Goal: Task Accomplishment & Management: Use online tool/utility

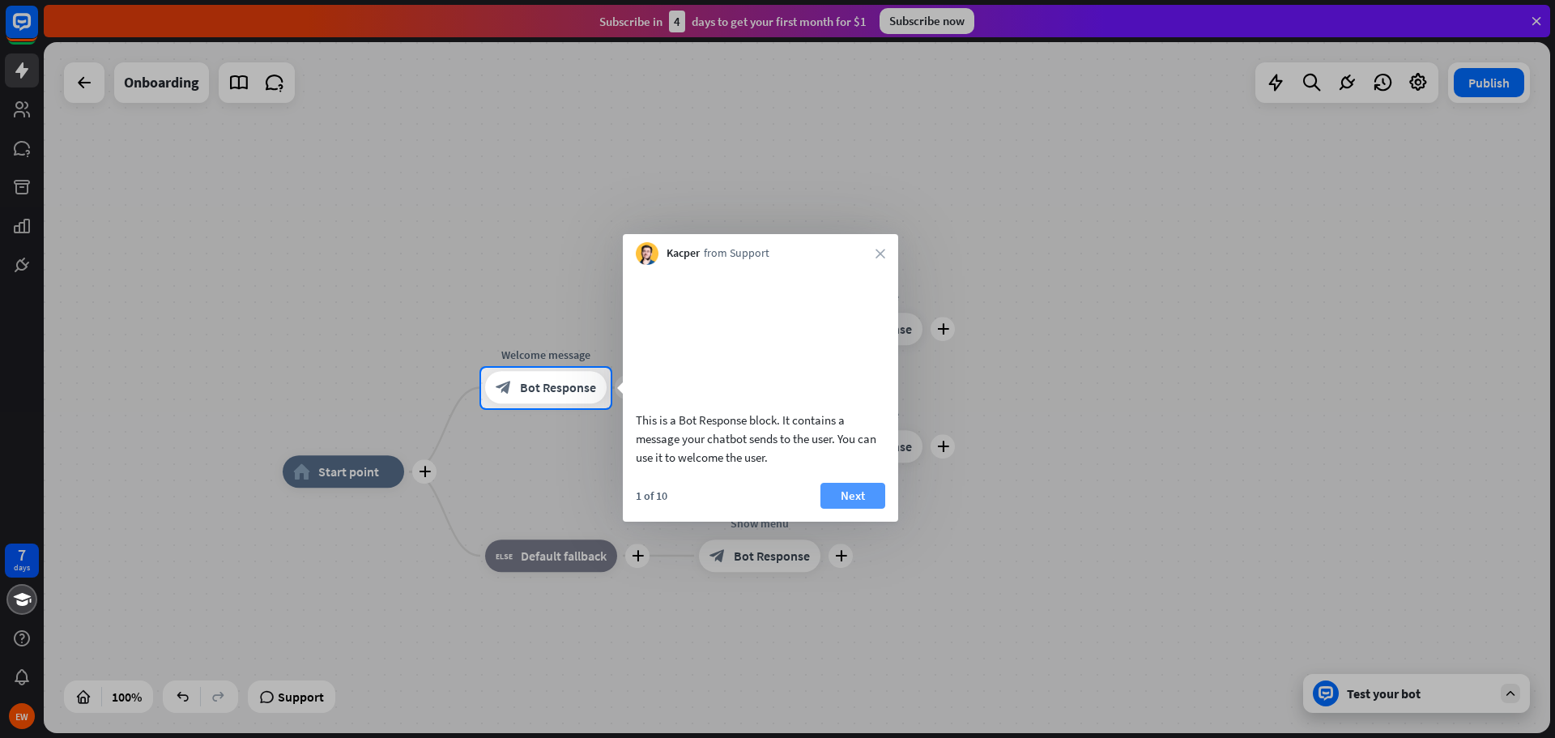
click at [850, 507] on button "Next" at bounding box center [852, 496] width 65 height 26
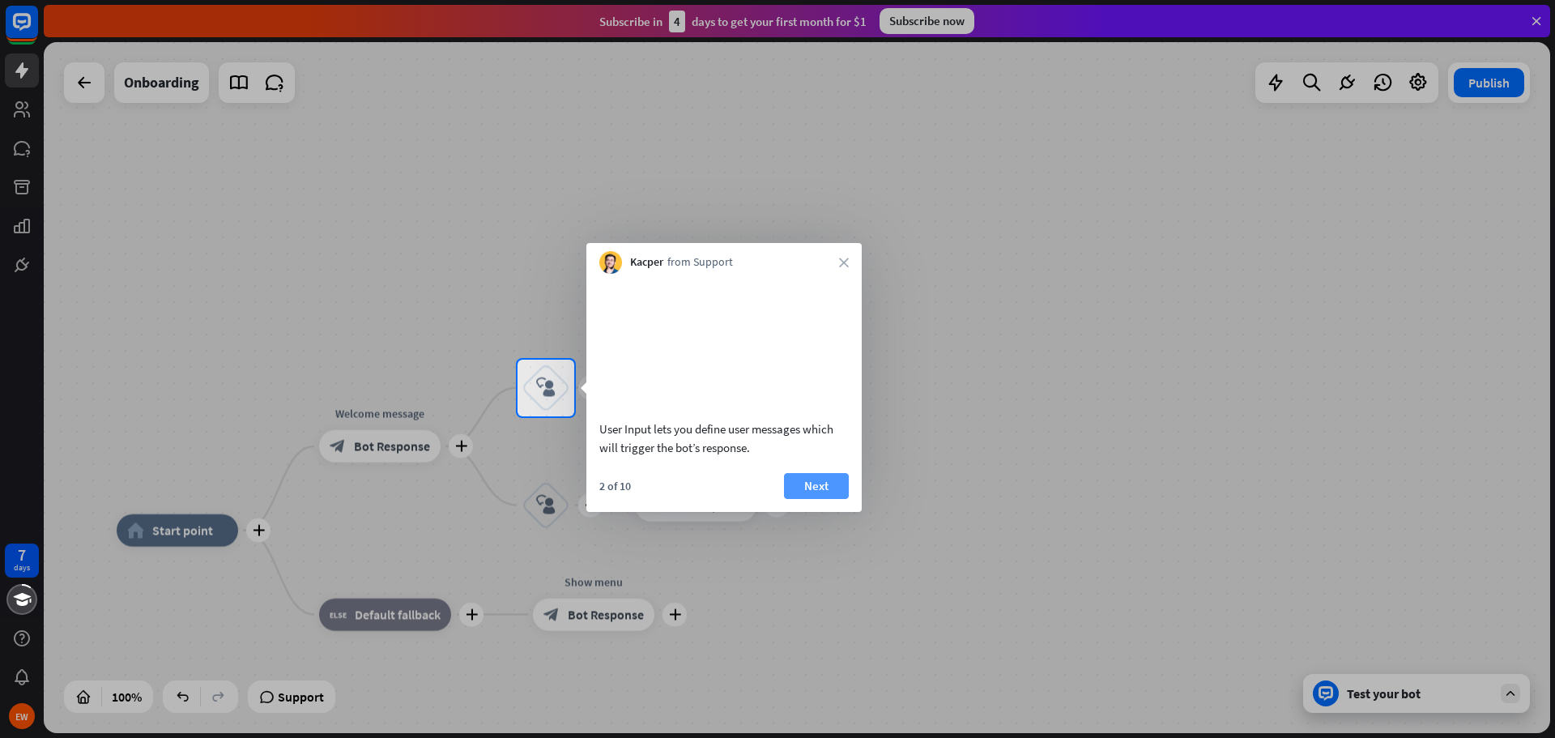
click at [825, 499] on button "Next" at bounding box center [816, 486] width 65 height 26
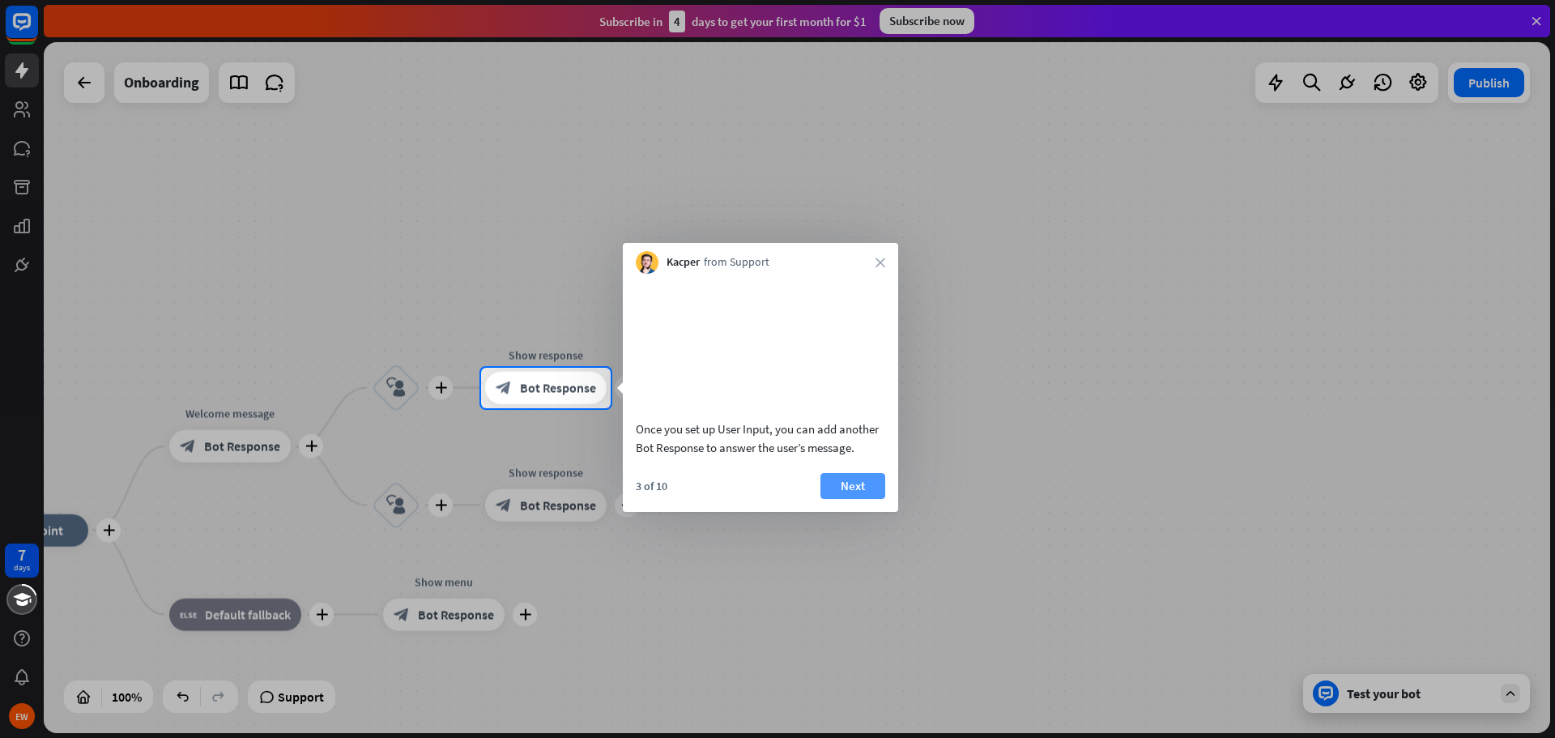
click at [863, 499] on button "Next" at bounding box center [852, 486] width 65 height 26
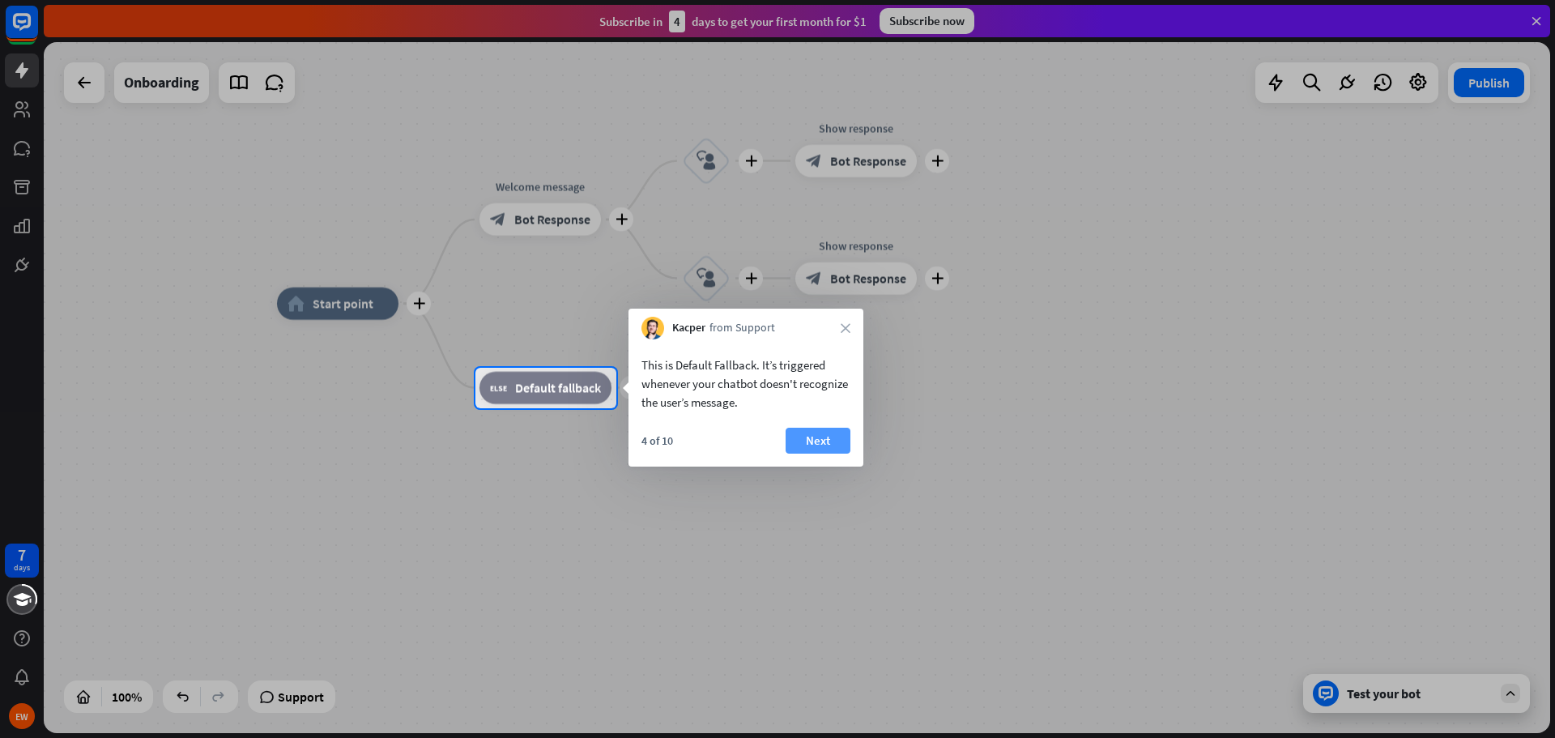
click at [826, 436] on button "Next" at bounding box center [817, 441] width 65 height 26
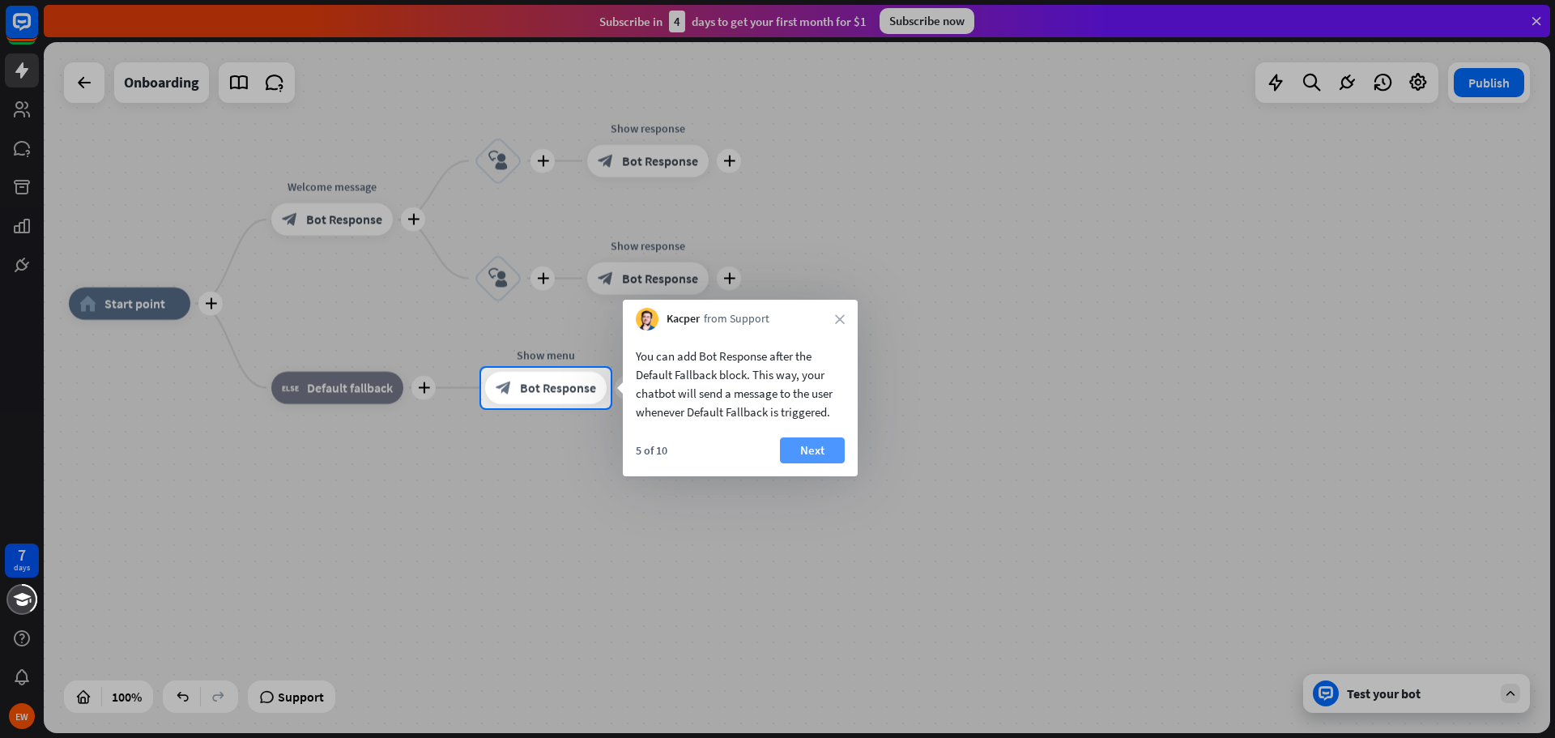
click at [819, 452] on button "Next" at bounding box center [812, 450] width 65 height 26
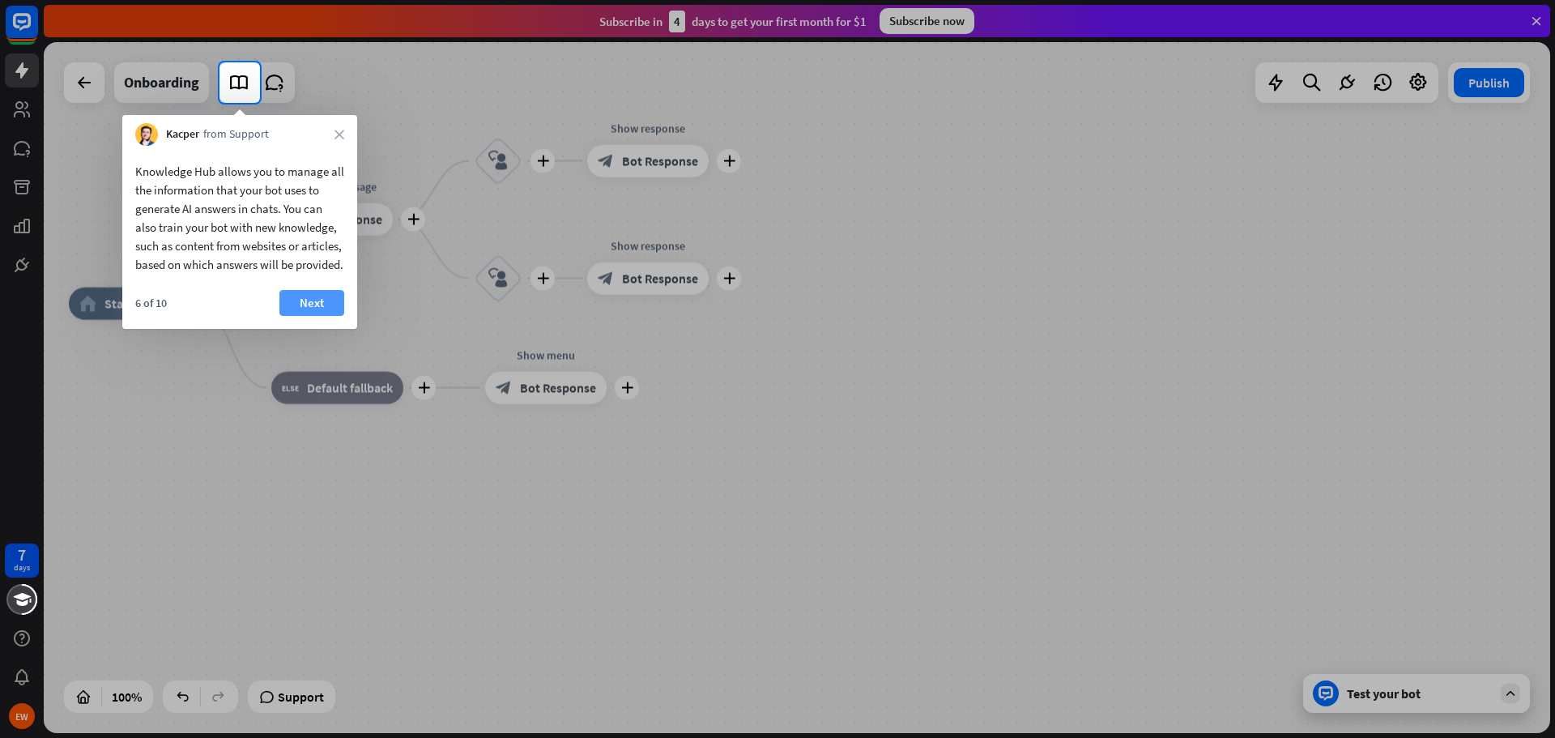
click at [291, 309] on button "Next" at bounding box center [311, 303] width 65 height 26
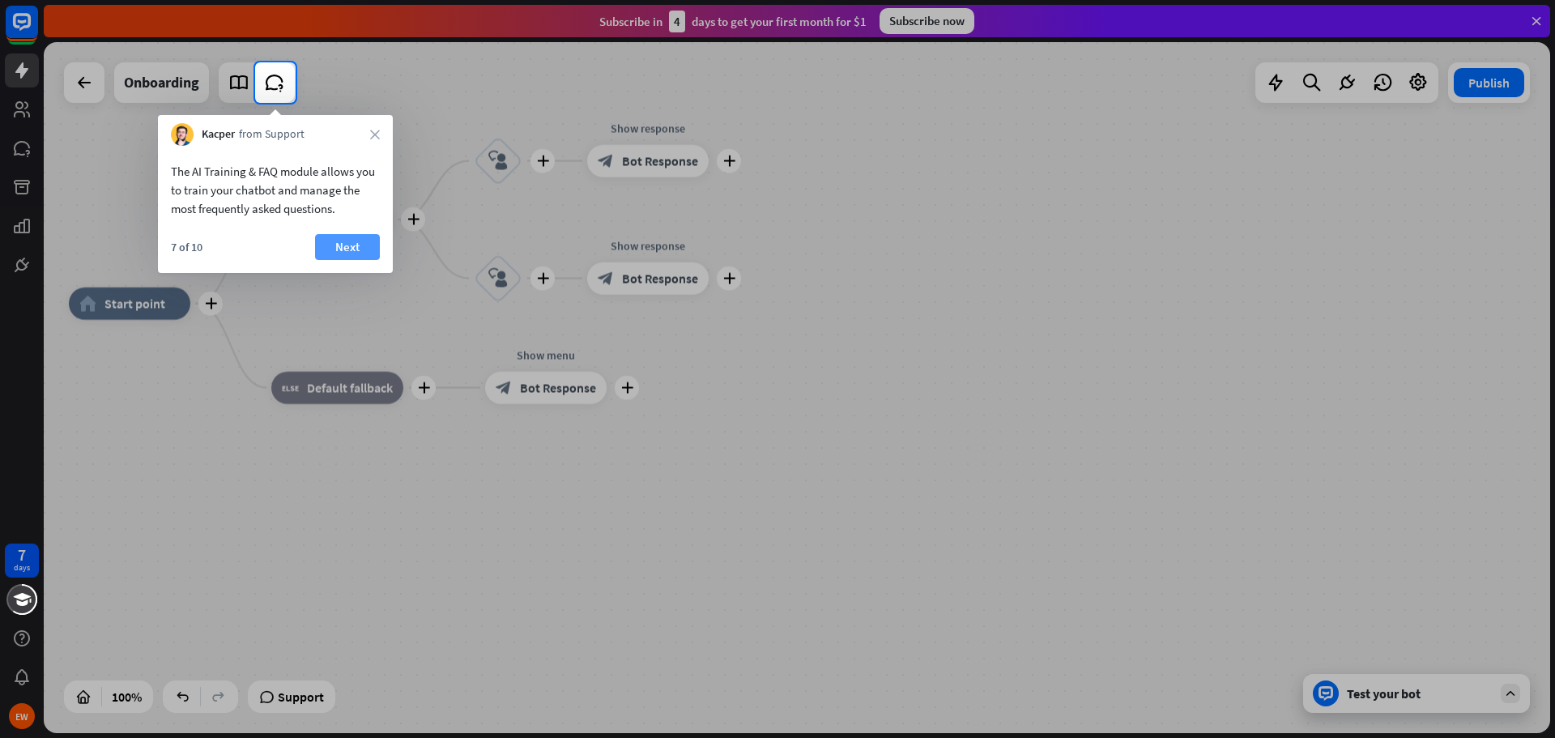
click at [358, 250] on button "Next" at bounding box center [347, 247] width 65 height 26
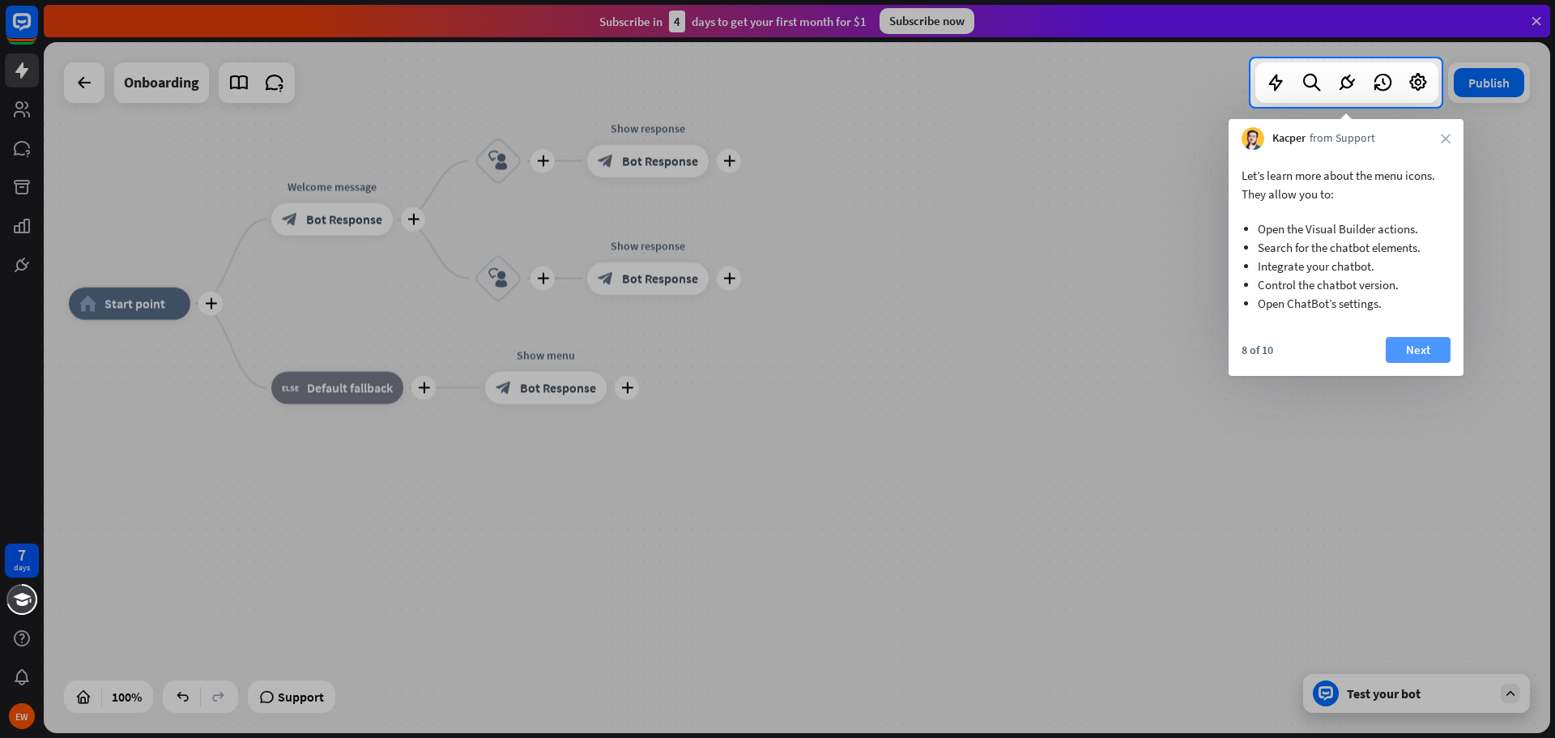
click at [1415, 352] on button "Next" at bounding box center [1417, 350] width 65 height 26
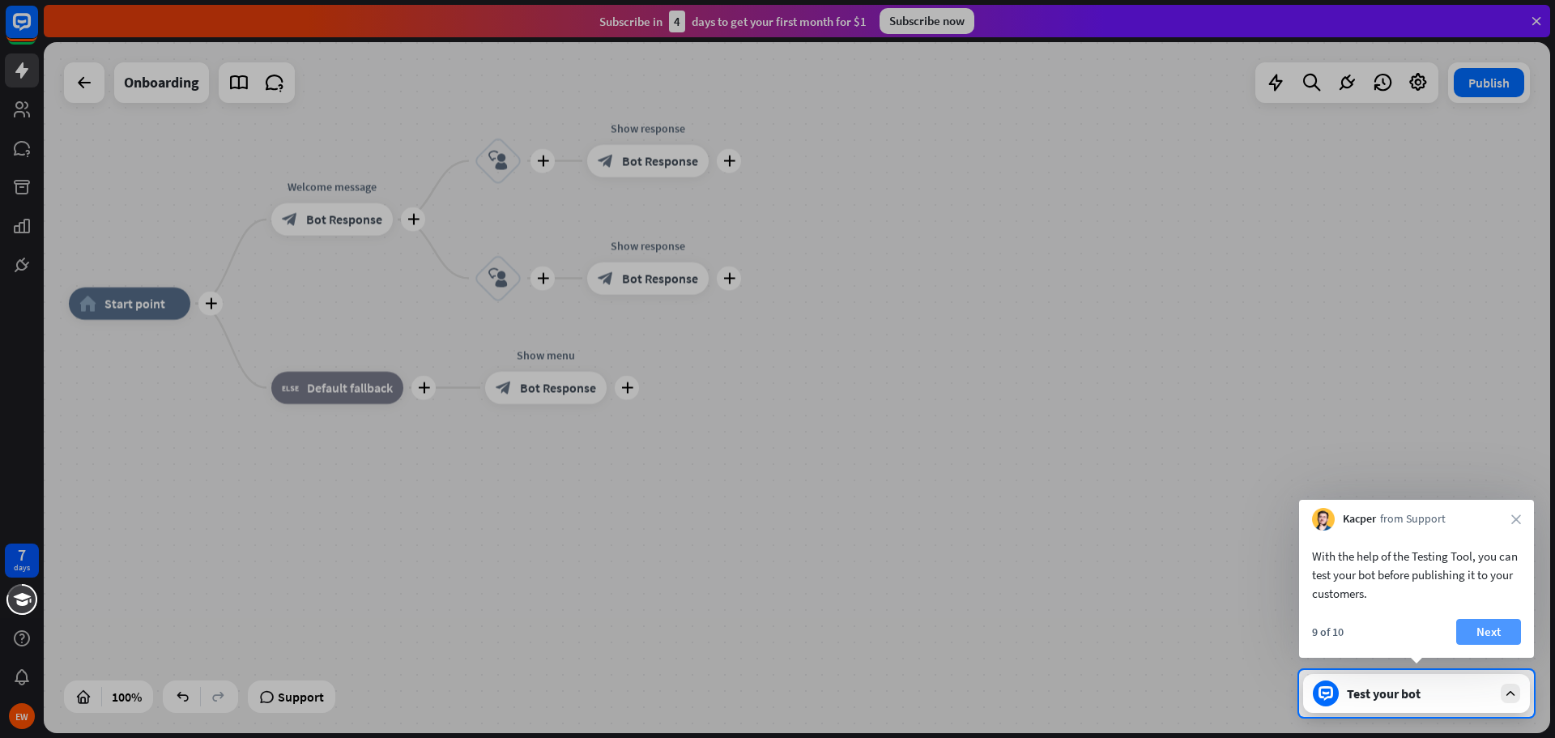
click at [1490, 632] on button "Next" at bounding box center [1488, 632] width 65 height 26
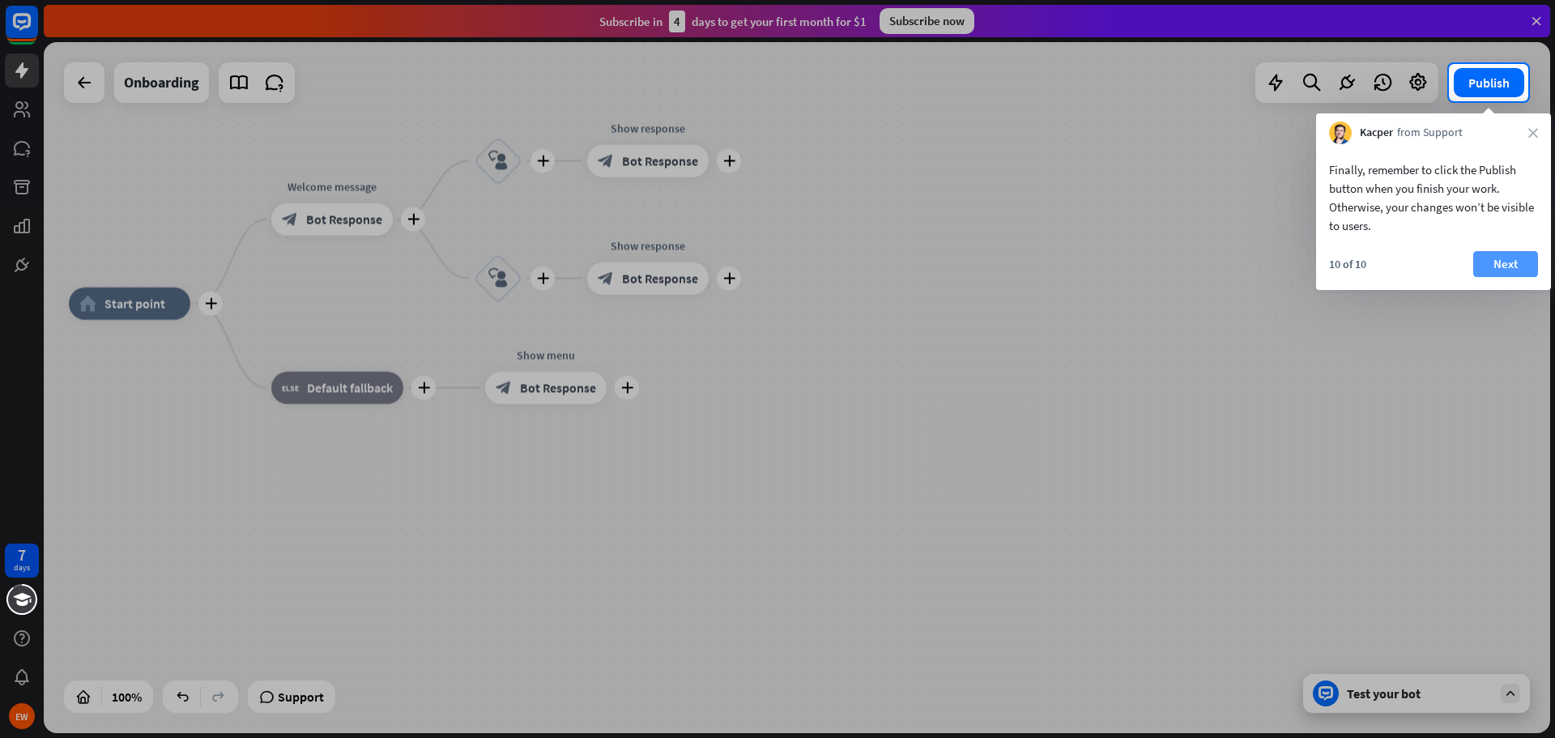
click at [1502, 262] on button "Next" at bounding box center [1505, 264] width 65 height 26
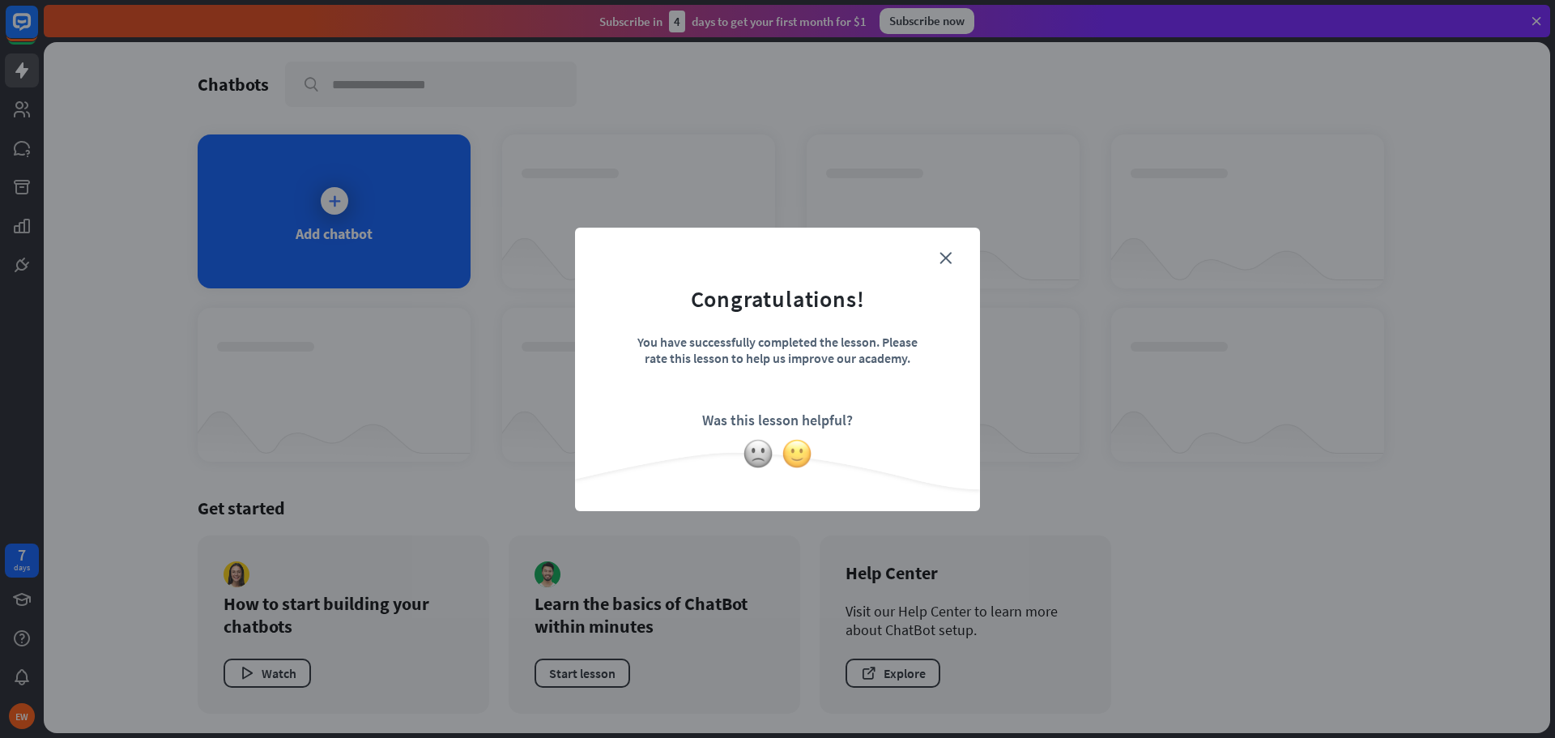
click at [797, 457] on img at bounding box center [796, 453] width 31 height 31
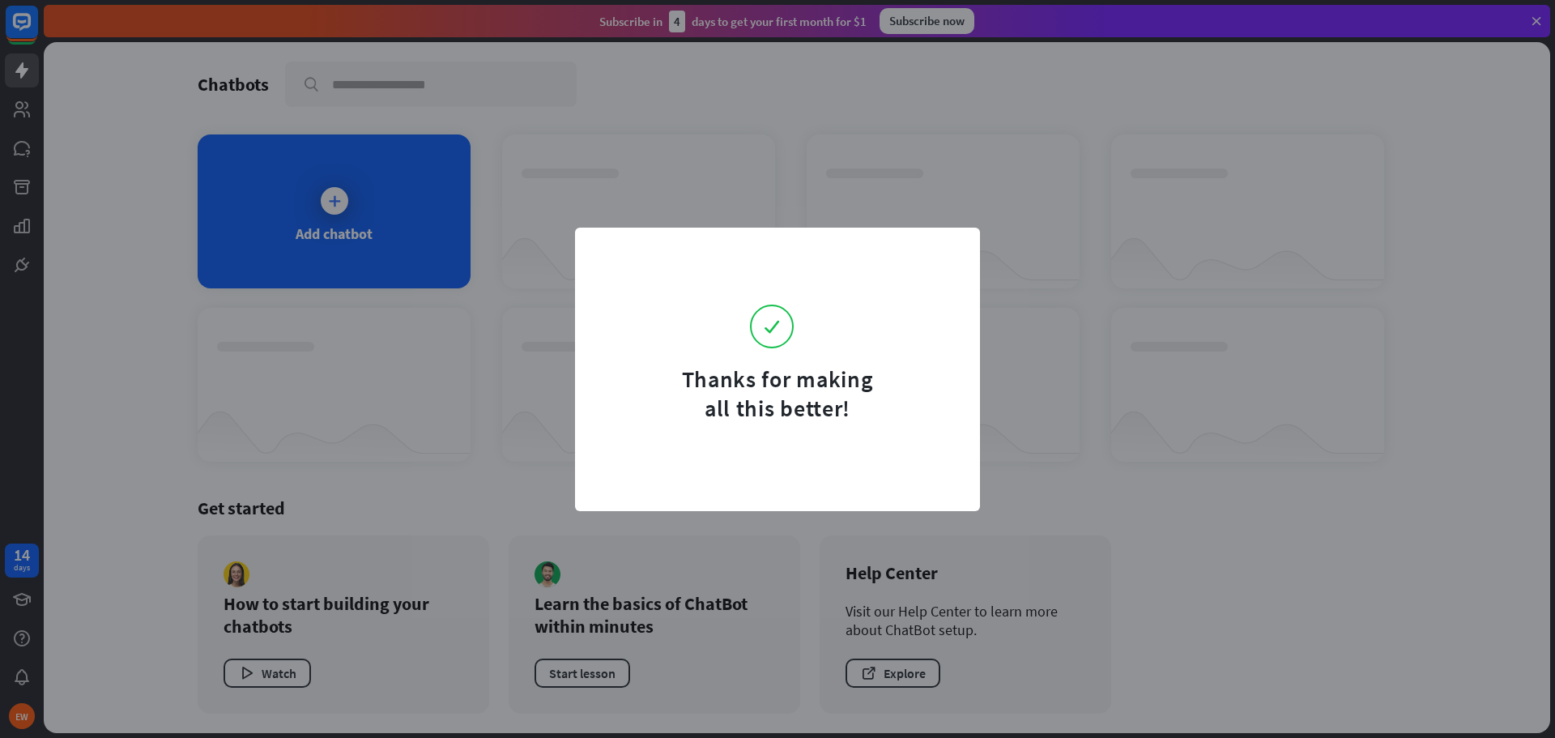
click at [419, 276] on div "Thanks for making all this better!" at bounding box center [777, 369] width 1555 height 738
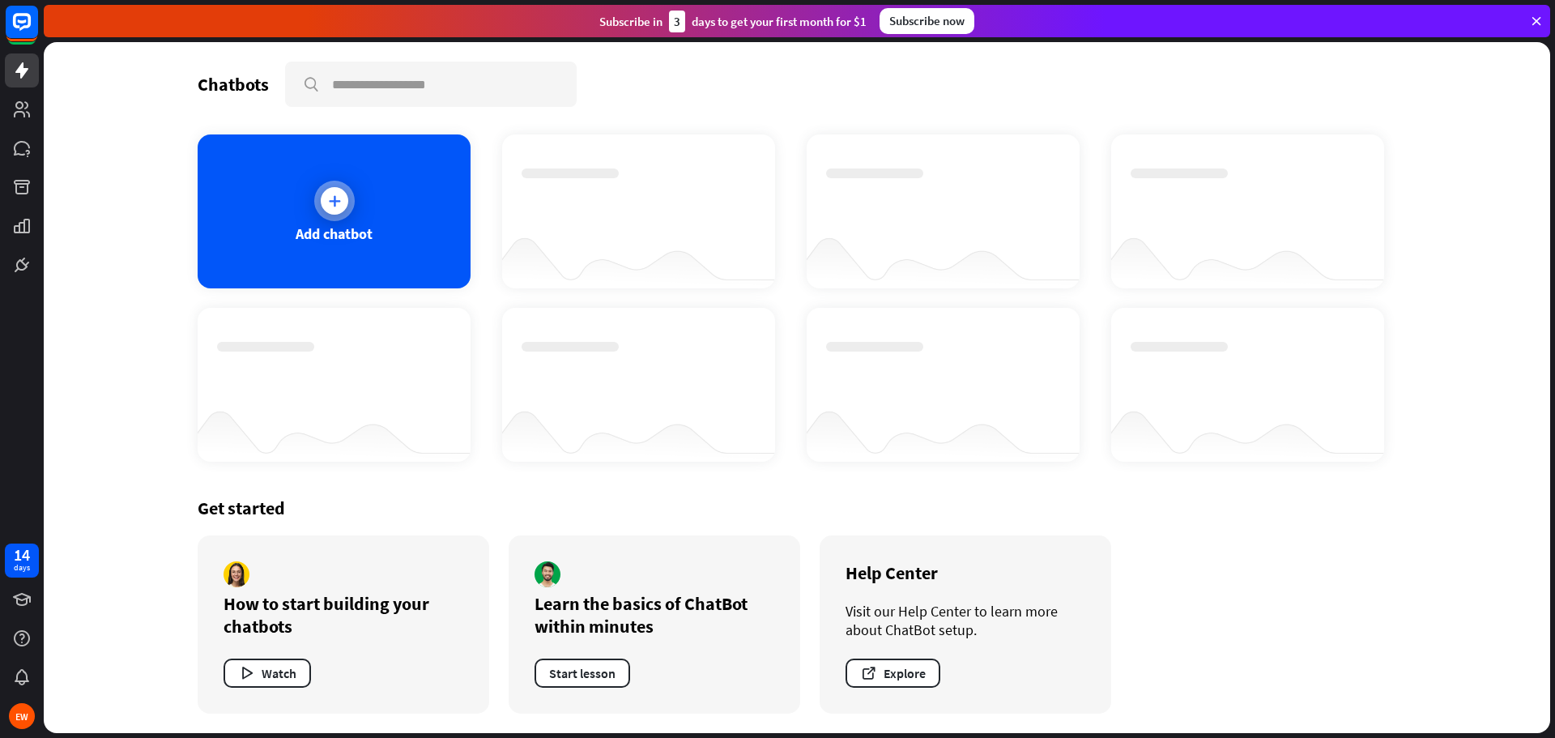
click at [336, 213] on div at bounding box center [335, 201] width 28 height 28
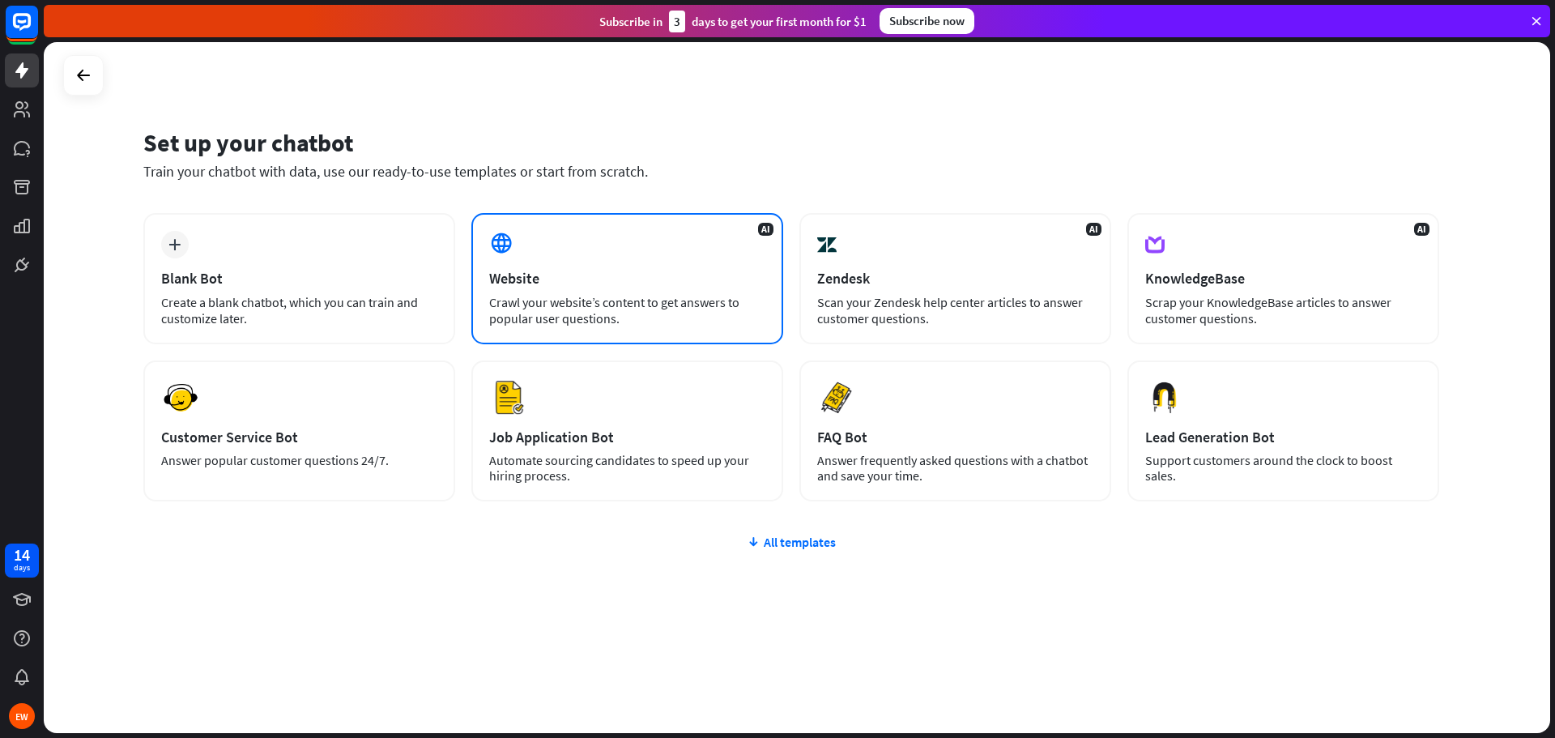
click at [675, 323] on div "Crawl your website’s content to get answers to popular user questions." at bounding box center [627, 310] width 276 height 32
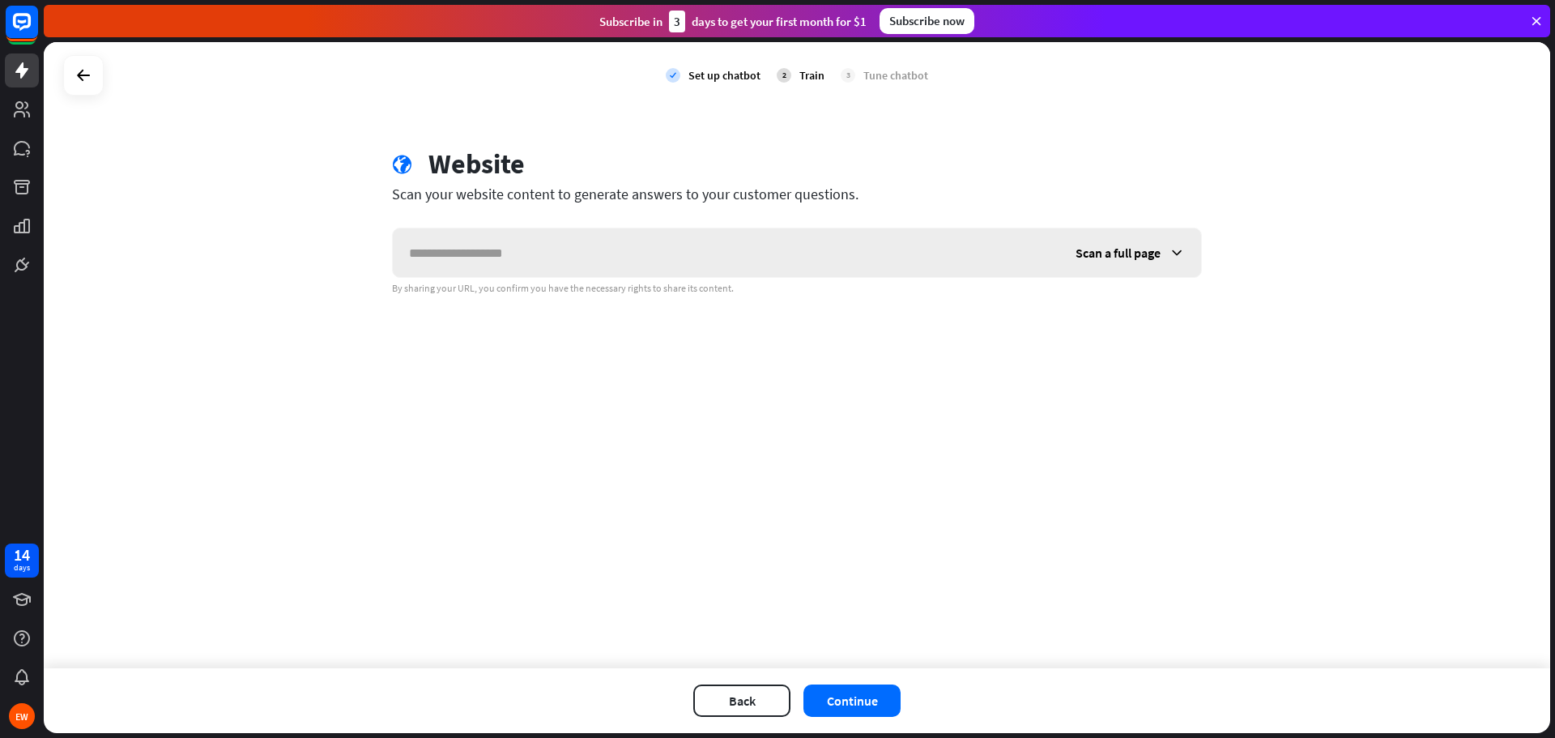
click at [607, 260] on input "text" at bounding box center [726, 252] width 666 height 49
type input "**********"
click at [826, 695] on button "Continue" at bounding box center [851, 700] width 97 height 32
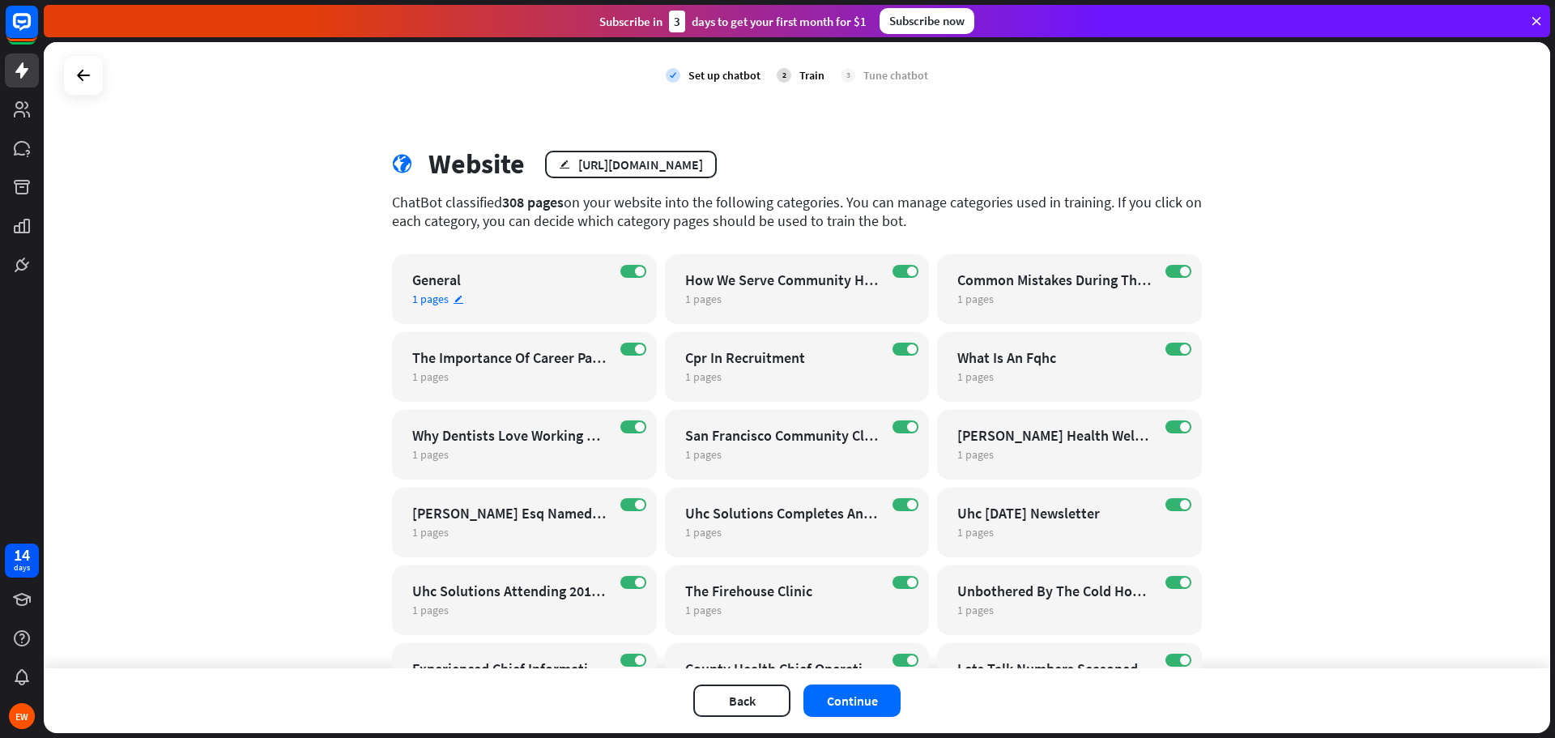
click at [521, 279] on div "General" at bounding box center [510, 279] width 196 height 19
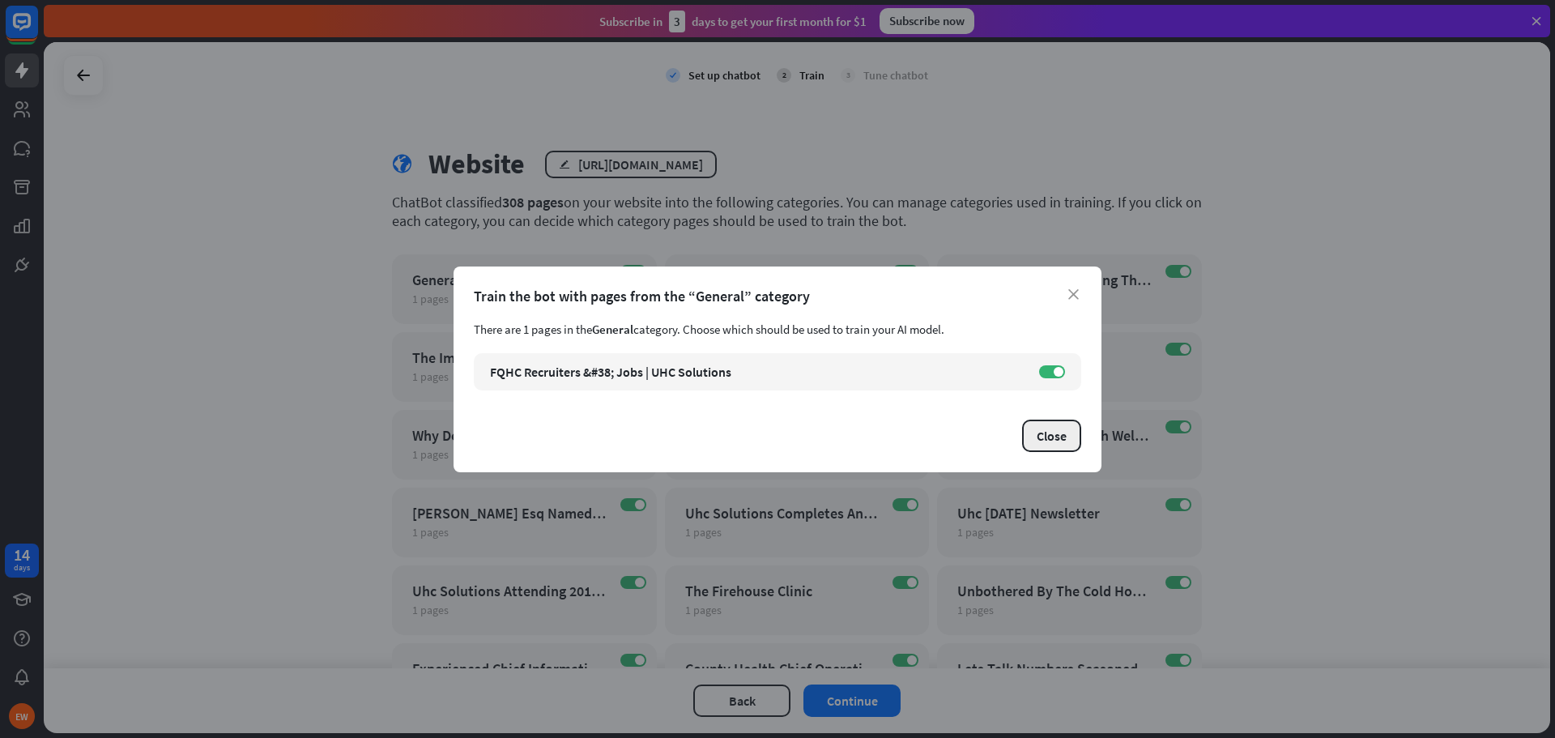
click at [1061, 442] on button "Close" at bounding box center [1051, 435] width 59 height 32
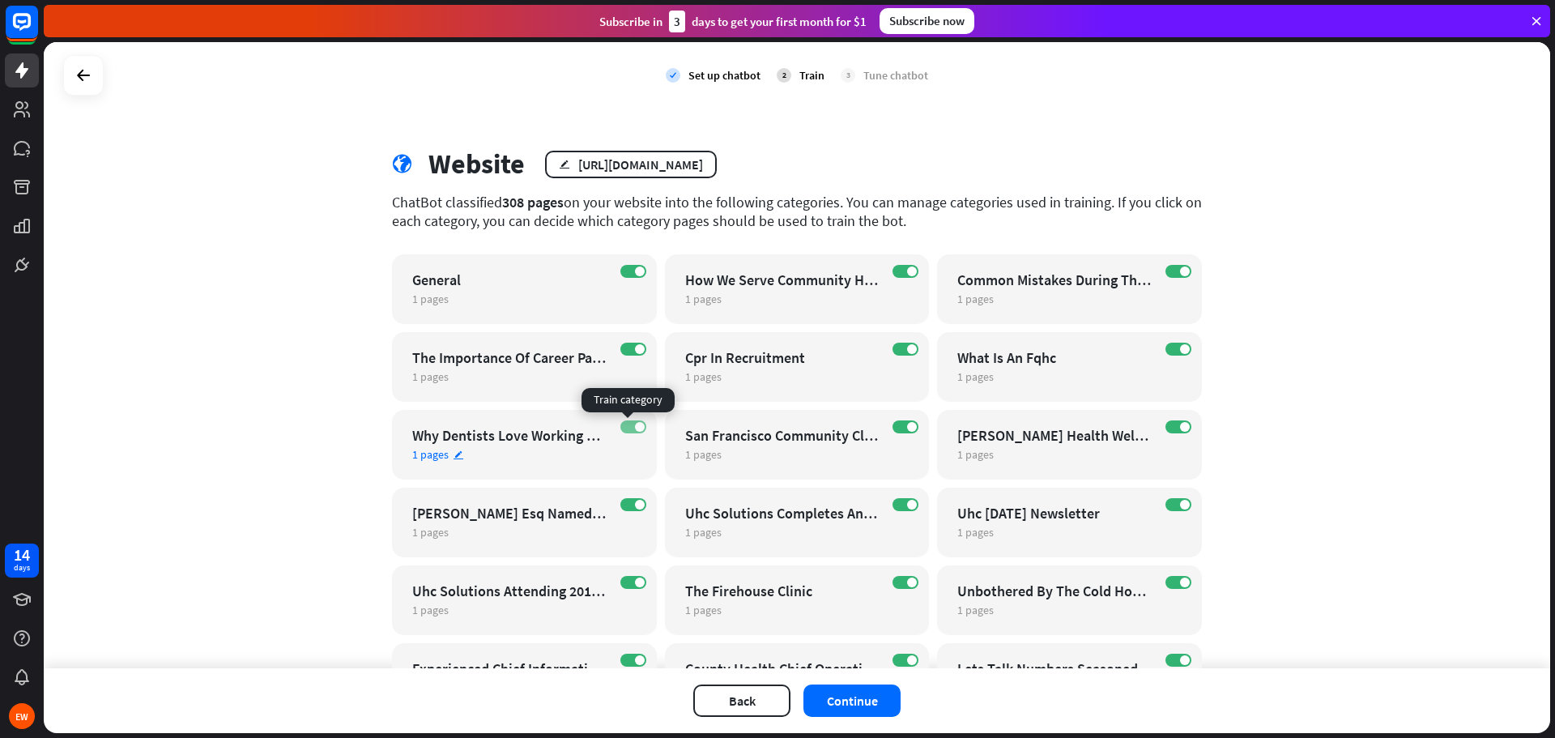
click at [620, 424] on label "ON" at bounding box center [633, 426] width 26 height 13
click at [628, 500] on label "ON" at bounding box center [633, 504] width 26 height 13
click at [635, 583] on span at bounding box center [640, 582] width 10 height 10
click at [698, 613] on span "1 pages" at bounding box center [703, 609] width 36 height 15
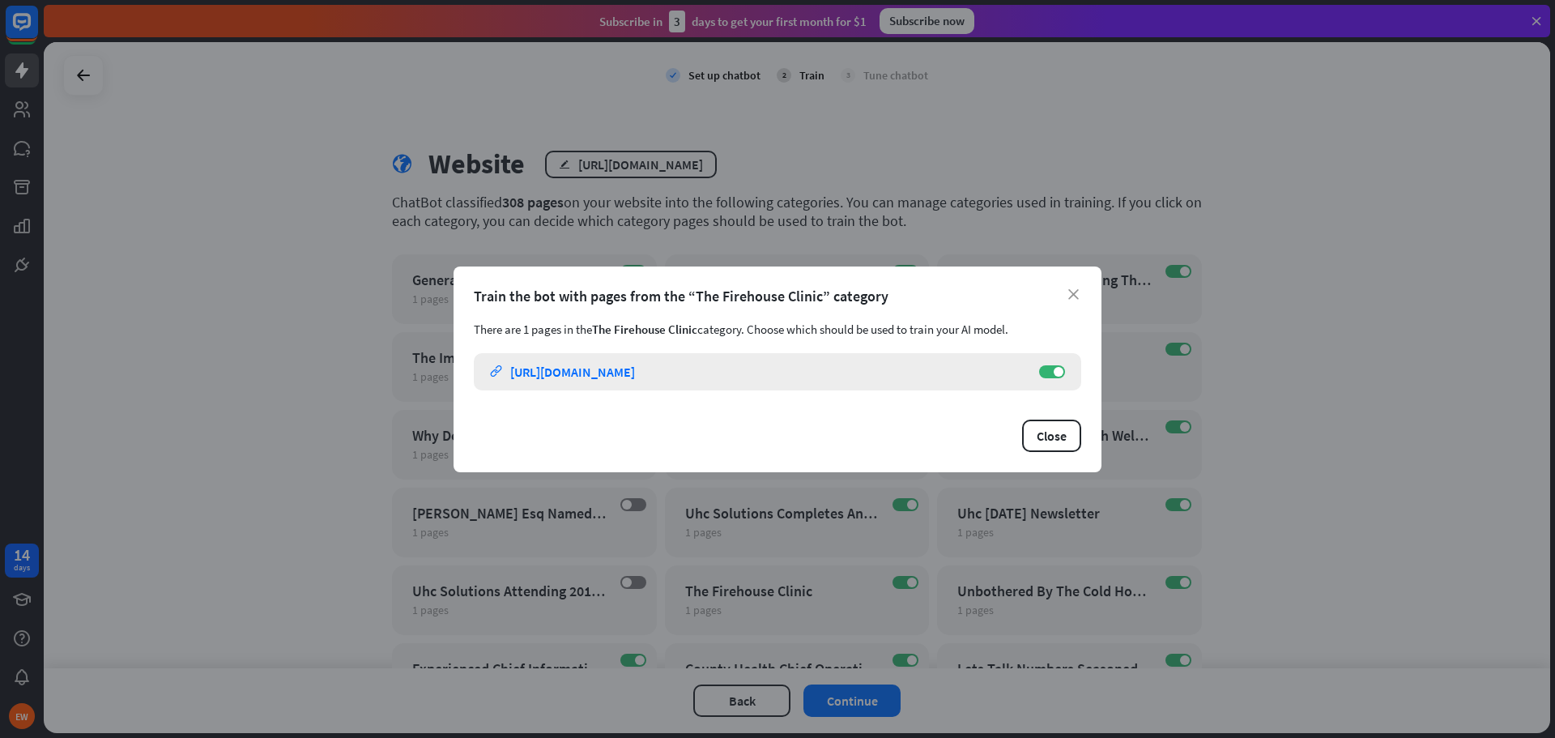
click at [586, 382] on link "link [URL][DOMAIN_NAME]" at bounding box center [756, 371] width 533 height 37
click at [1054, 362] on div "The Firehouse Clinic - UHC Solutions link [URL][DOMAIN_NAME] ON" at bounding box center [777, 371] width 607 height 37
click at [1053, 368] on span at bounding box center [1058, 372] width 10 height 10
click at [1065, 430] on button "Close" at bounding box center [1051, 435] width 59 height 32
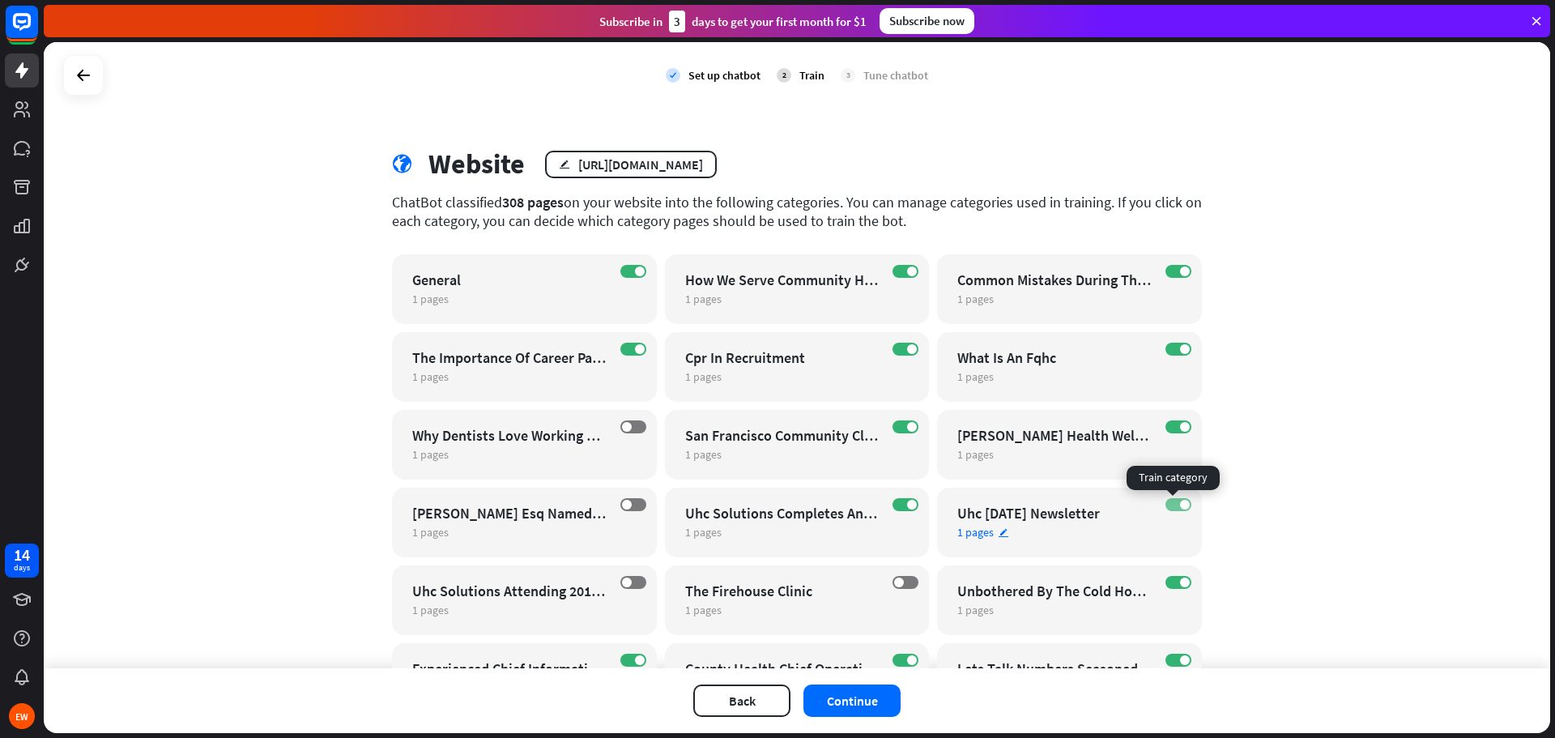
click at [1170, 500] on label "ON" at bounding box center [1178, 504] width 26 height 13
click at [437, 379] on span "1 pages" at bounding box center [430, 376] width 36 height 15
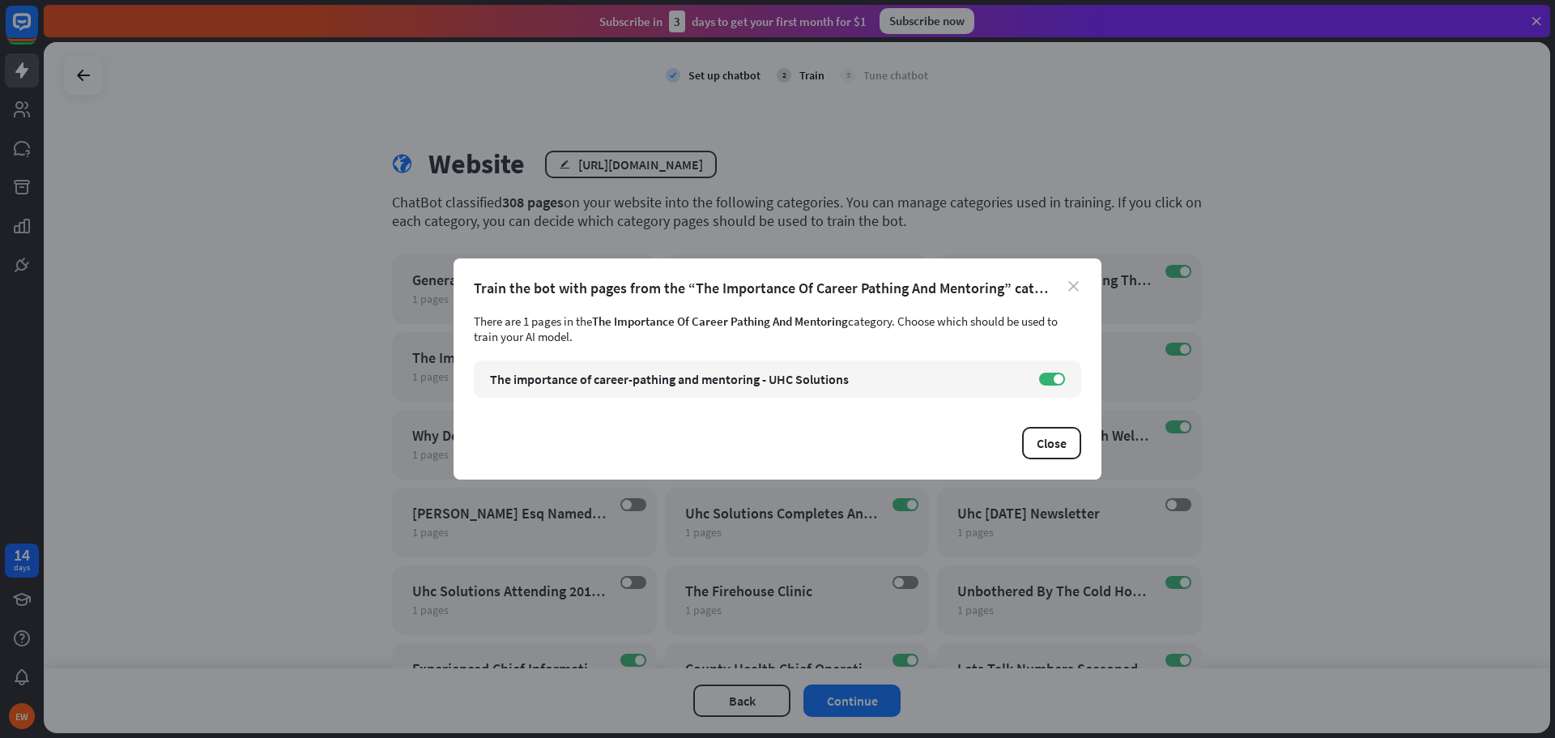
click at [1075, 283] on icon "close" at bounding box center [1073, 286] width 11 height 11
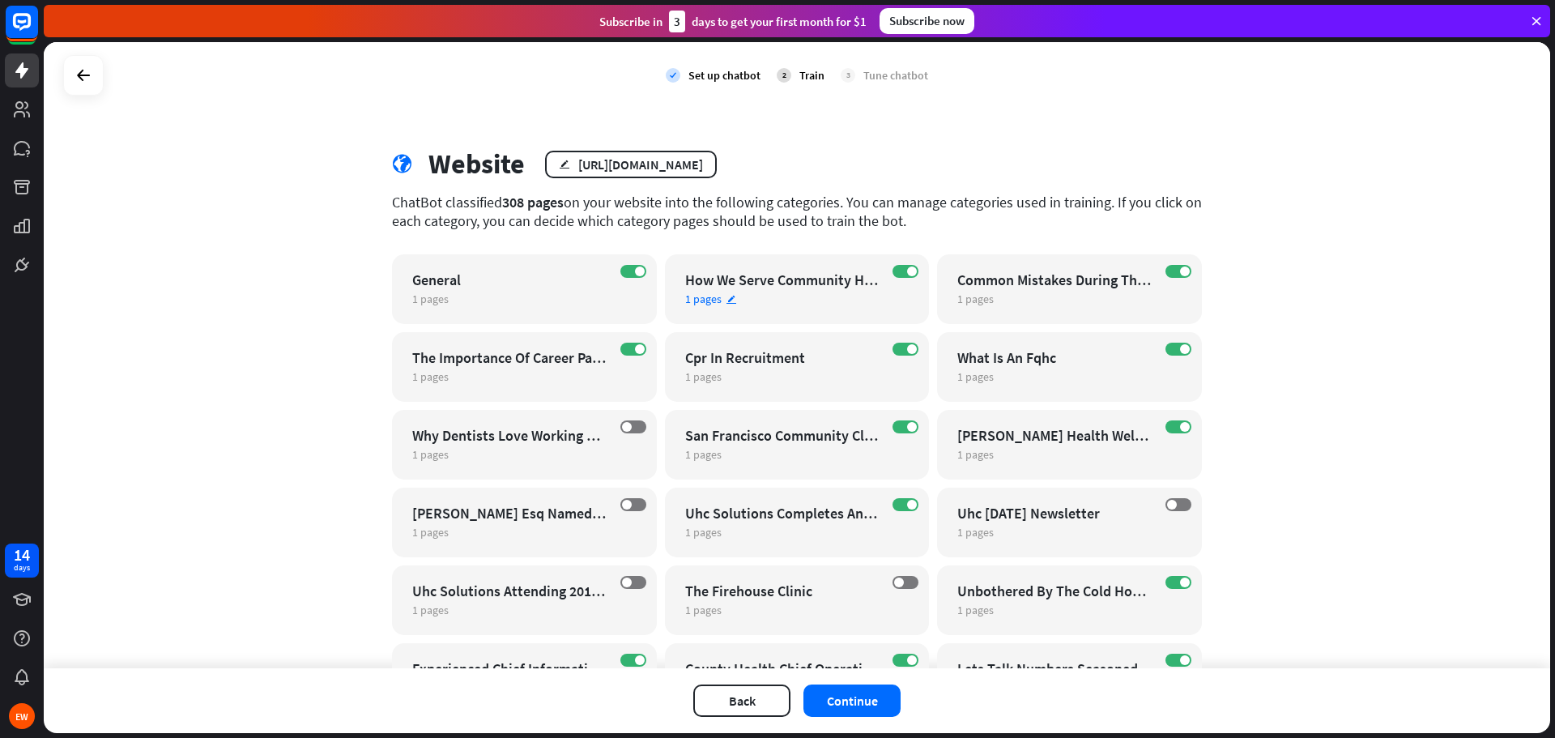
click at [802, 297] on div "1 pages edit" at bounding box center [783, 298] width 196 height 15
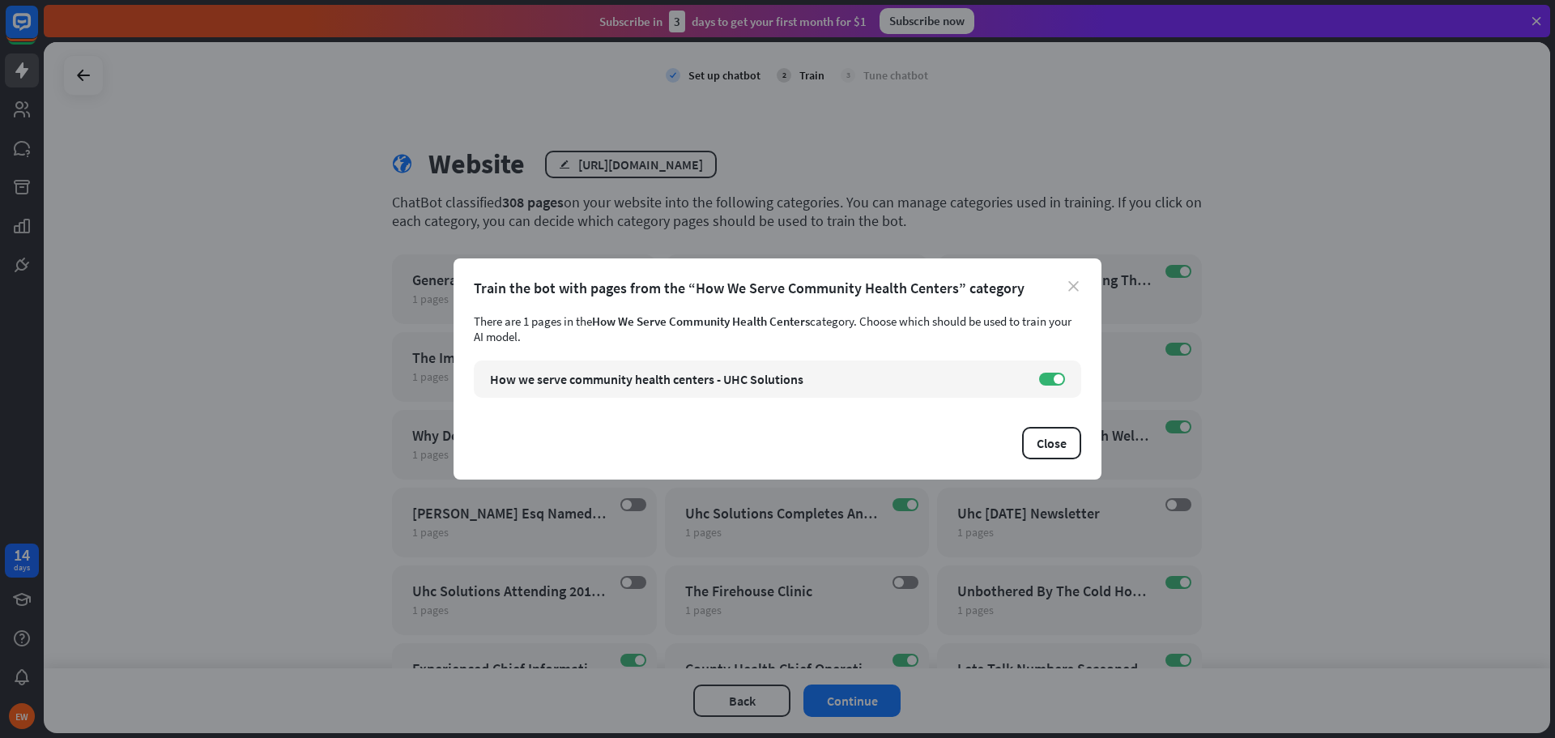
click at [1070, 287] on icon "close" at bounding box center [1073, 286] width 11 height 11
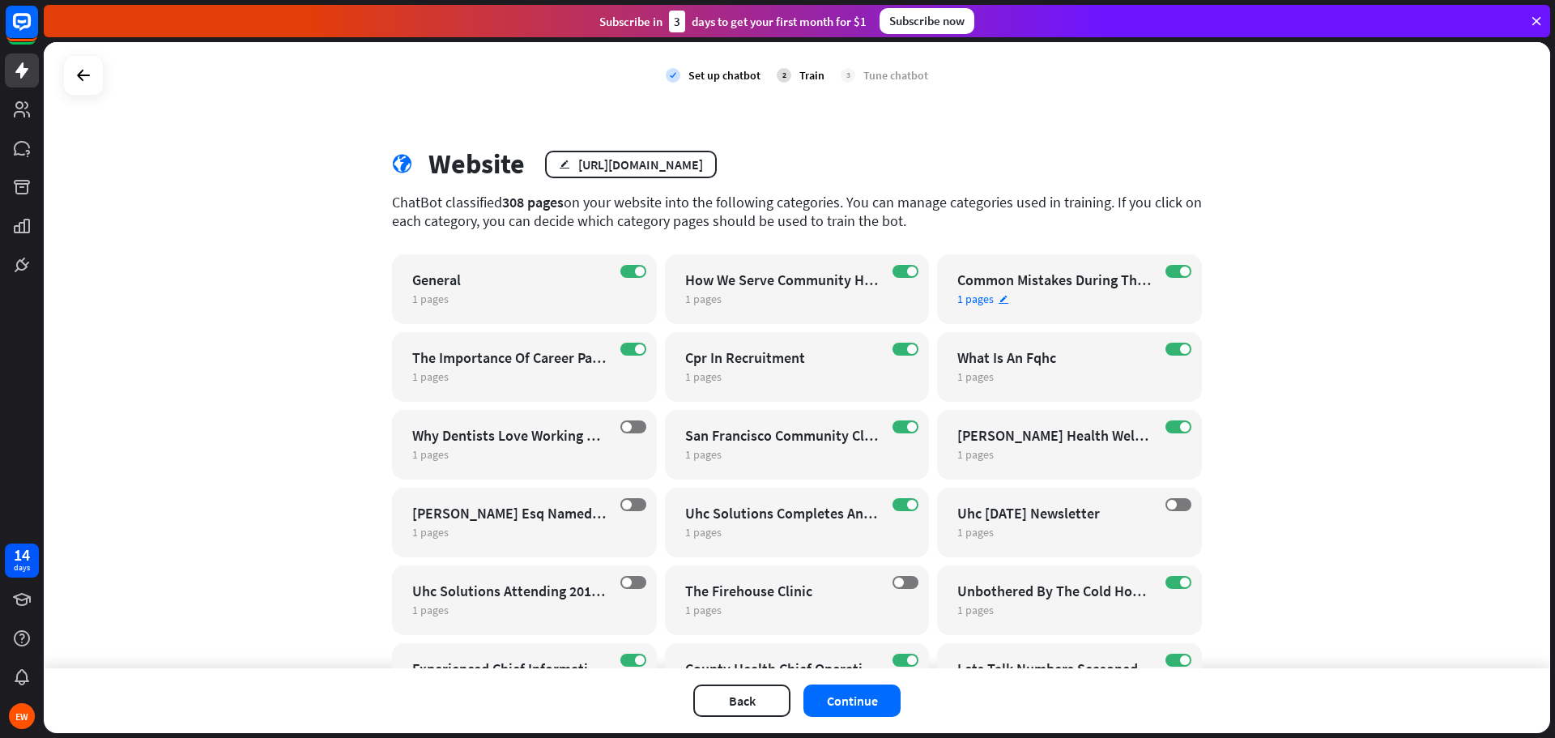
click at [1005, 305] on div "1 pages edit" at bounding box center [1055, 298] width 196 height 15
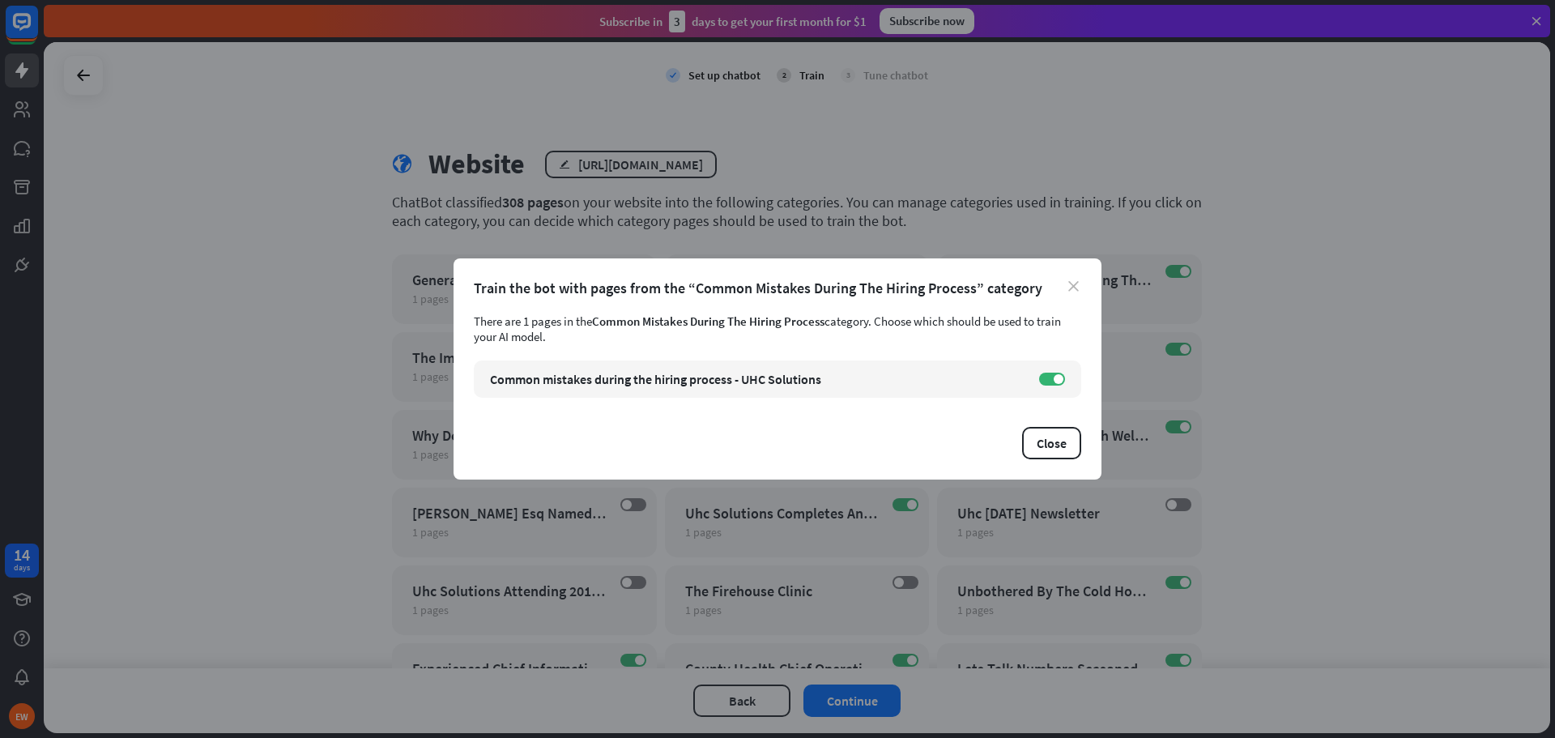
click at [1078, 283] on icon "close" at bounding box center [1073, 286] width 11 height 11
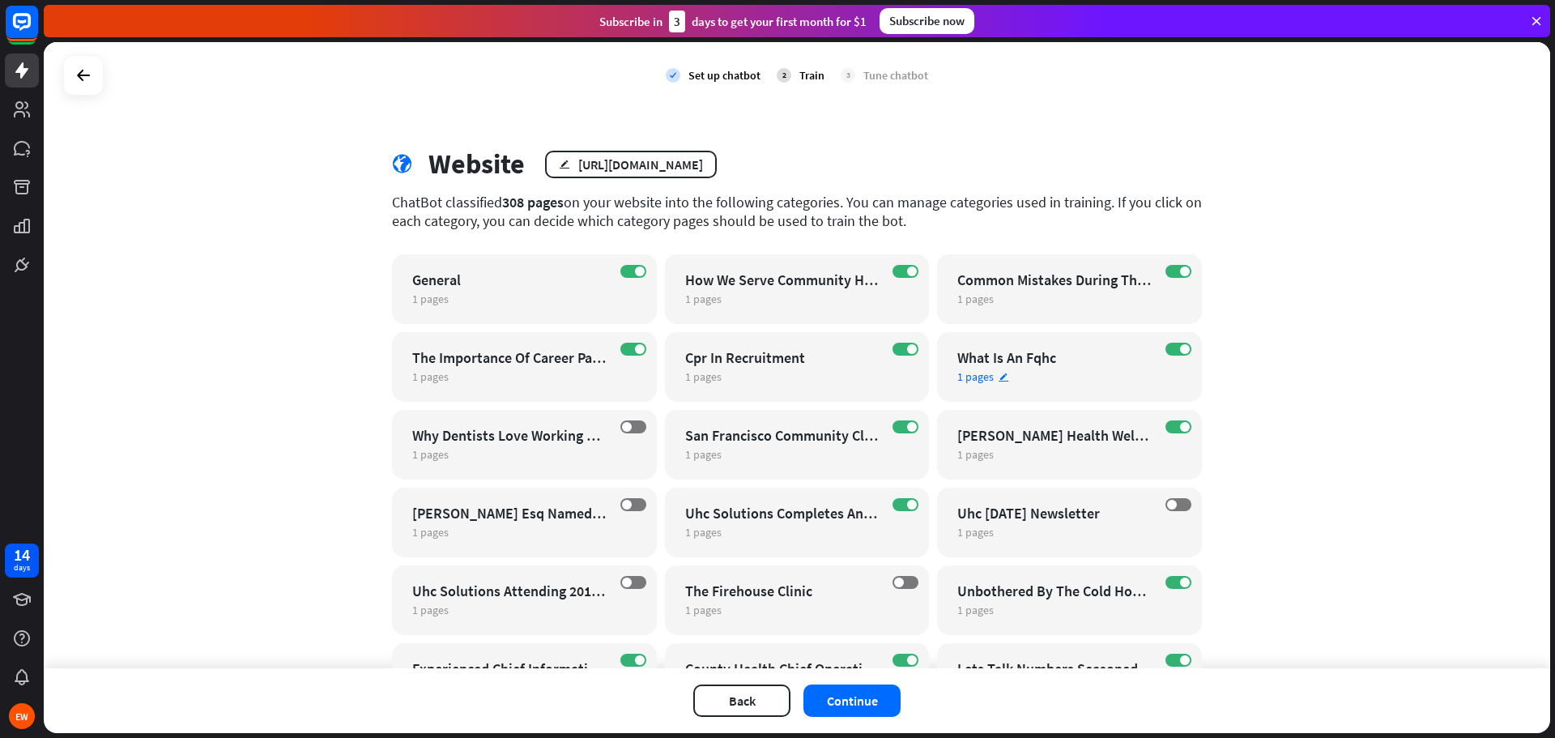
click at [983, 386] on div "ON What Is An Fqhc 1 pages edit" at bounding box center [1069, 367] width 265 height 70
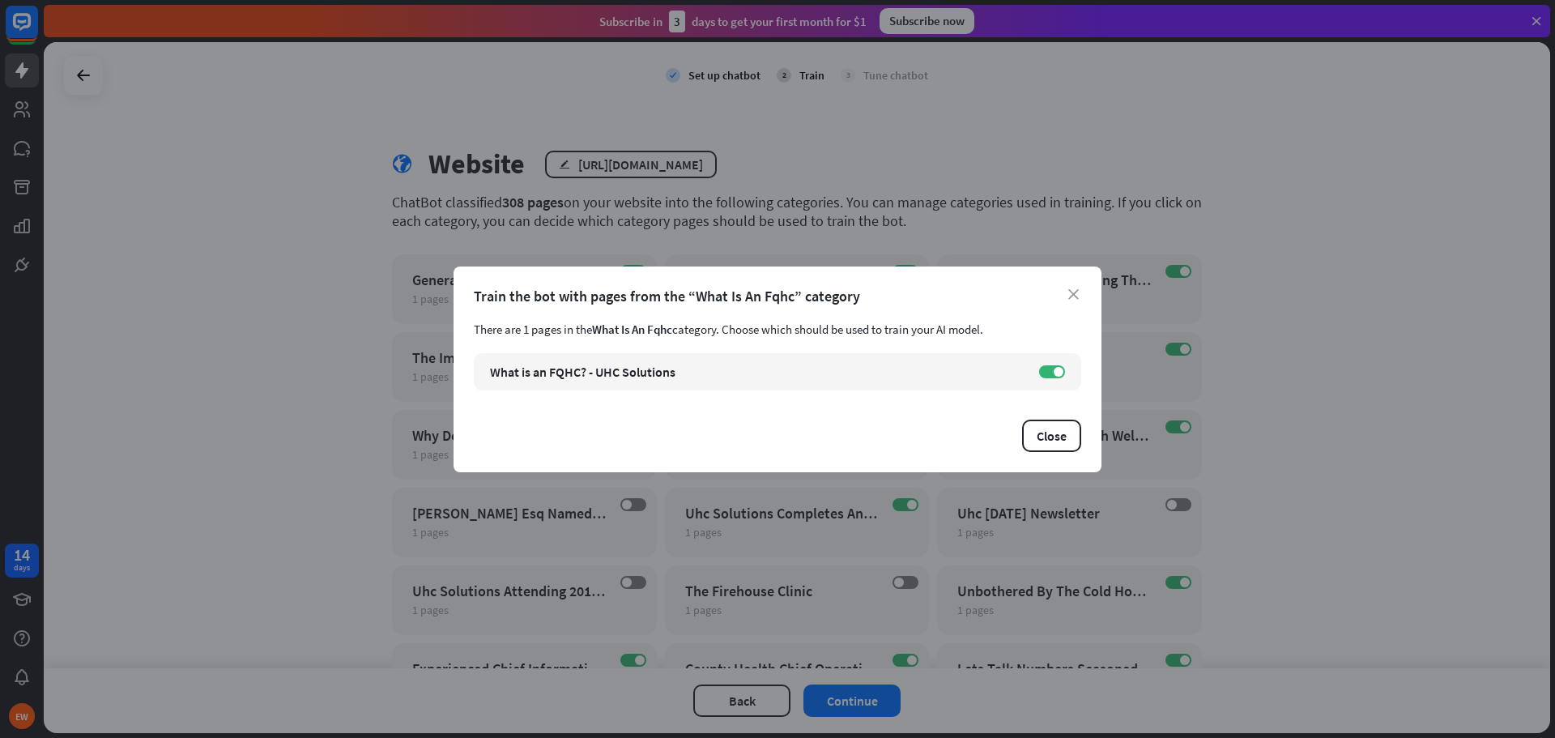
click at [1079, 291] on div "Train the bot with pages from the “What Is An Fqhc” category" at bounding box center [777, 296] width 607 height 19
drag, startPoint x: 1073, startPoint y: 284, endPoint x: 1031, endPoint y: 322, distance: 56.8
click at [1073, 285] on div "close Train the bot with pages from the “What Is An Fqhc” category There are 1 …" at bounding box center [777, 369] width 648 height 206
click at [1076, 300] on div "Train the bot with pages from the “What Is An Fqhc” category" at bounding box center [777, 296] width 607 height 19
click at [1076, 293] on icon "close" at bounding box center [1073, 294] width 11 height 11
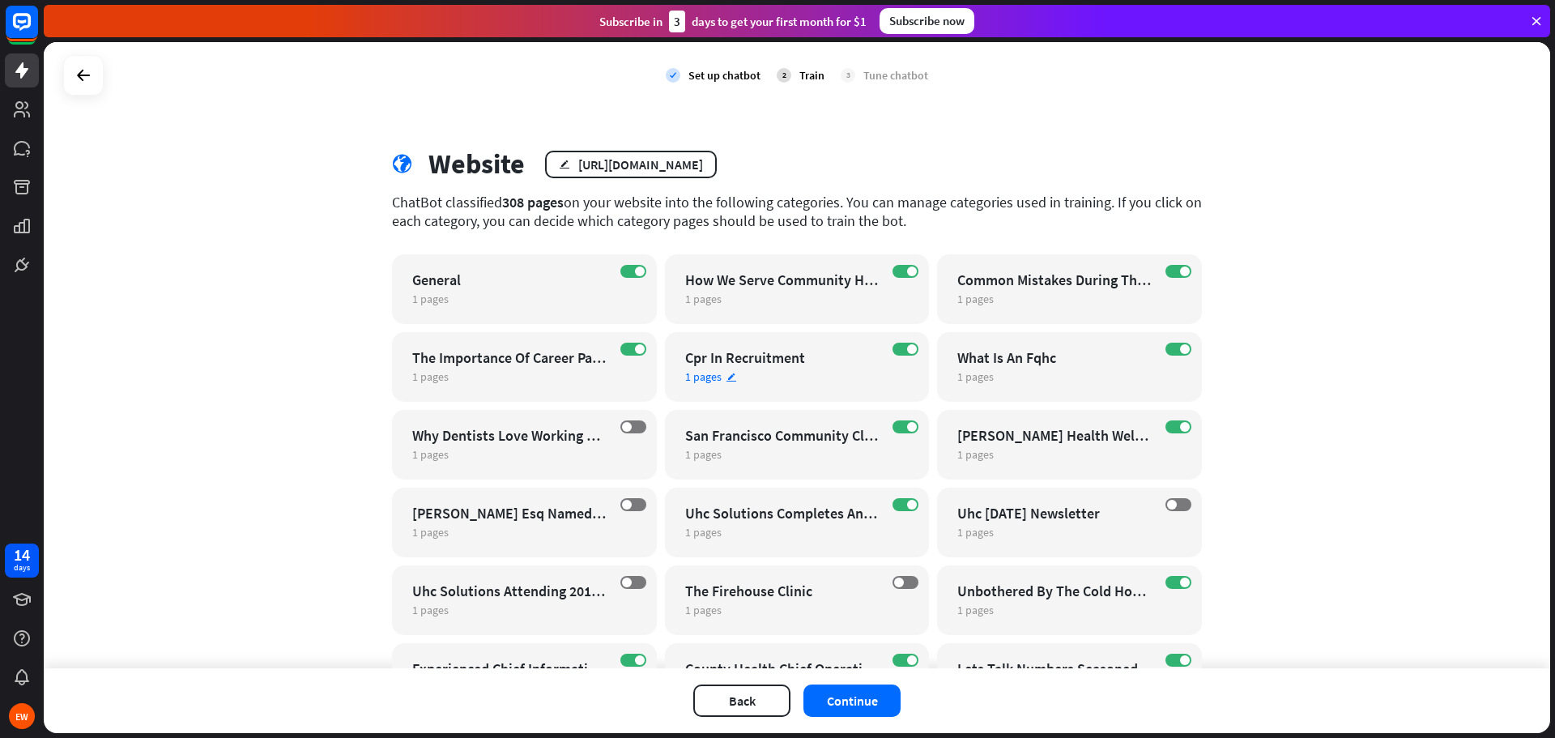
click at [713, 385] on div "ON Cpr In Recruitment 1 pages edit" at bounding box center [797, 367] width 265 height 70
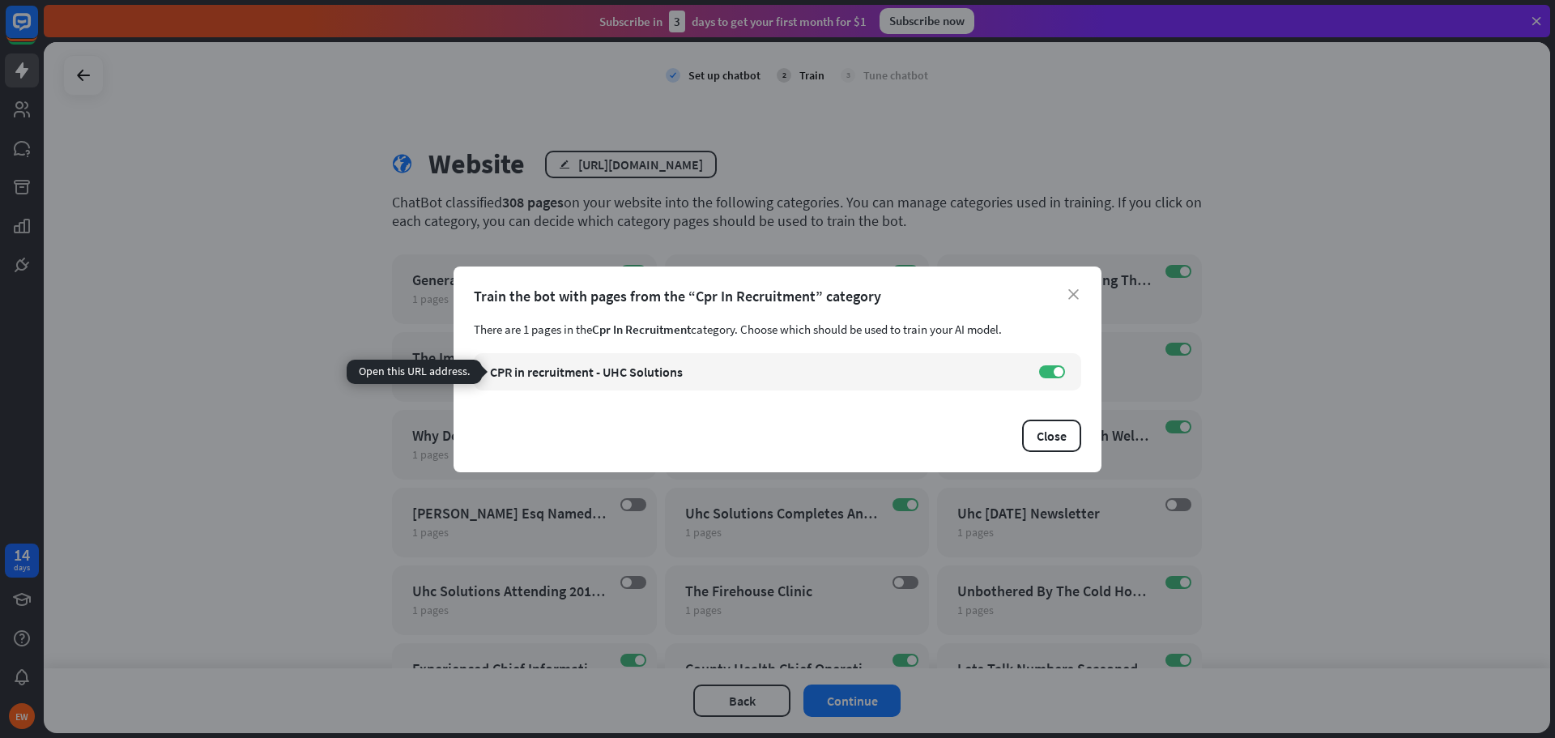
click at [0, 0] on link "link [URL][DOMAIN_NAME]" at bounding box center [0, 0] width 0 height 0
click at [1074, 289] on icon "close" at bounding box center [1073, 294] width 11 height 11
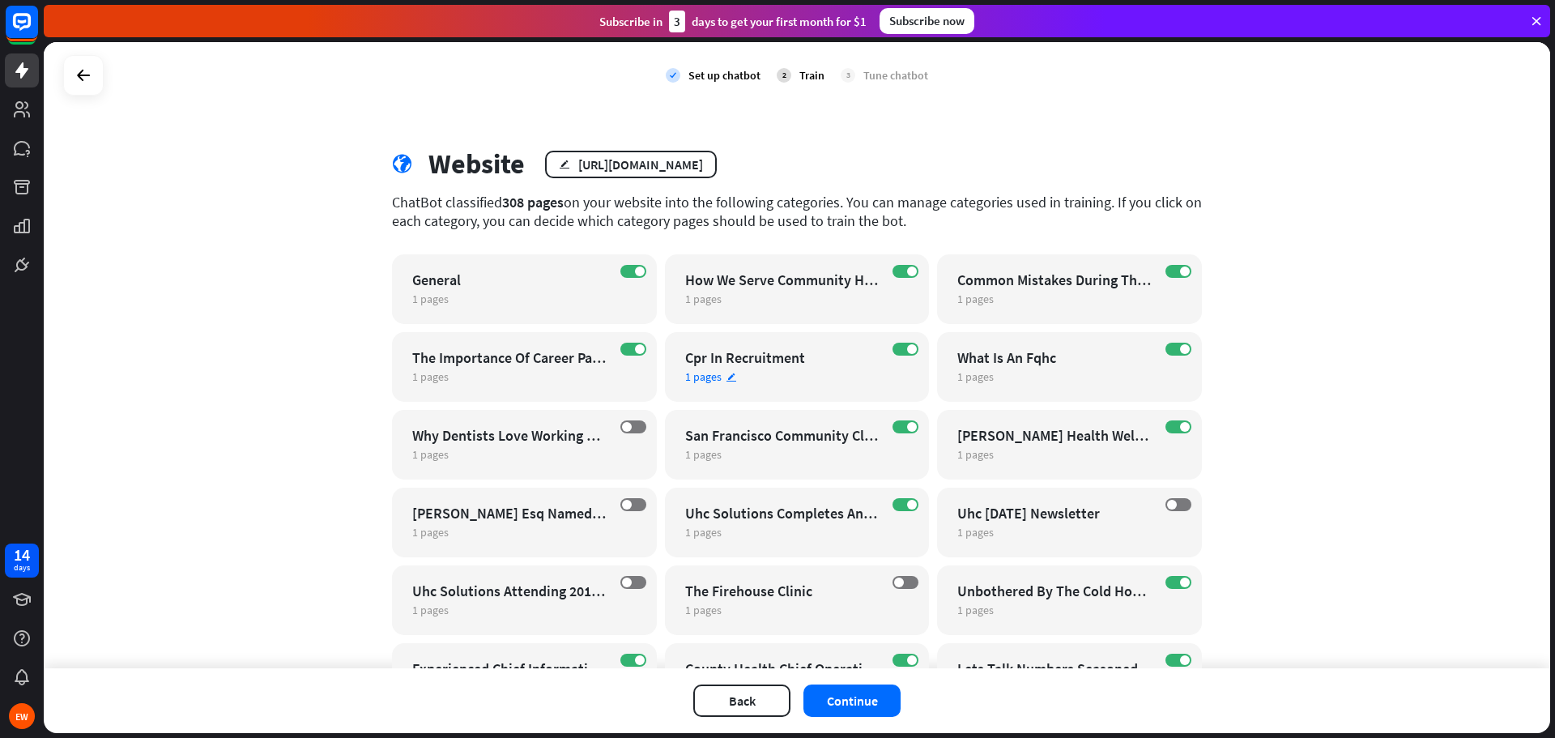
scroll to position [81, 0]
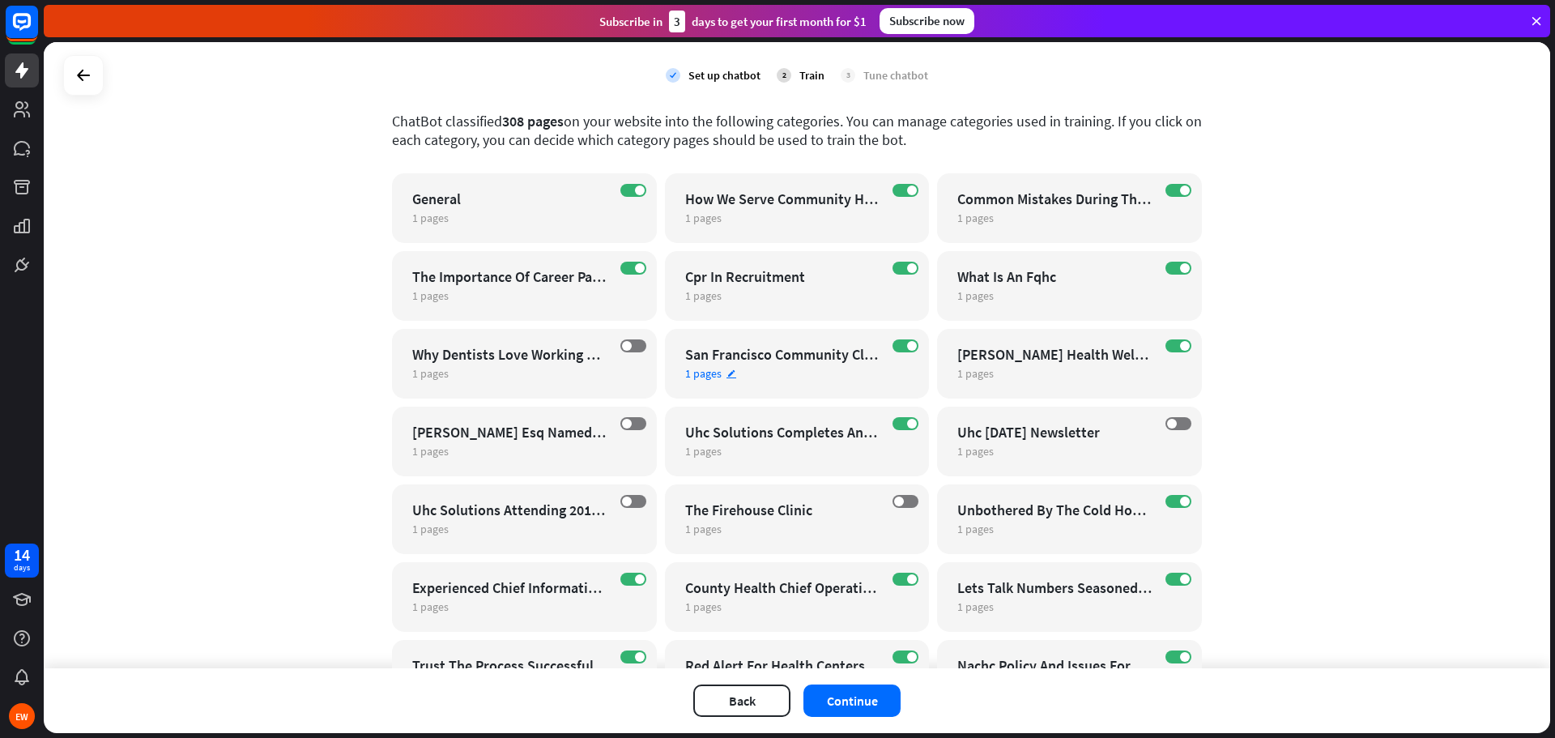
click at [701, 367] on span "1 pages" at bounding box center [703, 373] width 36 height 15
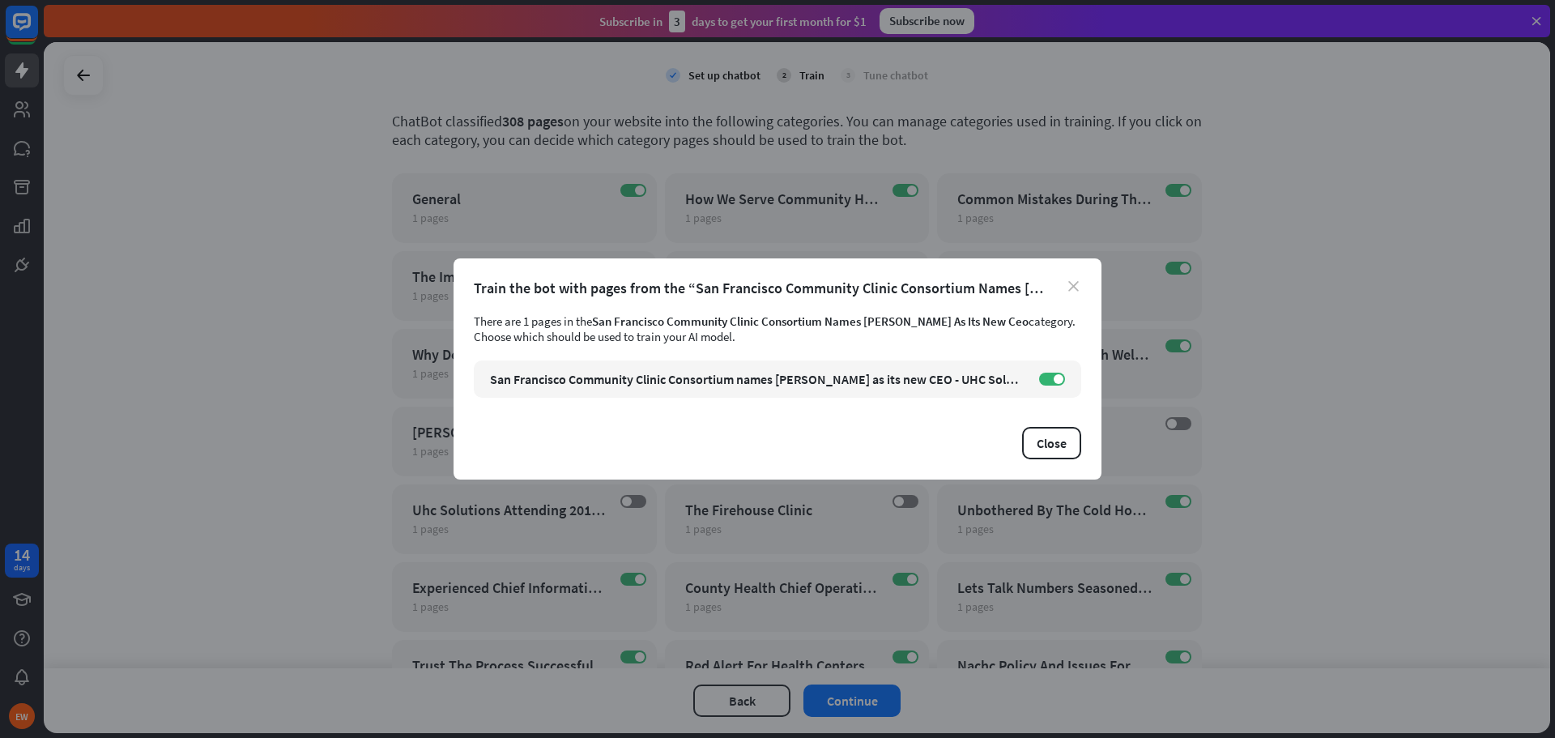
click at [1075, 281] on icon "close" at bounding box center [1073, 286] width 11 height 11
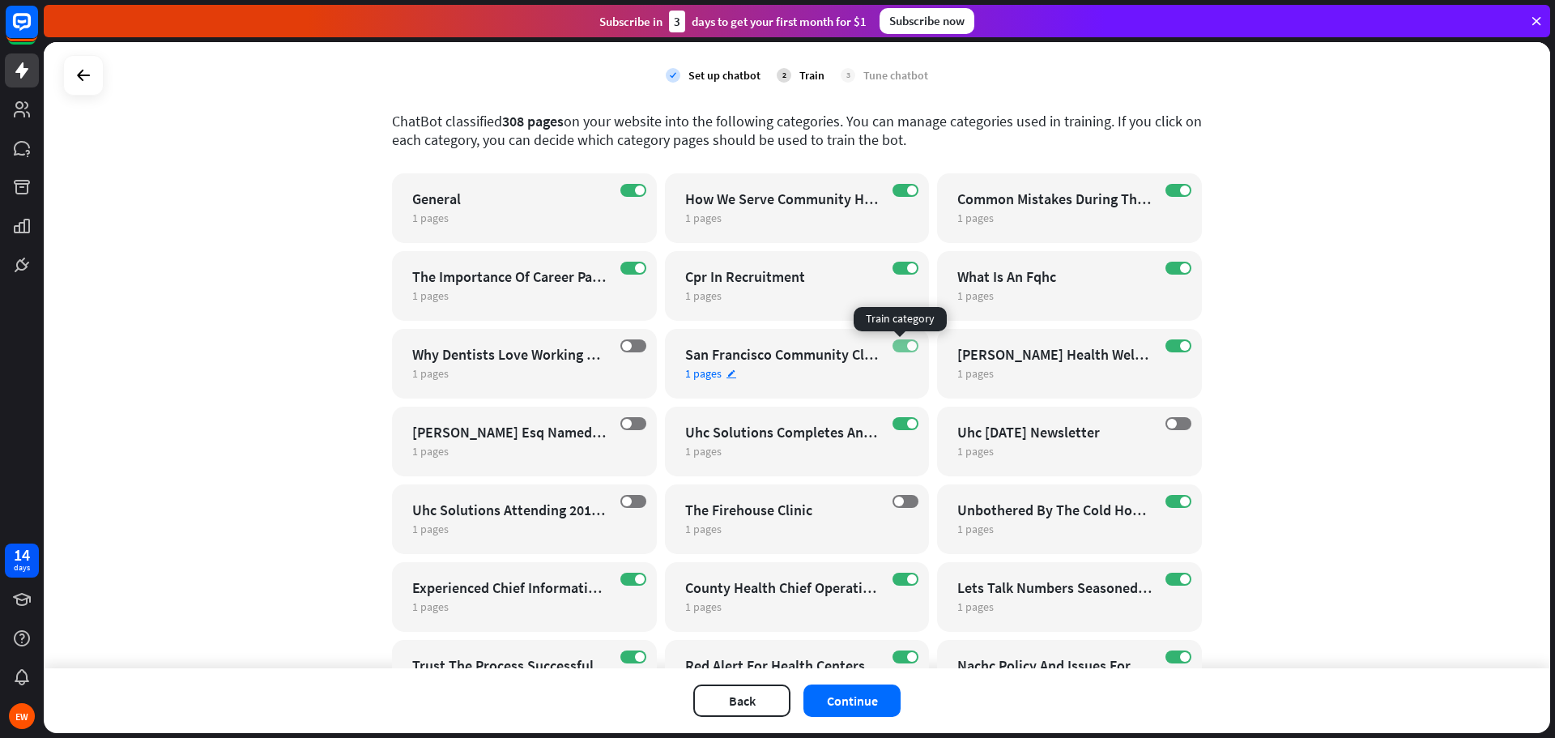
click at [900, 347] on label "ON" at bounding box center [905, 345] width 26 height 13
click at [1165, 503] on label "ON" at bounding box center [1178, 501] width 26 height 13
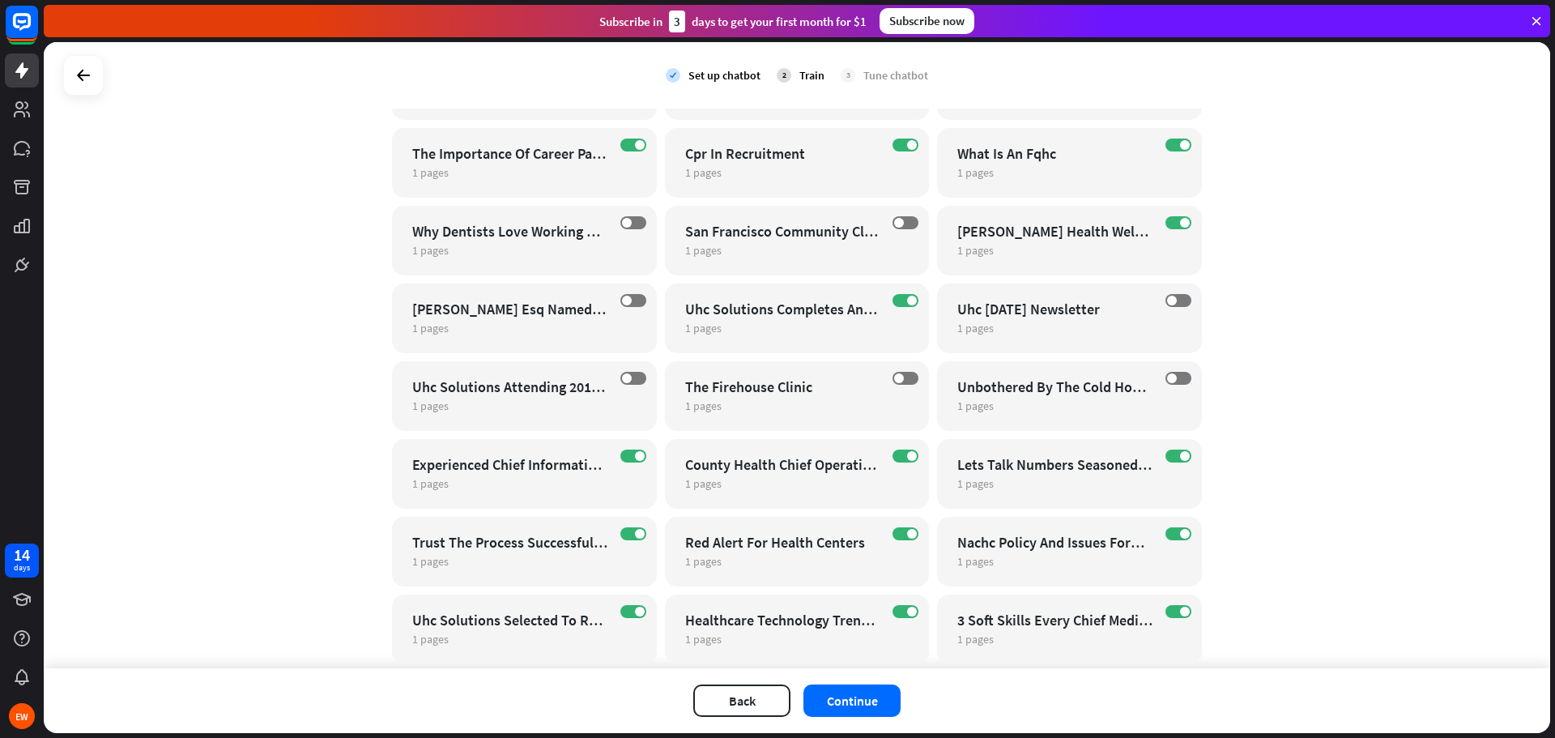
scroll to position [243, 0]
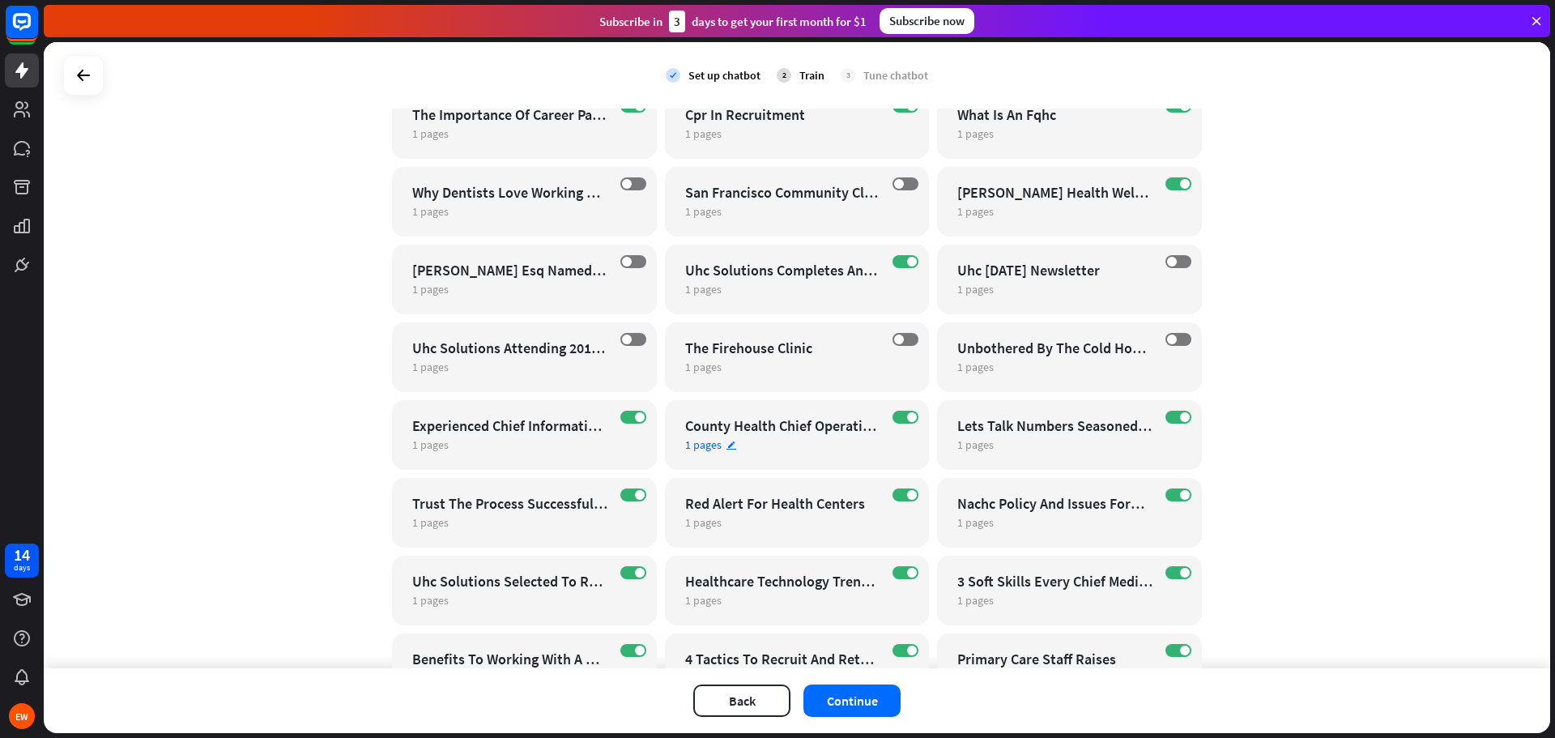
click at [696, 443] on span "1 pages" at bounding box center [703, 444] width 36 height 15
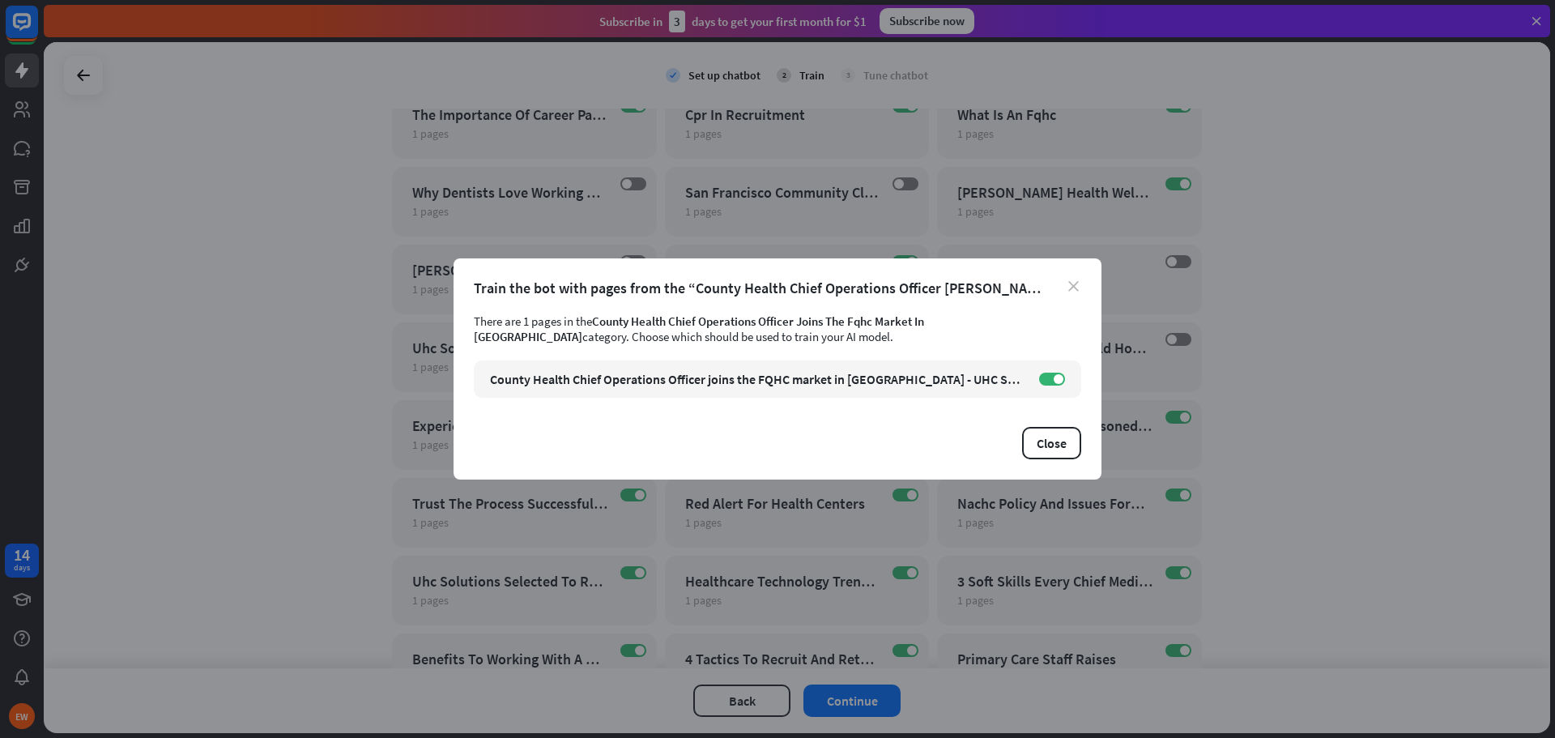
click at [1070, 287] on icon "close" at bounding box center [1073, 286] width 11 height 11
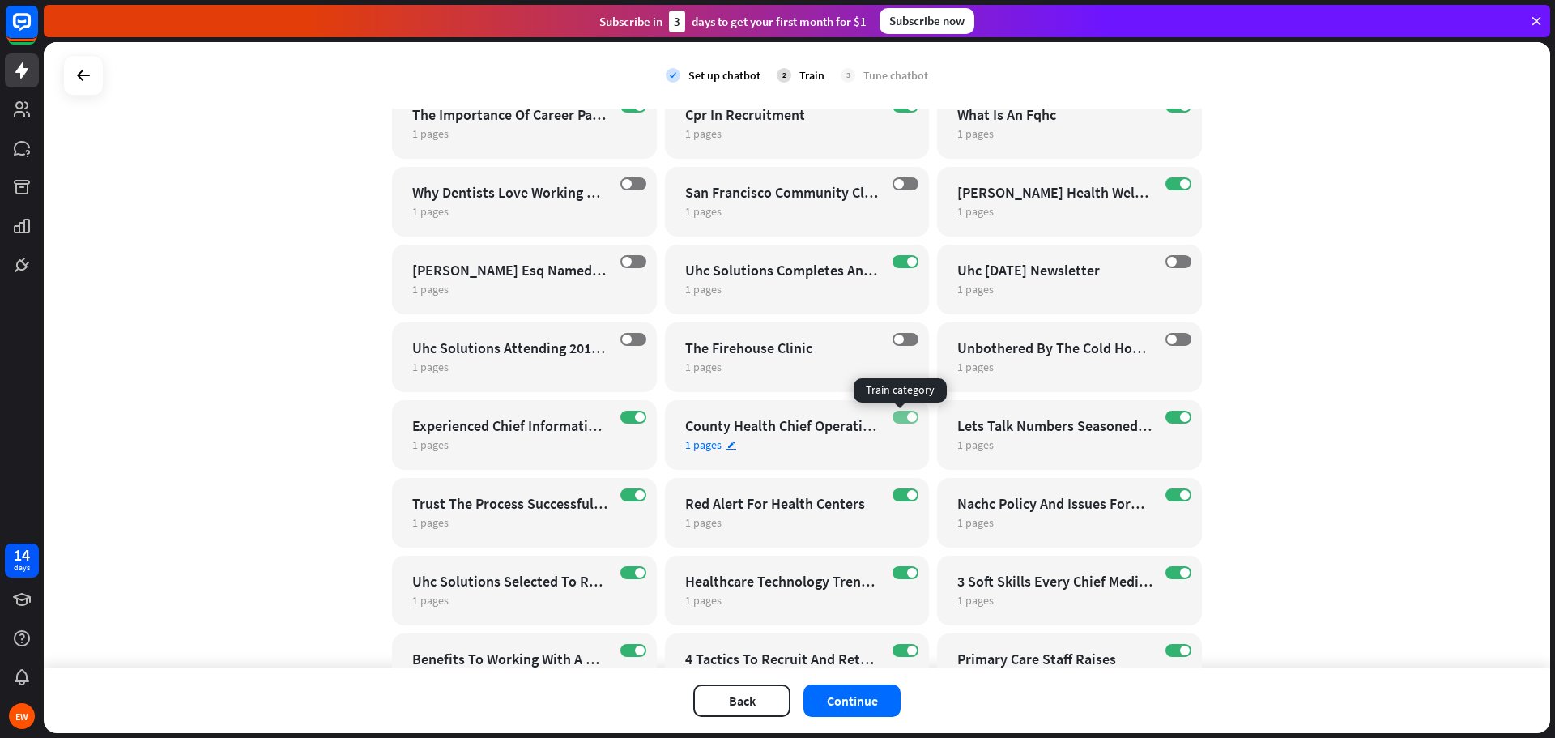
click at [897, 416] on label "ON" at bounding box center [905, 417] width 26 height 13
click at [907, 489] on label "ON" at bounding box center [905, 494] width 26 height 13
click at [620, 574] on label "ON" at bounding box center [633, 572] width 26 height 13
click at [998, 440] on icon "edit" at bounding box center [1003, 445] width 11 height 11
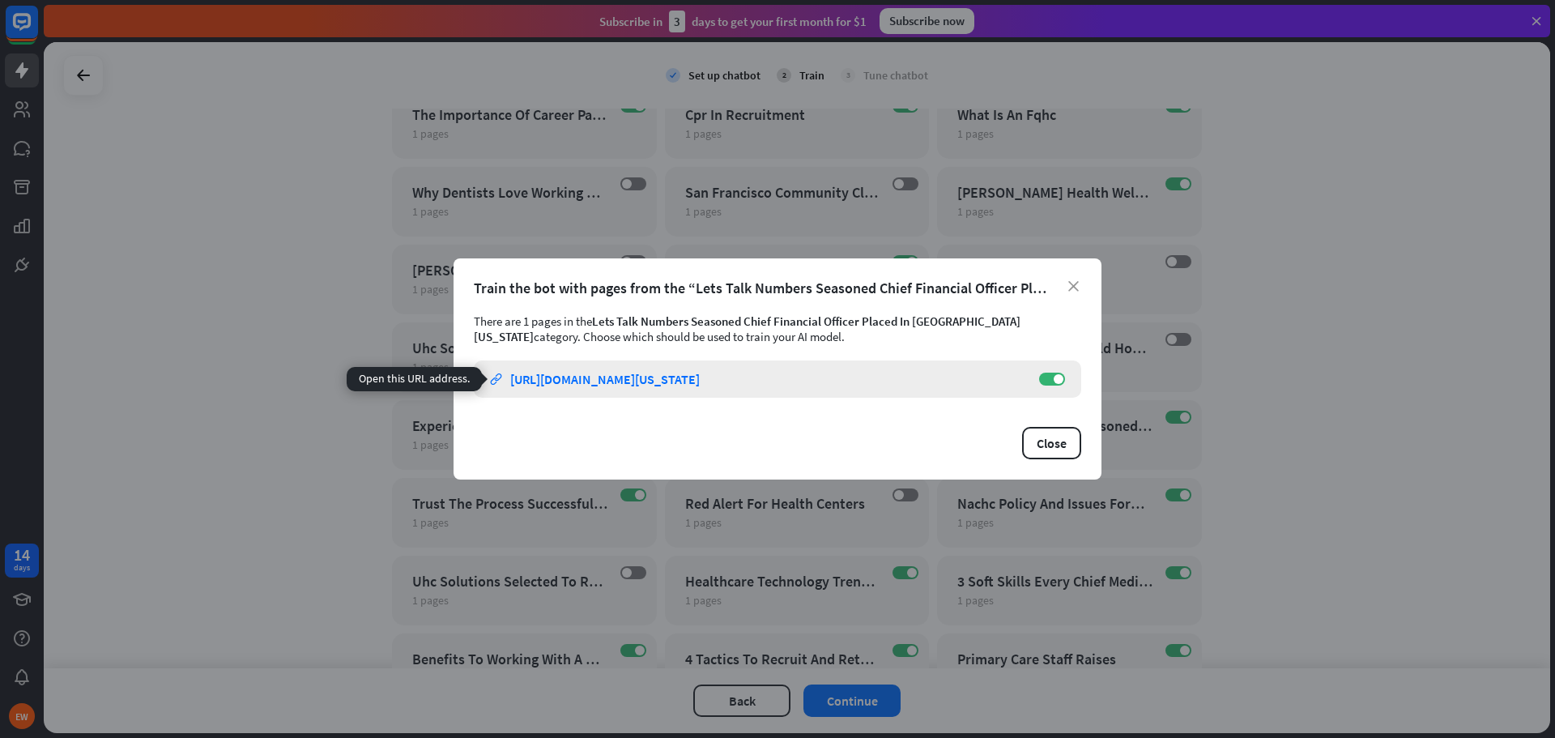
click at [700, 382] on div "[URL][DOMAIN_NAME][US_STATE]" at bounding box center [604, 379] width 189 height 16
click at [1053, 381] on span at bounding box center [1058, 379] width 10 height 10
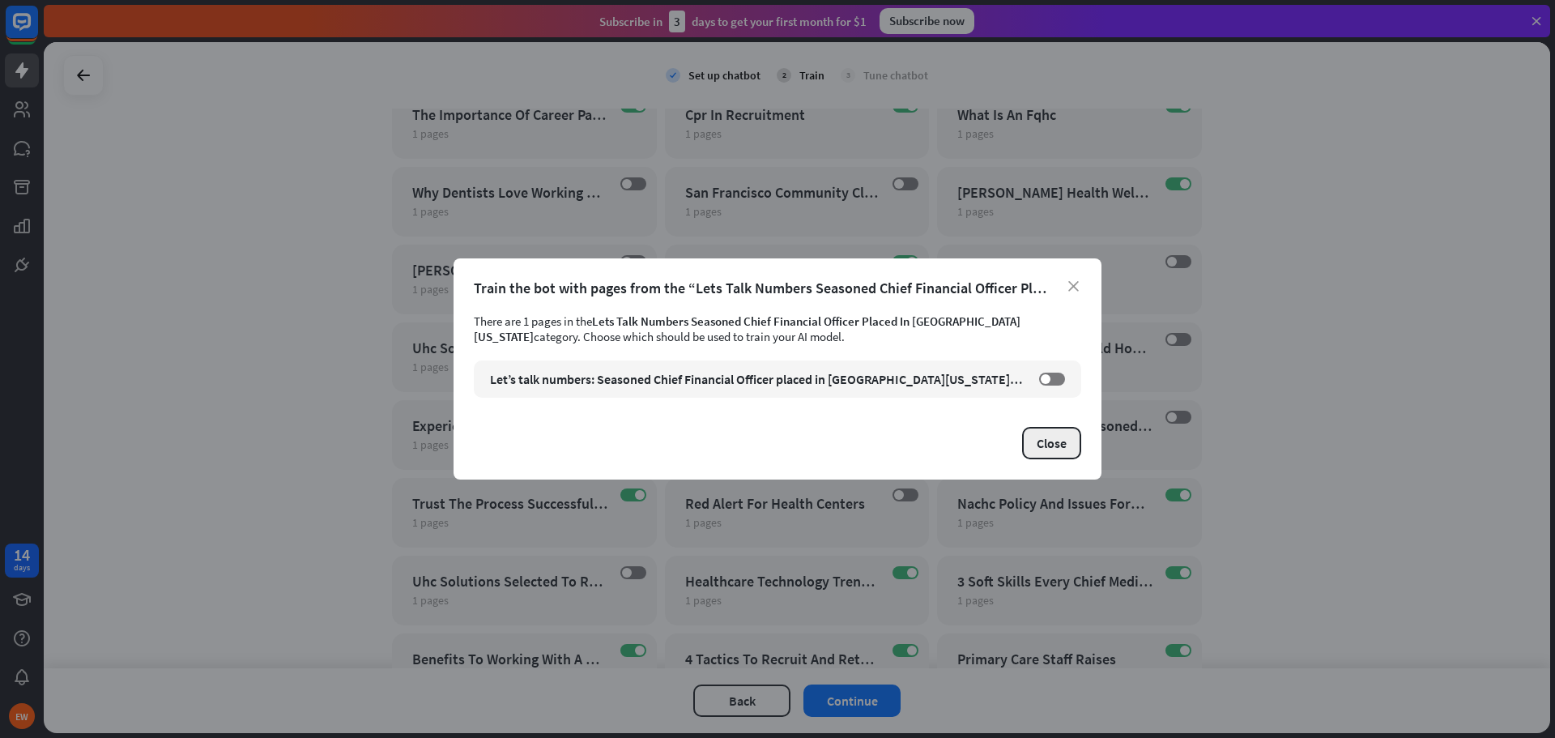
click at [1069, 430] on button "Close" at bounding box center [1051, 443] width 59 height 32
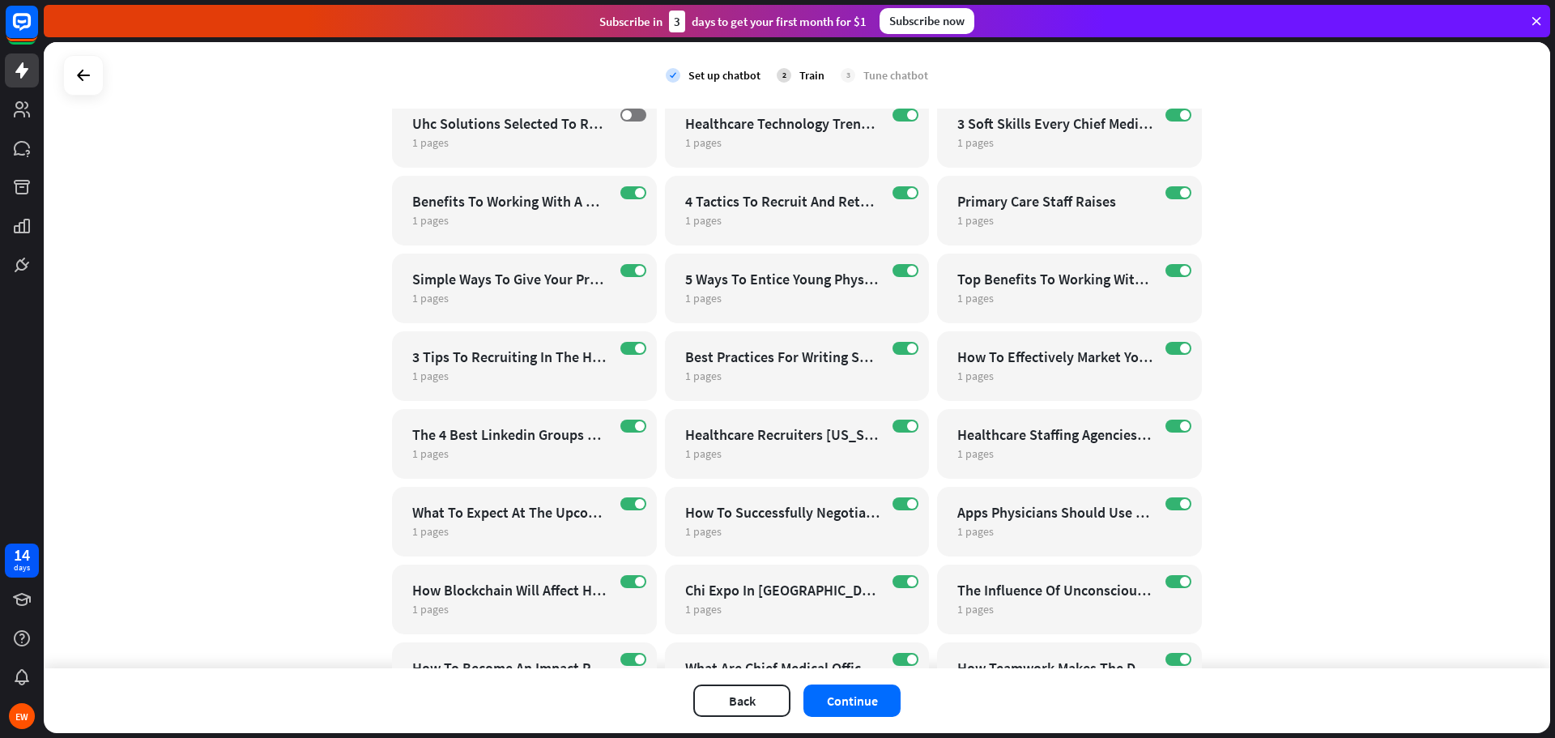
scroll to position [729, 0]
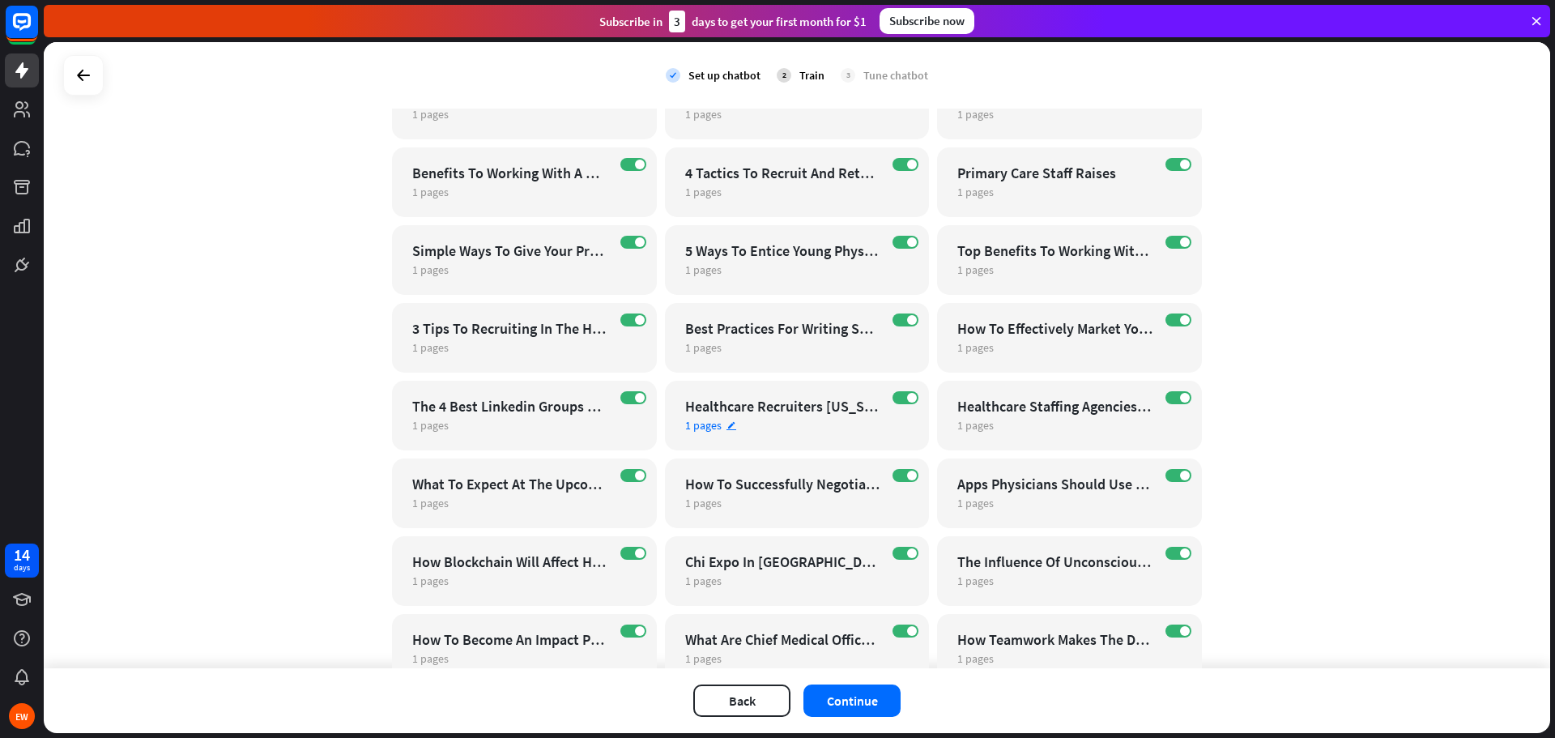
click at [708, 428] on span "1 pages" at bounding box center [703, 425] width 36 height 15
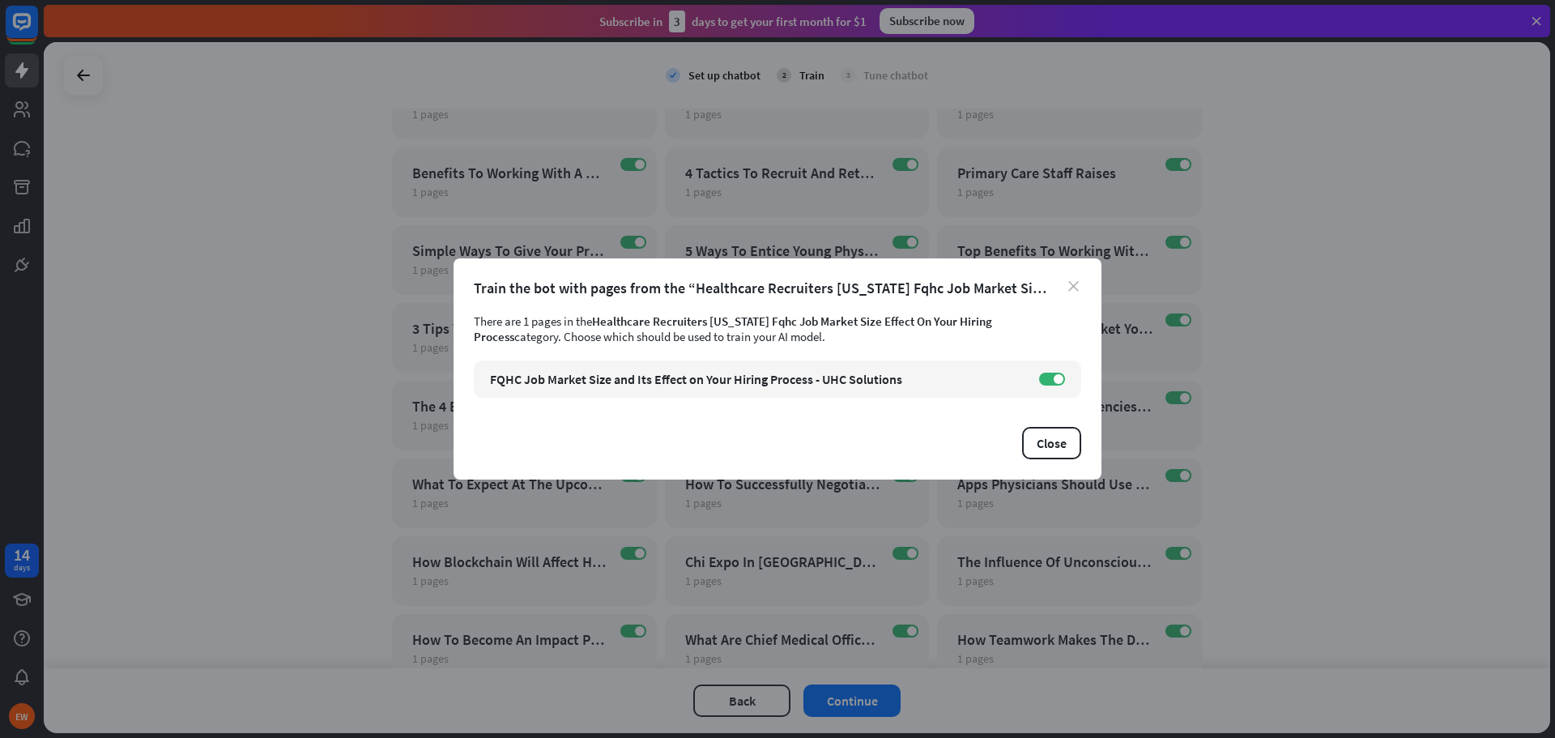
click at [1078, 287] on icon "close" at bounding box center [1073, 286] width 11 height 11
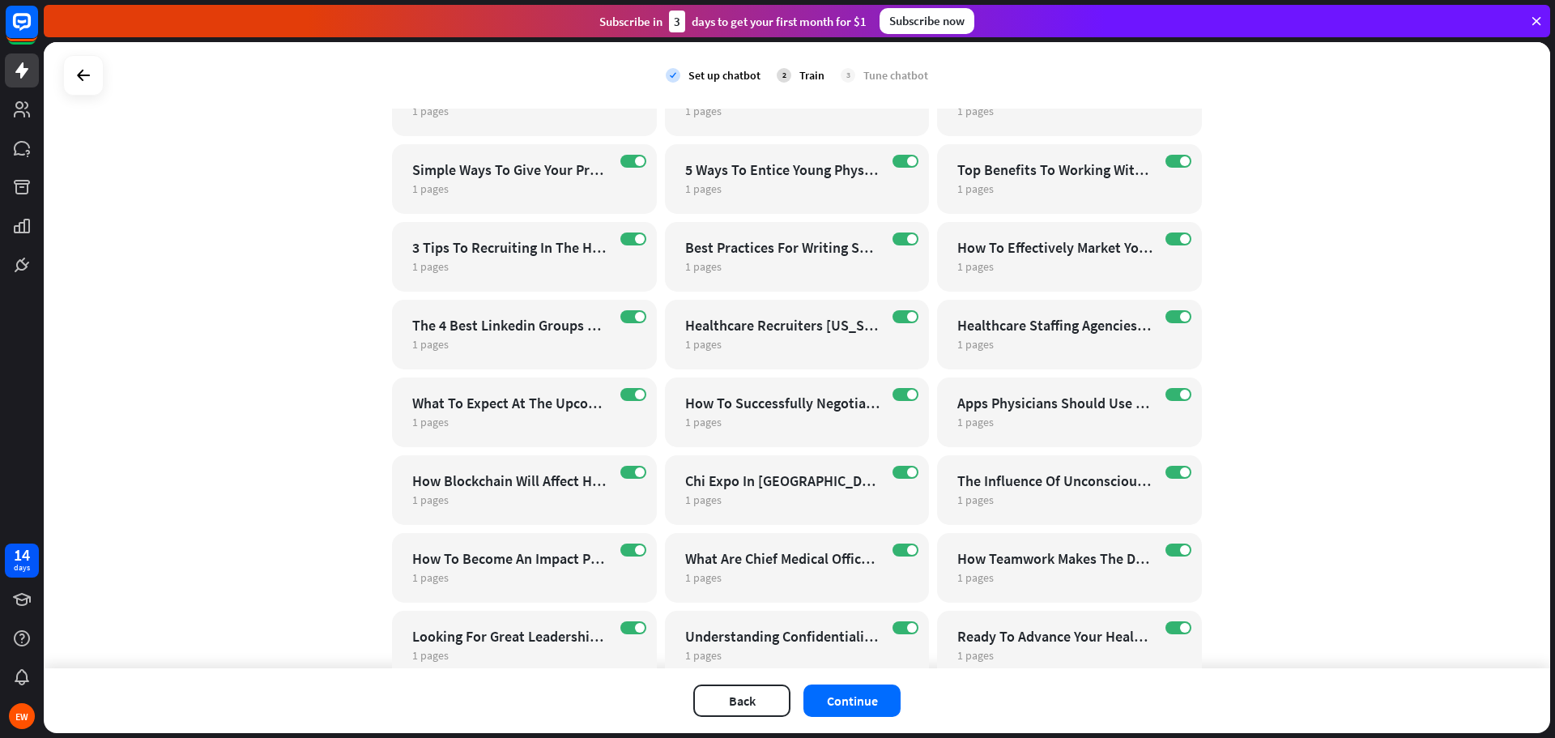
scroll to position [891, 0]
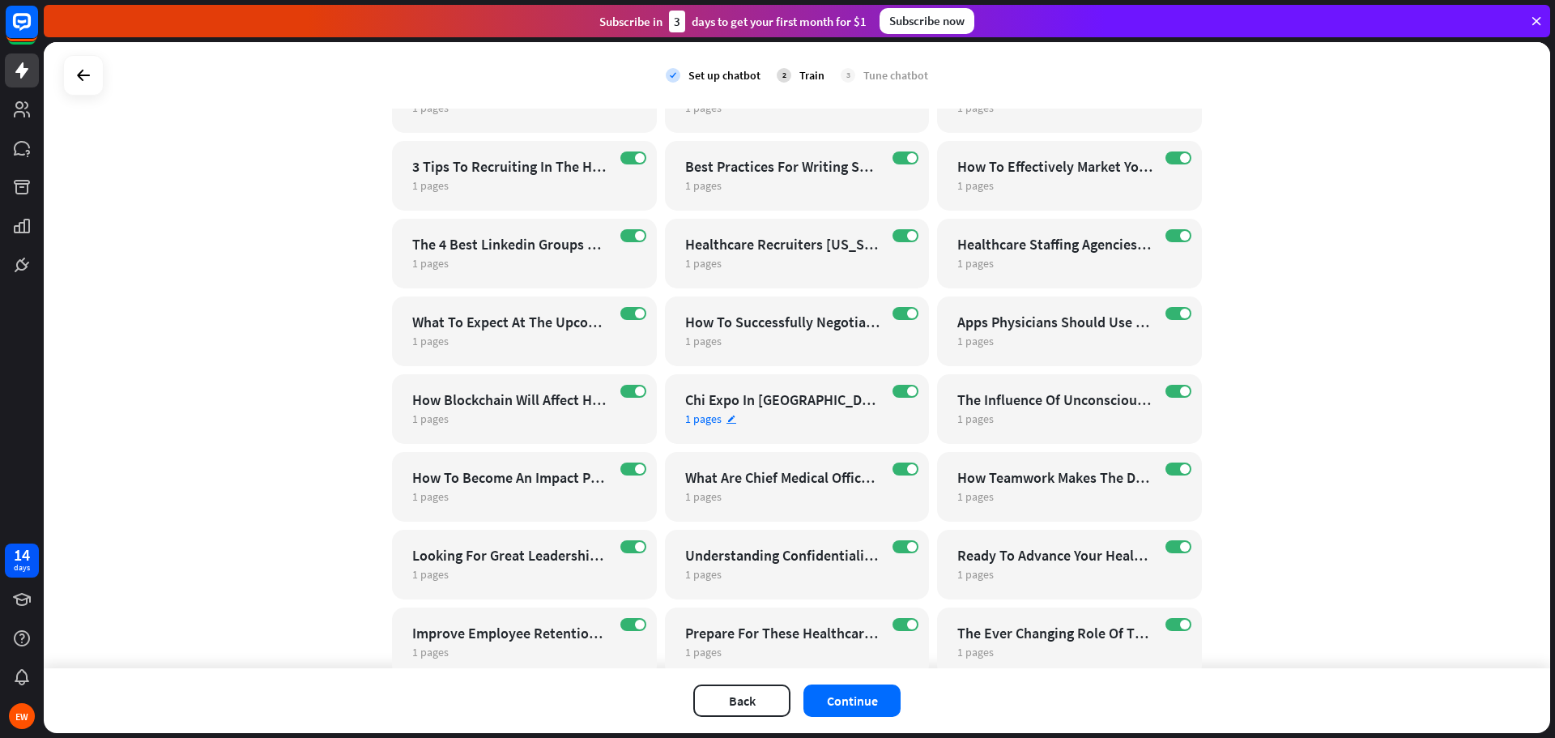
click at [907, 384] on div "ON Chi Expo In [GEOGRAPHIC_DATA][PERSON_NAME] 325 1 pages edit" at bounding box center [797, 409] width 265 height 70
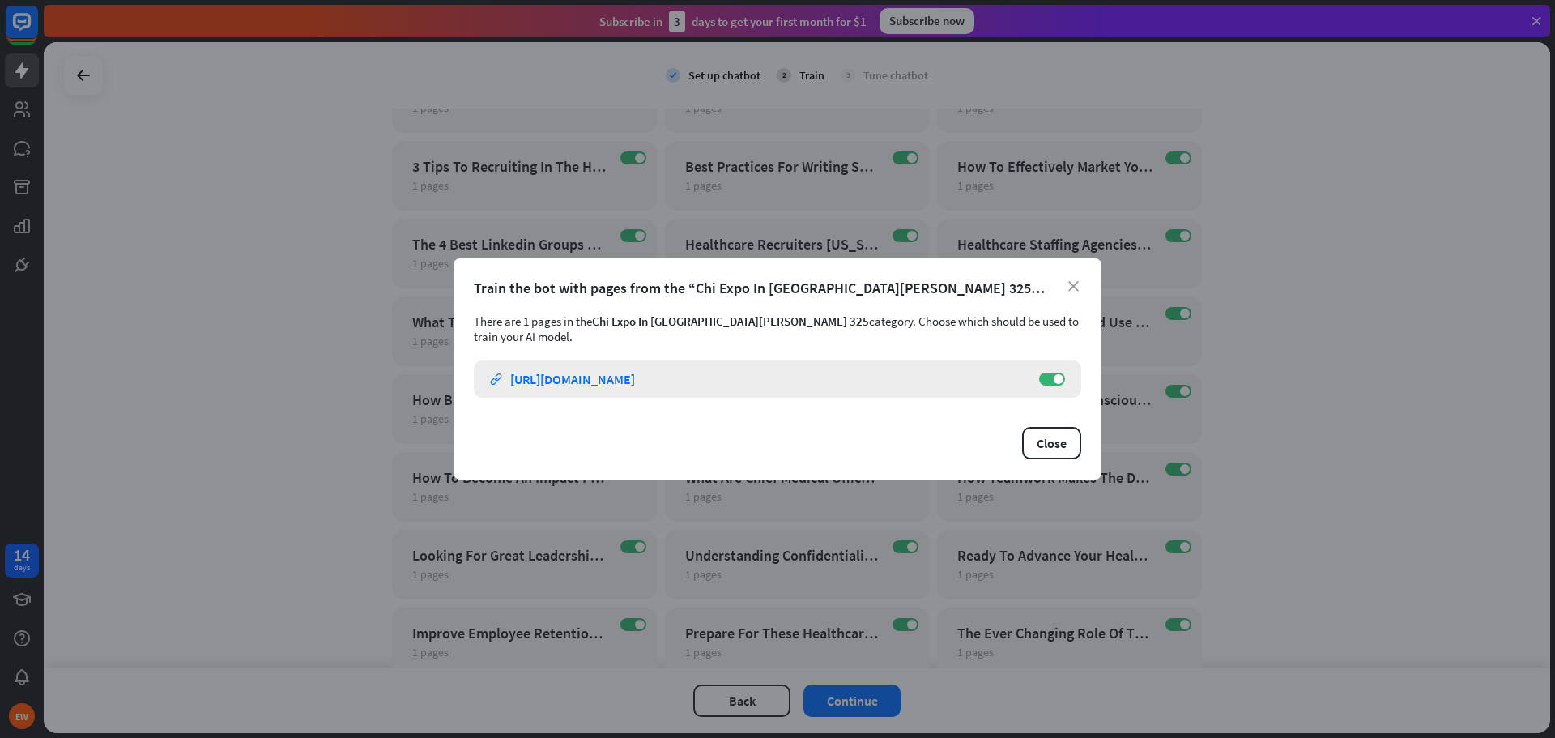
click at [1036, 377] on div "CHI Expo in [GEOGRAPHIC_DATA] - Booth 325 - UHC Solutions link [URL][DOMAIN_NAM…" at bounding box center [777, 378] width 607 height 37
click at [1054, 376] on label "ON" at bounding box center [1052, 378] width 26 height 13
click at [1063, 432] on button "Close" at bounding box center [1051, 443] width 59 height 32
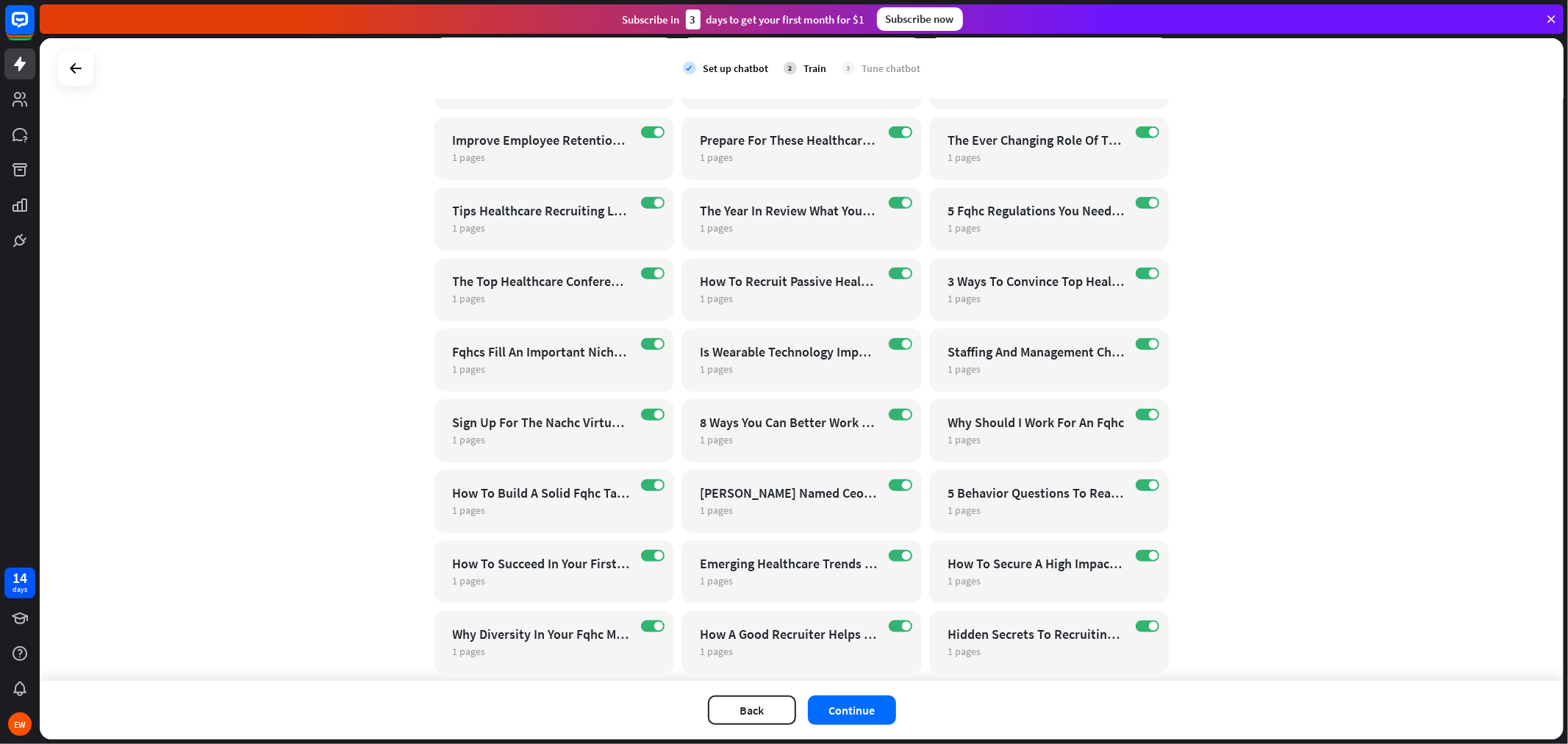
scroll to position [1283, 0]
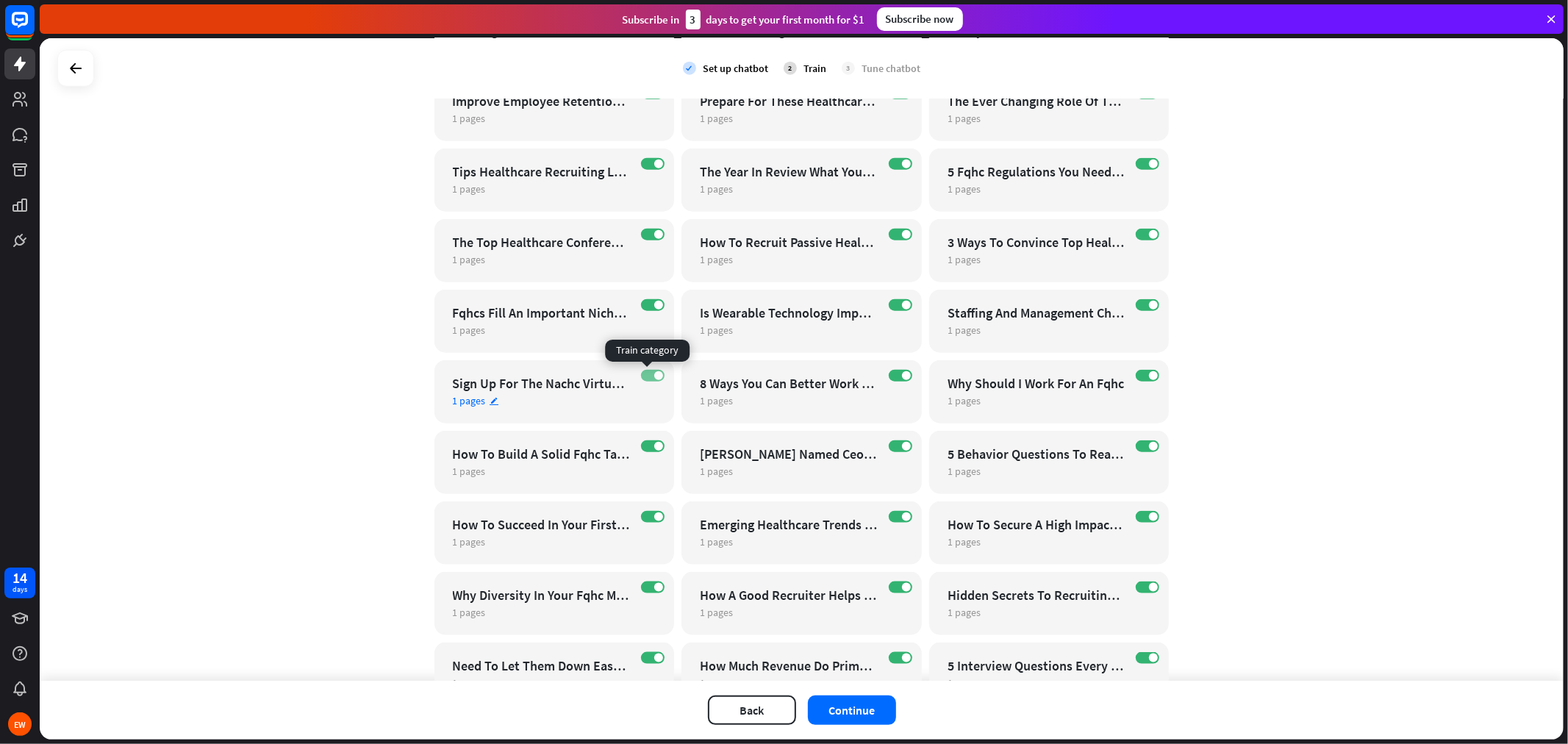
click at [655, 373] on span at bounding box center [659, 376] width 9 height 9
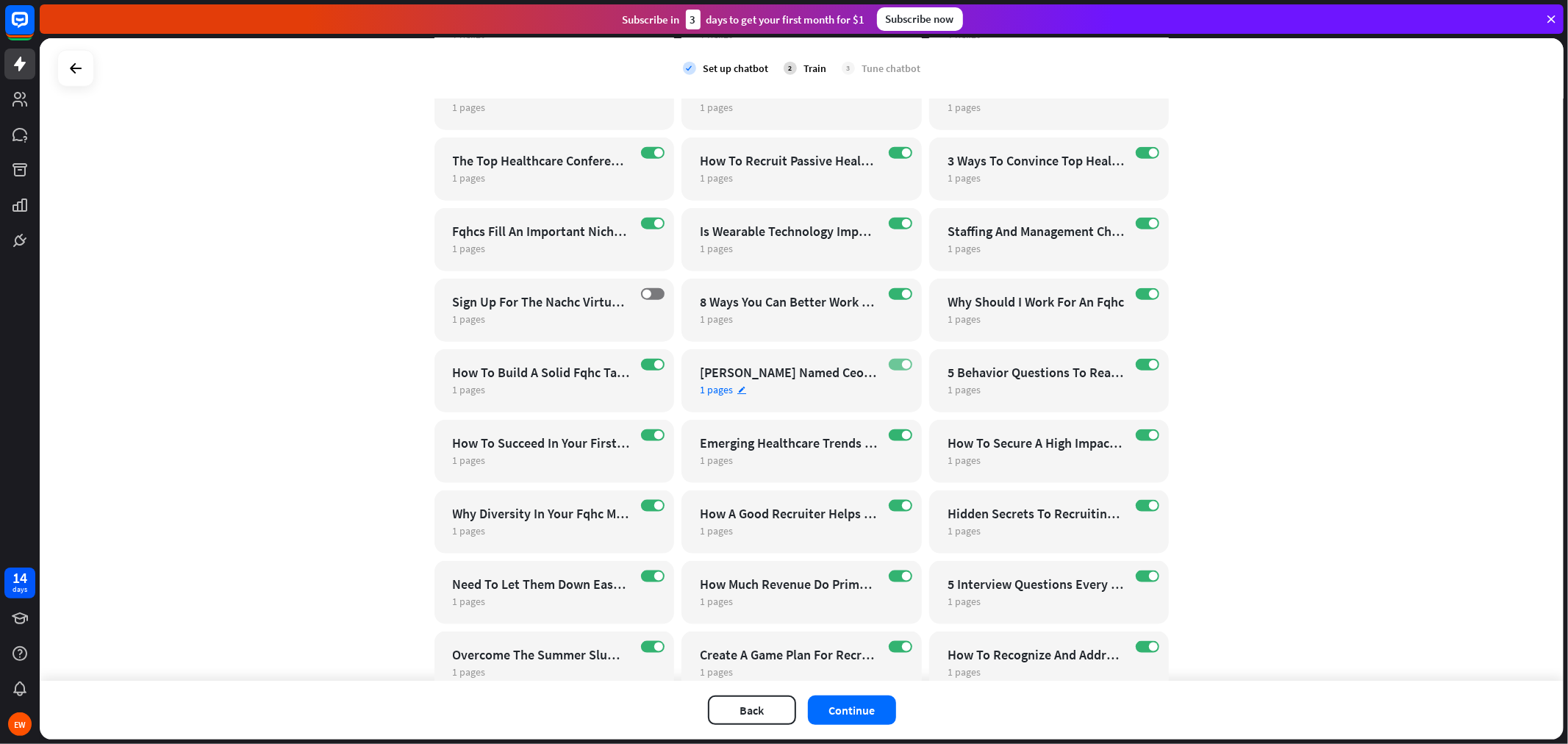
click at [892, 365] on label "ON" at bounding box center [901, 364] width 24 height 12
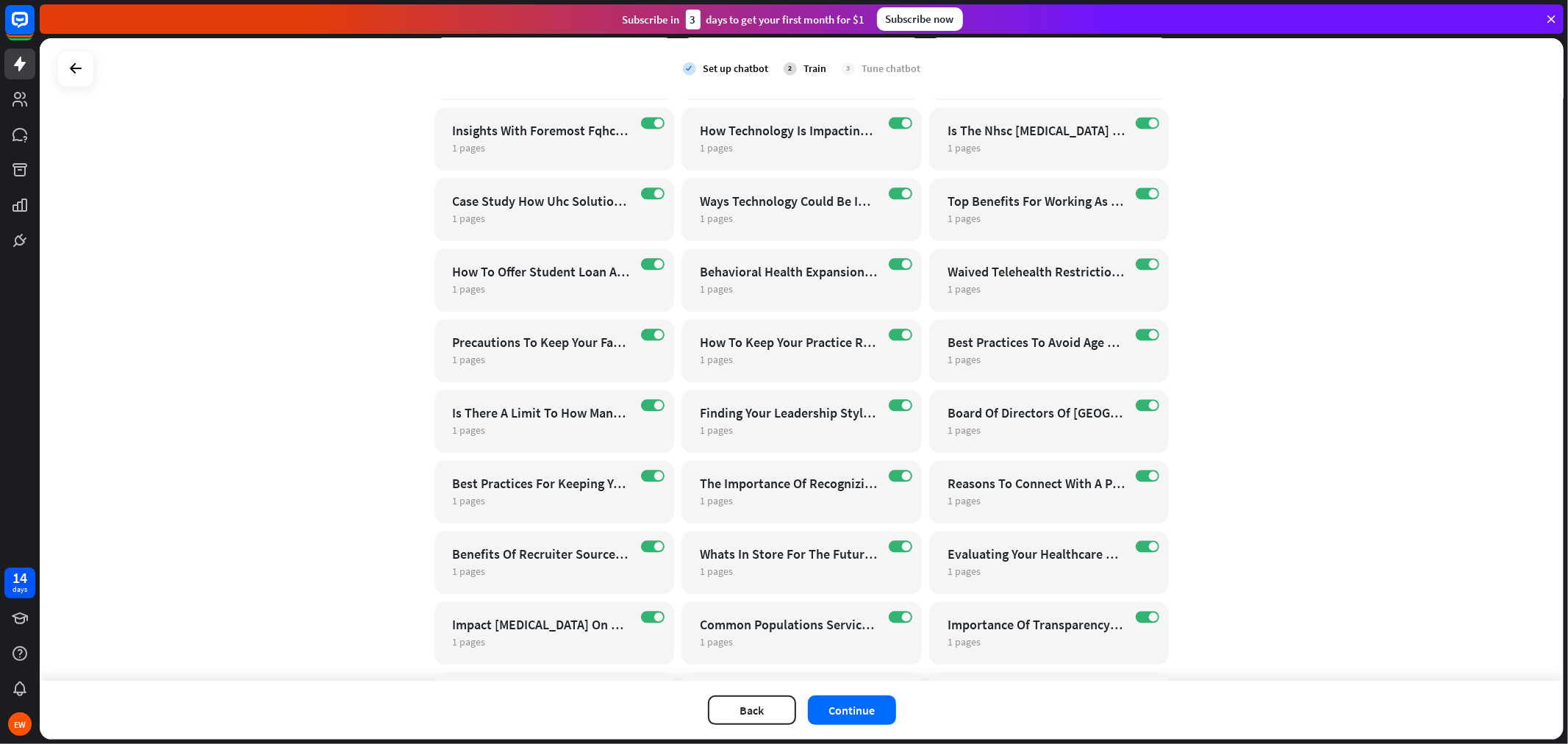
scroll to position [2835, 0]
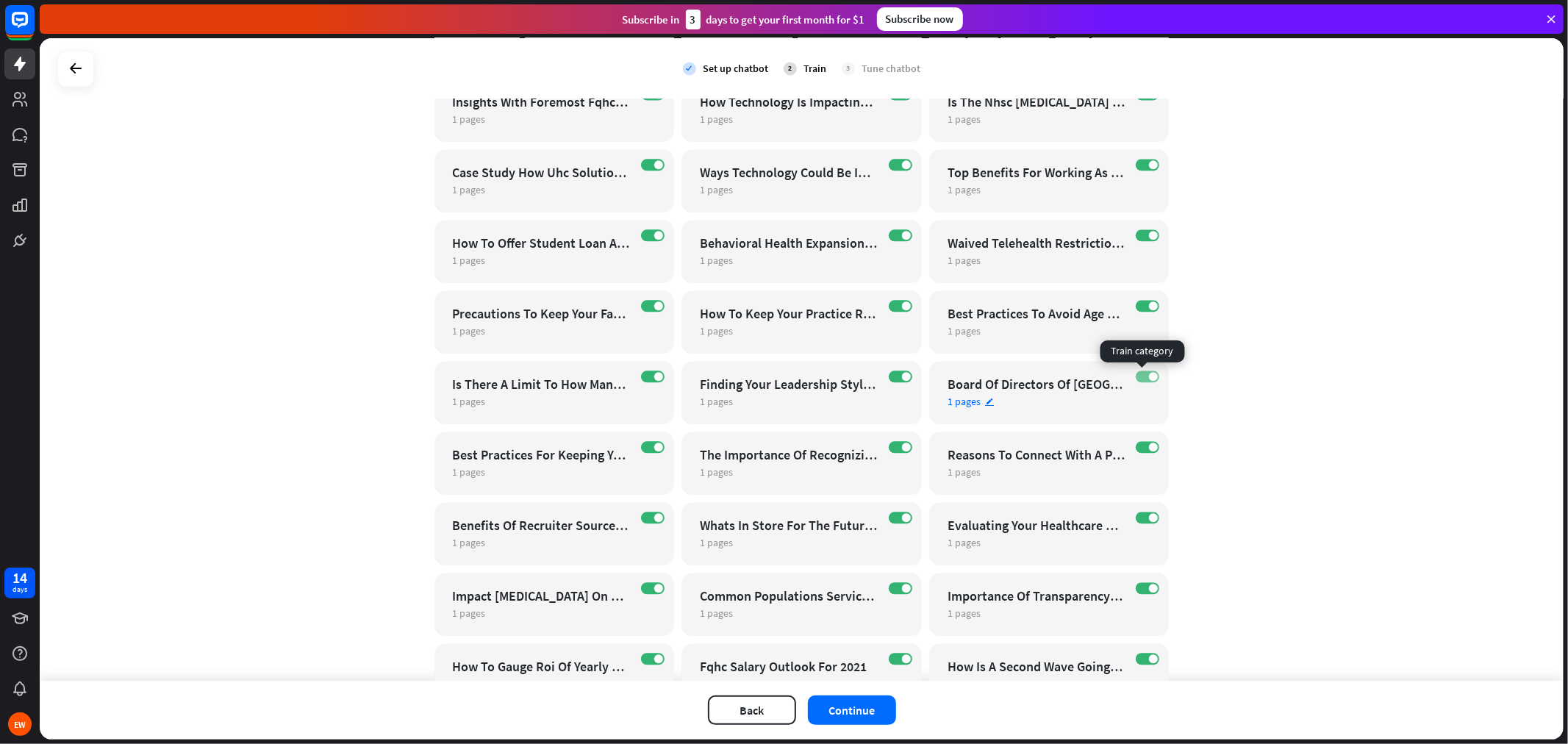
click at [1136, 377] on label "ON" at bounding box center [1148, 376] width 24 height 12
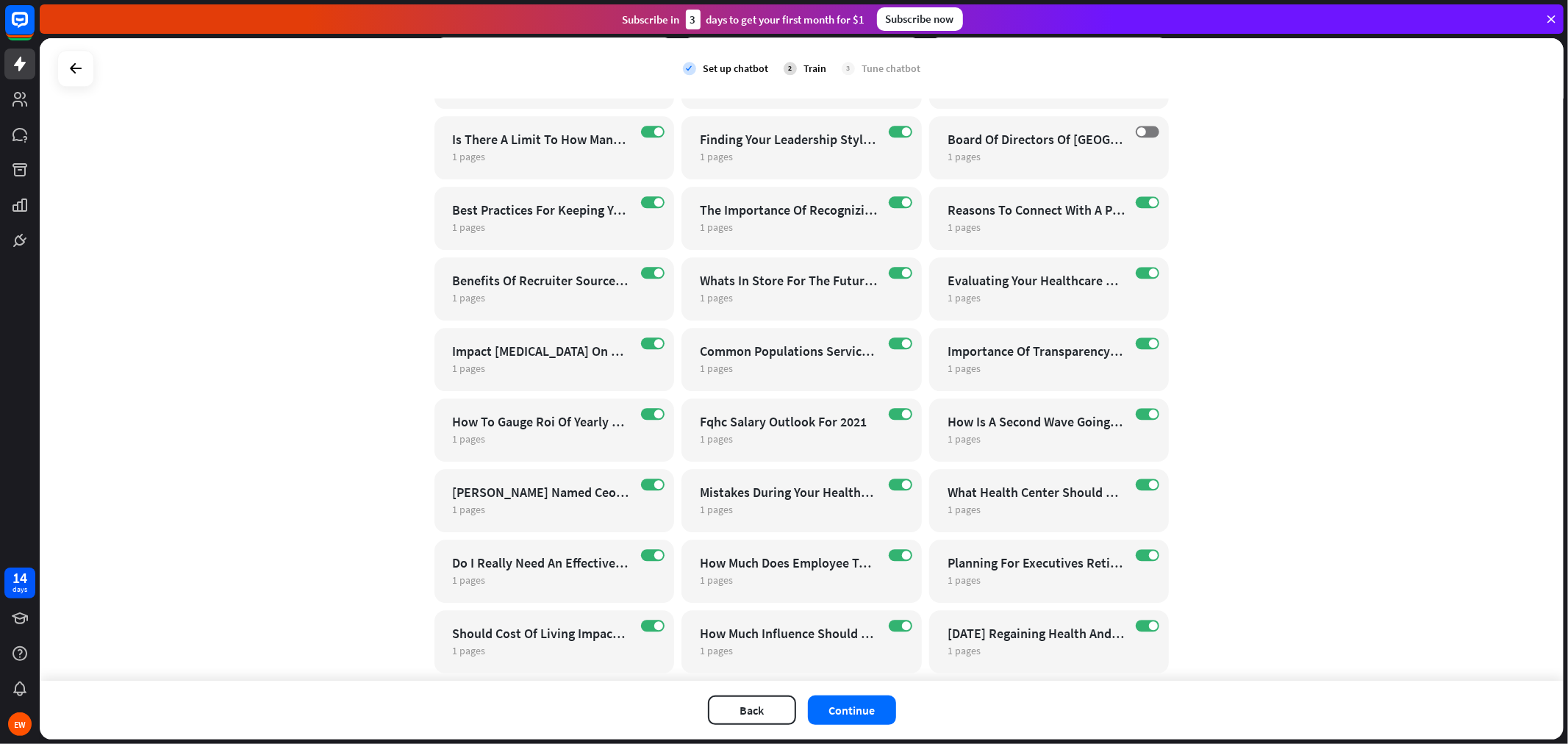
scroll to position [3163, 0]
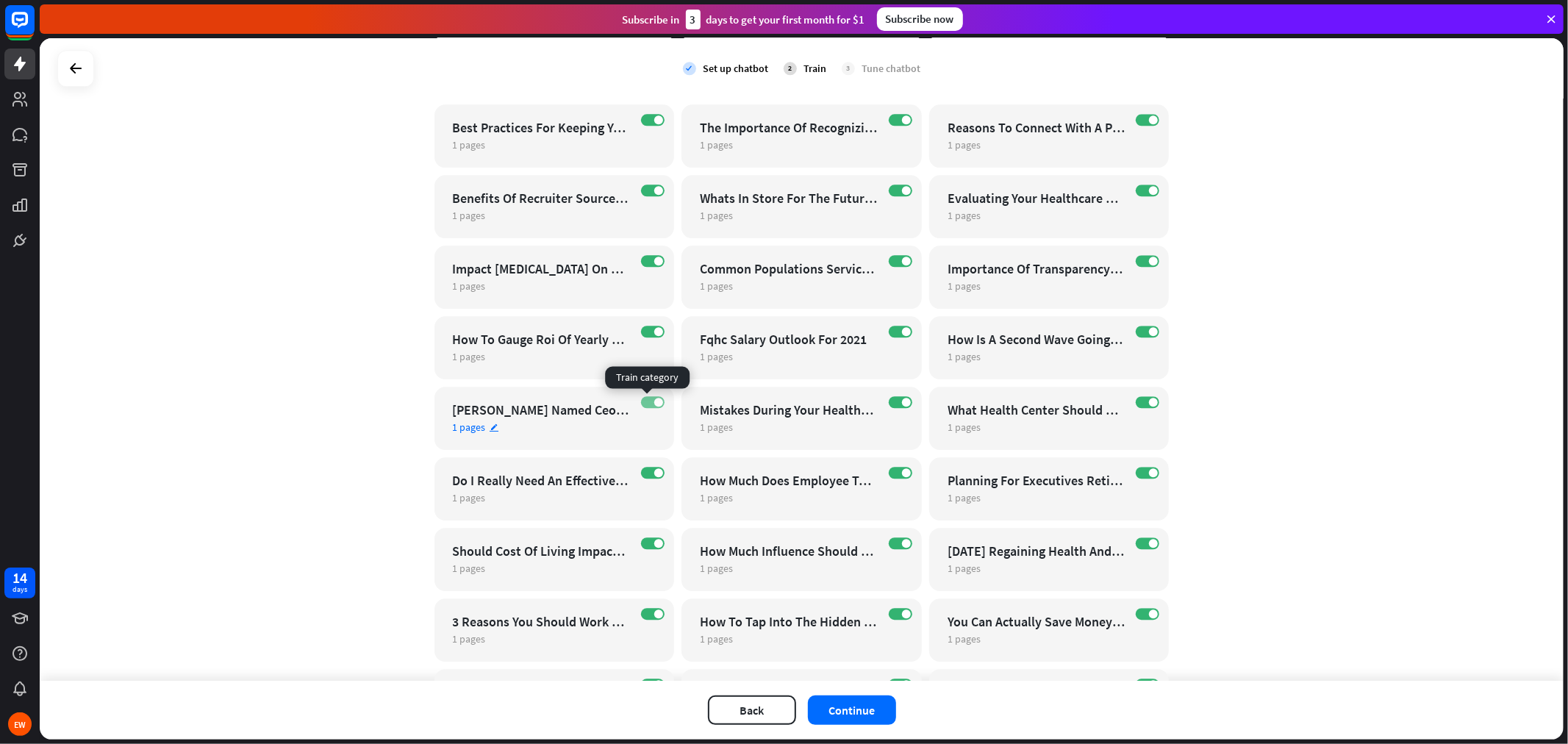
click at [655, 402] on span at bounding box center [659, 402] width 9 height 9
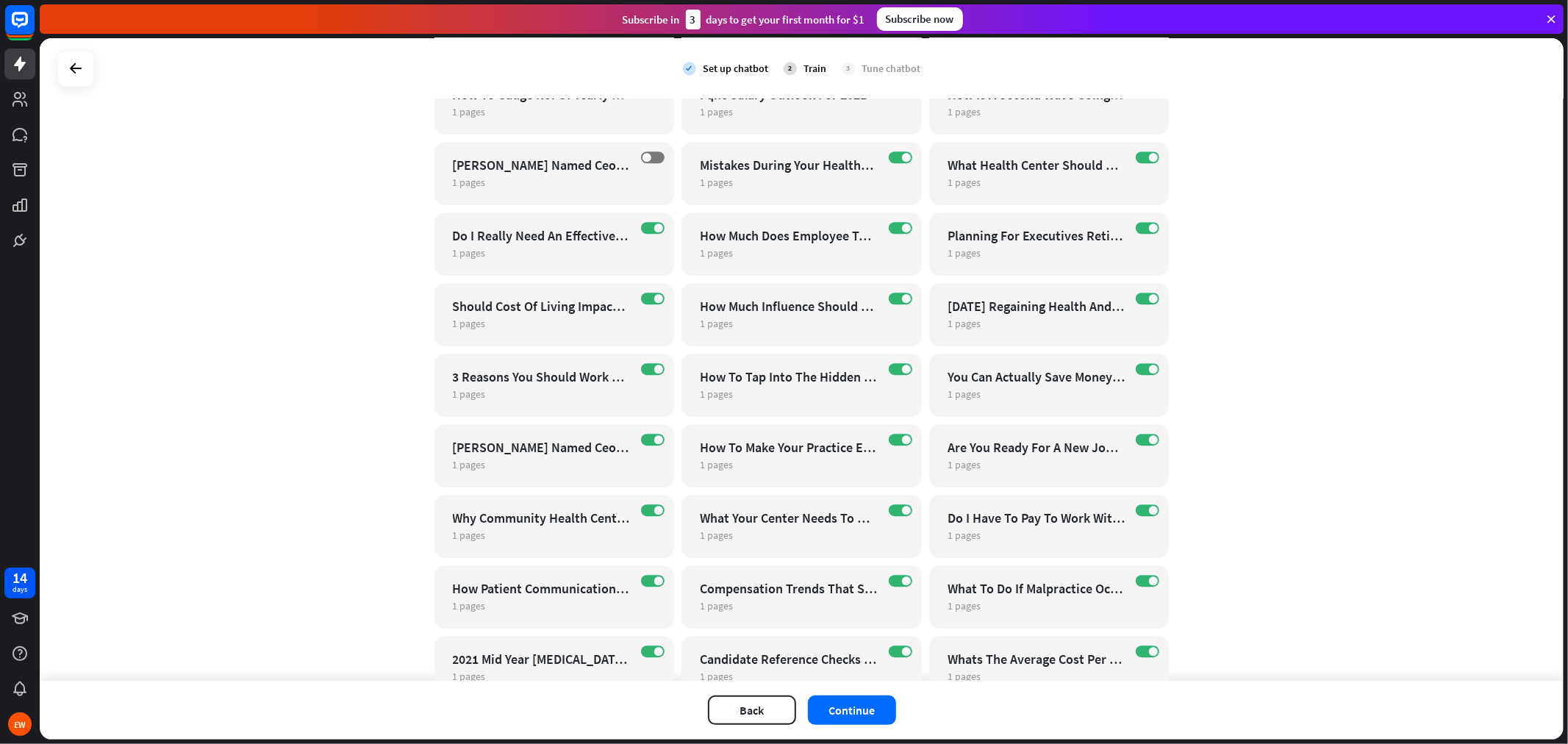
scroll to position [3489, 0]
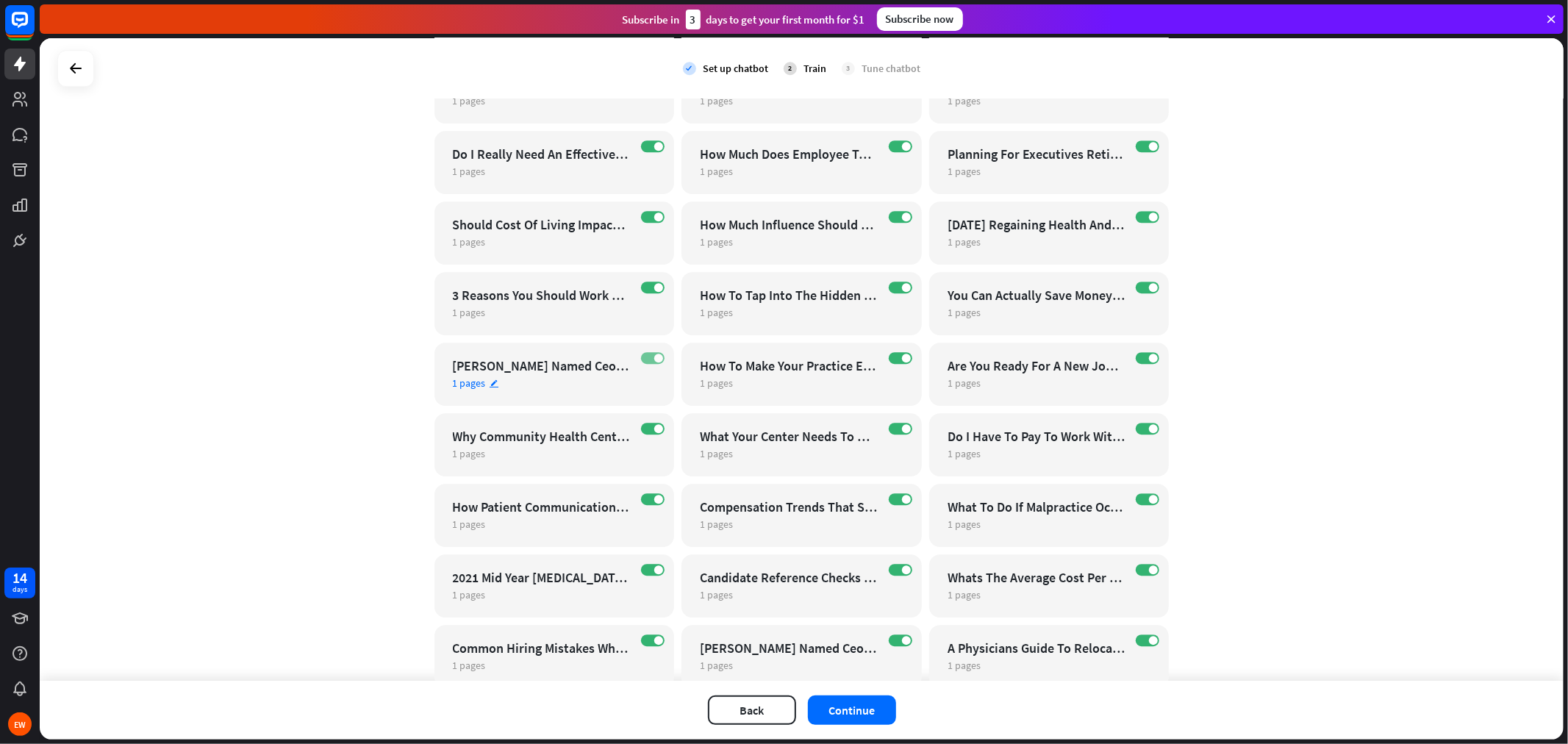
click at [655, 358] on span at bounding box center [659, 358] width 9 height 9
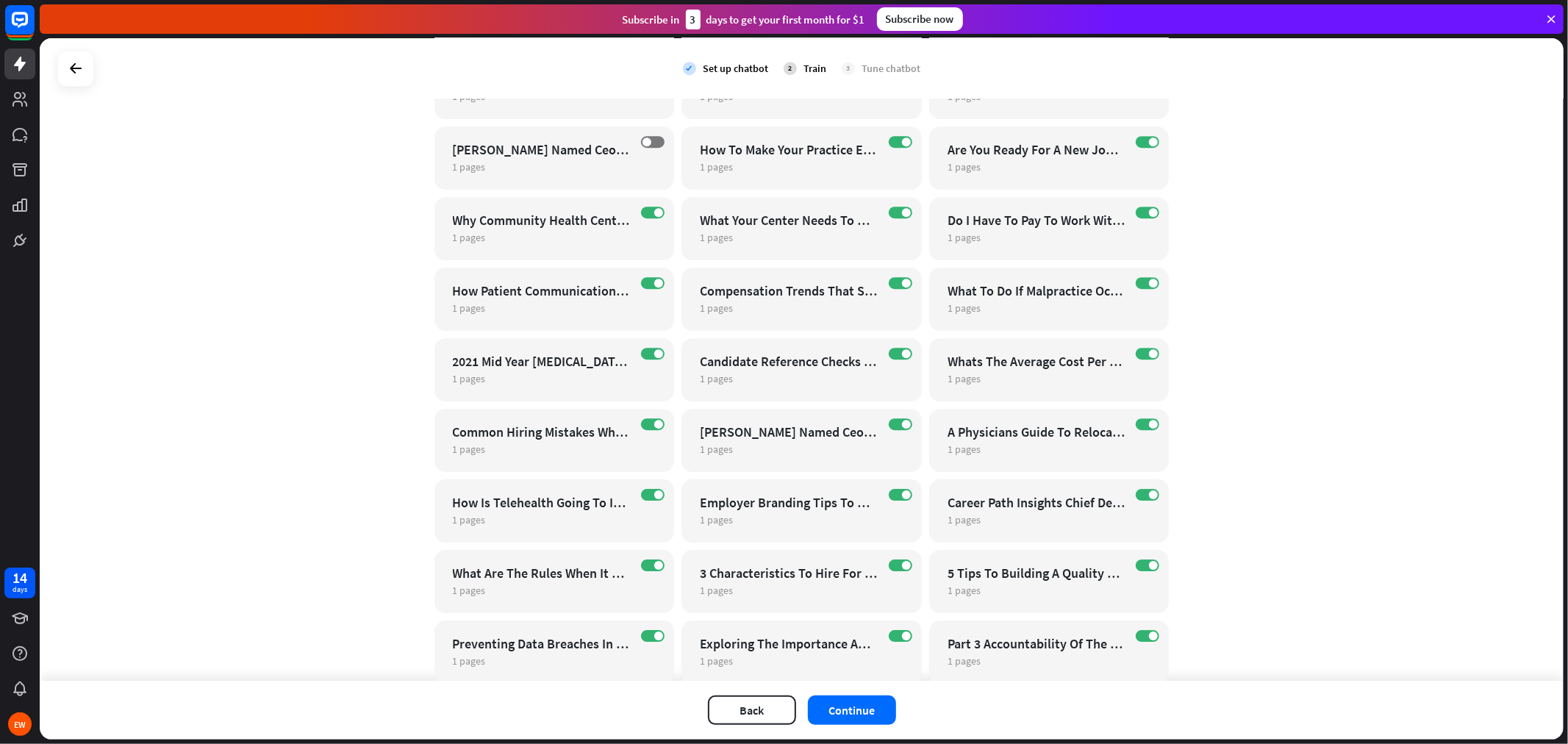
scroll to position [3735, 0]
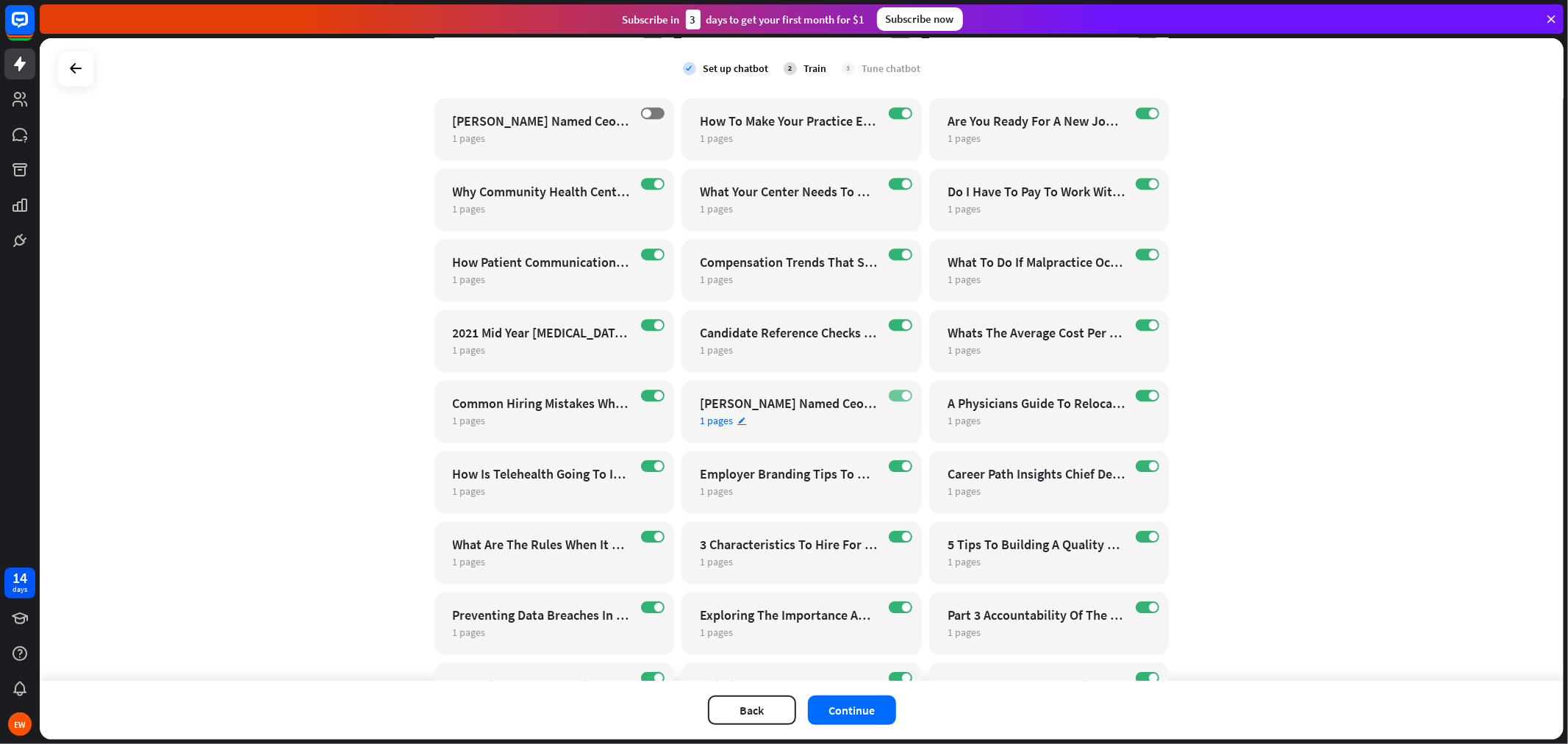
click at [902, 392] on span at bounding box center [906, 396] width 9 height 9
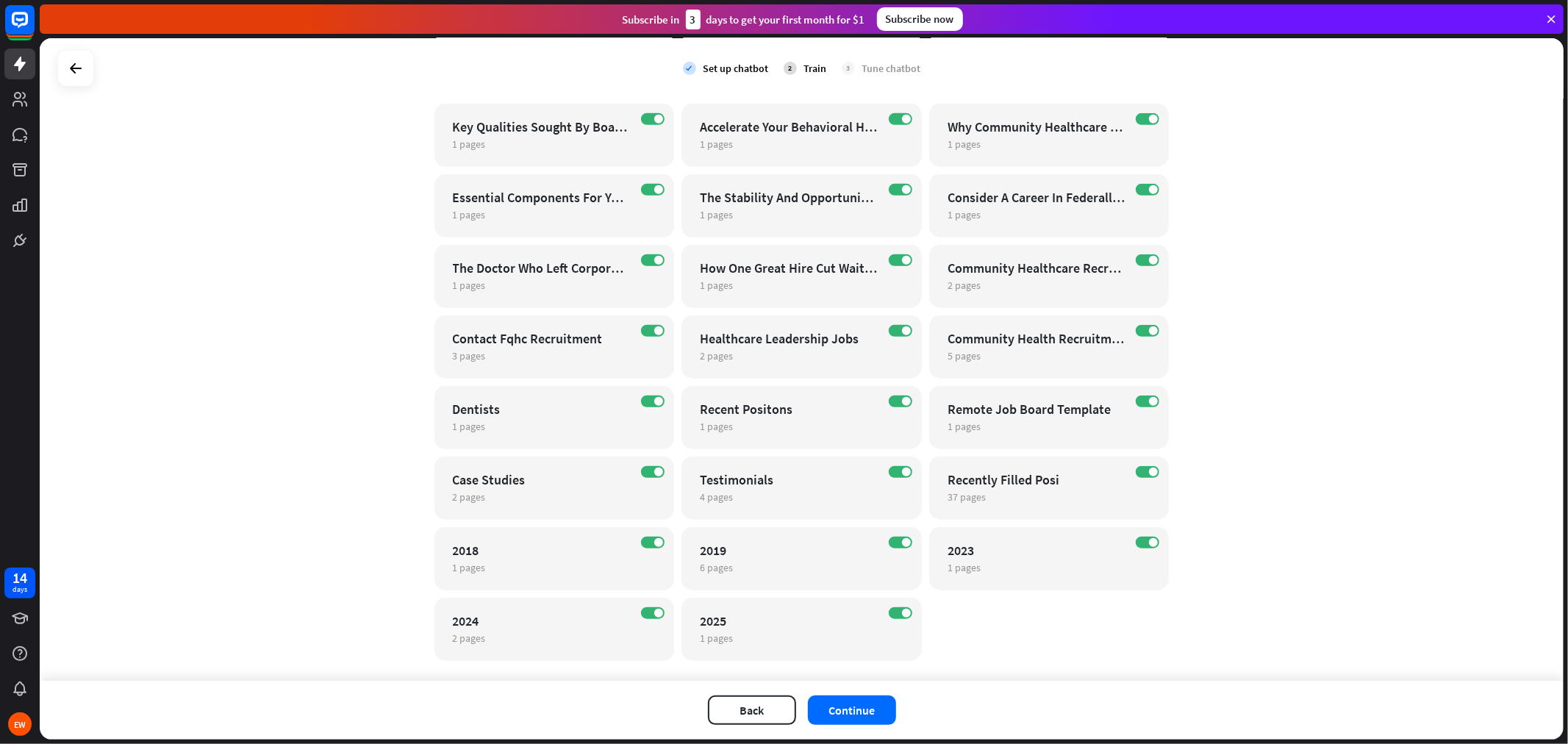
scroll to position [5590, 0]
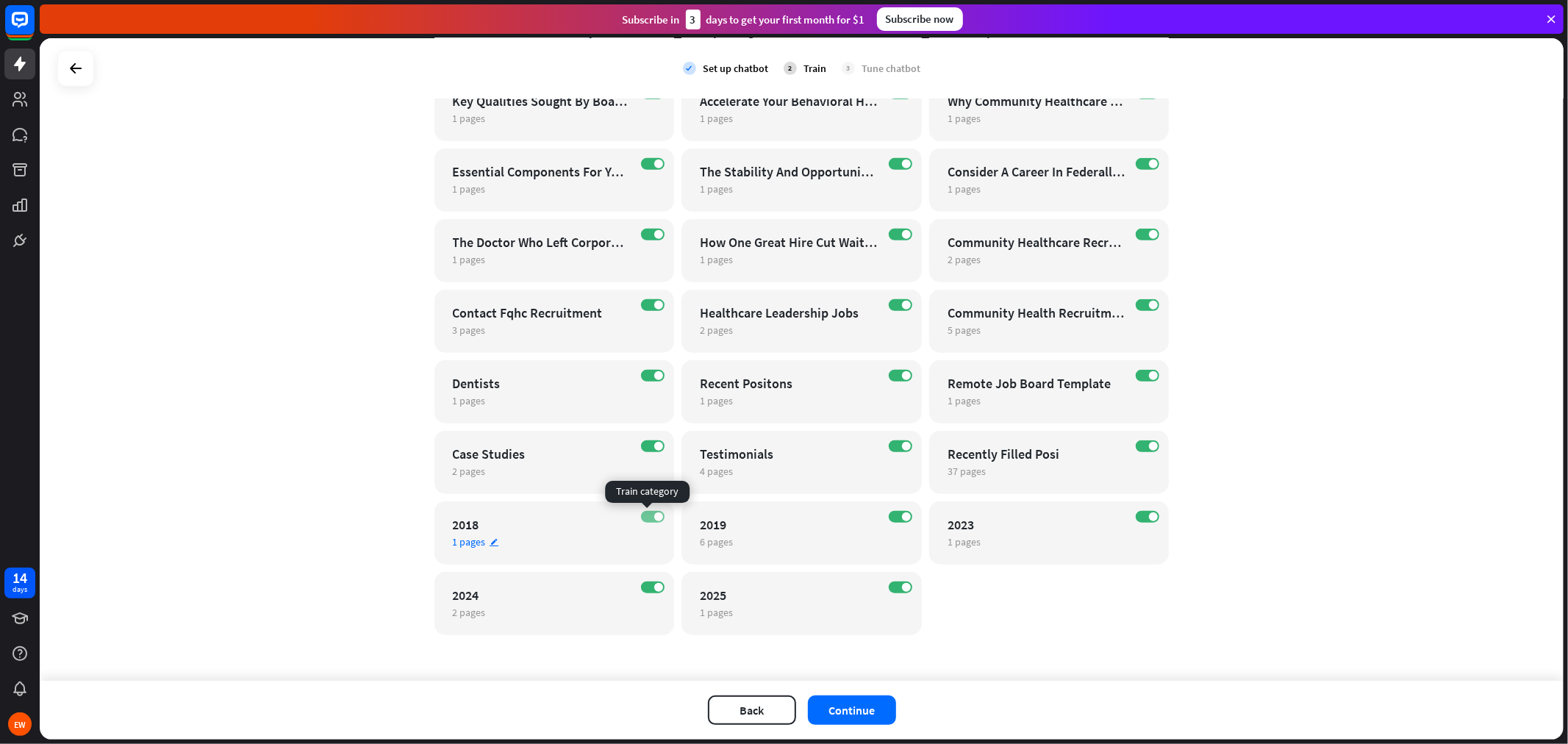
click at [655, 517] on span at bounding box center [659, 517] width 9 height 9
click at [892, 519] on label "ON" at bounding box center [901, 517] width 24 height 12
click at [863, 670] on button "Continue" at bounding box center [852, 710] width 88 height 29
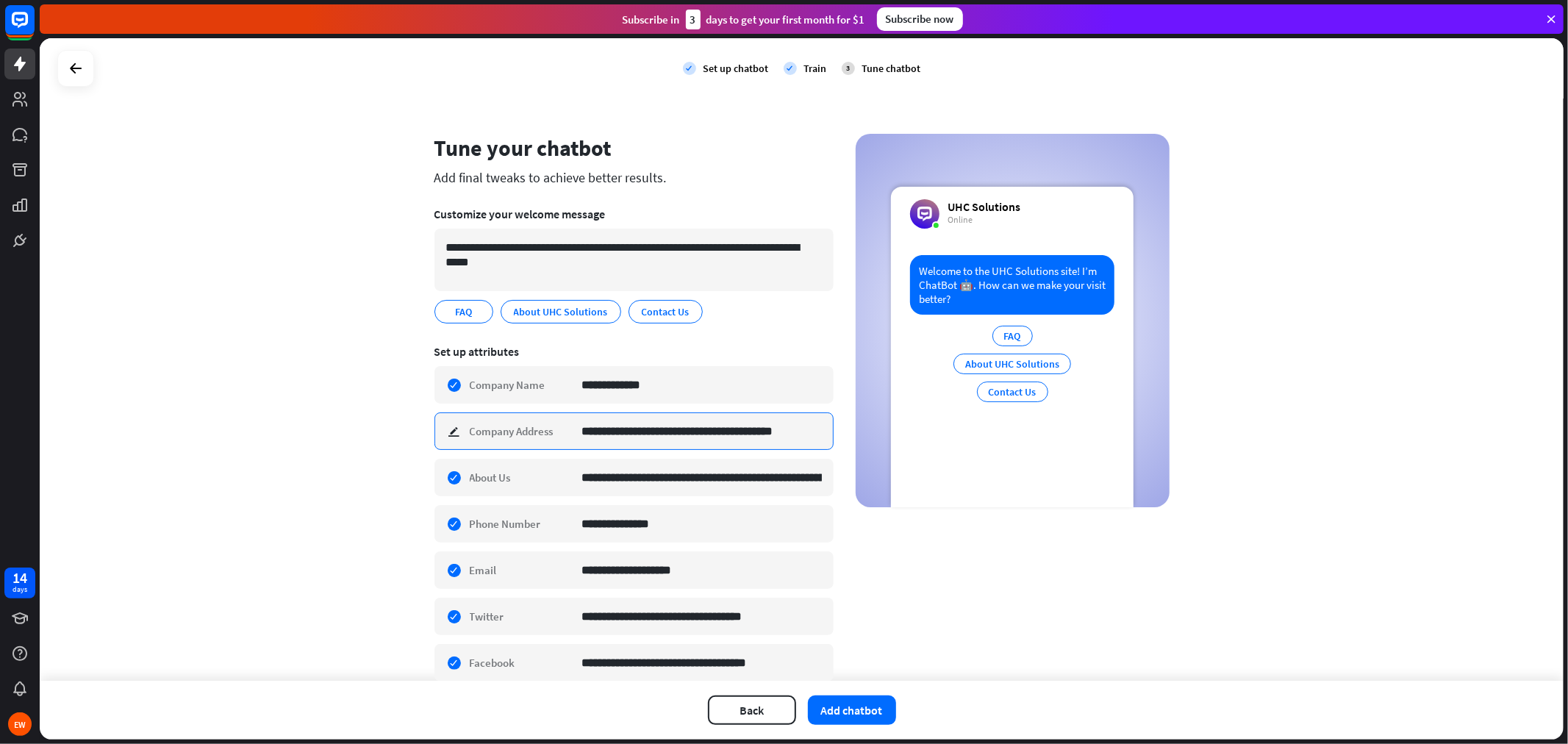
click at [691, 434] on input "**********" at bounding box center [702, 432] width 240 height 36
type input "**********"
click at [728, 466] on input "**********" at bounding box center [702, 478] width 240 height 36
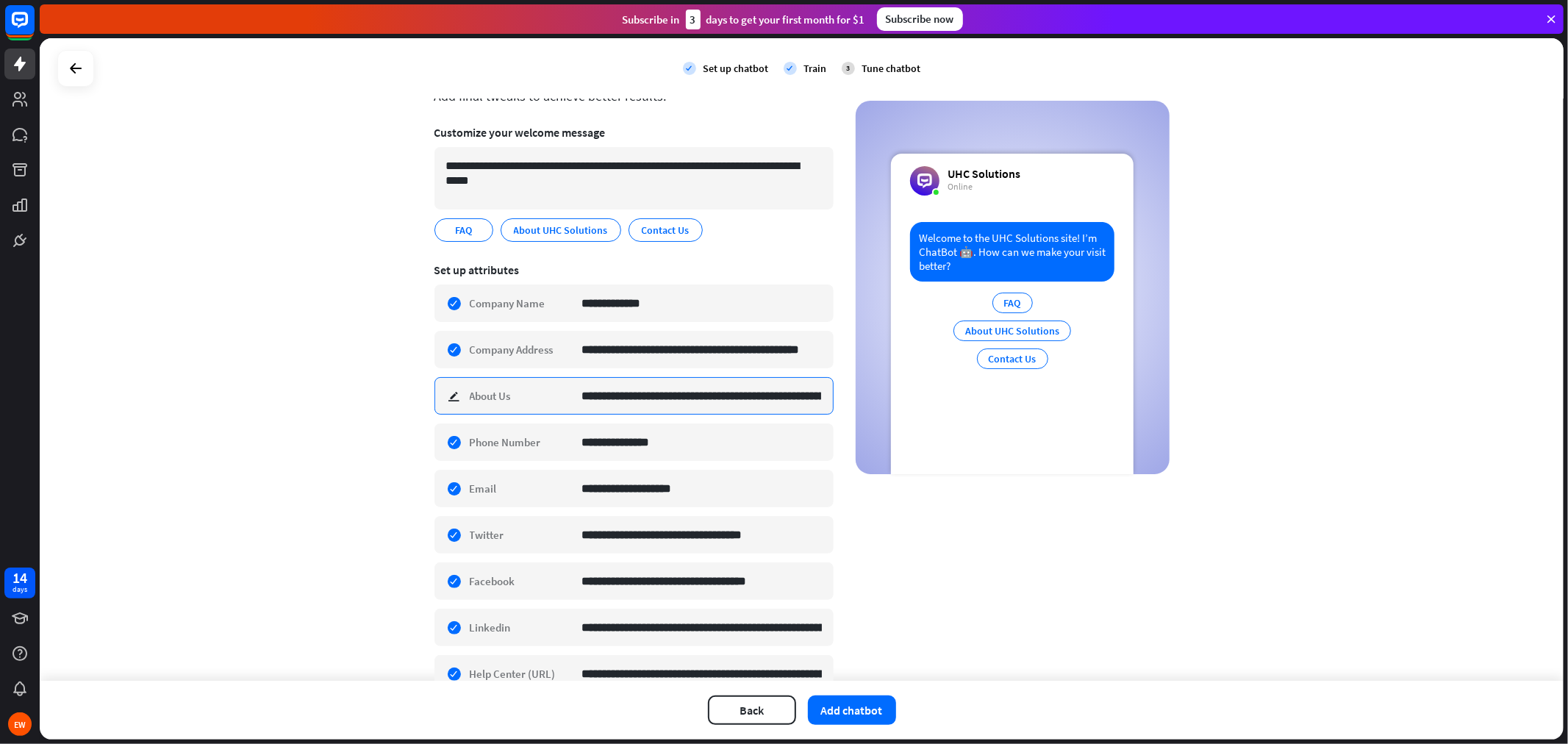
scroll to position [164, 0]
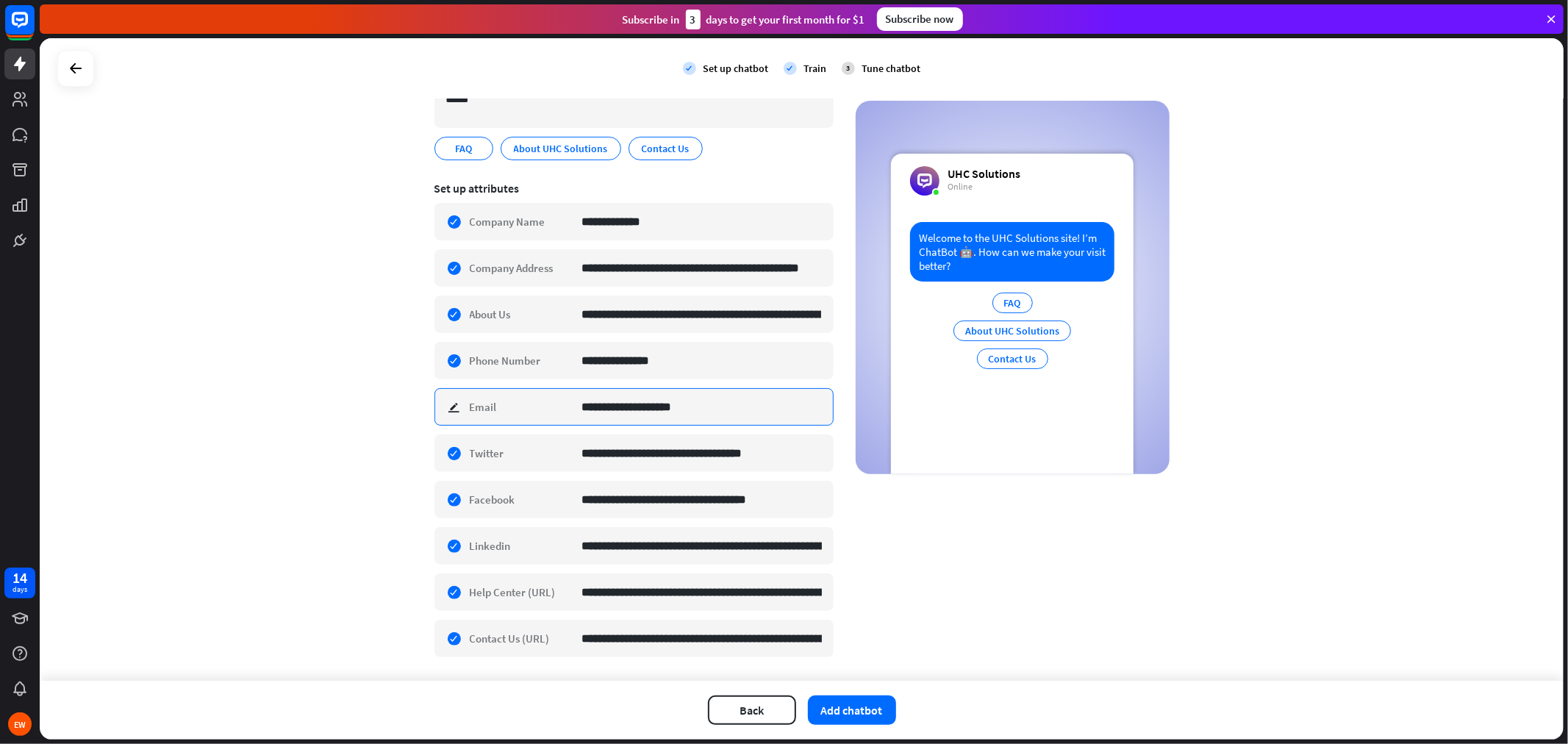
click at [591, 408] on input "**********" at bounding box center [702, 407] width 240 height 36
click at [589, 408] on input "**********" at bounding box center [702, 407] width 240 height 36
click at [925, 563] on div "**********" at bounding box center [803, 323] width 735 height 706
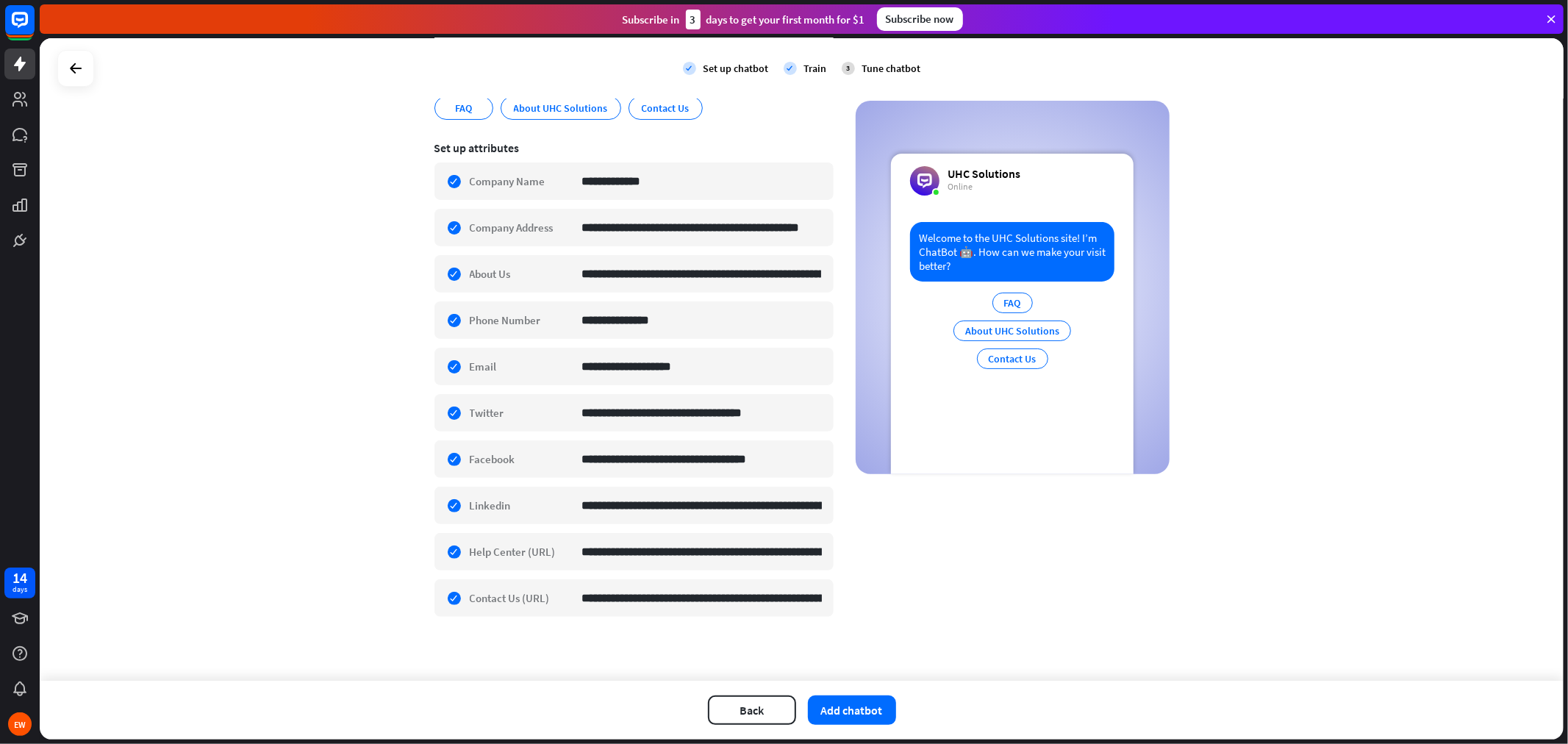
scroll to position [206, 0]
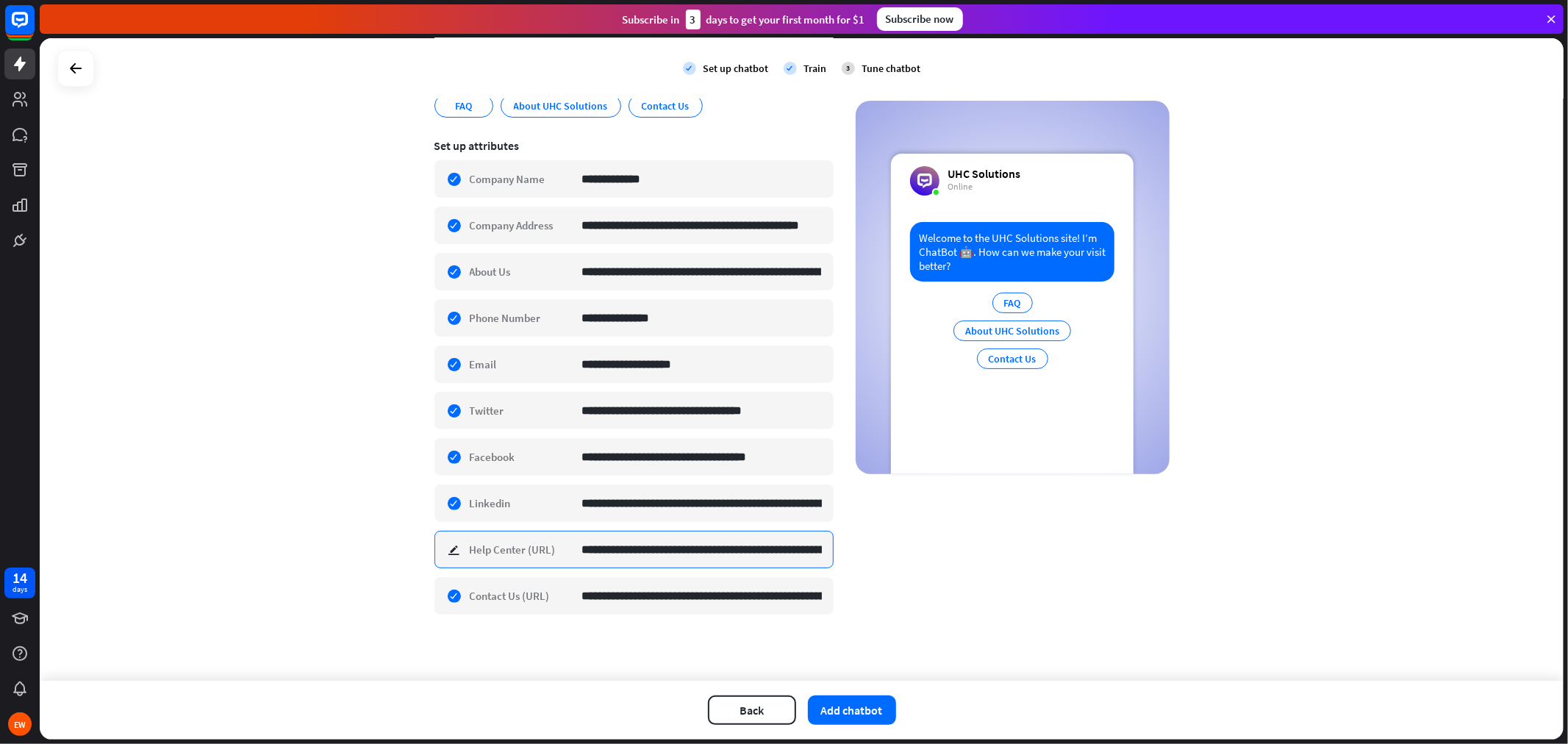
click at [740, 557] on input "**********" at bounding box center [702, 550] width 240 height 36
click at [773, 611] on input "**********" at bounding box center [702, 596] width 240 height 36
click at [932, 610] on div "**********" at bounding box center [803, 281] width 735 height 706
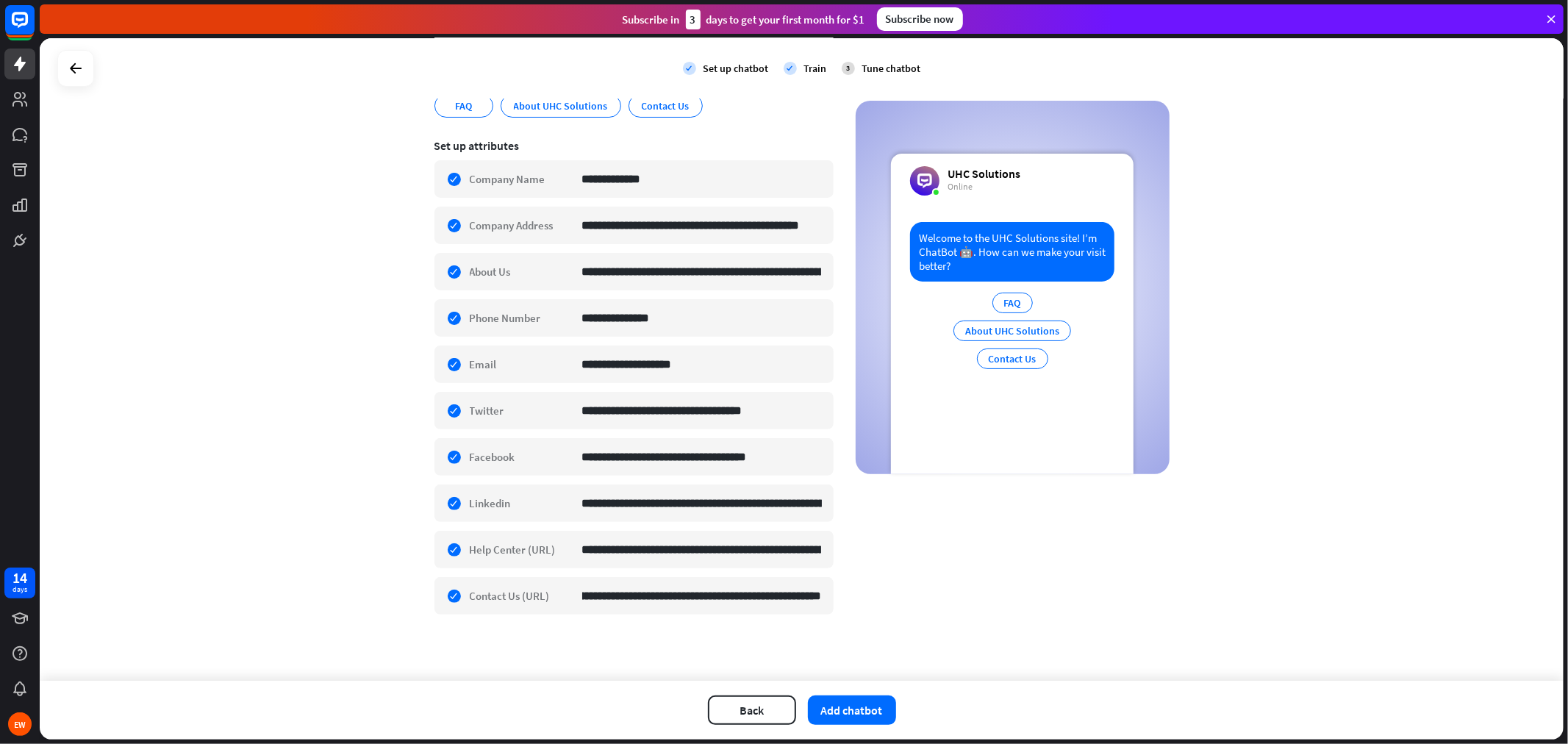
scroll to position [0, 0]
click at [855, 670] on button "Add chatbot" at bounding box center [852, 710] width 88 height 29
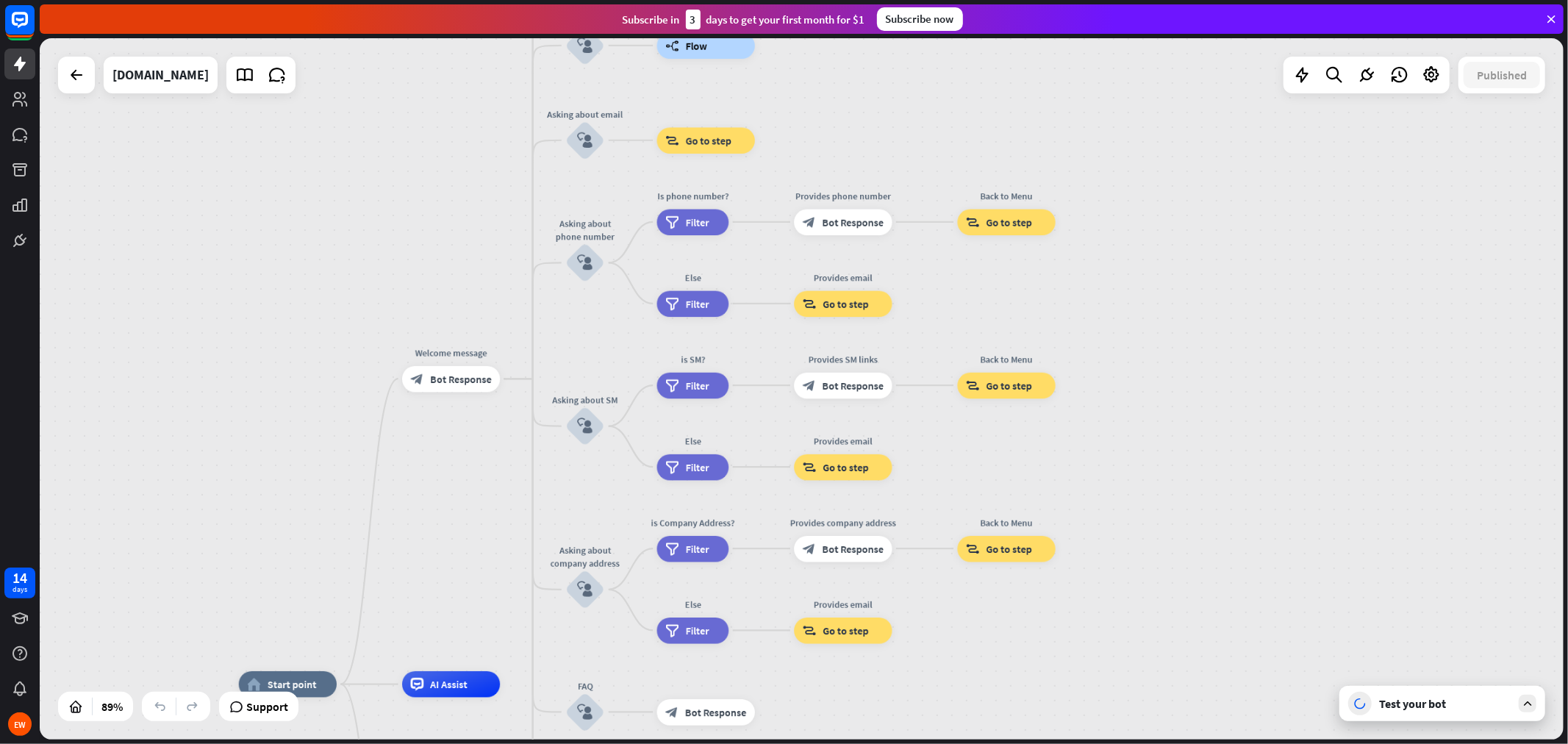
drag, startPoint x: 968, startPoint y: 401, endPoint x: 793, endPoint y: 695, distance: 342.1
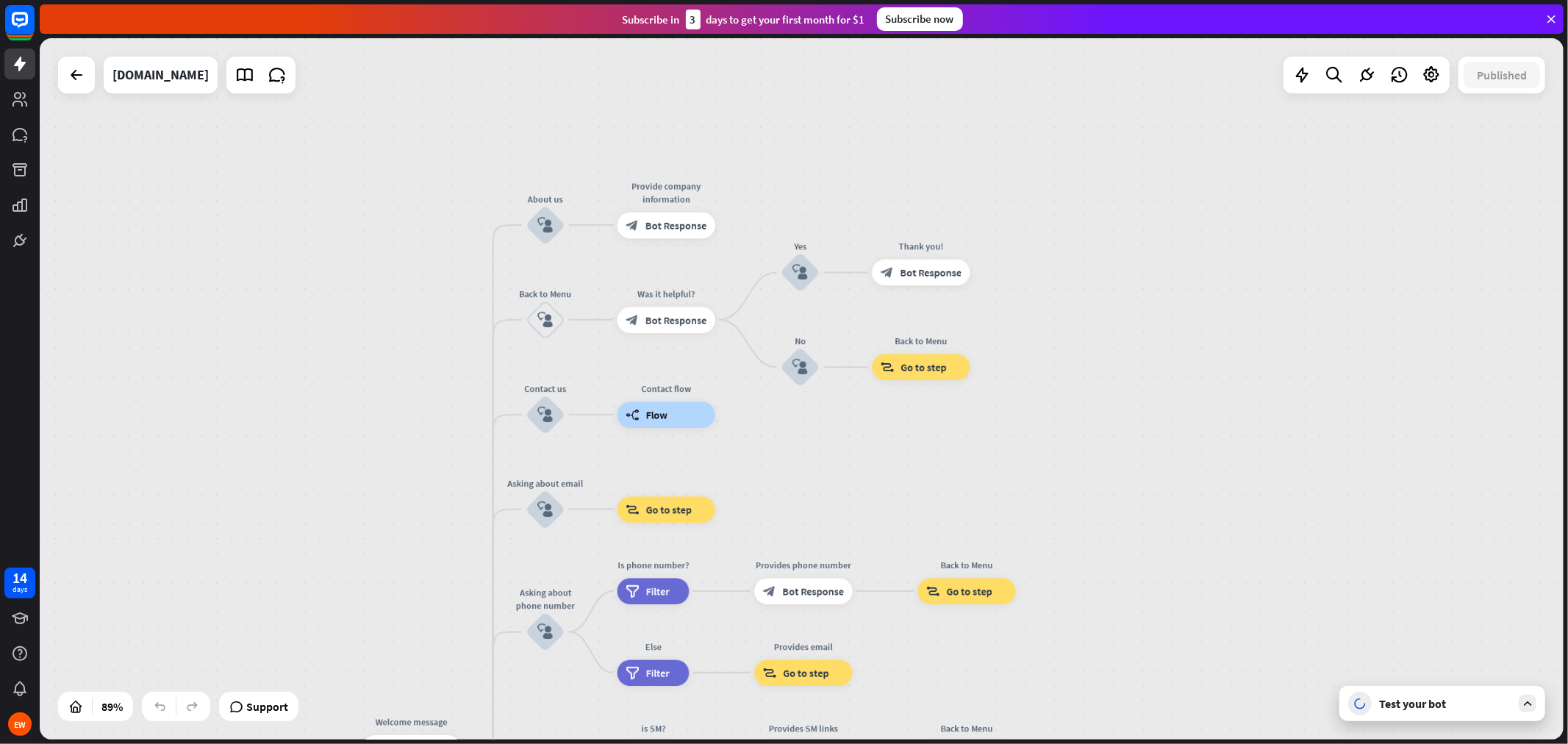
drag, startPoint x: 909, startPoint y: 126, endPoint x: 869, endPoint y: 496, distance: 372.2
click at [869, 496] on div "home_2 Start point Welcome message block_bot_response Bot Response About us blo…" at bounding box center [802, 389] width 1524 height 701
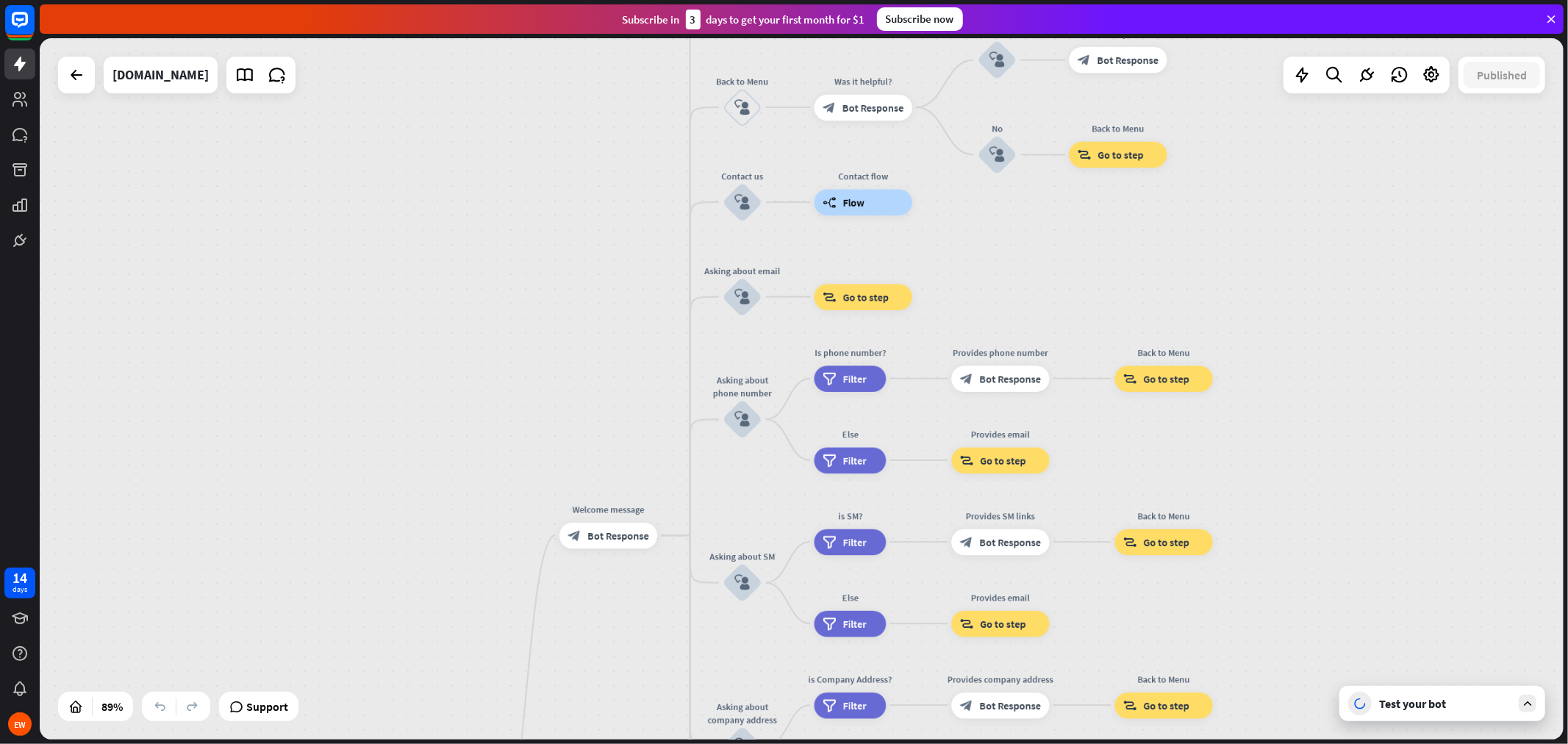
drag, startPoint x: 251, startPoint y: 353, endPoint x: 453, endPoint y: 134, distance: 297.9
click at [453, 134] on div "home_2 Start point Welcome message block_bot_response Bot Response About us blo…" at bounding box center [802, 389] width 1524 height 701
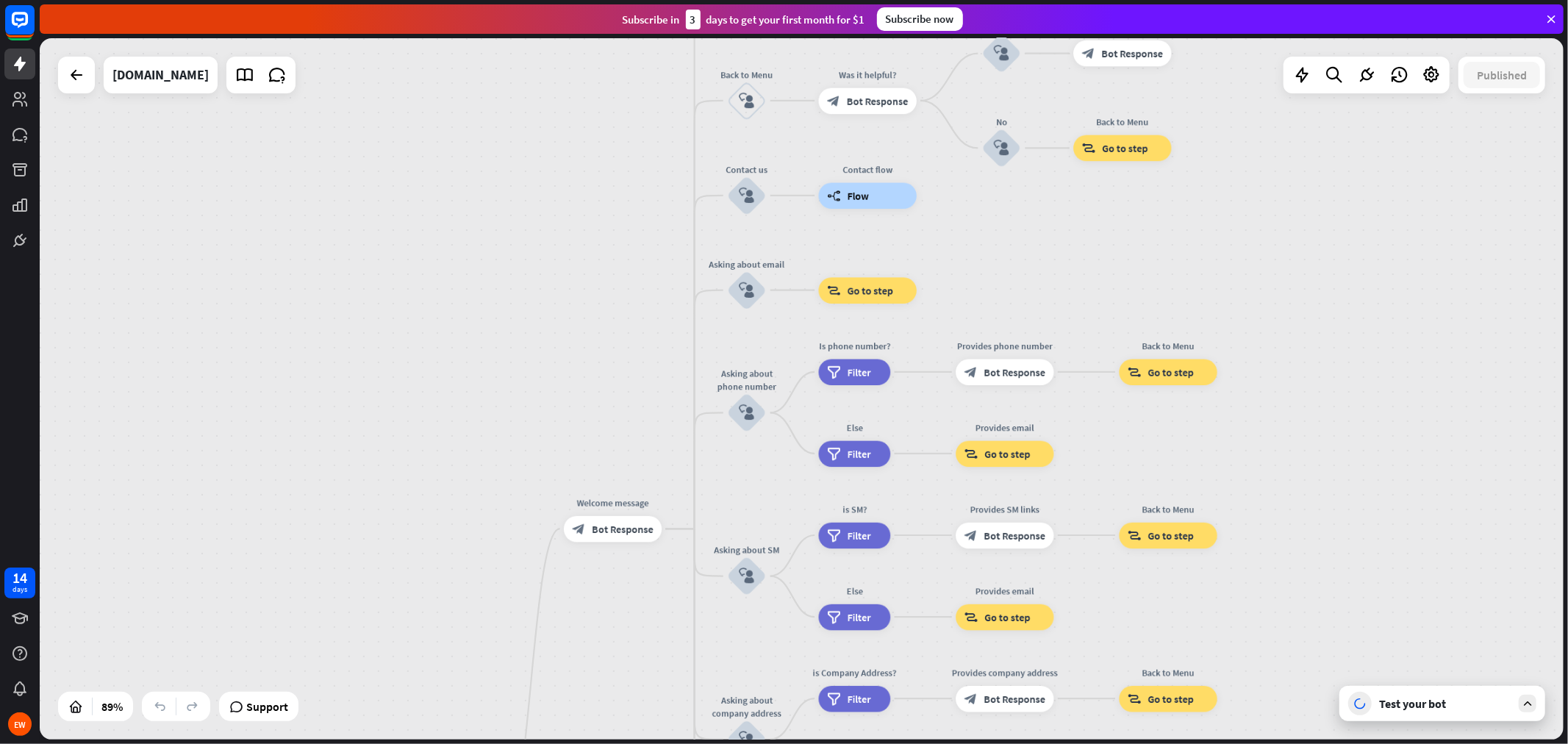
click at [1411, 670] on div "Test your bot" at bounding box center [1445, 704] width 133 height 15
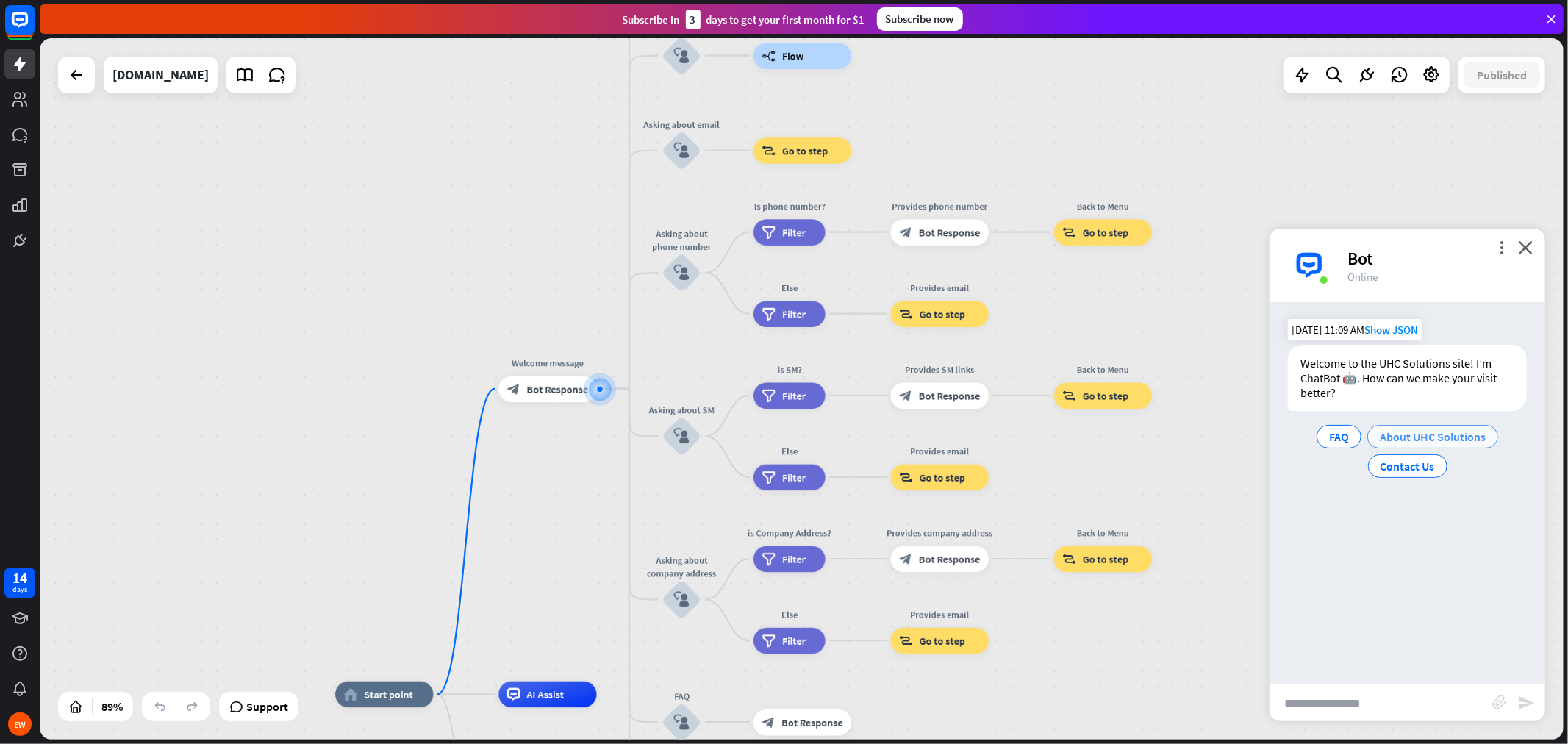
click at [1411, 437] on span "About UHC Solutions" at bounding box center [1433, 437] width 106 height 15
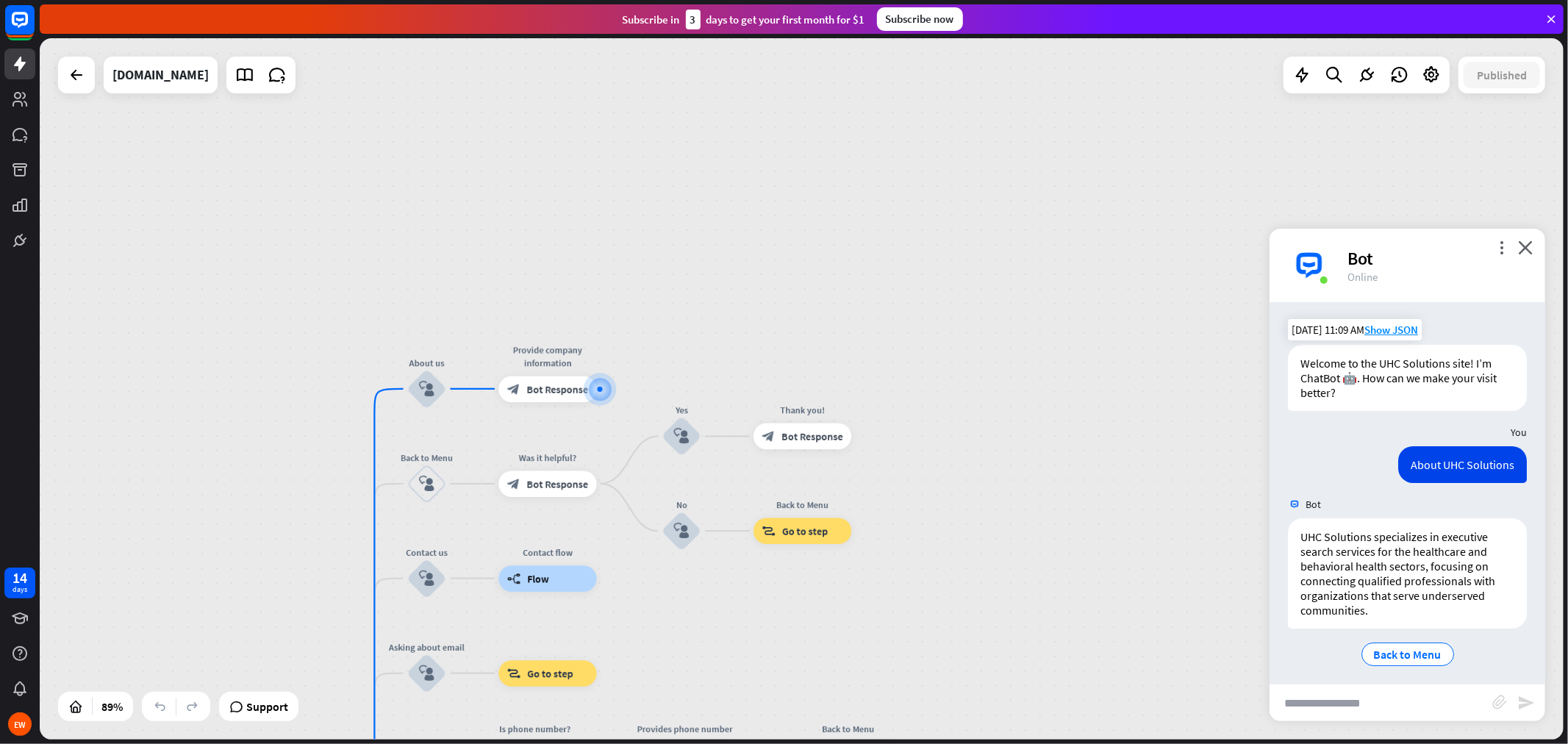
scroll to position [7, 0]
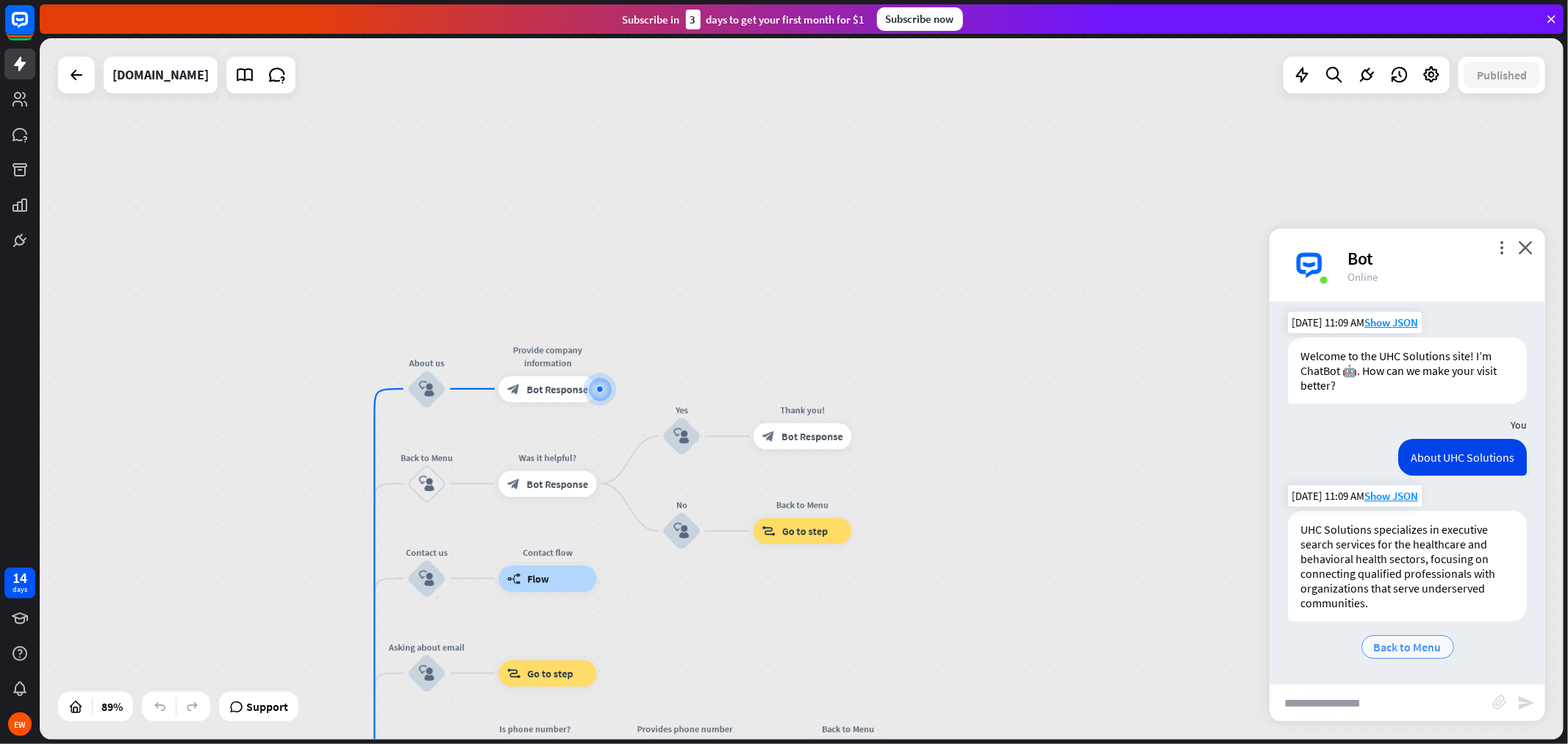
click at [1402, 643] on span "Back to Menu" at bounding box center [1407, 647] width 67 height 15
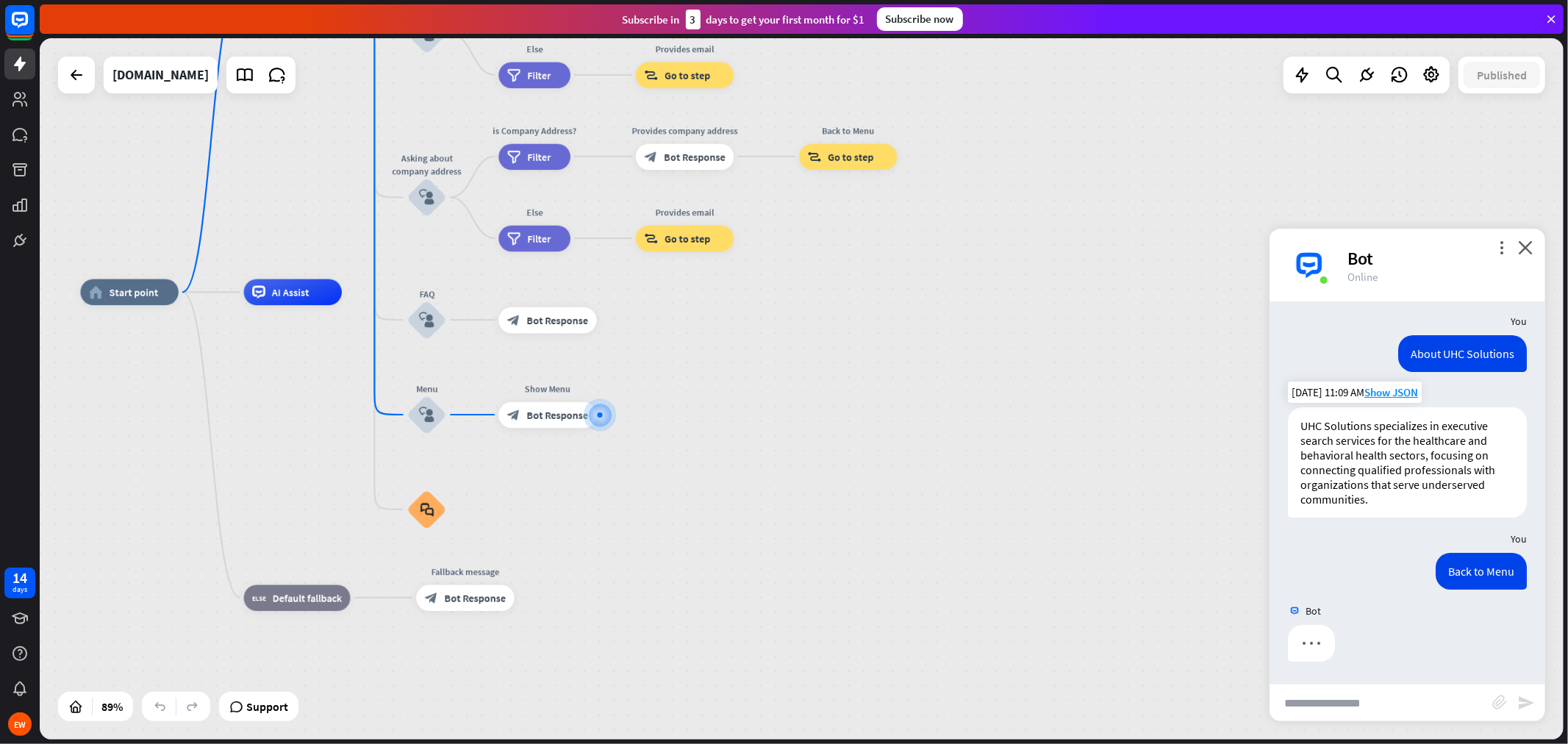
scroll to position [111, 0]
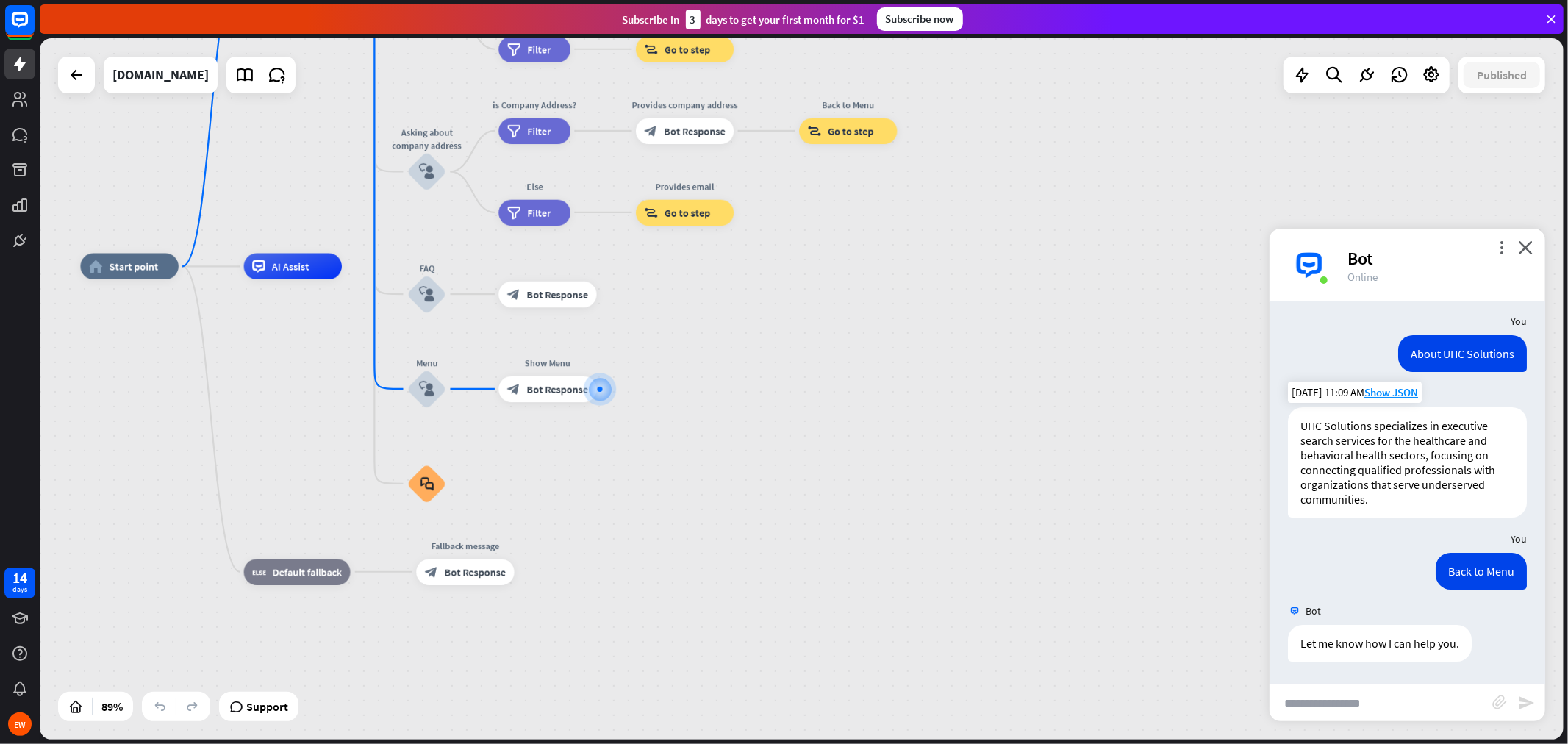
click at [1377, 670] on input "text" at bounding box center [1380, 703] width 222 height 36
type input "****"
type input "**********"
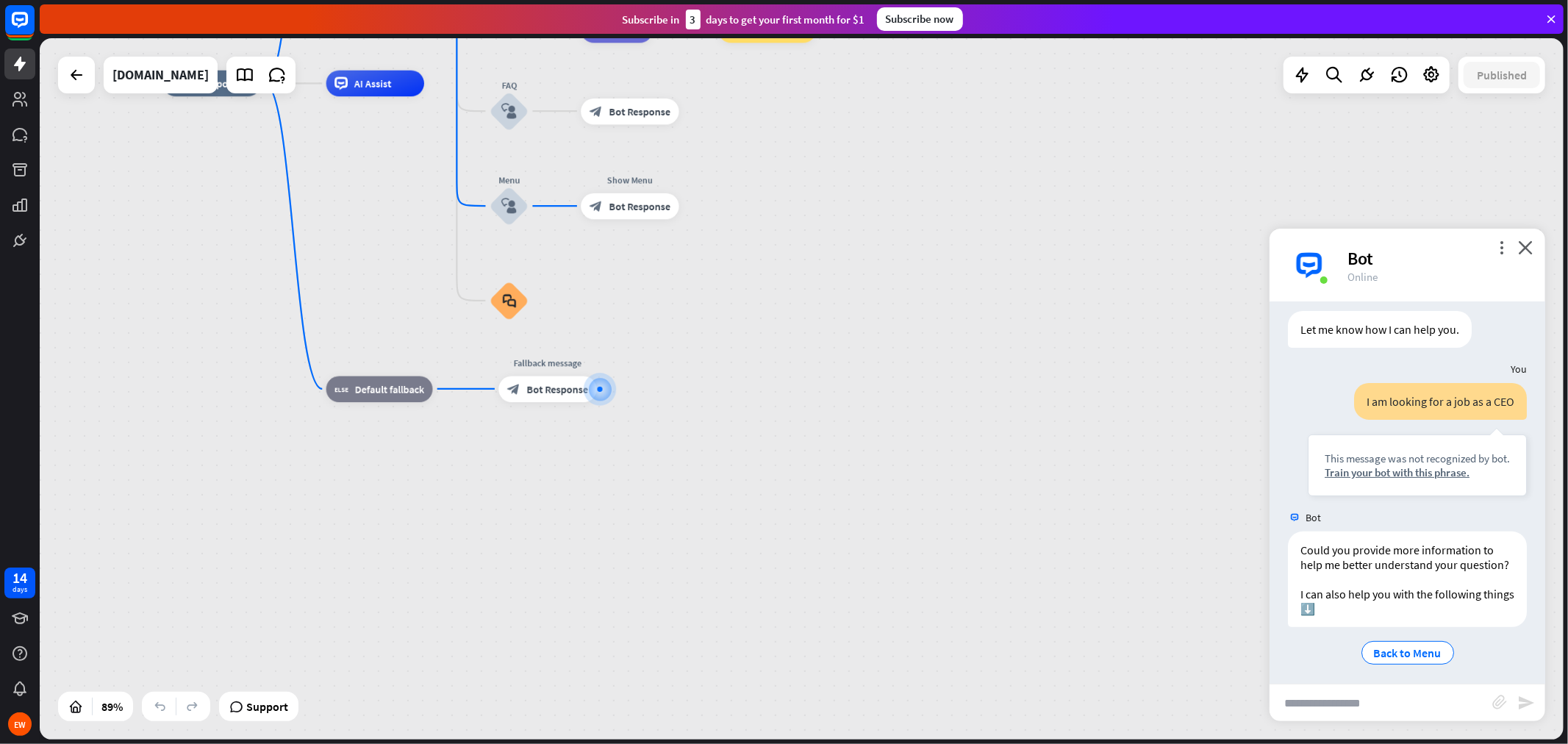
scroll to position [445, 0]
click at [1411, 246] on icon "close" at bounding box center [1525, 247] width 15 height 14
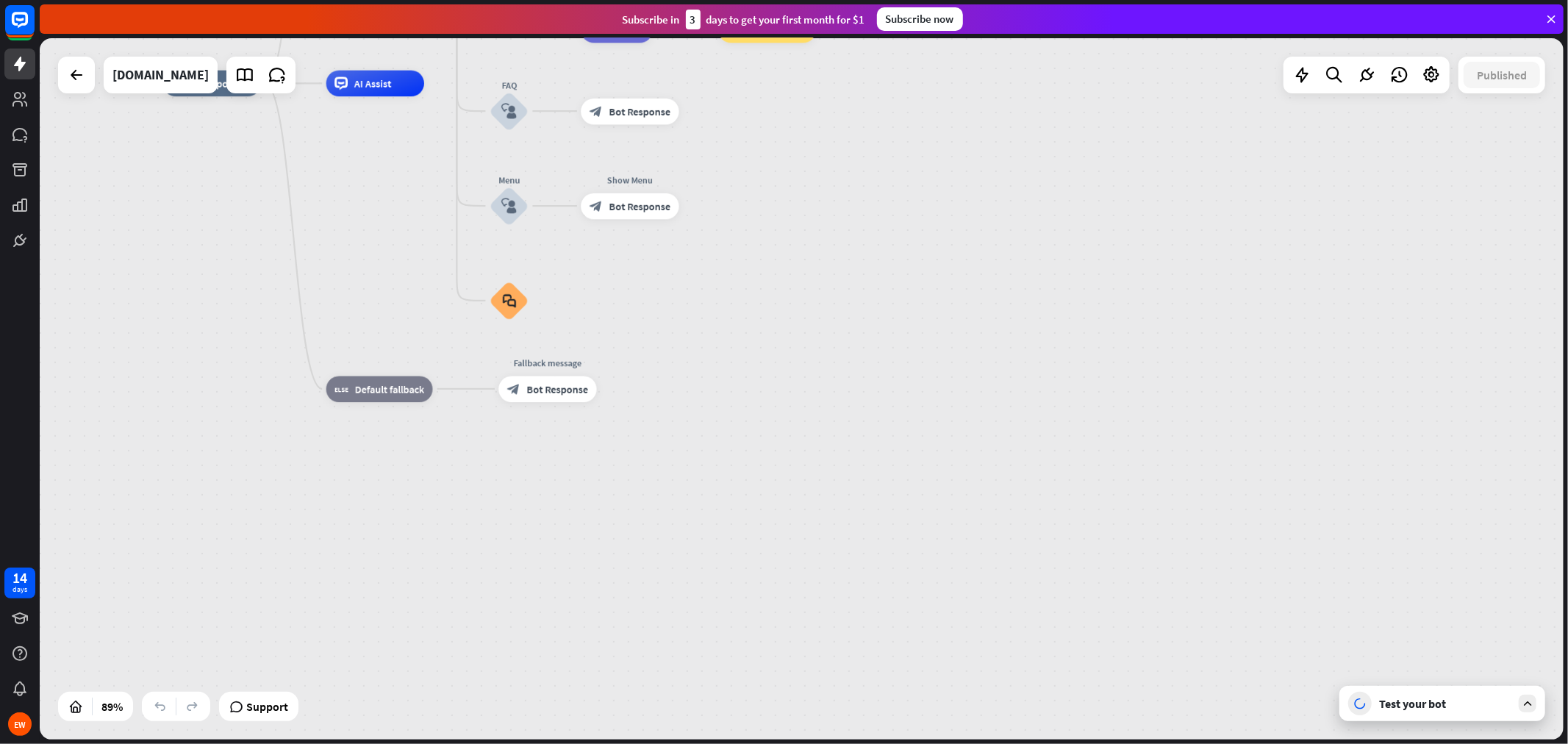
click at [798, 543] on div "home_2 Start point Welcome message block_bot_response Bot Response About us blo…" at bounding box center [840, 394] width 1355 height 624
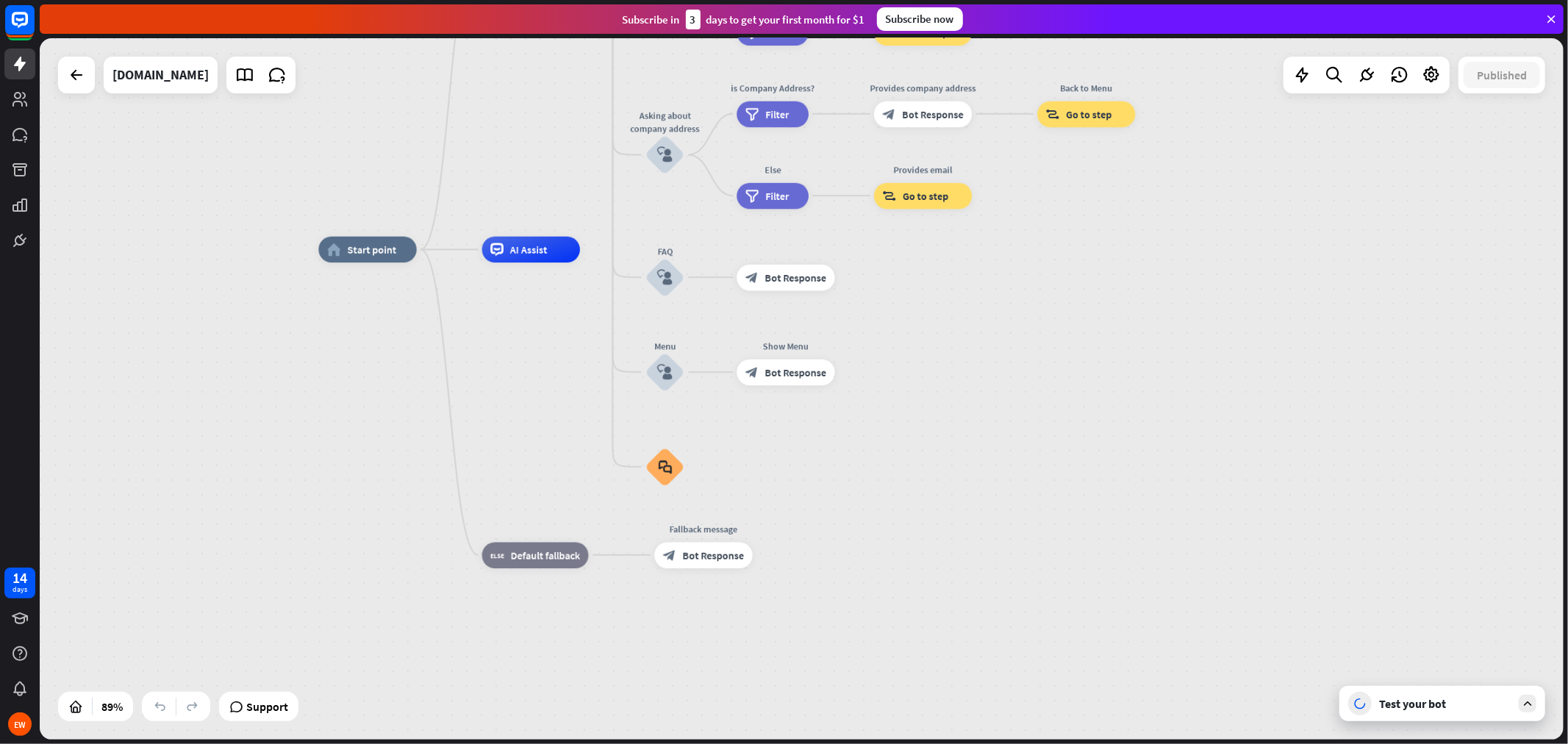
drag, startPoint x: 798, startPoint y: 543, endPoint x: 1070, endPoint y: 718, distance: 323.4
click at [1070, 670] on div "home_2 Start point Welcome message block_bot_response Bot Response About us blo…" at bounding box center [996, 560] width 1355 height 624
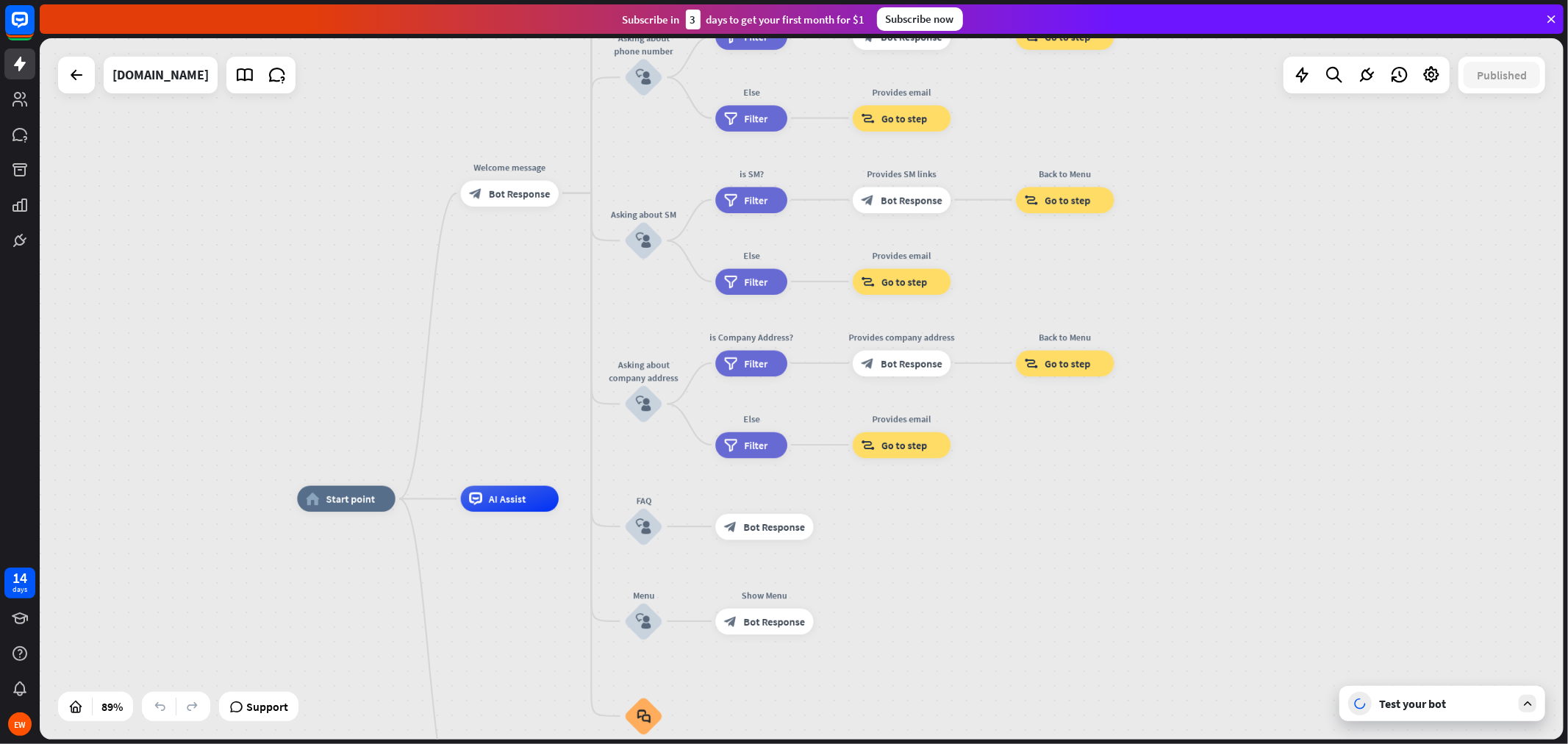
drag, startPoint x: 1201, startPoint y: 425, endPoint x: 1064, endPoint y: 666, distance: 277.2
click at [637, 241] on icon "block_user_input" at bounding box center [643, 241] width 15 height 15
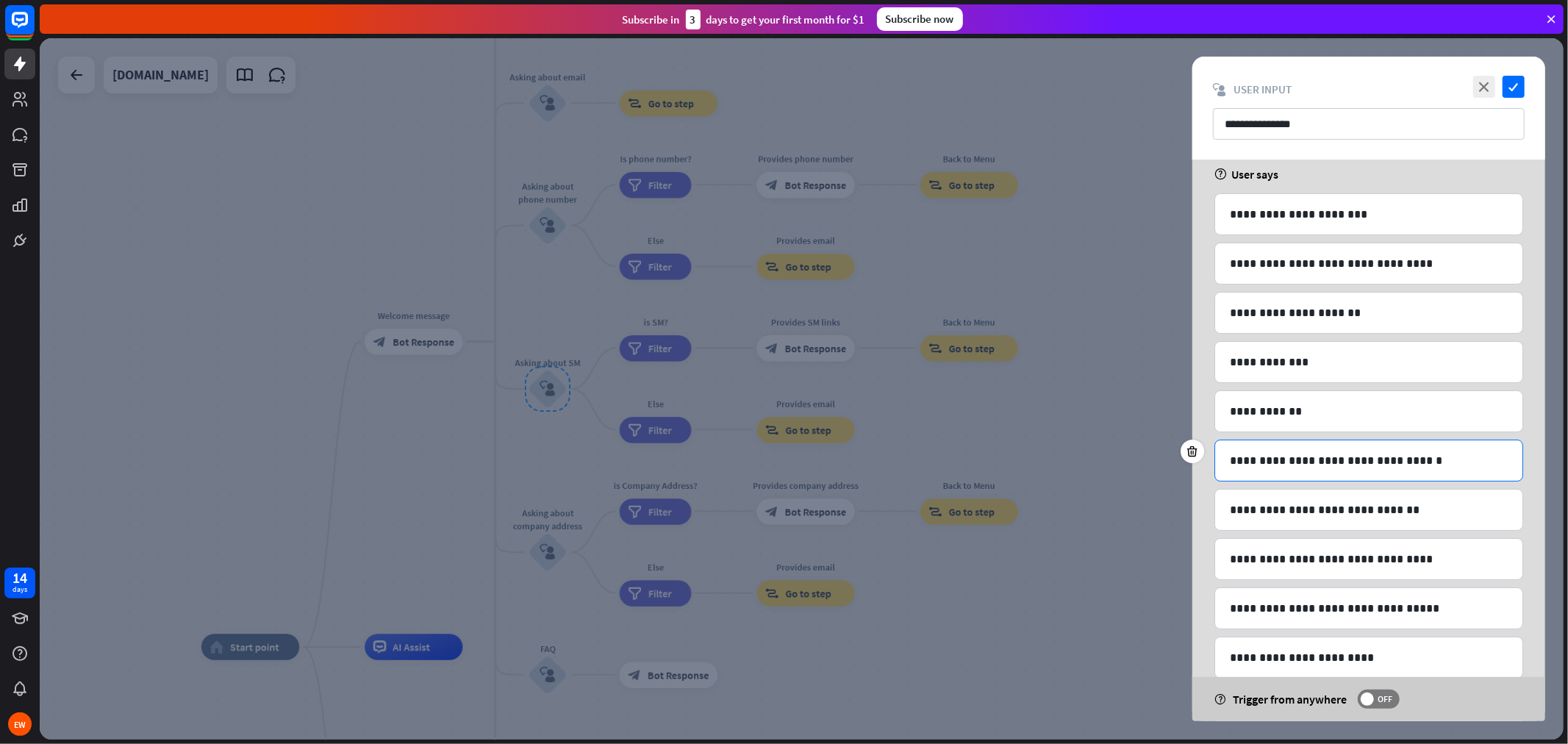
scroll to position [164, 0]
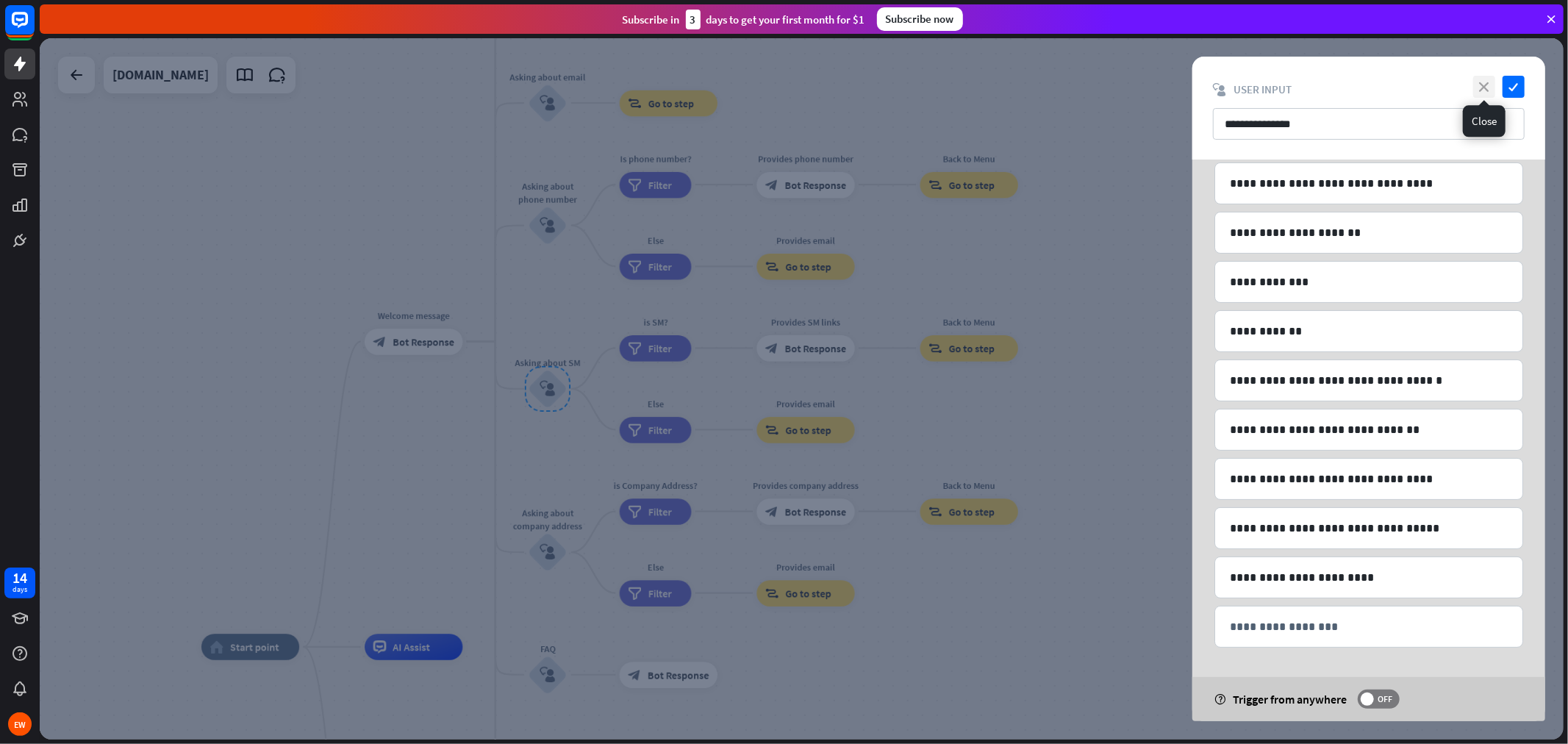
click at [1411, 89] on icon "close" at bounding box center [1484, 86] width 22 height 22
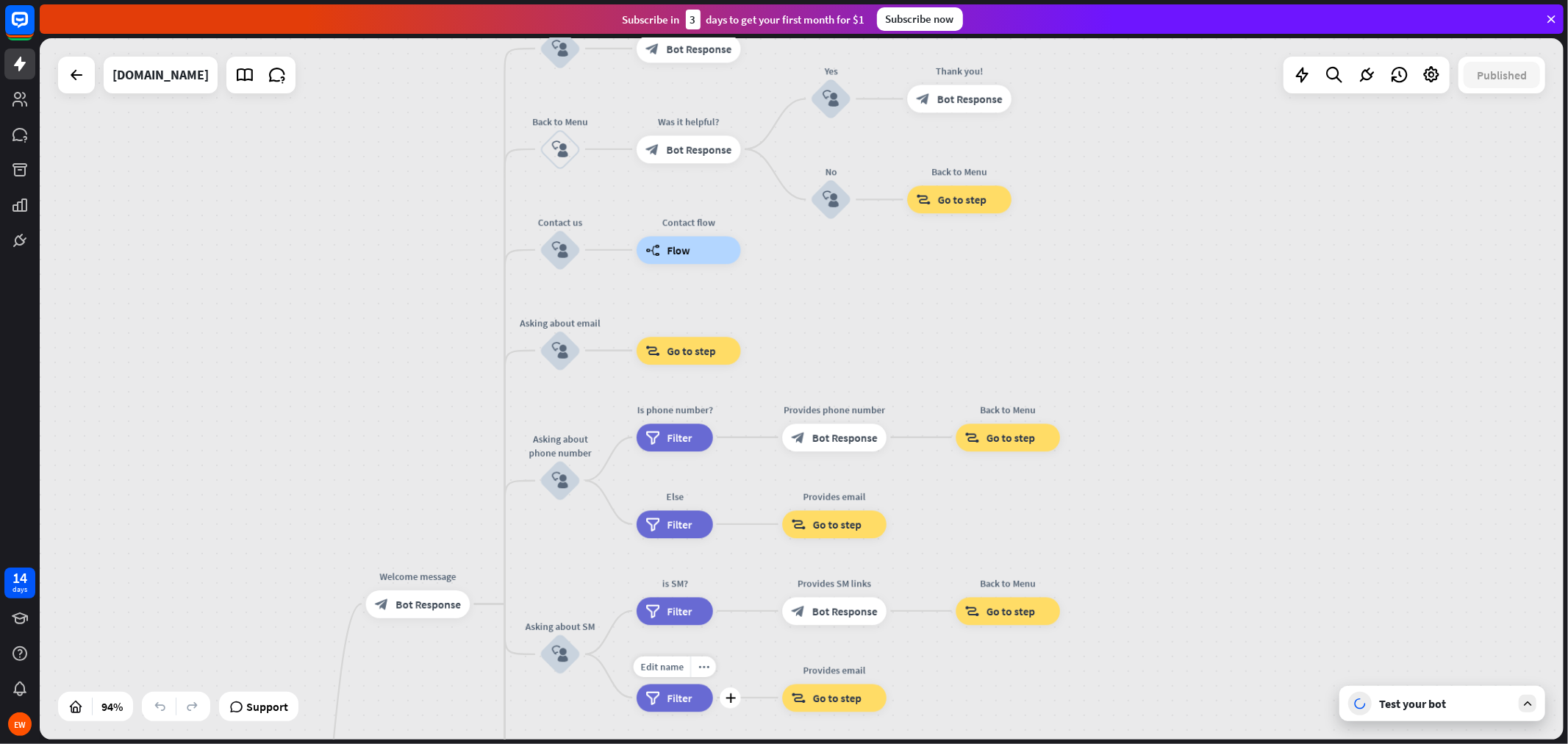
drag, startPoint x: 700, startPoint y: 412, endPoint x: 722, endPoint y: 680, distance: 268.9
click at [713, 670] on div "Edit name more_horiz plus filter Filter" at bounding box center [675, 698] width 76 height 28
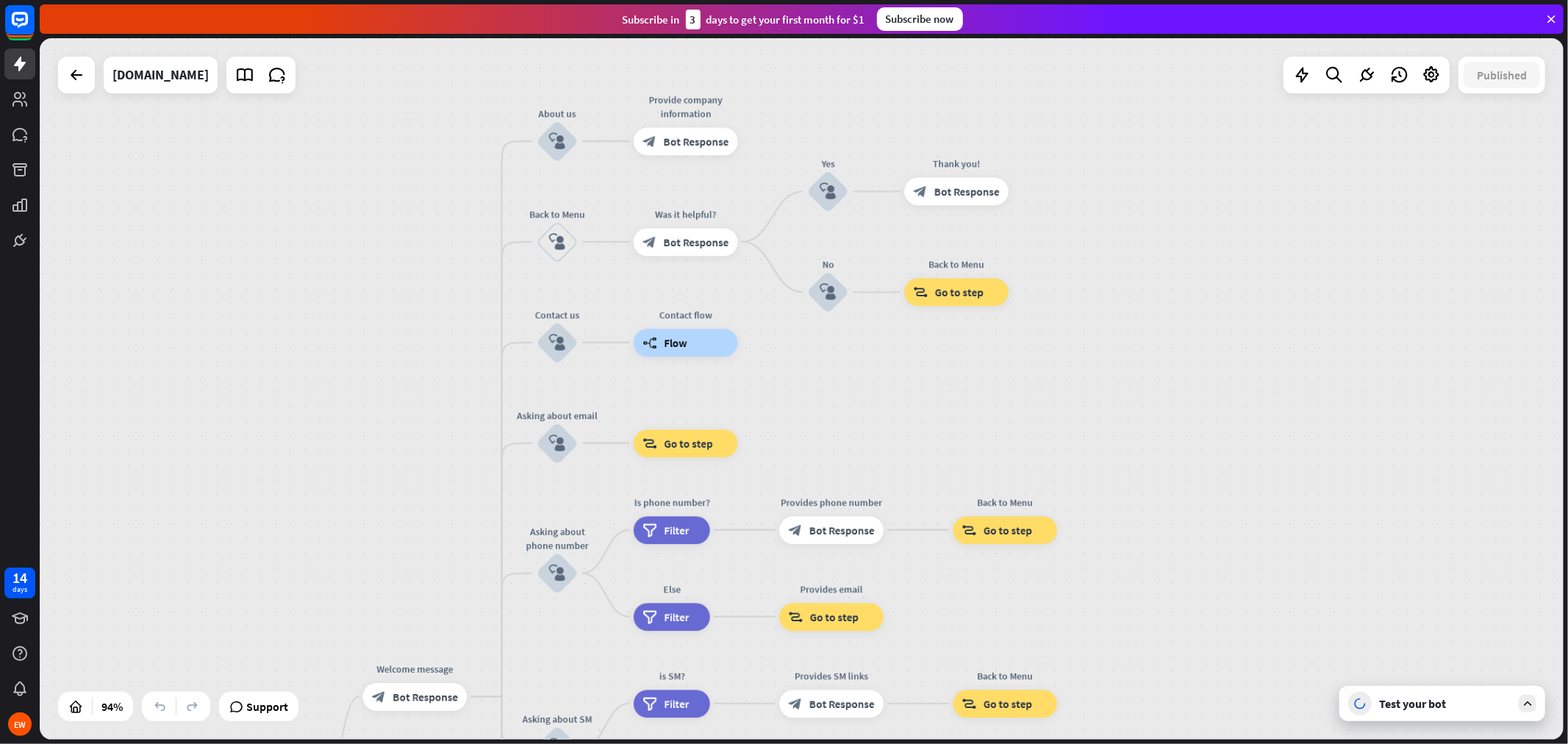
drag, startPoint x: 785, startPoint y: 357, endPoint x: 781, endPoint y: 486, distance: 129.1
click at [781, 486] on div "home_2 Start point Welcome message block_bot_response Bot Response About us blo…" at bounding box center [802, 389] width 1524 height 701
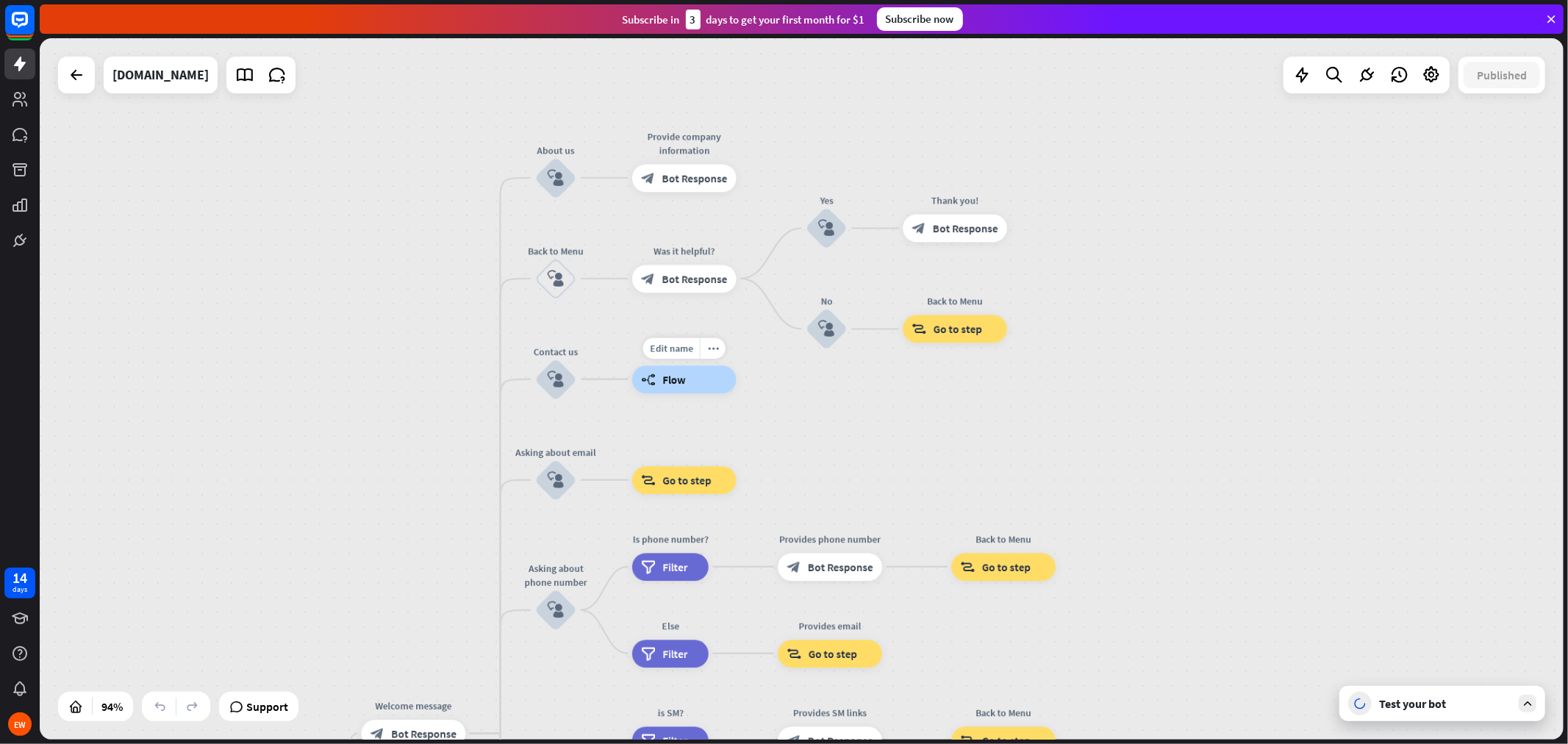
click at [680, 387] on div "builder_tree Flow" at bounding box center [684, 379] width 104 height 28
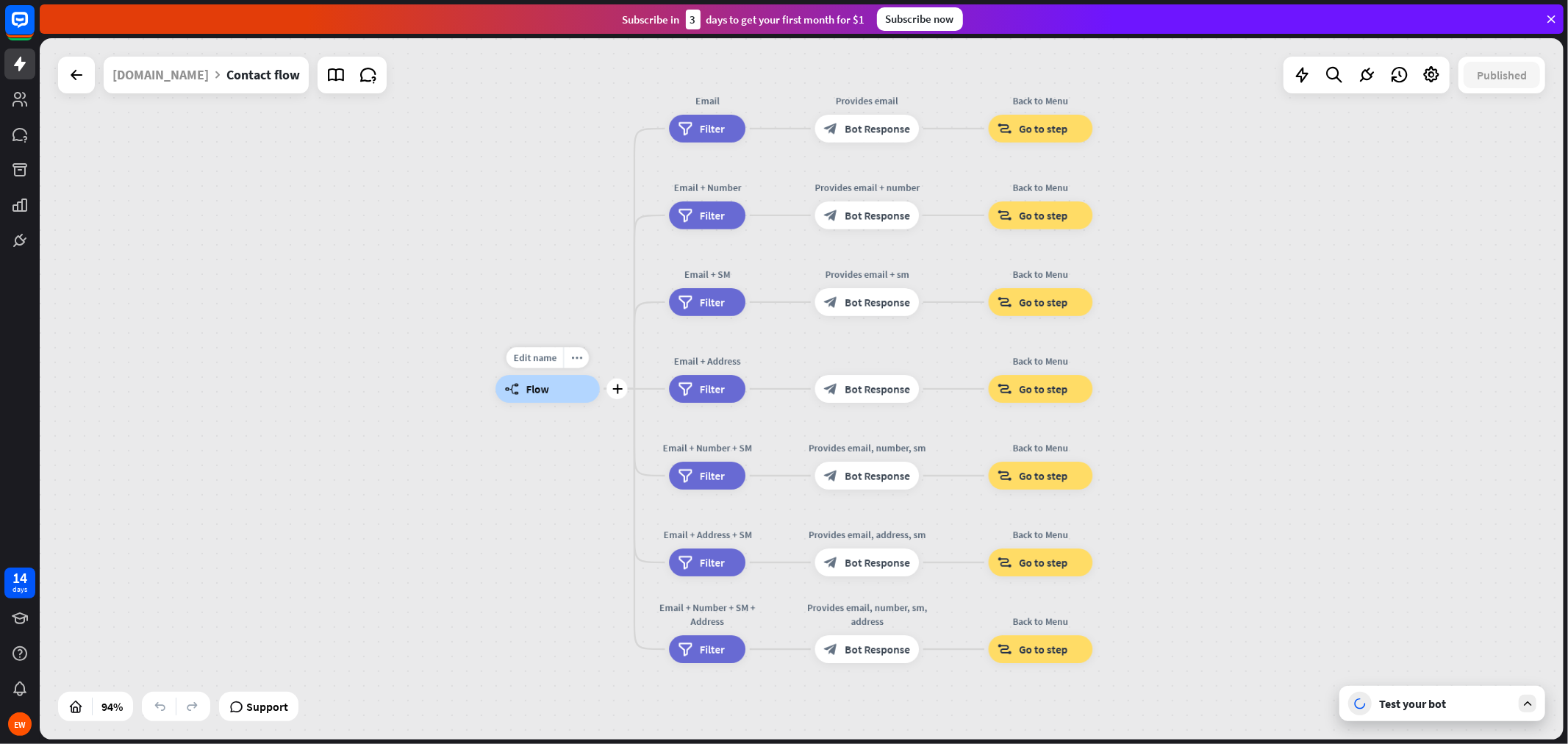
click at [600, 400] on div "Edit name more_horiz plus builder_tree Flow" at bounding box center [547, 389] width 104 height 28
click at [616, 391] on icon "plus" at bounding box center [616, 389] width 10 height 10
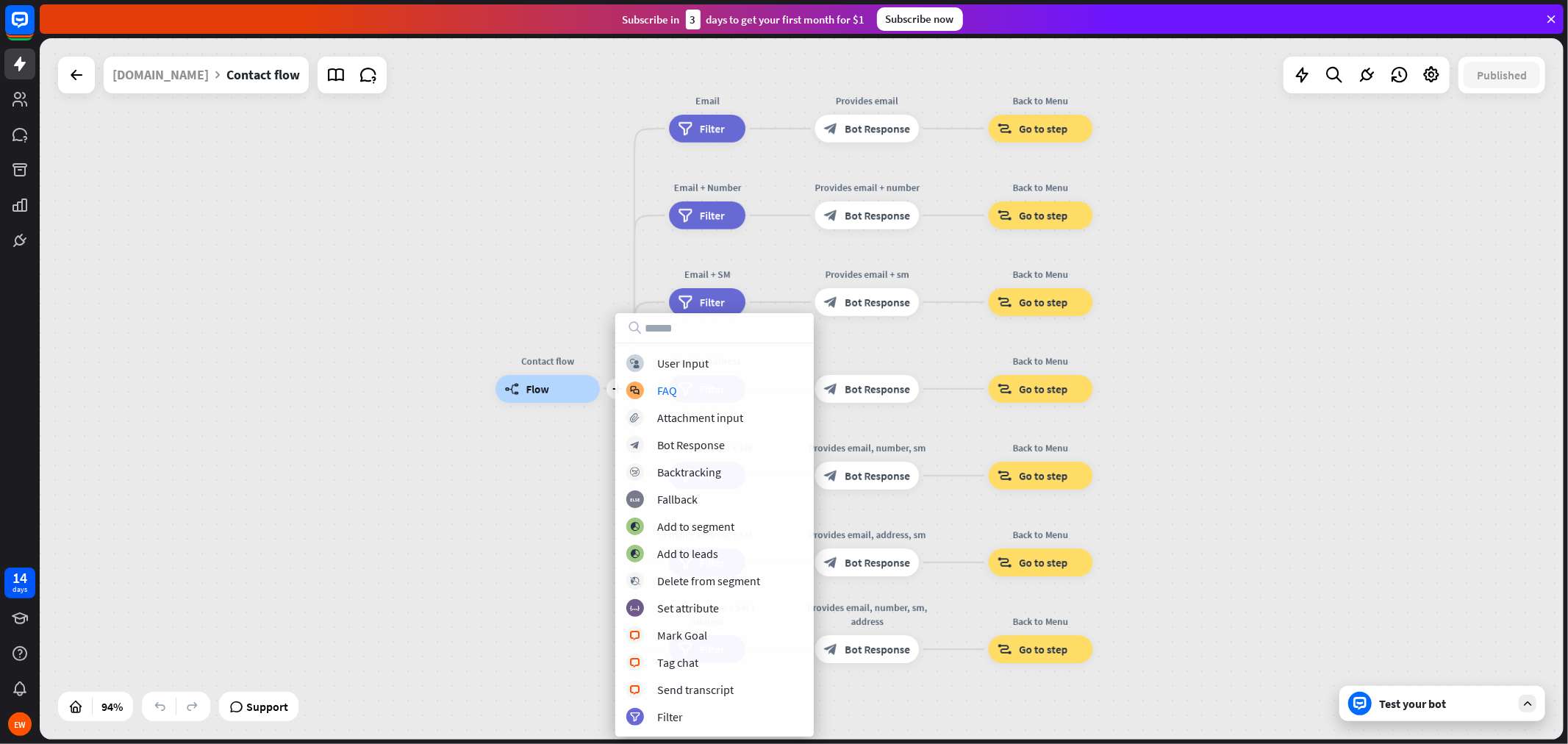
click at [287, 312] on div "plus Contact flow builder_tree Flow Email filter Filter Provides email block_bo…" at bounding box center [802, 389] width 1524 height 701
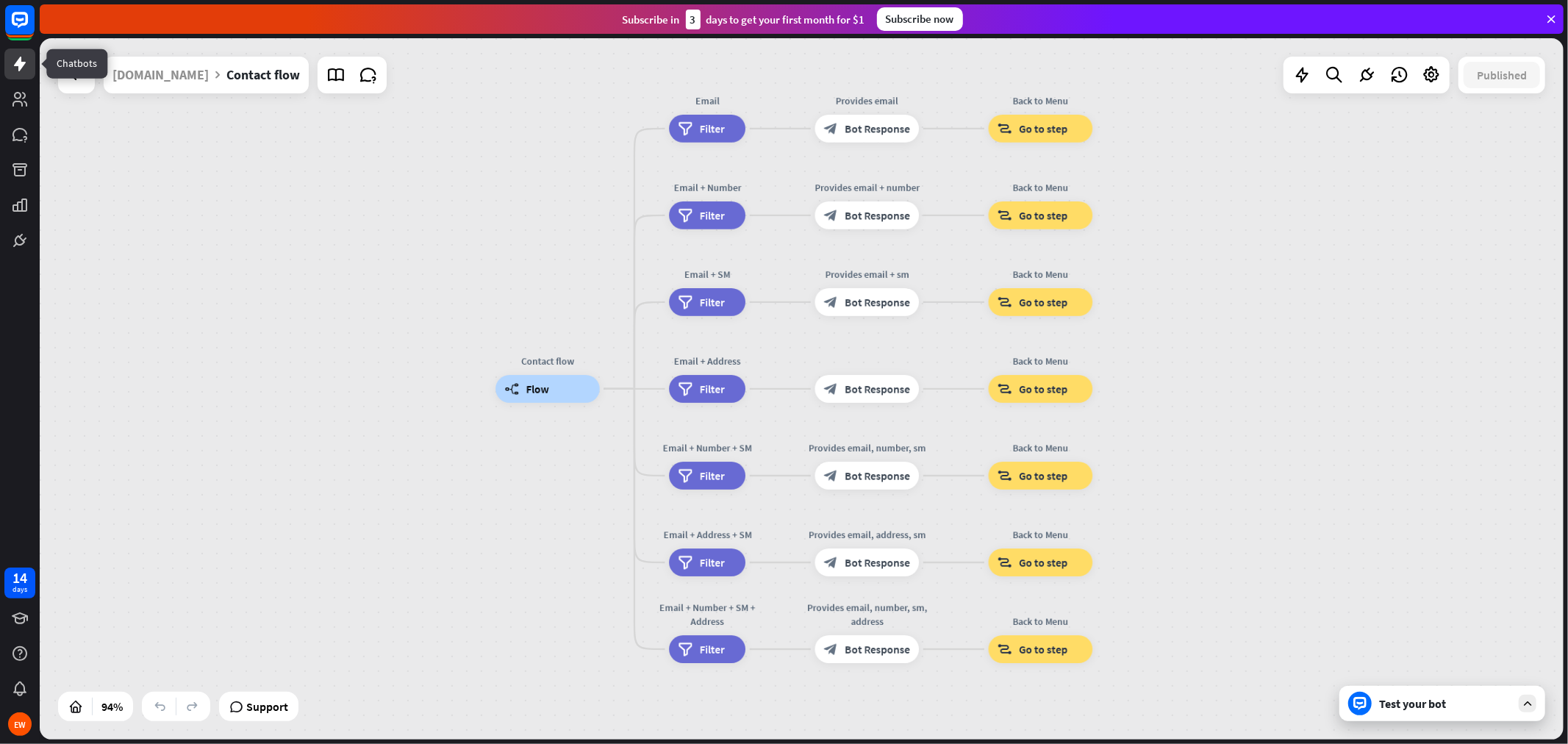
click at [22, 67] on icon at bounding box center [19, 64] width 12 height 15
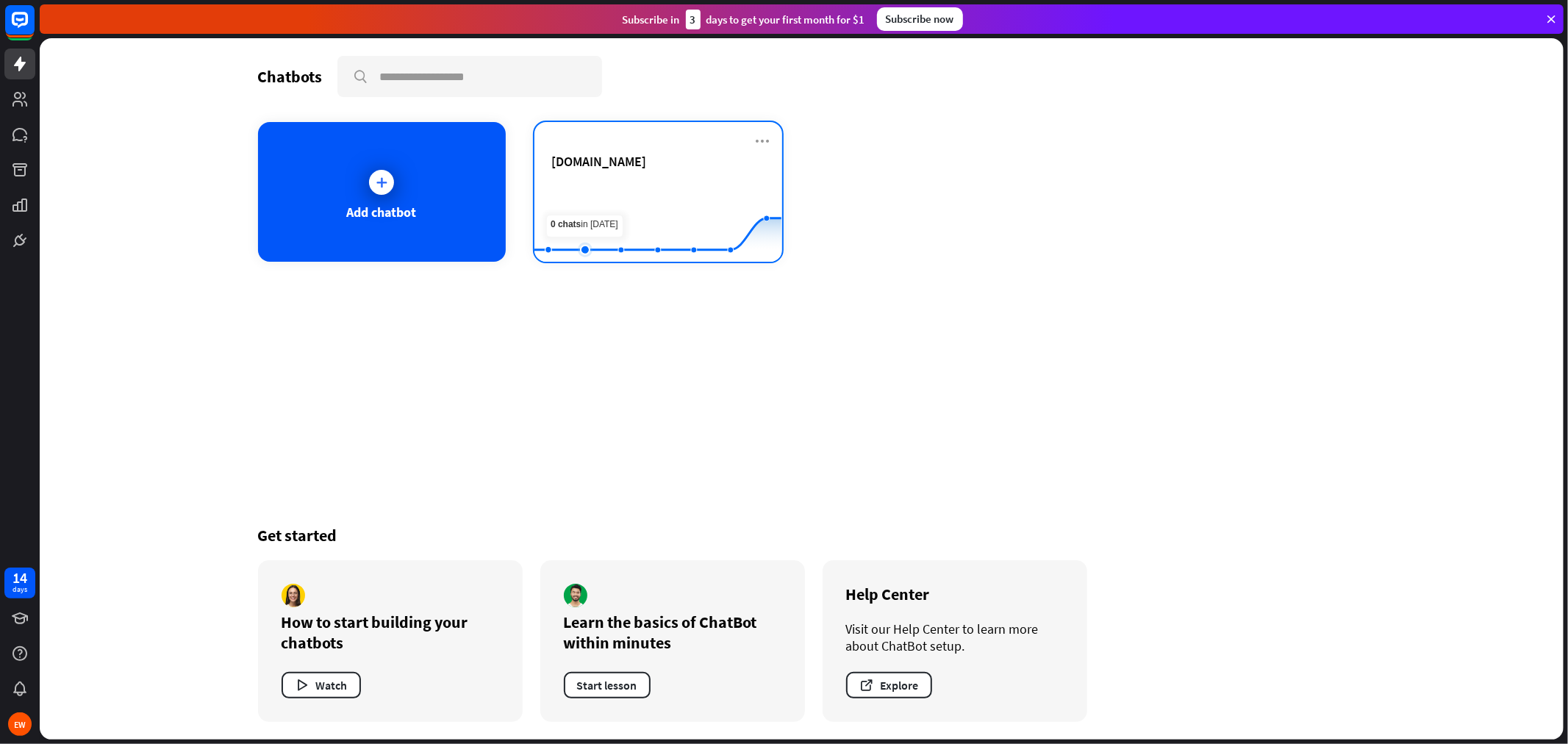
click at [591, 233] on rect at bounding box center [658, 225] width 247 height 92
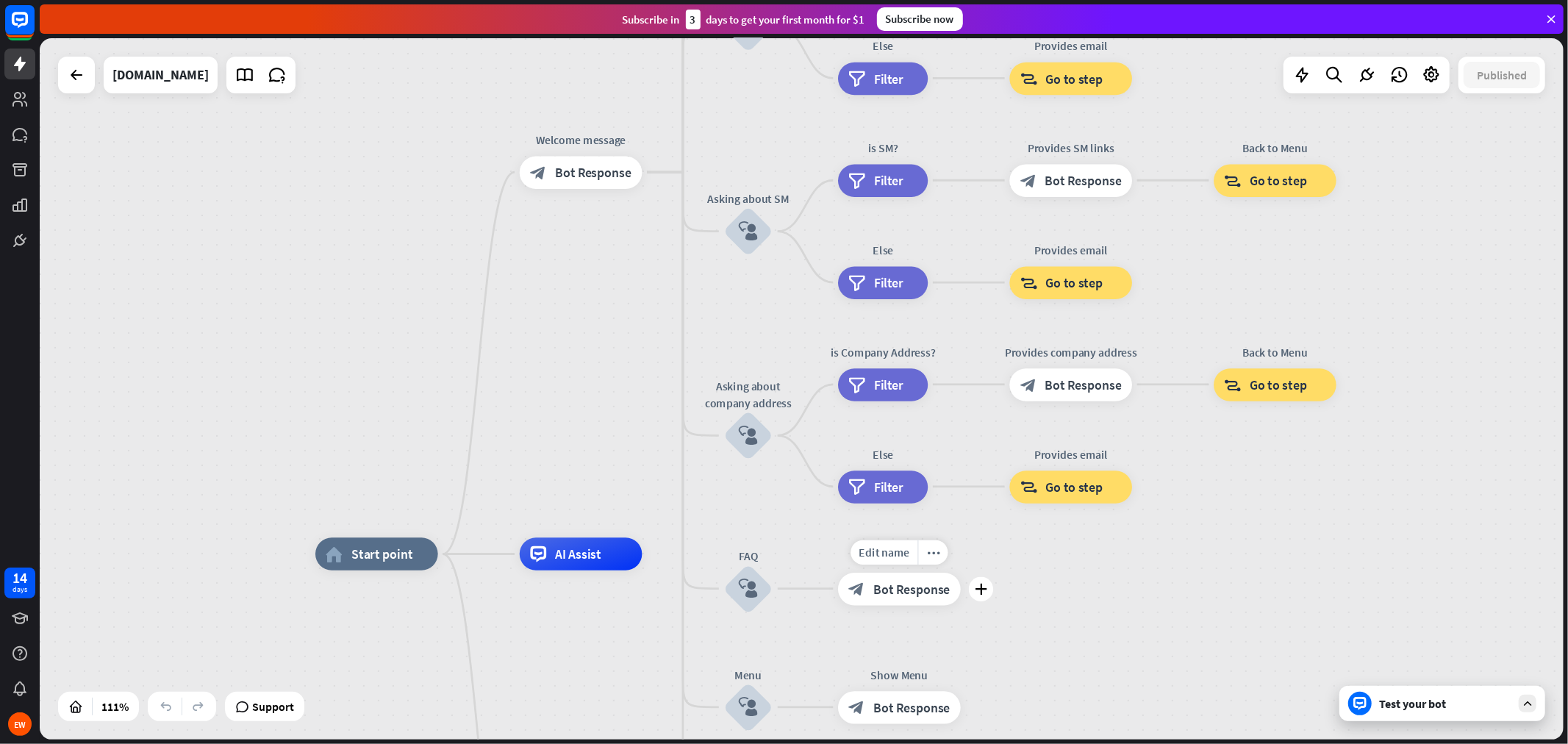
drag, startPoint x: 939, startPoint y: 442, endPoint x: 981, endPoint y: 763, distance: 323.7
click at [981, 670] on html "14 days EW close Product Help First steps Get started with ChatBot Help Center …" at bounding box center [784, 372] width 1568 height 744
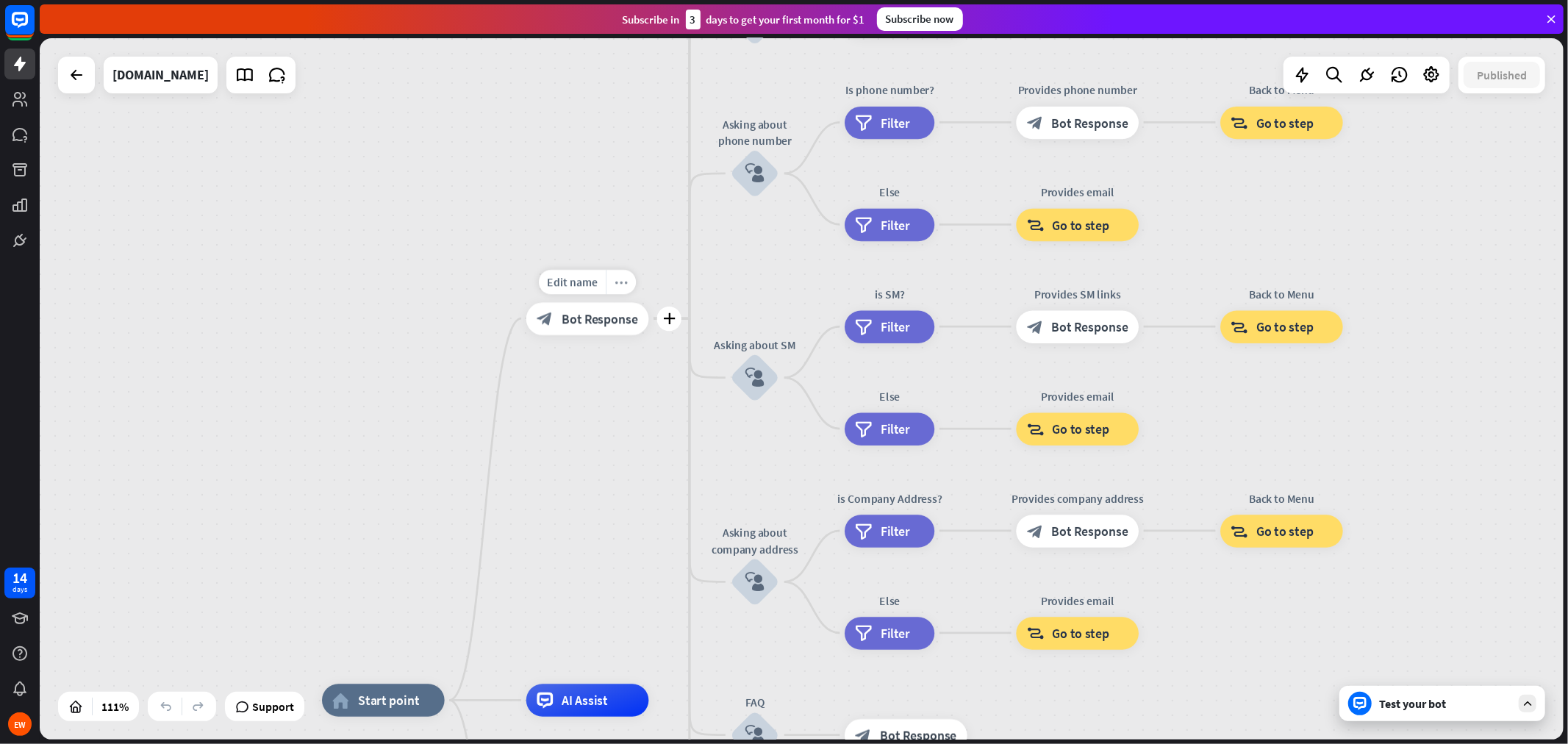
click at [629, 283] on div "more_horiz" at bounding box center [620, 281] width 30 height 25
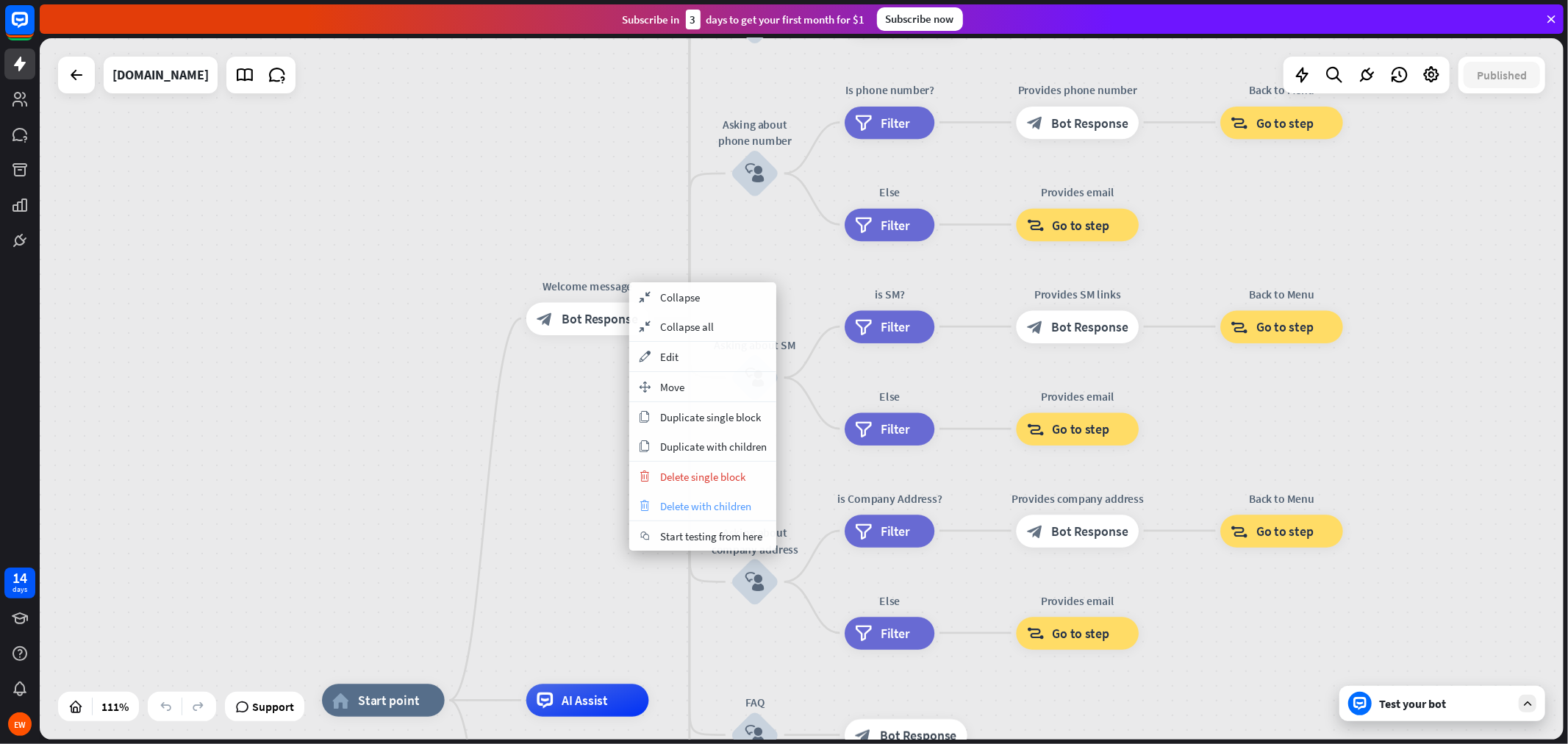
click at [751, 513] on div "trash Delete with children" at bounding box center [703, 506] width 147 height 29
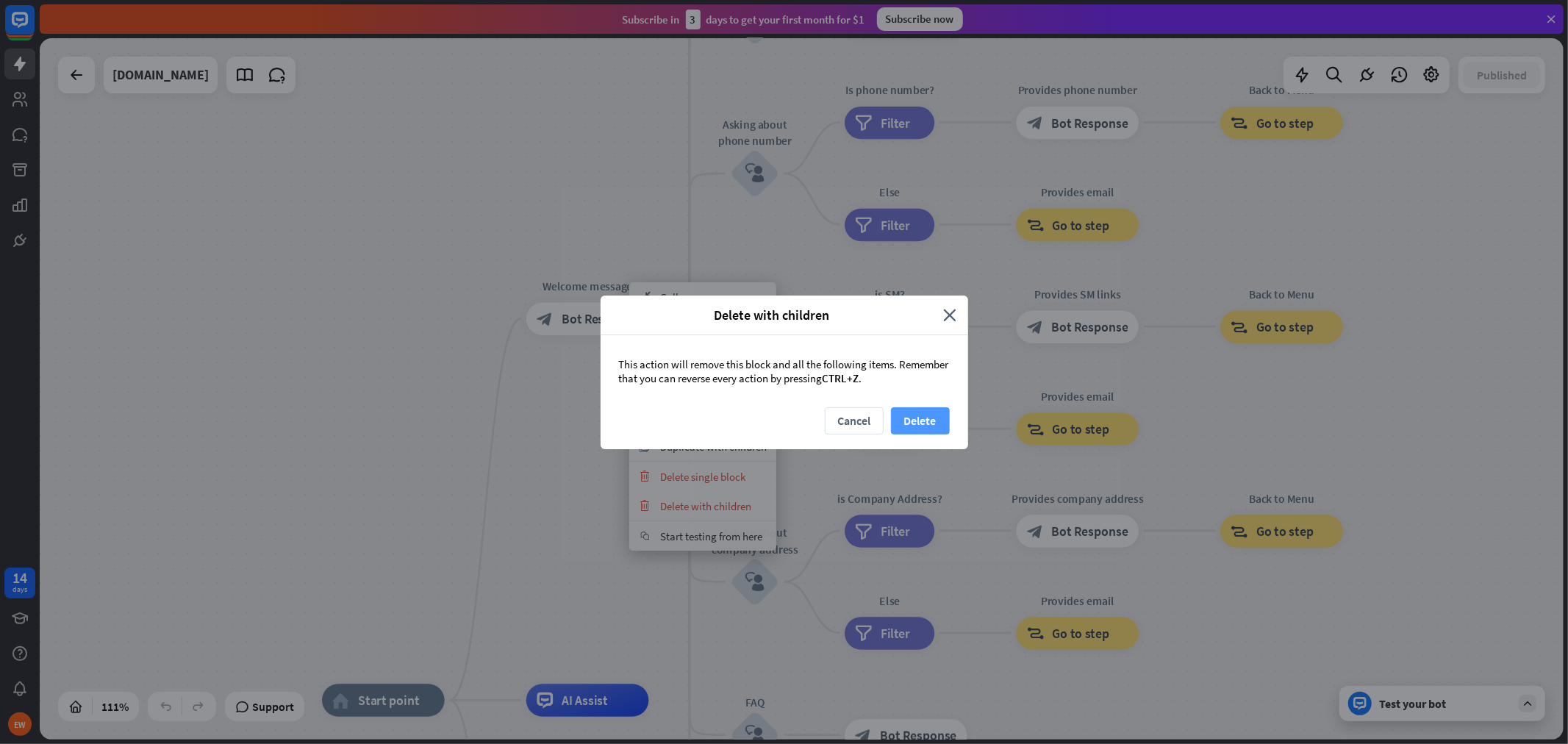
click at [932, 410] on button "Delete" at bounding box center [920, 422] width 59 height 27
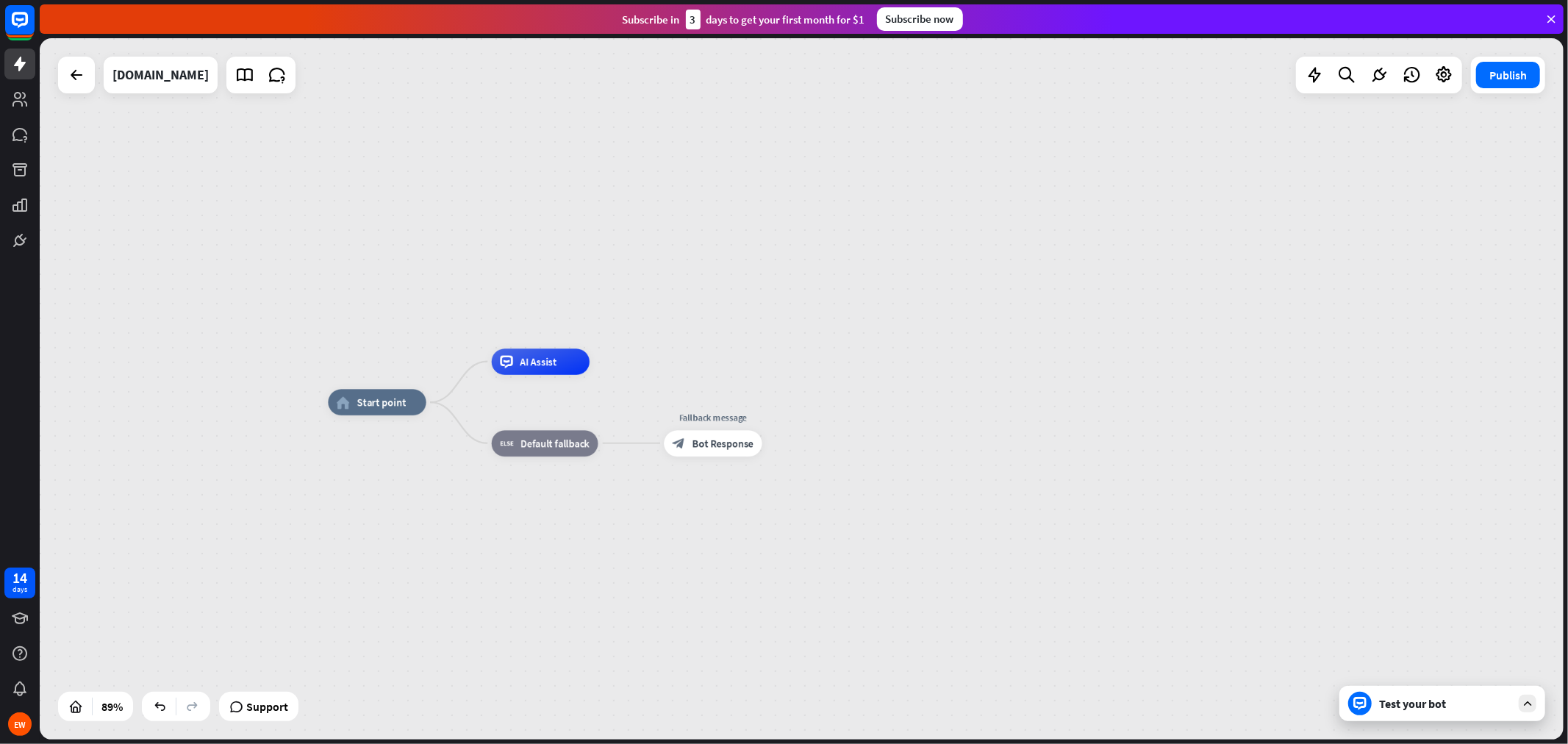
drag, startPoint x: 891, startPoint y: 524, endPoint x: 778, endPoint y: 288, distance: 261.7
click at [778, 288] on div "home_2 Start point AI Assist block_fallback Default fallback Fallback message b…" at bounding box center [802, 389] width 1524 height 701
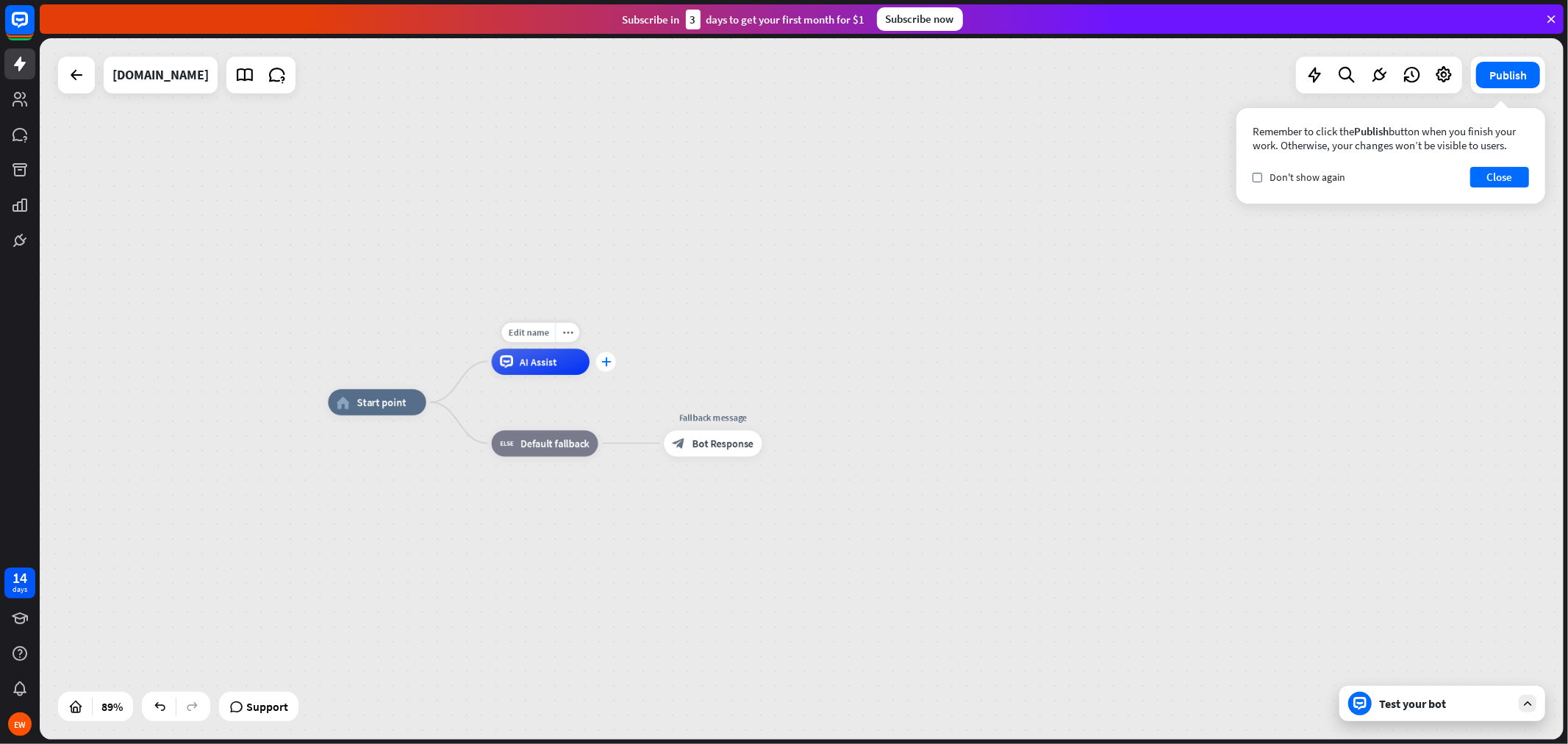
click at [611, 364] on div "plus" at bounding box center [606, 362] width 20 height 20
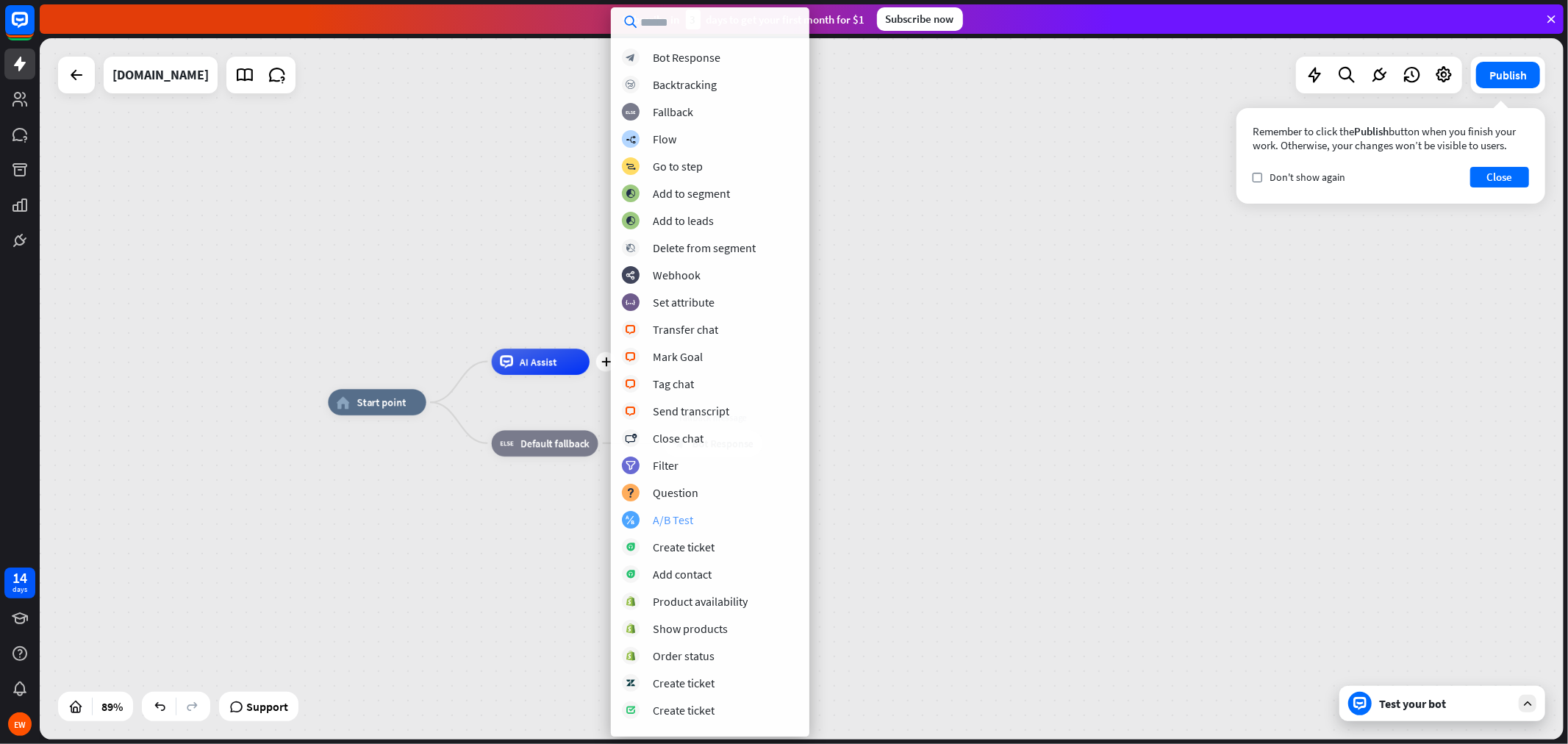
click at [676, 524] on div "A/B Test" at bounding box center [673, 520] width 41 height 15
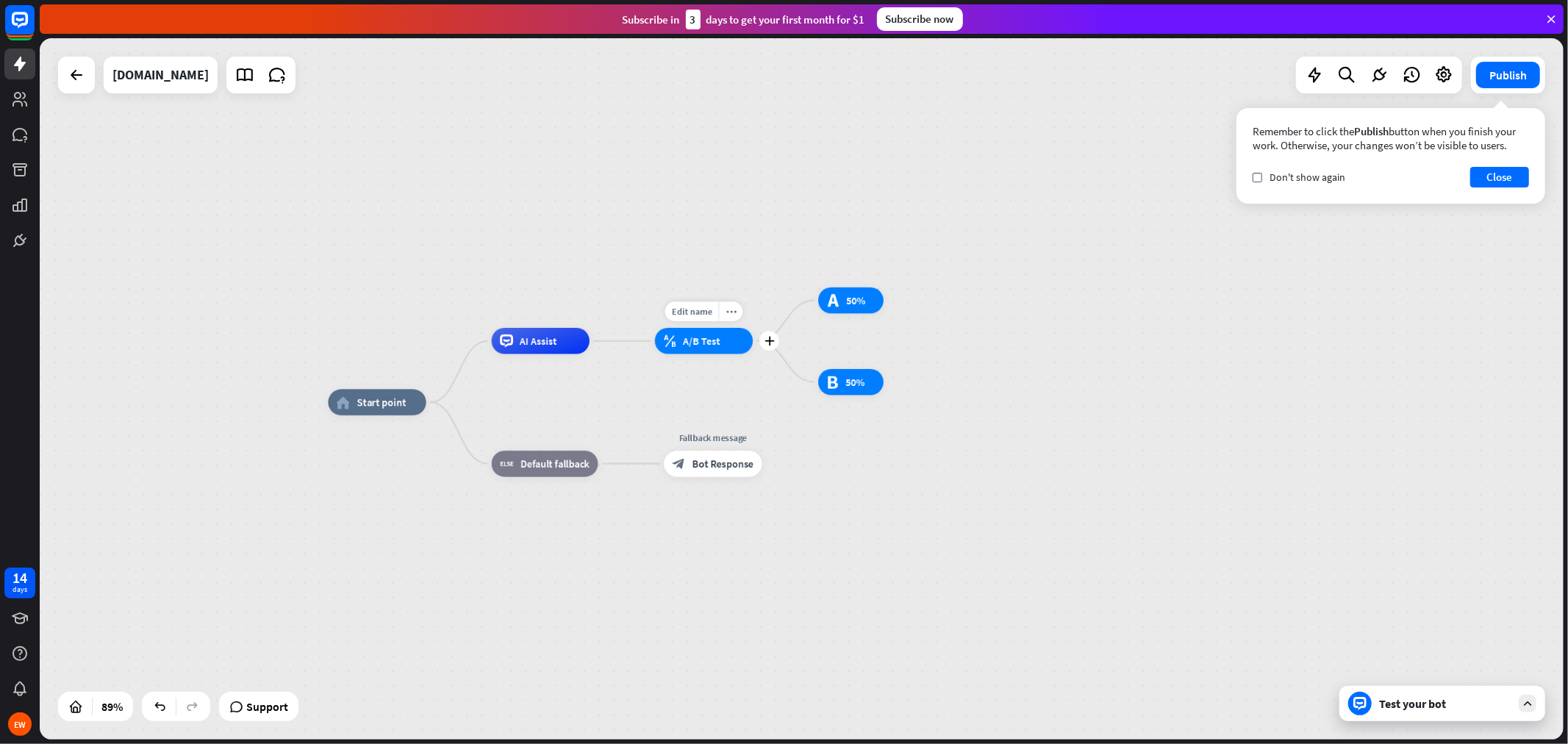
click at [697, 346] on span "A/B Test" at bounding box center [701, 341] width 37 height 14
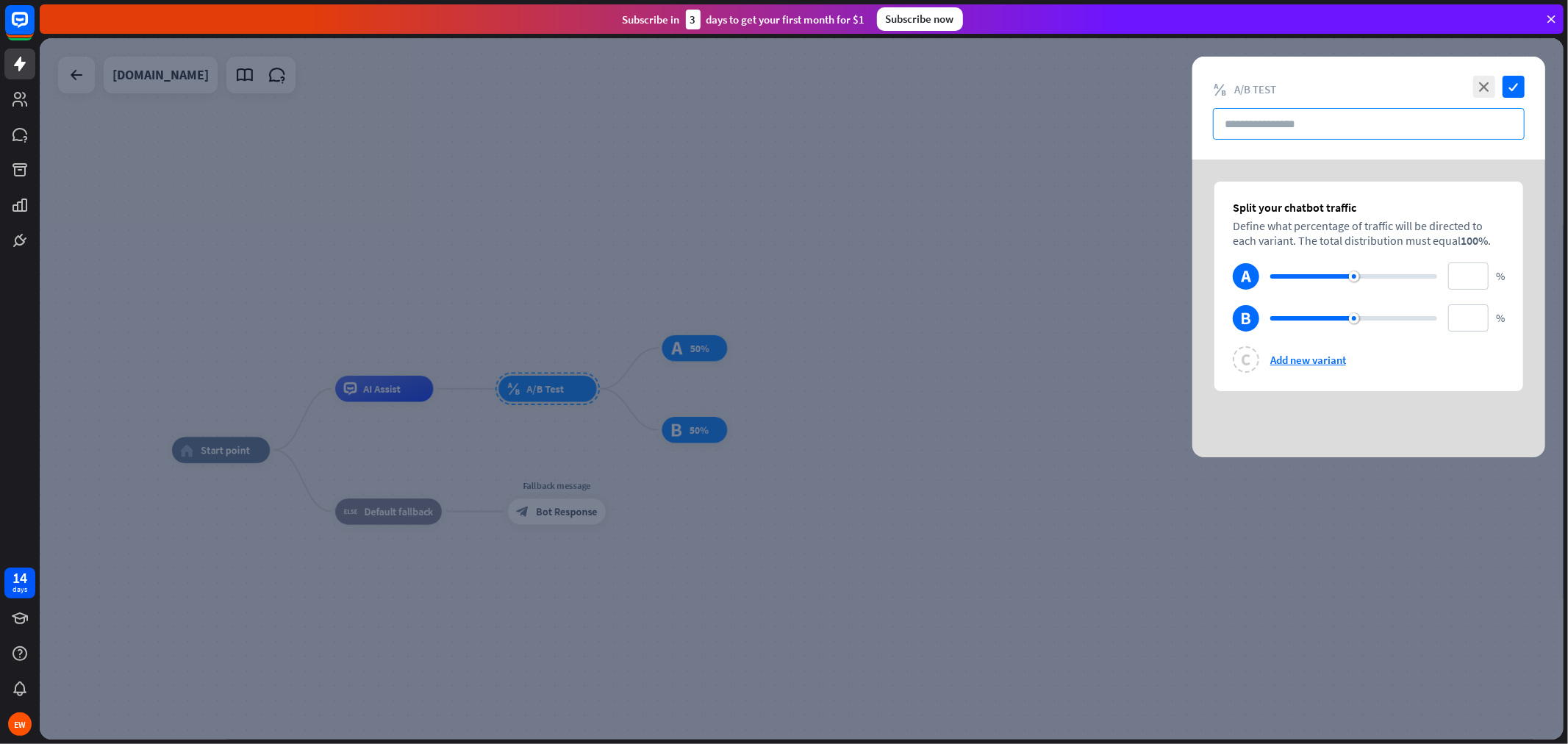
click at [1320, 126] on input "text" at bounding box center [1368, 124] width 311 height 32
click at [1411, 88] on icon "close" at bounding box center [1484, 86] width 22 height 22
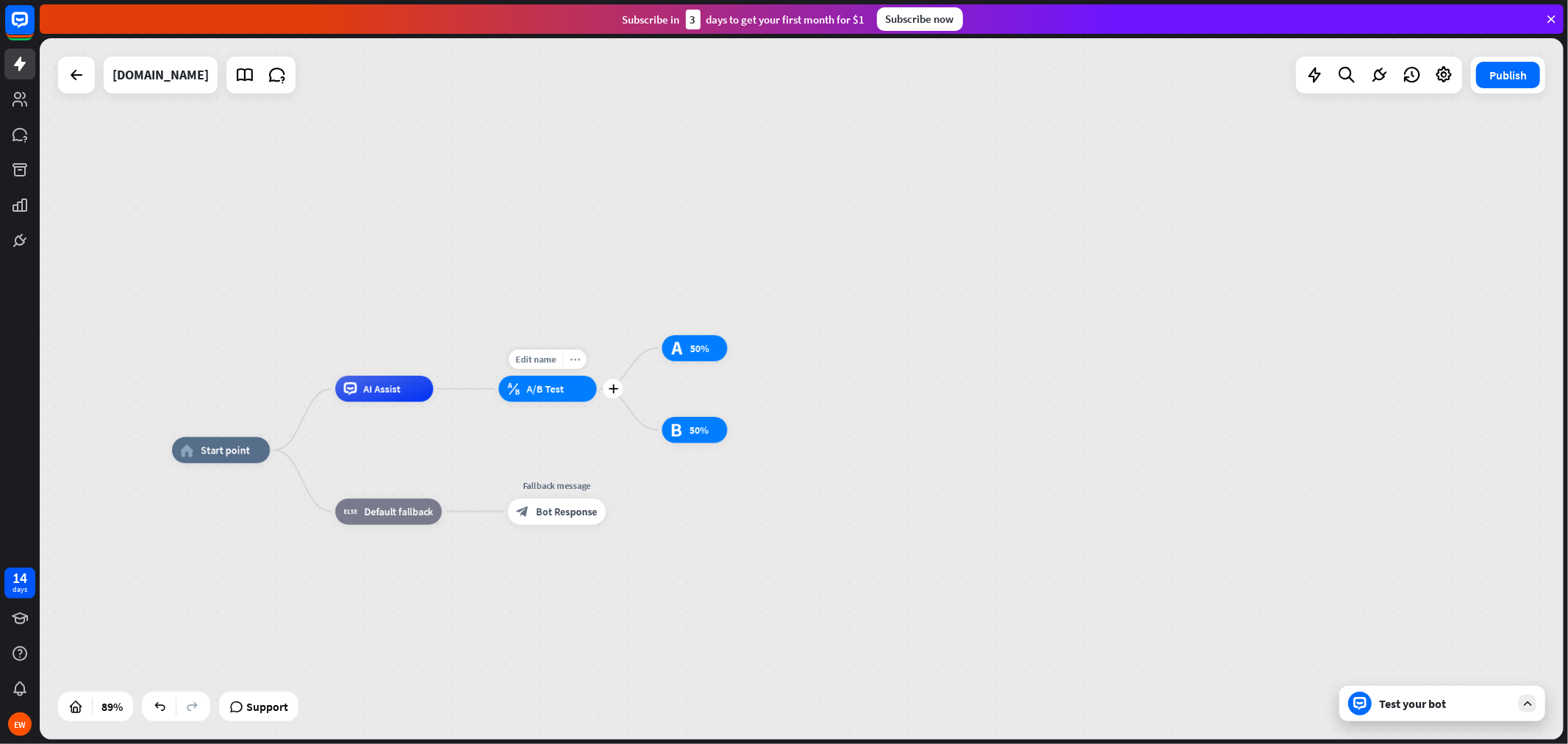
click at [579, 365] on div "more_horiz" at bounding box center [574, 360] width 25 height 20
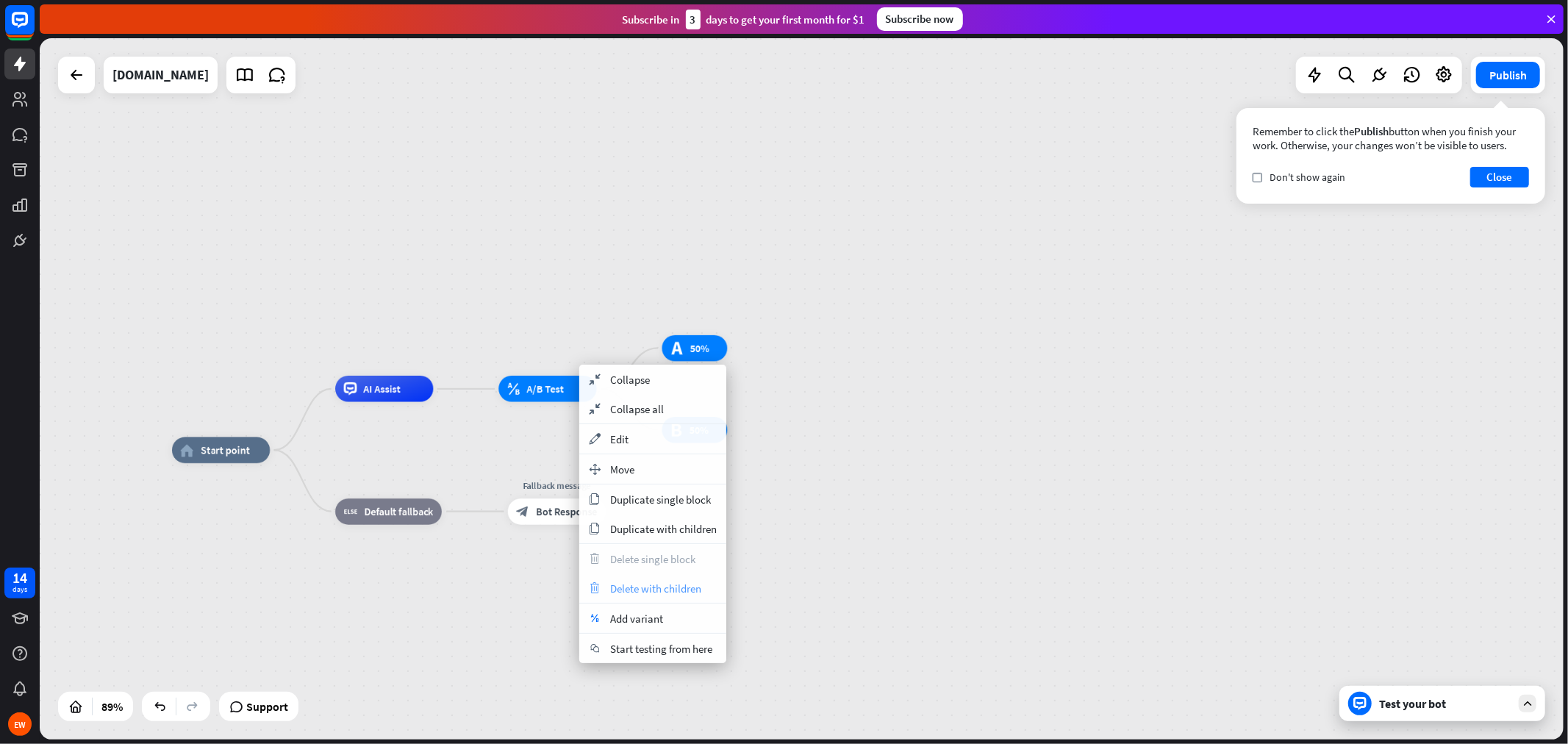
click at [677, 589] on span "Delete with children" at bounding box center [656, 588] width 91 height 14
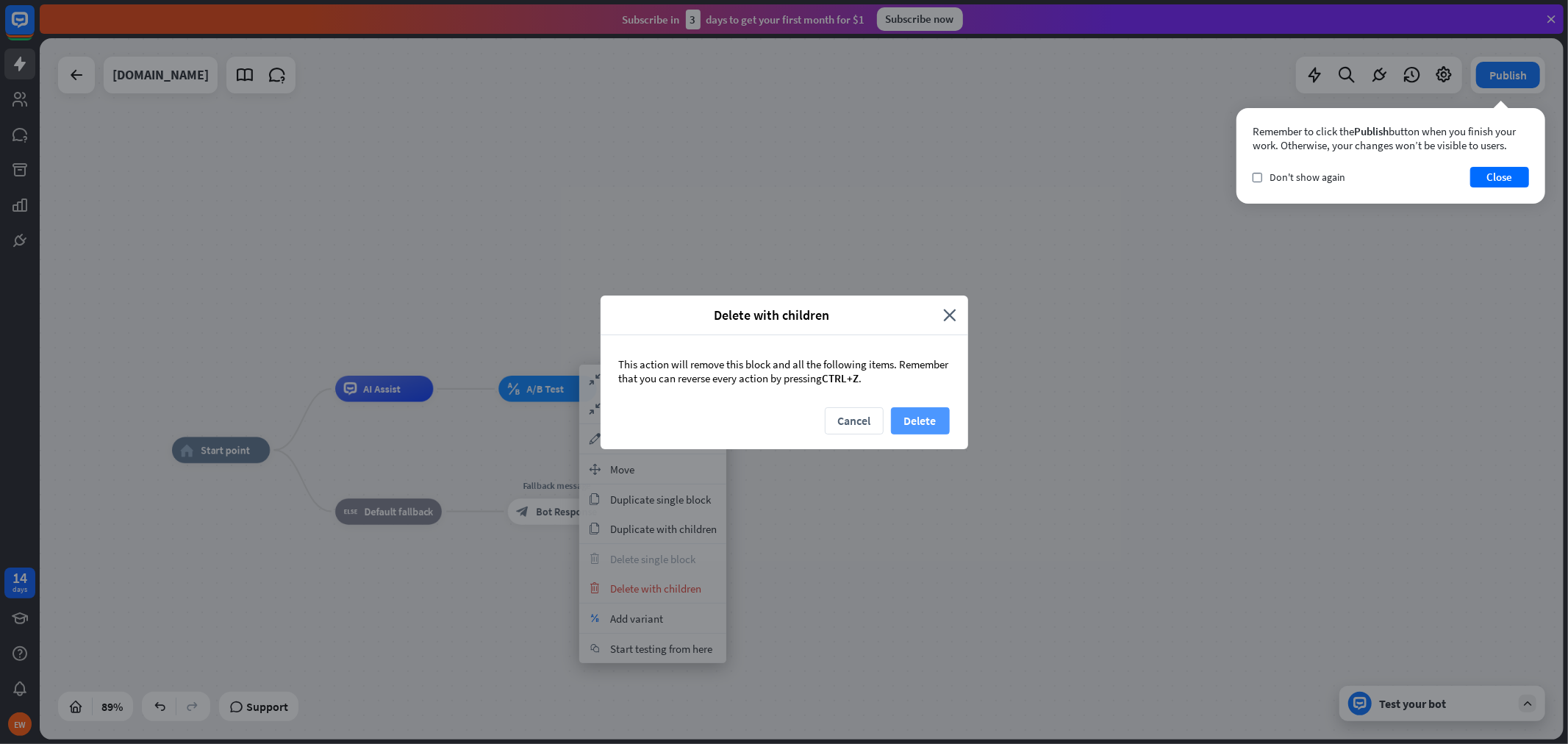
click at [915, 421] on button "Delete" at bounding box center [920, 422] width 59 height 27
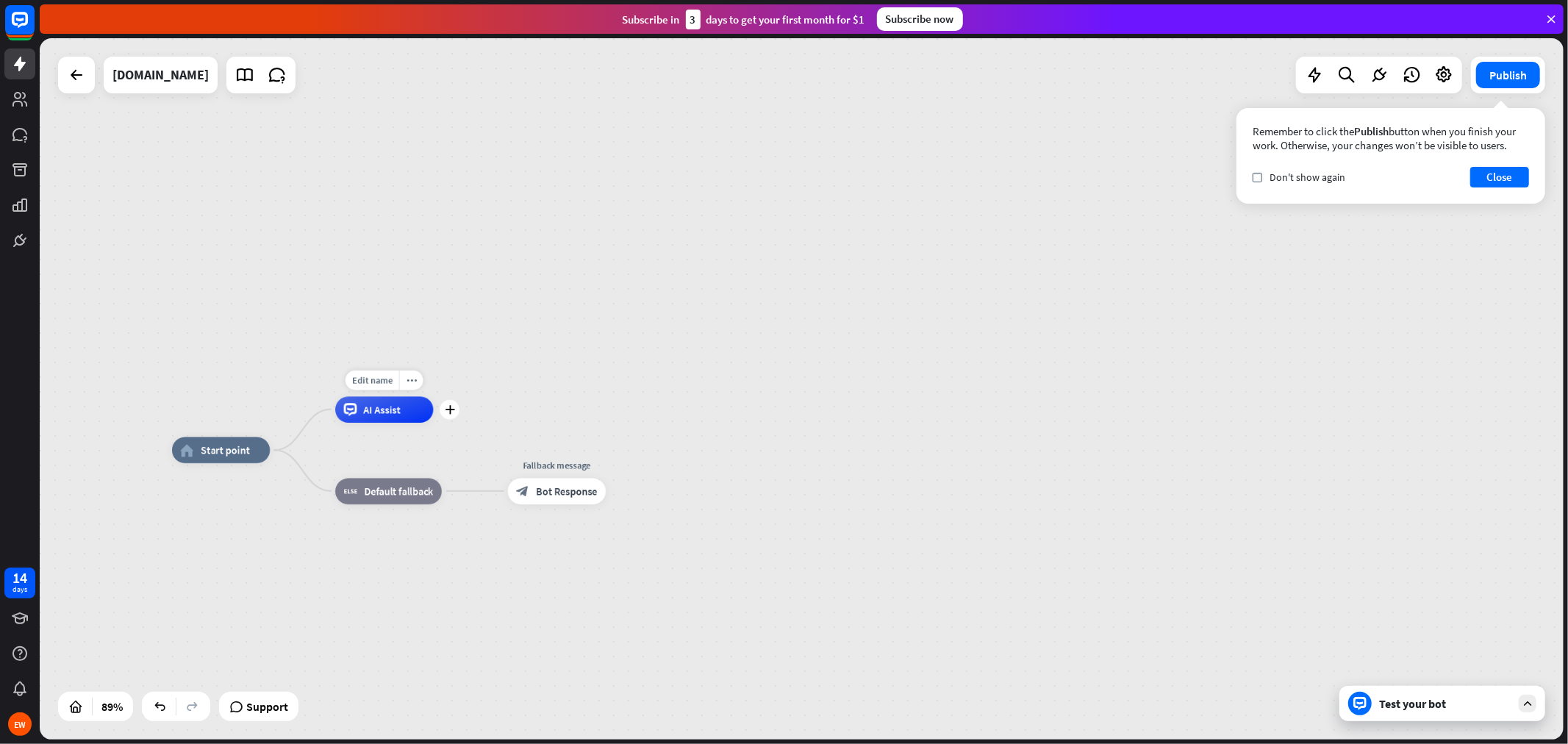
click at [412, 423] on div "Edit name more_horiz plus AI Assist" at bounding box center [384, 409] width 98 height 26
click at [433, 420] on div "Edit name more_horiz plus AI Assist" at bounding box center [384, 409] width 98 height 26
click at [450, 420] on div "plus" at bounding box center [449, 410] width 20 height 20
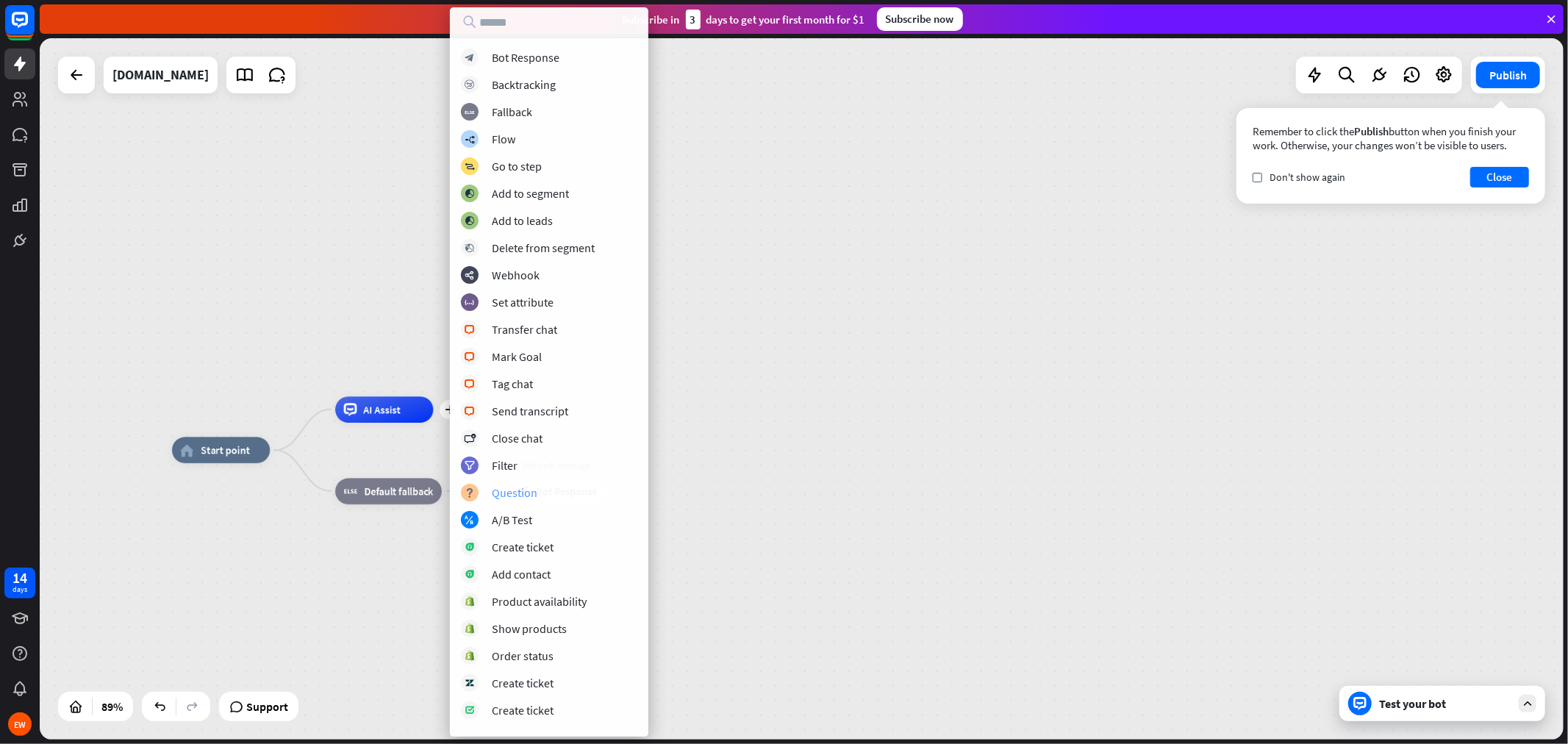
click at [528, 489] on div "Question" at bounding box center [515, 492] width 45 height 15
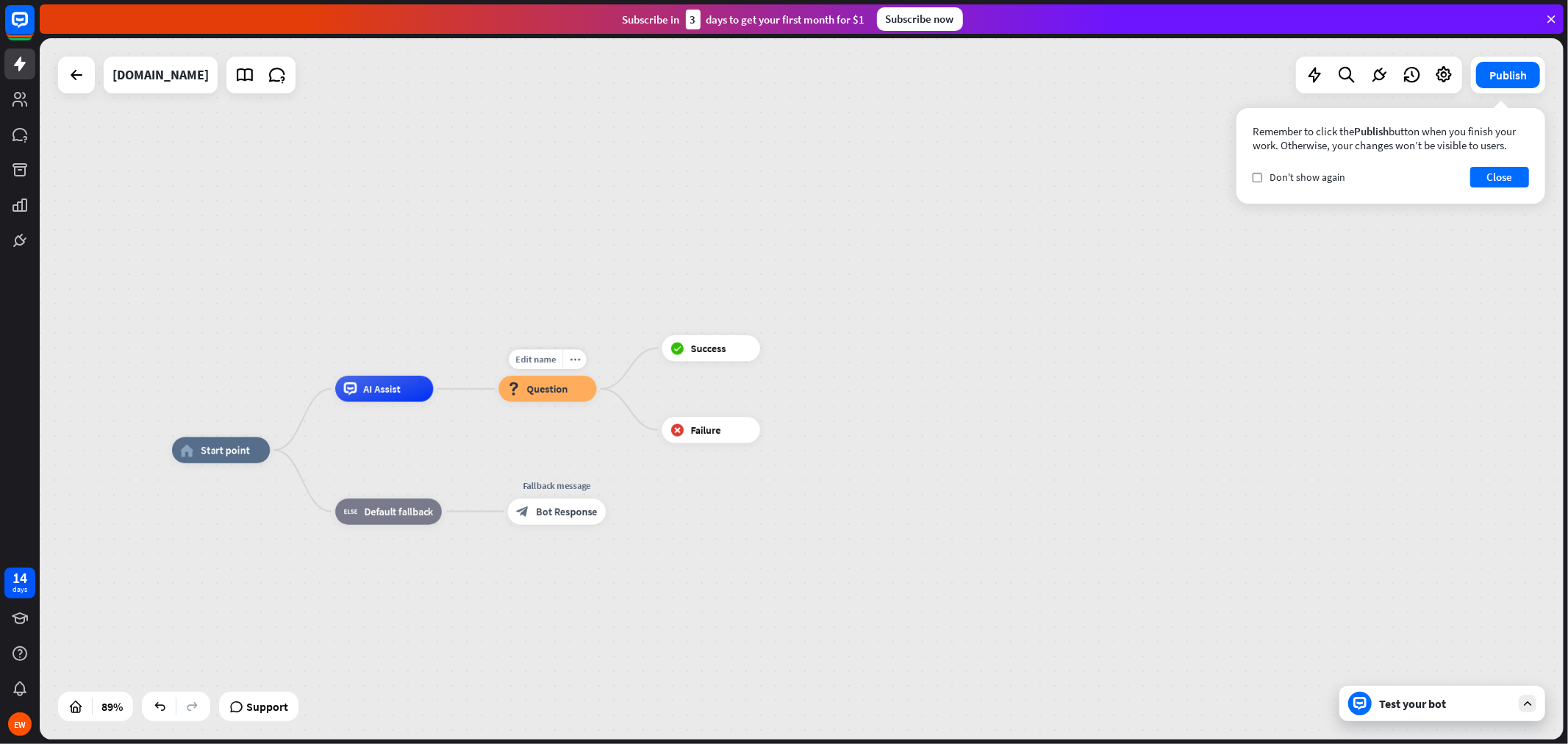
click at [552, 383] on span "Question" at bounding box center [547, 389] width 41 height 14
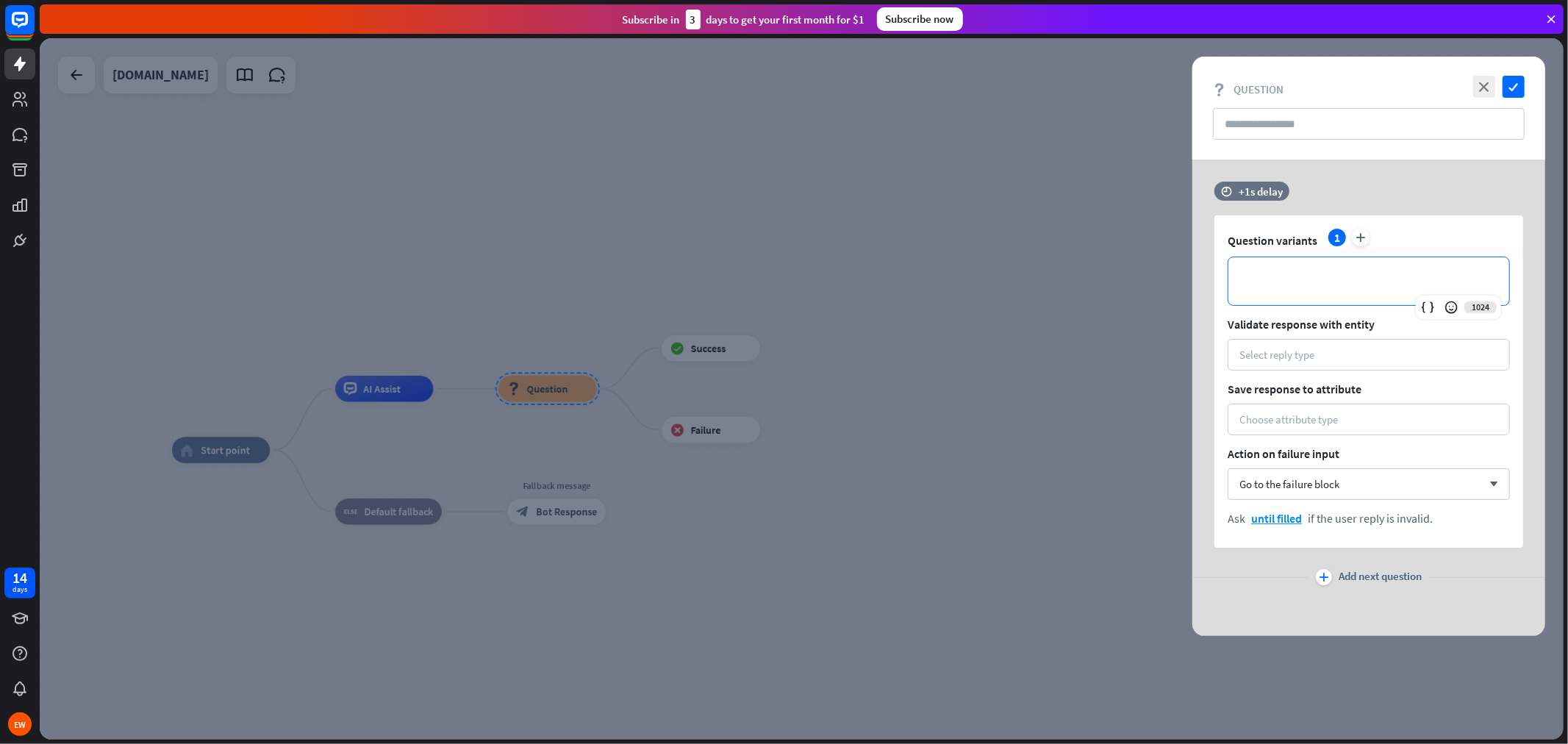
click at [1355, 284] on p "**********" at bounding box center [1368, 282] width 251 height 18
click at [1411, 94] on icon "close" at bounding box center [1484, 86] width 22 height 22
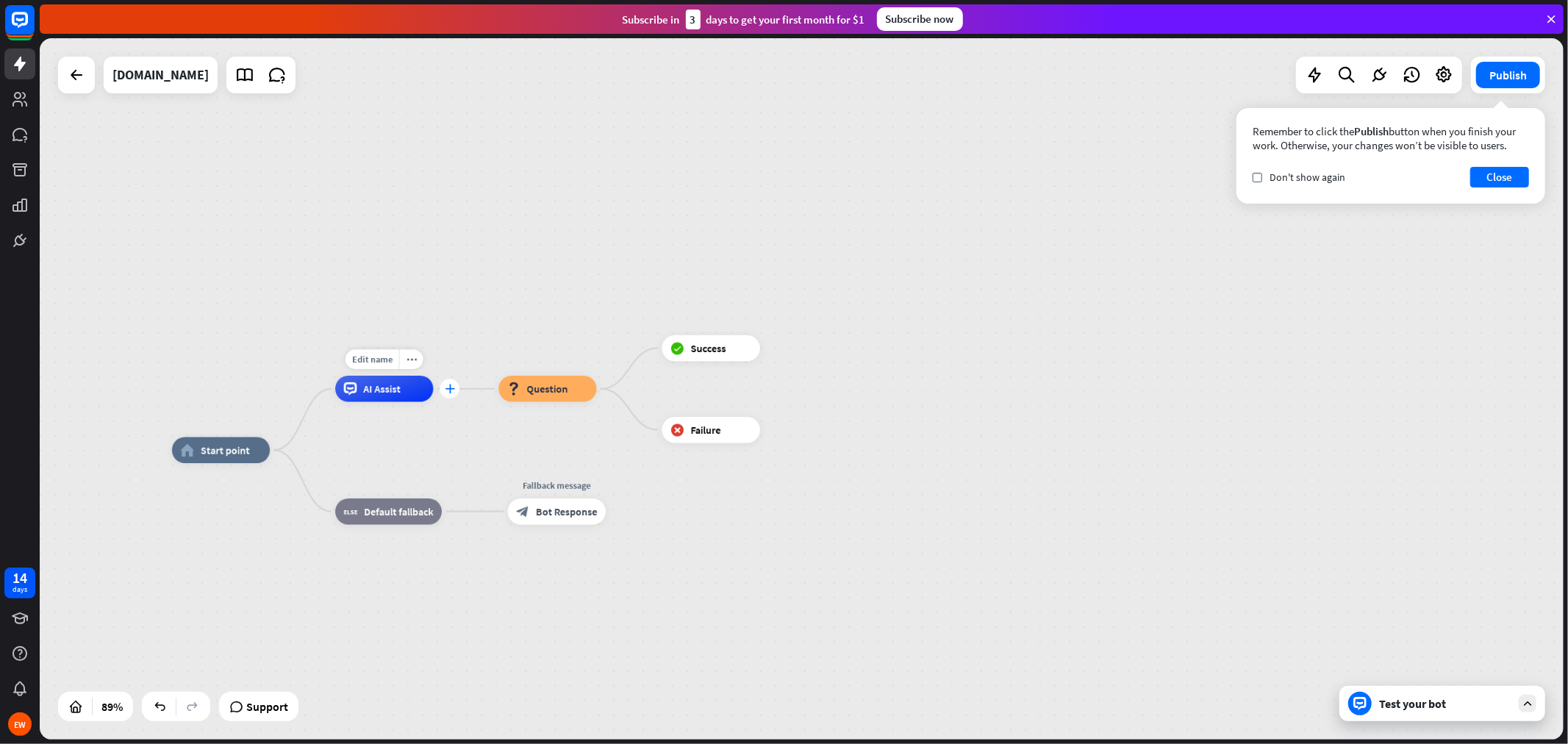
click at [450, 392] on icon "plus" at bounding box center [449, 389] width 10 height 9
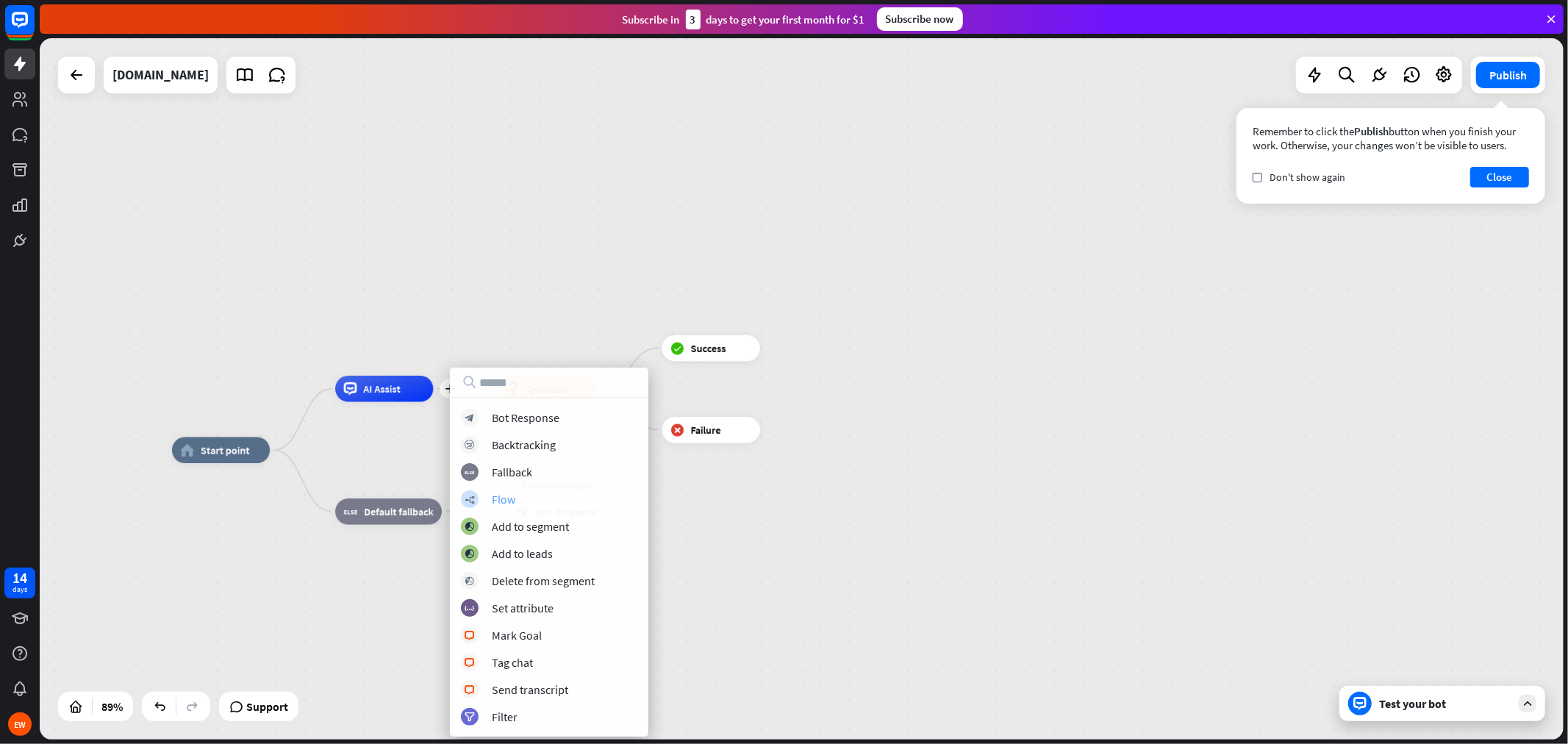
click at [532, 501] on div "builder_tree Flow" at bounding box center [549, 499] width 176 height 17
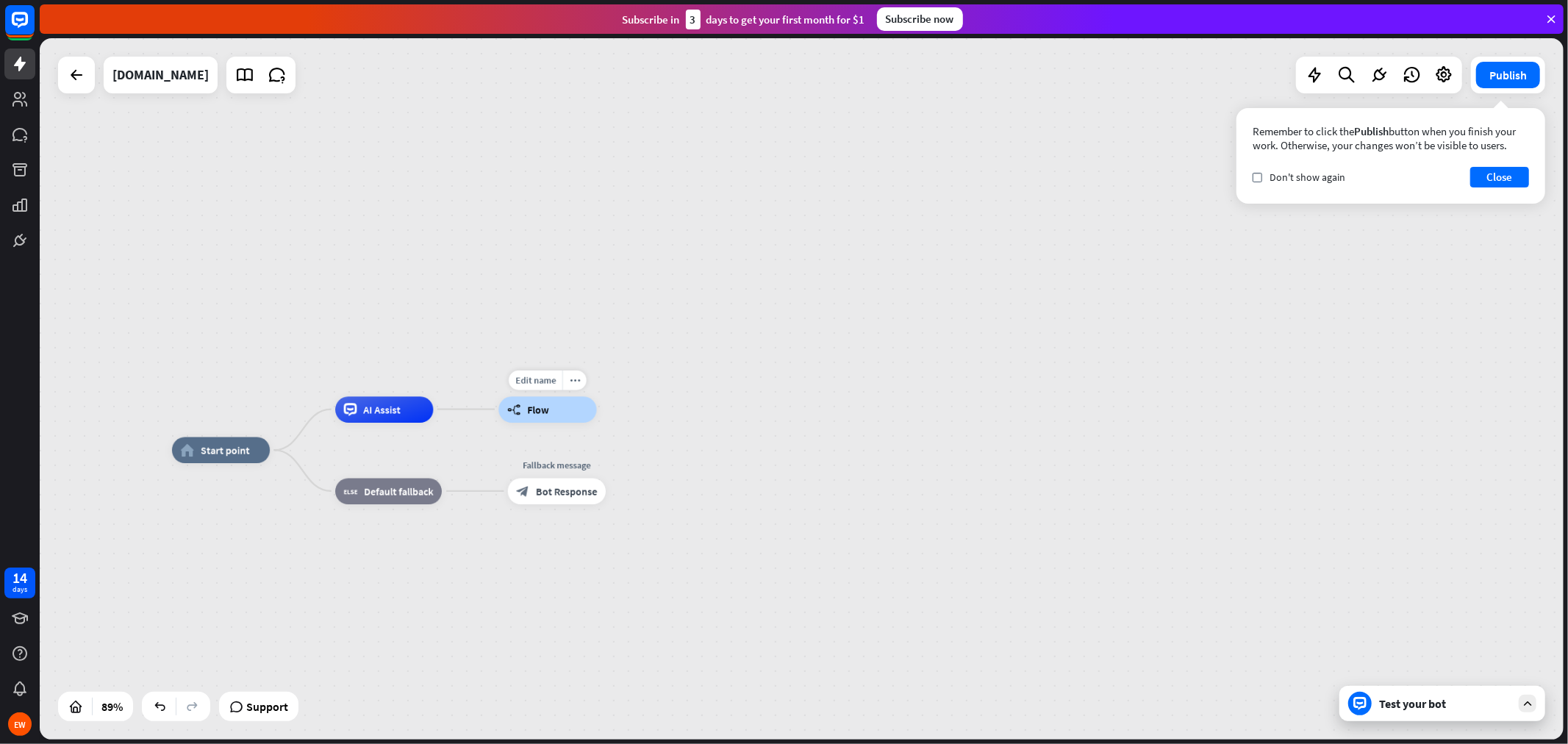
click at [549, 414] on div "builder_tree Flow" at bounding box center [547, 409] width 98 height 26
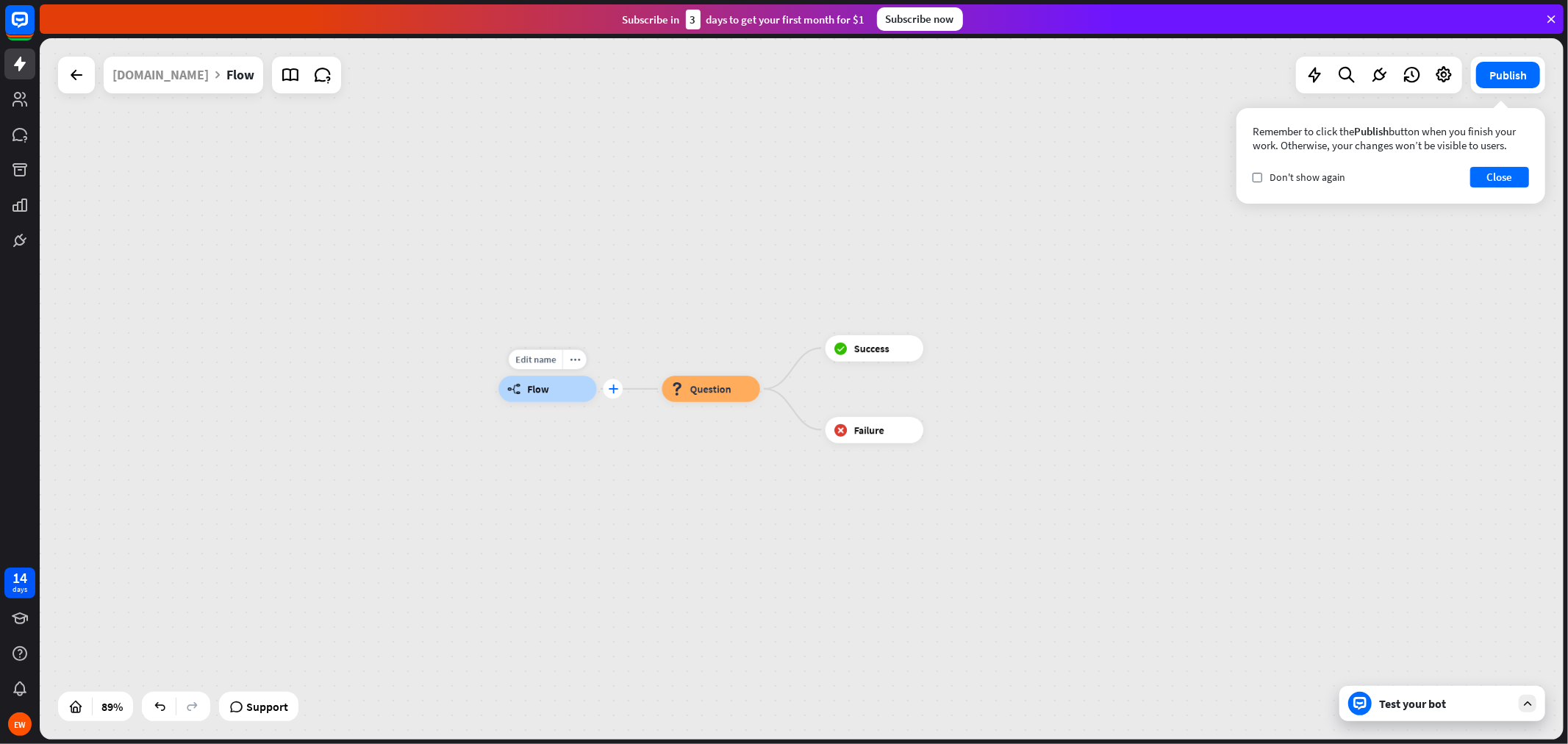
click at [614, 391] on icon "plus" at bounding box center [613, 389] width 10 height 9
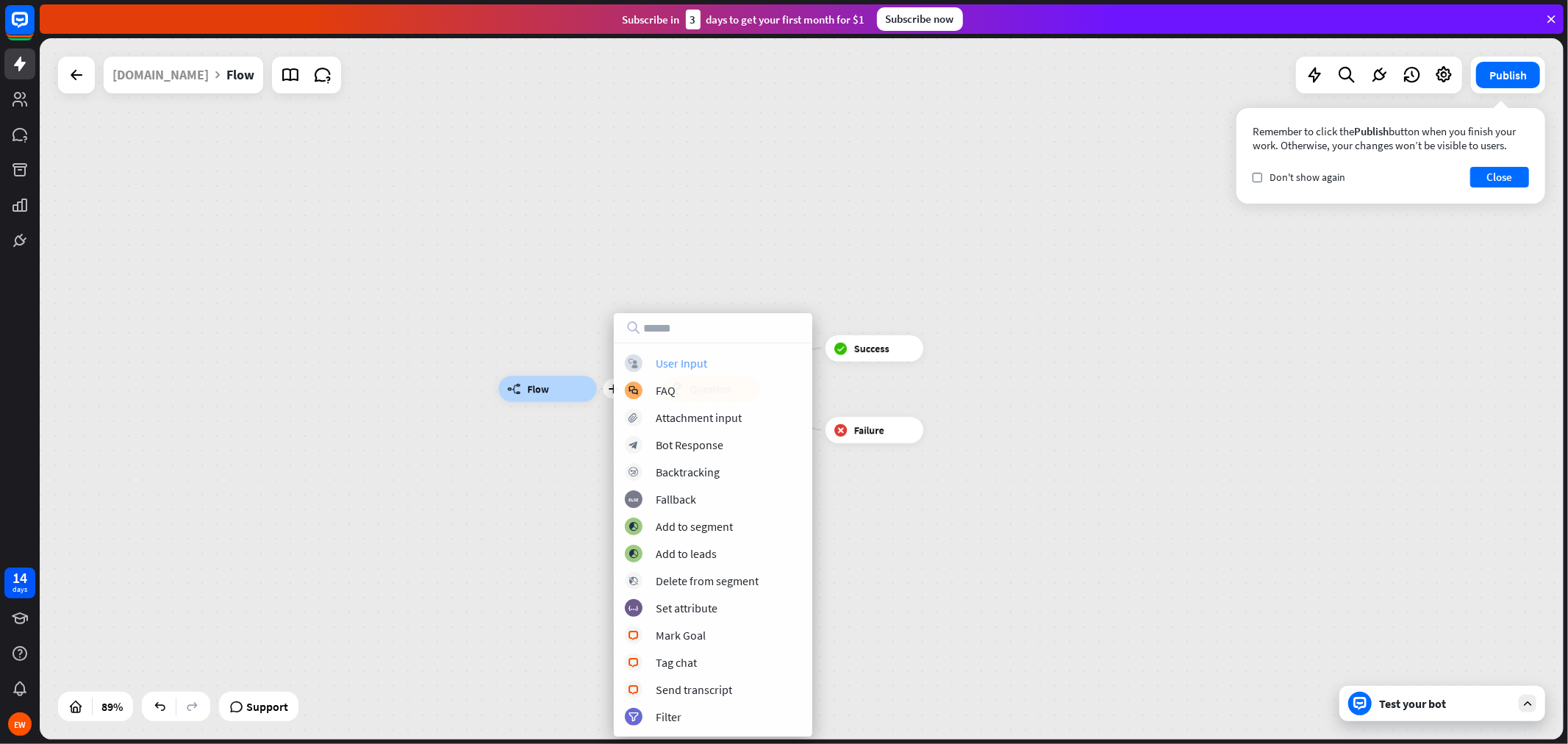
click at [732, 361] on div "block_user_input User Input" at bounding box center [713, 362] width 176 height 17
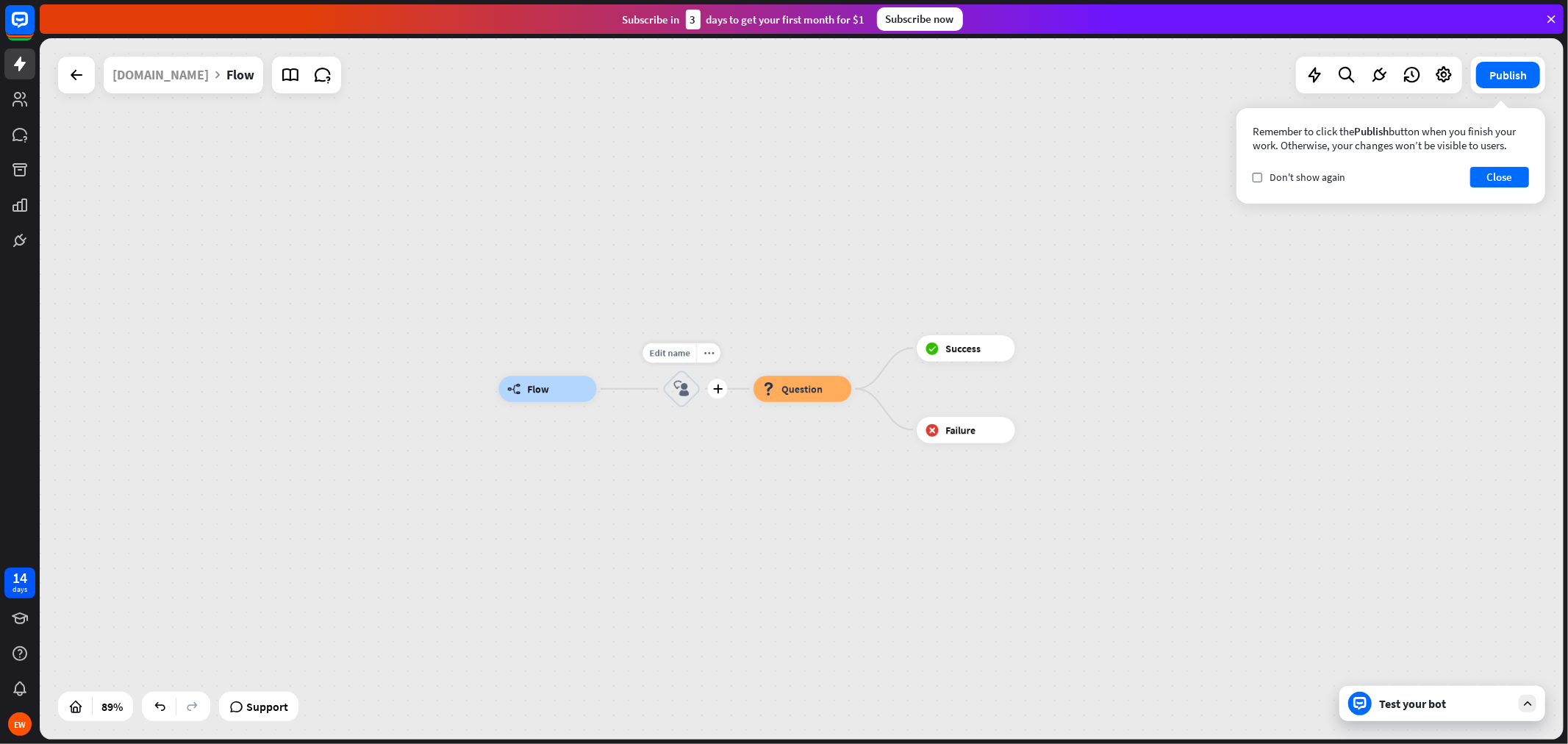
click at [677, 390] on icon "block_user_input" at bounding box center [681, 388] width 15 height 15
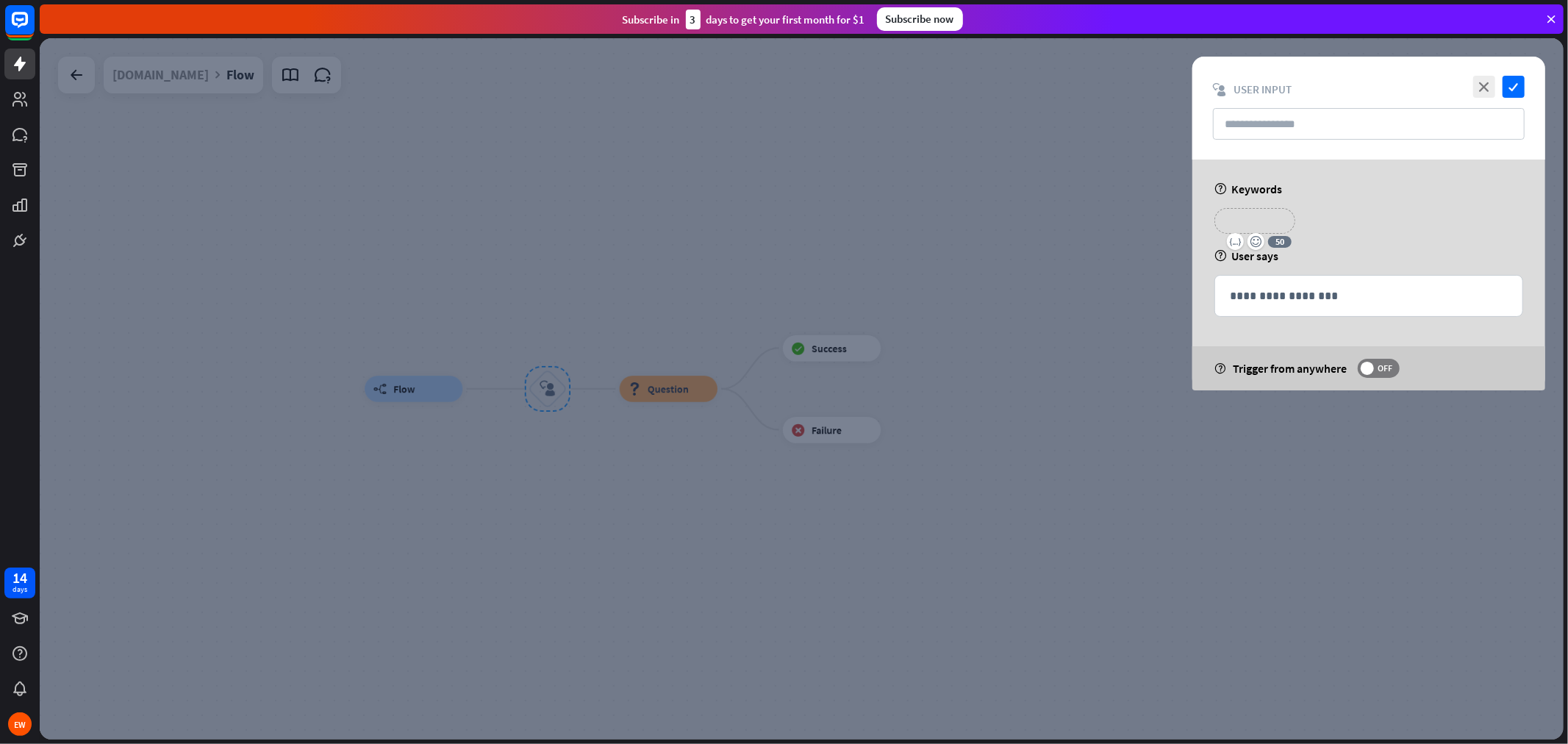
drag, startPoint x: 1258, startPoint y: 223, endPoint x: 1277, endPoint y: 244, distance: 28.3
click at [1258, 223] on p "**********" at bounding box center [1255, 221] width 59 height 18
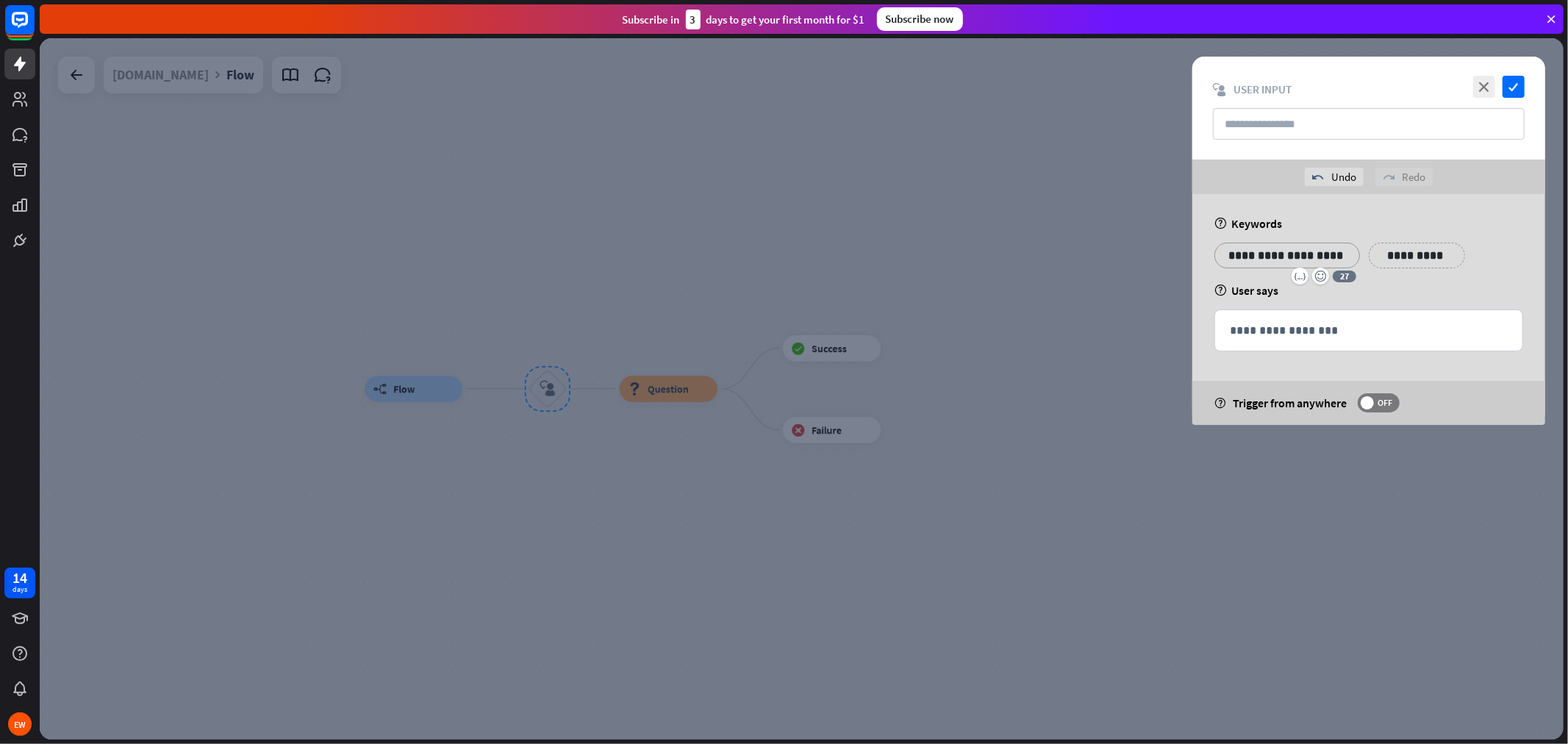
click at [1411, 253] on div "**********" at bounding box center [1417, 255] width 96 height 25
click at [1338, 254] on p "**********" at bounding box center [1287, 255] width 123 height 18
click at [1346, 262] on p "**********" at bounding box center [1287, 255] width 123 height 18
click at [1382, 251] on p "**********" at bounding box center [1412, 255] width 74 height 18
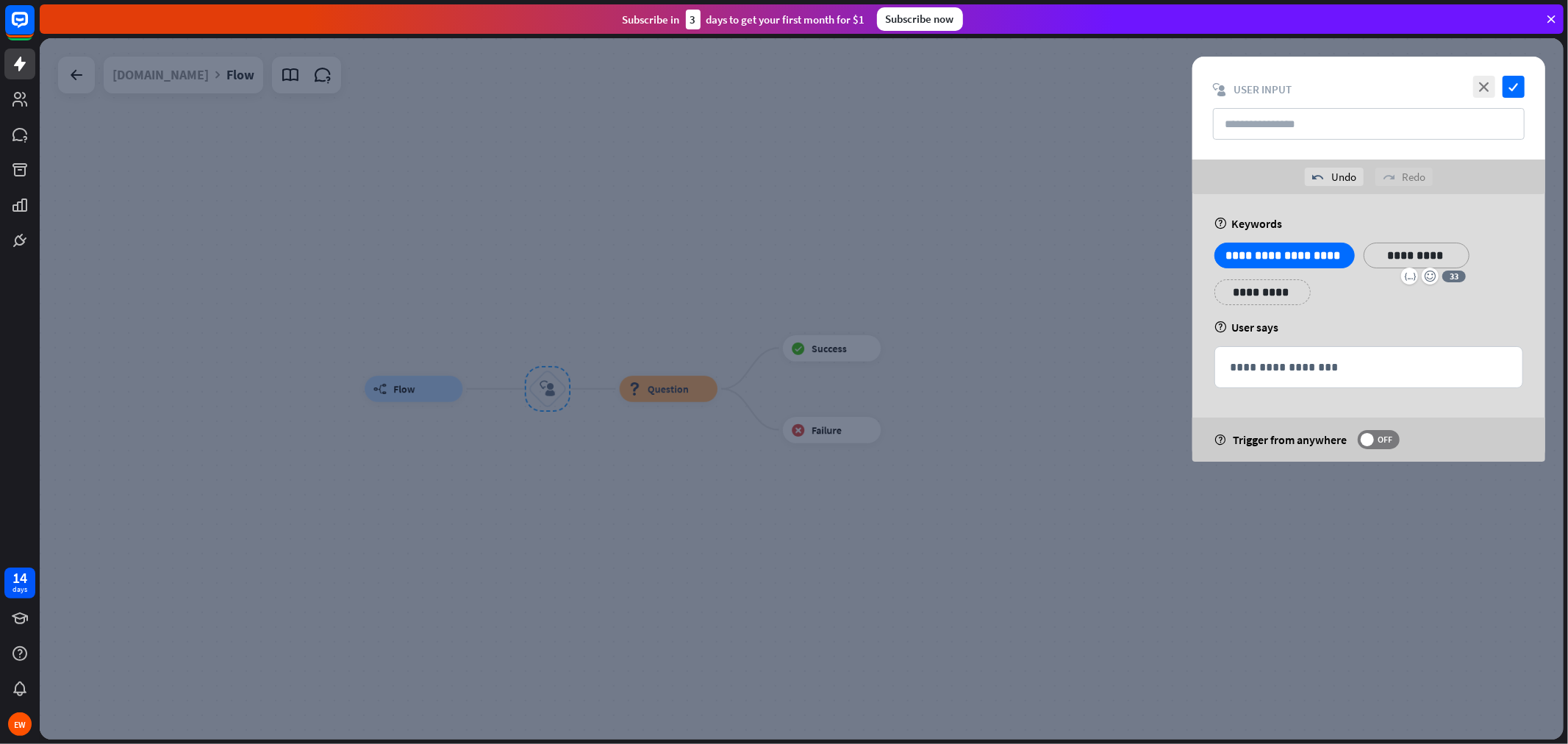
click at [1296, 288] on div "**********" at bounding box center [1369, 279] width 318 height 74
click at [1333, 296] on p "**********" at bounding box center [1345, 293] width 59 height 18
click at [1256, 122] on input "text" at bounding box center [1368, 124] width 311 height 32
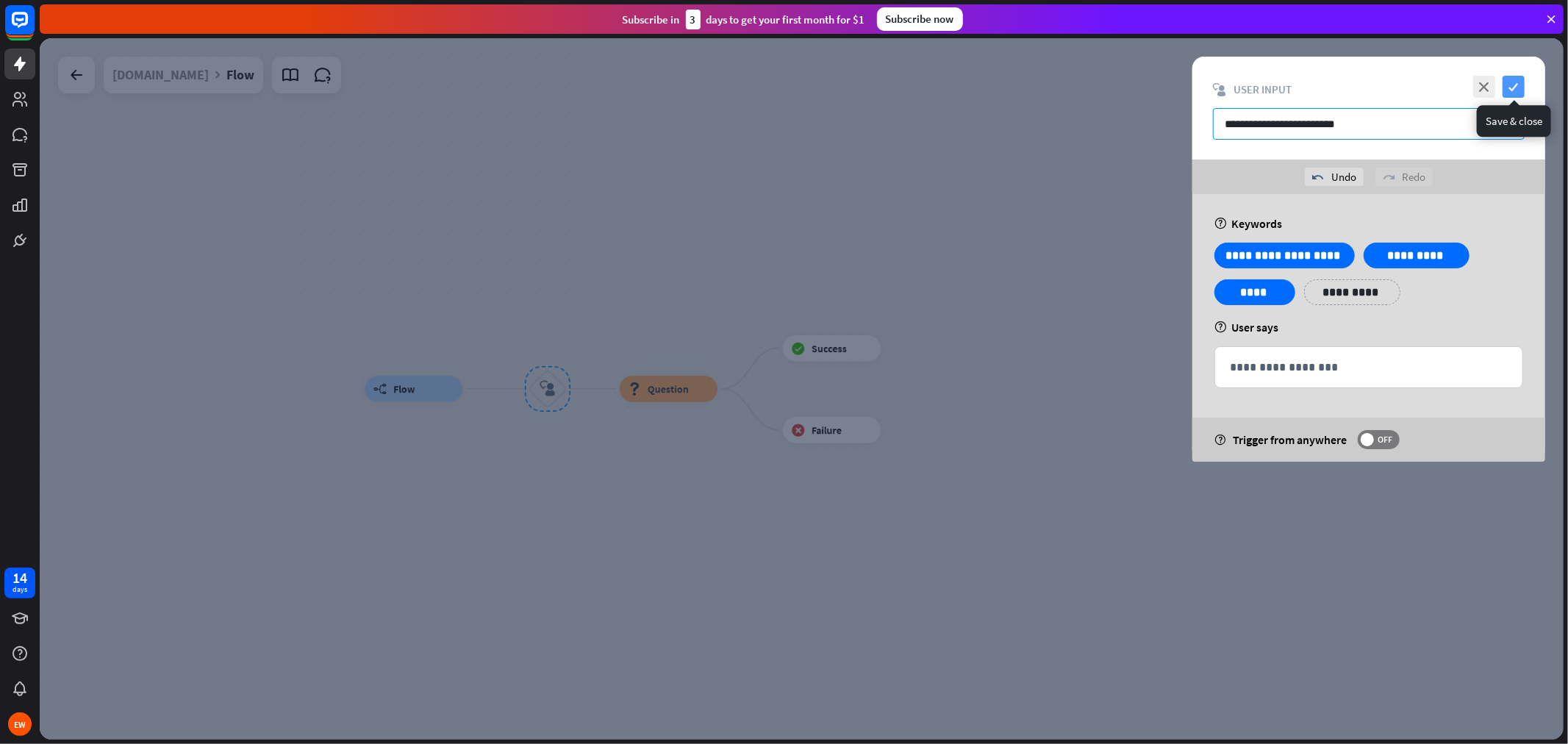
type input "**********"
click at [1411, 92] on icon "check" at bounding box center [1514, 86] width 22 height 22
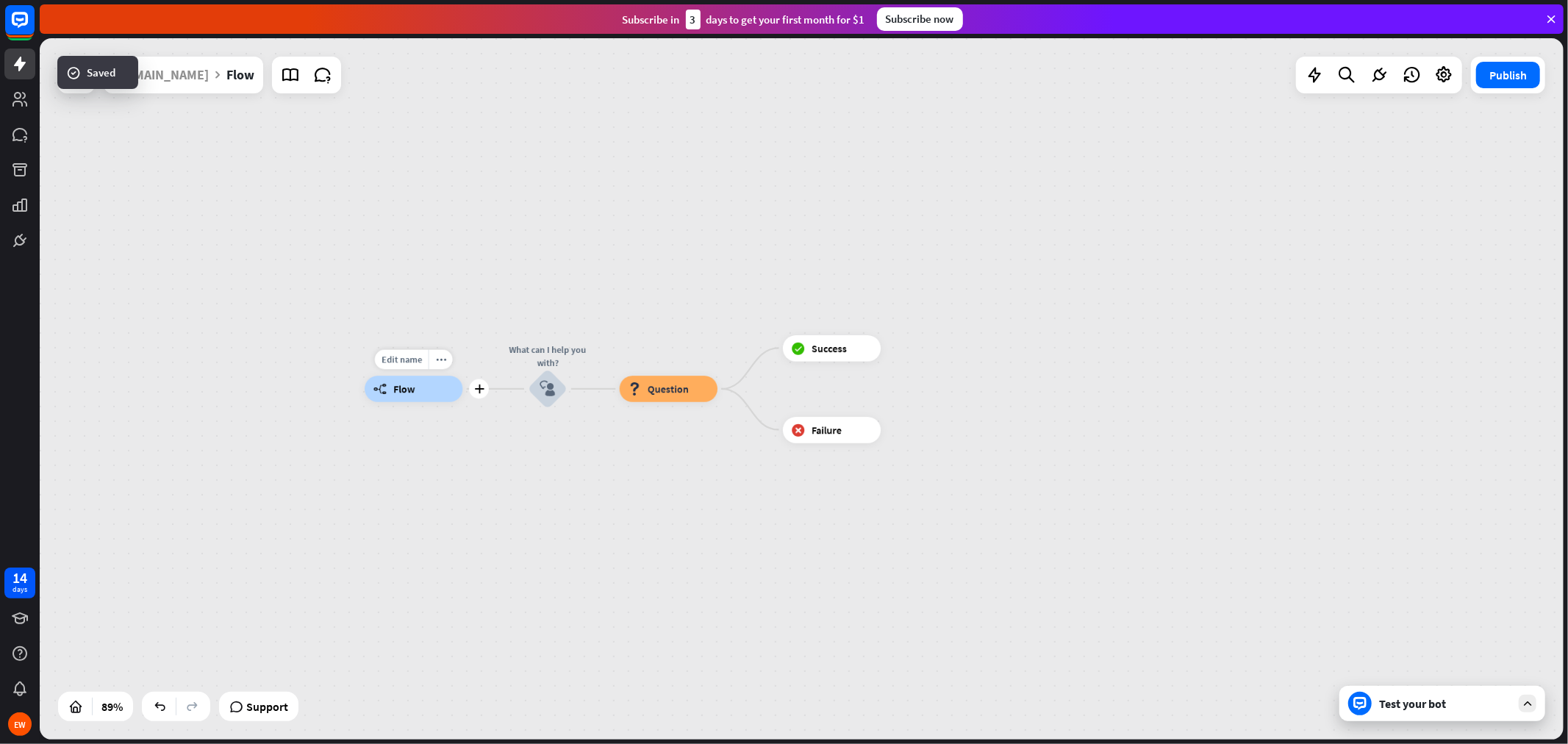
click at [435, 394] on div "builder_tree Flow" at bounding box center [414, 389] width 98 height 26
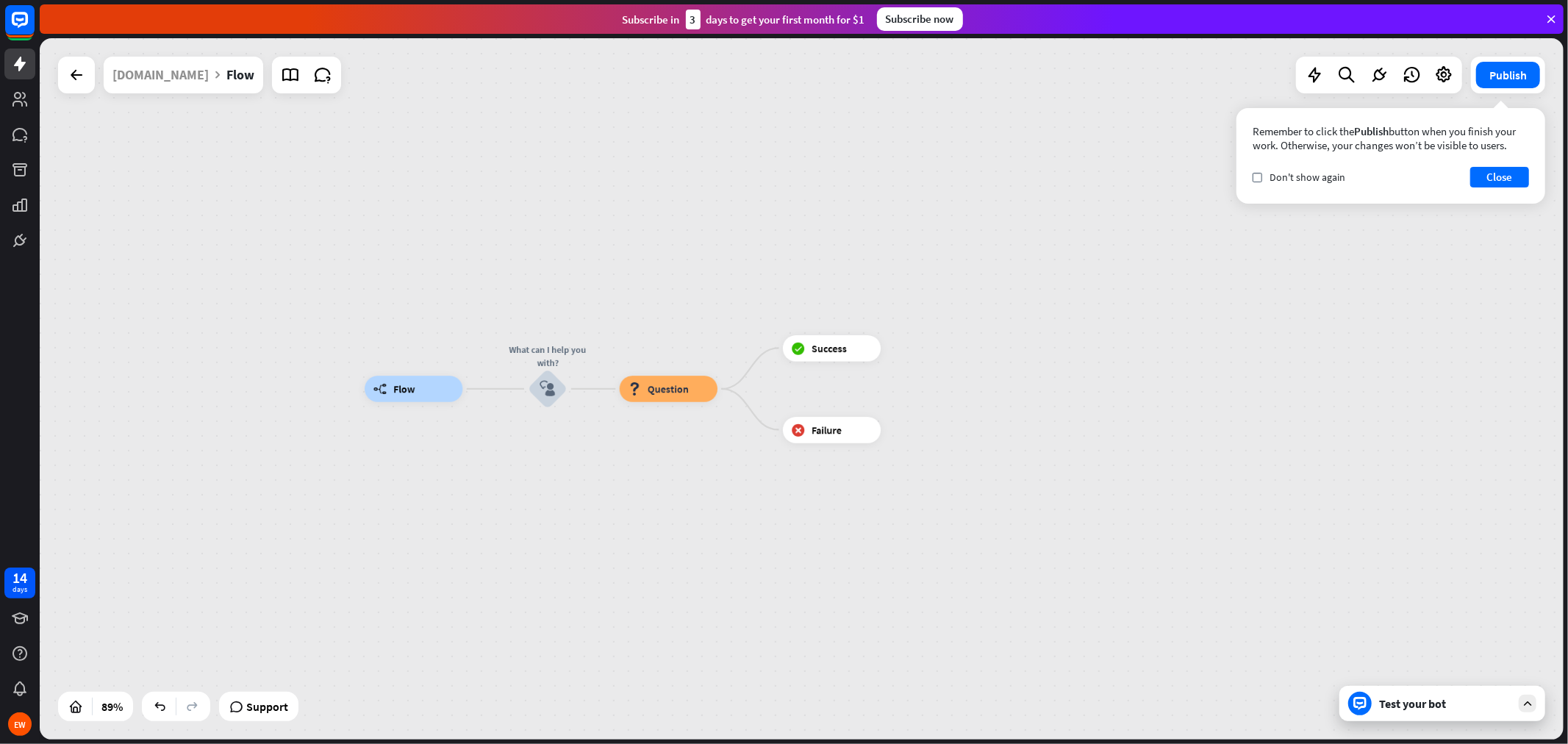
drag, startPoint x: 1508, startPoint y: 694, endPoint x: 1516, endPoint y: 701, distance: 10.6
click at [1411, 670] on div "Test your bot" at bounding box center [1442, 703] width 206 height 35
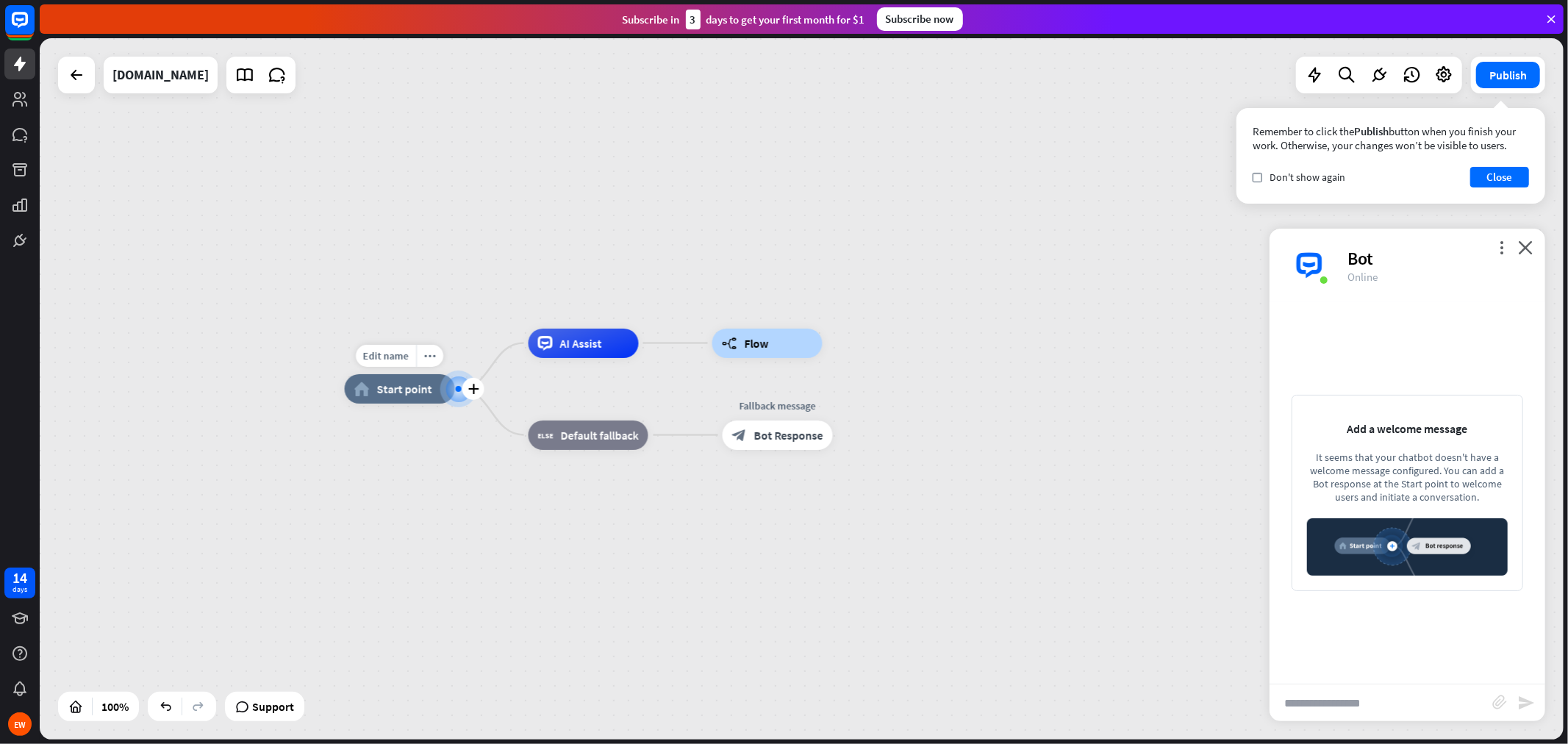
click at [404, 402] on div "home_2 Start point" at bounding box center [399, 389] width 110 height 29
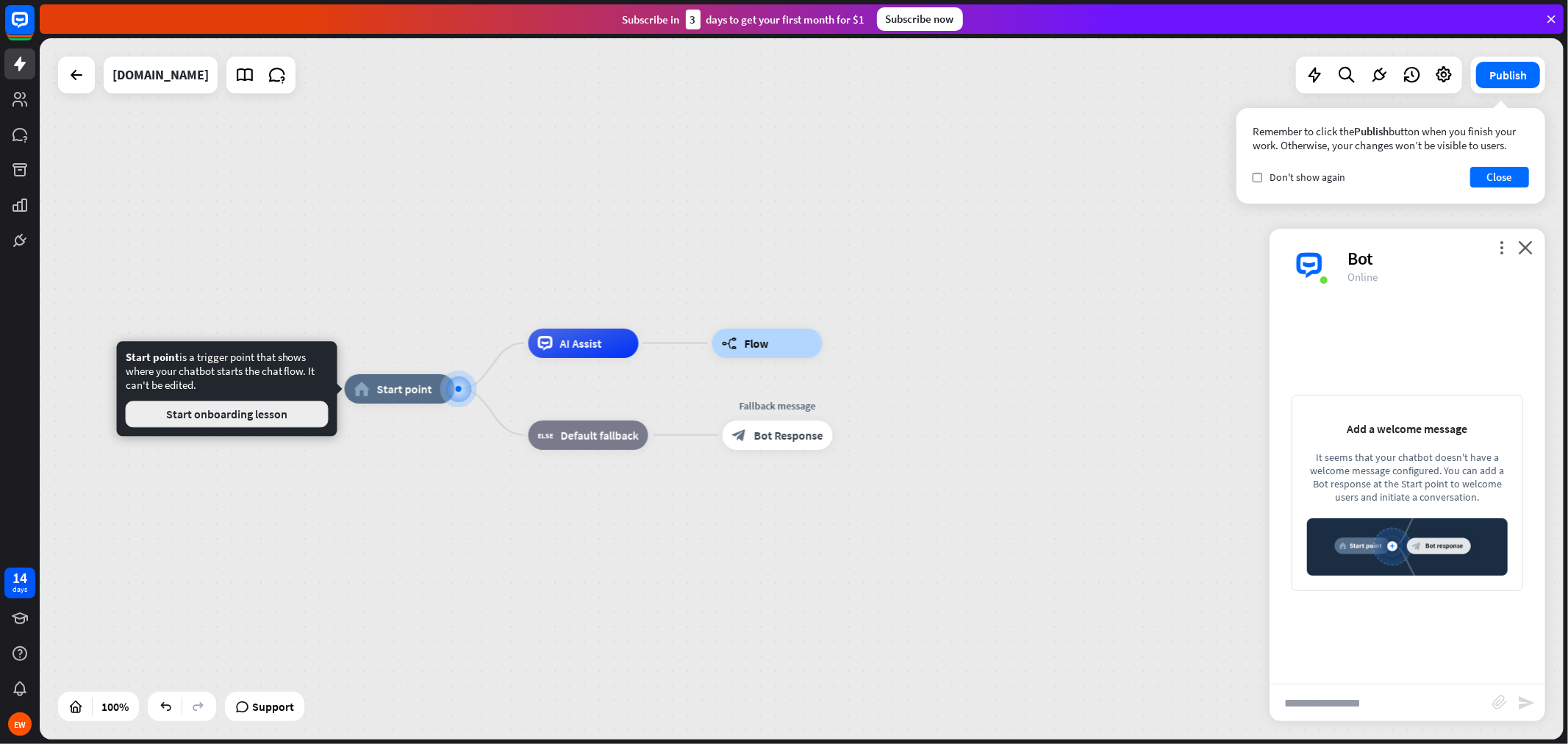
click at [292, 411] on button "Start onboarding lesson" at bounding box center [226, 413] width 202 height 26
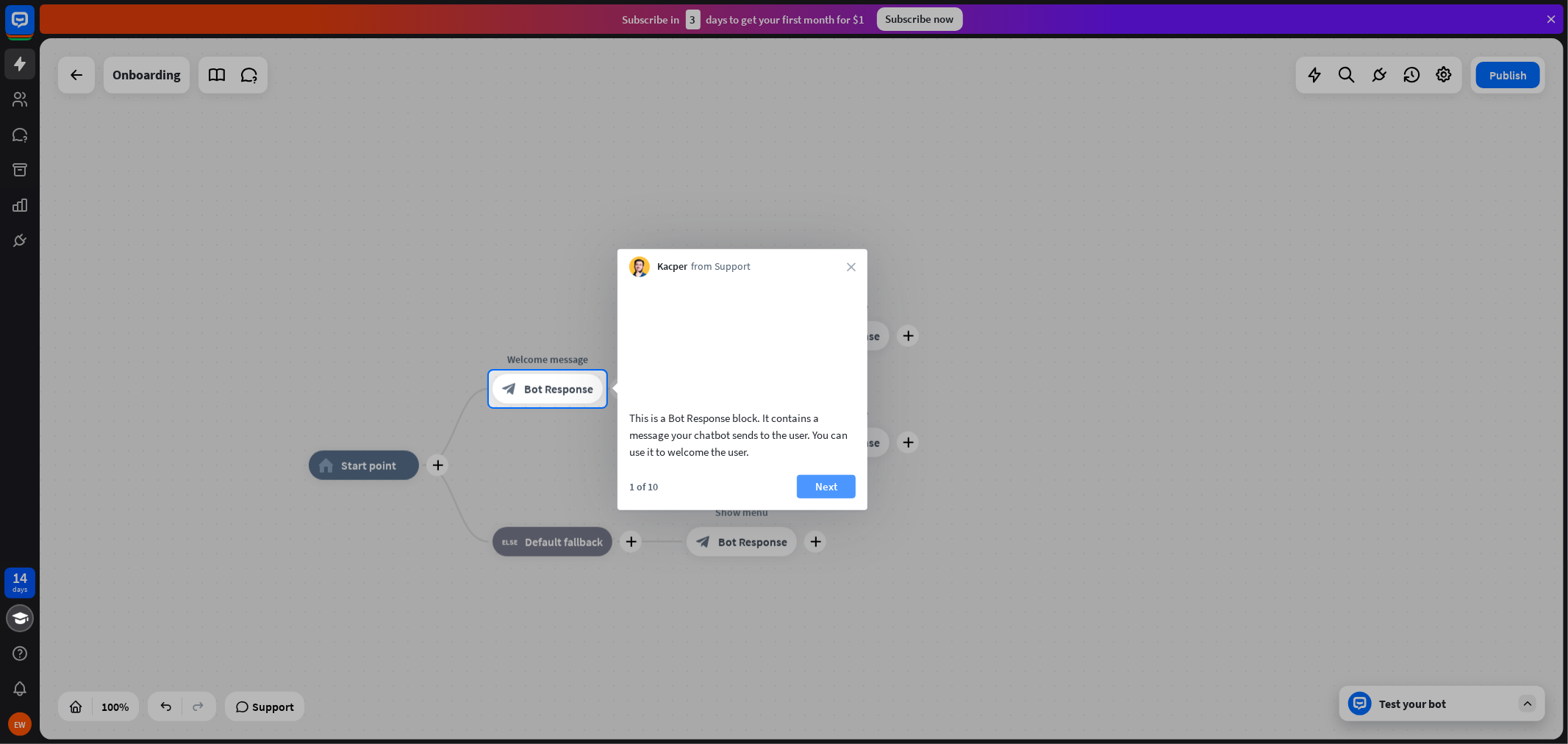
click at [833, 498] on button "Next" at bounding box center [826, 486] width 59 height 24
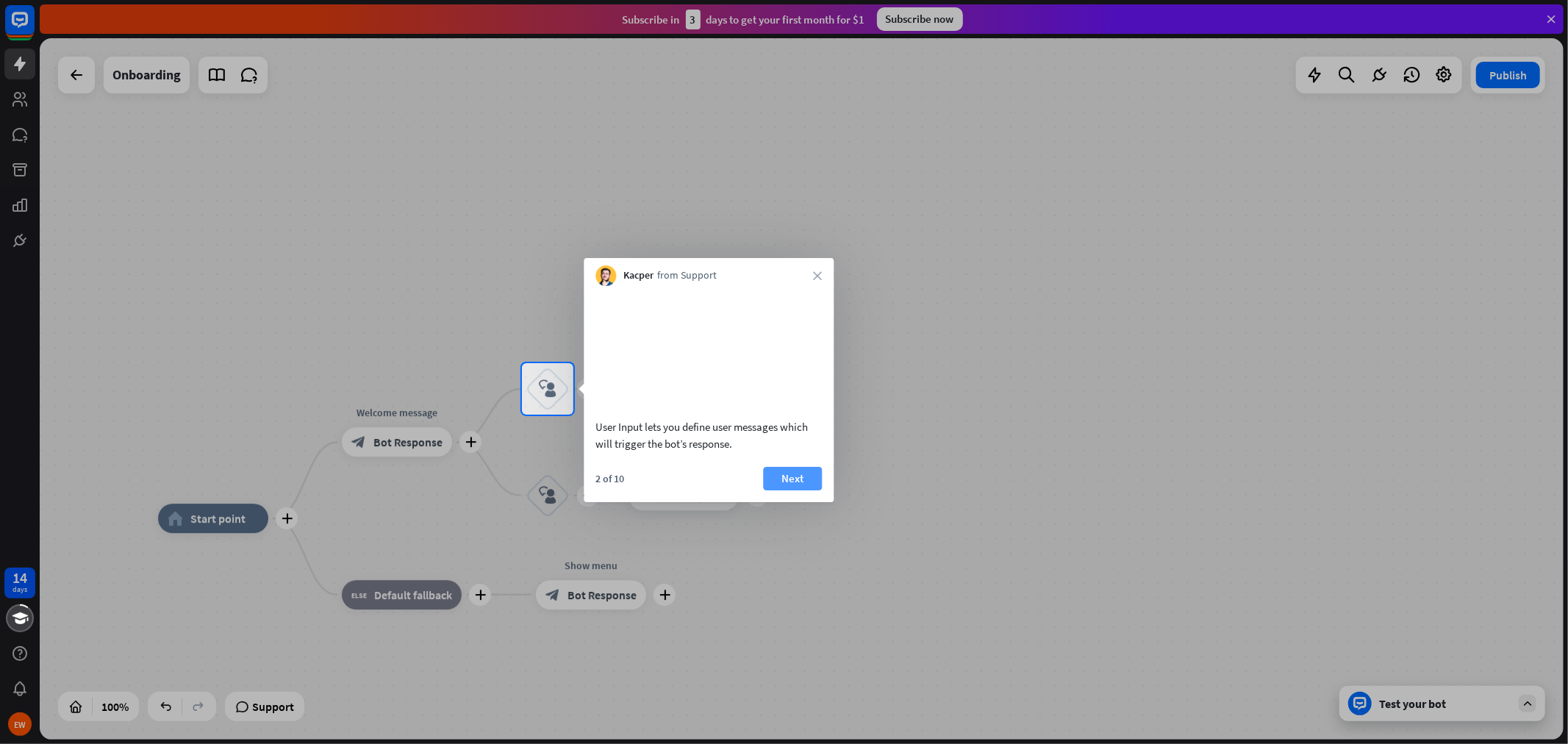
click at [784, 491] on button "Next" at bounding box center [792, 479] width 59 height 24
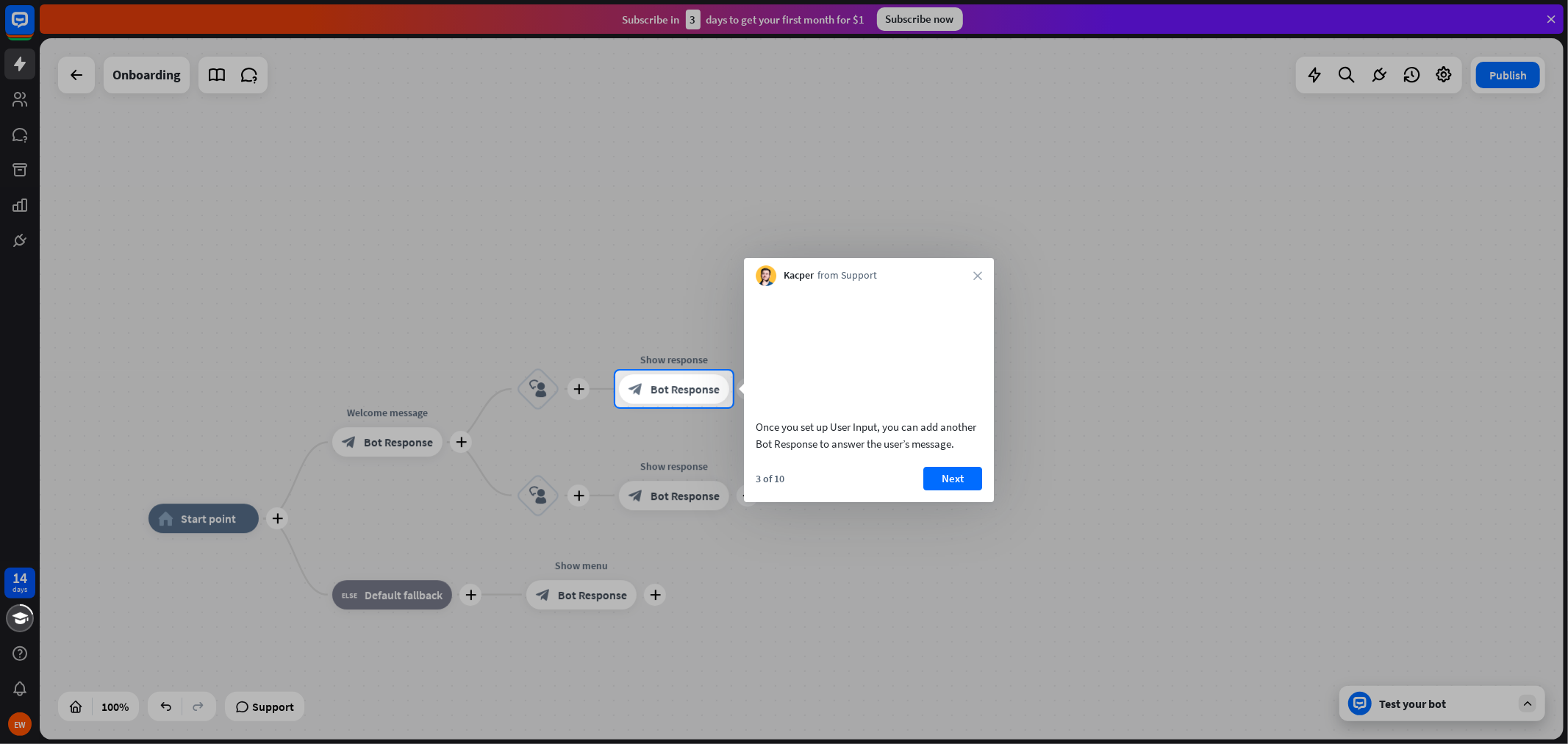
click at [380, 444] on div at bounding box center [784, 576] width 1568 height 337
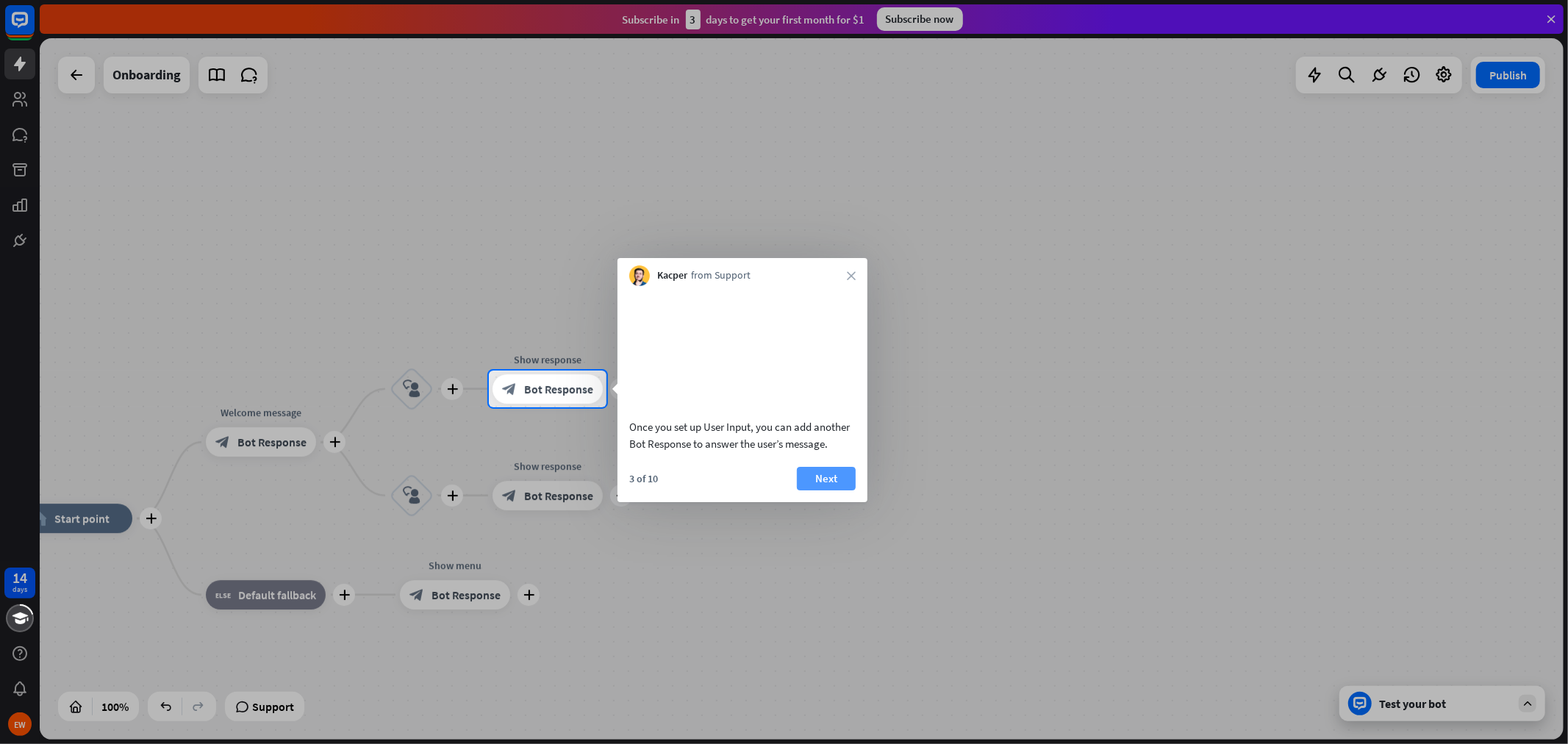
click at [844, 491] on button "Next" at bounding box center [826, 479] width 59 height 24
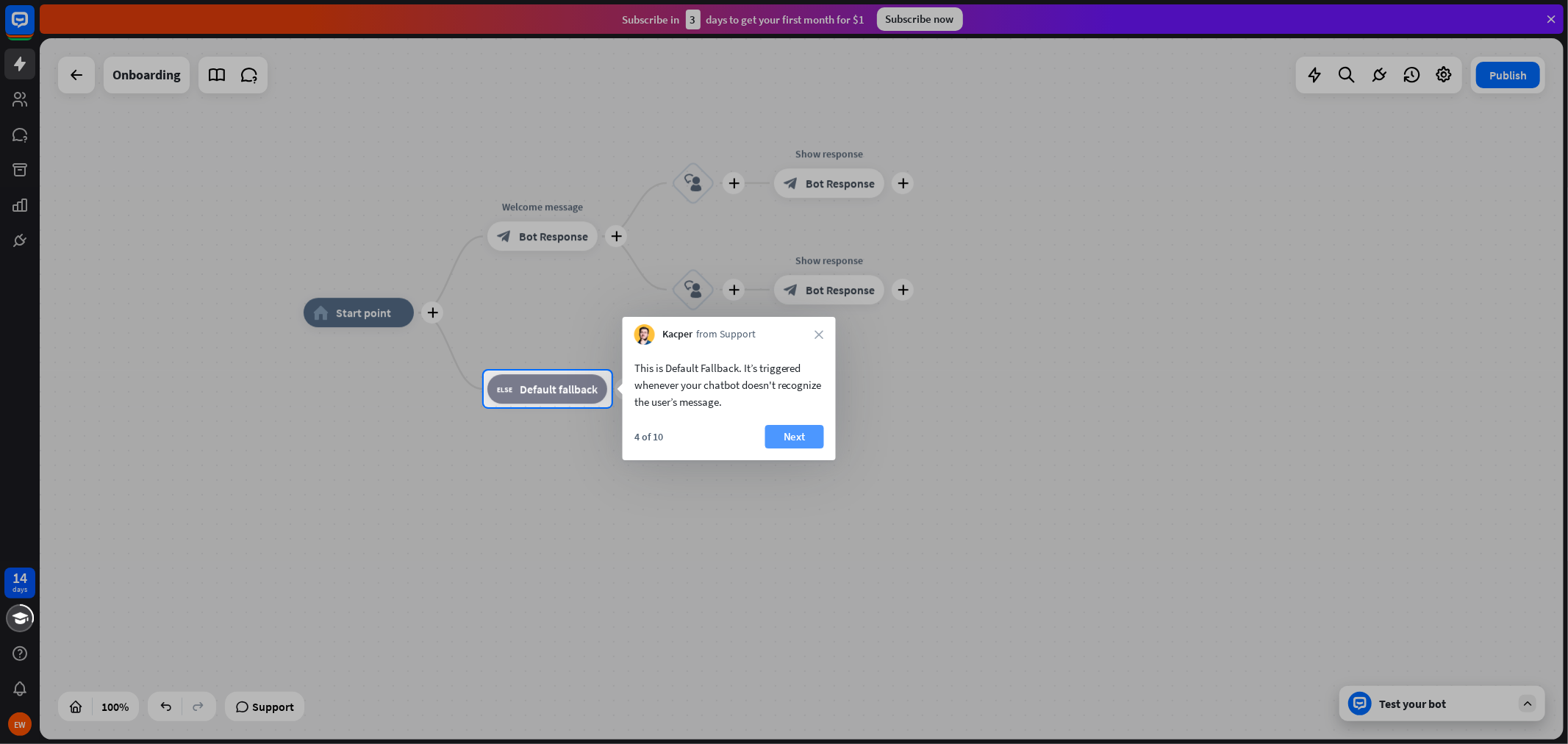
click at [817, 430] on button "Next" at bounding box center [794, 437] width 59 height 24
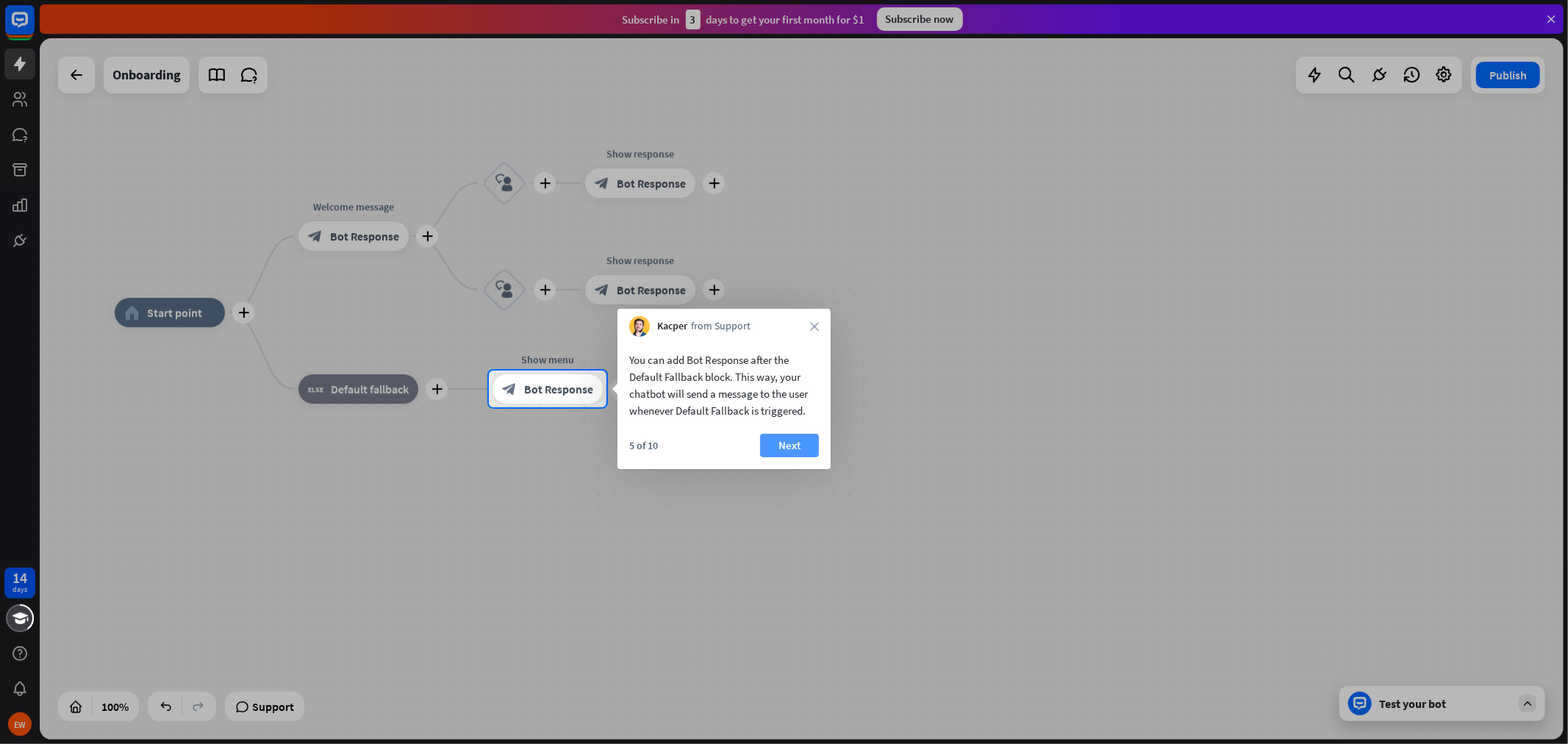
click at [812, 454] on button "Next" at bounding box center [789, 446] width 59 height 24
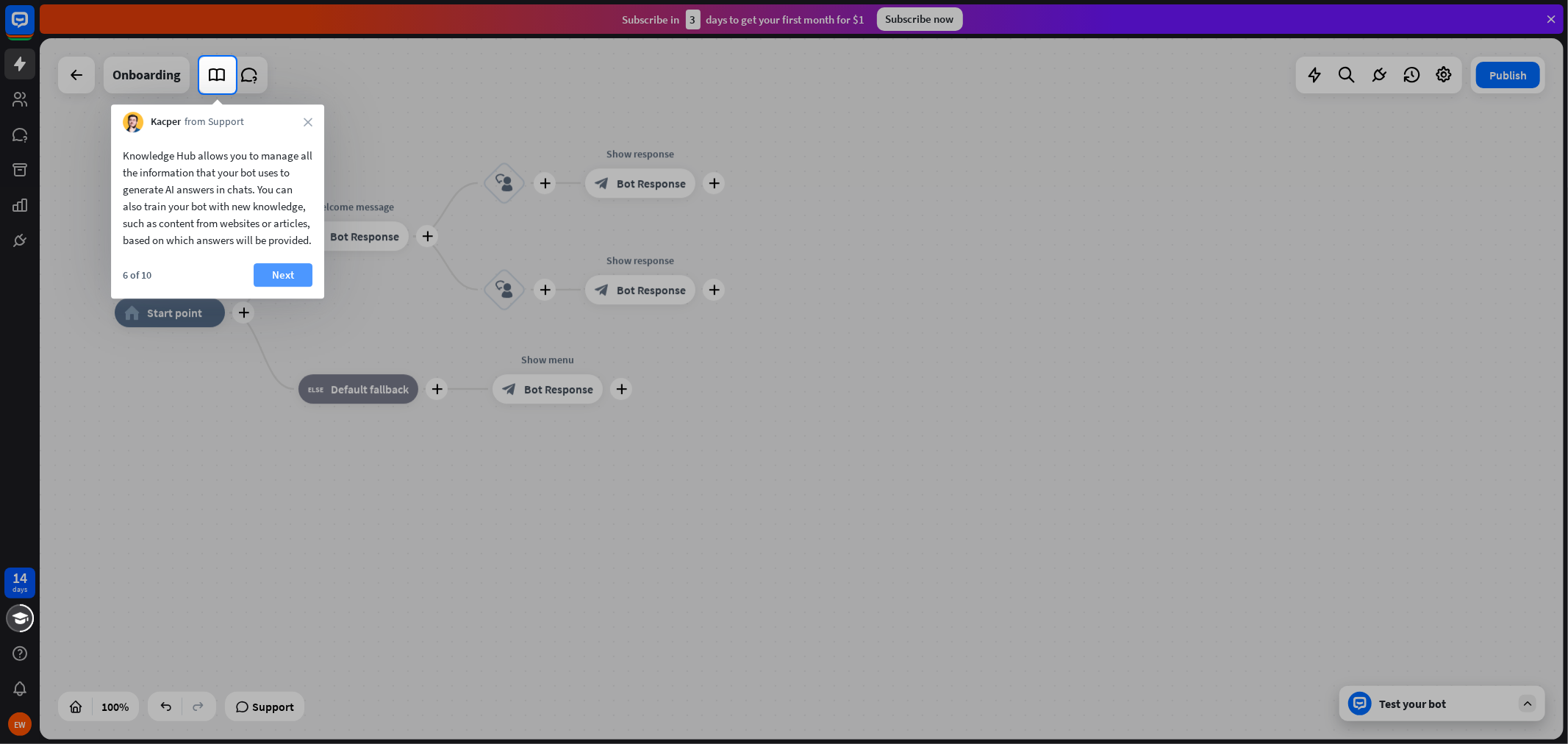
click at [270, 284] on button "Next" at bounding box center [282, 275] width 59 height 24
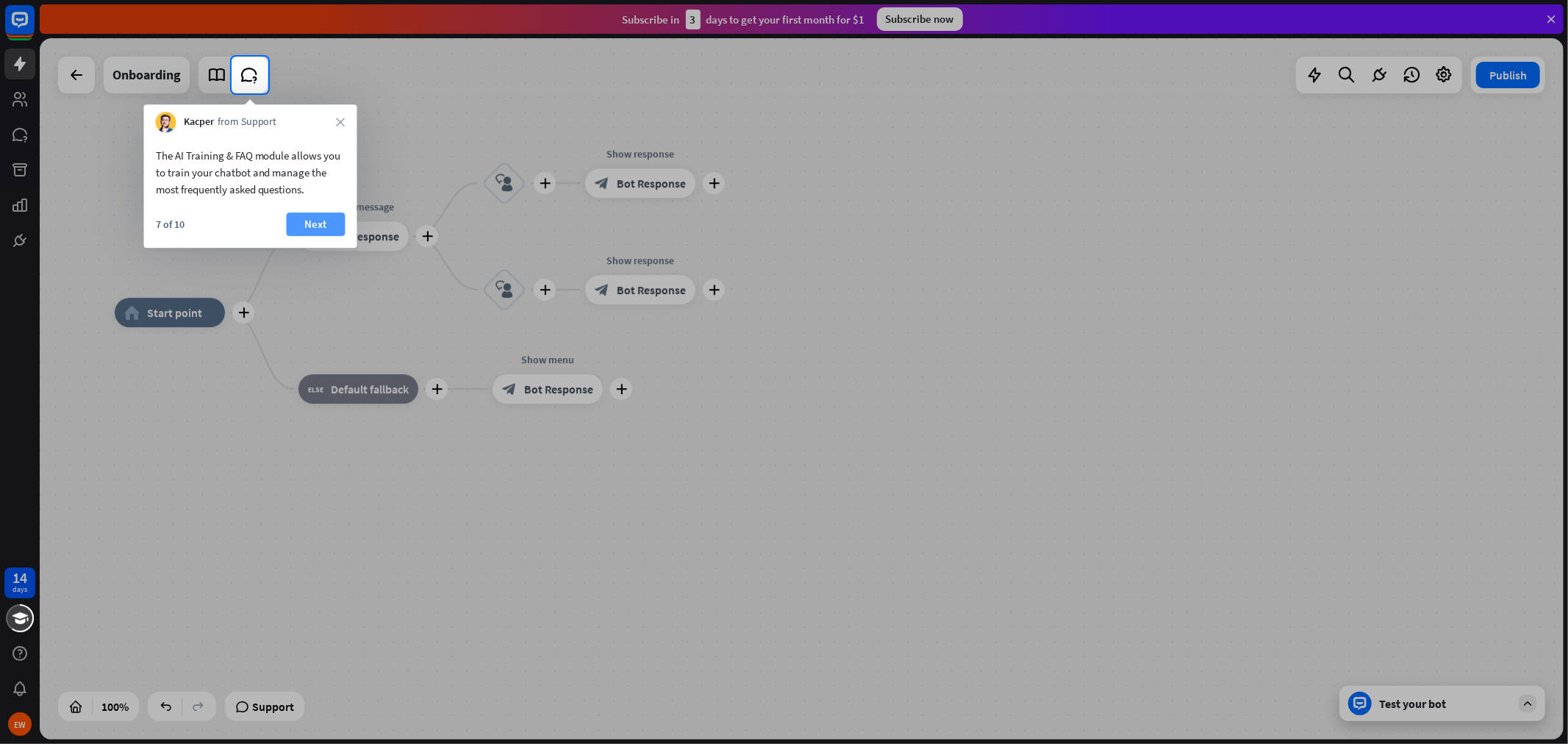
click at [319, 232] on button "Next" at bounding box center [316, 224] width 59 height 24
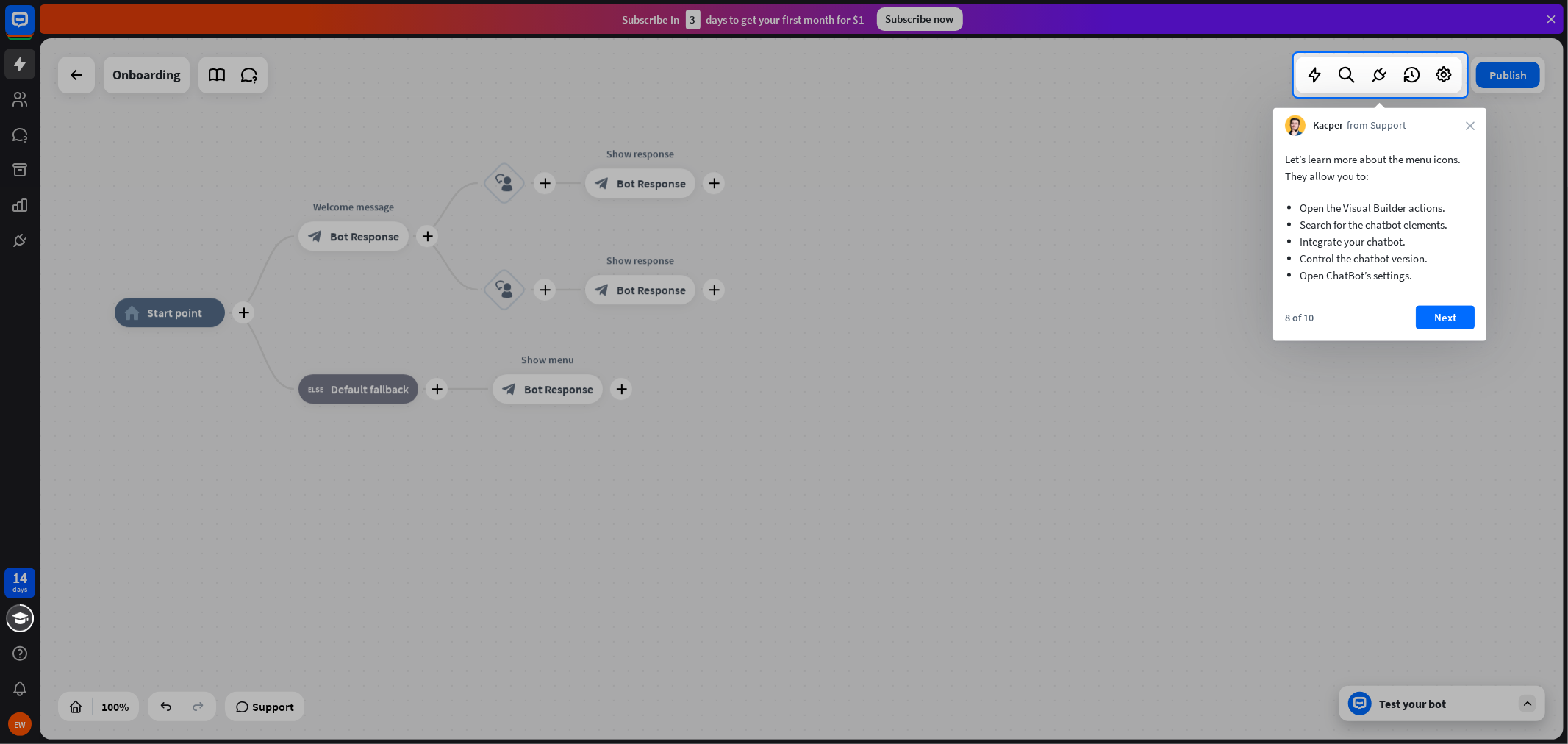
click at [23, 71] on div at bounding box center [646, 74] width 1294 height 45
click at [1411, 323] on button "Next" at bounding box center [1445, 318] width 59 height 24
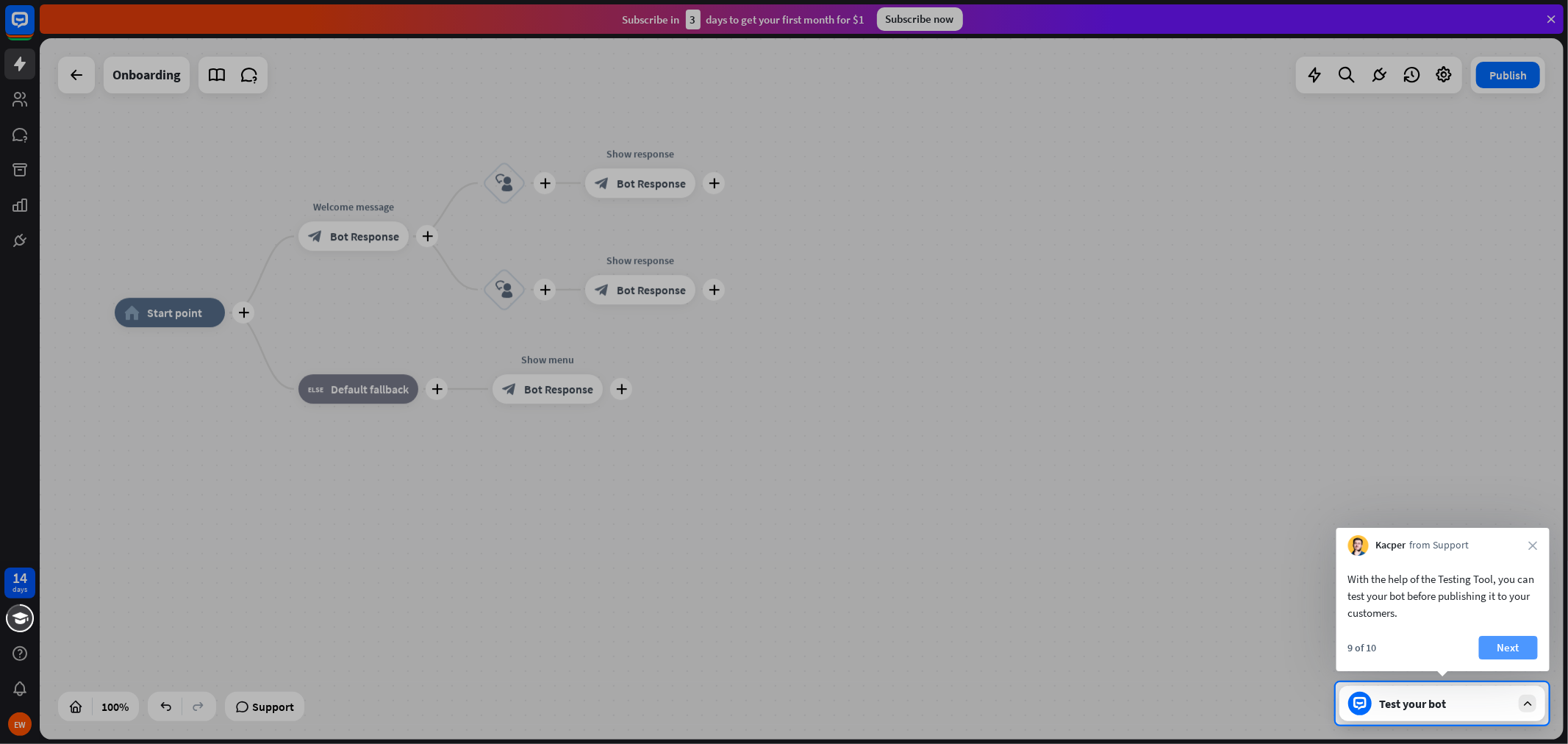
click at [1411, 655] on button "Next" at bounding box center [1508, 648] width 59 height 24
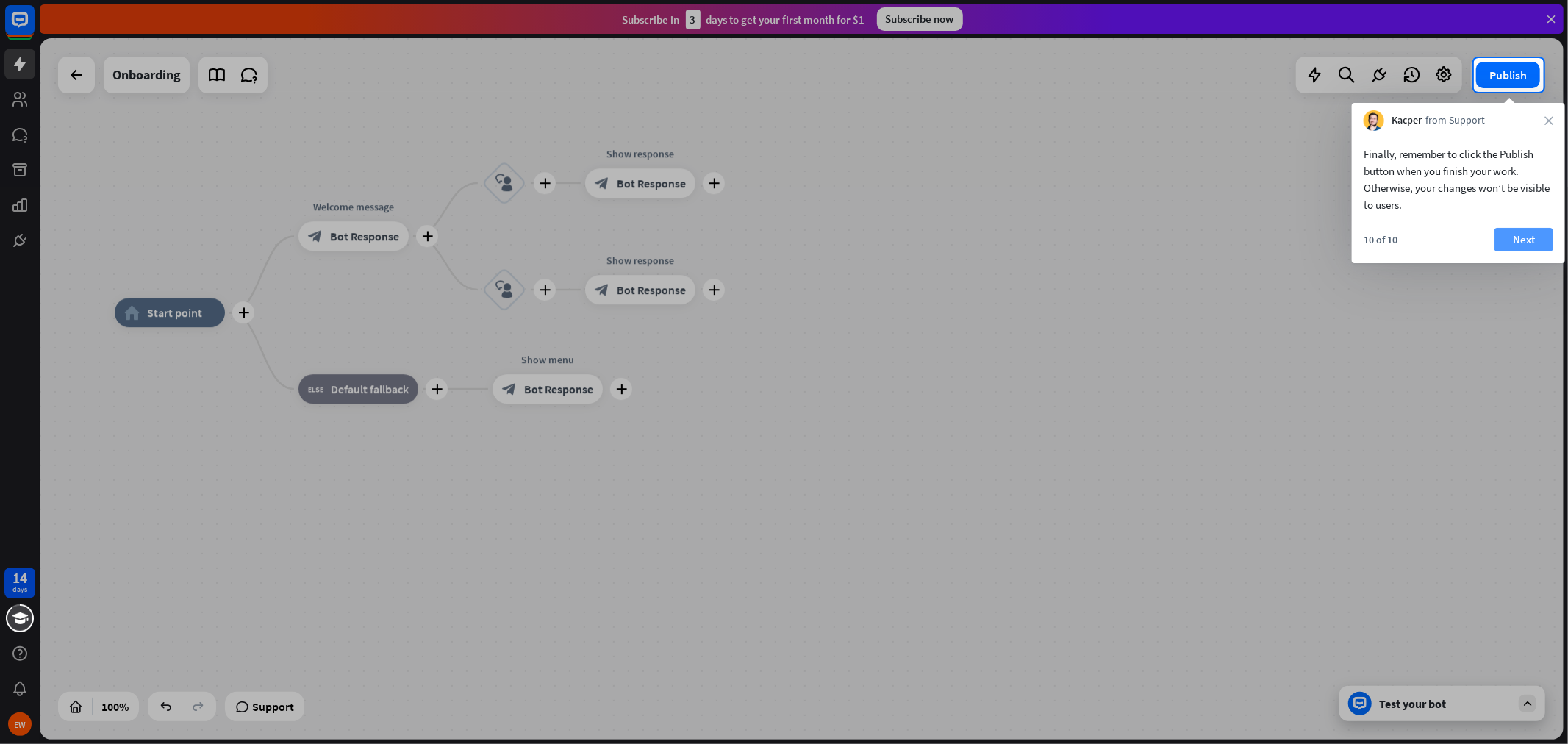
click at [1411, 240] on button "Next" at bounding box center [1524, 240] width 59 height 24
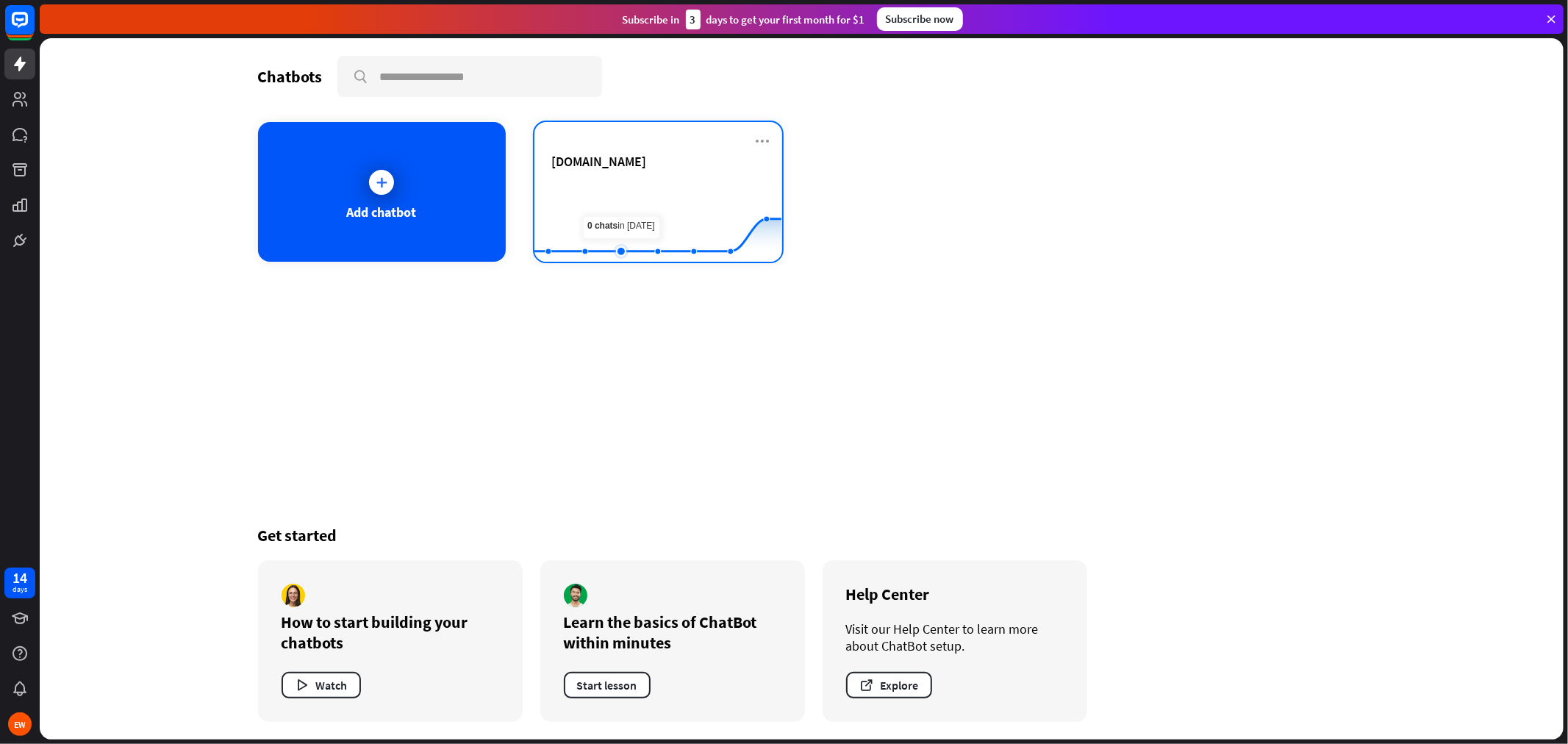
click at [618, 222] on rect at bounding box center [658, 225] width 247 height 92
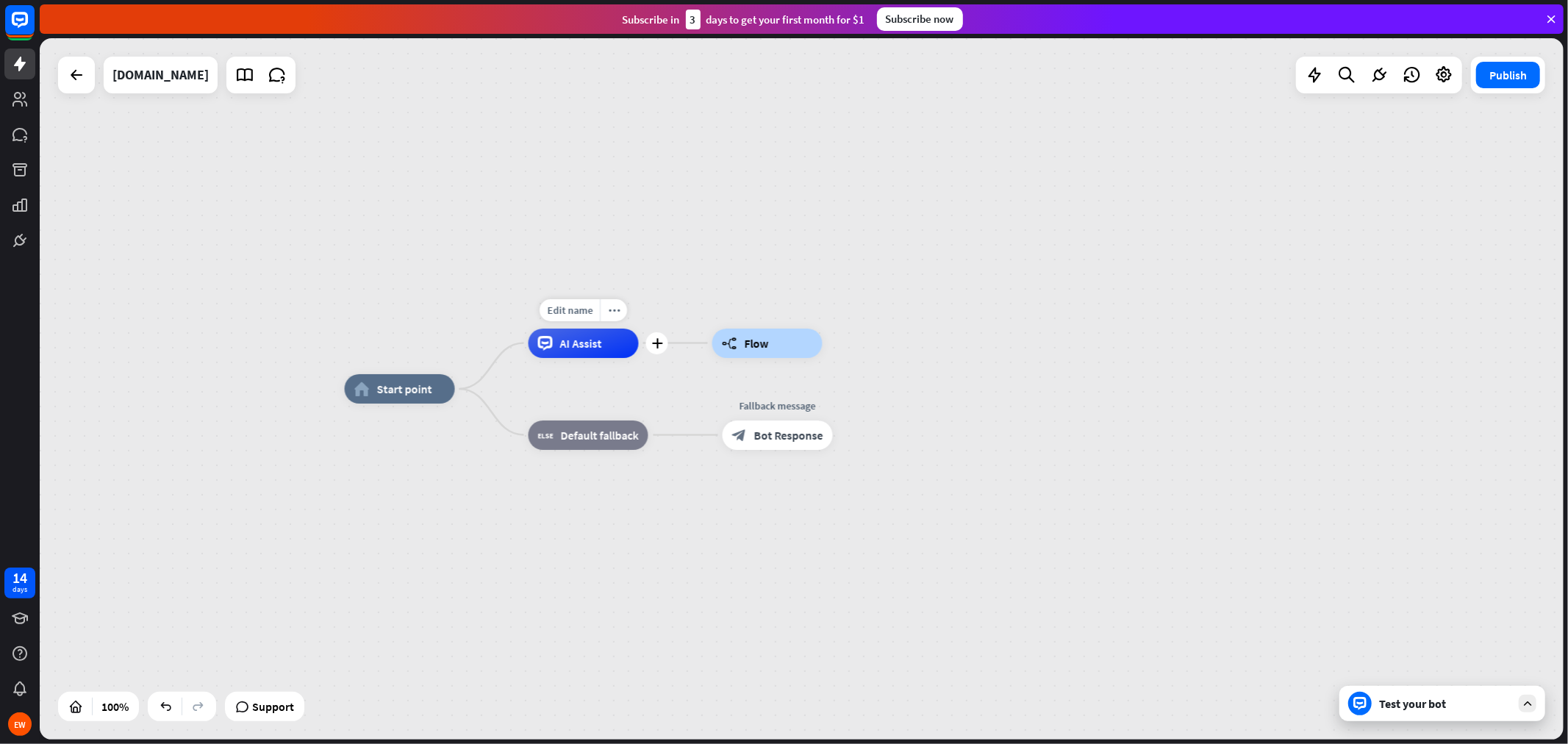
click at [593, 358] on div "Edit name more_horiz plus AI Assist" at bounding box center [583, 343] width 110 height 29
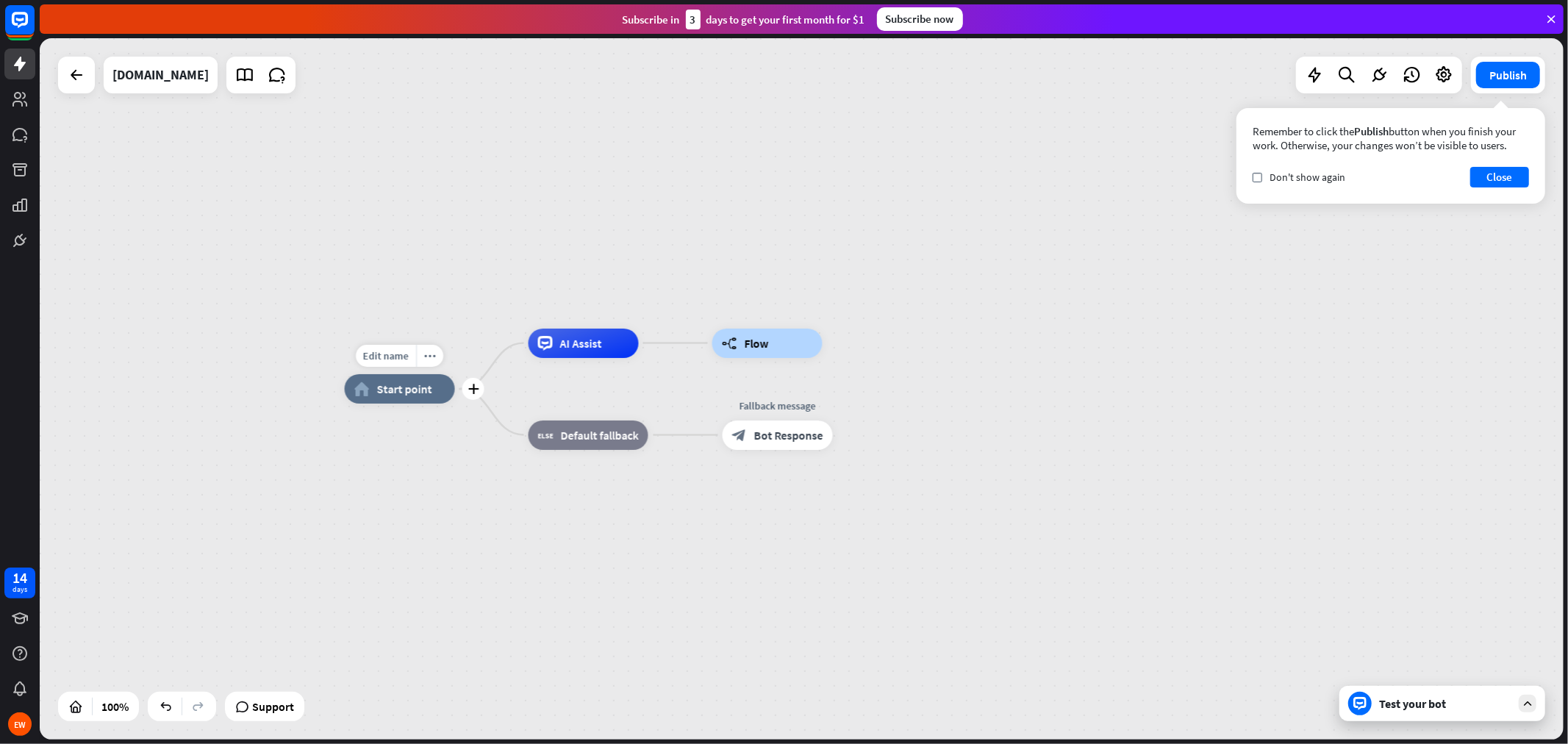
click at [435, 394] on div "home_2 Start point" at bounding box center [399, 389] width 110 height 29
click at [382, 347] on div "Edit name" at bounding box center [386, 356] width 60 height 22
click at [429, 383] on span "Start point" at bounding box center [404, 389] width 55 height 15
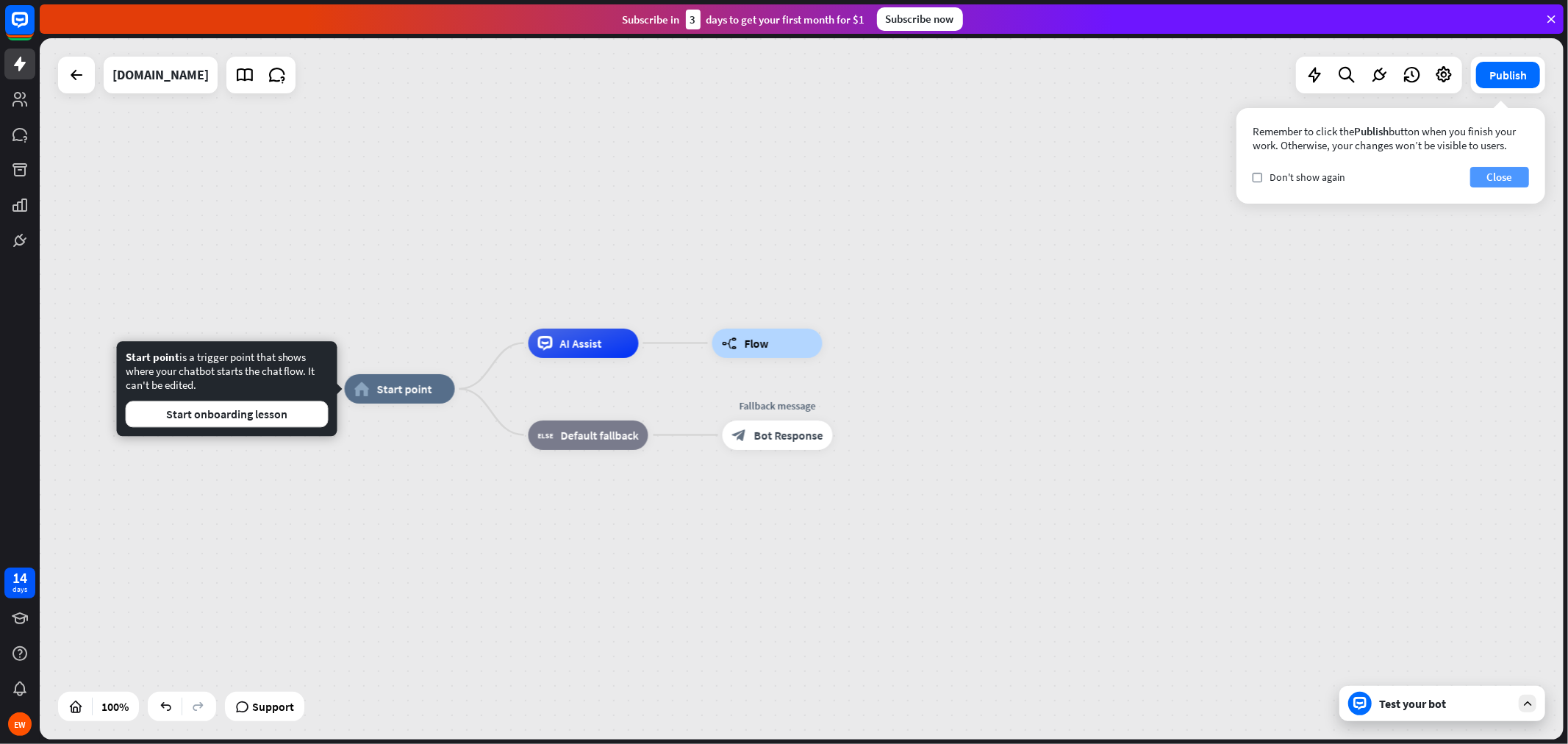
click at [1411, 179] on button "Close" at bounding box center [1499, 177] width 59 height 21
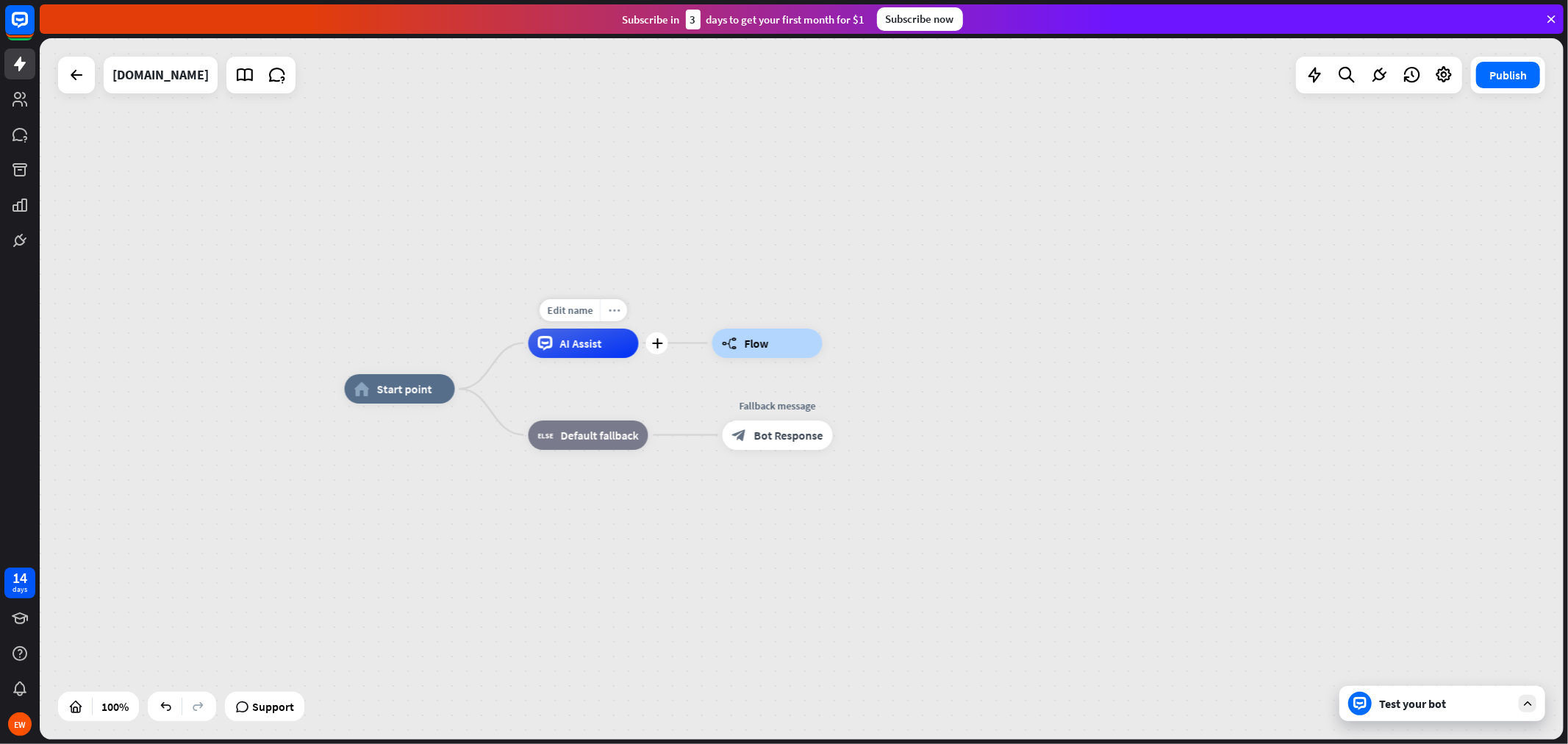
click at [616, 309] on icon "more_horiz" at bounding box center [614, 310] width 12 height 11
click at [597, 344] on span "AI Assist" at bounding box center [581, 343] width 42 height 15
click at [614, 346] on div "AI Assist" at bounding box center [583, 343] width 110 height 29
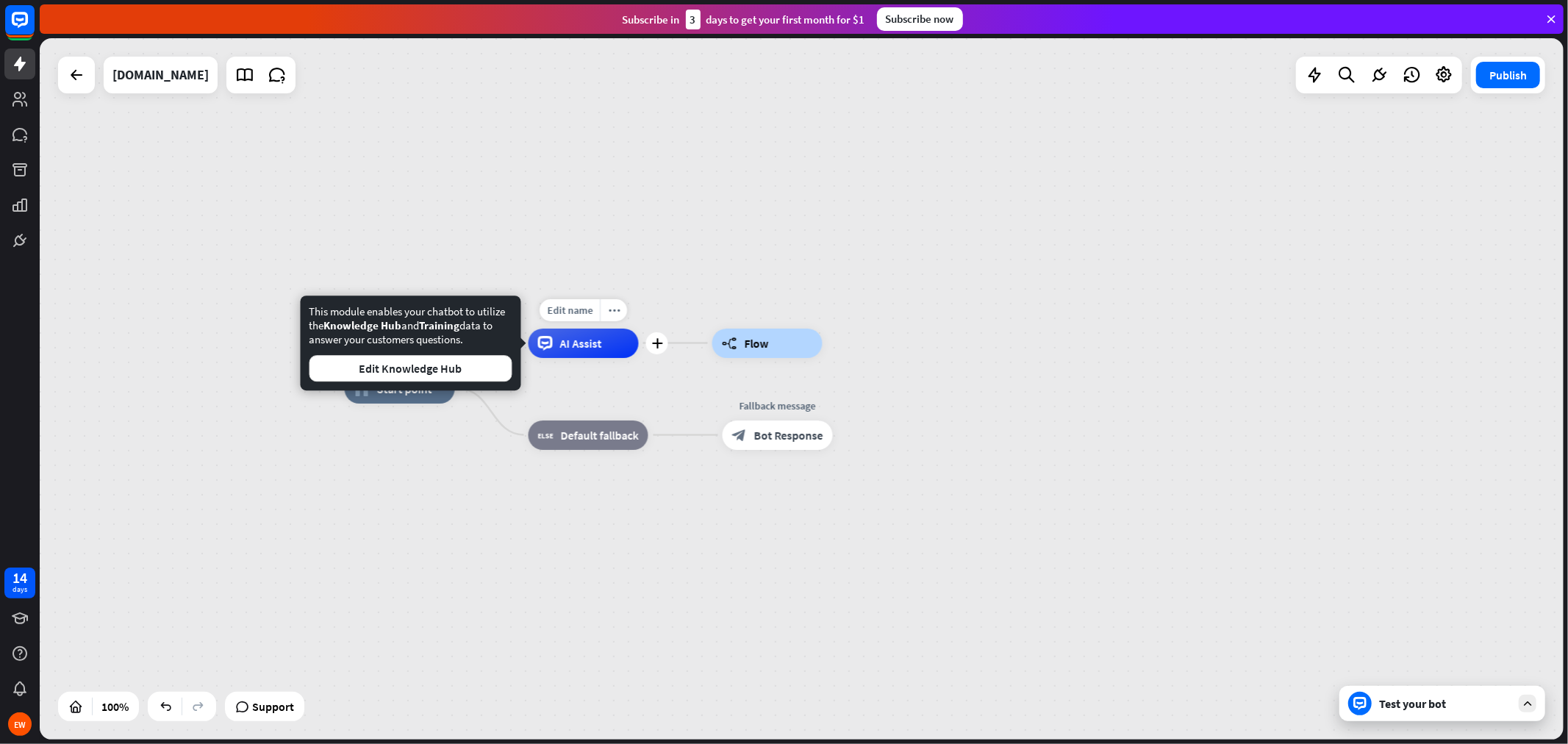
click at [581, 344] on span "AI Assist" at bounding box center [581, 343] width 42 height 15
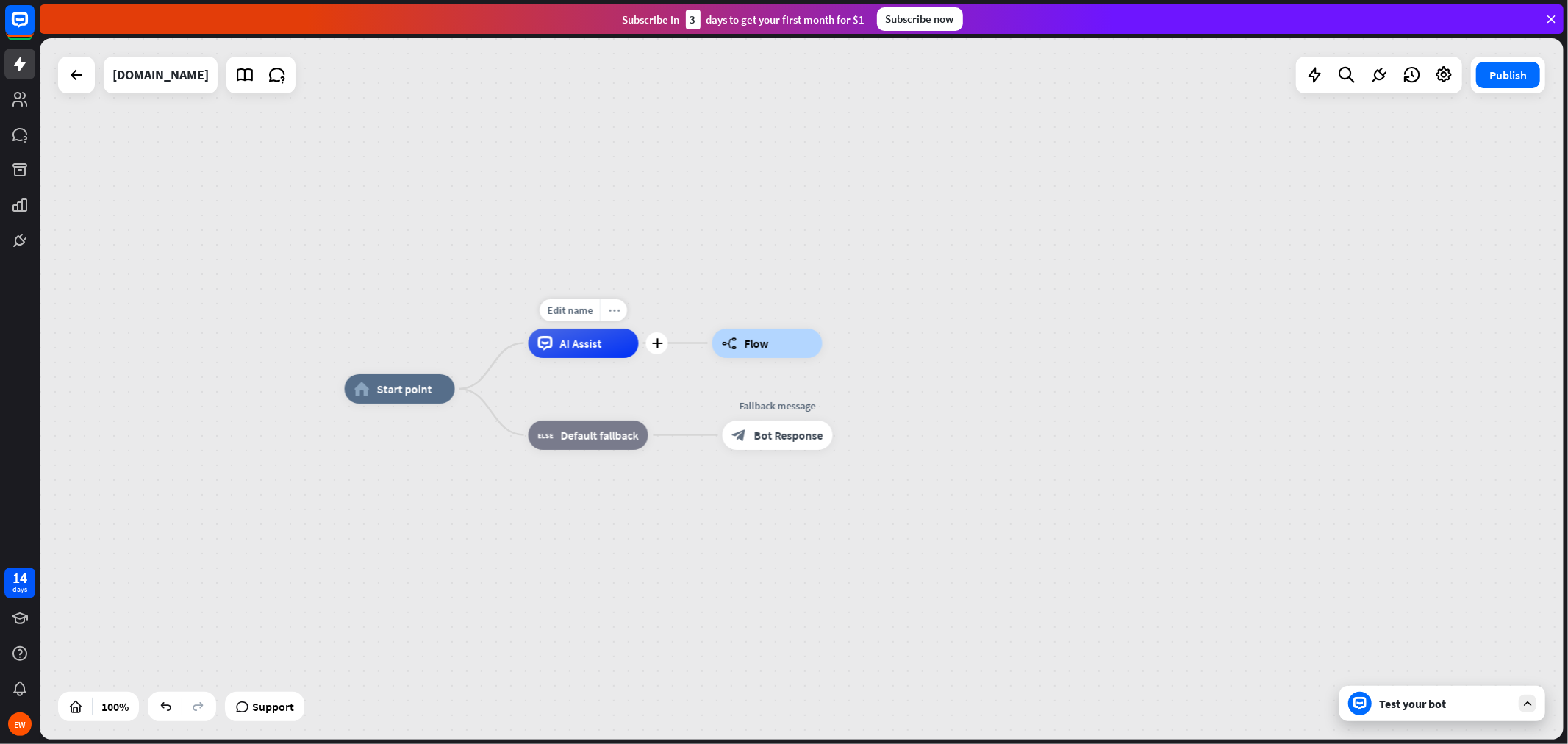
click at [605, 311] on div "more_horiz" at bounding box center [614, 311] width 27 height 22
click at [593, 336] on span "AI Assist" at bounding box center [581, 343] width 42 height 15
click at [639, 358] on div "Edit name more_horiz plus AI Assist" at bounding box center [583, 343] width 110 height 29
click at [653, 348] on icon "plus" at bounding box center [656, 342] width 11 height 10
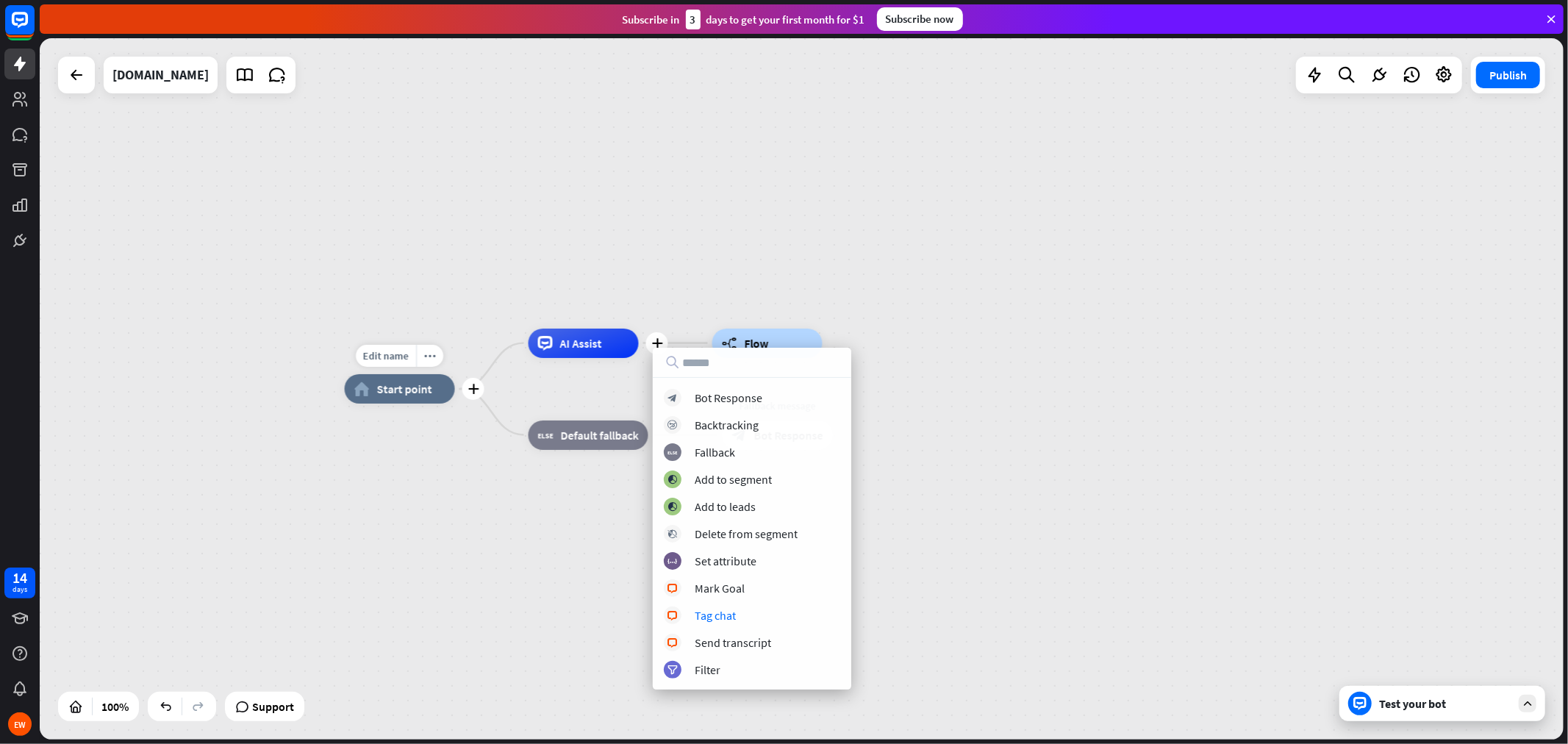
click at [408, 383] on span "Start point" at bounding box center [404, 389] width 55 height 15
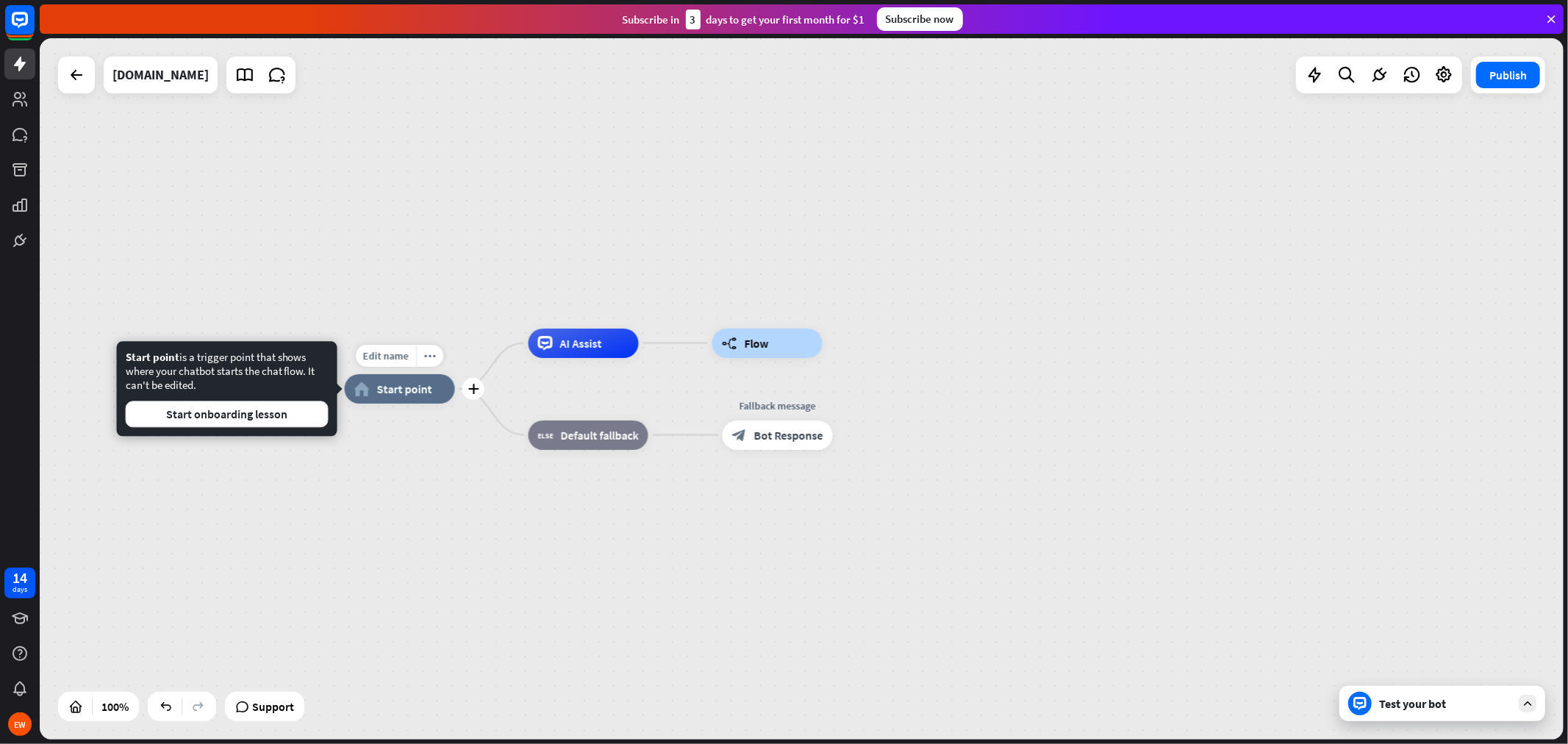
click at [415, 393] on span "Start point" at bounding box center [404, 389] width 55 height 15
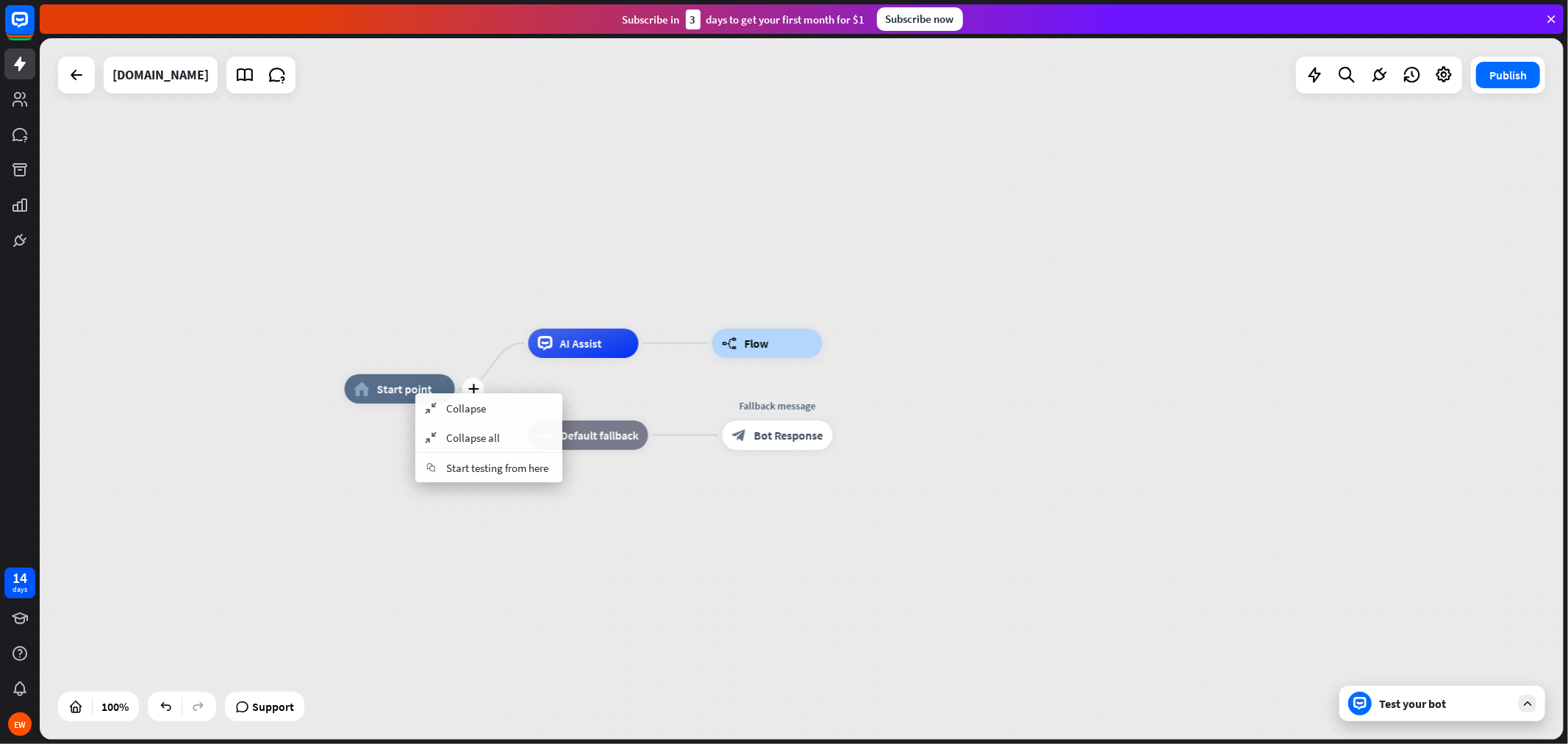
click at [415, 393] on span "Start point" at bounding box center [404, 389] width 55 height 15
click at [418, 392] on span "Start point" at bounding box center [404, 389] width 55 height 15
click at [479, 393] on div "plus" at bounding box center [473, 389] width 22 height 22
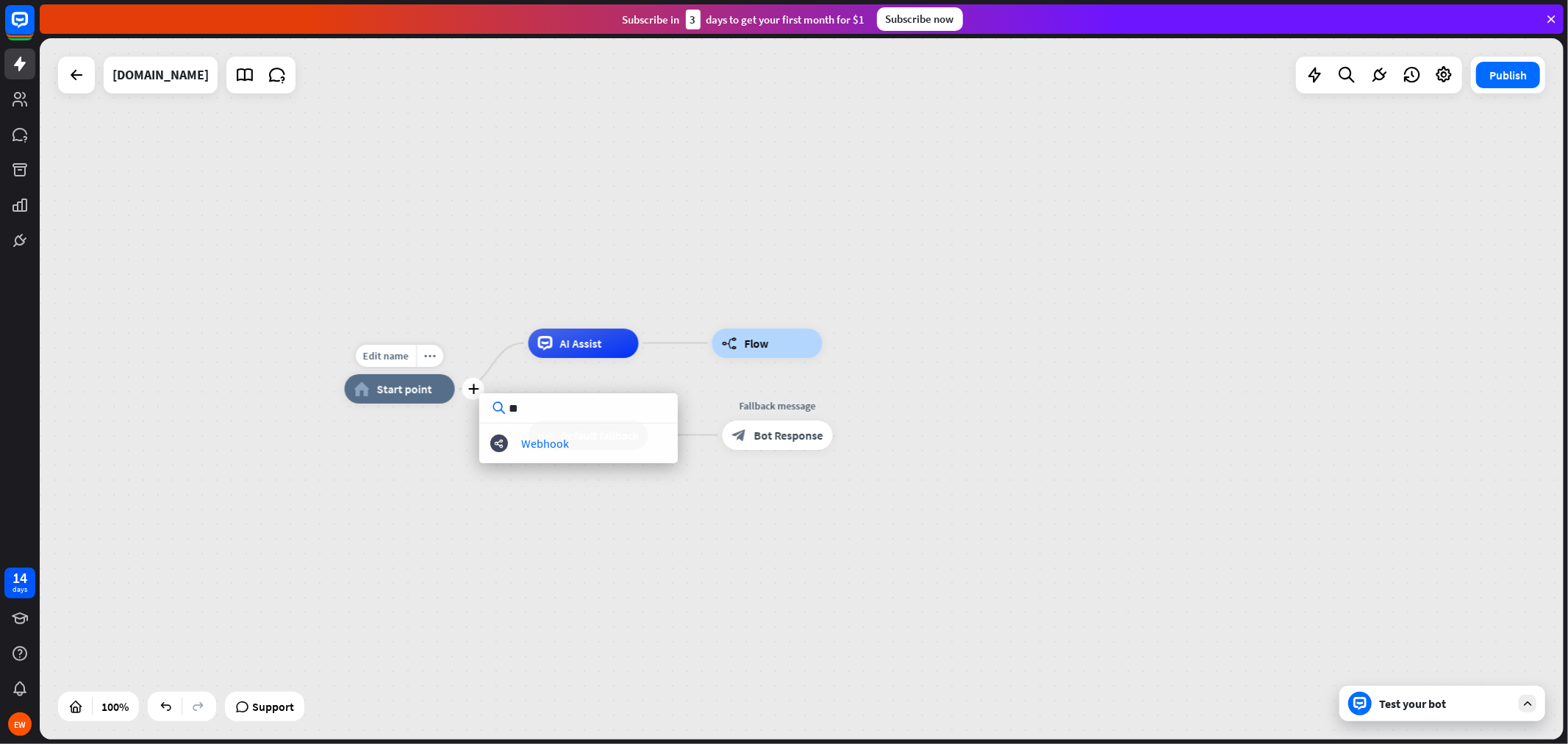
type input "**"
click at [421, 358] on div "more_horiz" at bounding box center [429, 356] width 27 height 22
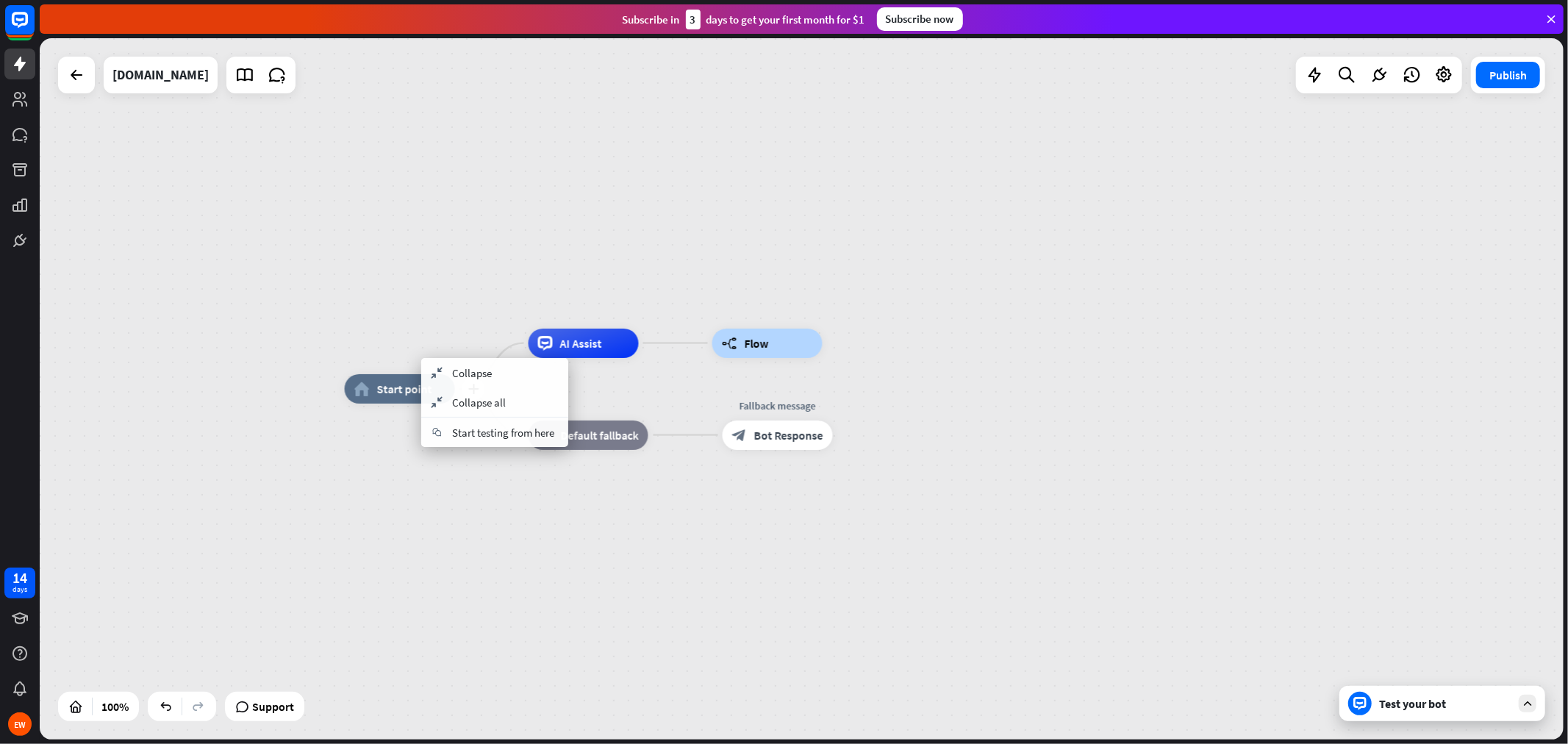
click at [364, 387] on icon "home_2" at bounding box center [361, 389] width 15 height 15
click at [83, 64] on div at bounding box center [76, 74] width 29 height 29
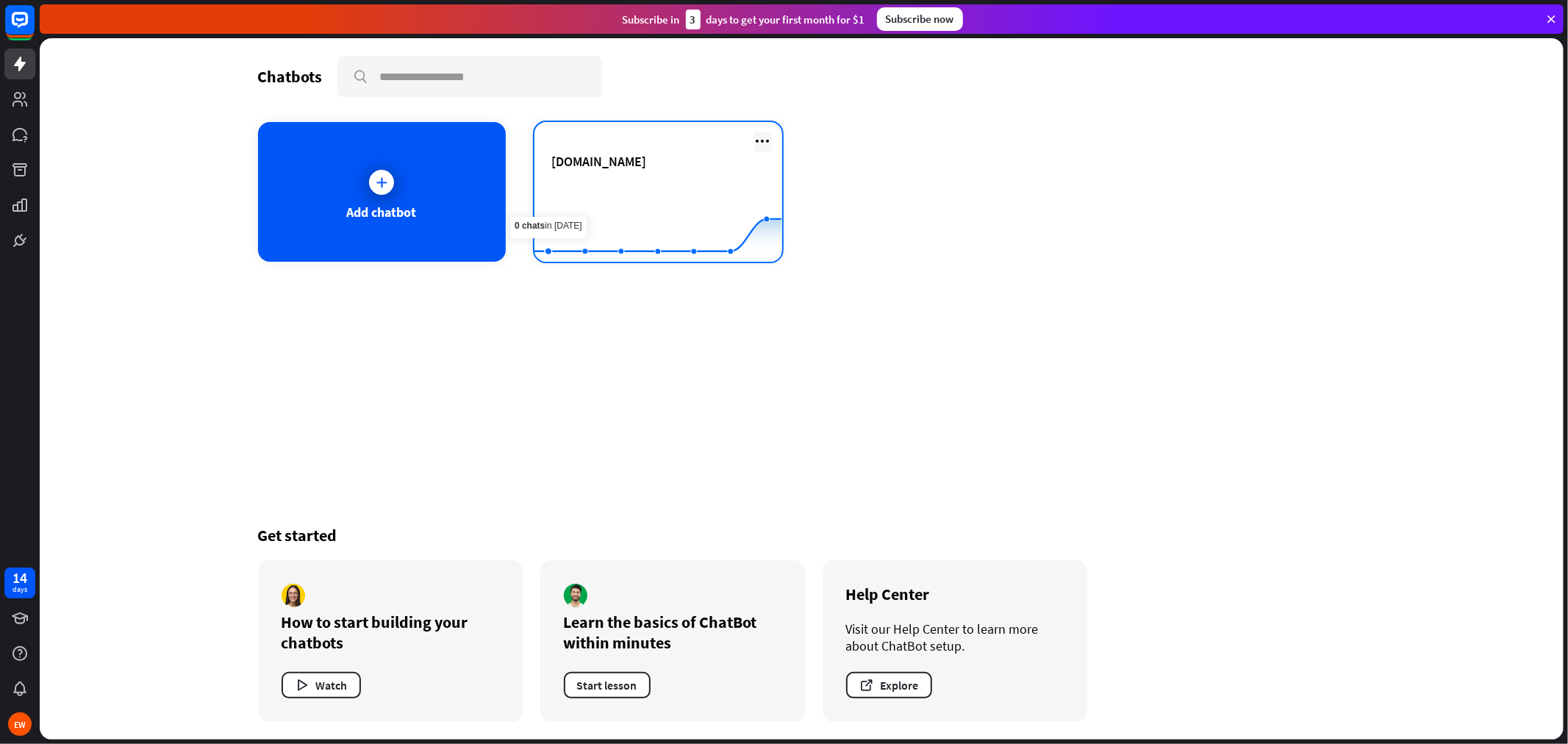
click at [766, 141] on icon at bounding box center [763, 141] width 17 height 17
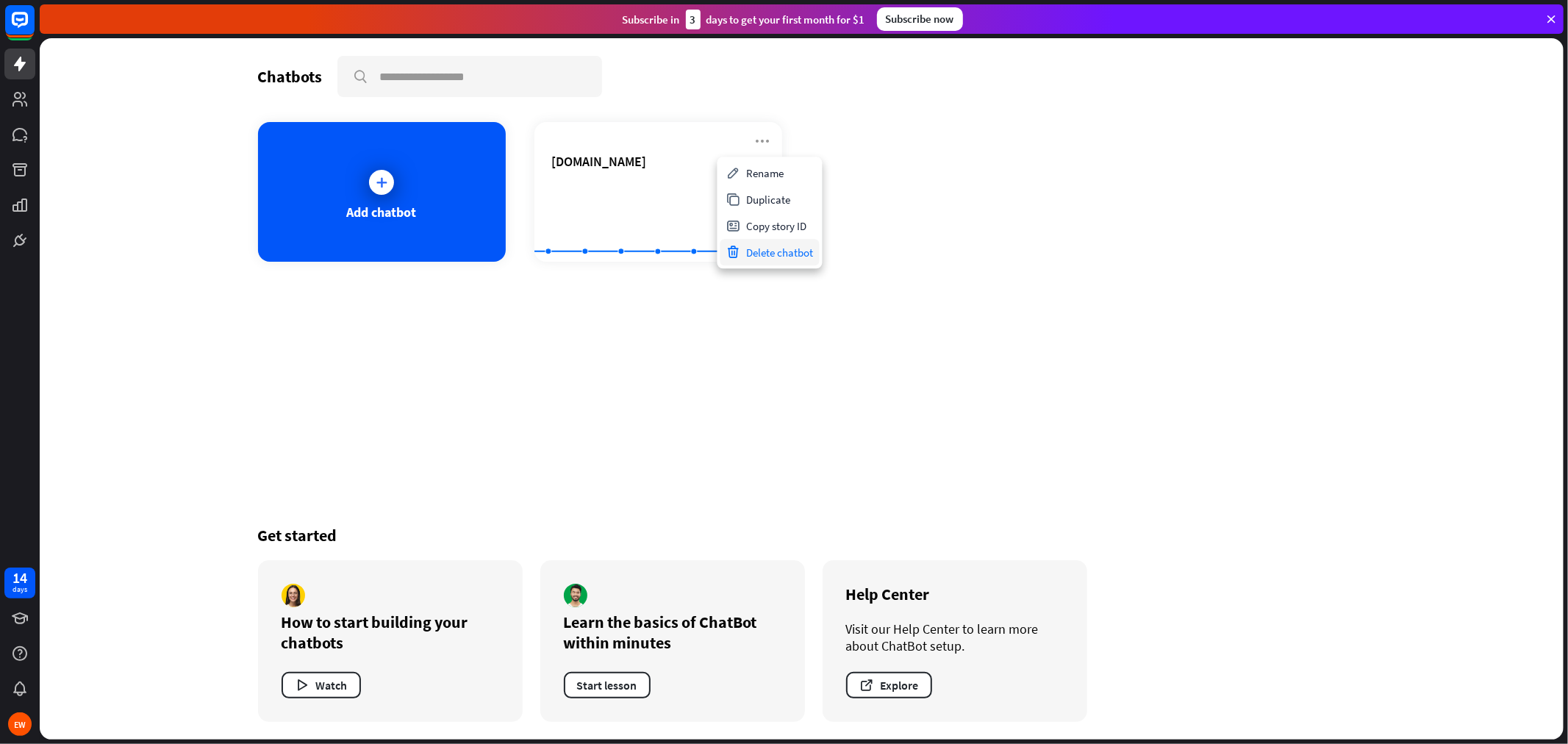
click at [797, 254] on div "Delete chatbot" at bounding box center [769, 252] width 99 height 26
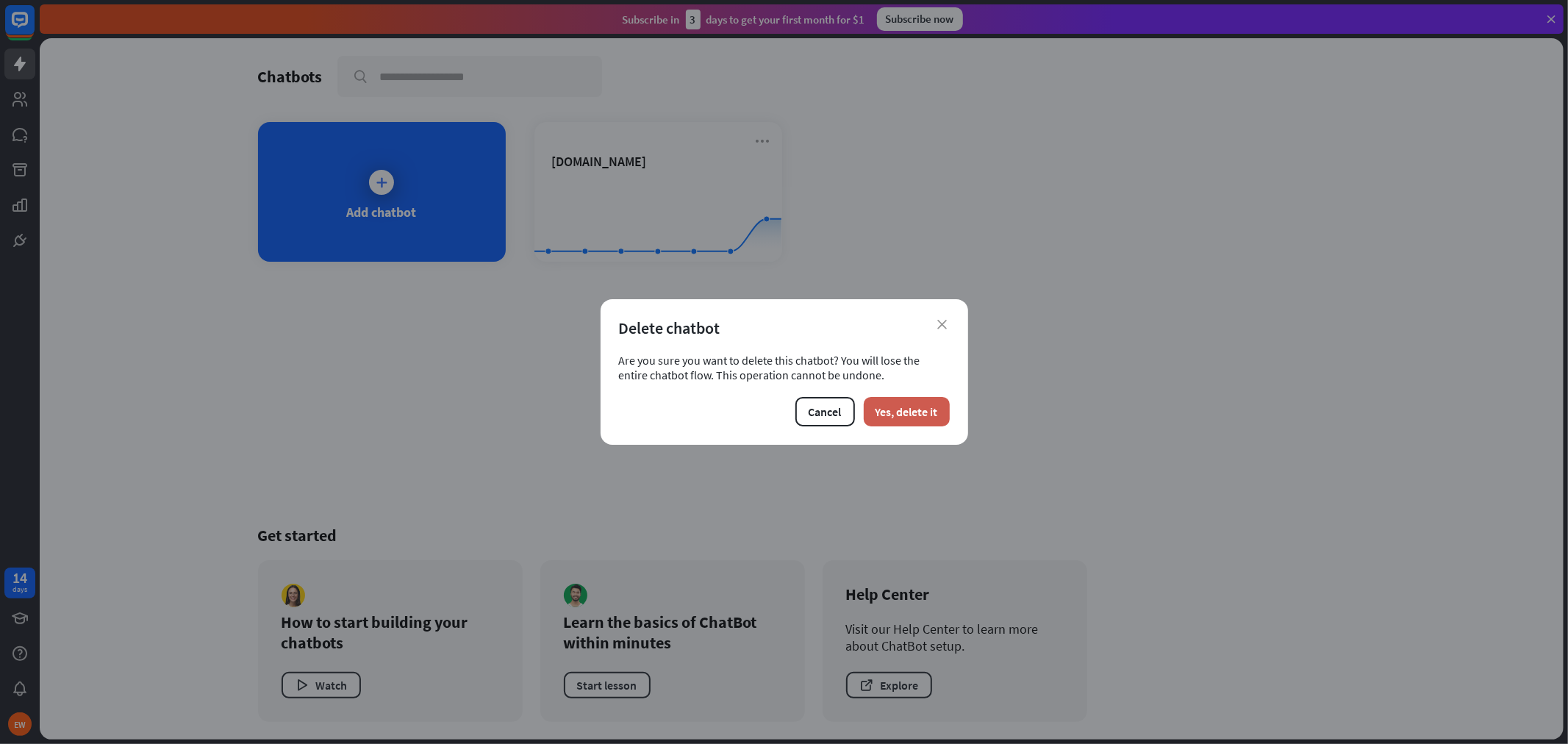
click at [925, 420] on button "Yes, delete it" at bounding box center [906, 412] width 86 height 29
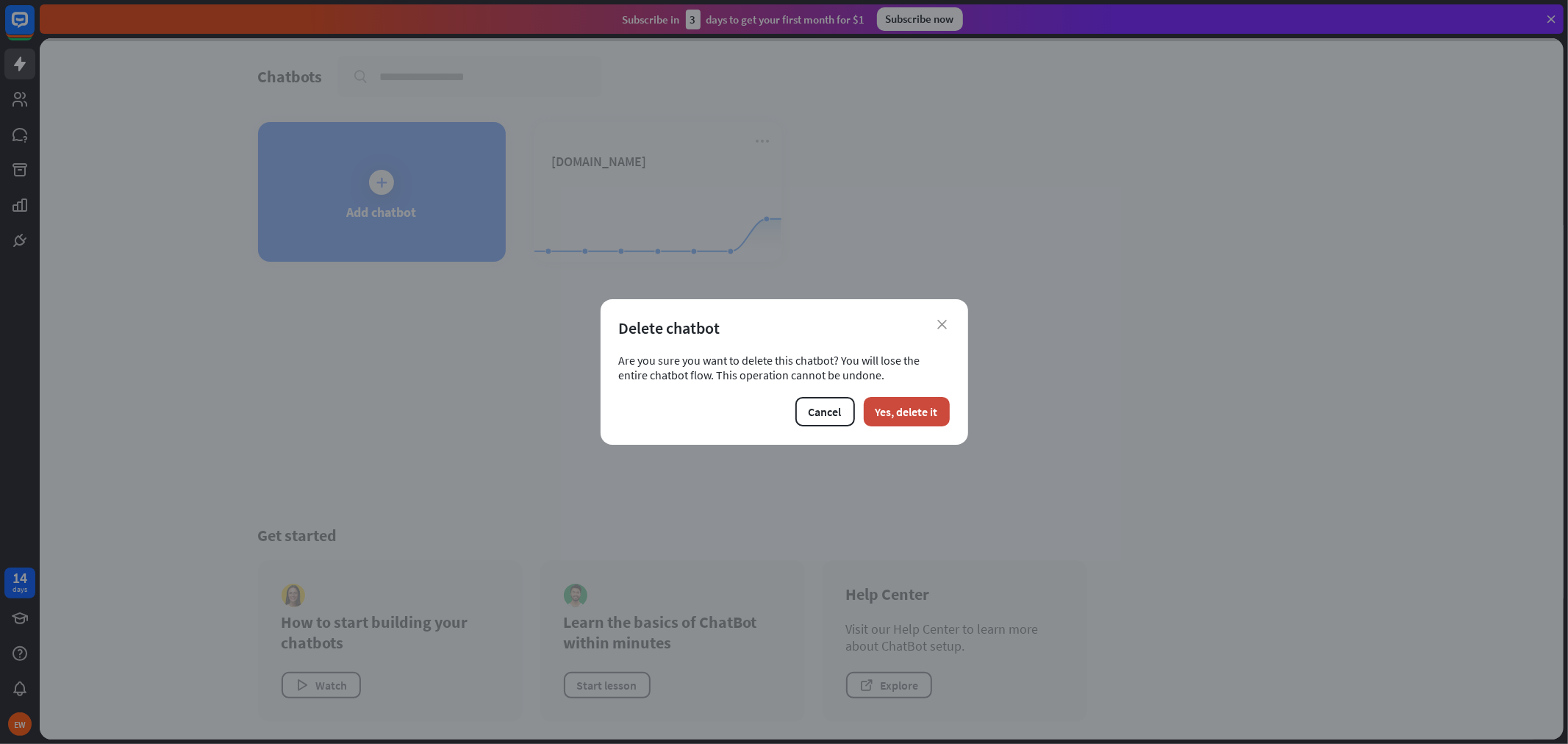
click at [370, 196] on div "close Delete chatbot Are you sure you want to delete this chatbot? You will los…" at bounding box center [784, 372] width 1568 height 744
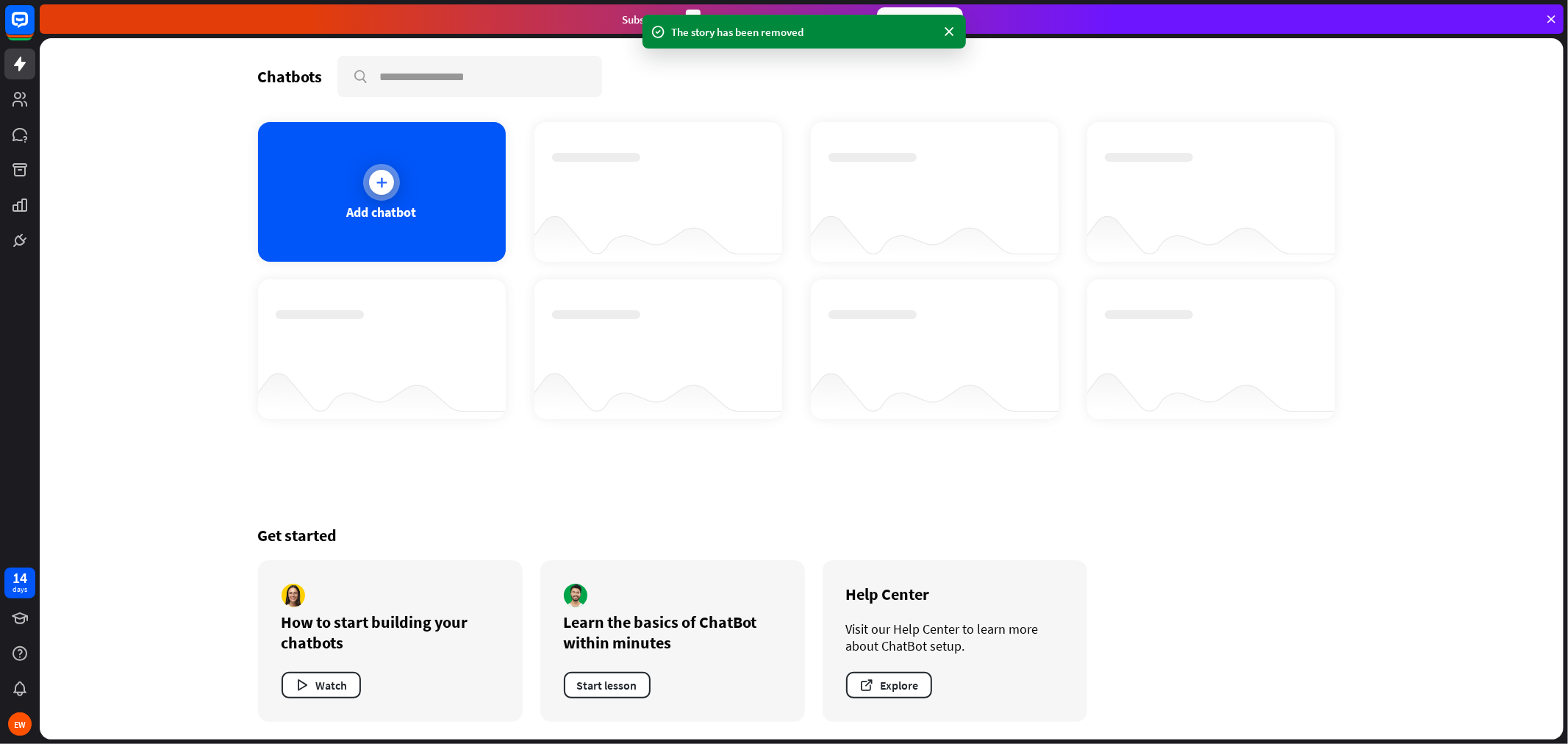
click at [380, 211] on div "Add chatbot" at bounding box center [381, 212] width 70 height 17
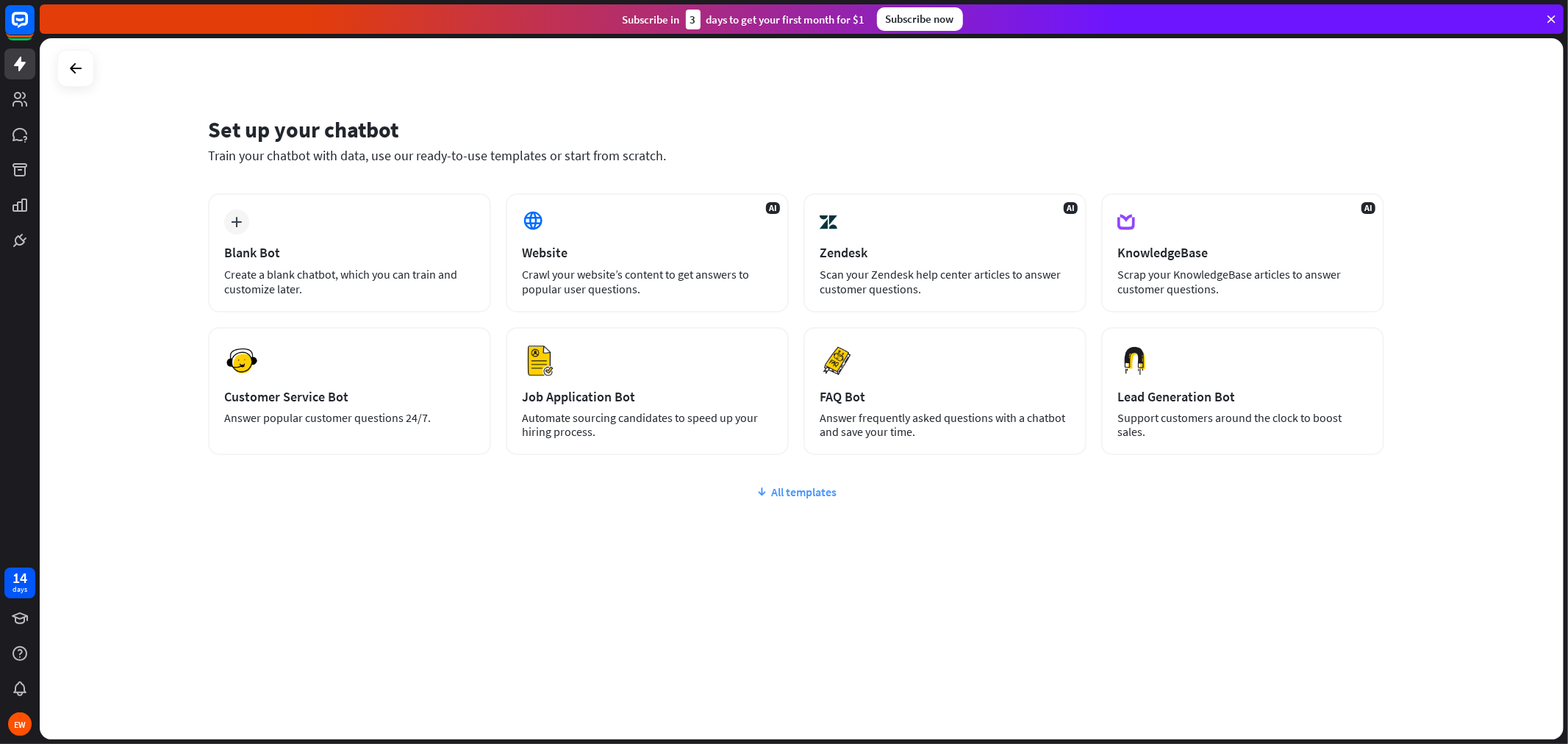
click at [824, 491] on div "All templates" at bounding box center [795, 492] width 1176 height 15
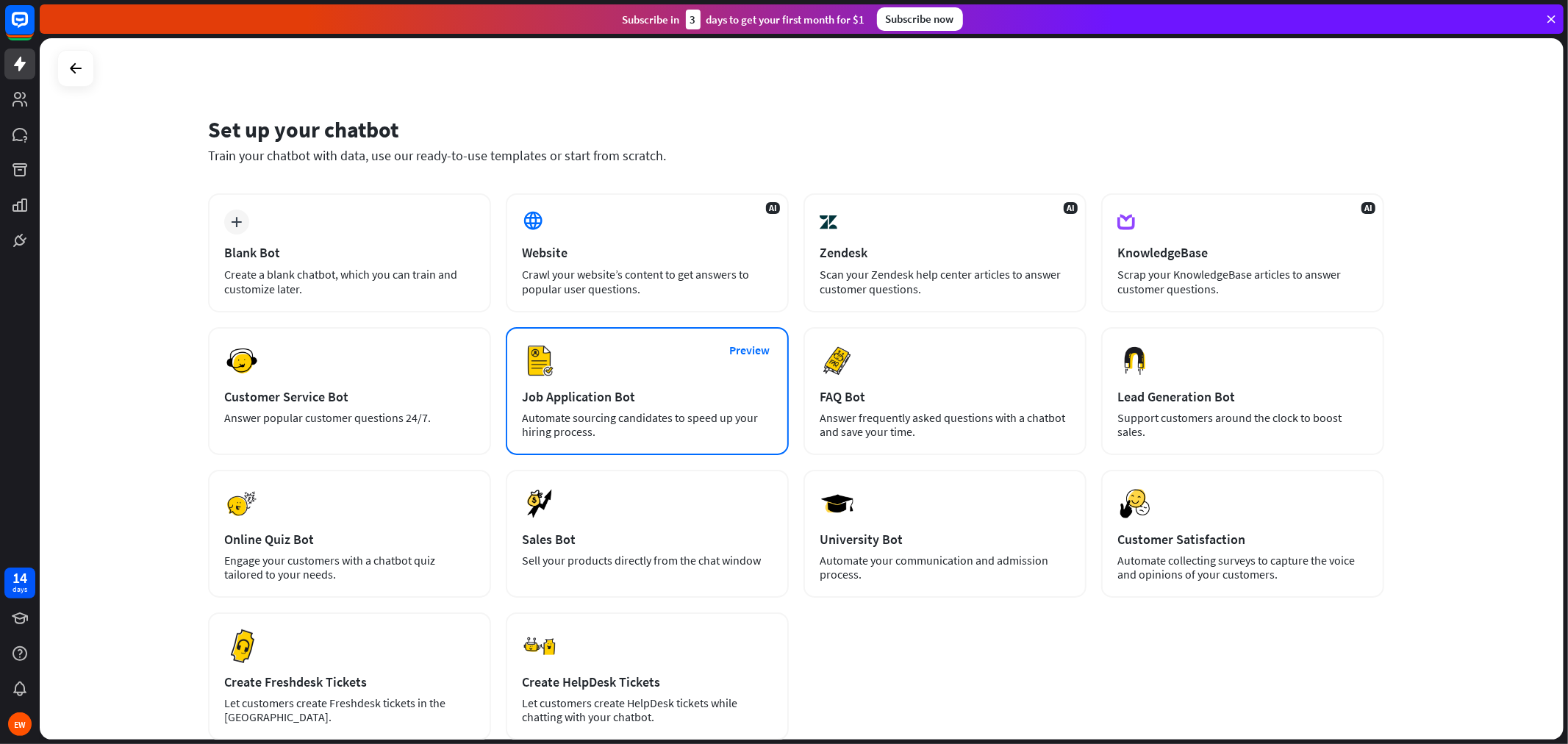
scroll to position [82, 0]
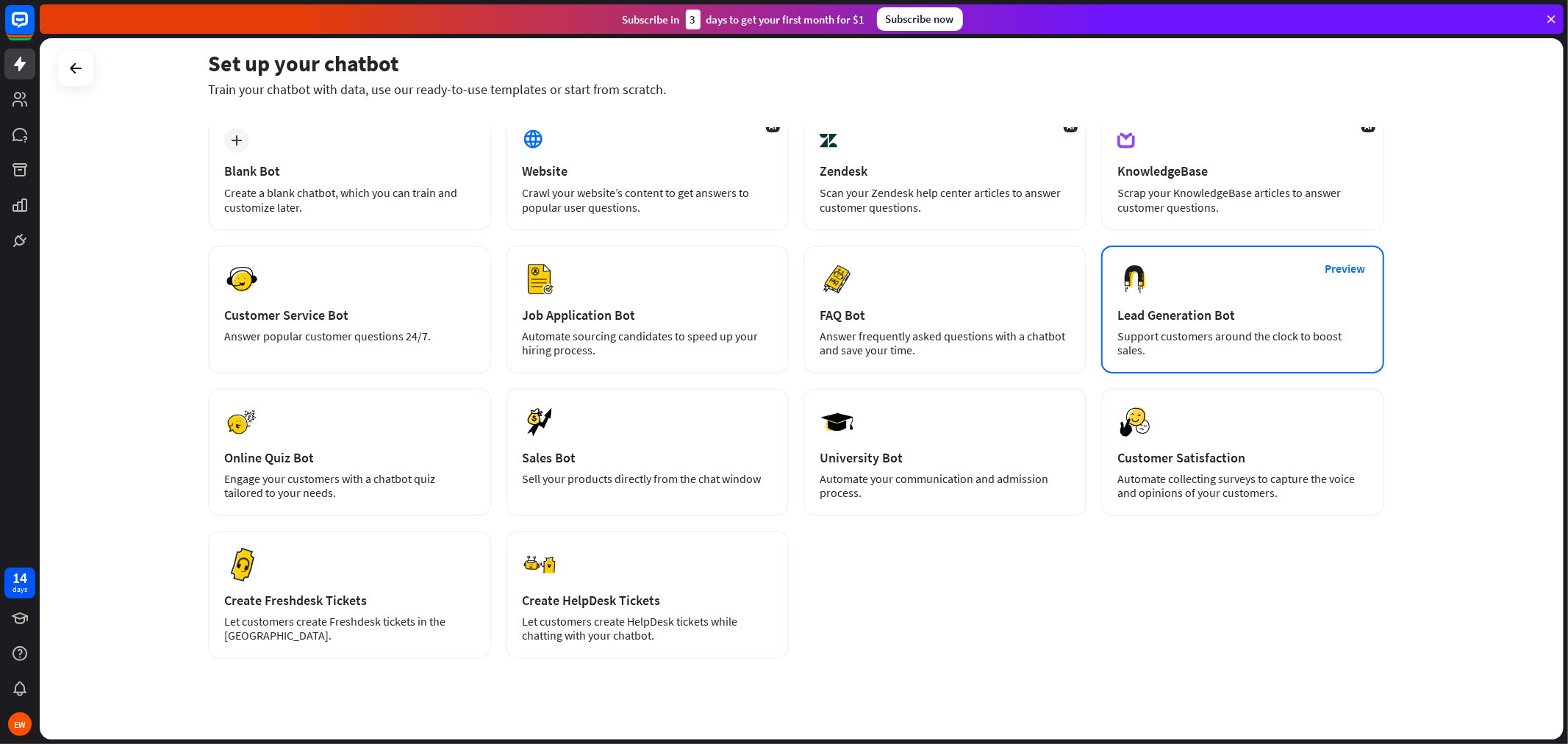
click at [1240, 358] on div "Preview Lead Generation Bot Support customers around the clock to boost sales." at bounding box center [1243, 309] width 283 height 128
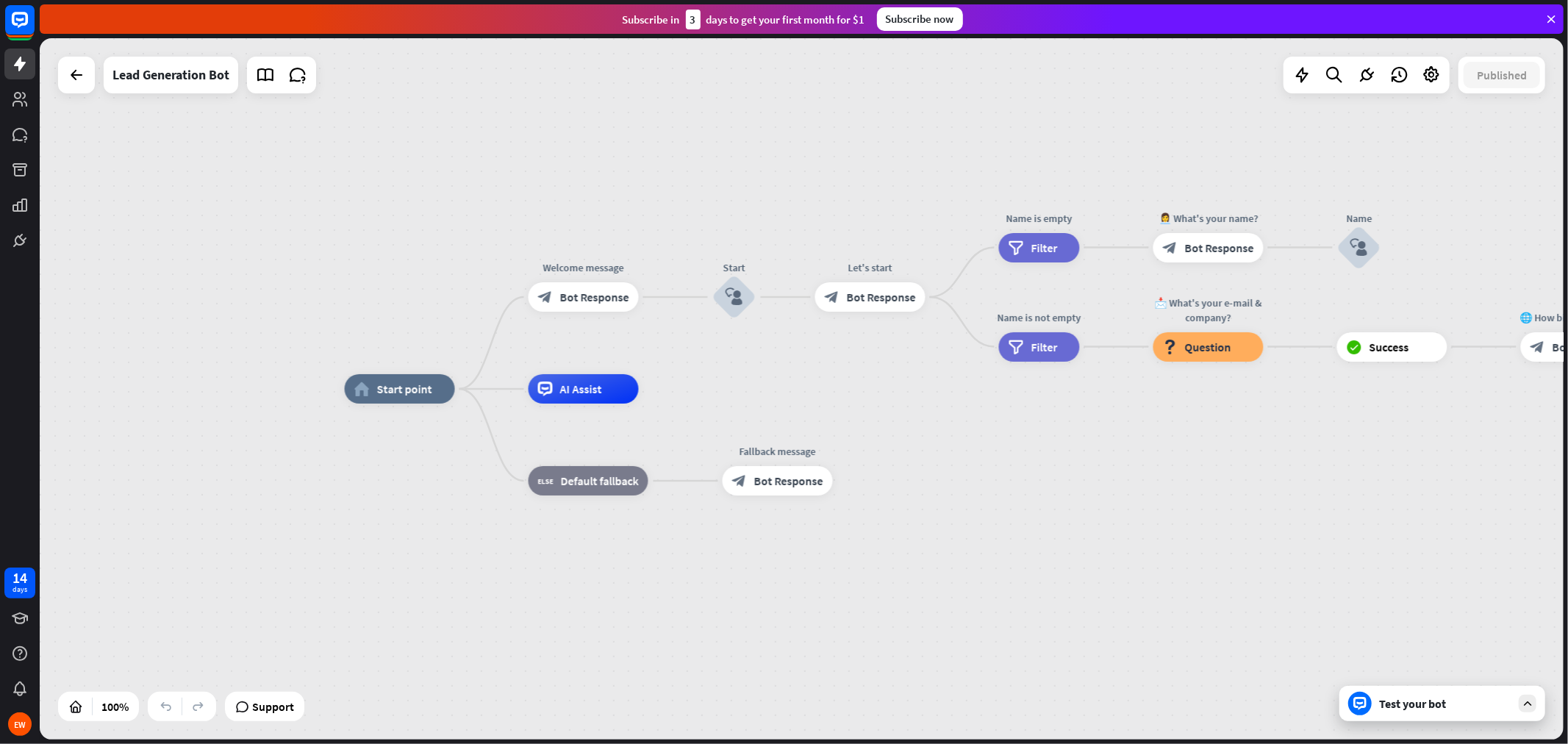
click at [1398, 670] on div "Test your bot" at bounding box center [1445, 704] width 133 height 15
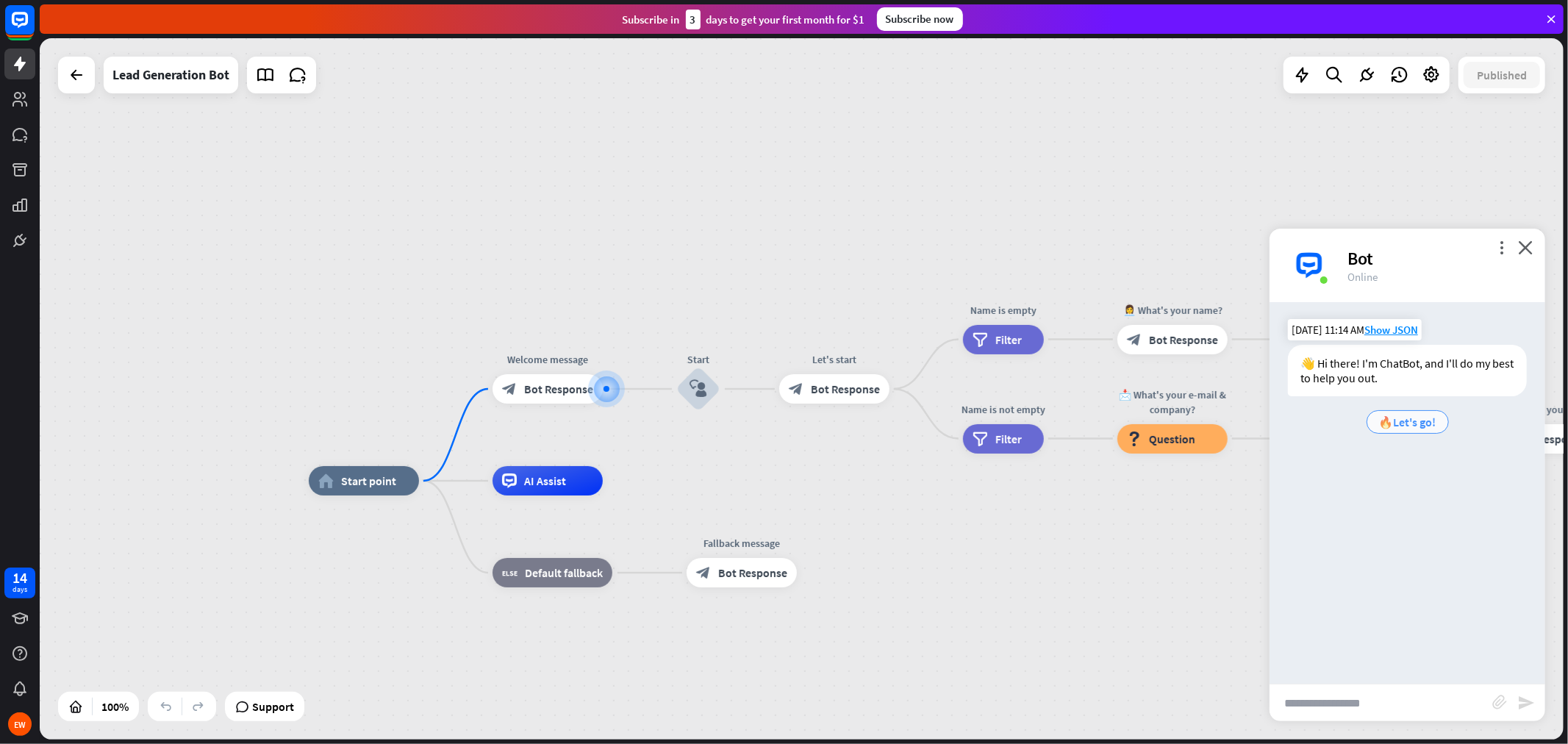
click at [1408, 425] on span "🔥Let's go!" at bounding box center [1407, 422] width 57 height 15
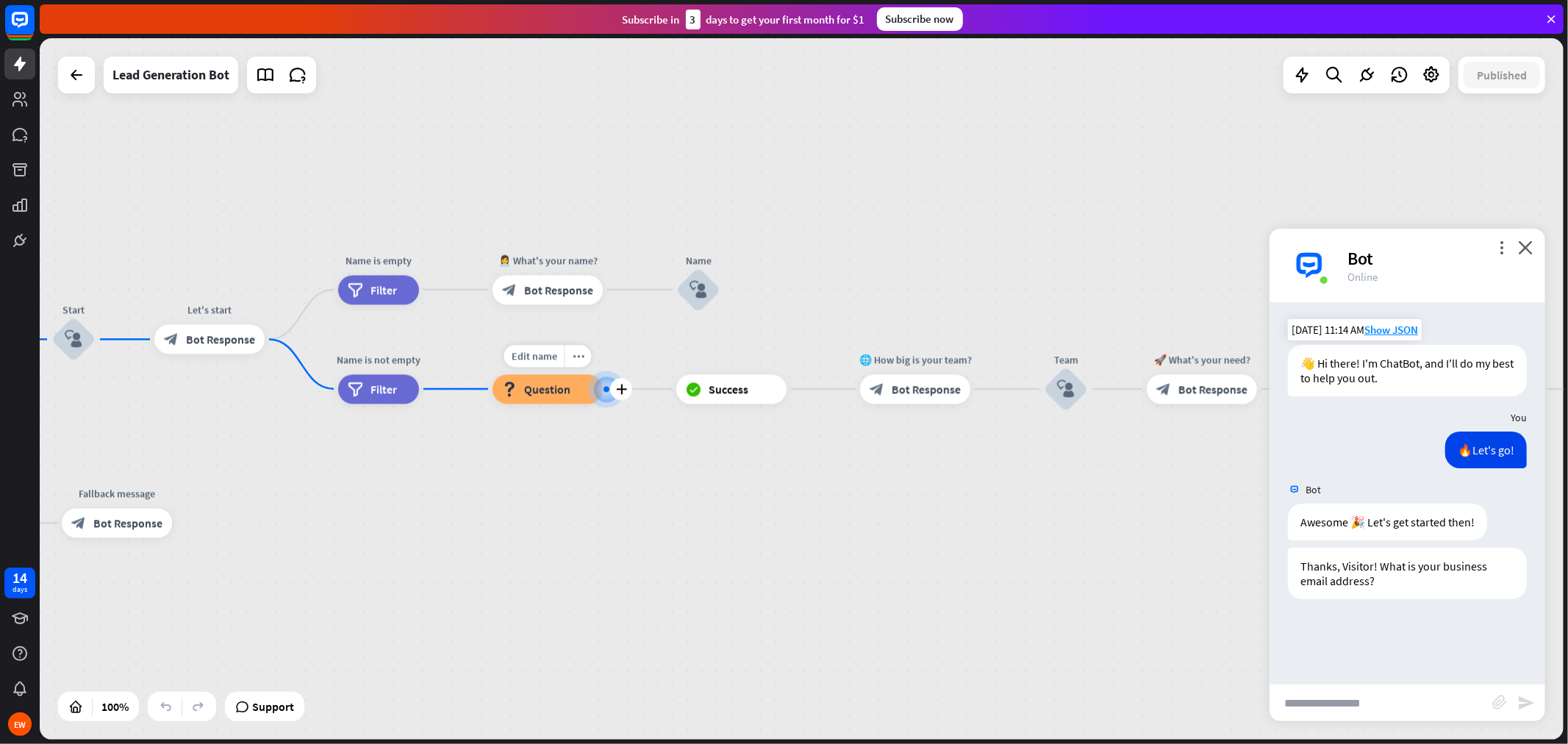
click at [605, 392] on div at bounding box center [606, 389] width 5 height 5
click at [574, 358] on icon "more_horiz" at bounding box center [578, 356] width 12 height 11
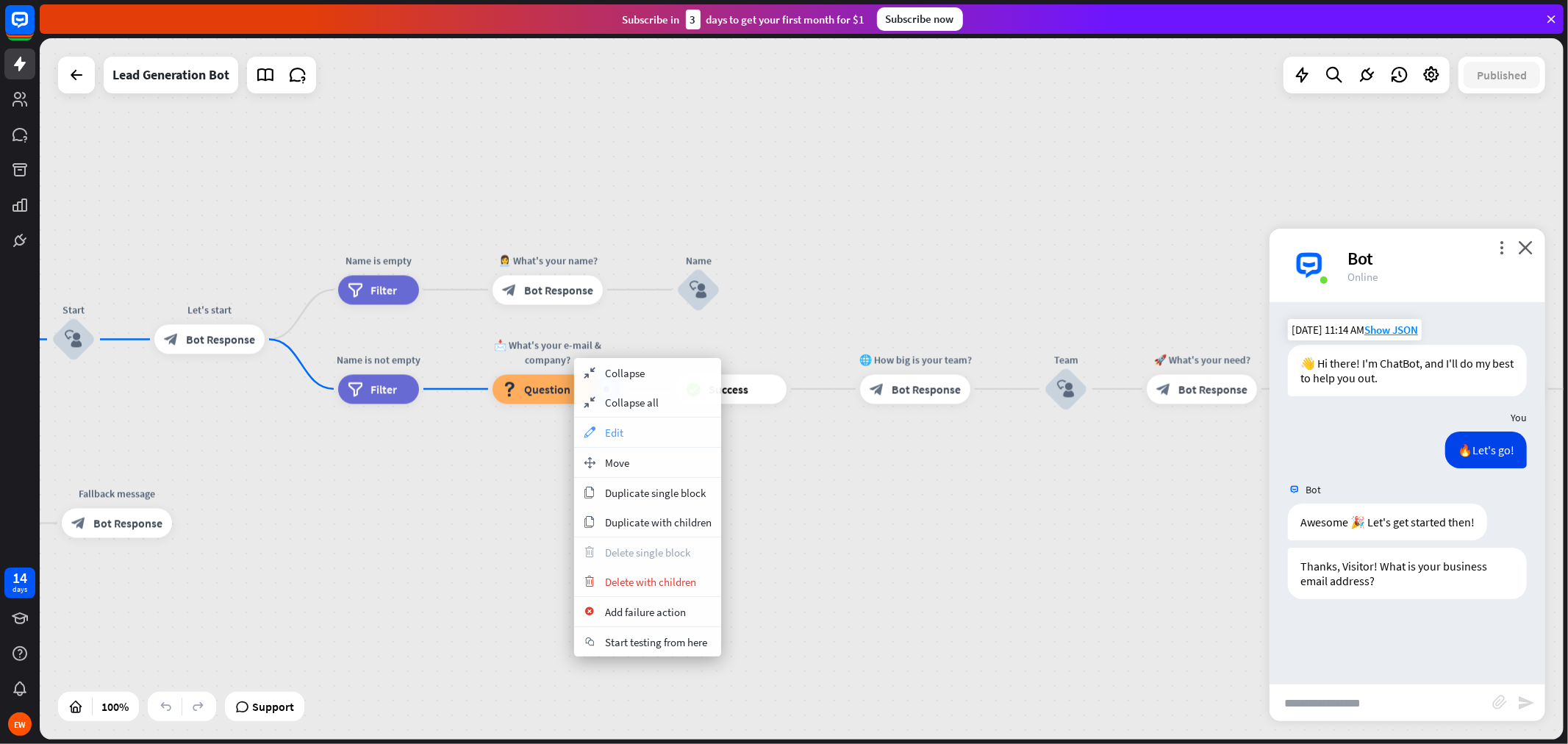
click at [637, 432] on div "appearance Edit" at bounding box center [647, 432] width 147 height 29
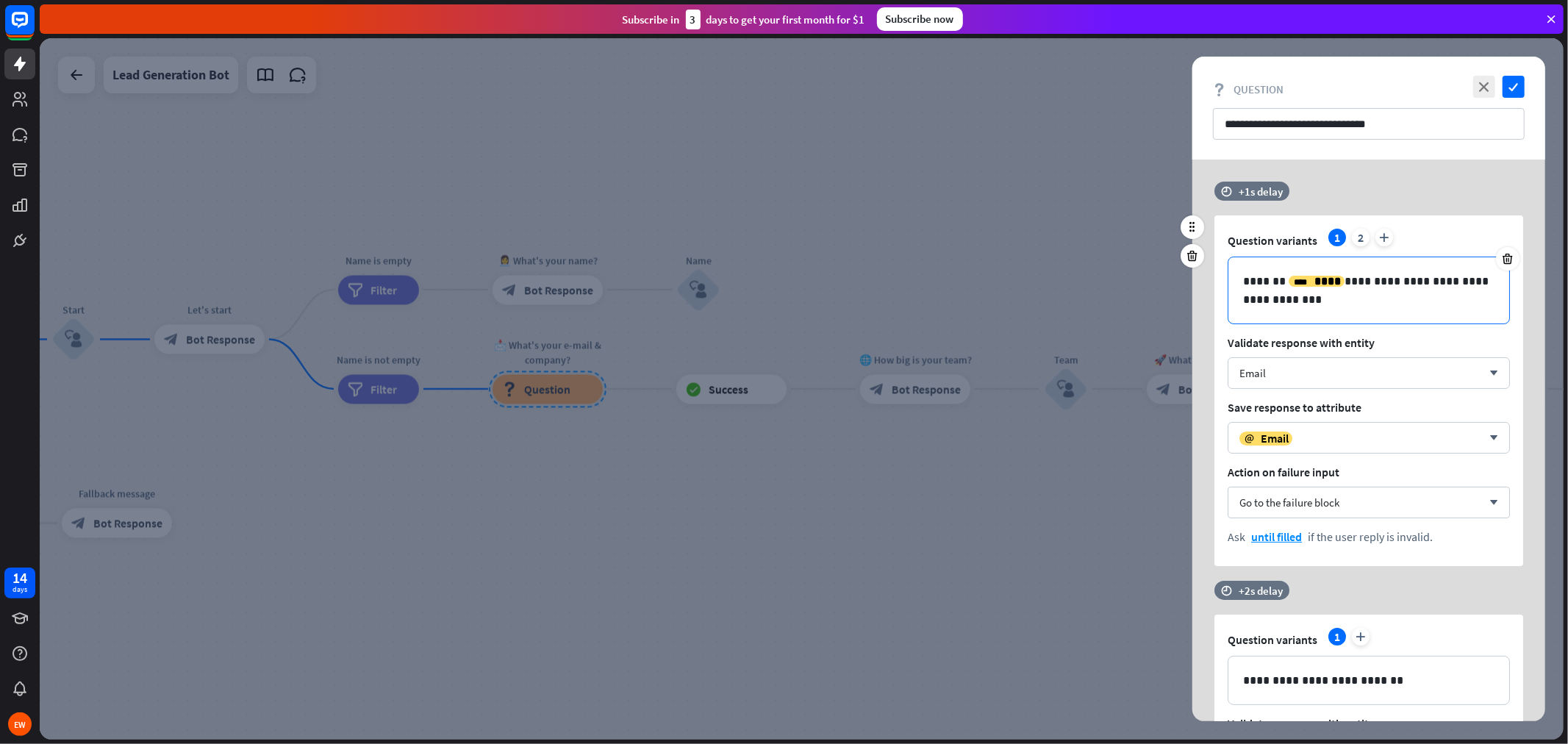
click at [1411, 283] on p "**********" at bounding box center [1368, 291] width 251 height 36
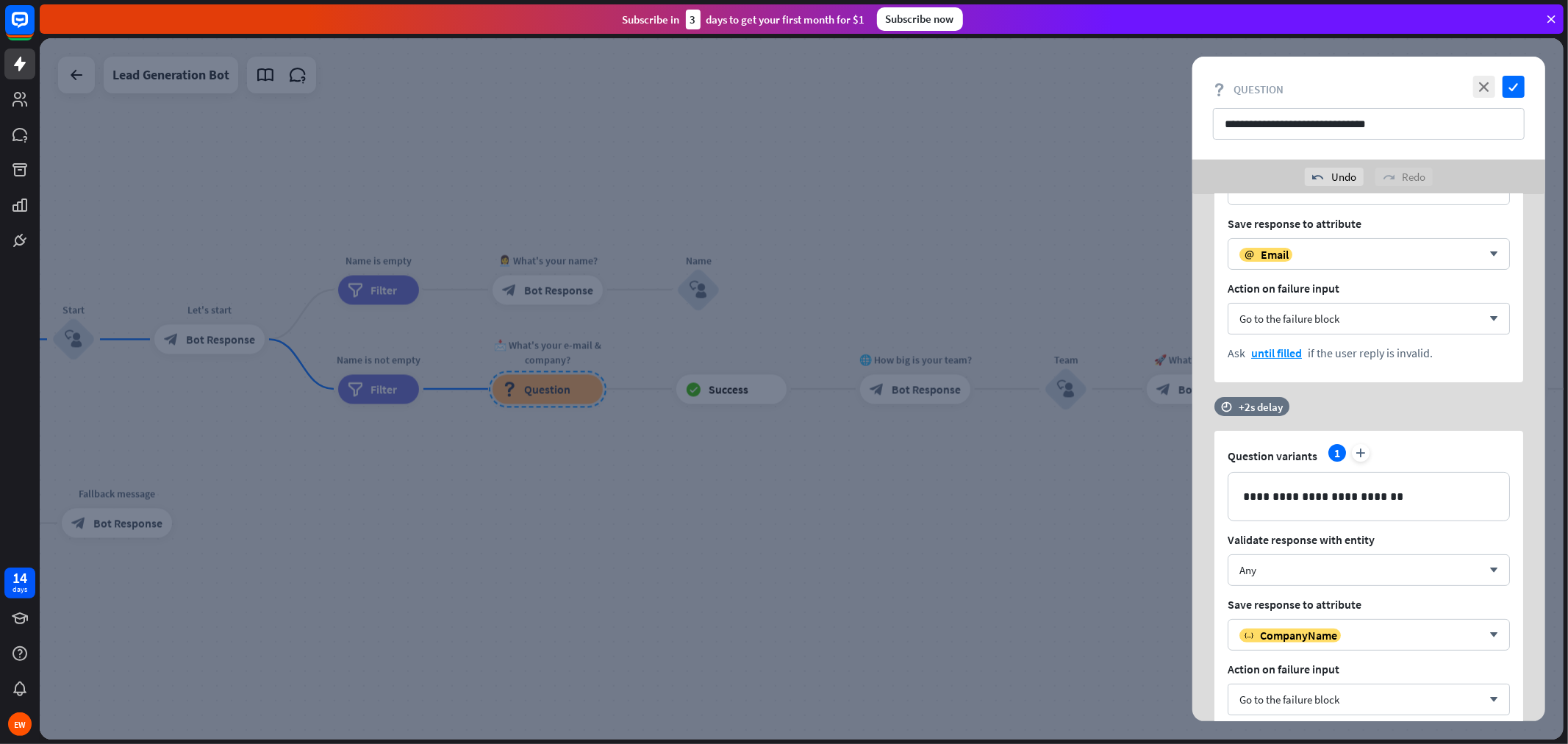
scroll to position [245, 0]
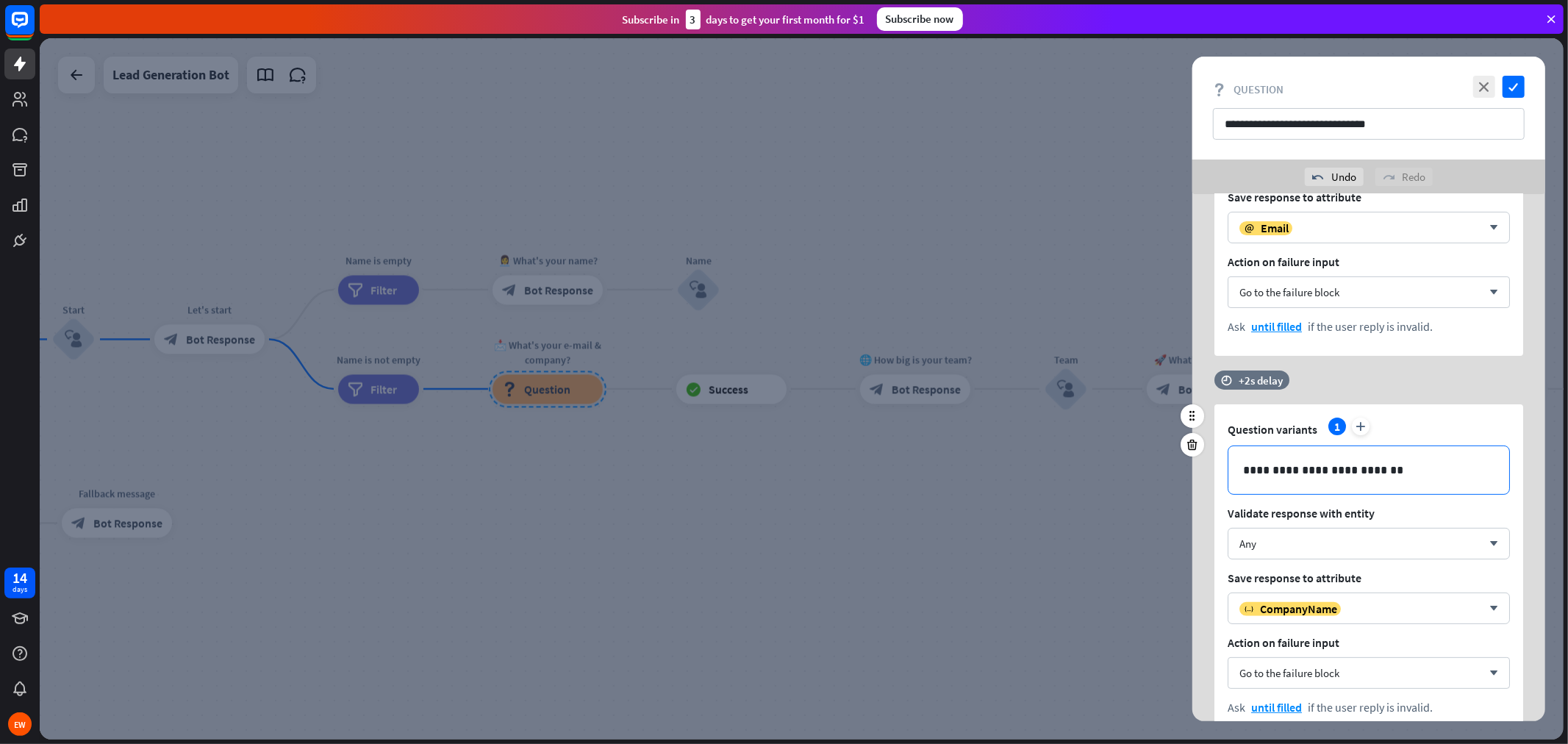
click at [1369, 473] on p "**********" at bounding box center [1368, 471] width 251 height 18
click at [1391, 479] on p "**********" at bounding box center [1368, 471] width 251 height 18
click at [1411, 94] on icon "check" at bounding box center [1514, 86] width 22 height 22
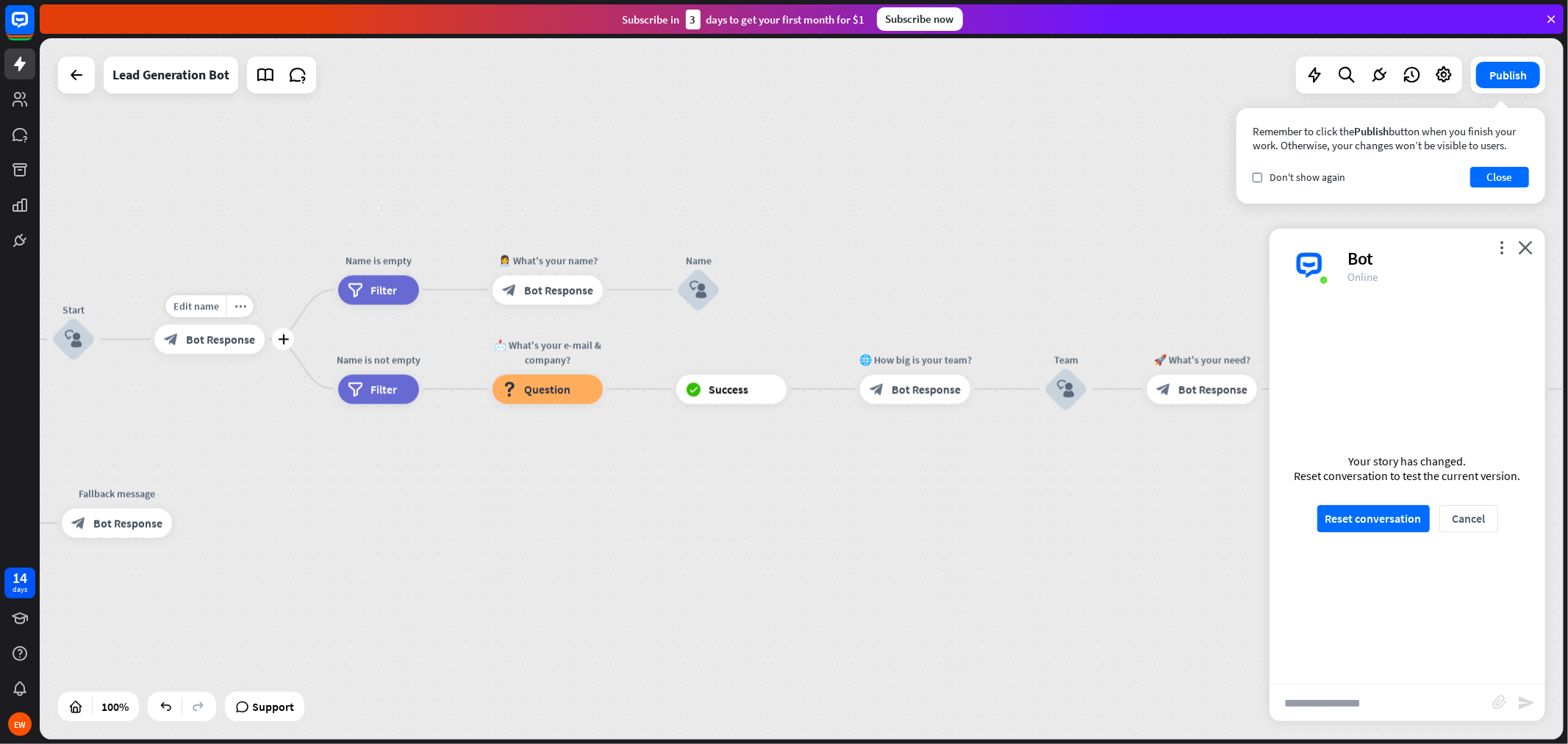
click at [222, 341] on span "Bot Response" at bounding box center [221, 340] width 69 height 15
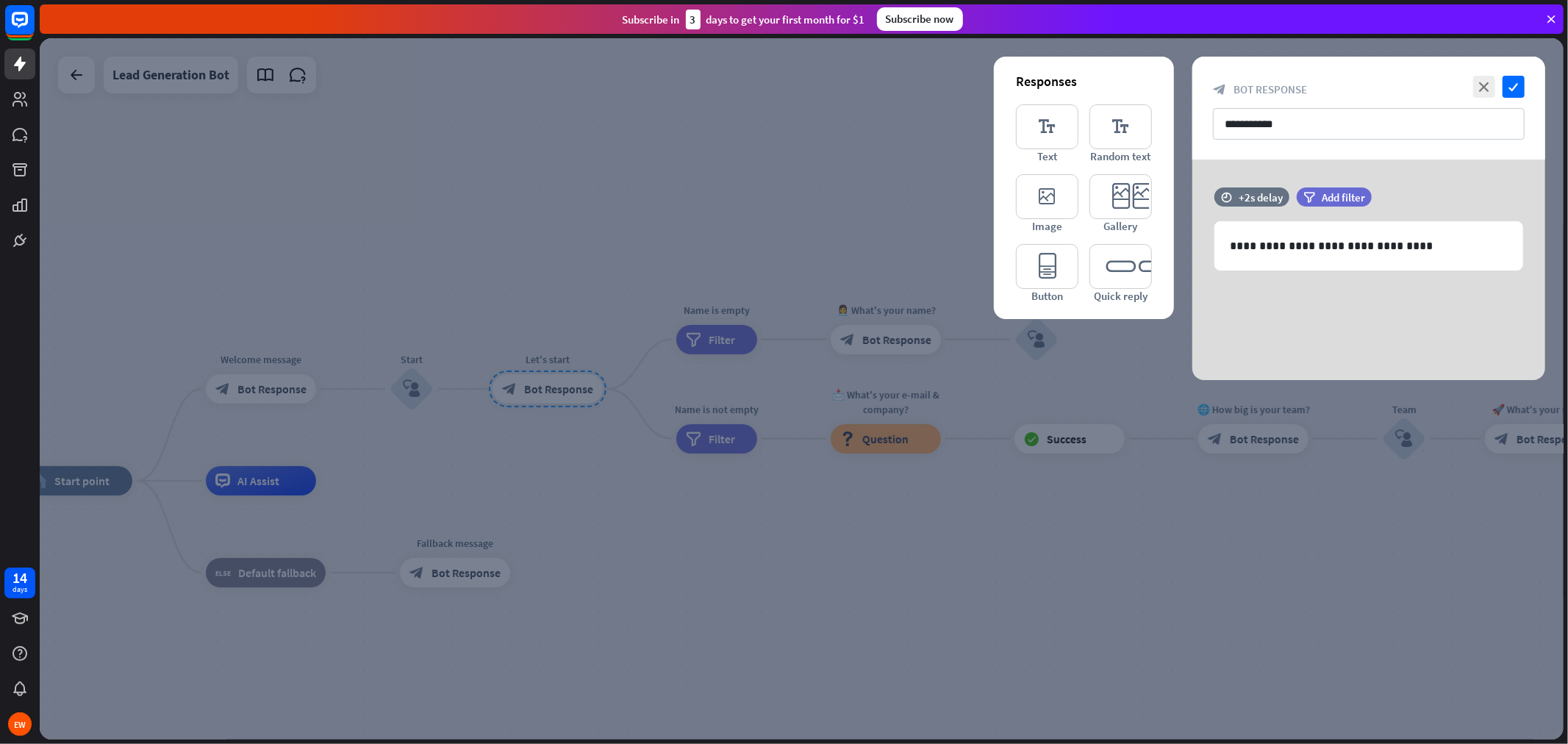
click at [304, 377] on div at bounding box center [802, 389] width 1524 height 701
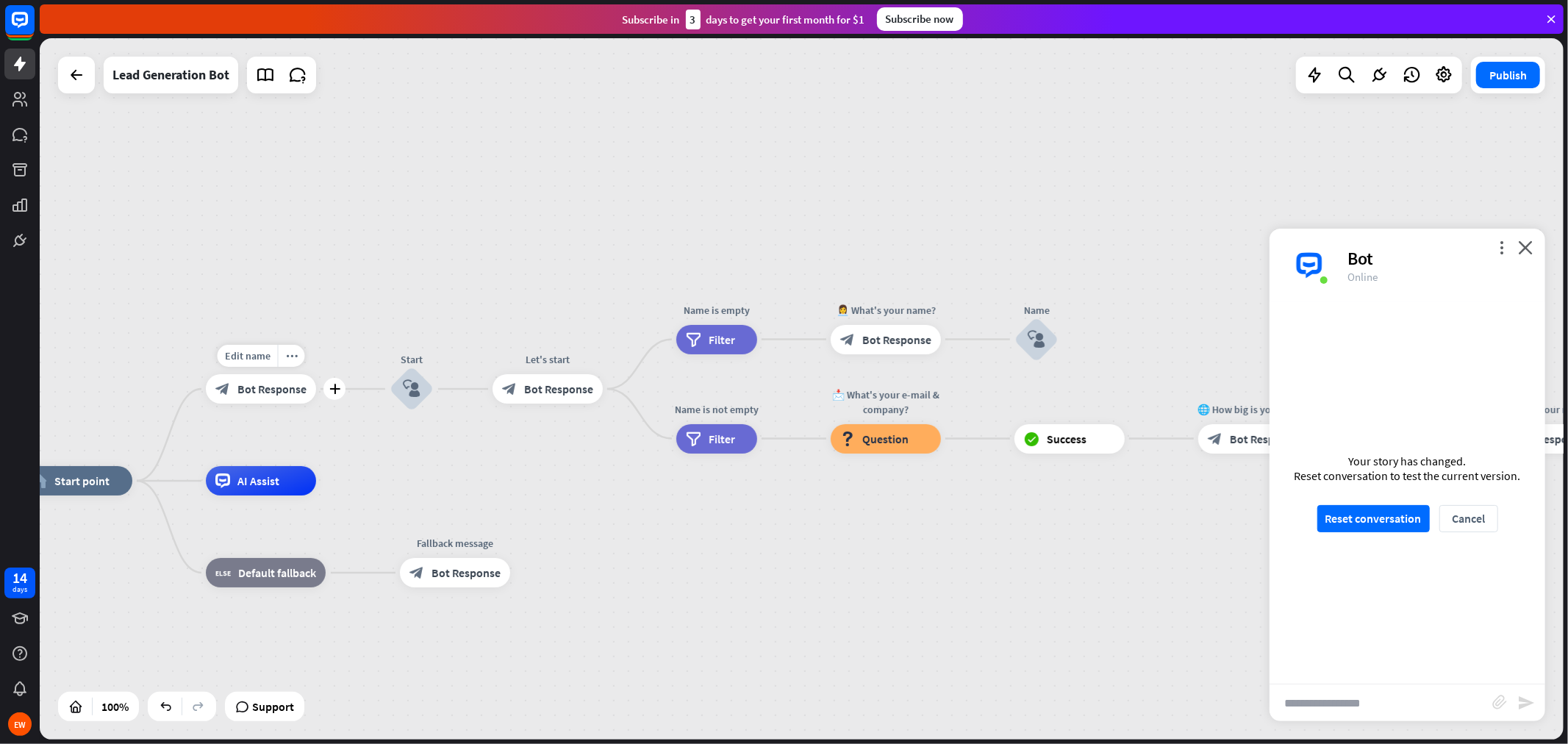
click at [280, 392] on span "Bot Response" at bounding box center [272, 389] width 69 height 15
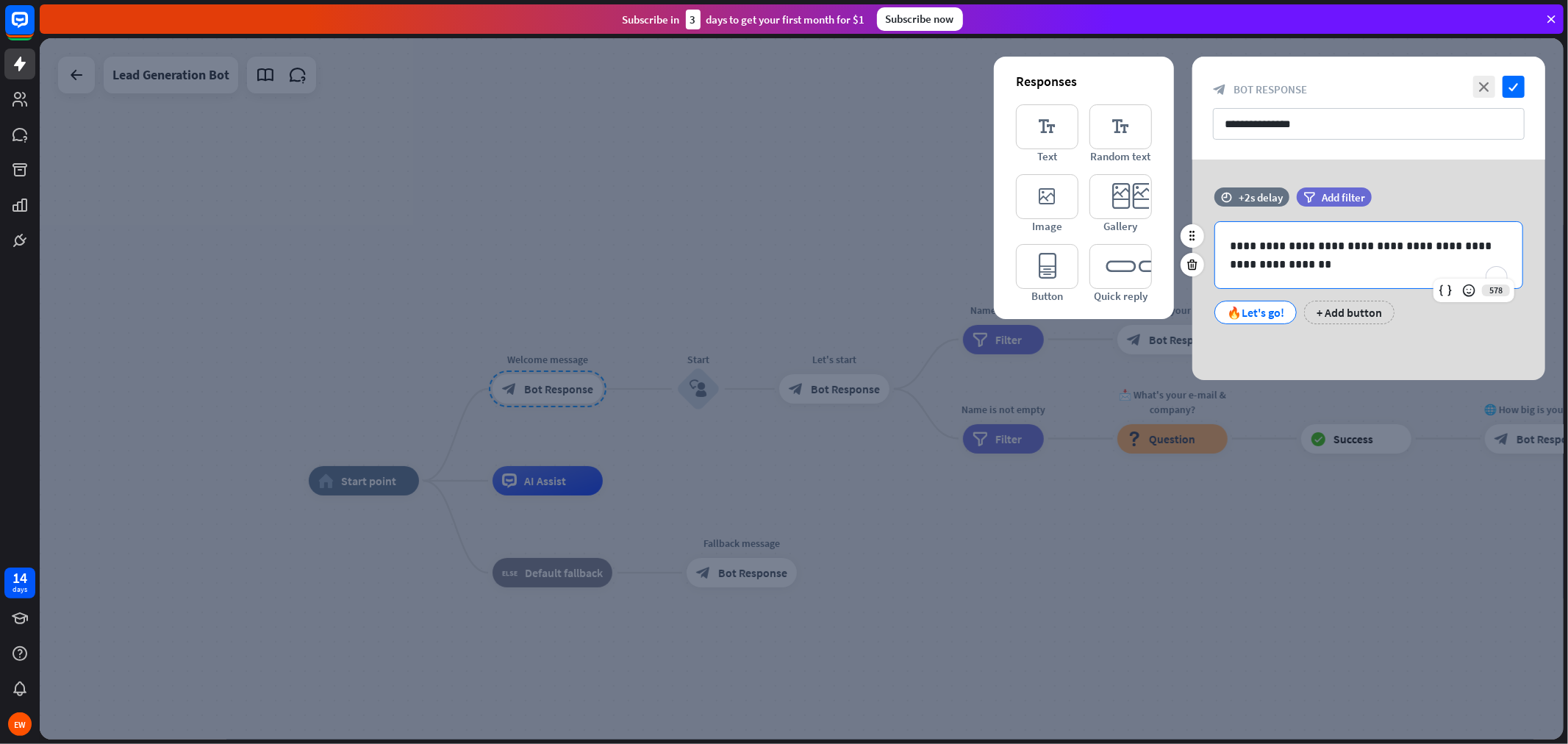
click at [1317, 249] on p "**********" at bounding box center [1369, 255] width 278 height 36
click at [1360, 245] on p "**********" at bounding box center [1369, 255] width 278 height 36
click at [1338, 245] on p "**********" at bounding box center [1369, 255] width 278 height 36
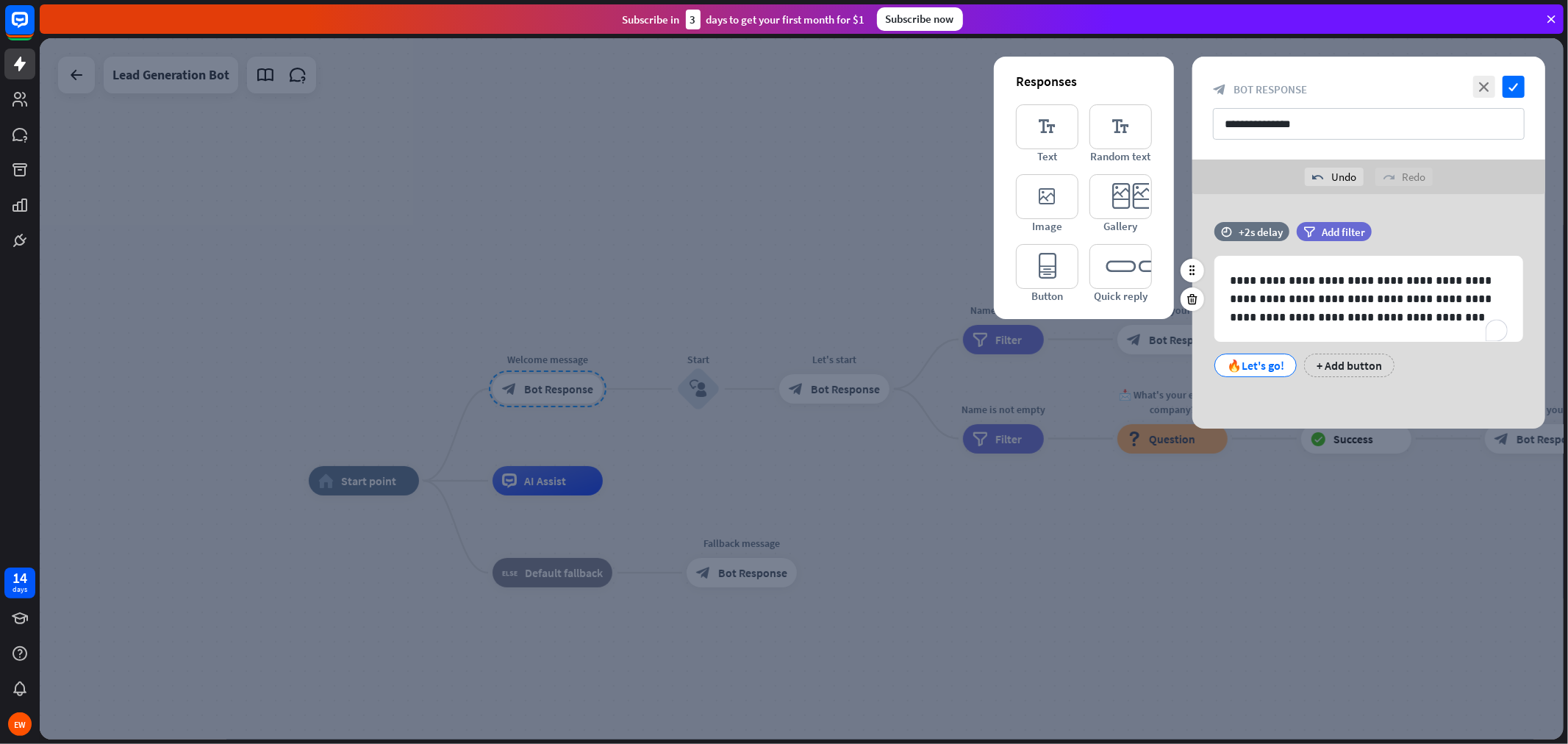
click at [1268, 364] on div "🔥Let's go!" at bounding box center [1255, 365] width 57 height 22
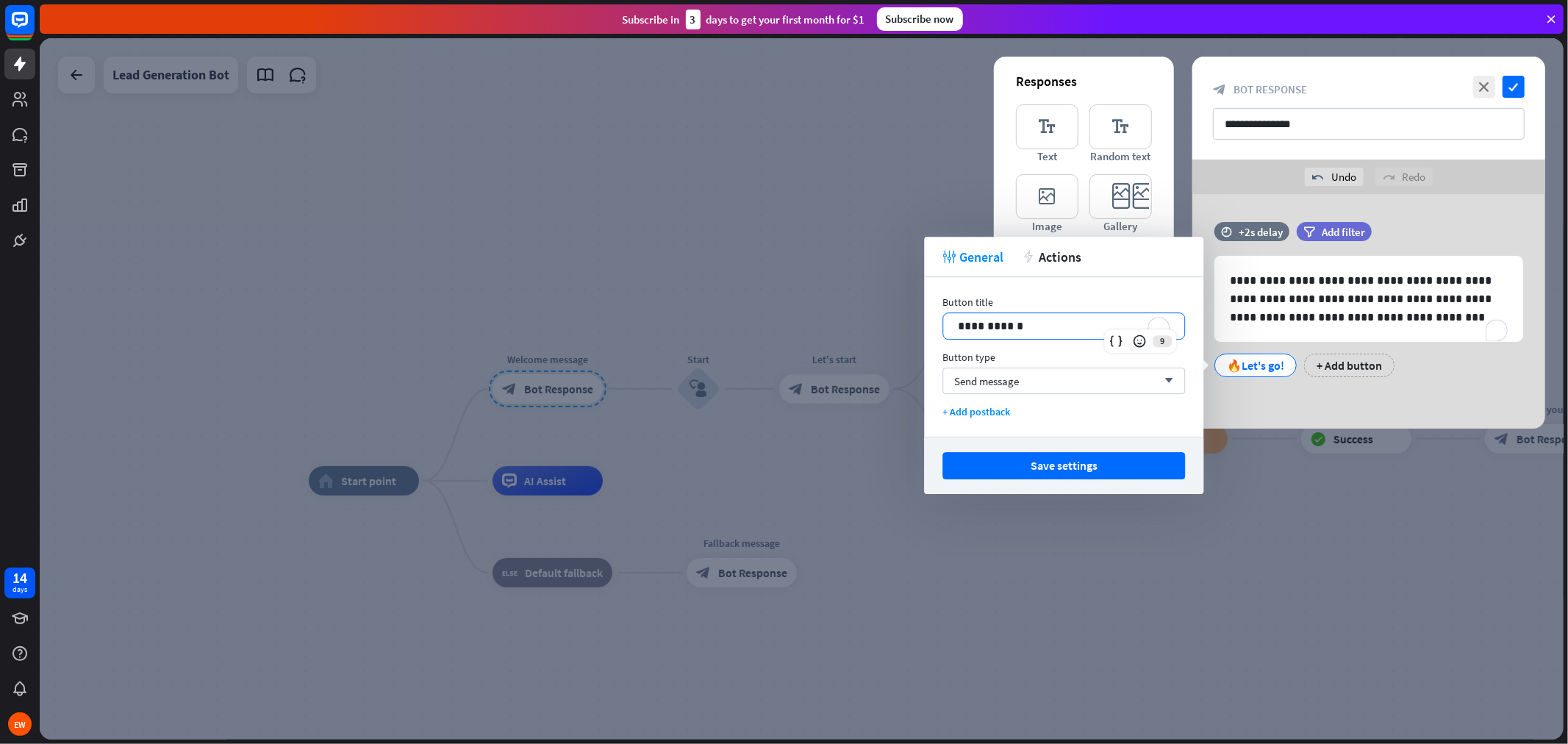
drag, startPoint x: 1079, startPoint y: 326, endPoint x: 859, endPoint y: 330, distance: 220.0
click at [859, 330] on body "14 days EW close Product Help First steps Get started with ChatBot Help Center …" at bounding box center [784, 372] width 1568 height 744
click at [1316, 358] on div "+ Add button" at bounding box center [1344, 365] width 91 height 24
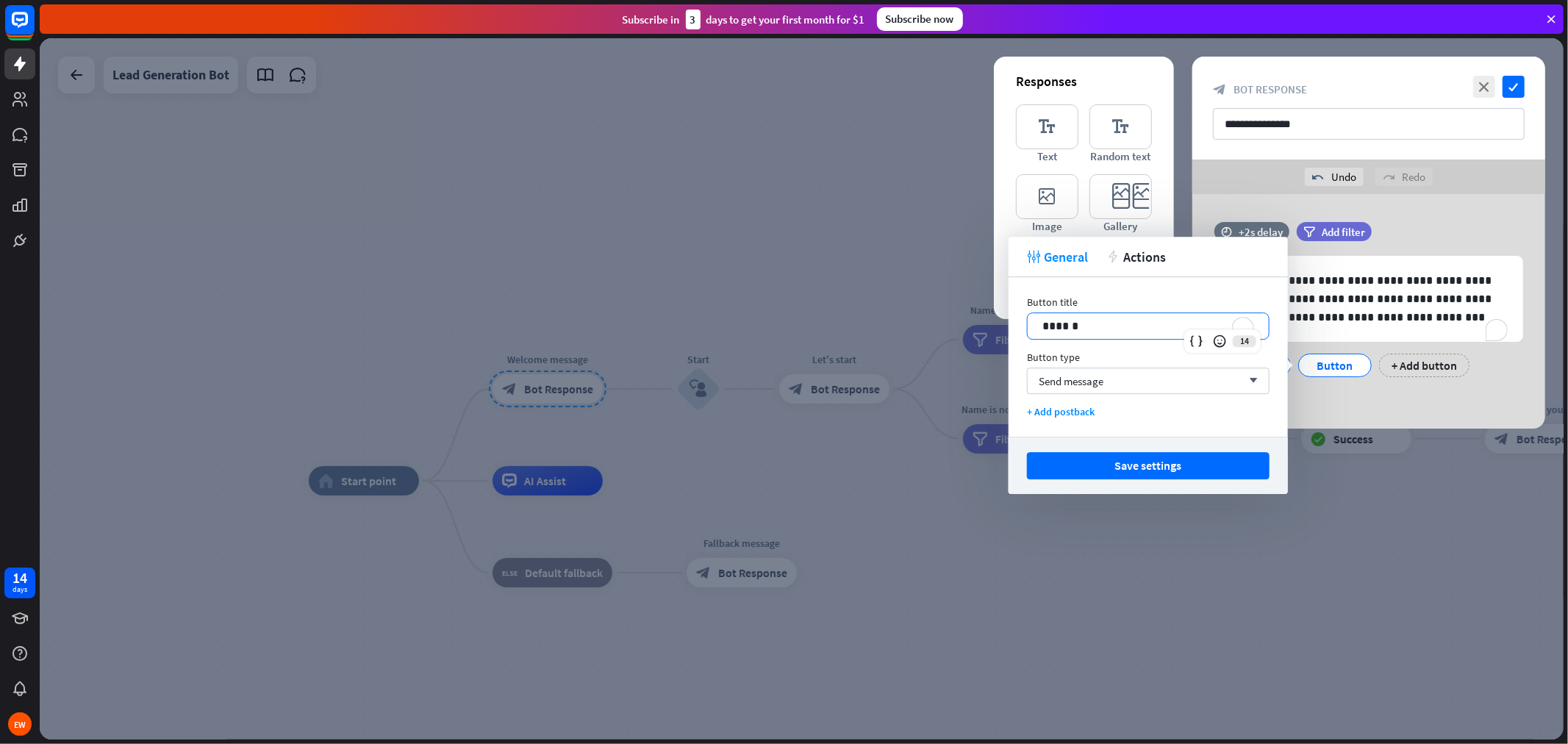
click at [1160, 317] on p "******" at bounding box center [1148, 326] width 212 height 18
click at [1194, 465] on button "Save settings" at bounding box center [1148, 466] width 242 height 27
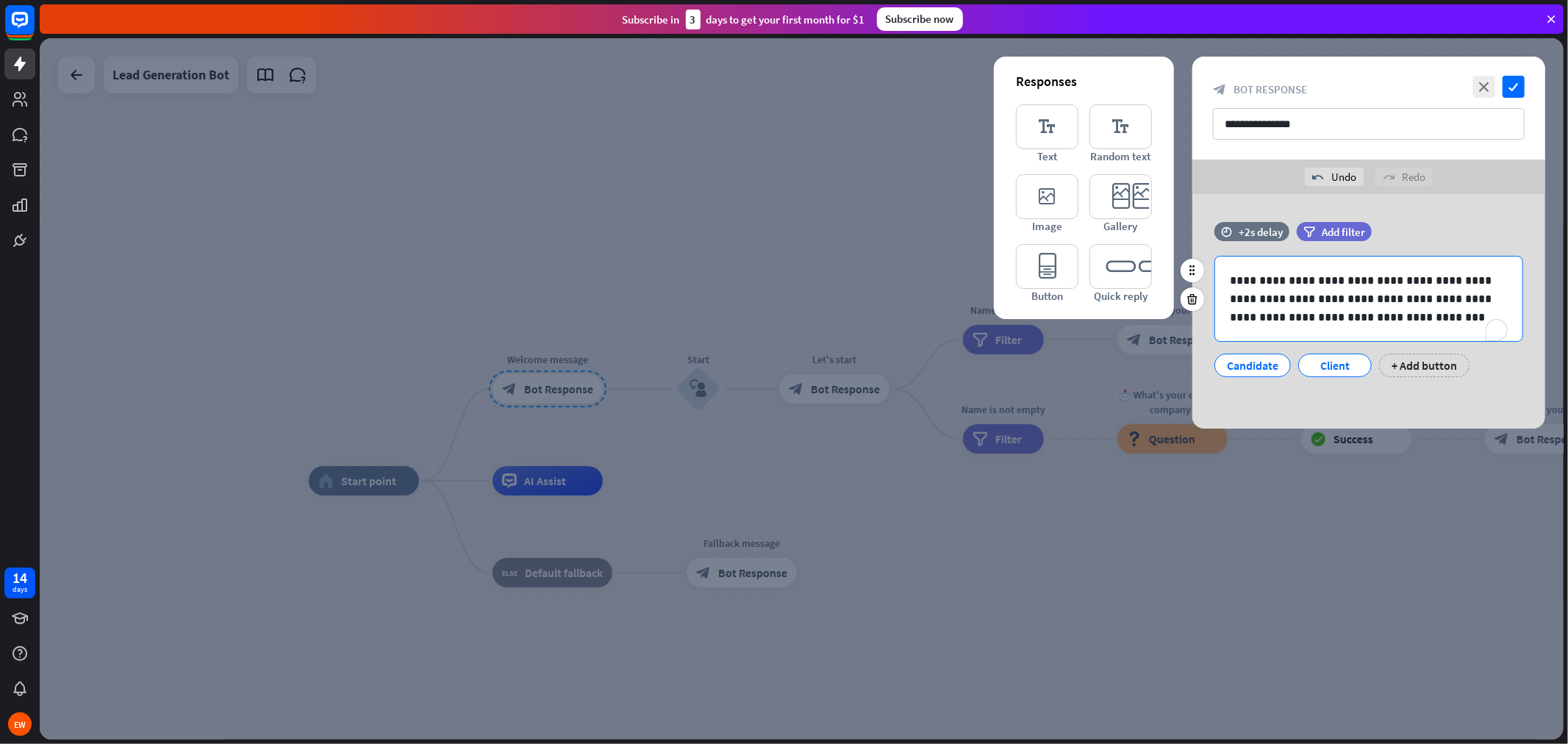
click at [1378, 295] on p "**********" at bounding box center [1369, 299] width 278 height 55
click at [1349, 314] on p "**********" at bounding box center [1369, 299] width 278 height 55
click at [1411, 87] on icon "check" at bounding box center [1514, 86] width 22 height 22
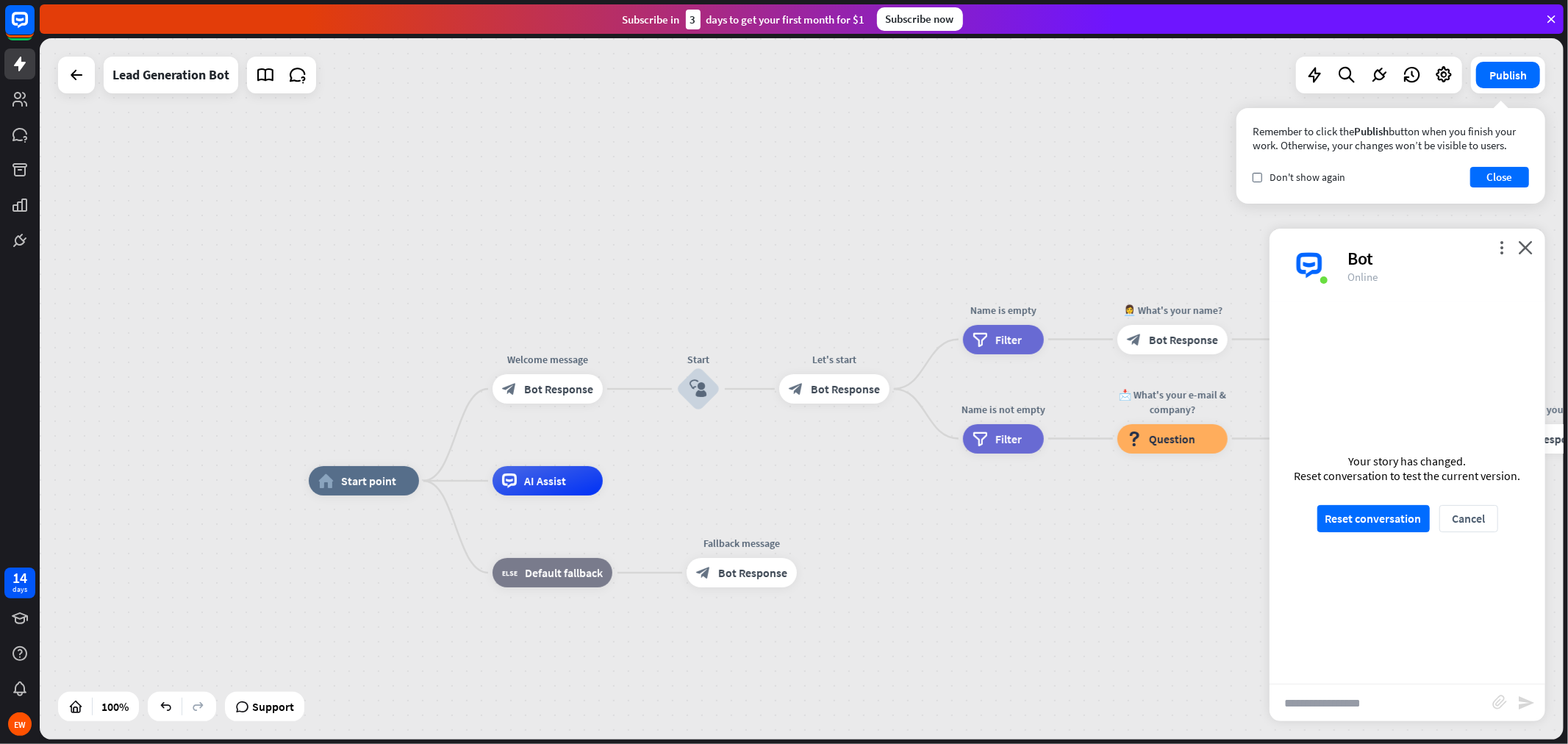
click at [1411, 501] on div "Your story has changed. Reset conversation to test the current version. Reset c…" at bounding box center [1407, 493] width 276 height 382
click at [1400, 516] on button "Reset conversation" at bounding box center [1374, 519] width 113 height 27
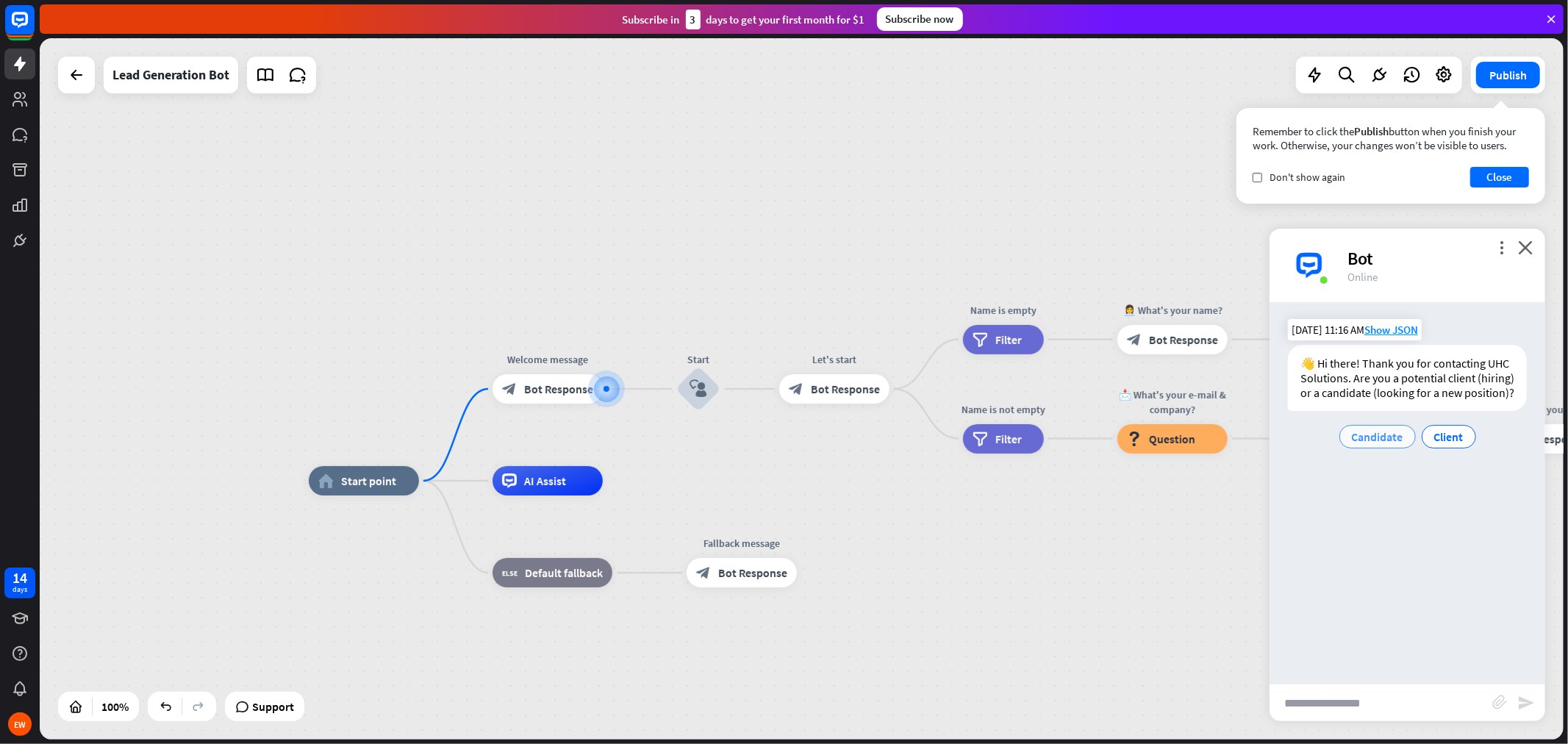
click at [1407, 442] on div "Candidate" at bounding box center [1377, 437] width 76 height 24
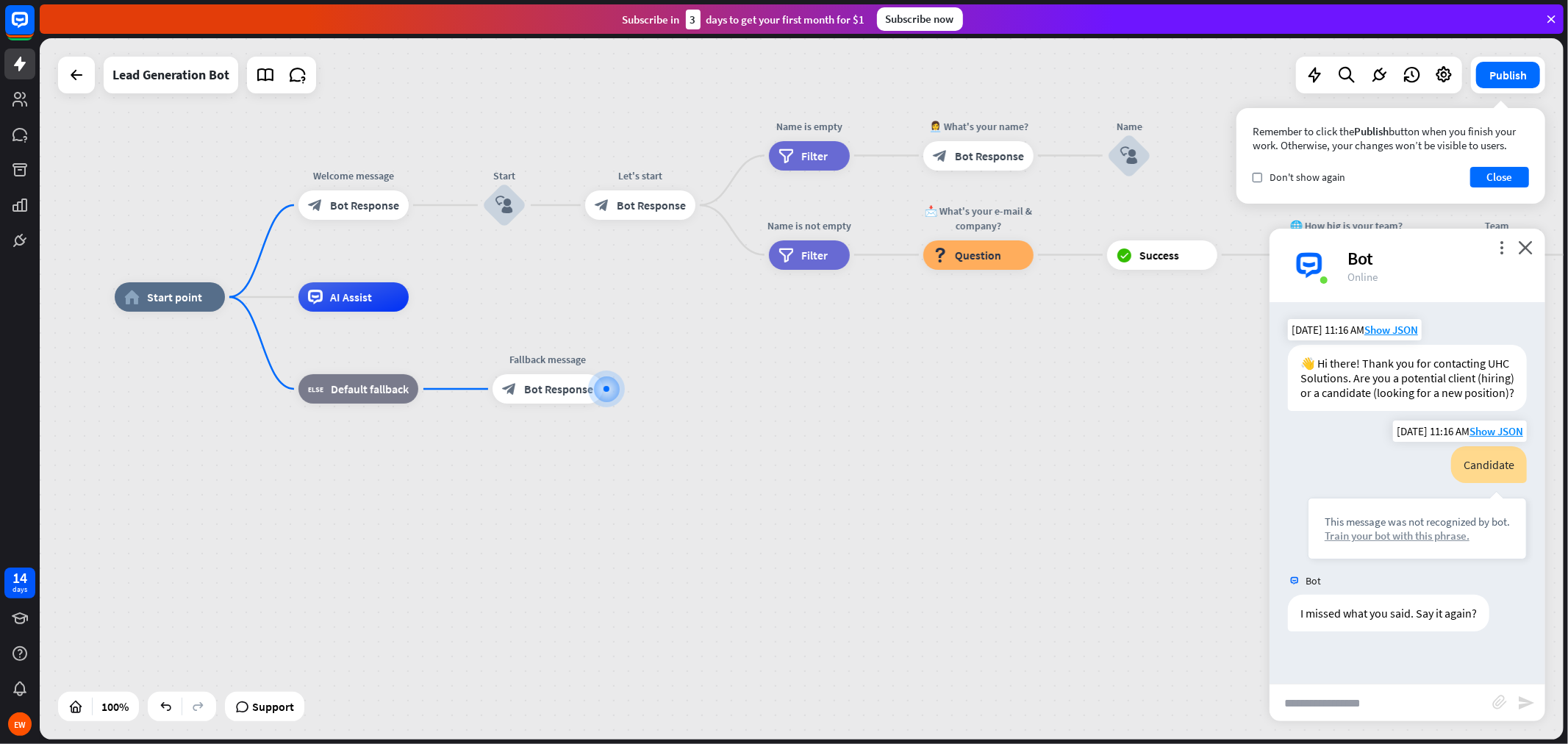
click at [1411, 541] on div "Train your bot with this phrase." at bounding box center [1417, 535] width 185 height 14
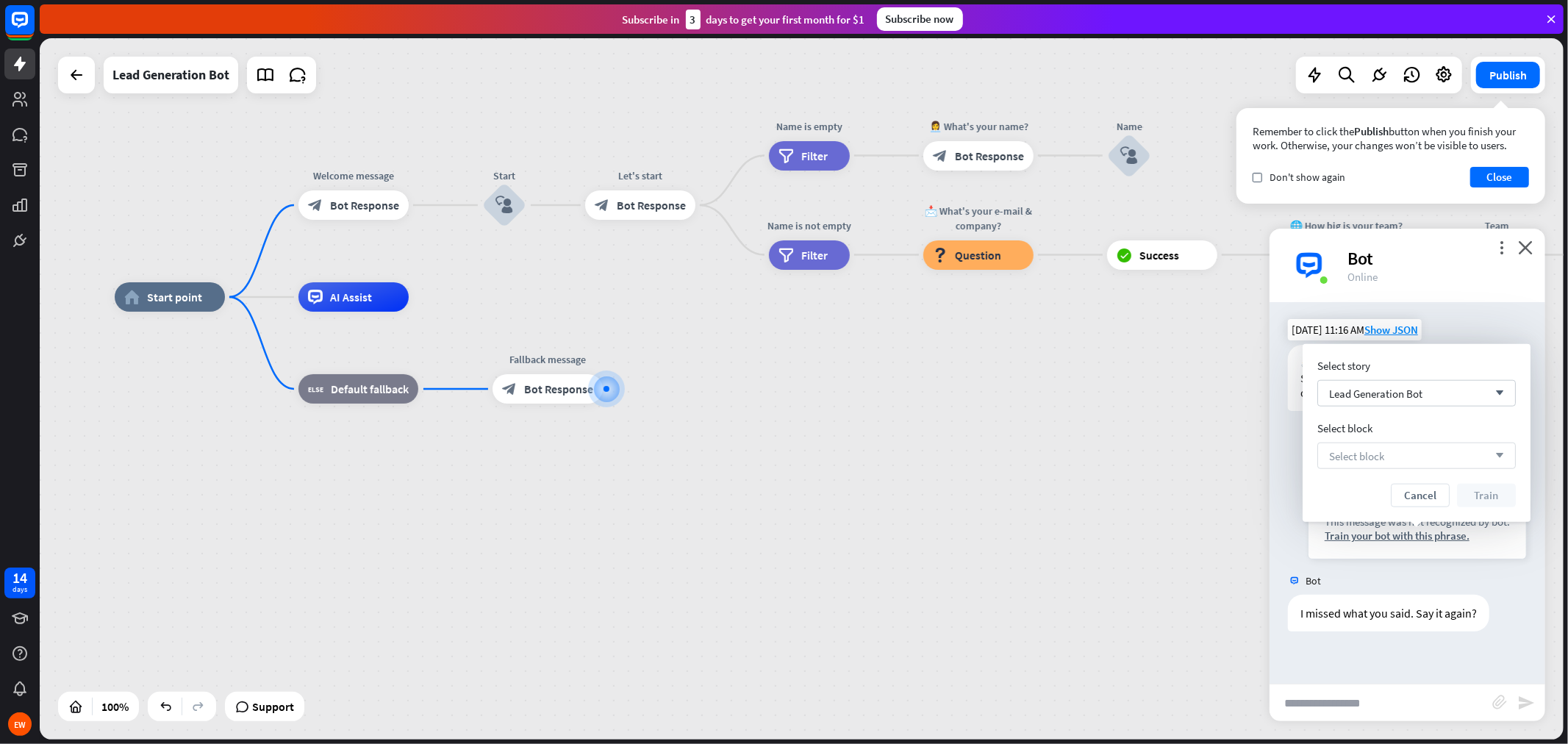
click at [1381, 454] on span "Select block" at bounding box center [1356, 455] width 55 height 14
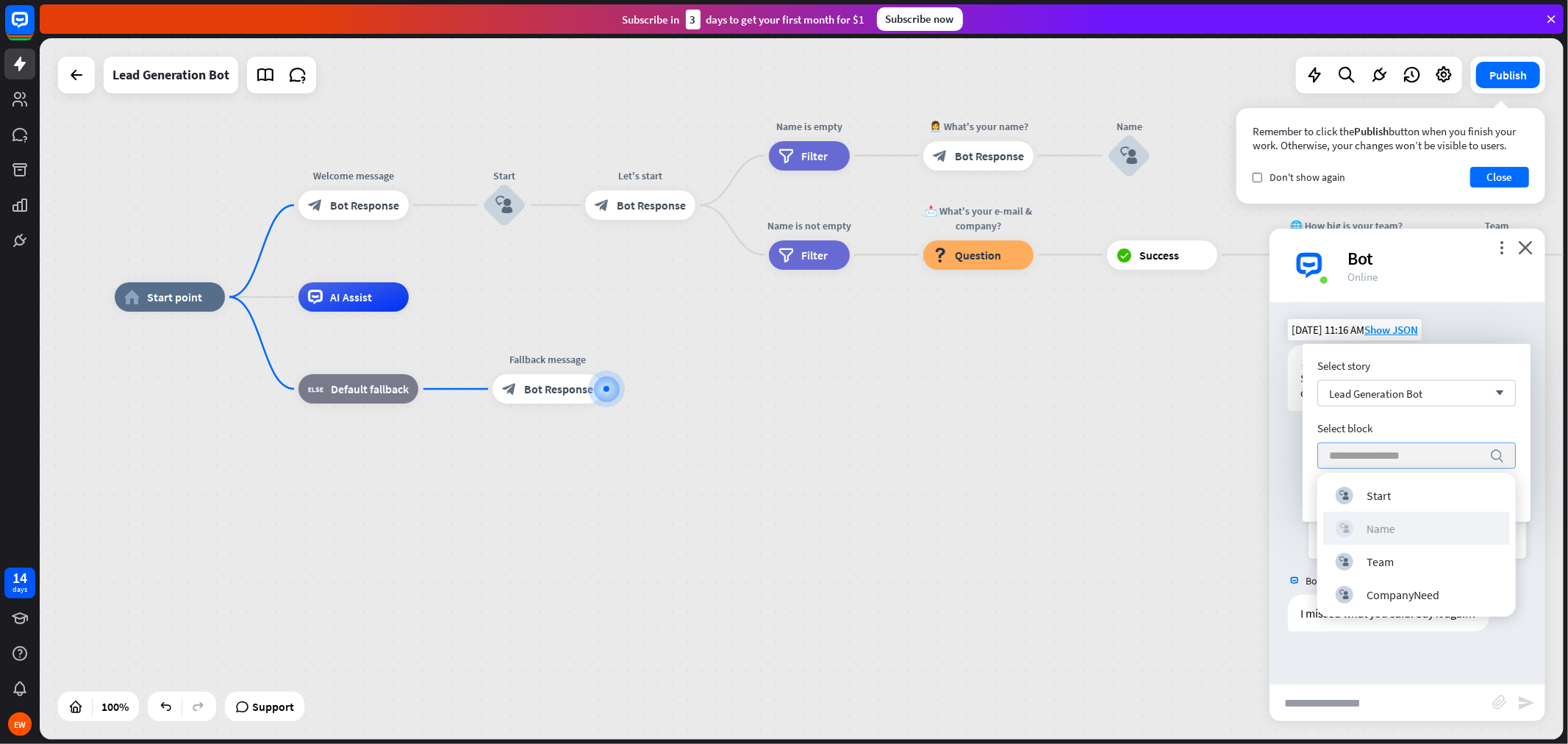
click at [1411, 526] on div "block_user_input Name" at bounding box center [1416, 528] width 162 height 17
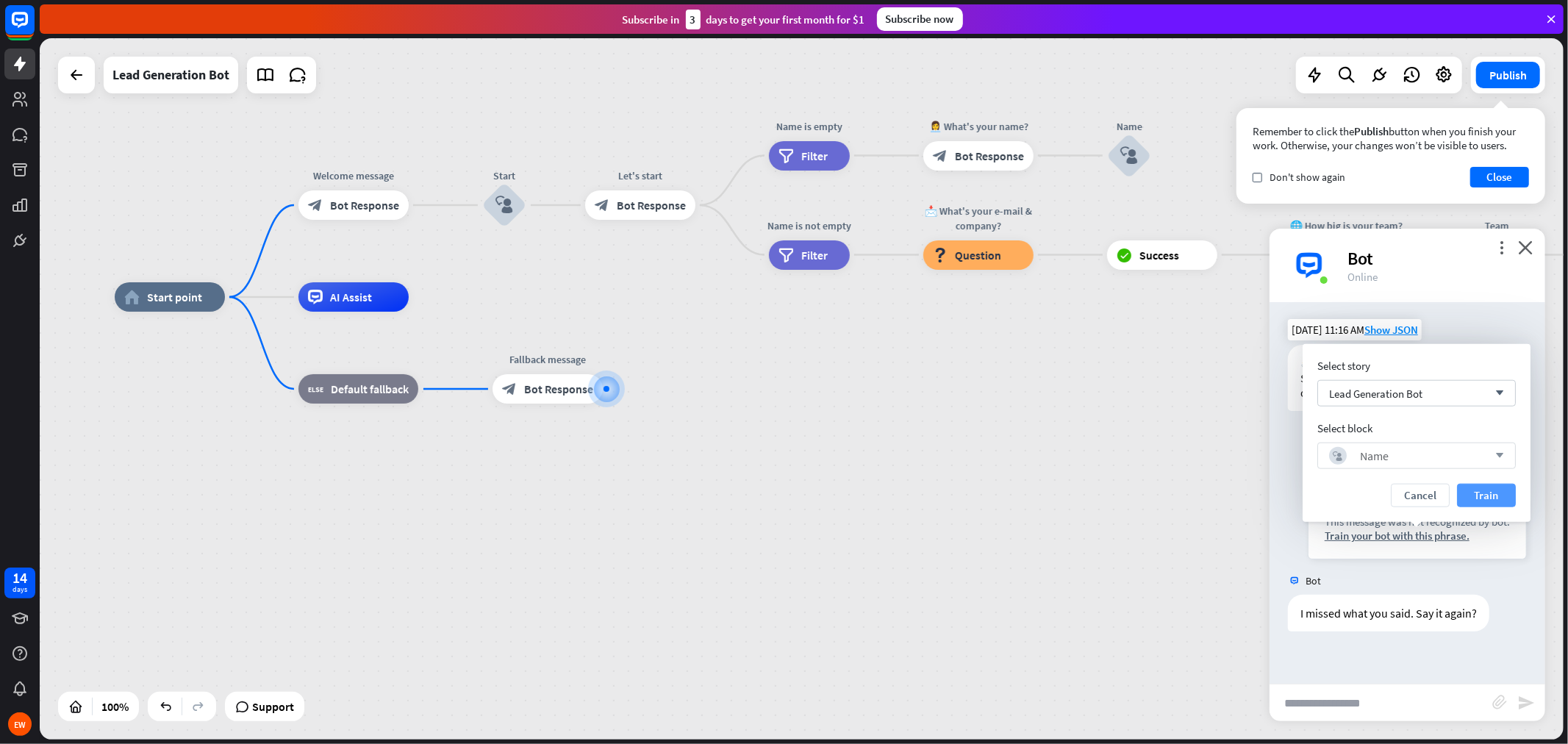
click at [1411, 499] on button "Train" at bounding box center [1486, 496] width 59 height 24
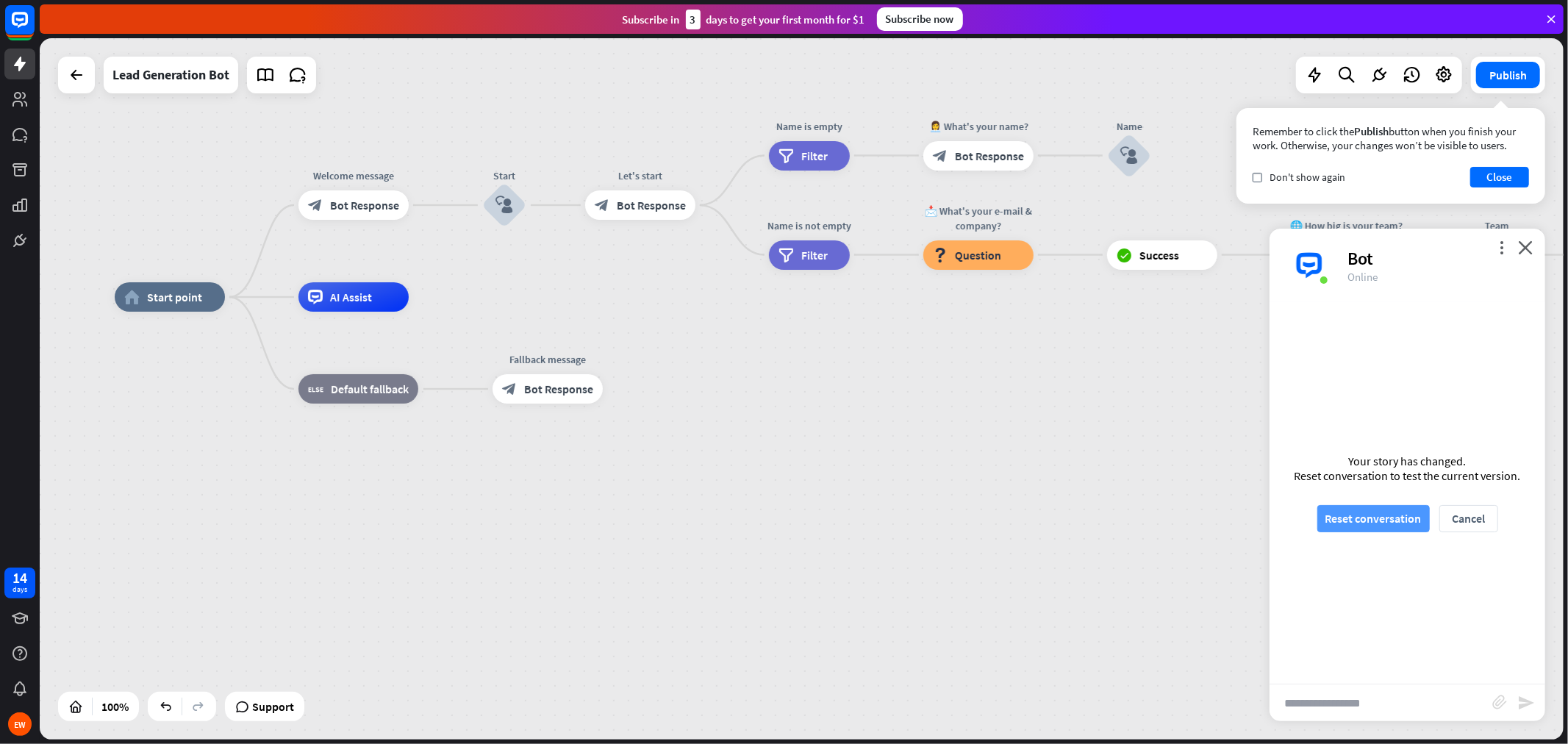
click at [1396, 521] on button "Reset conversation" at bounding box center [1374, 519] width 113 height 27
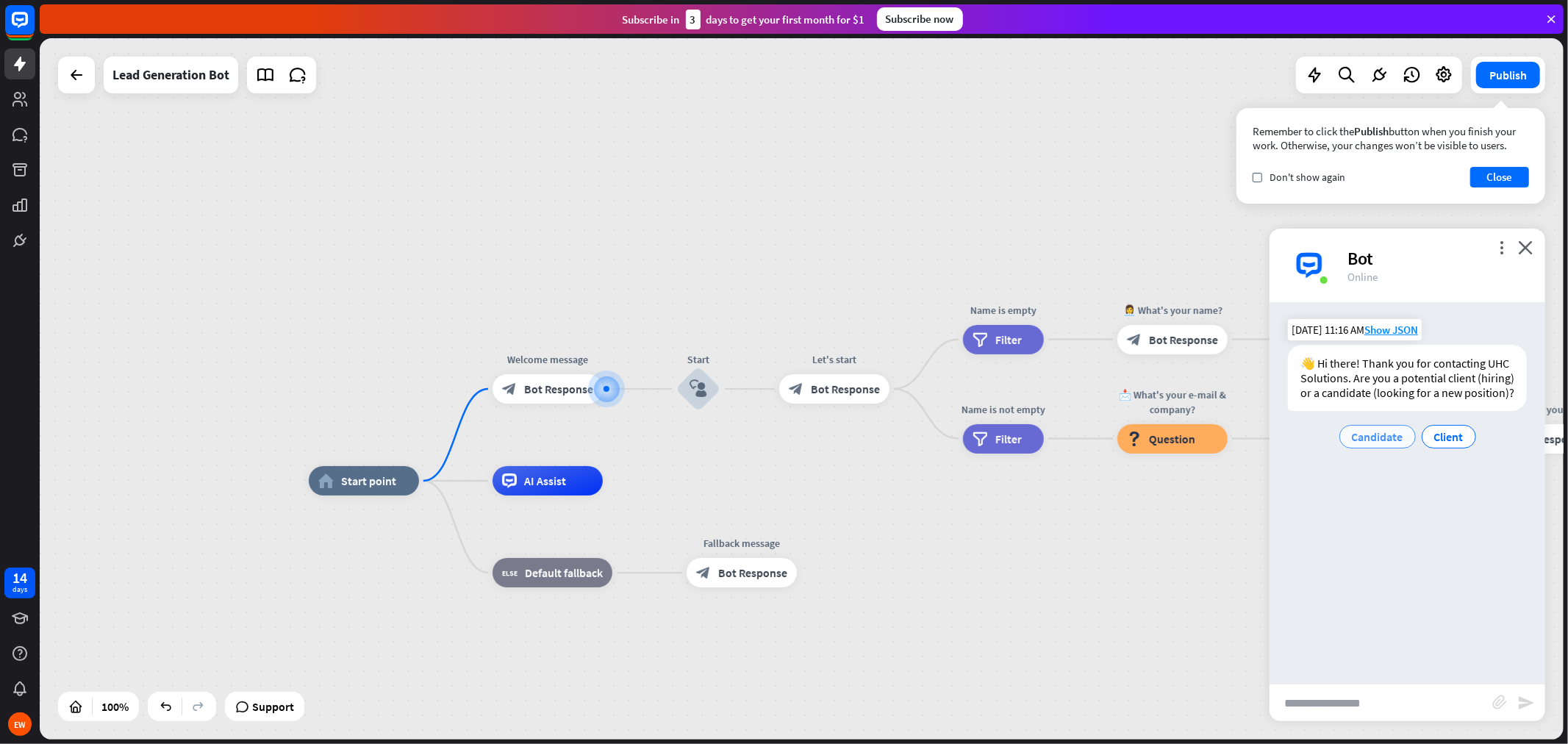
click at [1389, 439] on span "Candidate" at bounding box center [1377, 437] width 52 height 15
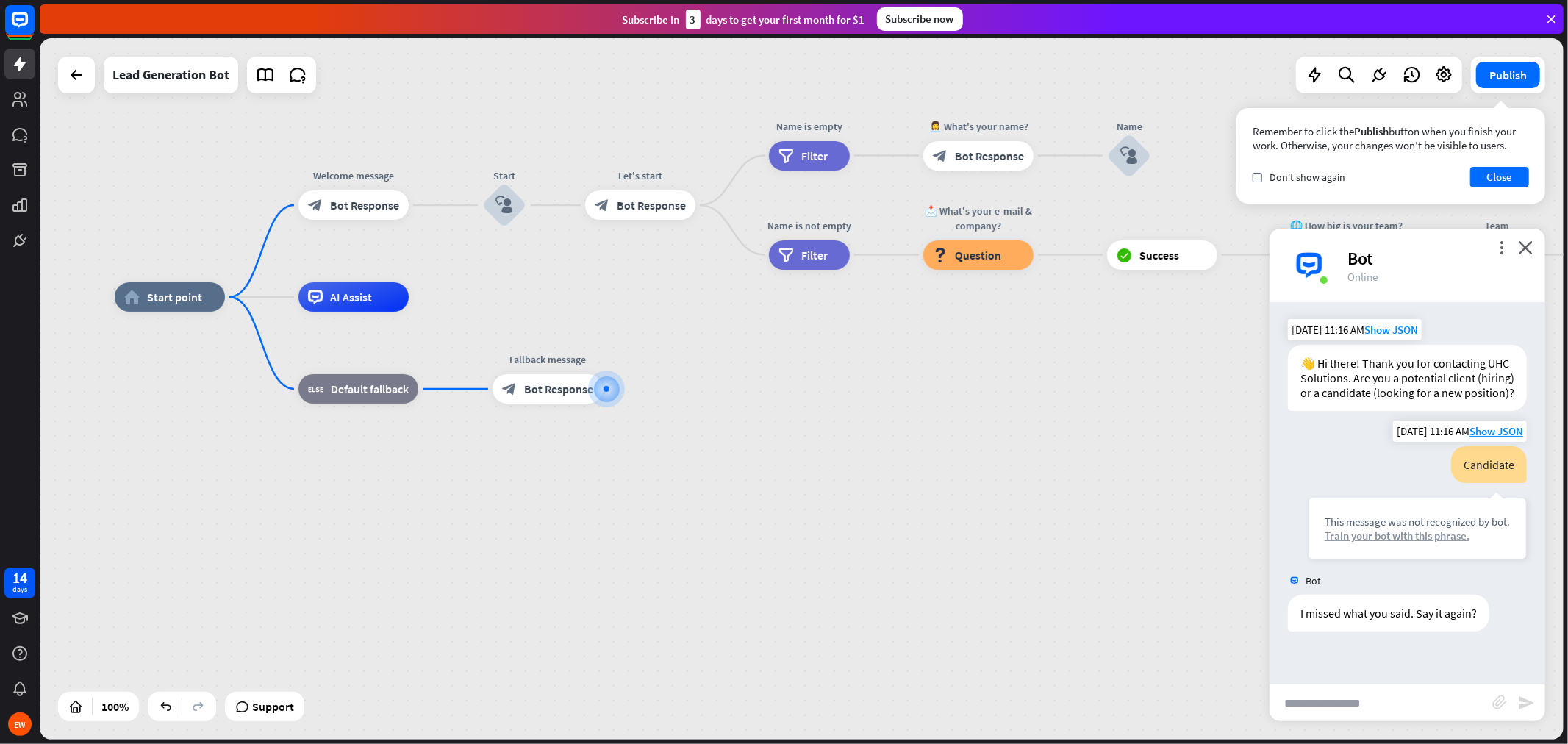
click at [1411, 537] on div "Train your bot with this phrase." at bounding box center [1417, 535] width 185 height 14
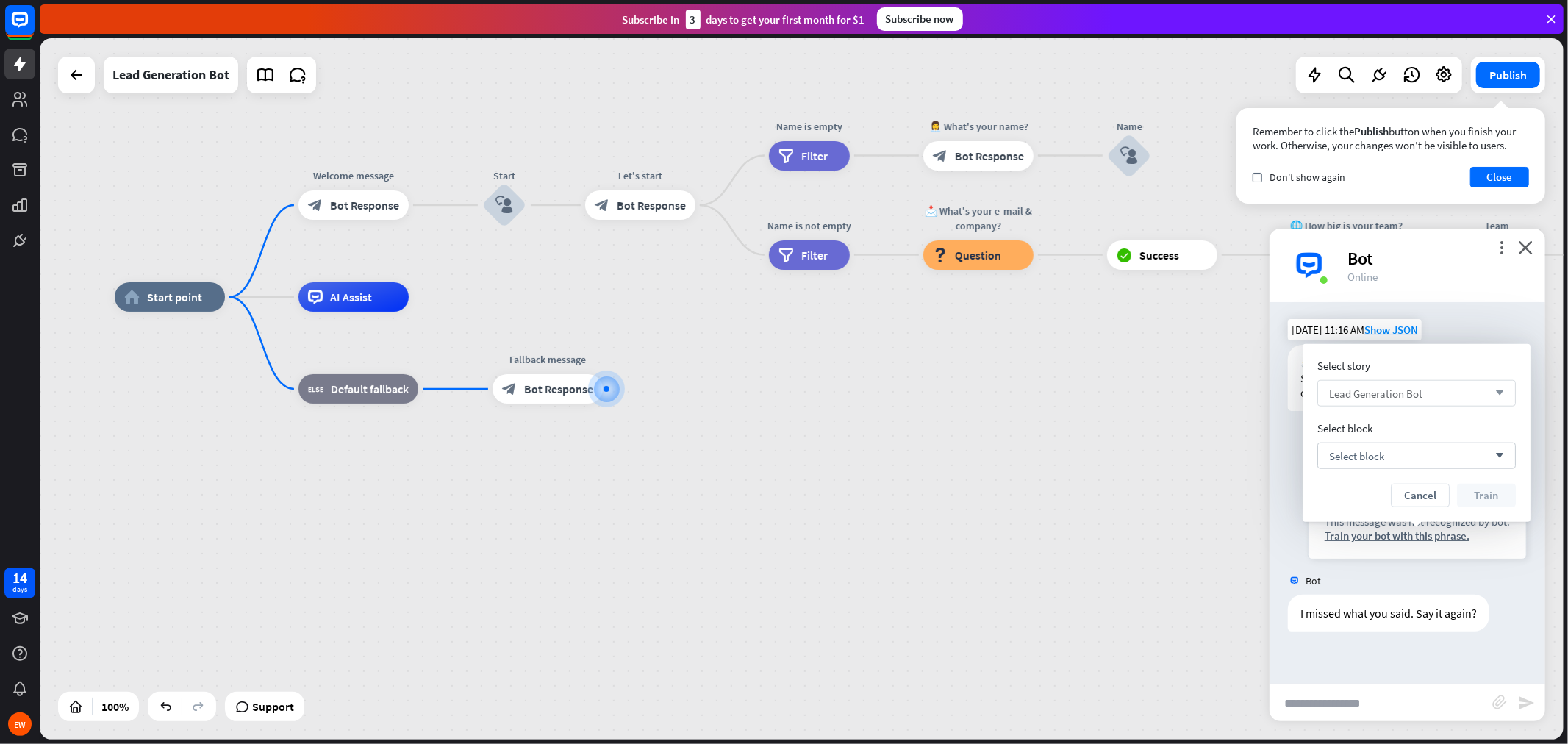
click at [1378, 395] on span "Lead Generation Bot" at bounding box center [1376, 392] width 94 height 14
click at [1406, 427] on span "Lead Generation Bot" at bounding box center [1381, 431] width 94 height 14
click at [1411, 451] on div "Select block arrow_down" at bounding box center [1416, 455] width 199 height 26
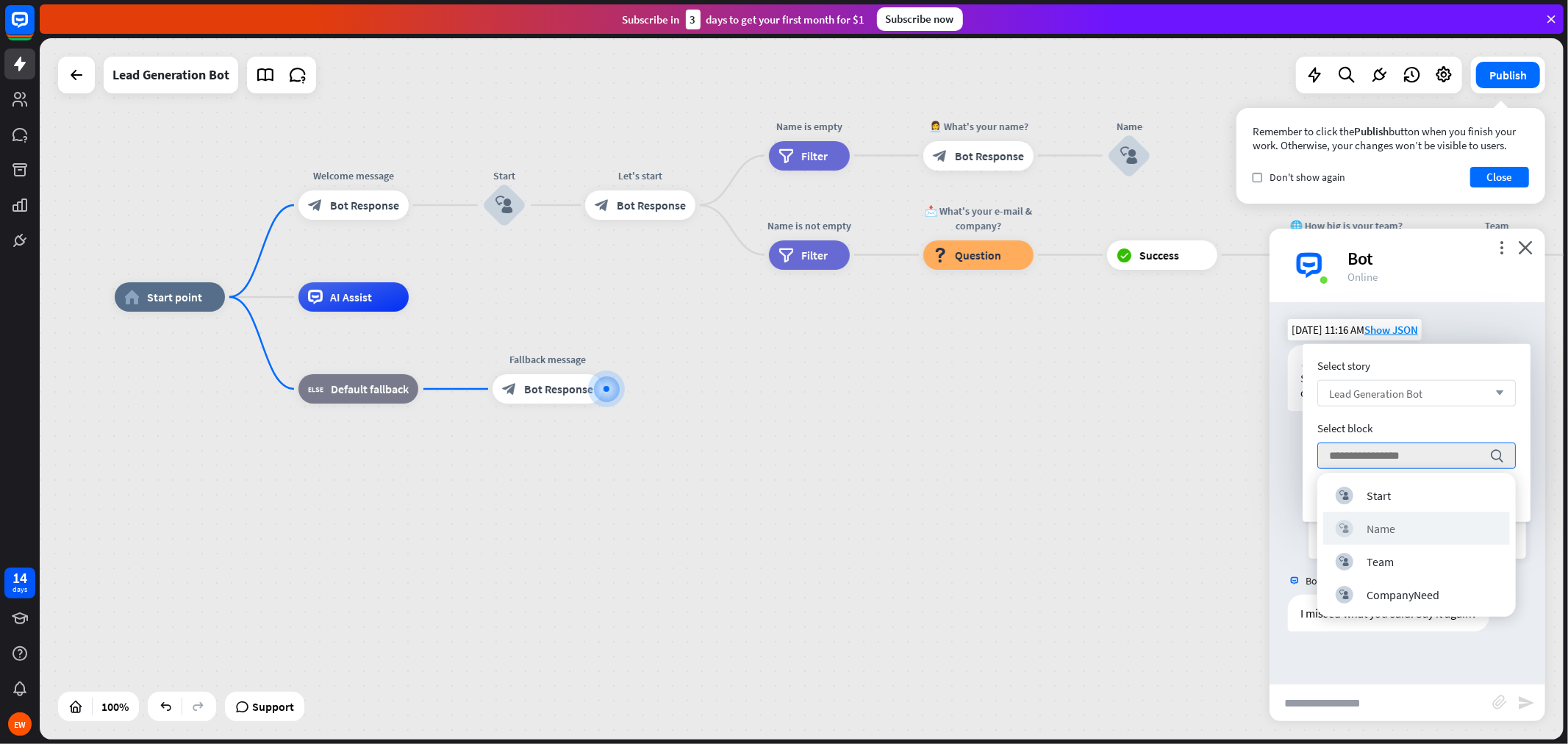
click at [1399, 540] on div "block_user_input Name" at bounding box center [1416, 529] width 187 height 33
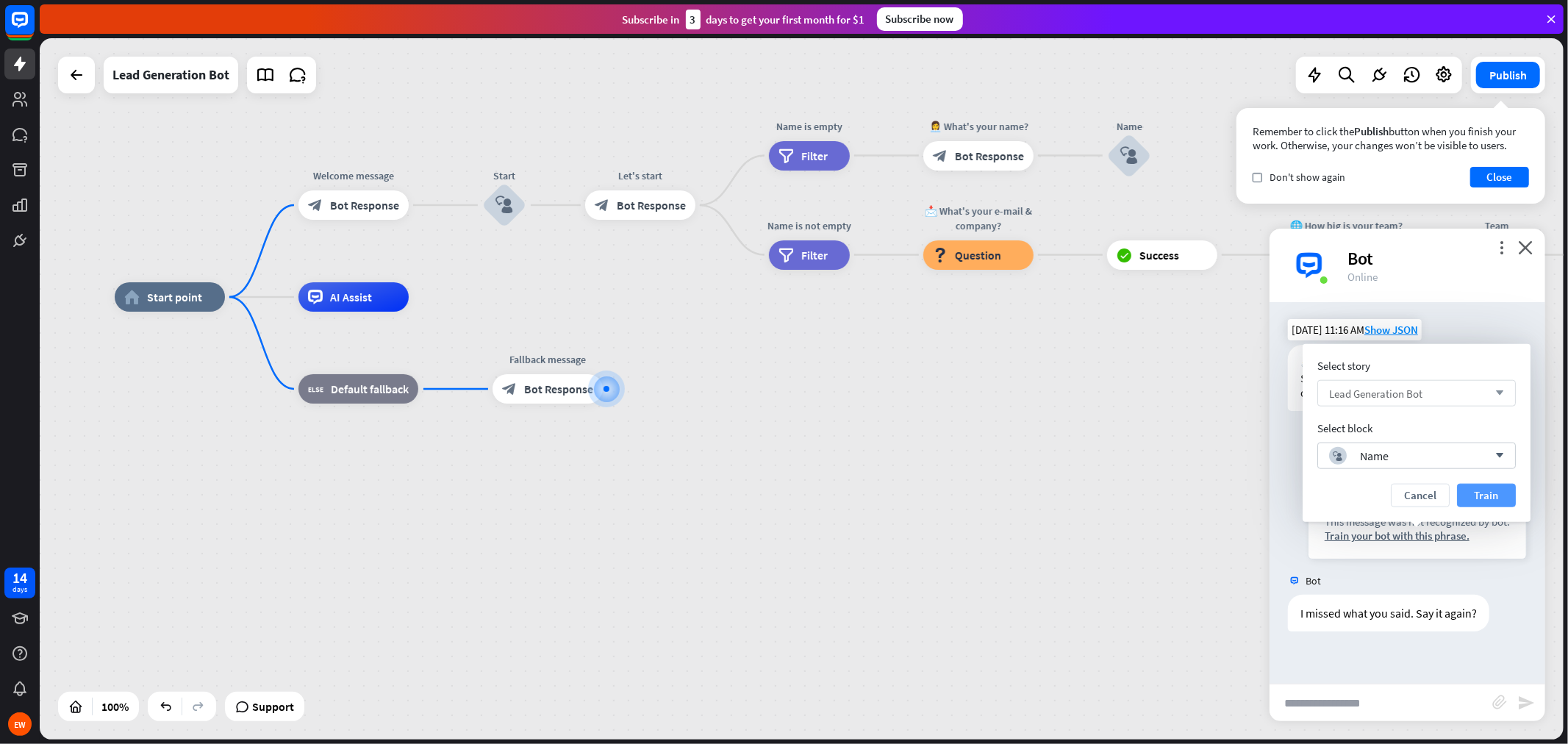
click at [1411, 495] on button "Train" at bounding box center [1486, 496] width 59 height 24
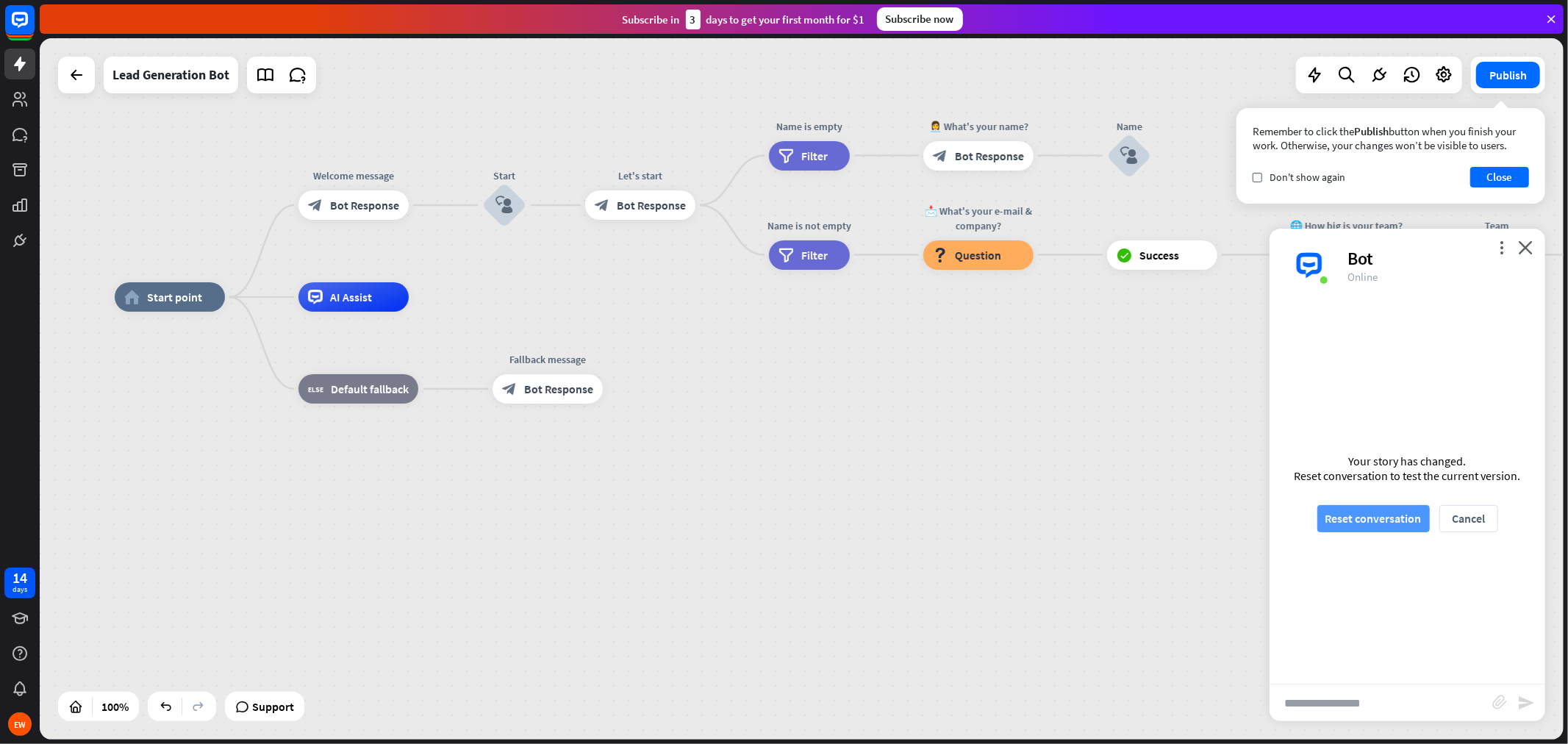
click at [1405, 512] on button "Reset conversation" at bounding box center [1374, 519] width 113 height 27
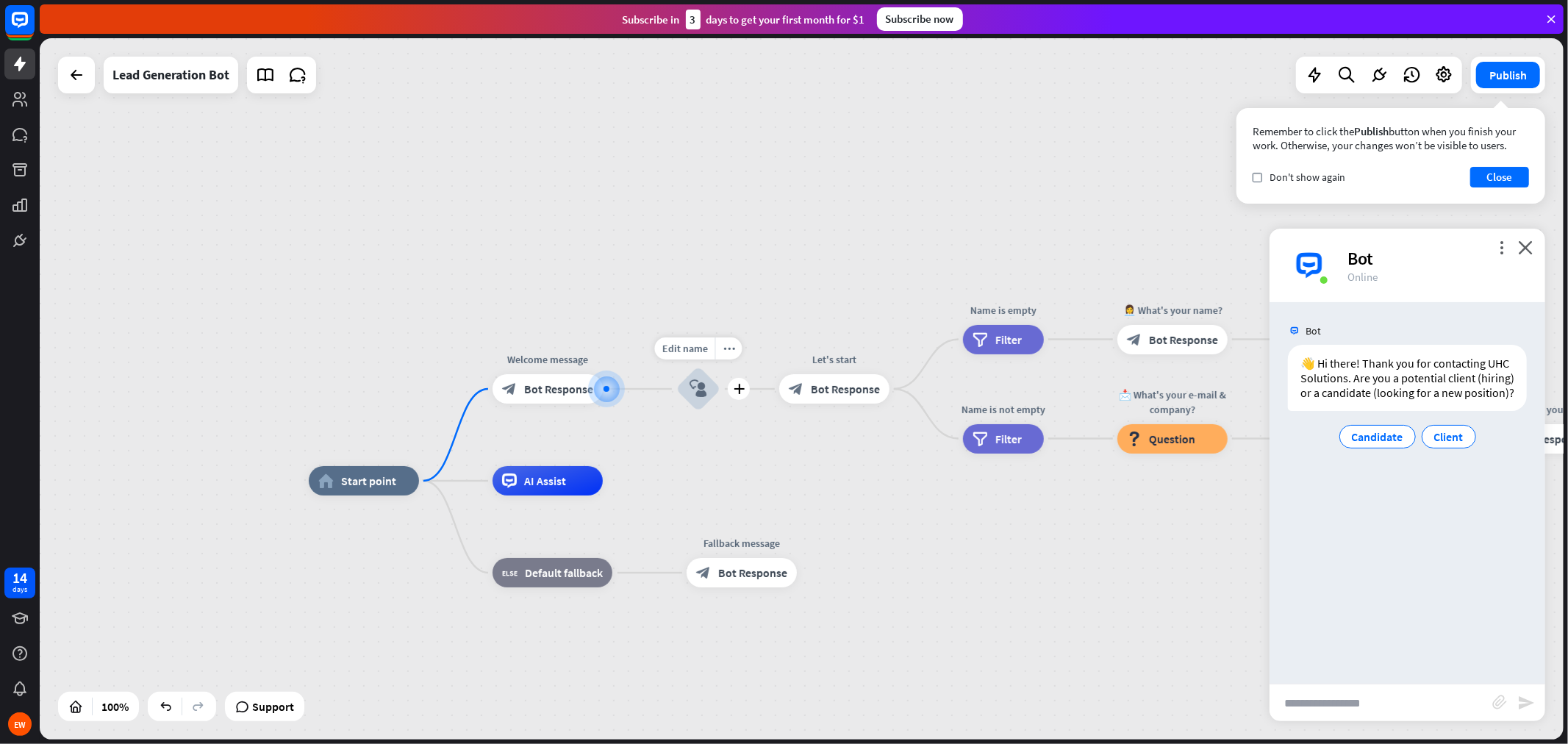
click at [701, 392] on icon "block_user_input" at bounding box center [697, 389] width 17 height 17
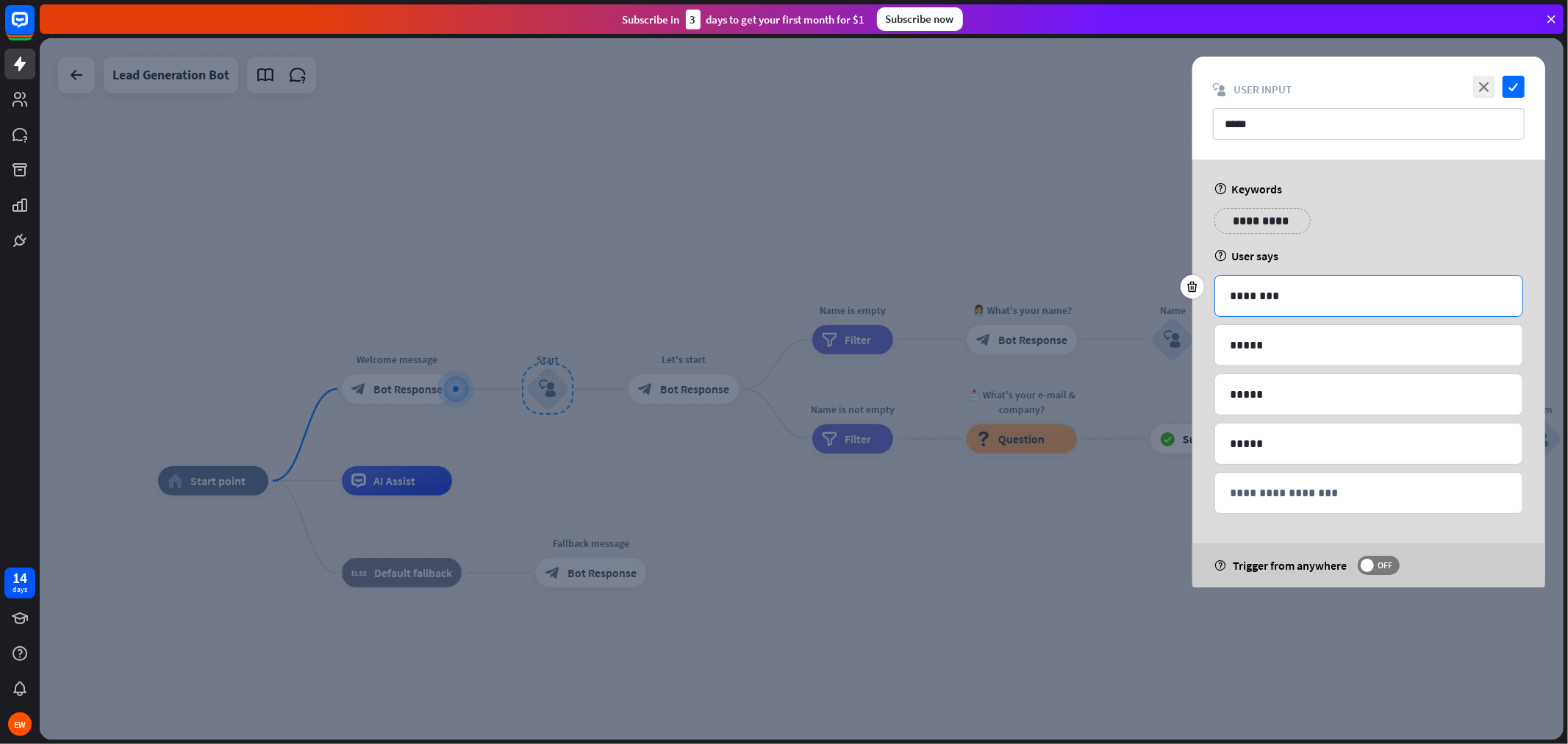
click at [1321, 311] on div "********" at bounding box center [1368, 296] width 307 height 41
drag, startPoint x: 1303, startPoint y: 302, endPoint x: 1208, endPoint y: 295, distance: 95.3
click at [1208, 295] on div "**********" at bounding box center [1368, 373] width 353 height 428
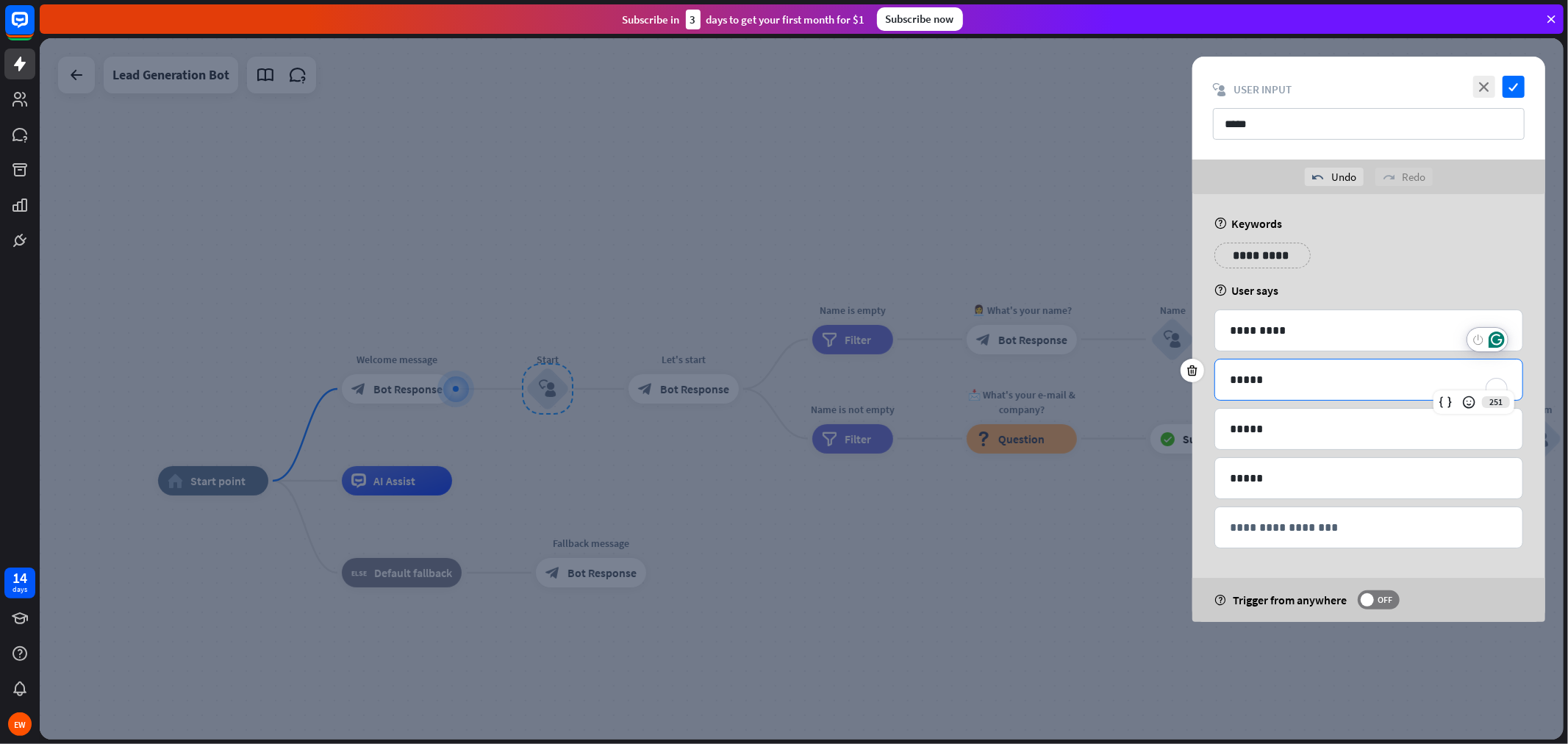
click at [1280, 396] on div "*****" at bounding box center [1368, 380] width 307 height 41
click at [1411, 90] on icon "close" at bounding box center [1484, 86] width 22 height 22
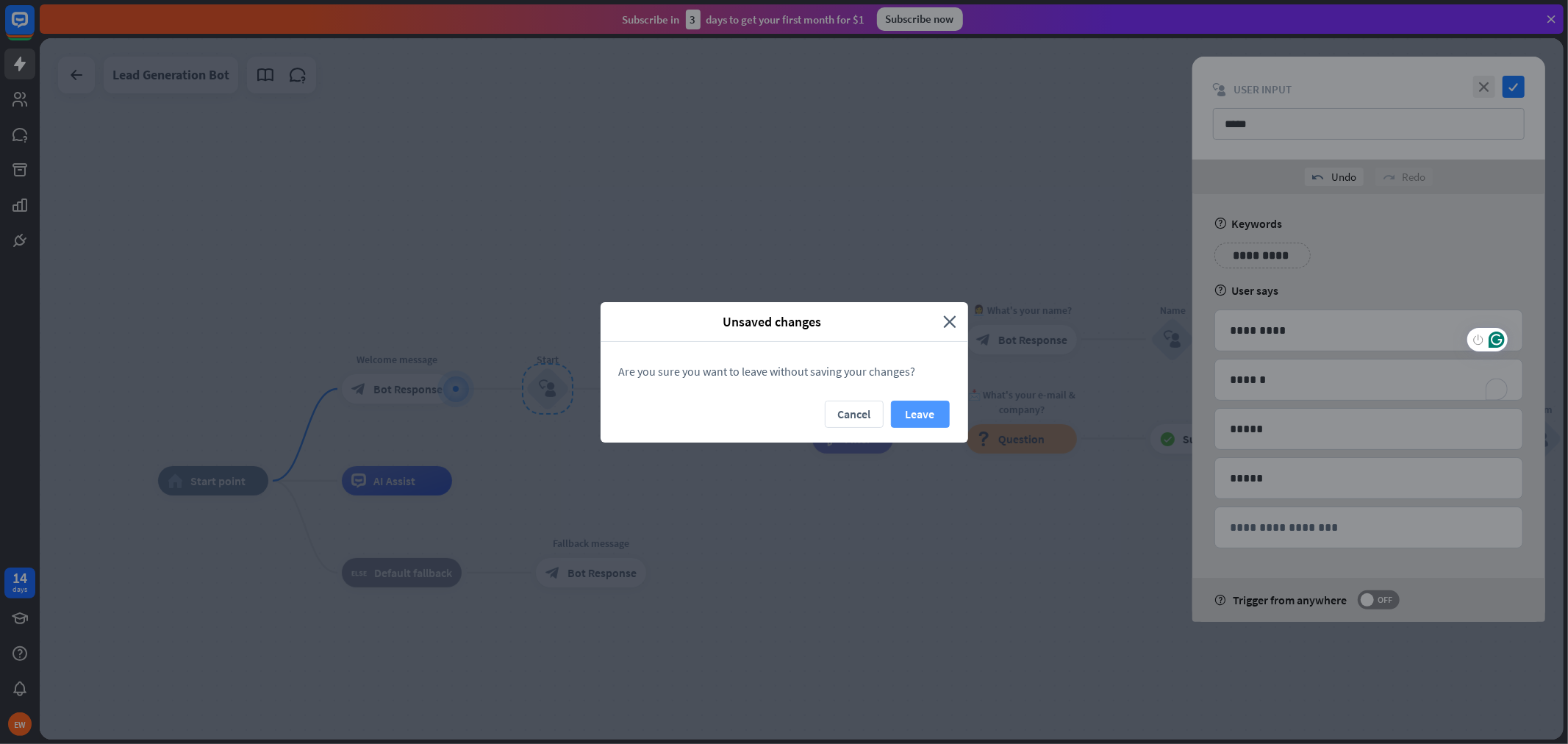
click at [904, 407] on button "Leave" at bounding box center [920, 414] width 59 height 27
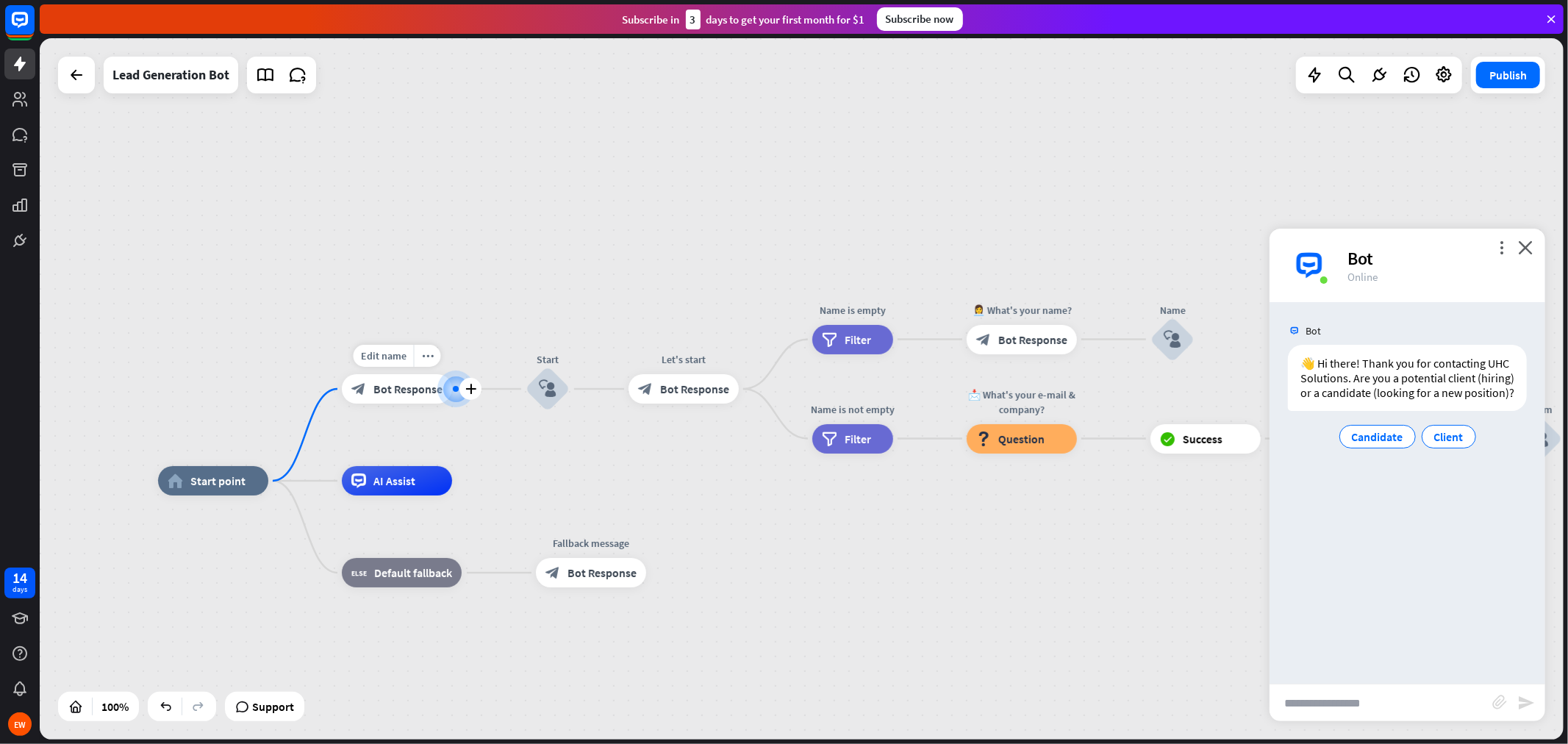
click at [396, 402] on div "block_bot_response Bot Response" at bounding box center [397, 389] width 110 height 29
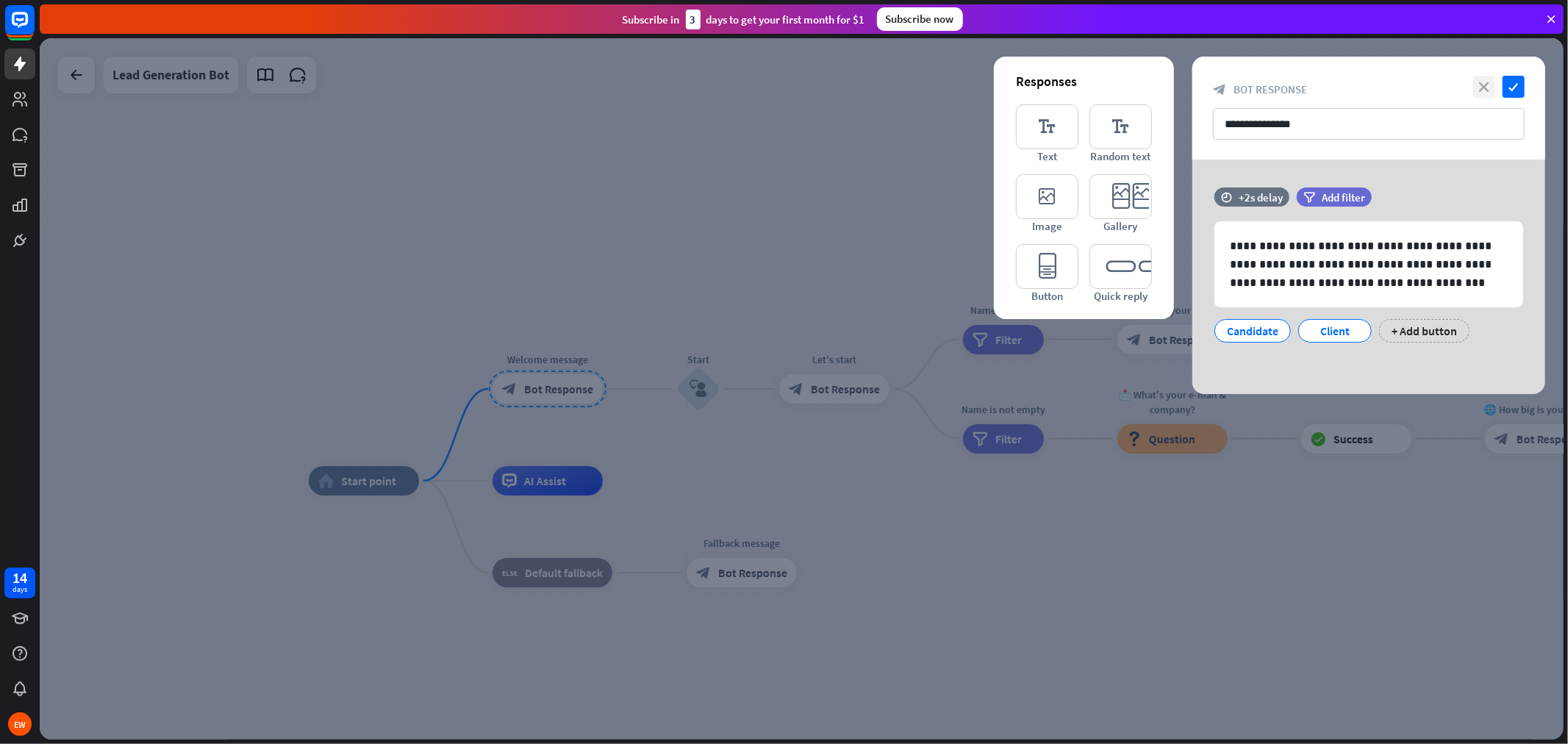
click at [1411, 91] on icon "close" at bounding box center [1484, 86] width 22 height 22
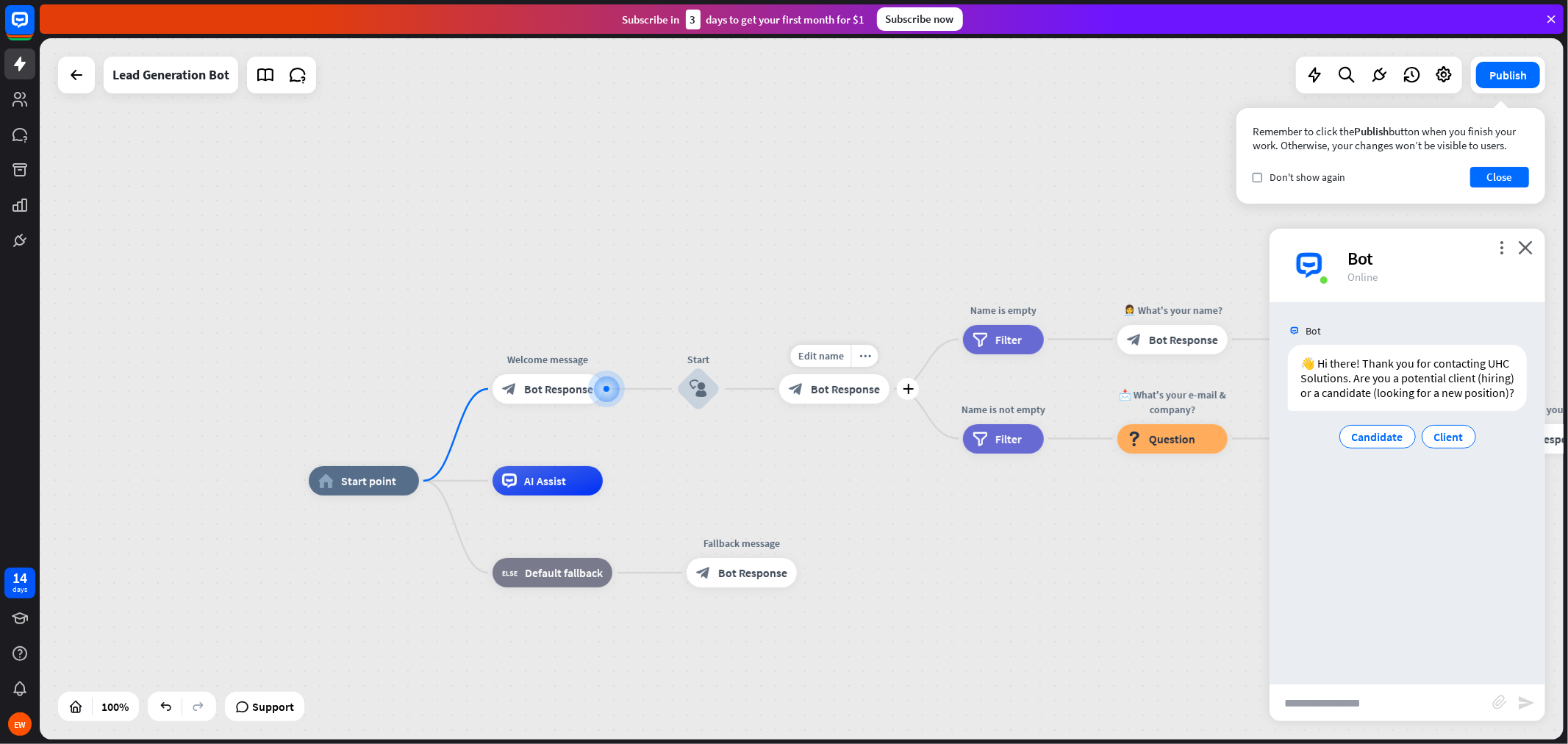
click at [804, 392] on div "block_bot_response Bot Response" at bounding box center [833, 389] width 110 height 29
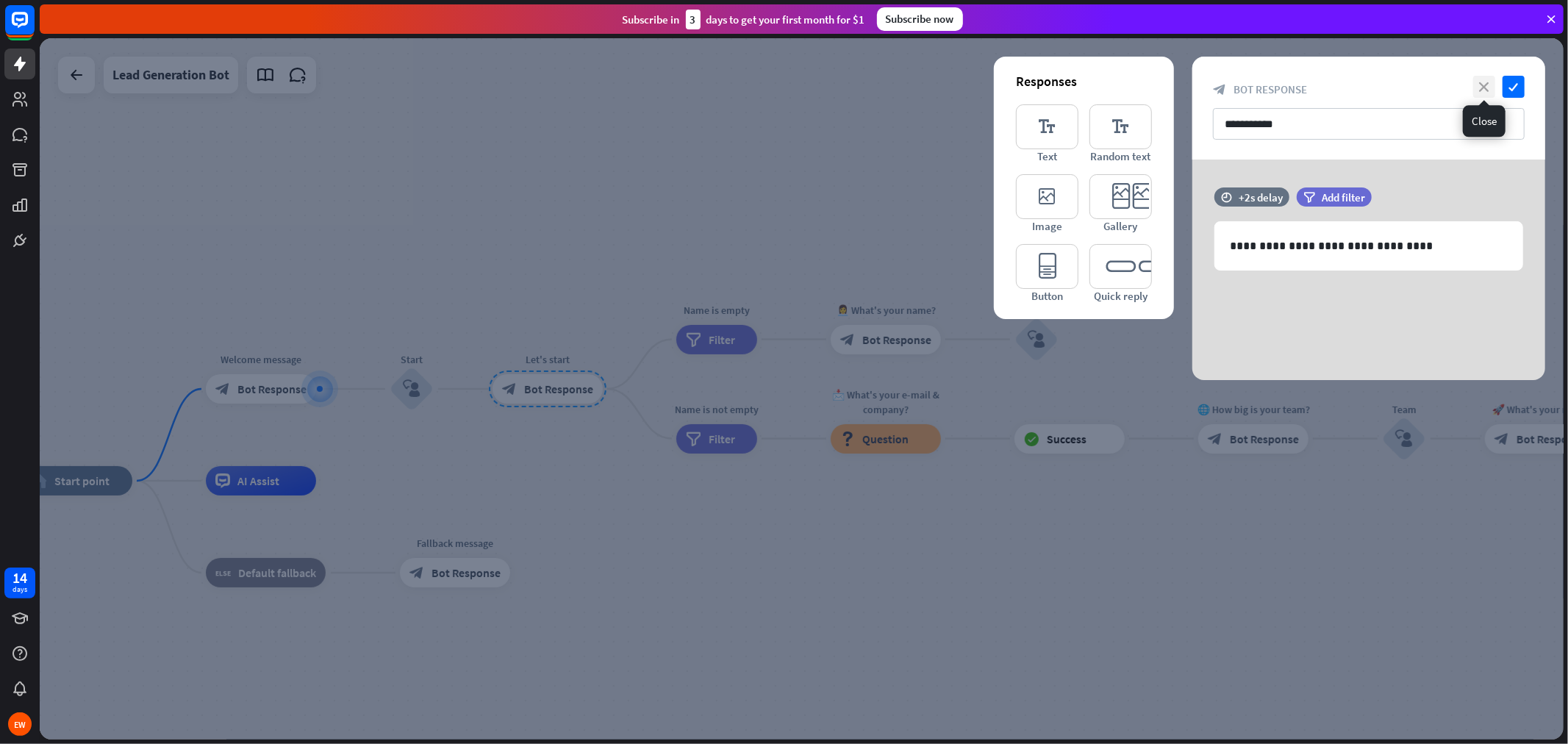
click at [1411, 81] on icon "close" at bounding box center [1484, 86] width 22 height 22
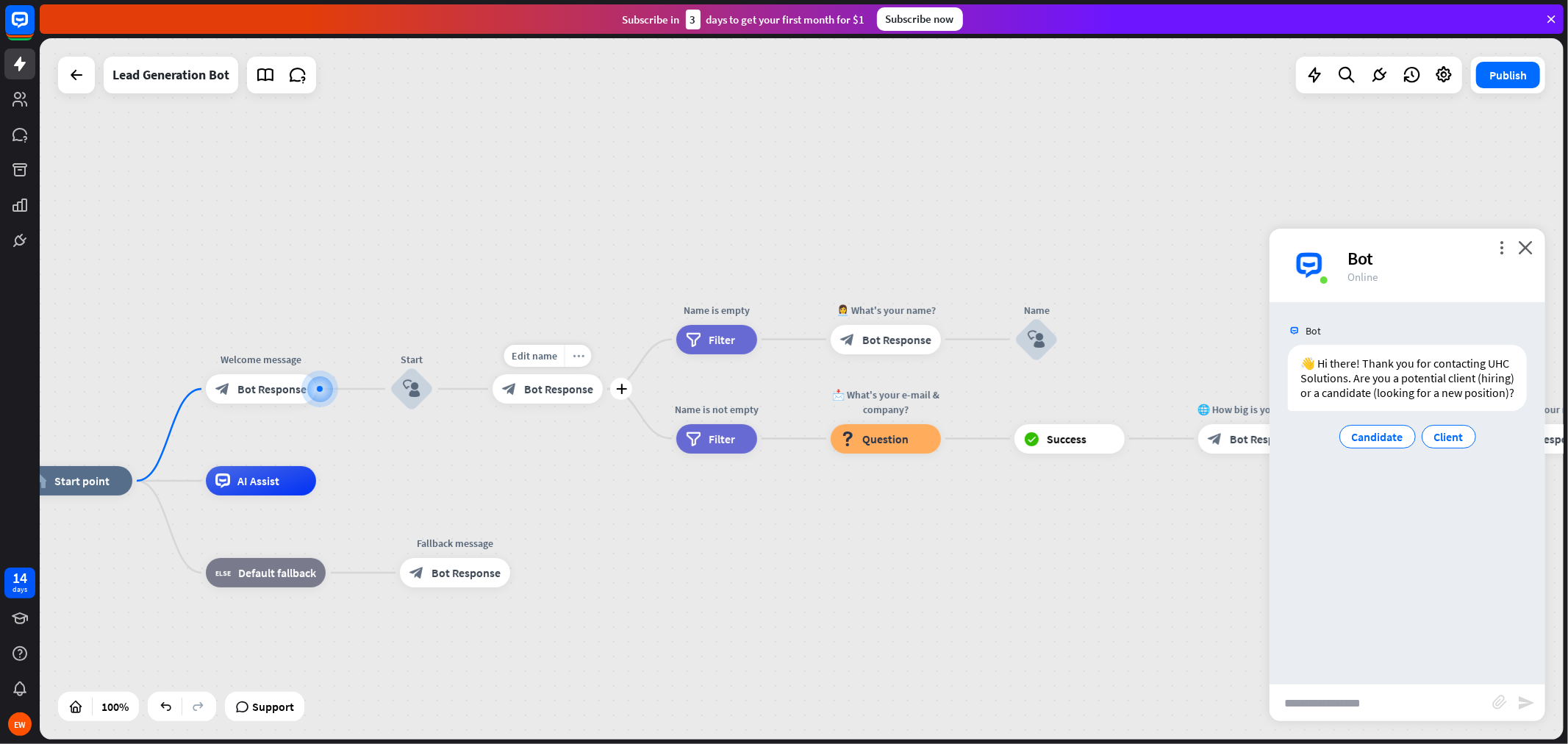
click at [576, 361] on icon "more_horiz" at bounding box center [578, 356] width 12 height 11
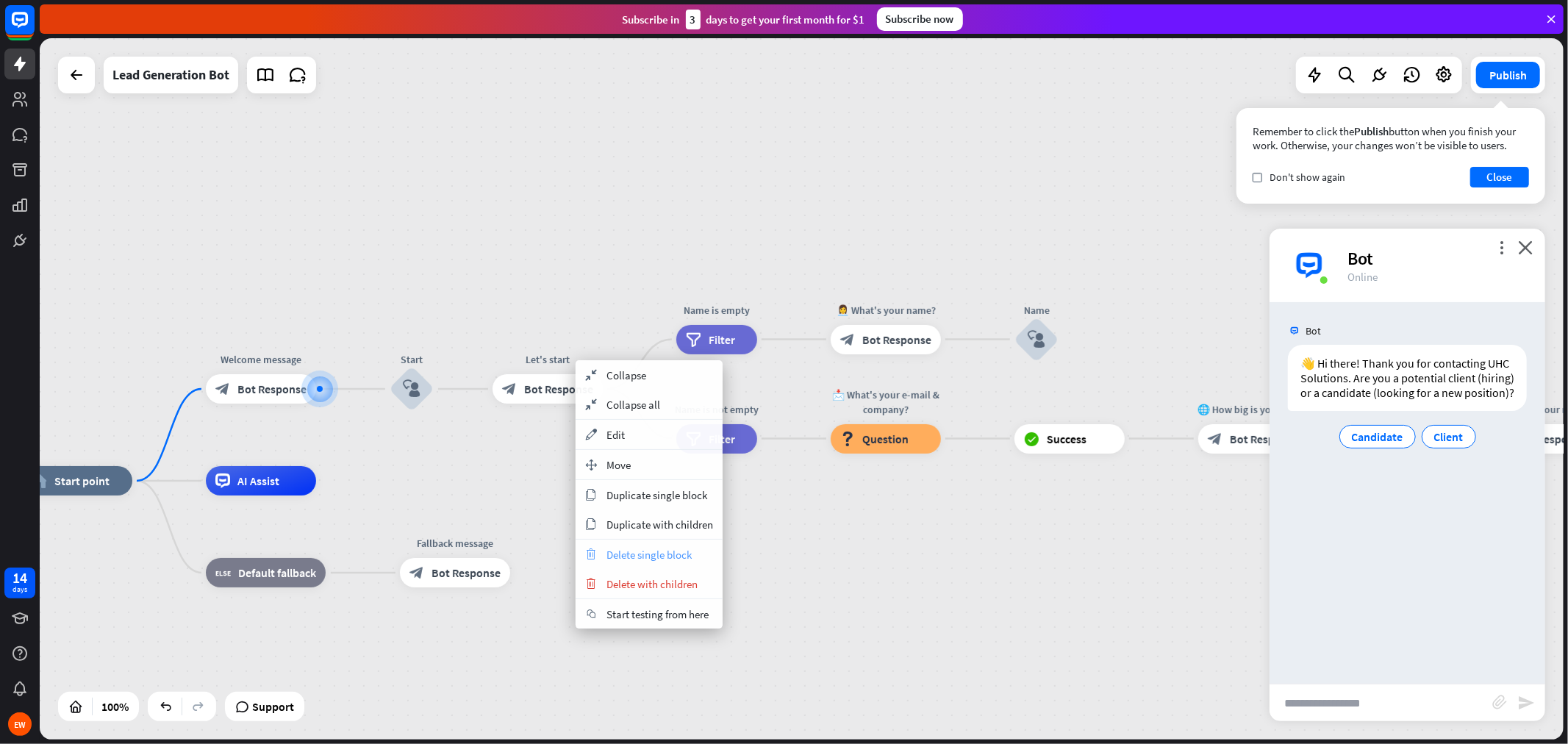
click at [685, 553] on span "Delete single block" at bounding box center [649, 554] width 85 height 14
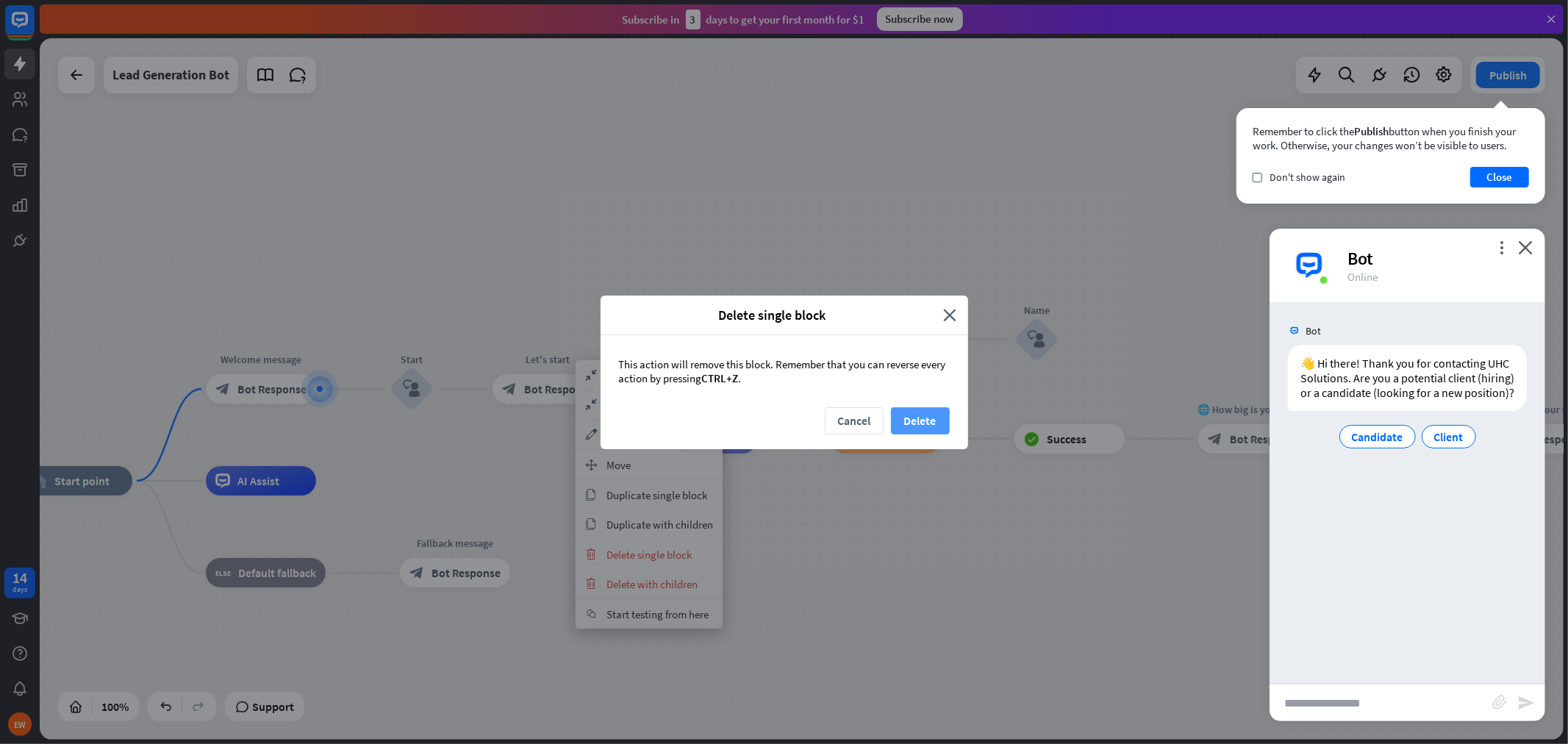
click at [917, 429] on button "Delete" at bounding box center [920, 422] width 59 height 27
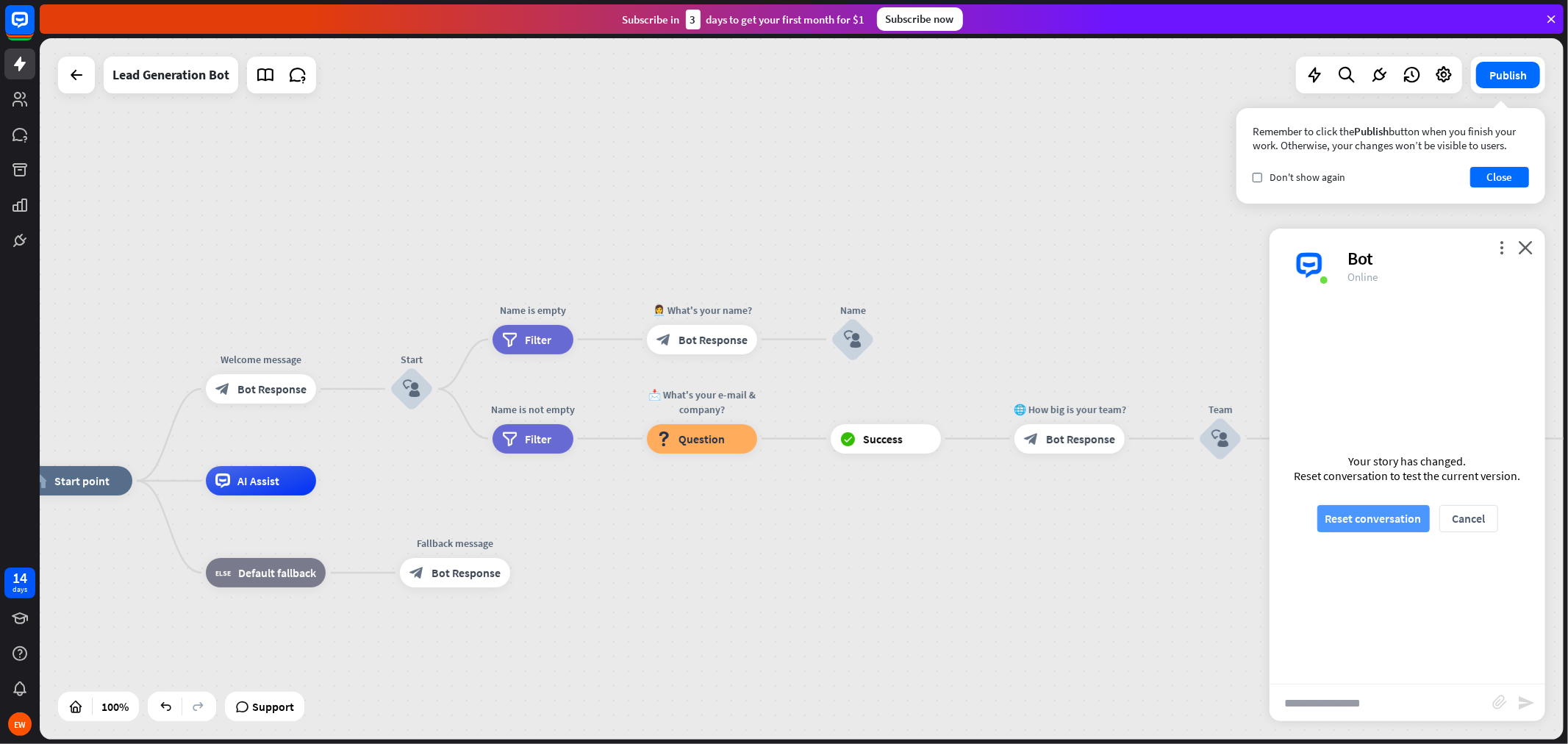
click at [1411, 523] on button "Reset conversation" at bounding box center [1374, 519] width 113 height 27
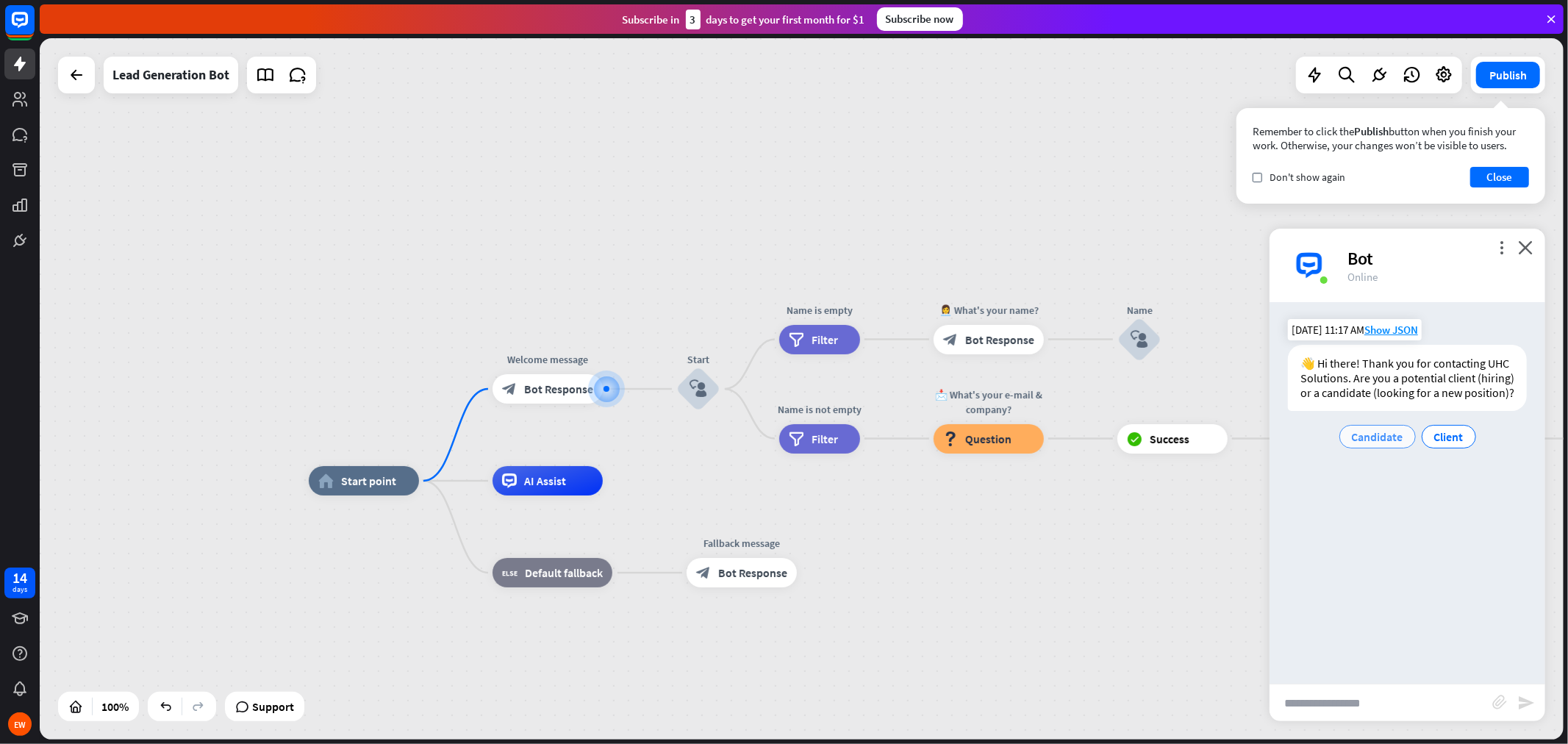
click at [1399, 430] on span "Candidate" at bounding box center [1377, 437] width 52 height 15
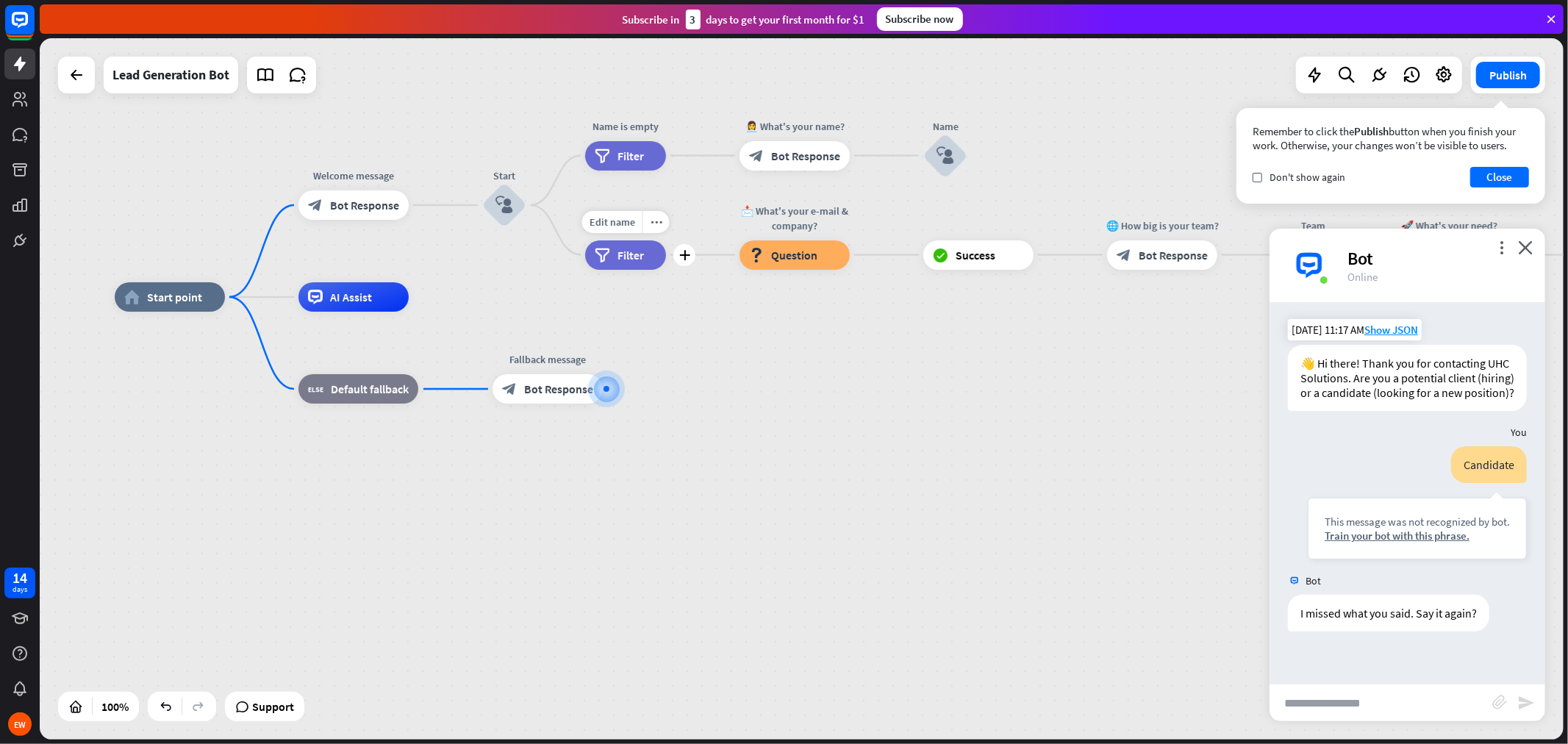
click at [608, 267] on div "filter Filter" at bounding box center [626, 255] width 81 height 29
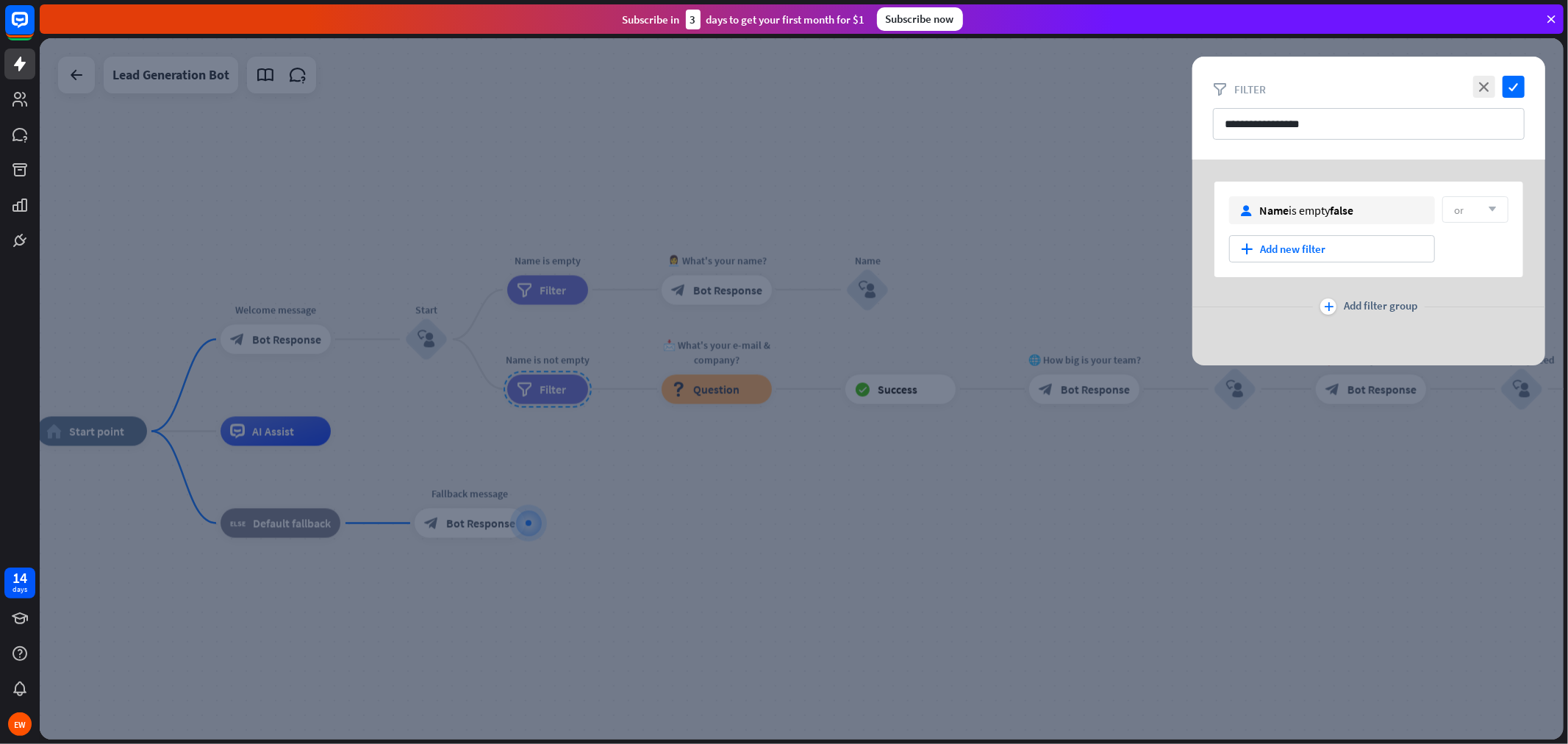
click at [428, 332] on div at bounding box center [802, 389] width 1524 height 701
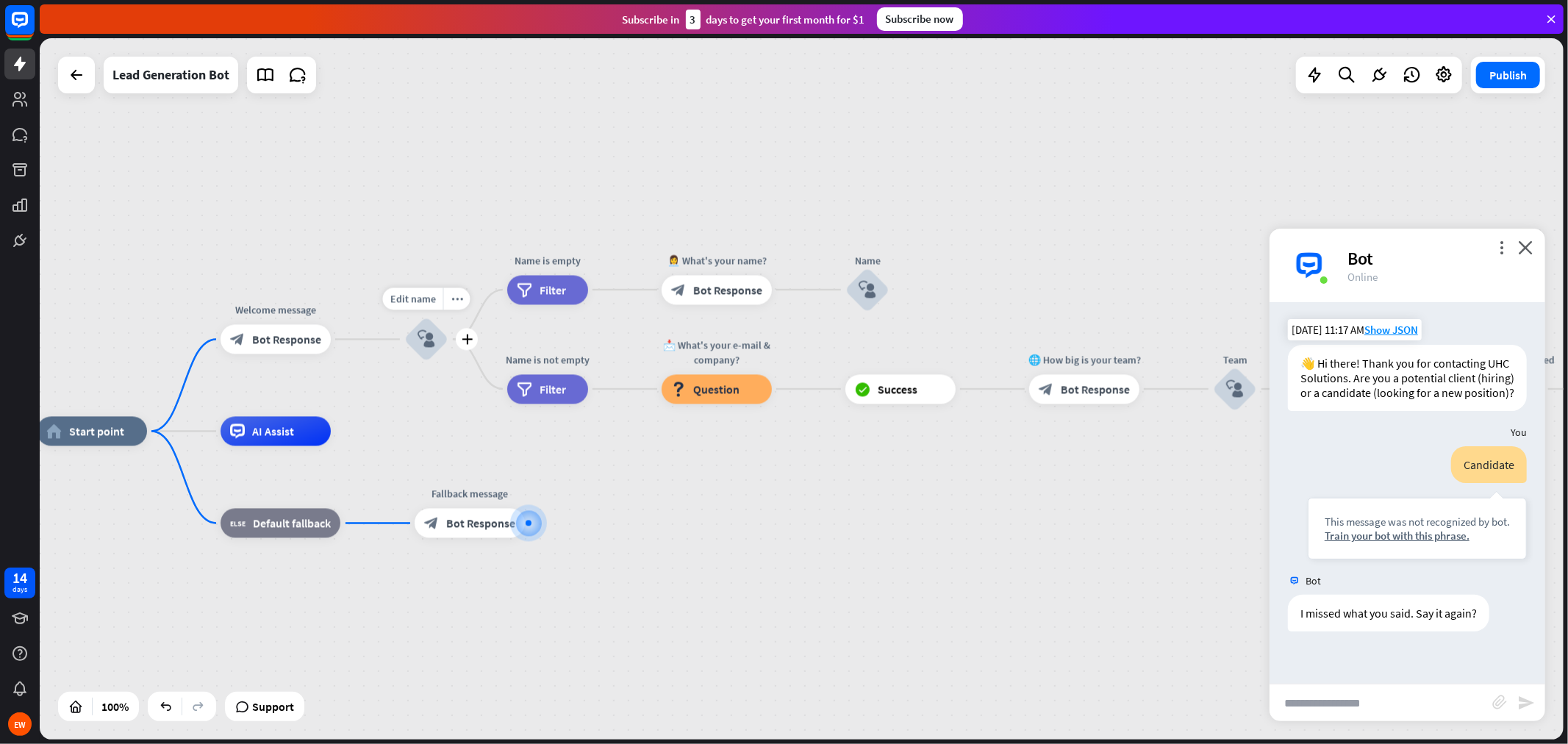
click at [441, 332] on div "block_user_input" at bounding box center [426, 340] width 44 height 45
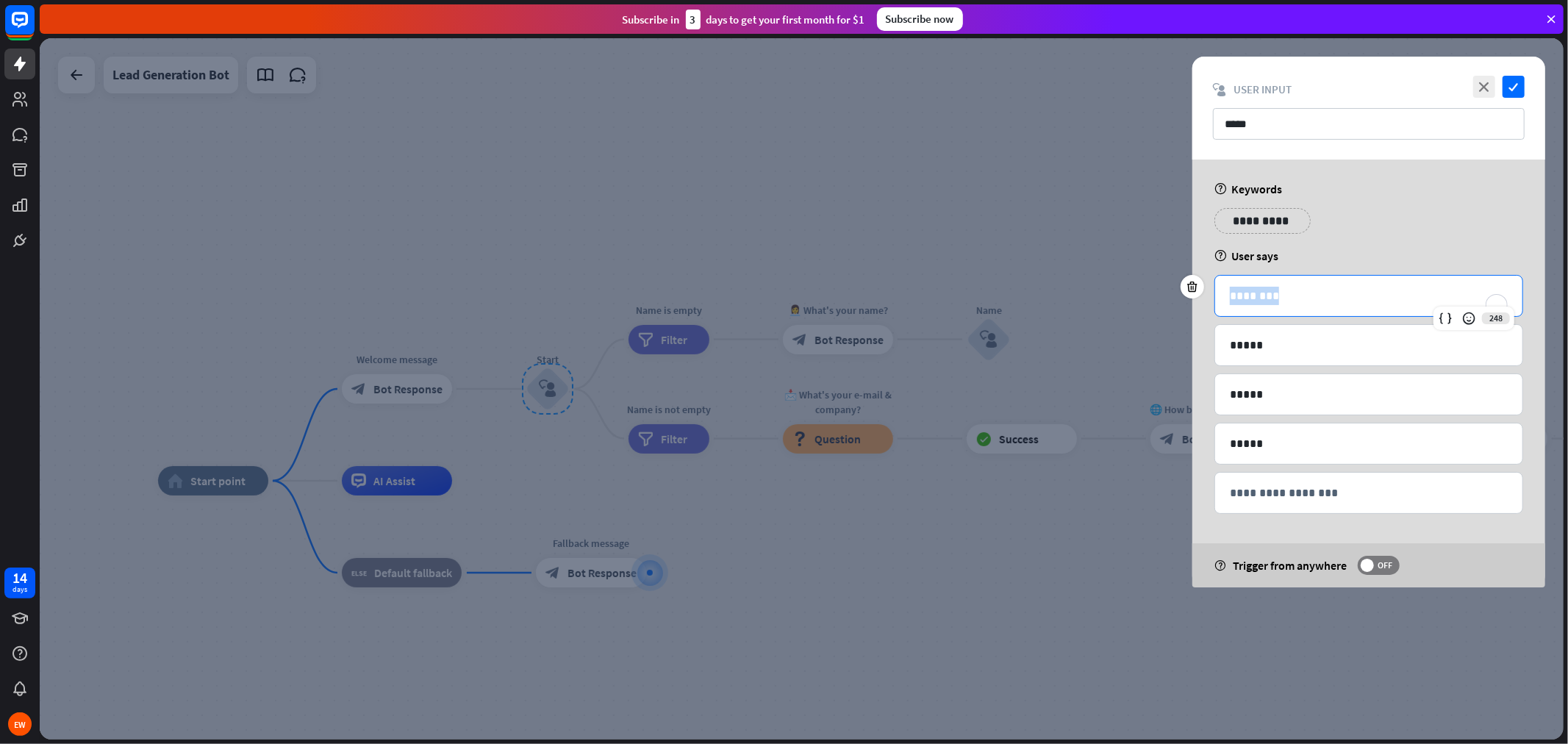
drag, startPoint x: 1277, startPoint y: 294, endPoint x: 1173, endPoint y: 298, distance: 104.1
click at [1174, 298] on div "**********" at bounding box center [1368, 373] width 390 height 428
click at [1283, 228] on p "**********" at bounding box center [1255, 221] width 59 height 18
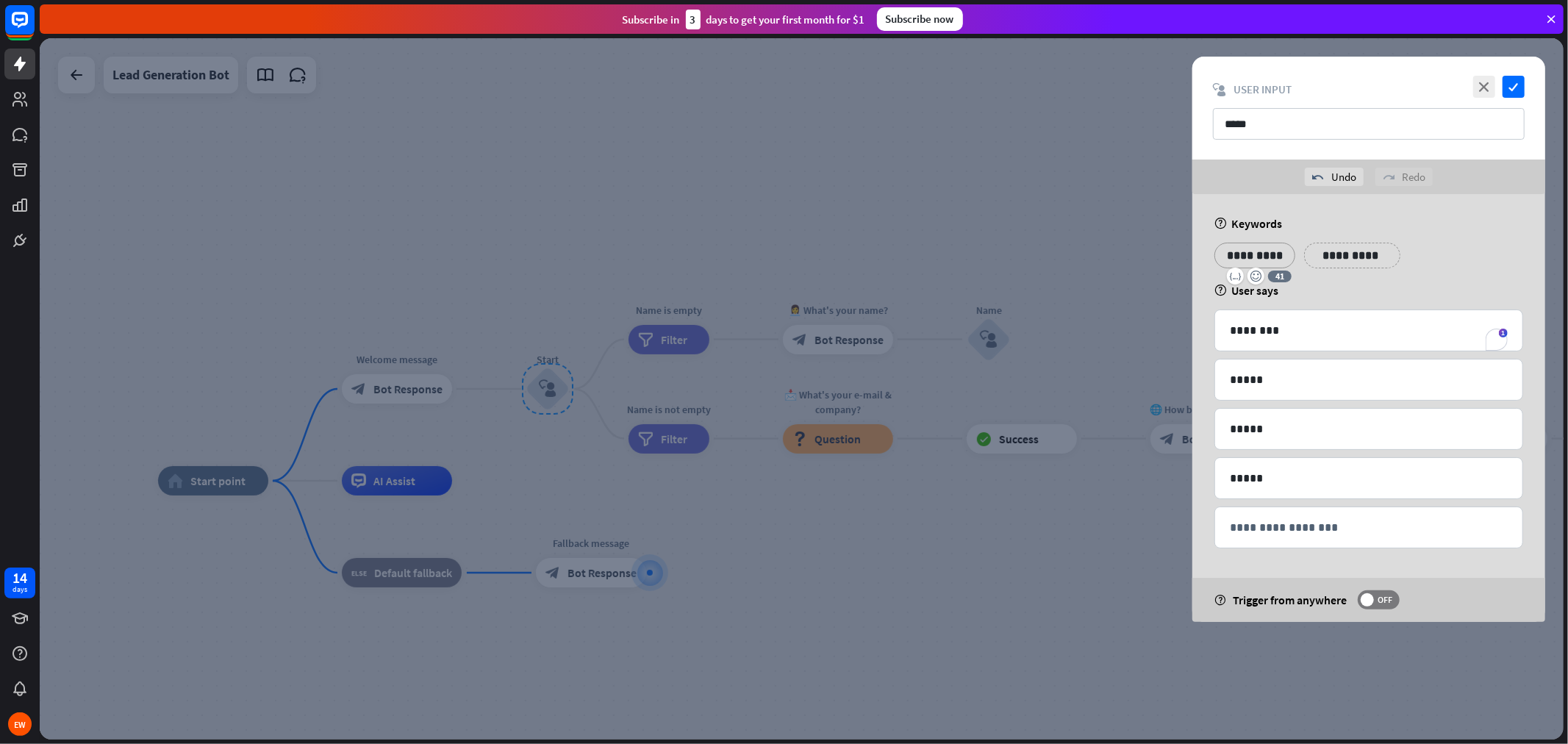
click at [1332, 261] on p "**********" at bounding box center [1353, 255] width 74 height 18
click at [1411, 178] on div "undo Undo redo Redo" at bounding box center [1368, 177] width 353 height 35
click at [1411, 85] on icon "close" at bounding box center [1484, 86] width 22 height 22
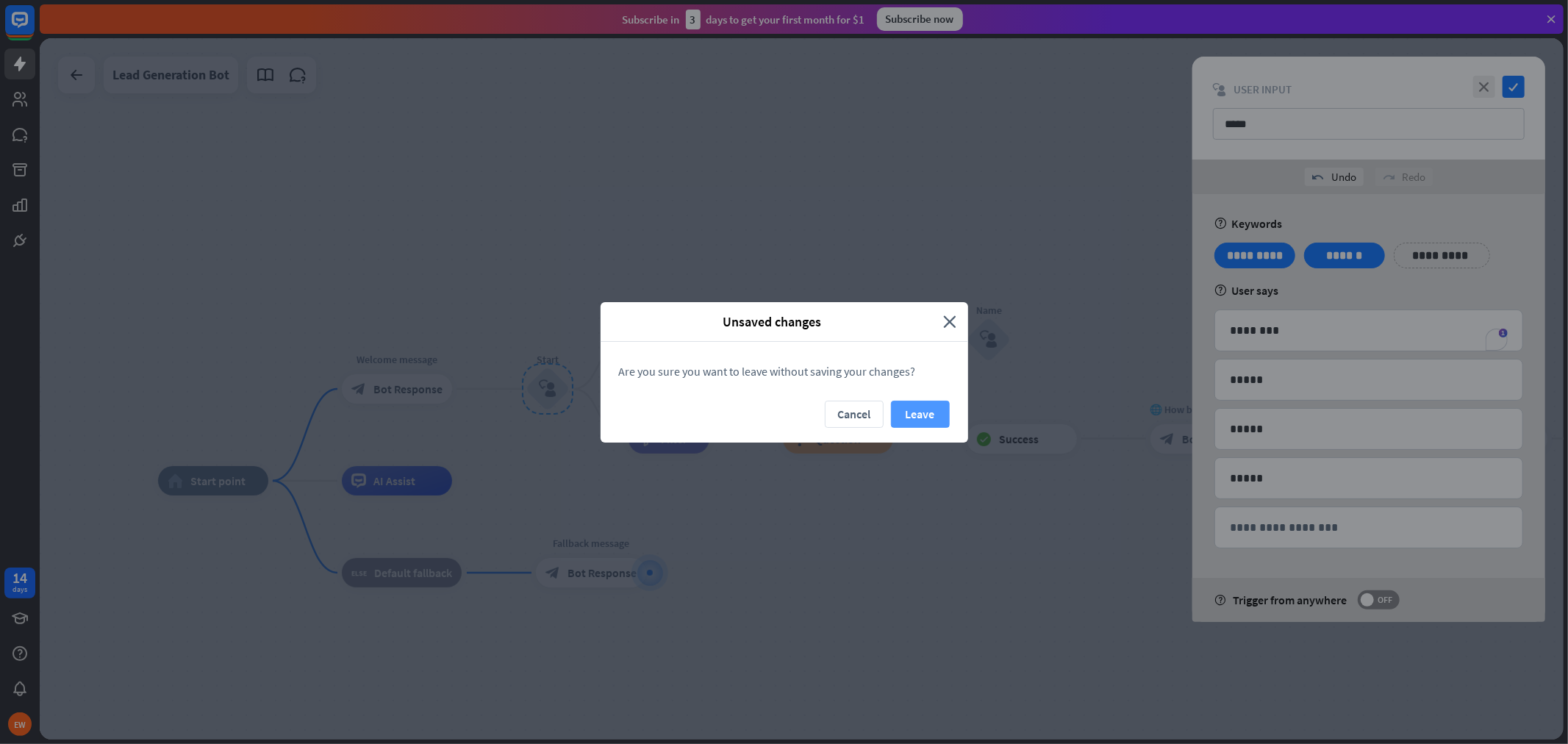
click at [922, 415] on button "Leave" at bounding box center [920, 414] width 59 height 27
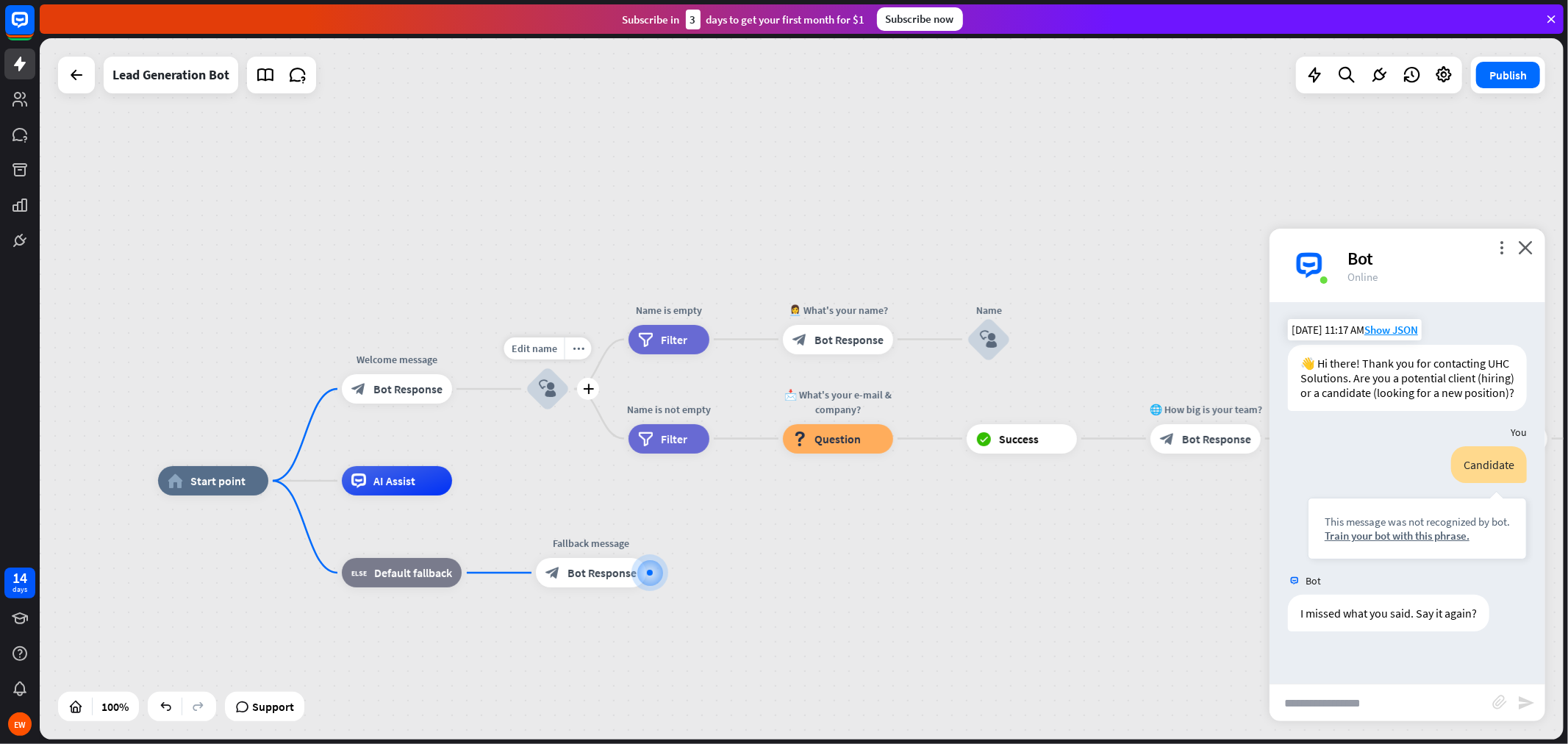
click at [551, 394] on icon "block_user_input" at bounding box center [547, 389] width 17 height 17
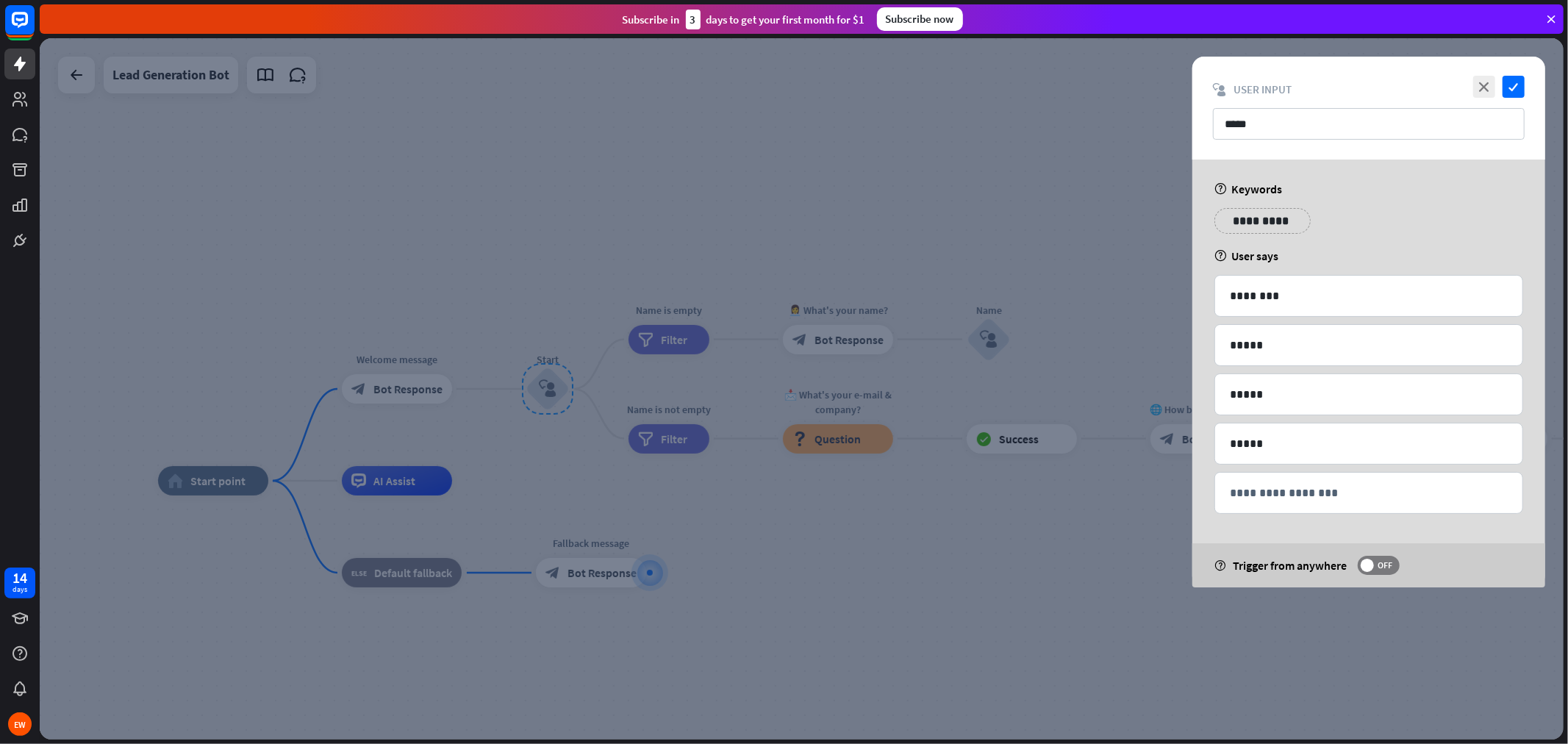
click at [643, 420] on div at bounding box center [802, 389] width 1524 height 701
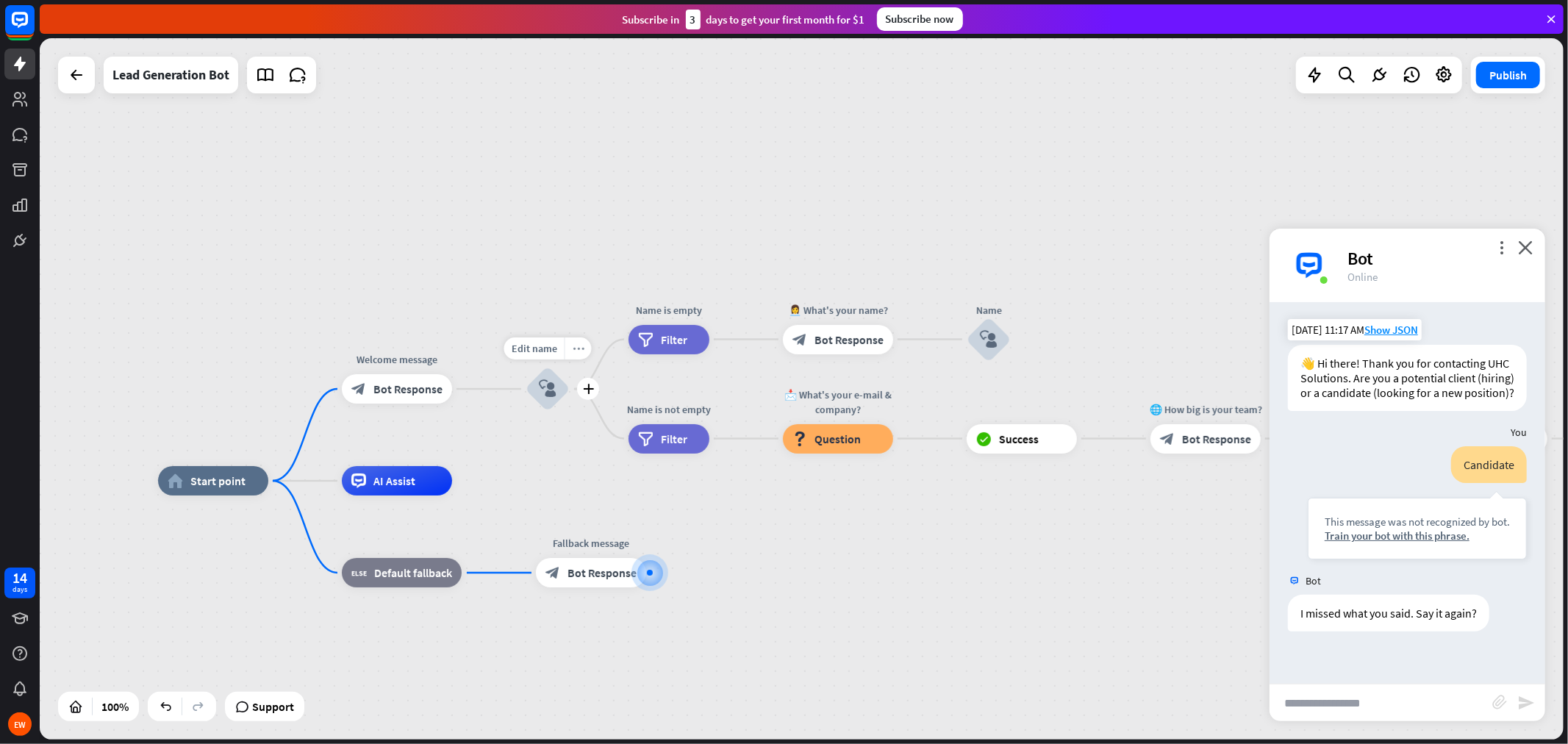
click at [570, 350] on div "more_horiz" at bounding box center [578, 349] width 27 height 22
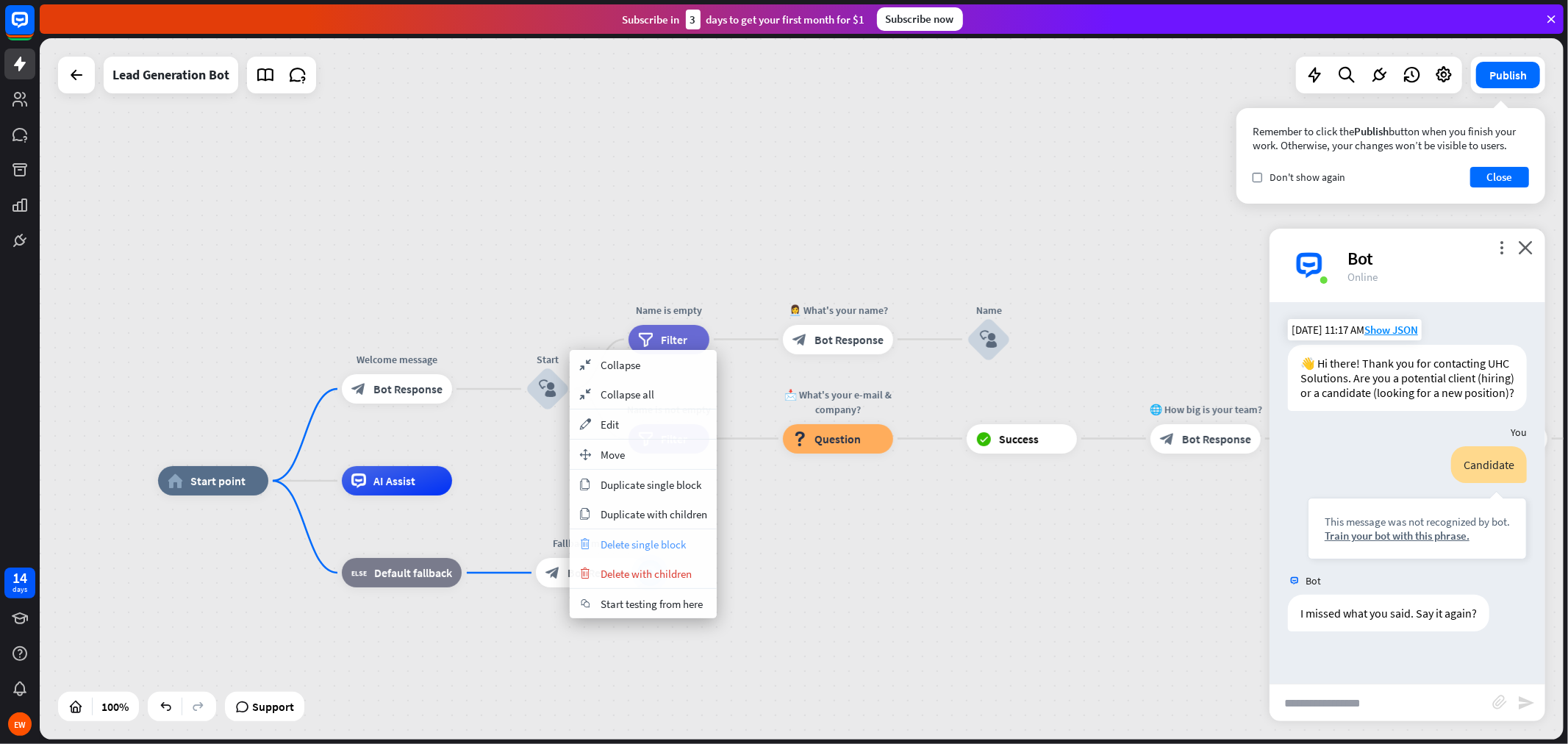
click at [656, 541] on span "Delete single block" at bounding box center [644, 544] width 85 height 14
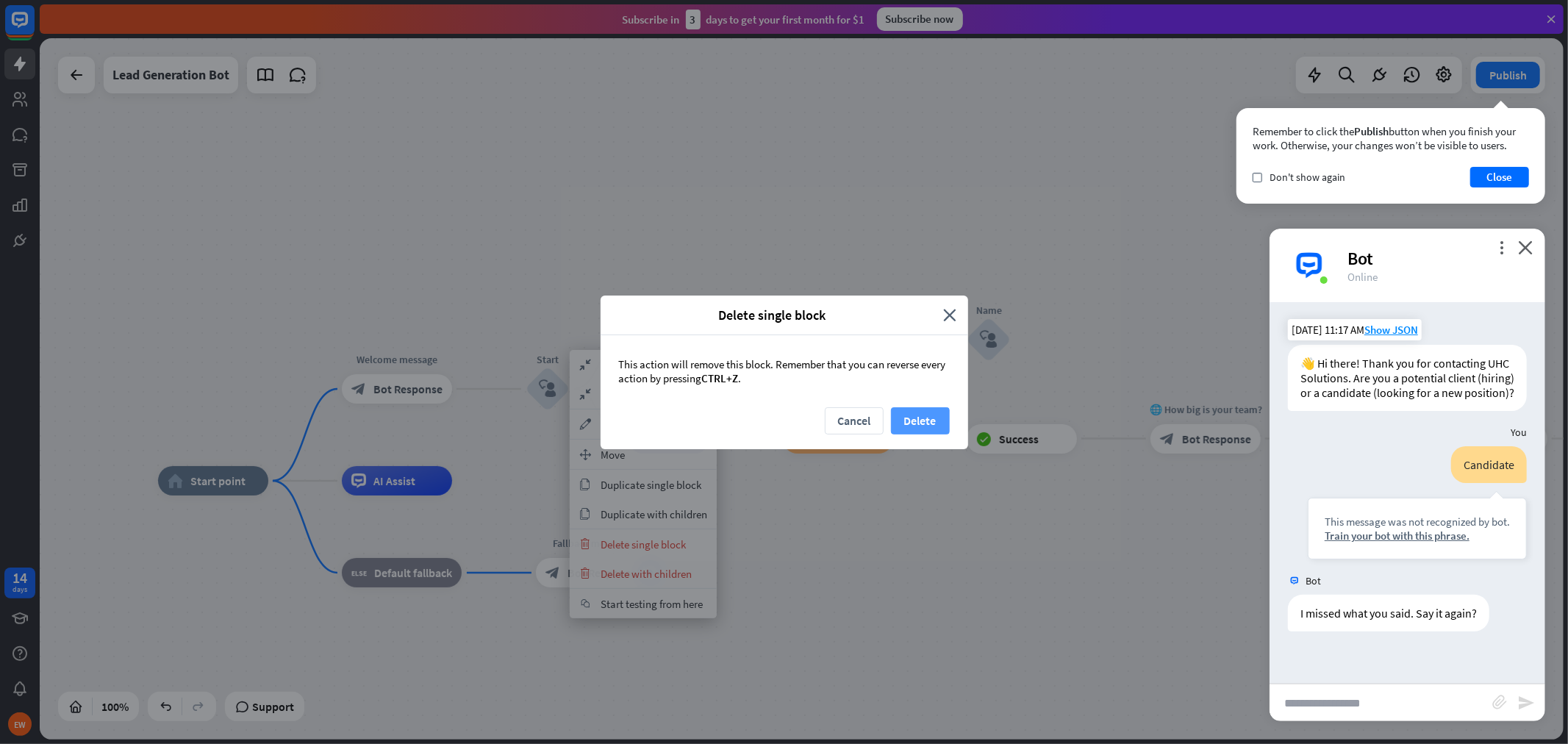
click at [912, 422] on button "Delete" at bounding box center [920, 422] width 59 height 27
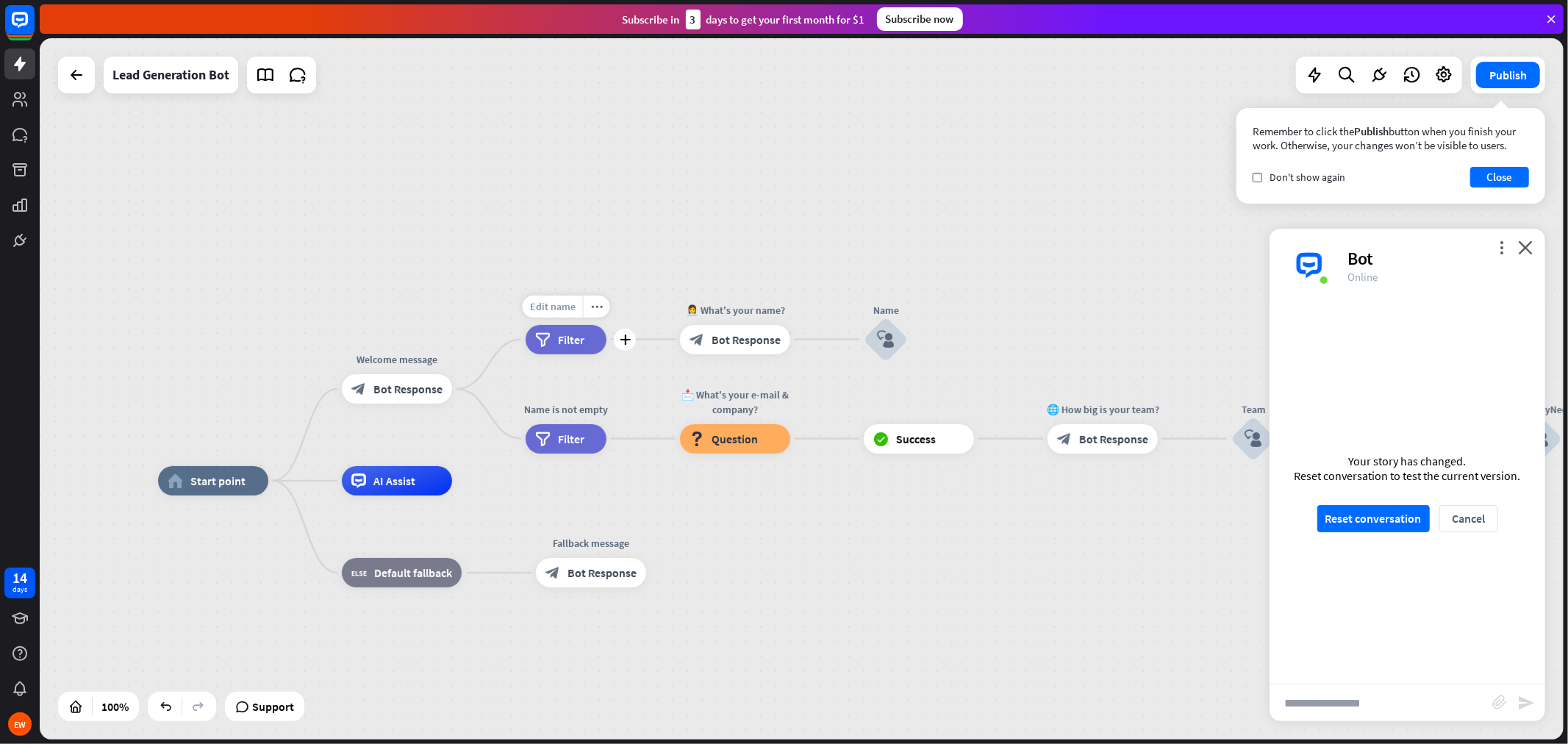
click at [569, 312] on span "Edit name" at bounding box center [553, 306] width 45 height 14
click at [1411, 521] on button "Reset conversation" at bounding box center [1374, 519] width 113 height 27
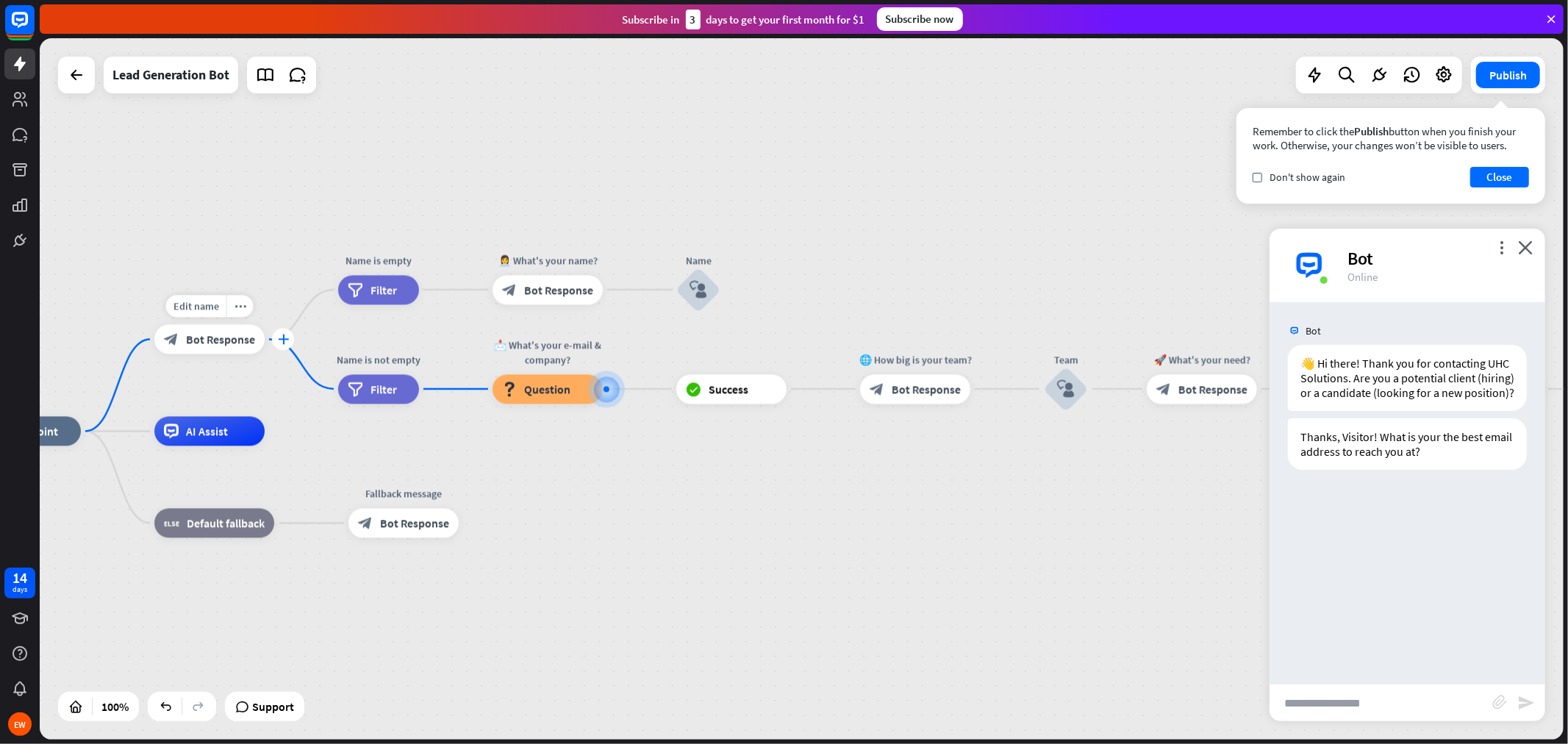
click at [276, 335] on div "plus" at bounding box center [283, 340] width 22 height 22
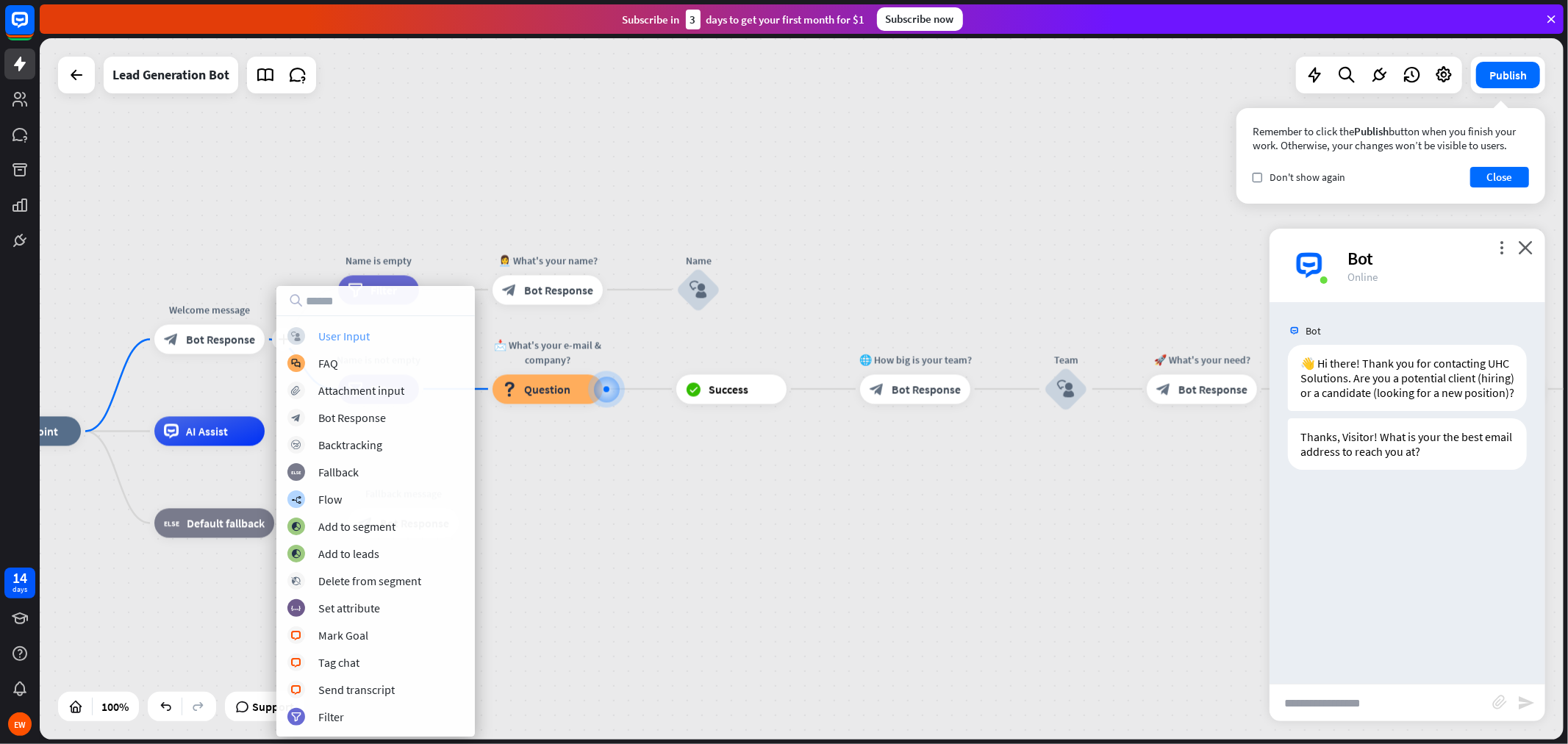
click at [369, 342] on div "User Input" at bounding box center [344, 336] width 52 height 15
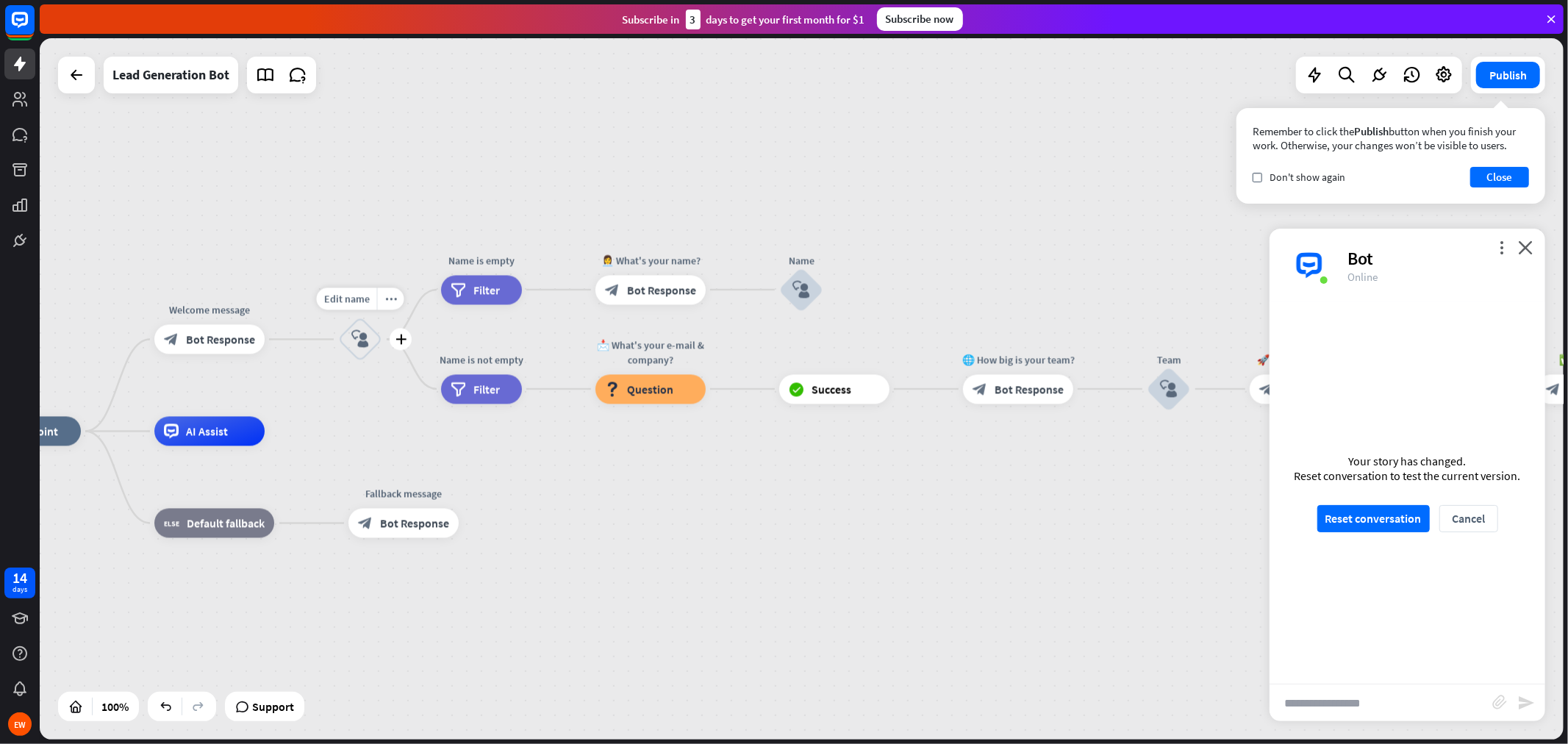
click at [360, 344] on icon "block_user_input" at bounding box center [360, 339] width 17 height 17
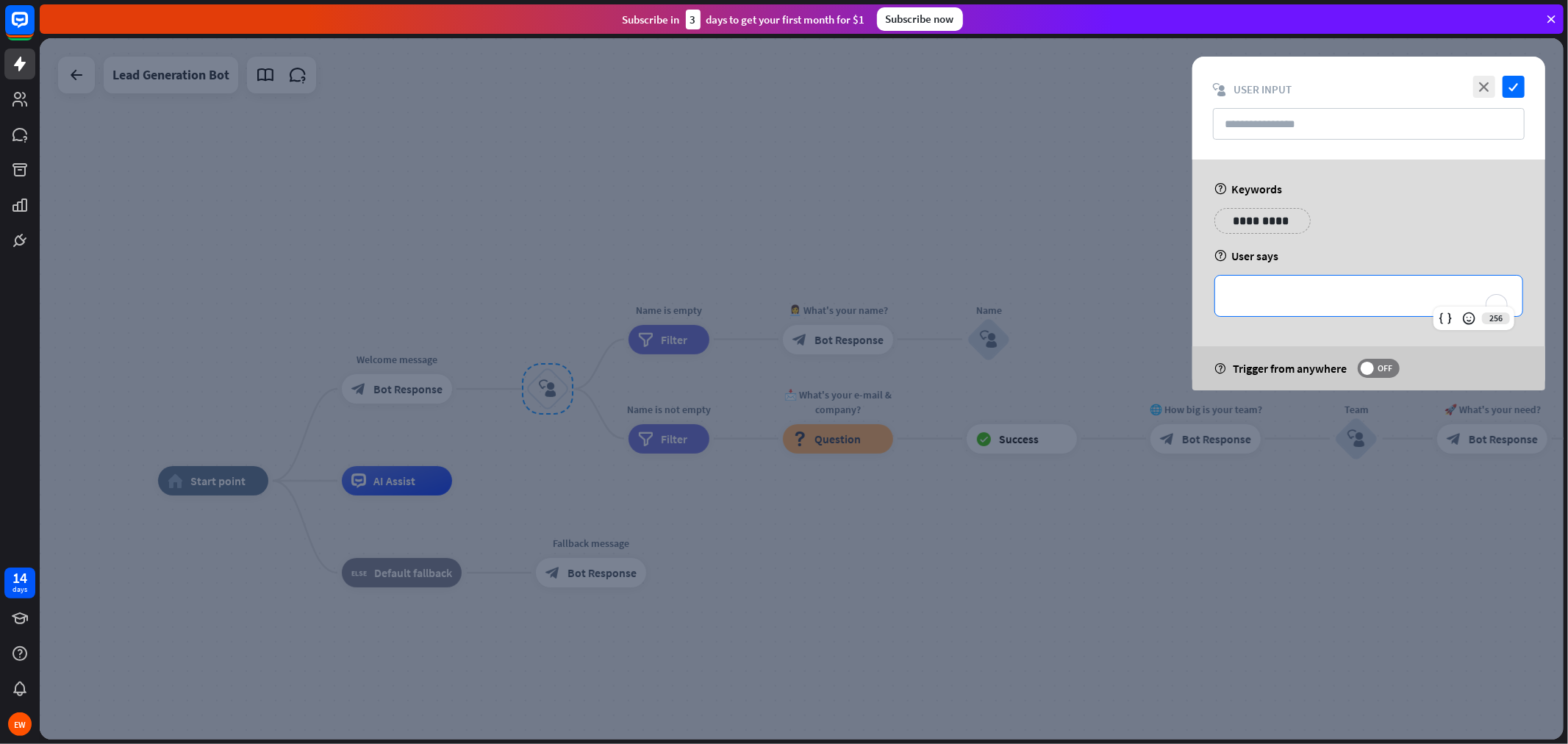
click at [1275, 303] on p "**********" at bounding box center [1369, 296] width 278 height 18
click at [1266, 216] on p "**********" at bounding box center [1263, 221] width 74 height 18
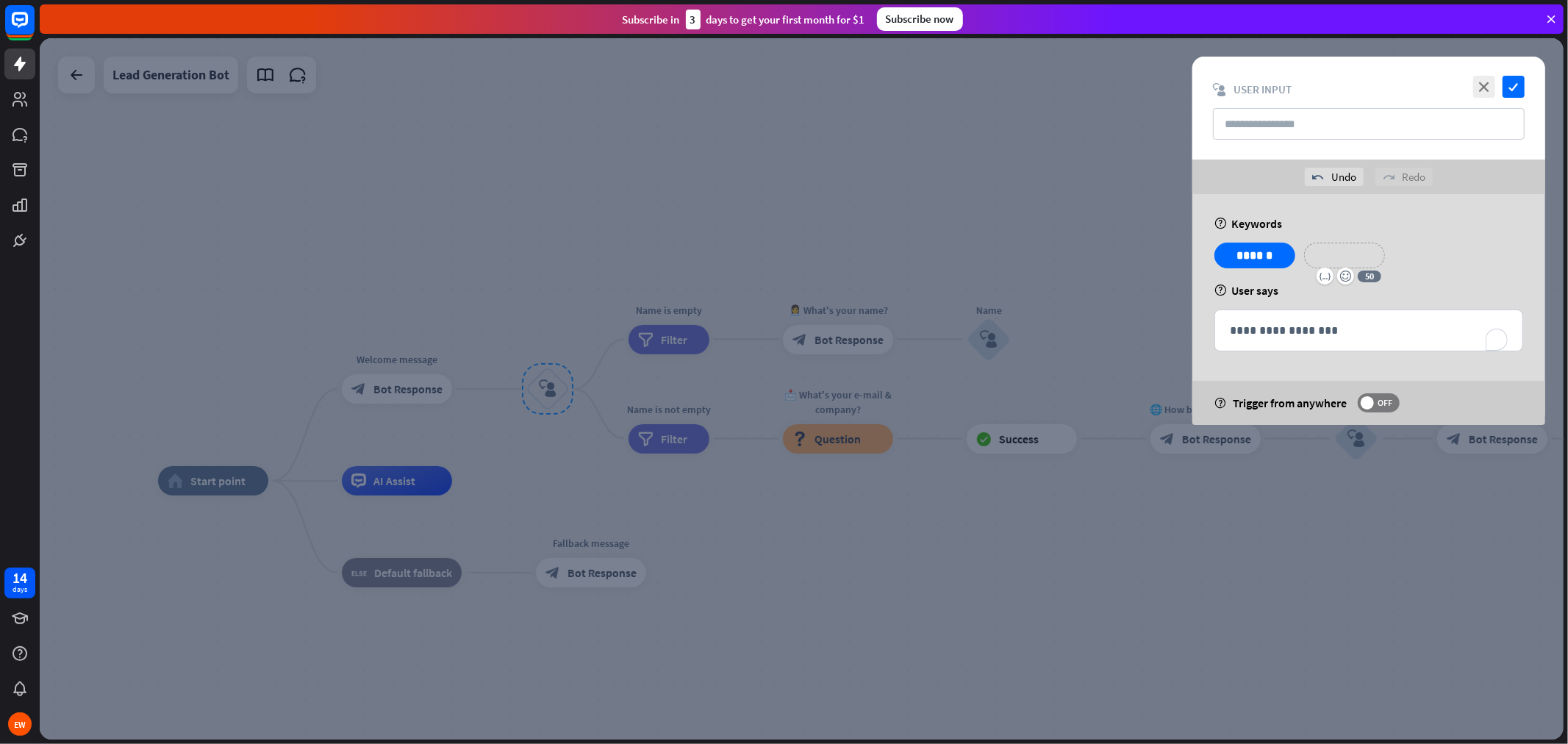
click at [1335, 263] on p "**********" at bounding box center [1345, 255] width 59 height 18
click at [1411, 266] on div "**********" at bounding box center [1442, 255] width 96 height 25
click at [1411, 261] on p "**********" at bounding box center [1442, 255] width 74 height 18
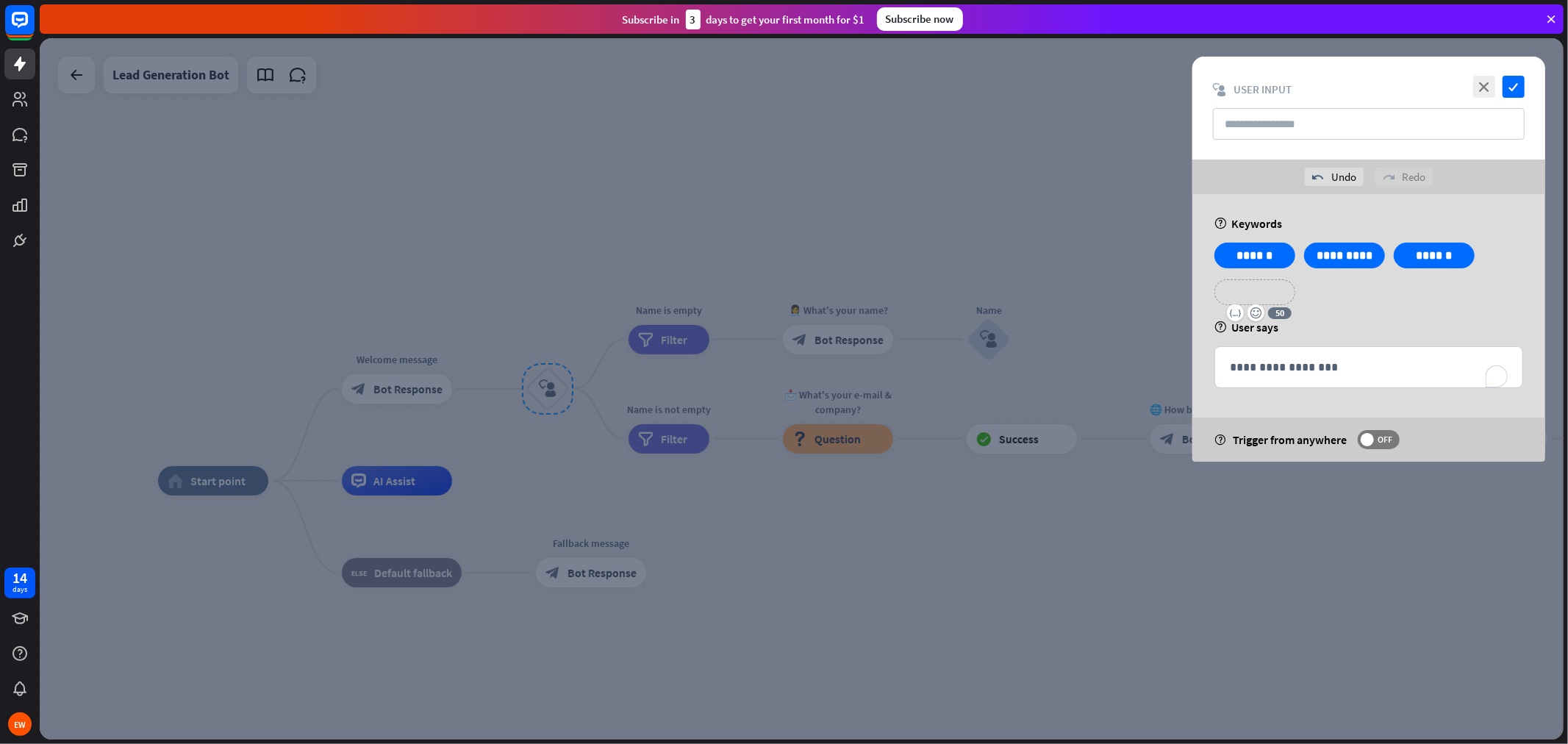
click at [1267, 295] on p "**********" at bounding box center [1255, 293] width 59 height 18
click at [1406, 297] on div "**********" at bounding box center [1366, 293] width 81 height 25
click at [1411, 83] on icon "check" at bounding box center [1514, 86] width 22 height 22
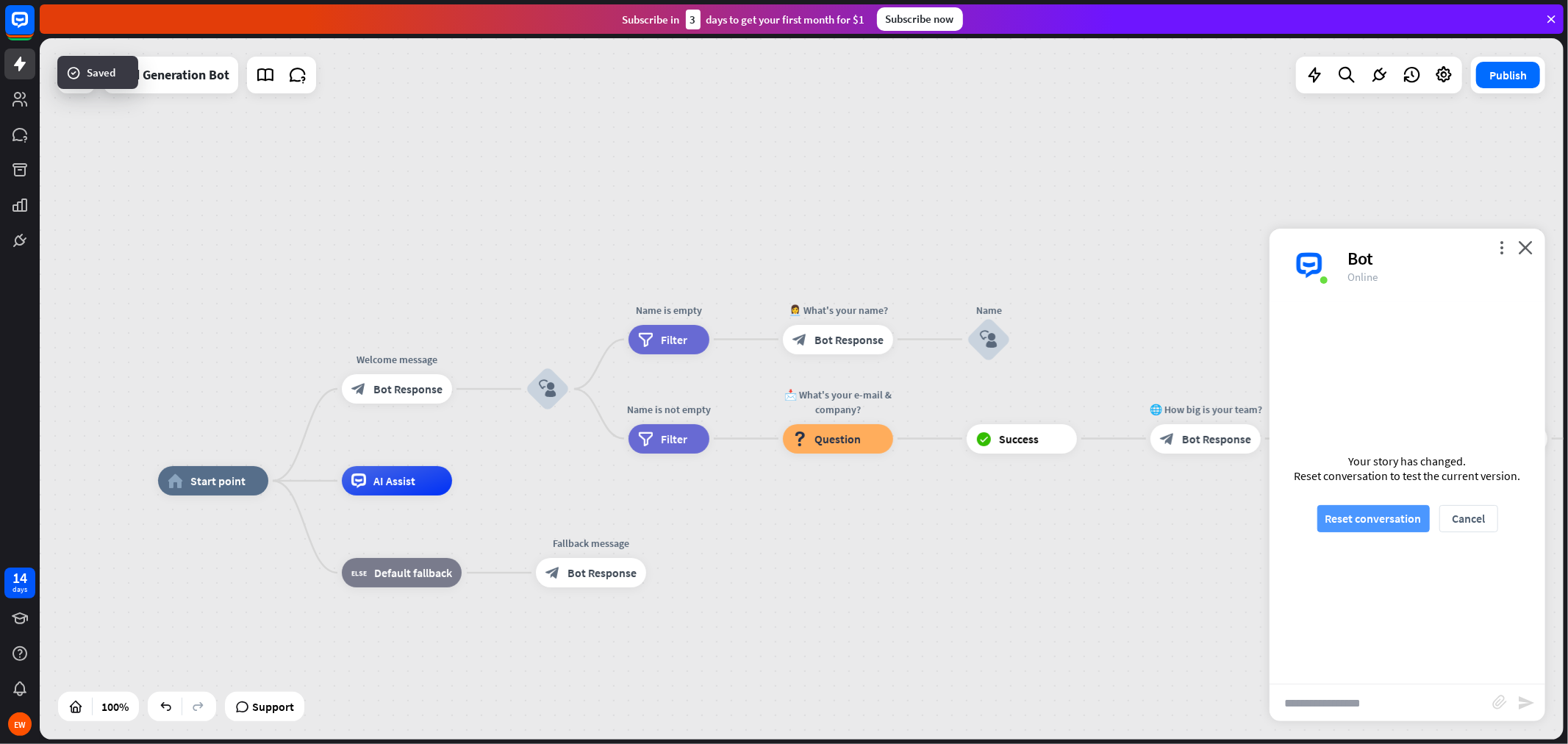
click at [1390, 511] on button "Reset conversation" at bounding box center [1374, 519] width 113 height 27
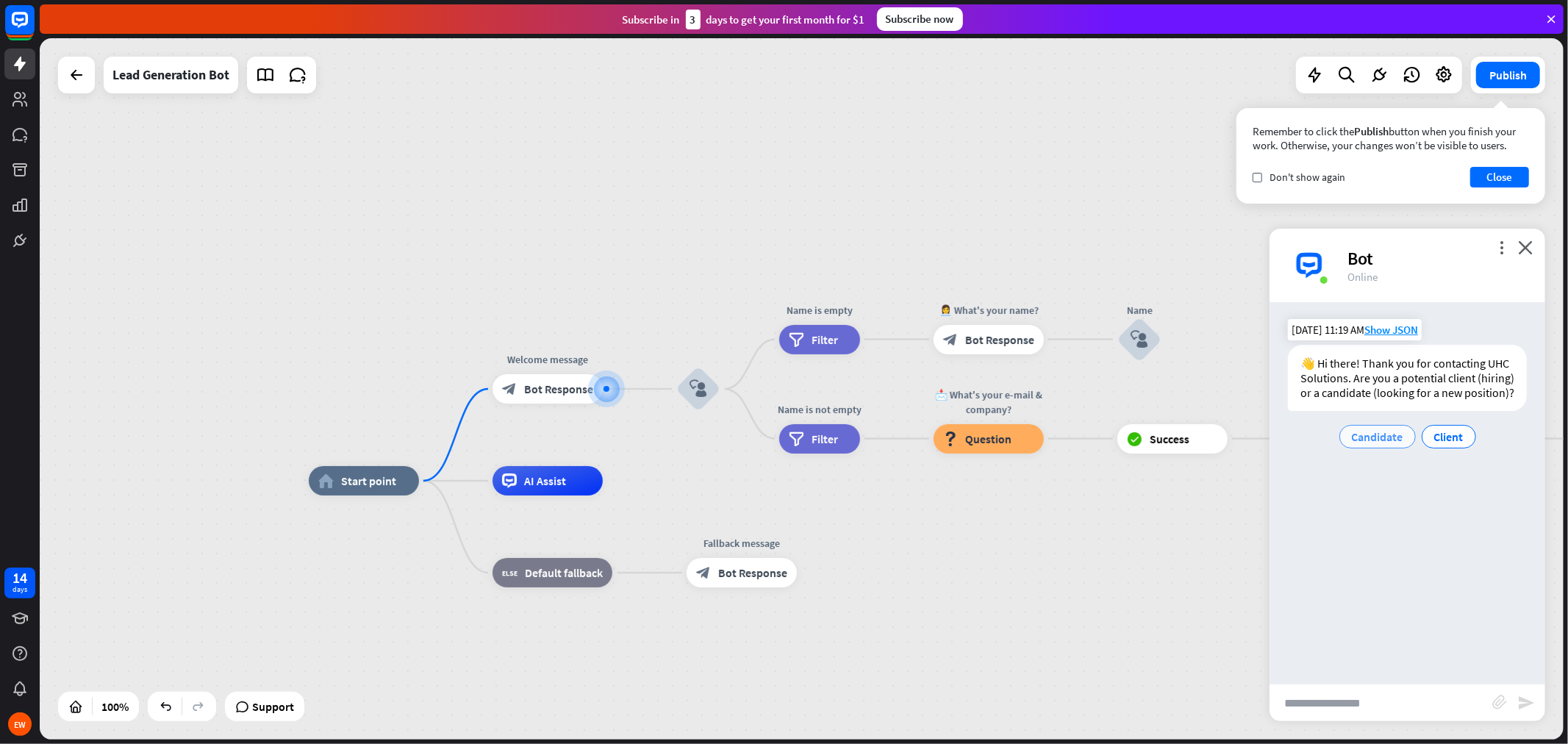
click at [1395, 443] on span "Candidate" at bounding box center [1377, 437] width 52 height 15
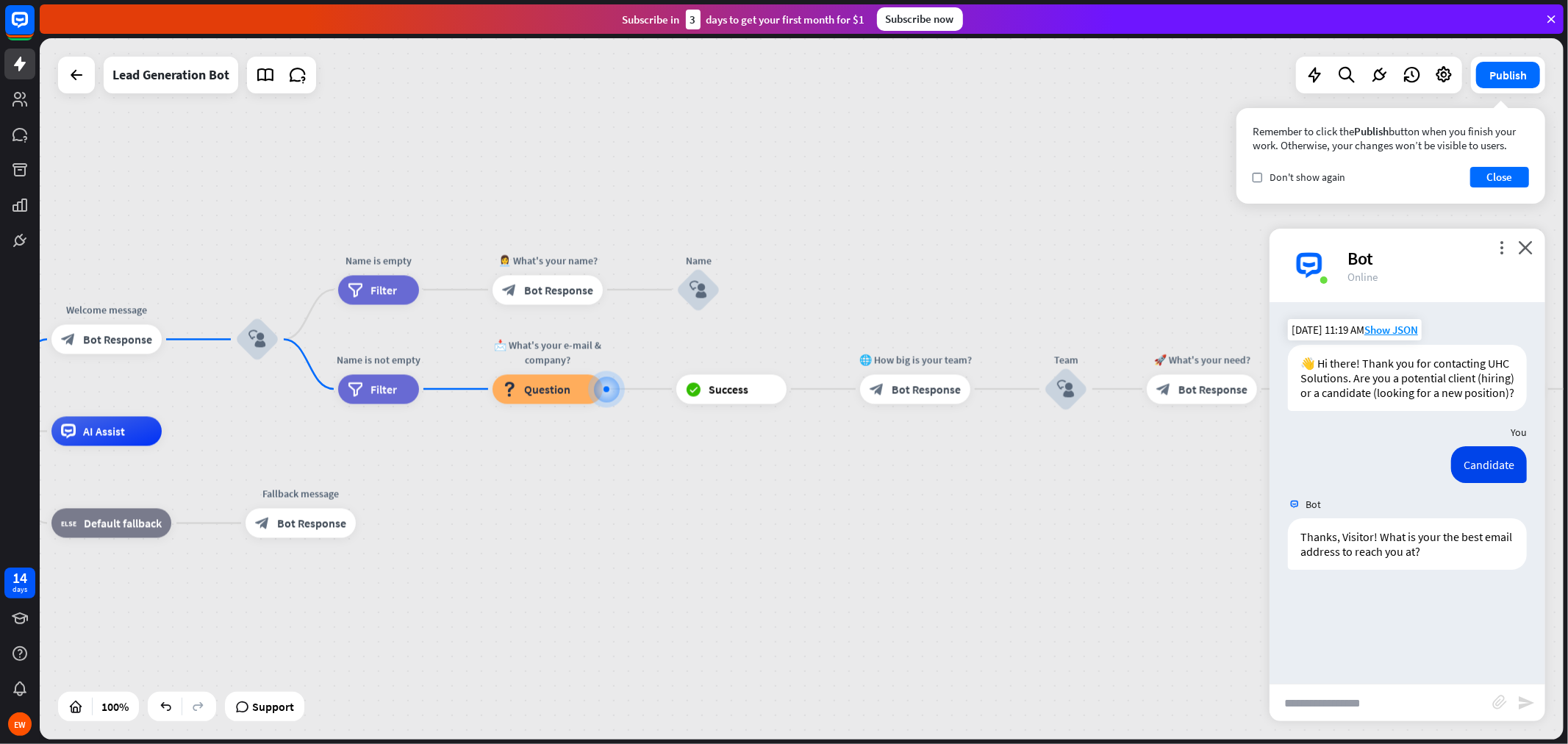
click at [1335, 670] on input "text" at bounding box center [1380, 703] width 222 height 36
type input "**********"
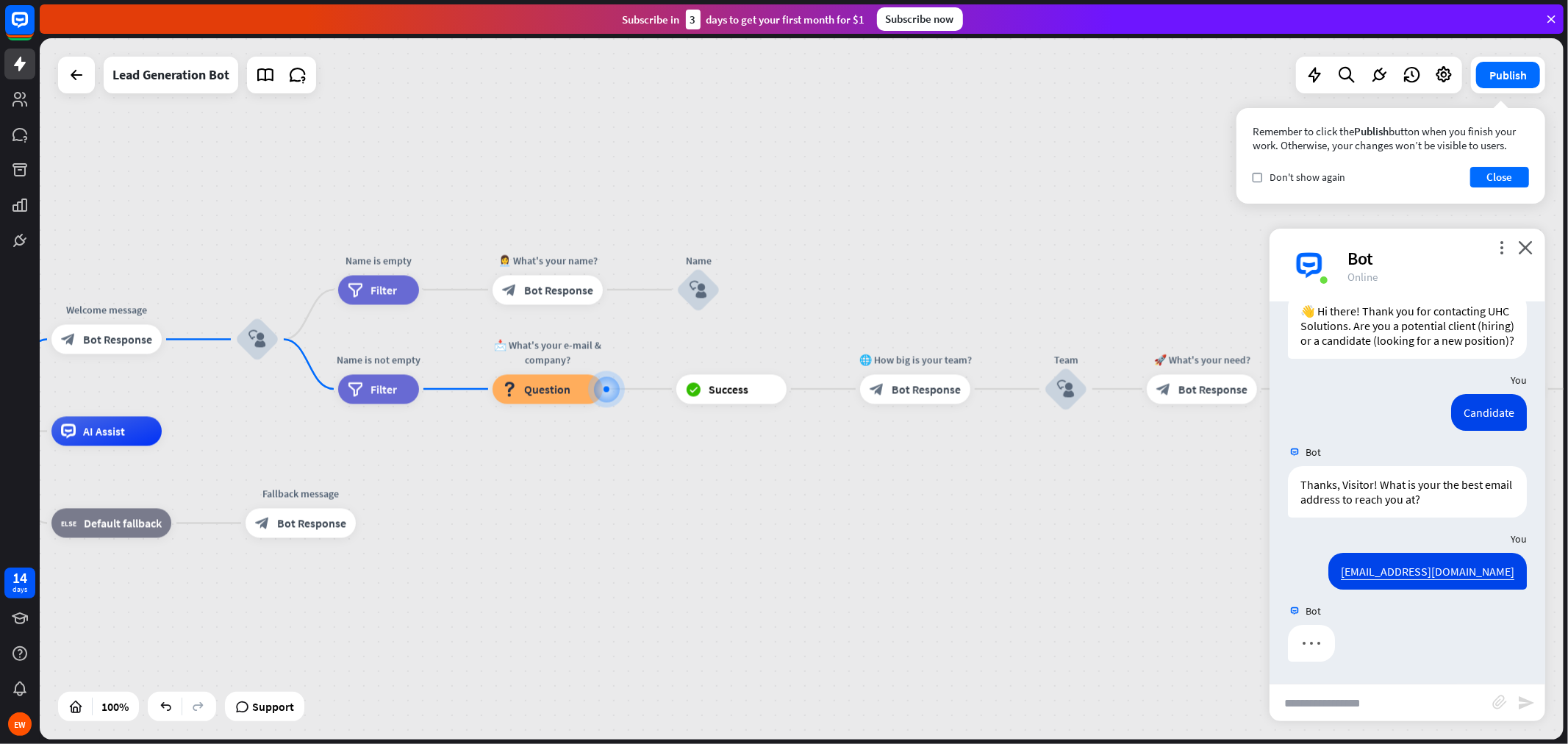
scroll to position [67, 0]
click at [599, 393] on div at bounding box center [606, 389] width 15 height 15
click at [561, 389] on span "Question" at bounding box center [547, 389] width 46 height 15
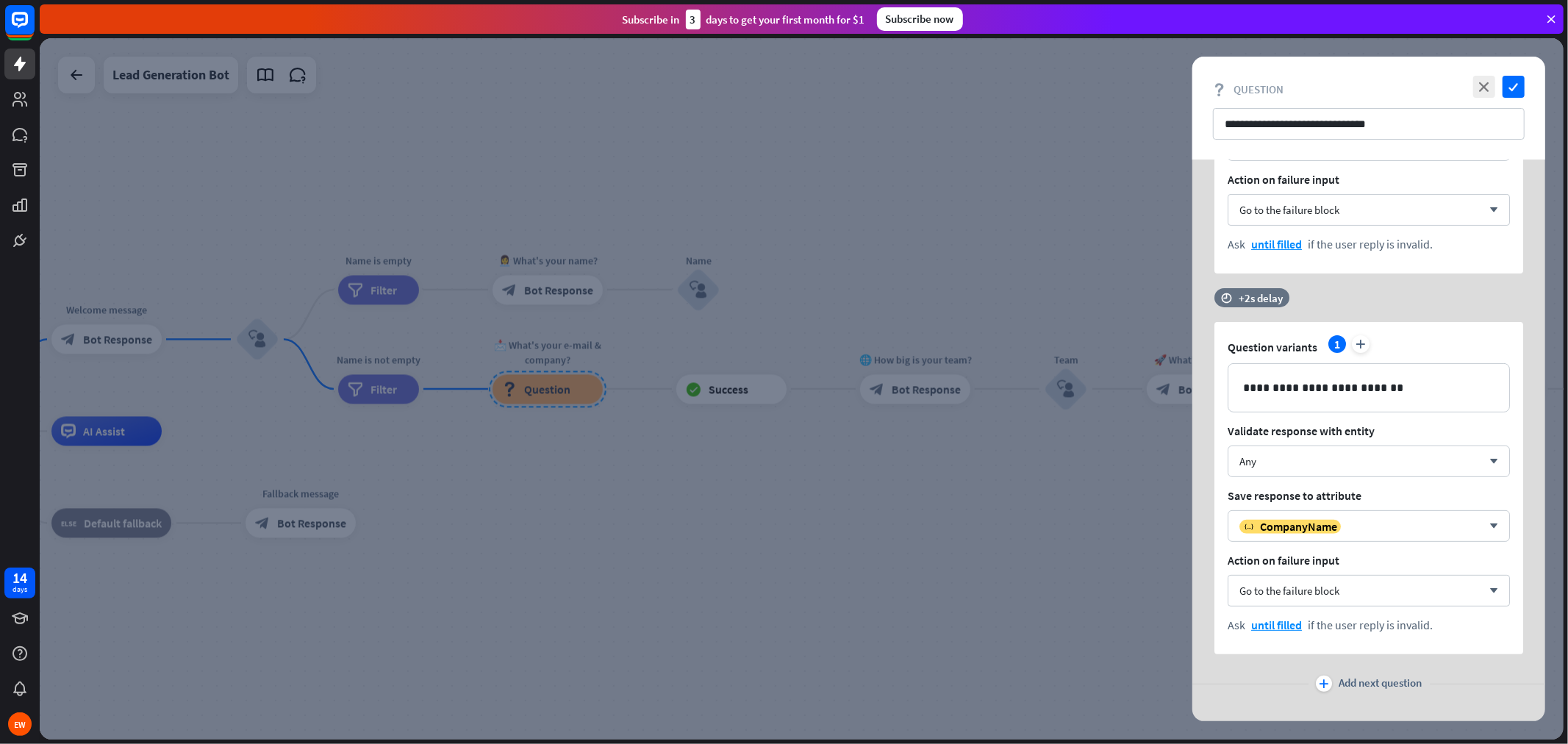
scroll to position [313, 0]
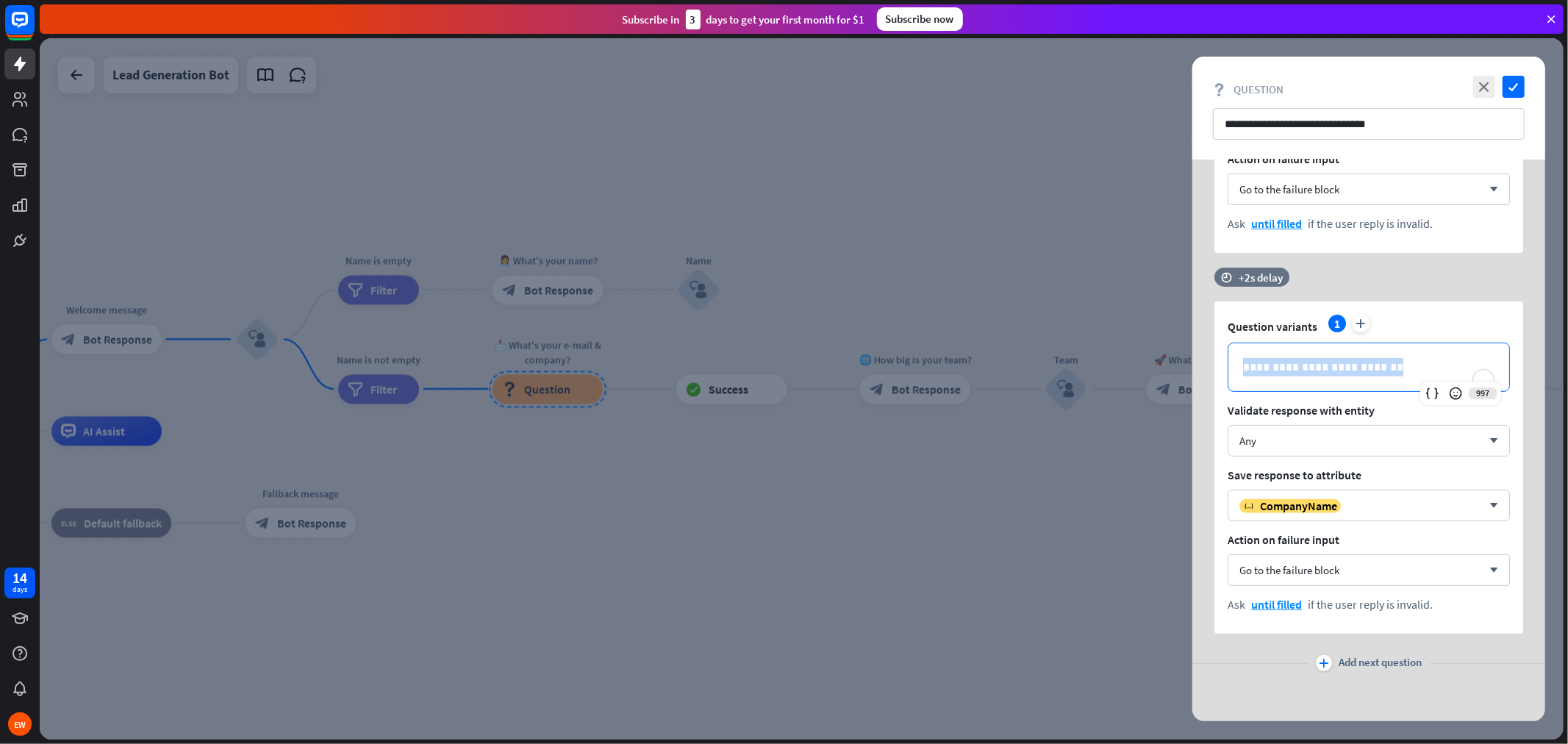
drag, startPoint x: 1410, startPoint y: 358, endPoint x: 1141, endPoint y: 365, distance: 269.1
click at [1141, 365] on div "**********" at bounding box center [802, 389] width 1524 height 701
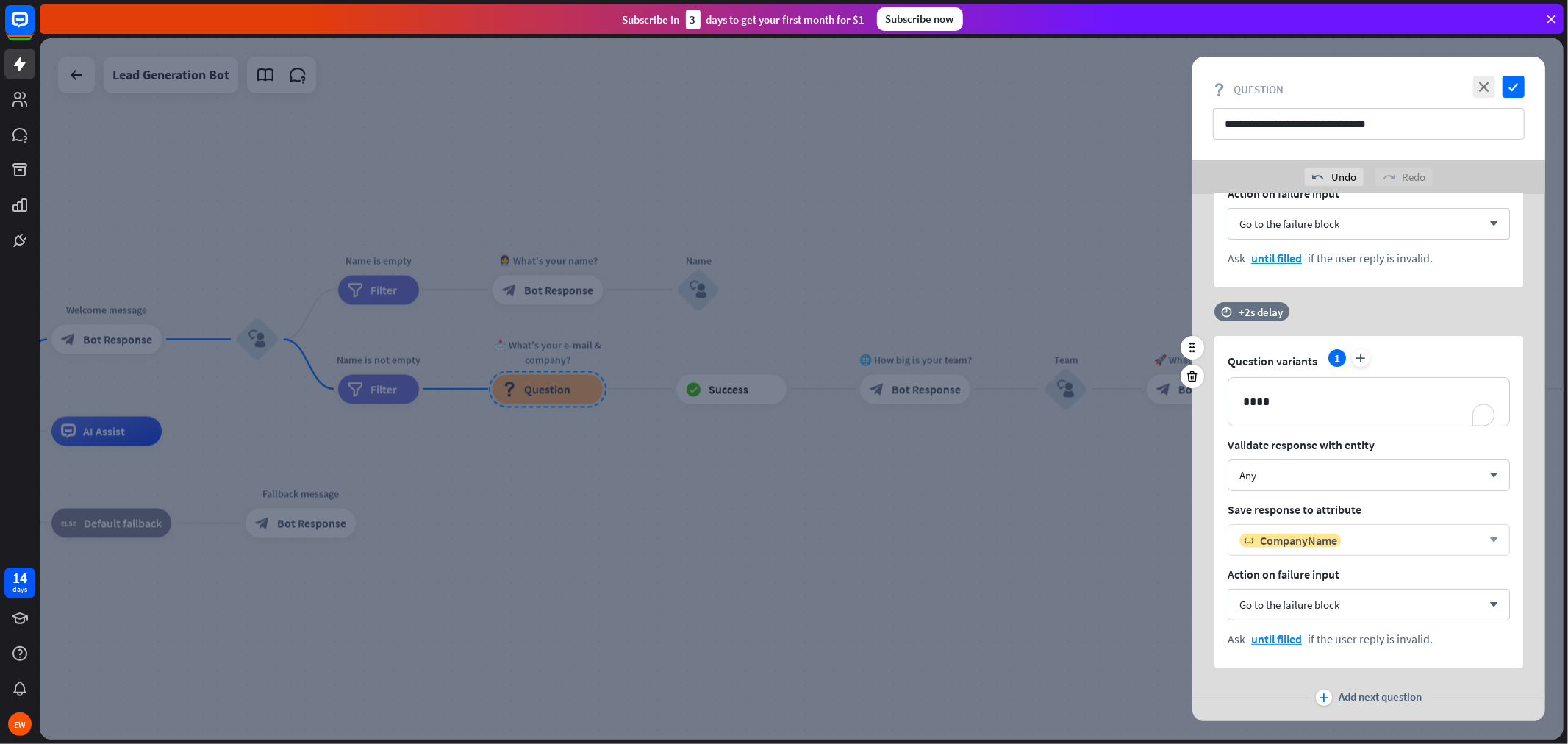
click at [1411, 544] on icon "arrow_down" at bounding box center [1490, 541] width 16 height 9
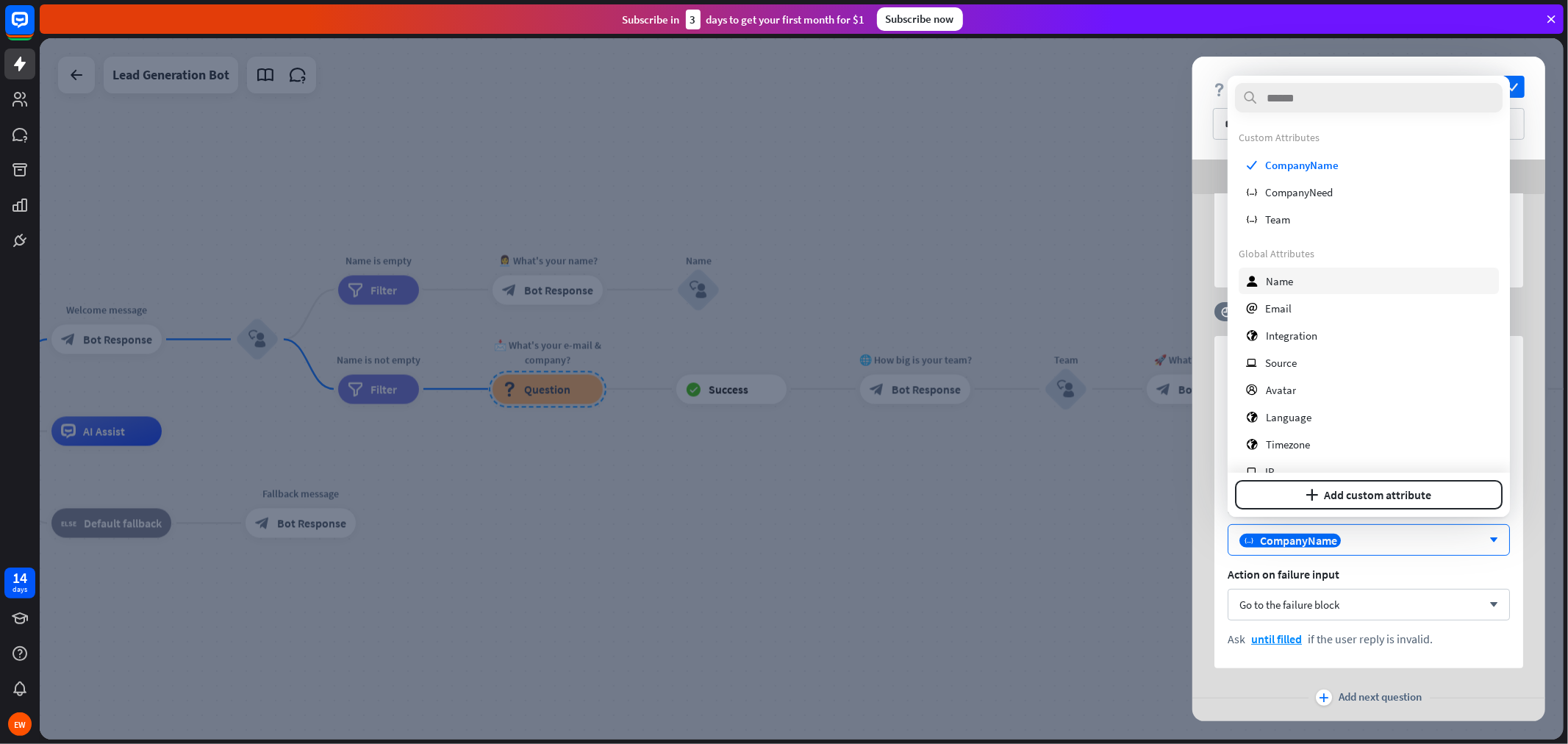
click at [1274, 280] on span "Name" at bounding box center [1279, 281] width 27 height 14
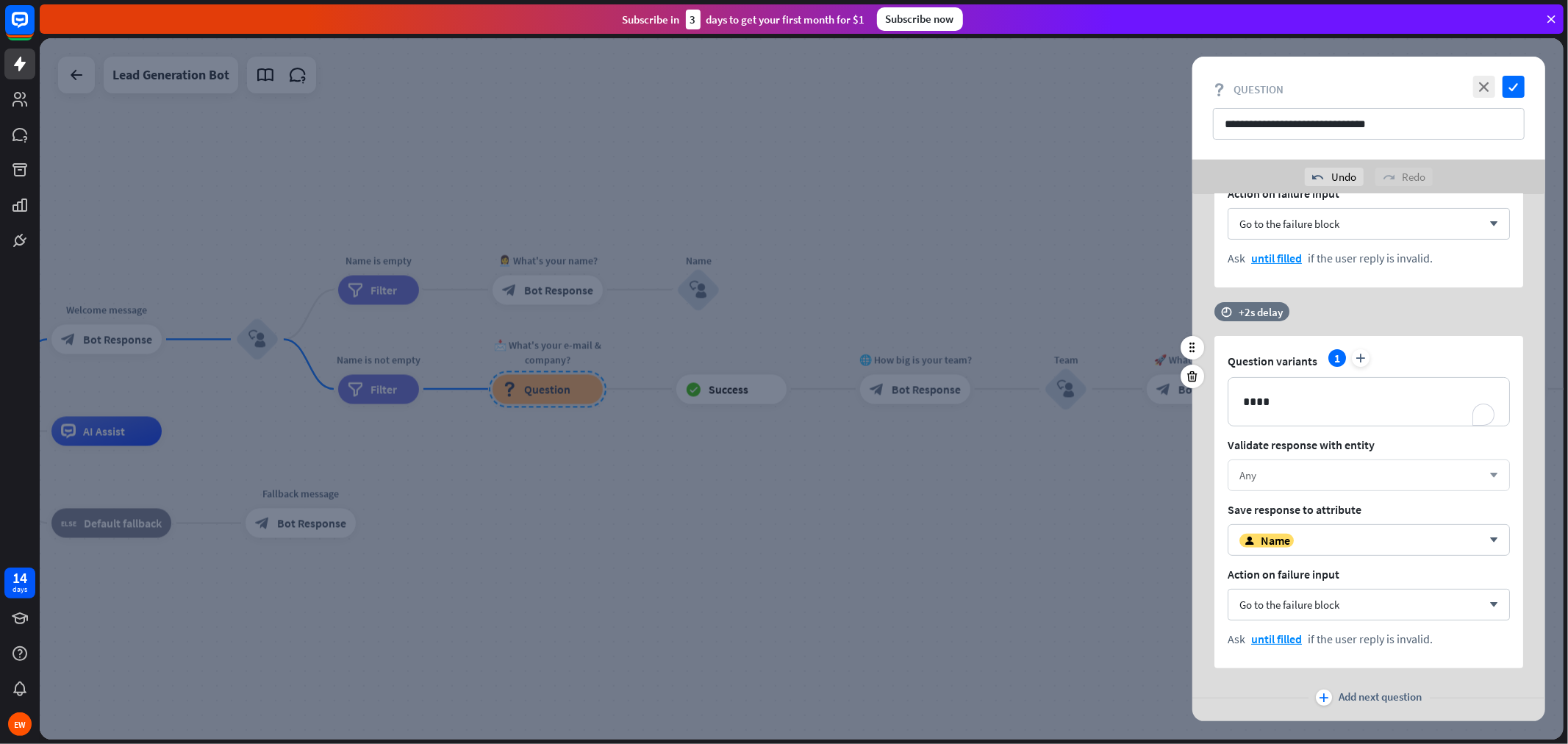
click at [1365, 463] on div "Any arrow_down" at bounding box center [1368, 475] width 282 height 32
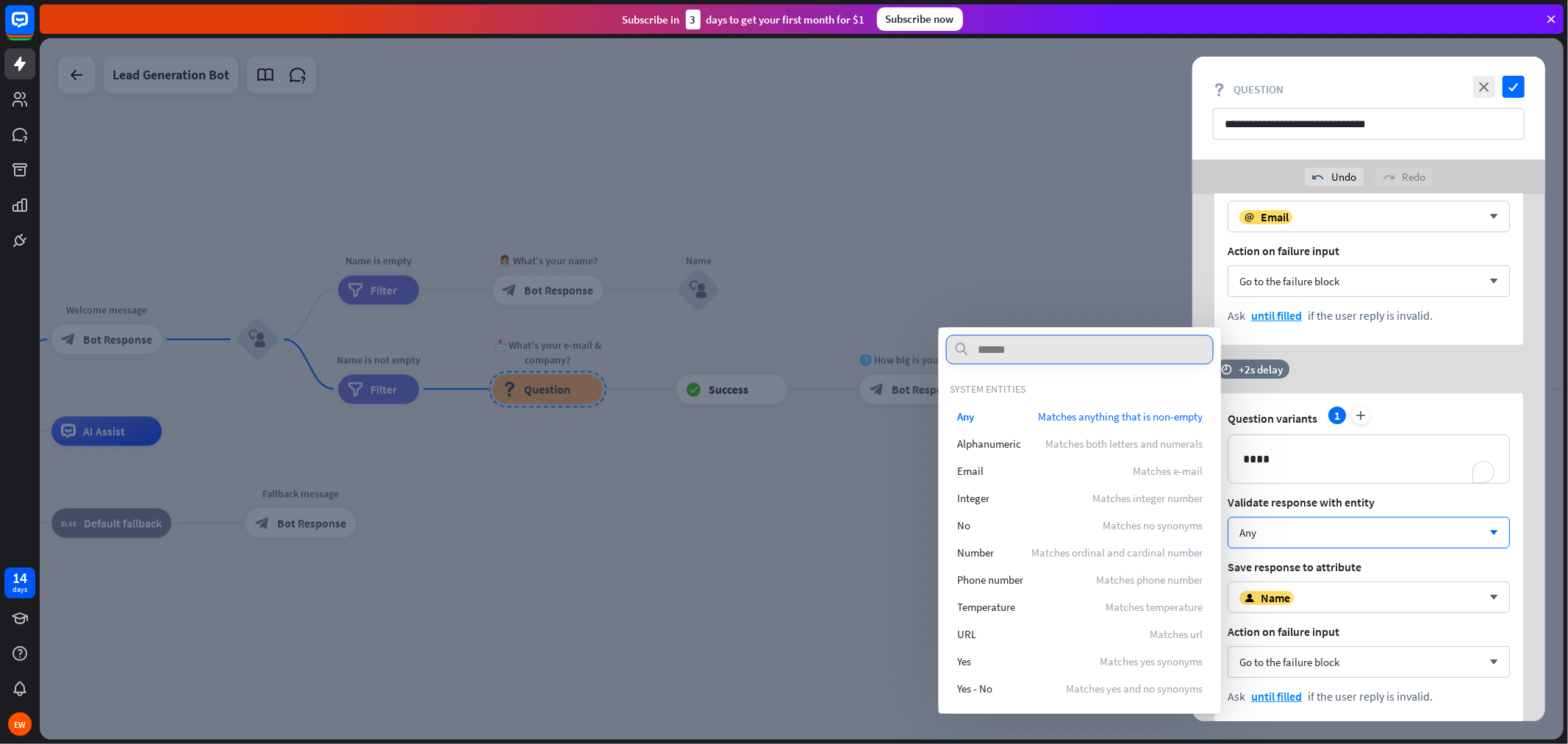
scroll to position [232, 0]
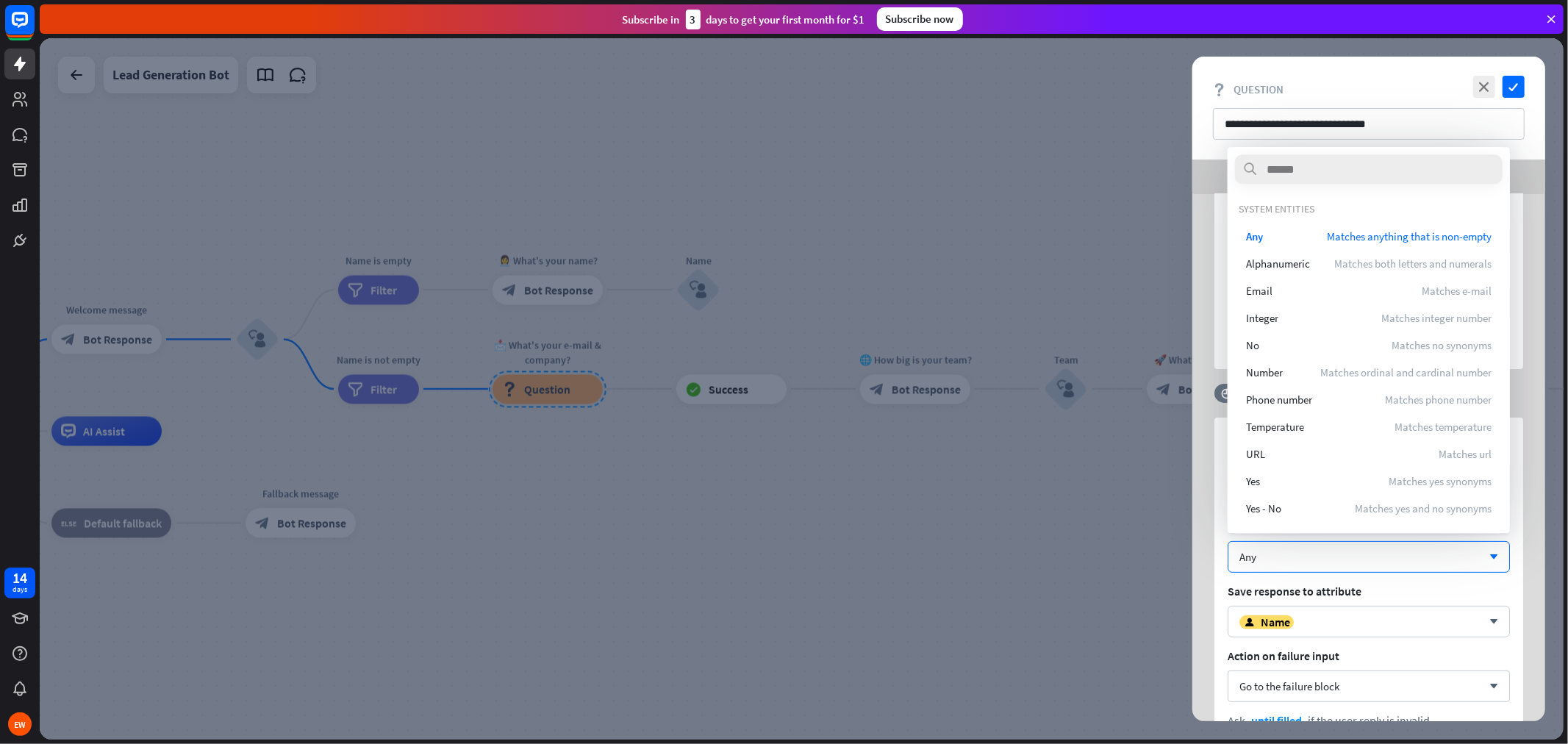
click at [1224, 181] on div "undo Undo redo Redo" at bounding box center [1368, 177] width 353 height 35
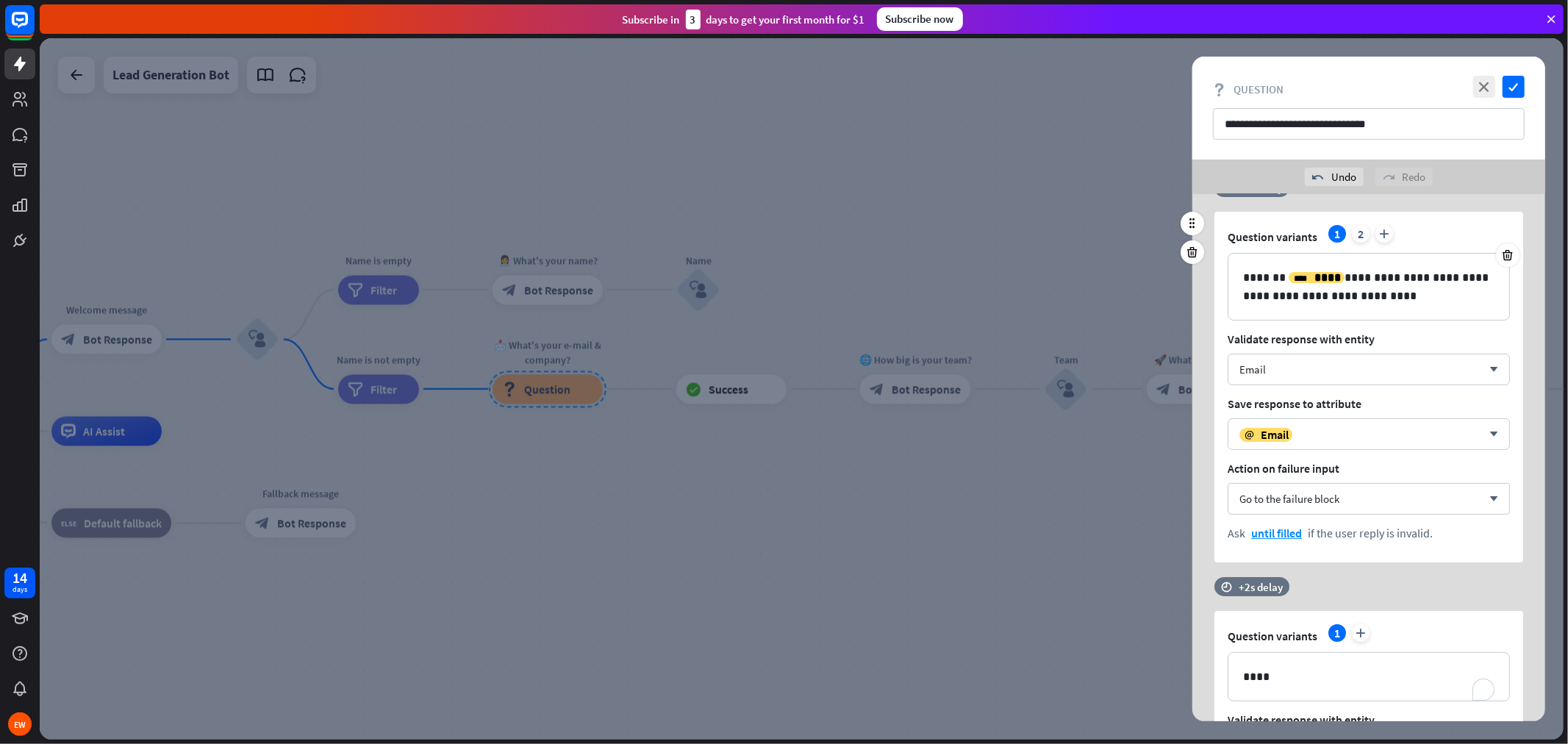
scroll to position [0, 0]
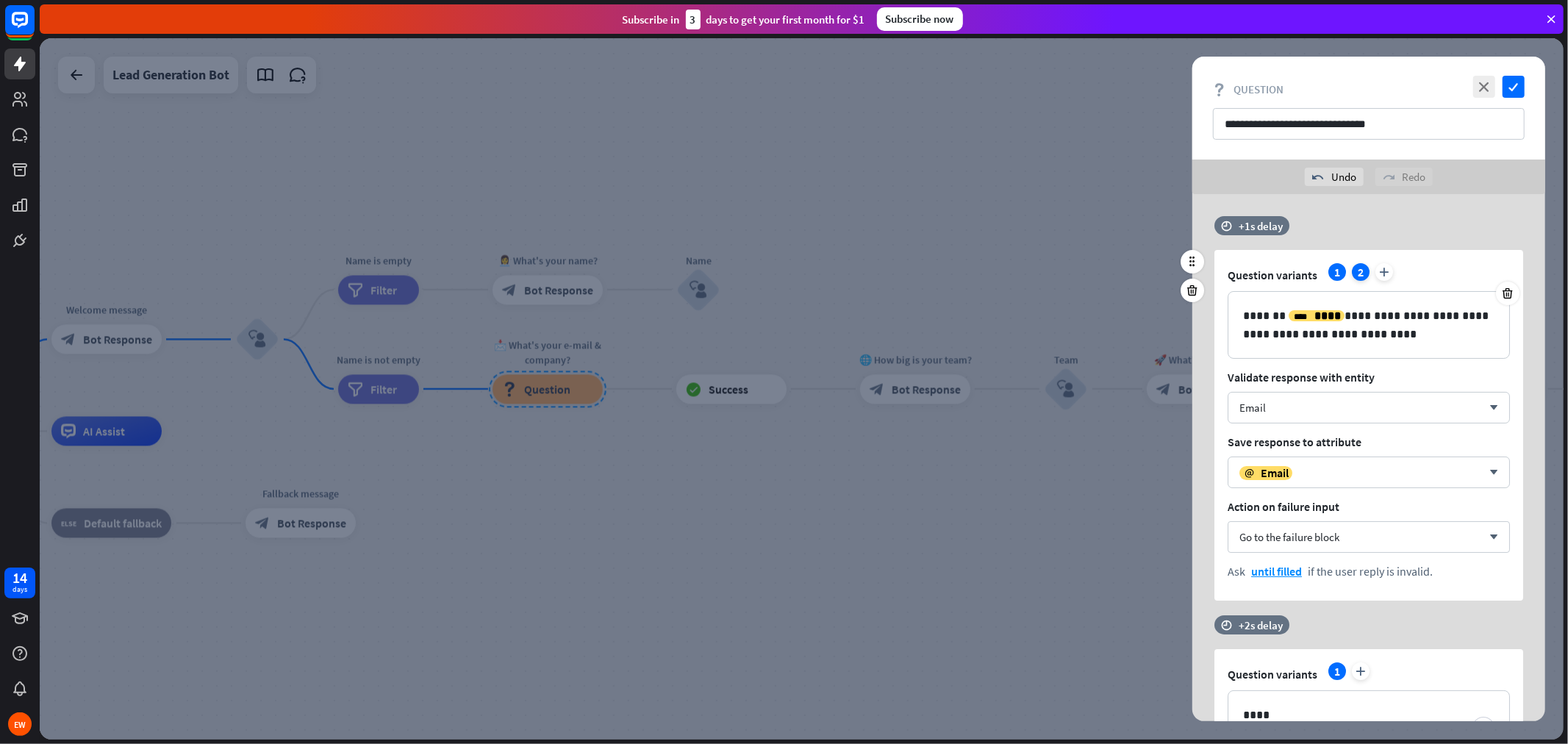
click at [1357, 276] on div "2" at bounding box center [1360, 272] width 17 height 17
click at [1338, 275] on div "1" at bounding box center [1336, 272] width 17 height 17
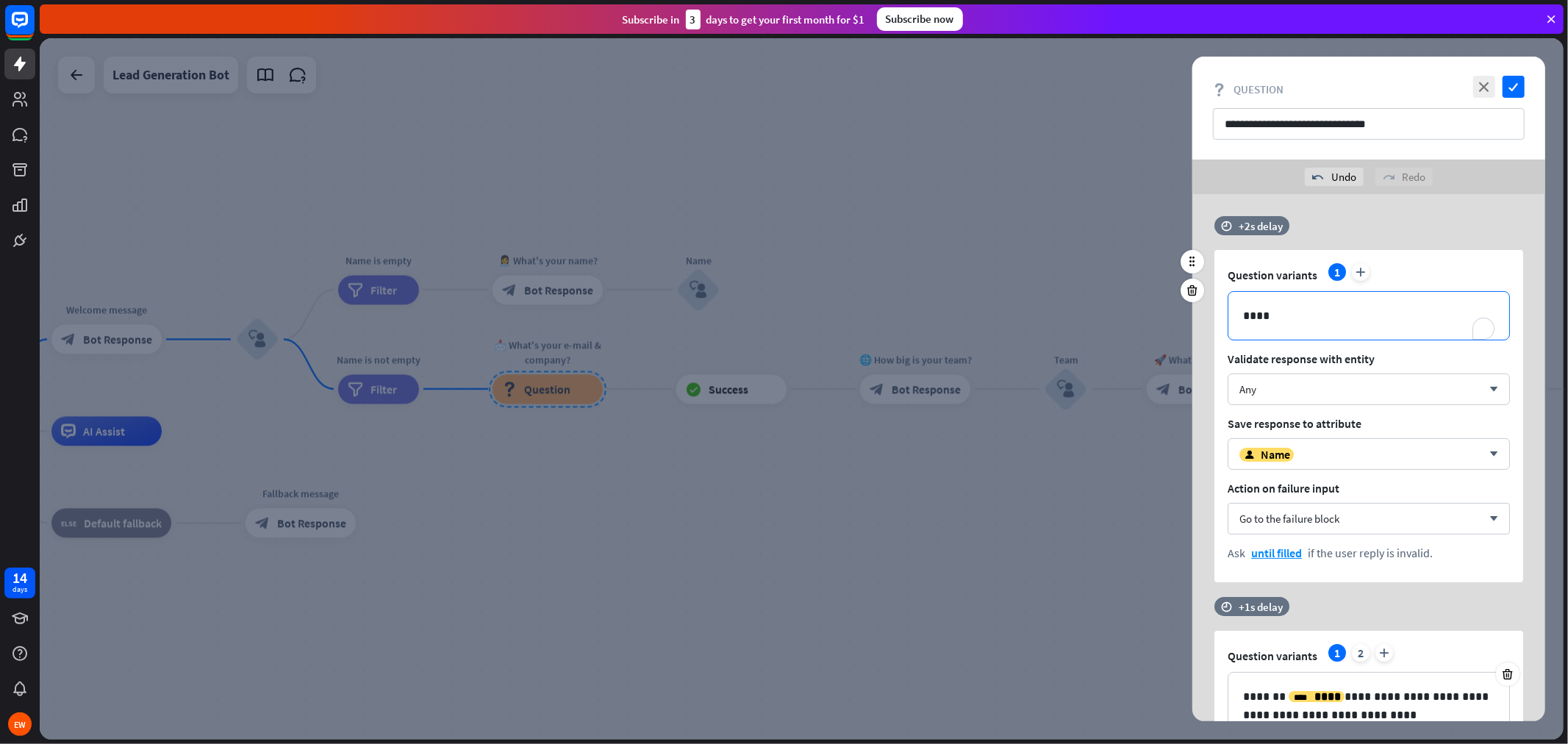
click at [1307, 326] on div "****" at bounding box center [1368, 315] width 281 height 48
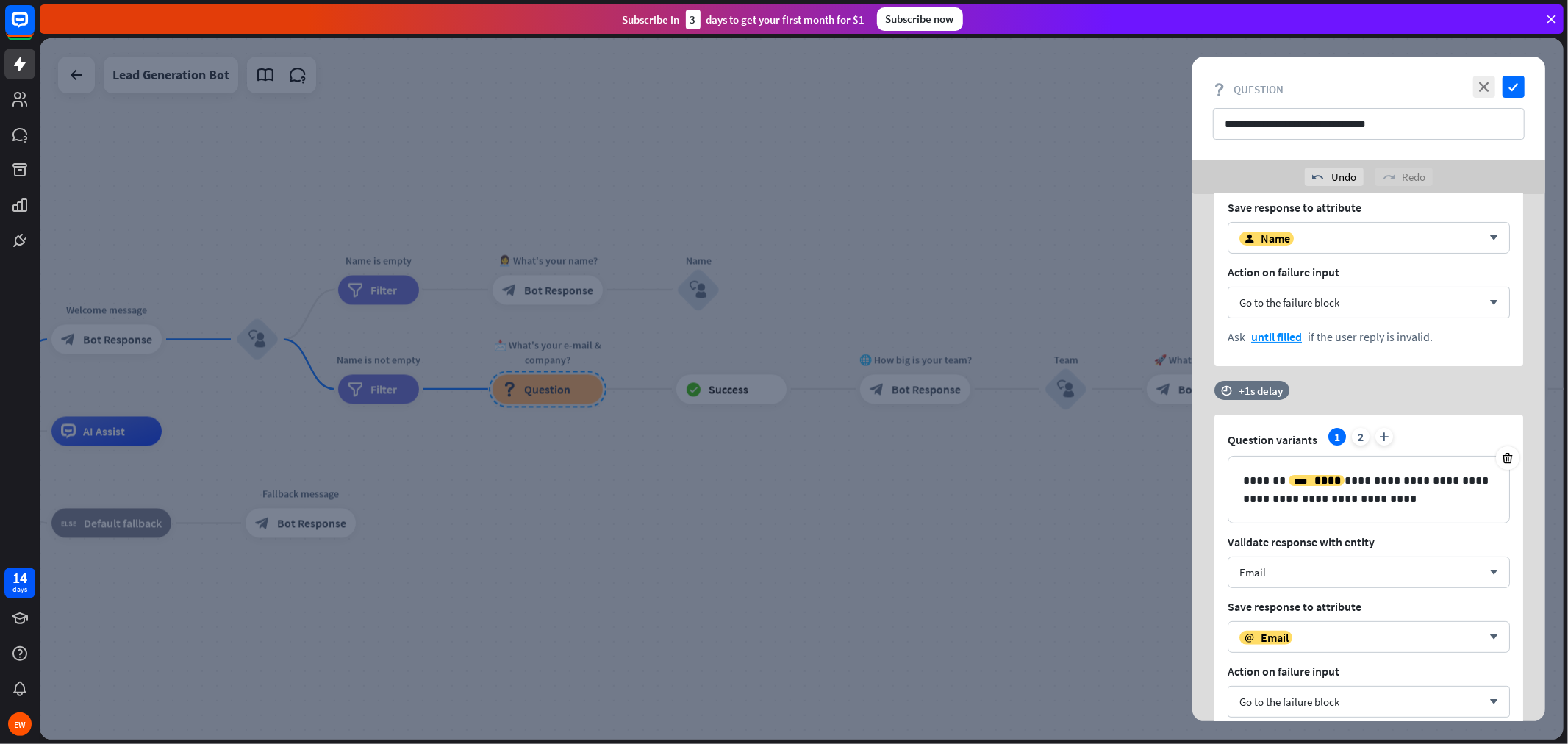
scroll to position [245, 0]
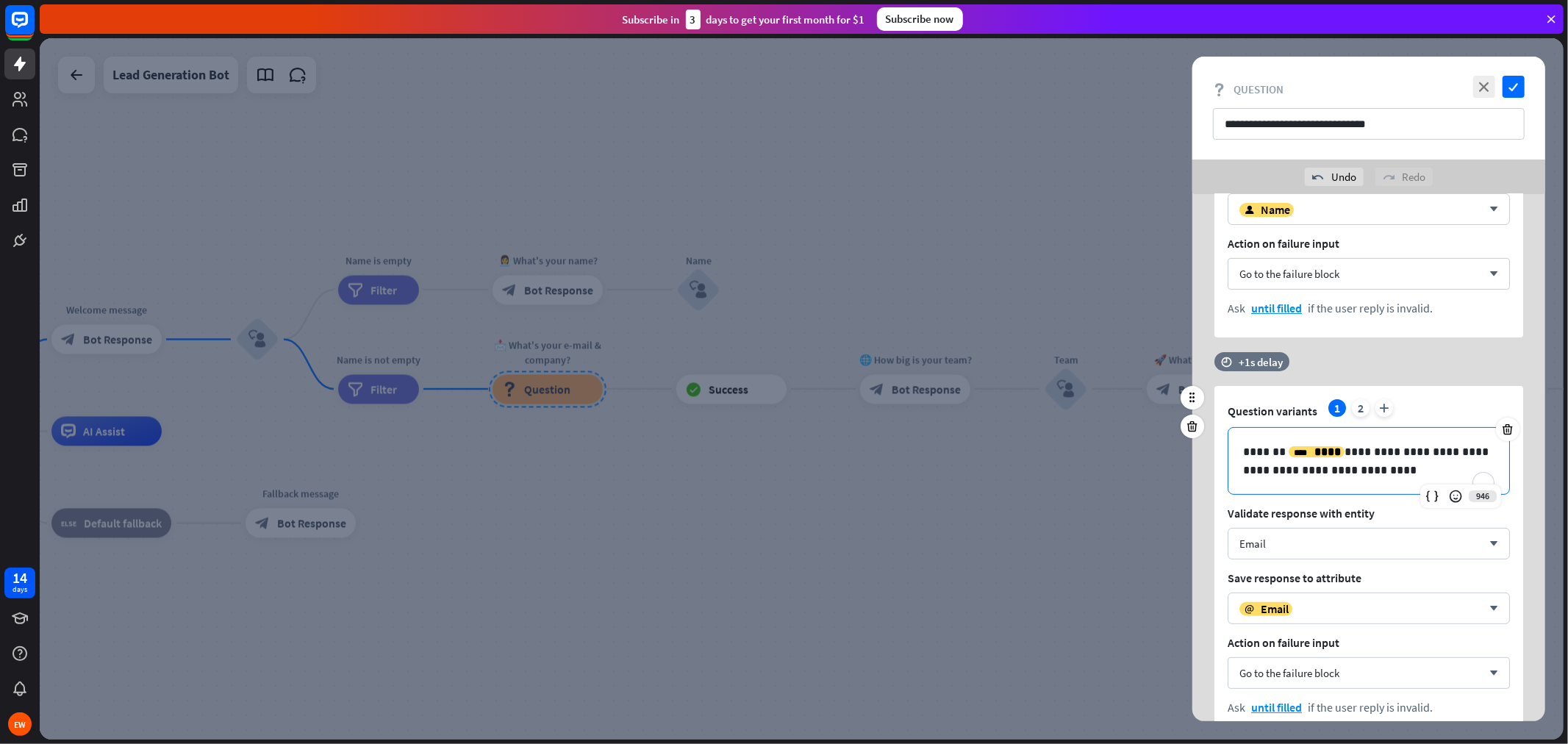
click at [1396, 476] on p "**********" at bounding box center [1368, 461] width 251 height 36
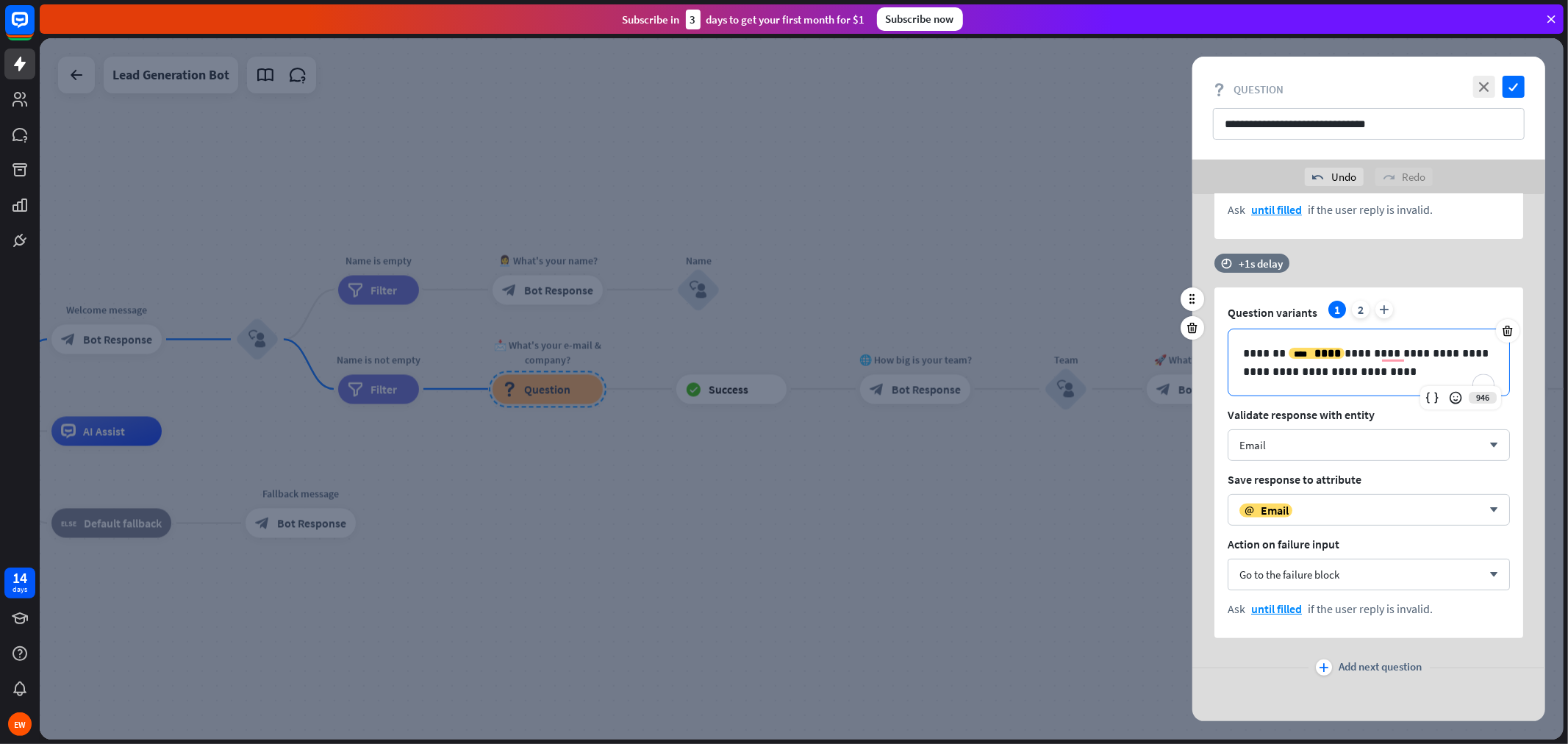
scroll to position [348, 0]
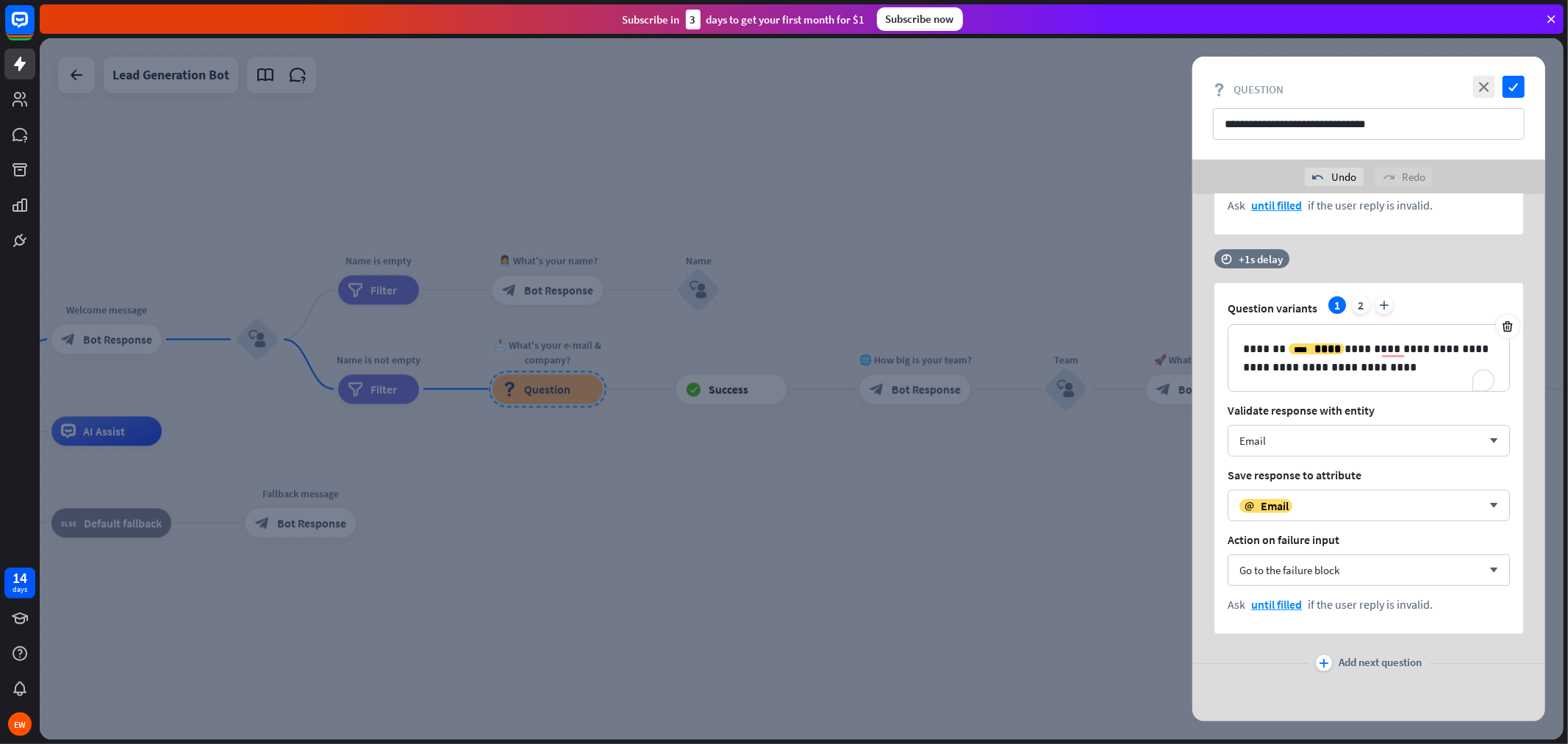
click at [1322, 667] on icon "plus" at bounding box center [1324, 663] width 10 height 9
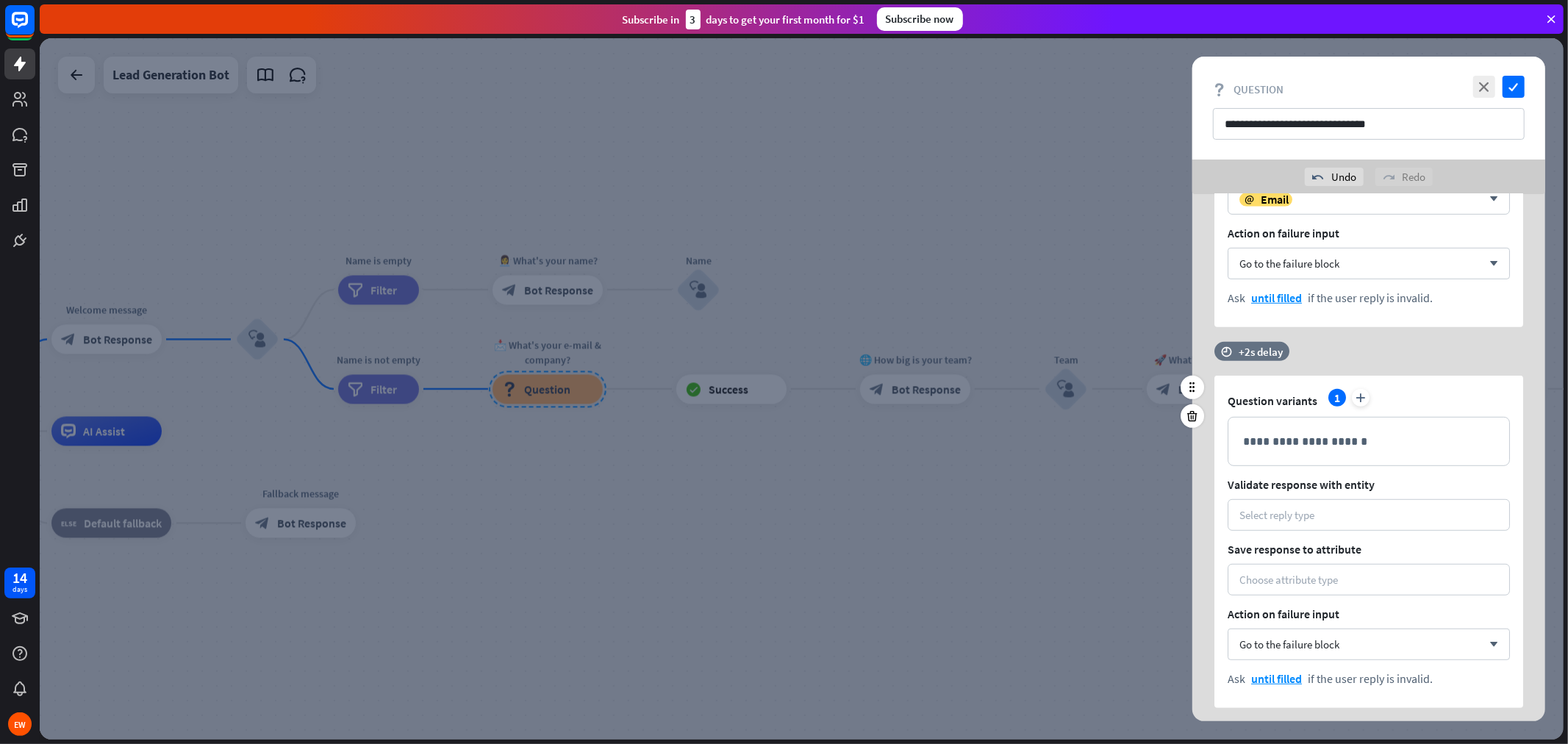
scroll to position [674, 0]
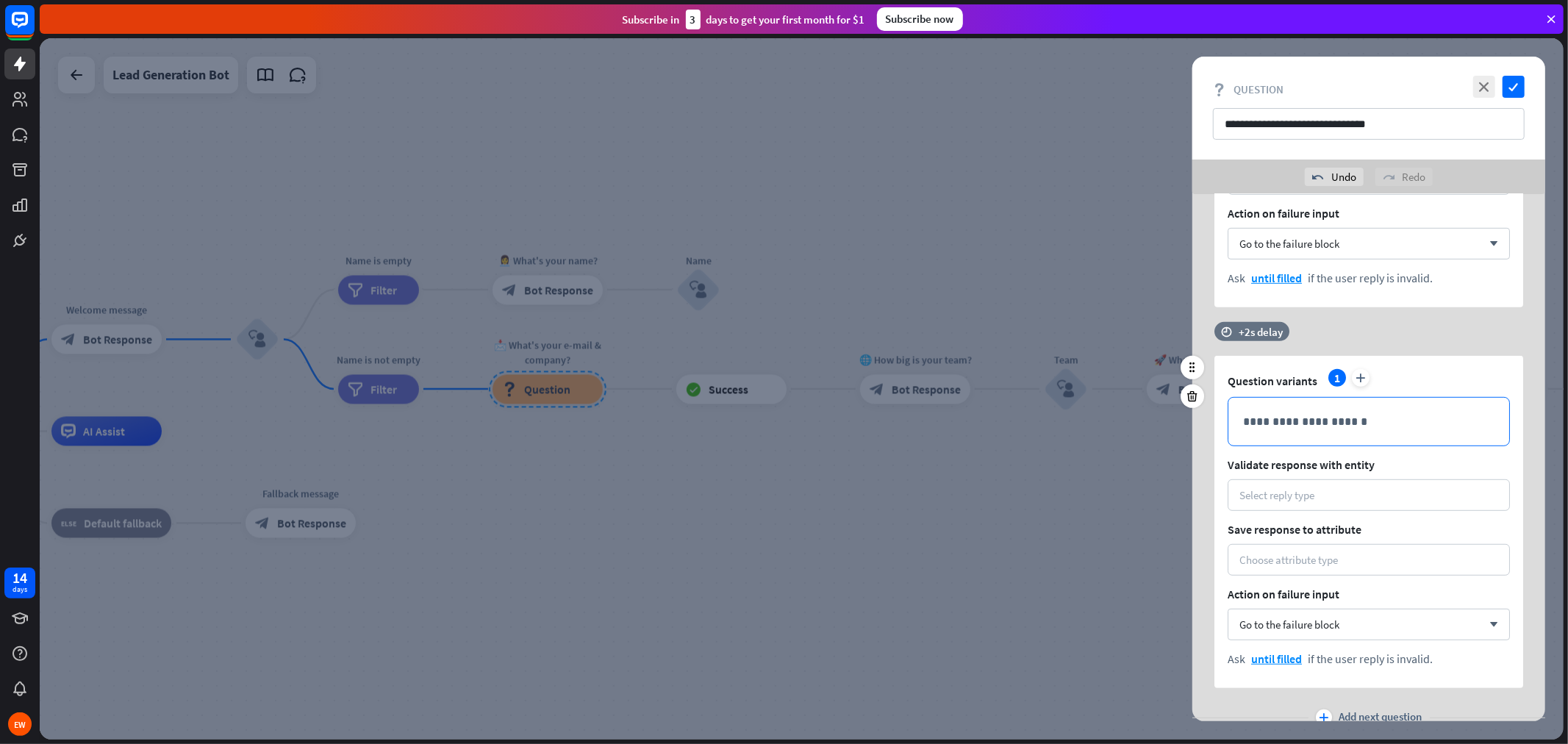
click at [1296, 435] on div "**********" at bounding box center [1368, 422] width 281 height 48
click at [1336, 556] on div "Choose attribute type" at bounding box center [1288, 560] width 98 height 14
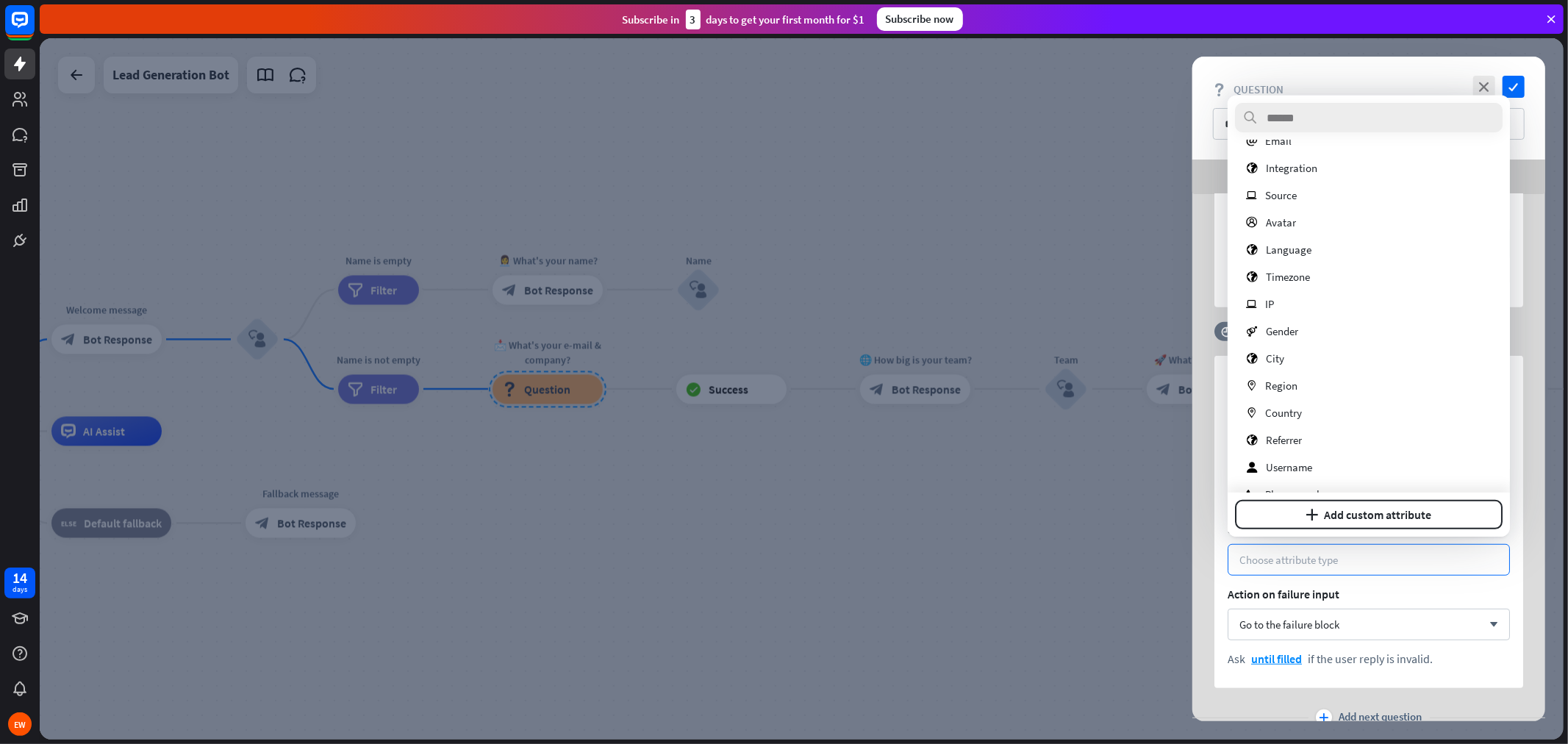
scroll to position [164, 0]
click at [1387, 520] on button "plus Add custom attribute" at bounding box center [1368, 515] width 268 height 29
type input "*****"
type input "********"
click at [1391, 520] on button "Add attribute" at bounding box center [1430, 515] width 145 height 29
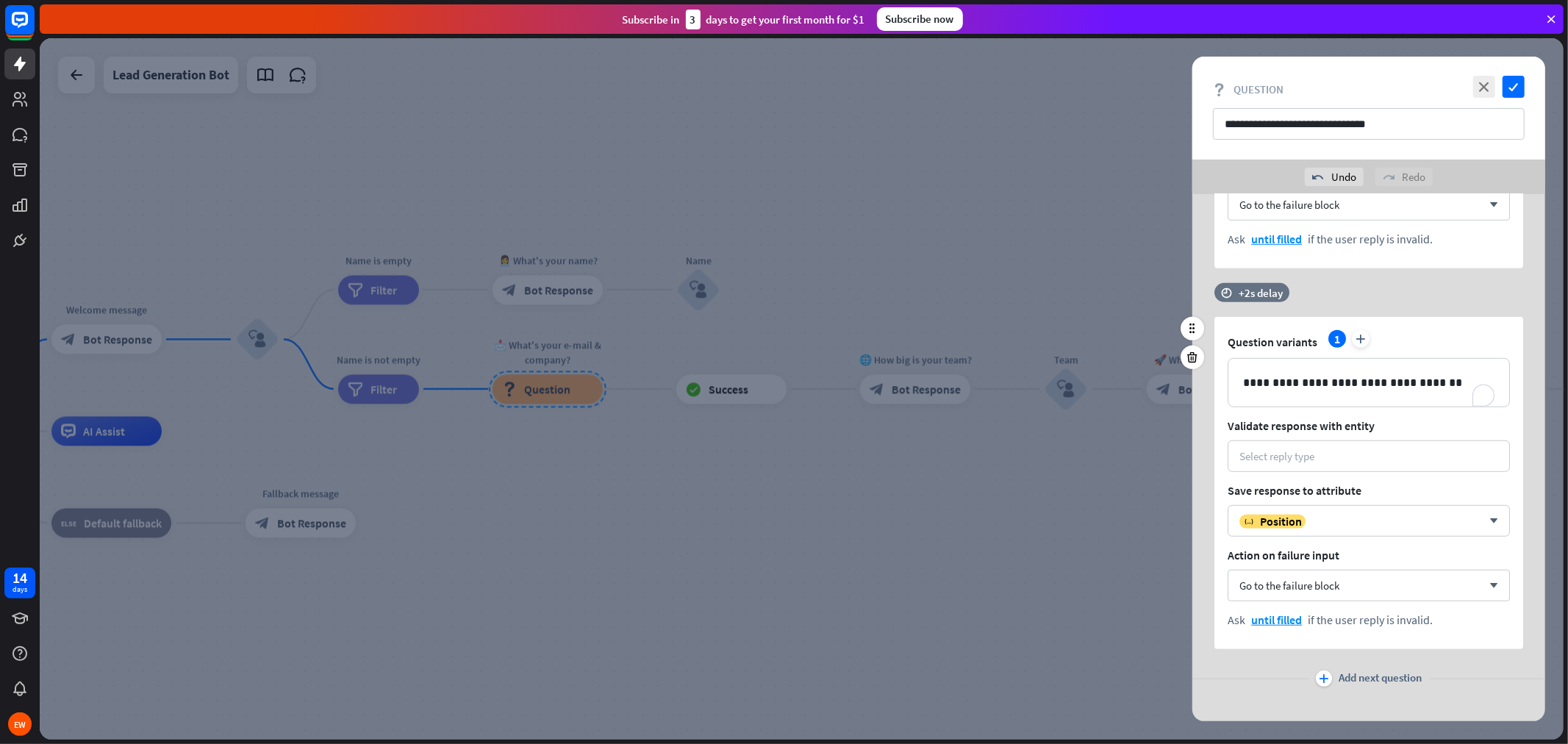
scroll to position [729, 0]
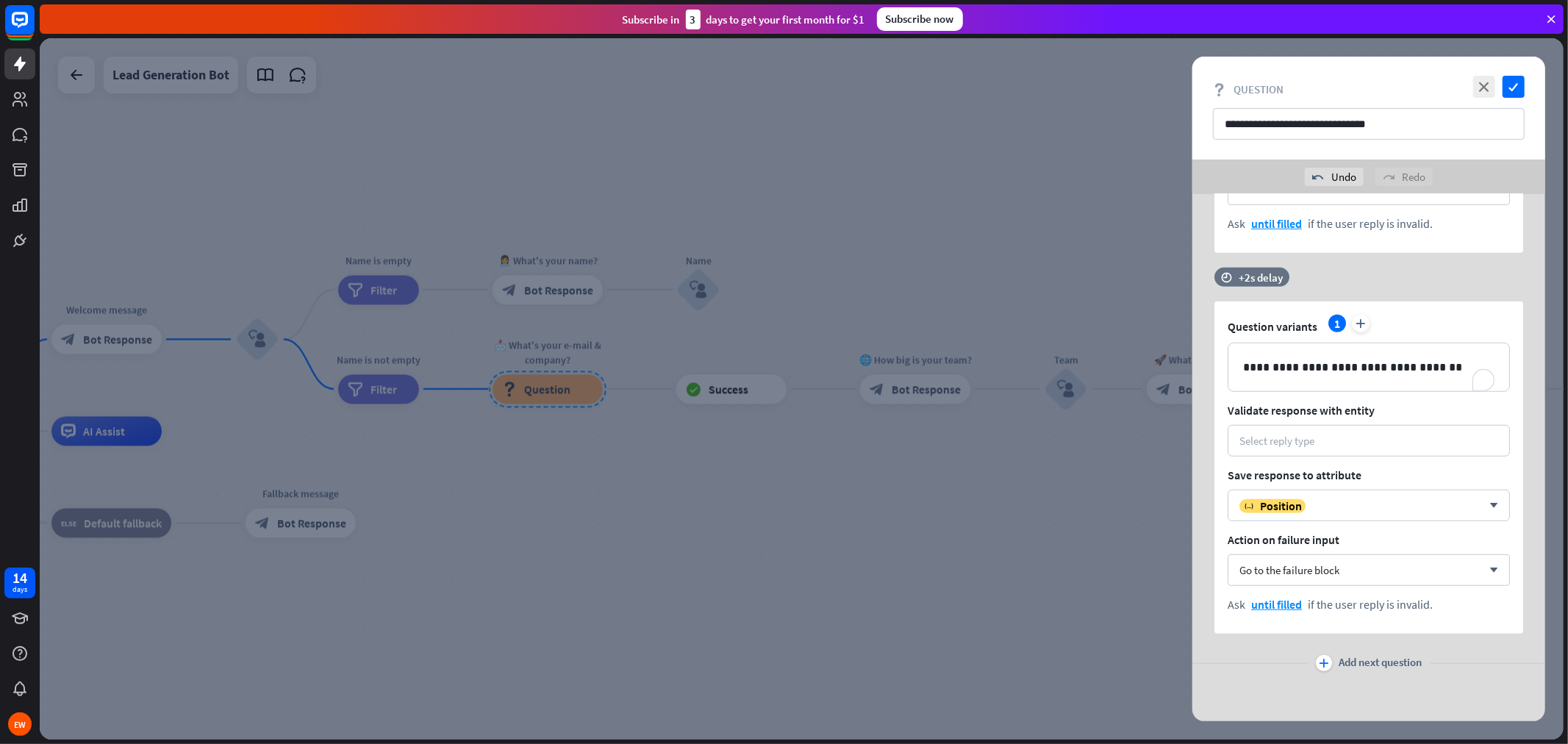
click at [1324, 660] on icon "plus" at bounding box center [1324, 663] width 10 height 9
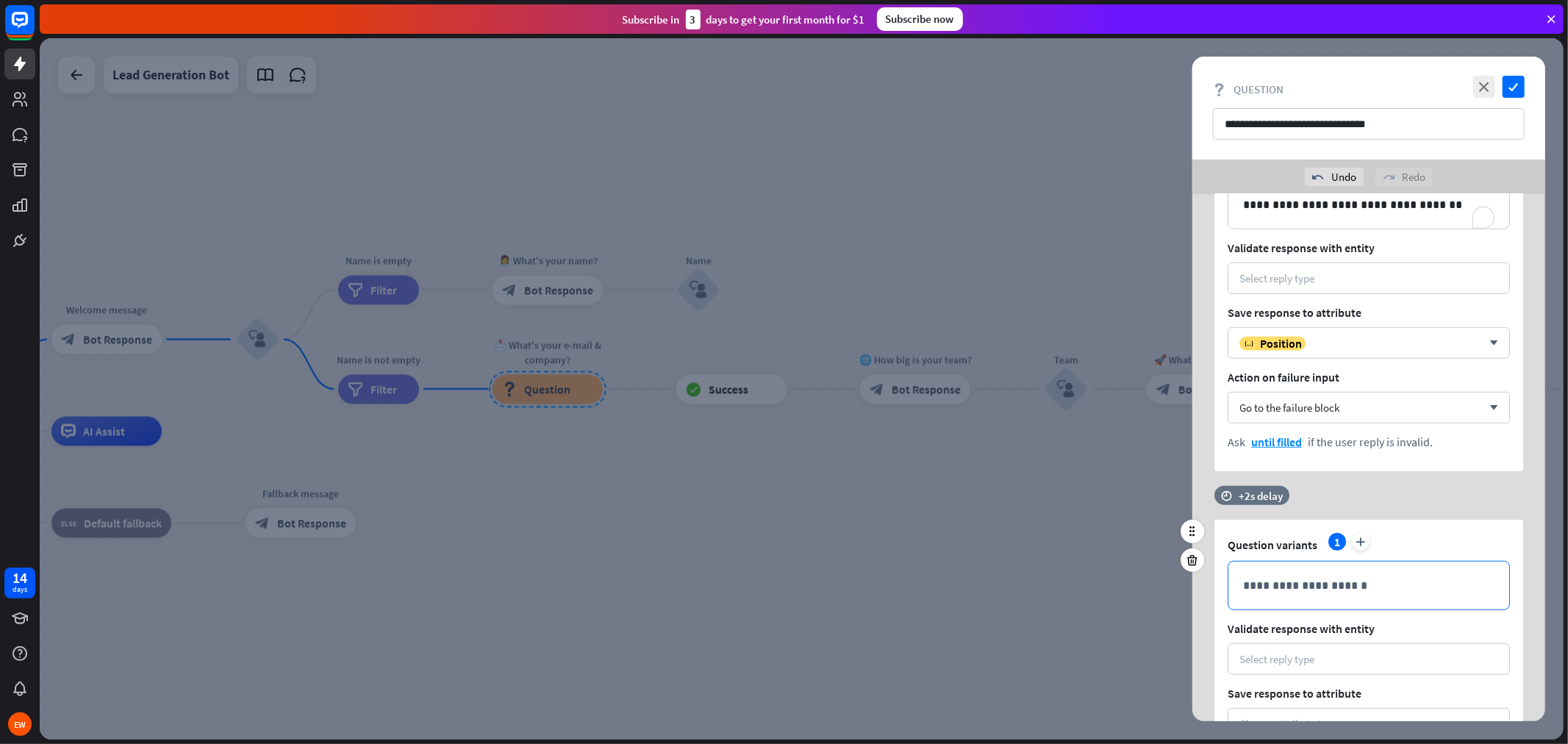
scroll to position [892, 0]
click at [1314, 583] on p "**********" at bounding box center [1368, 585] width 251 height 18
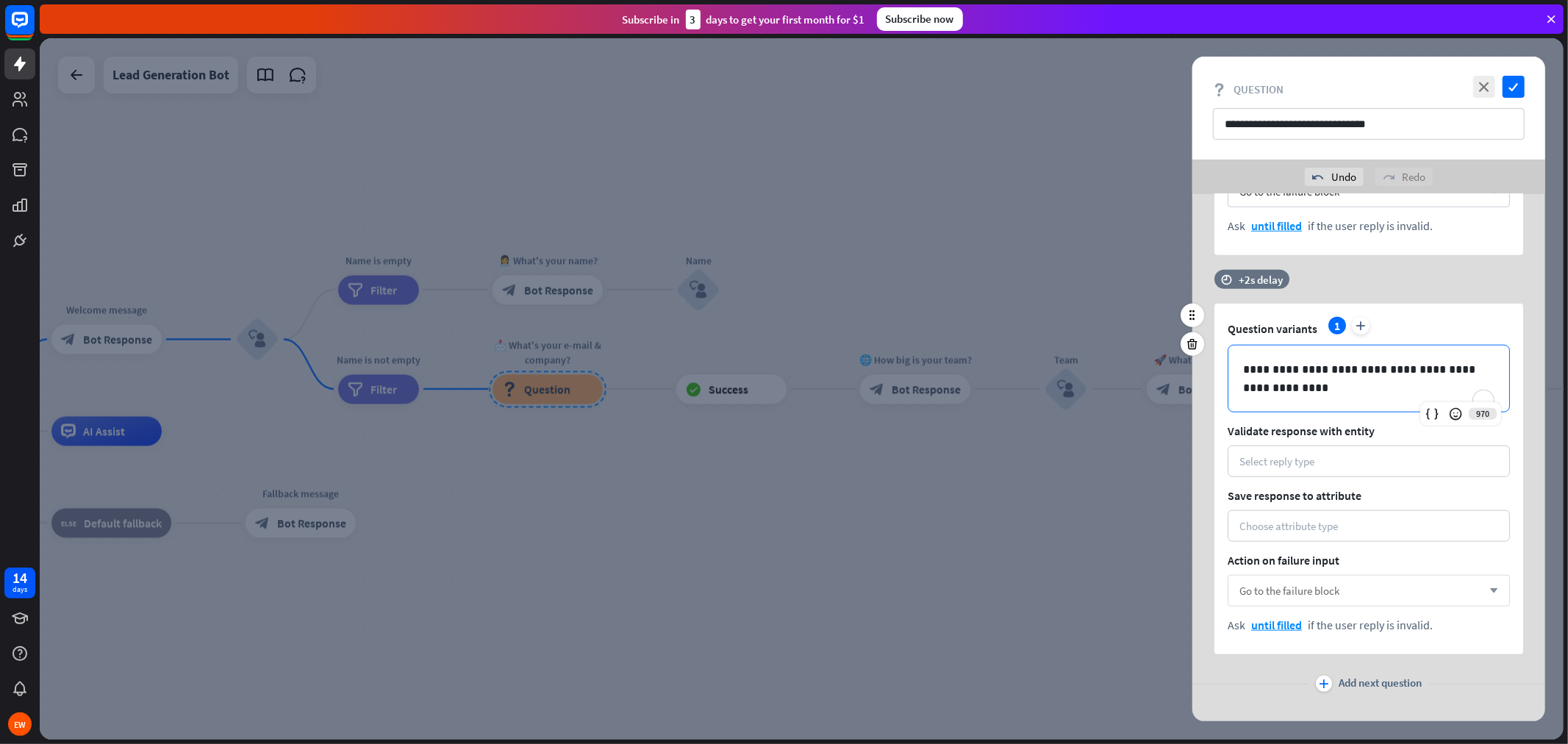
scroll to position [1128, 0]
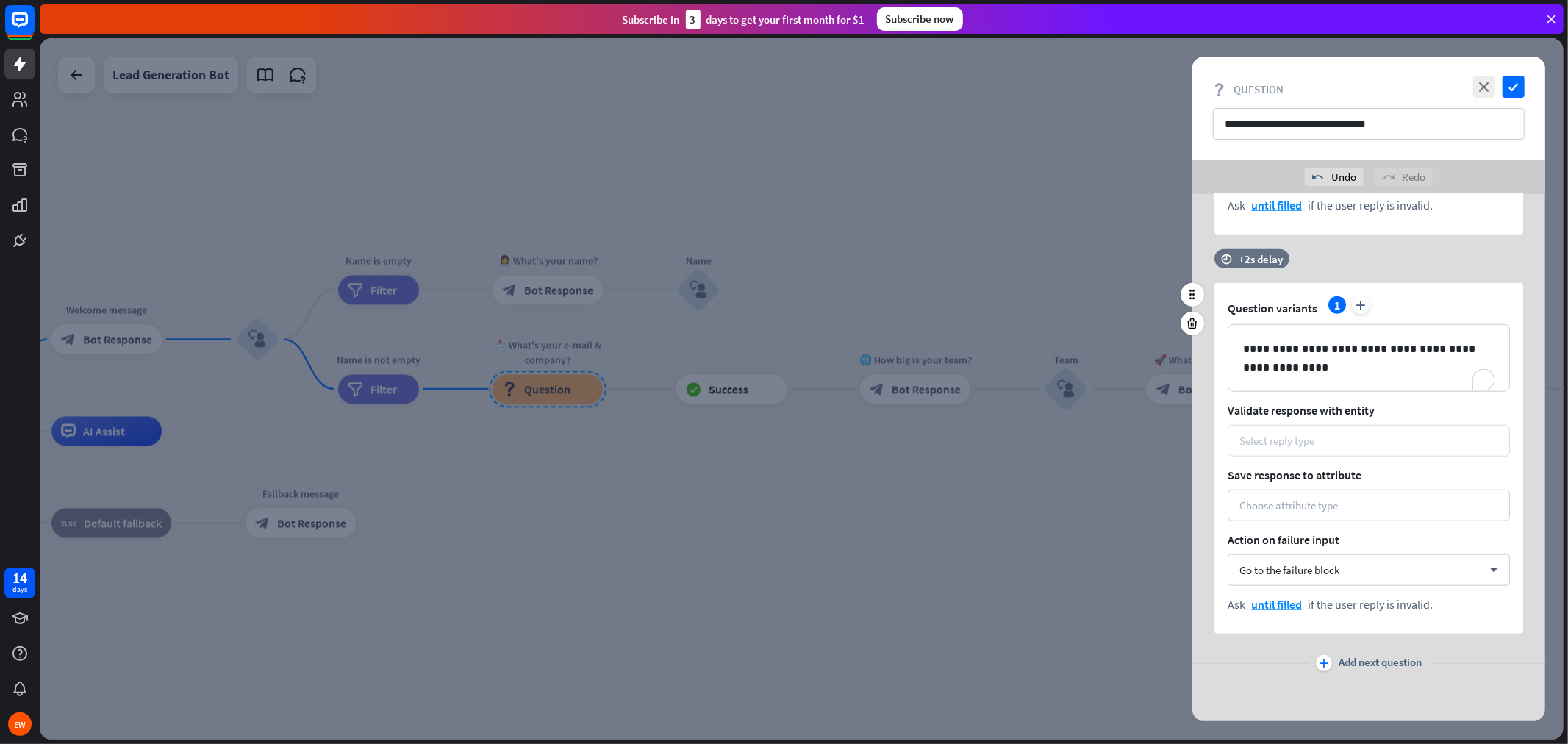
click at [1301, 442] on div "Select reply type" at bounding box center [1277, 441] width 75 height 14
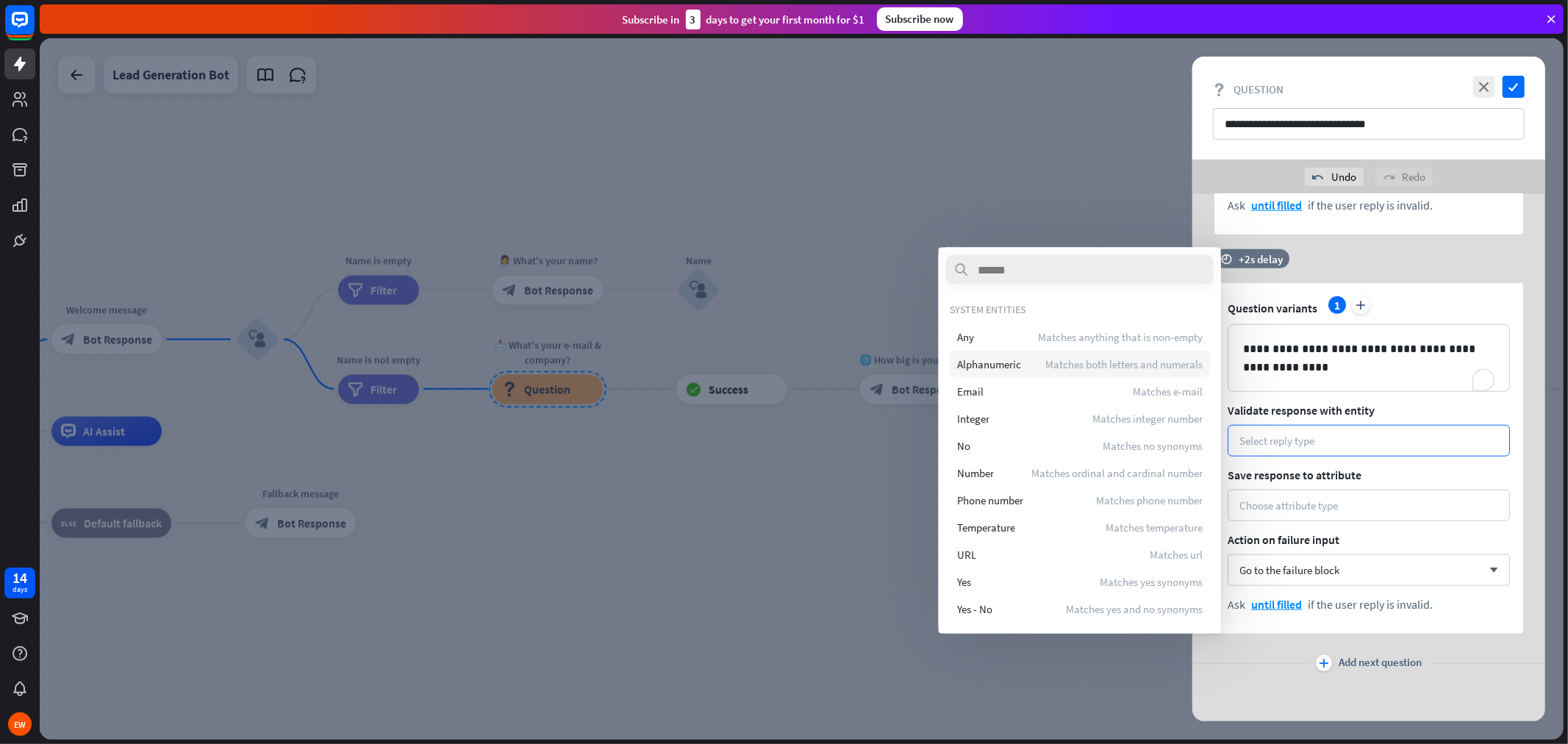
click at [1075, 369] on span "Matches both letters and numerals" at bounding box center [1123, 363] width 157 height 14
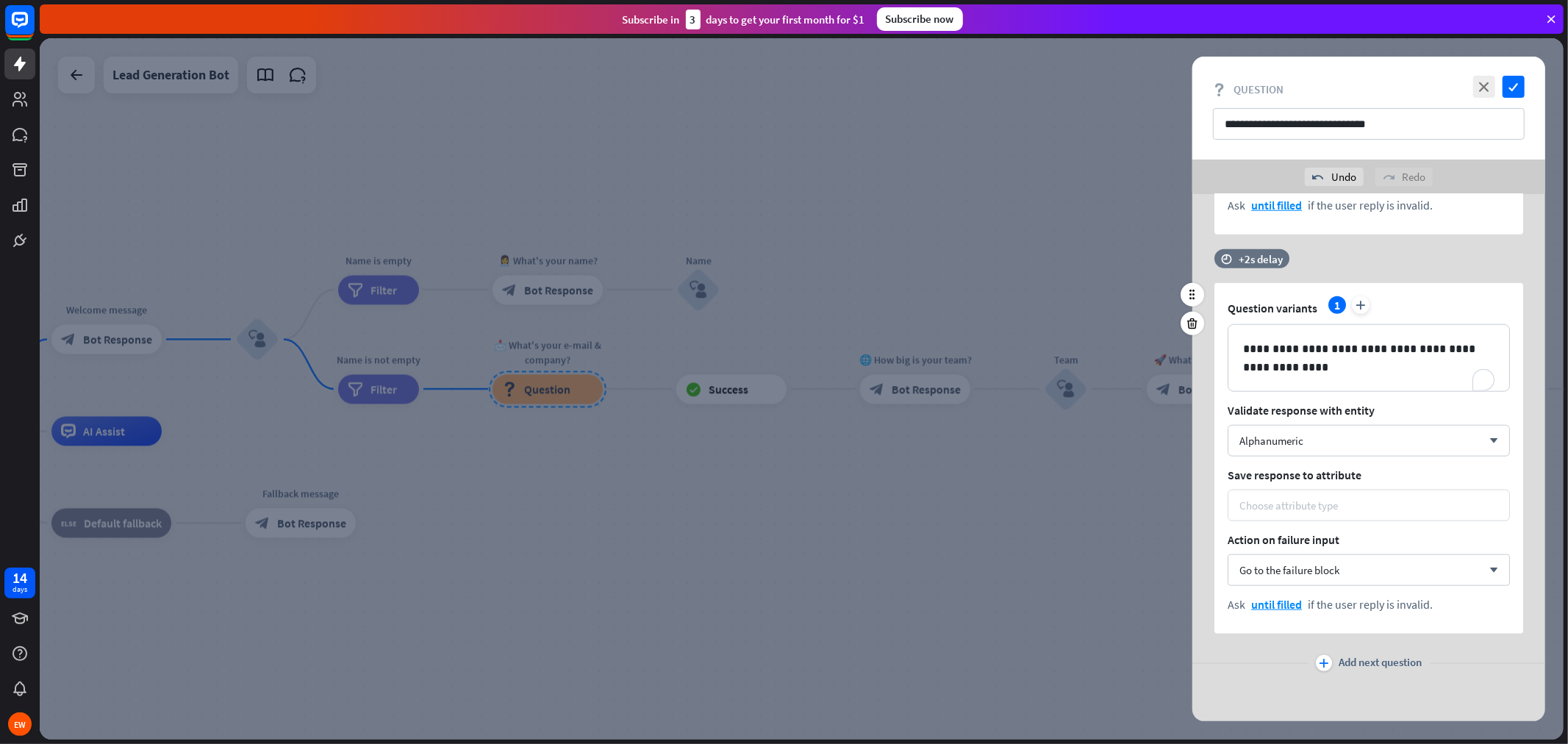
click at [1343, 508] on div "Choose attribute type" at bounding box center [1368, 505] width 259 height 14
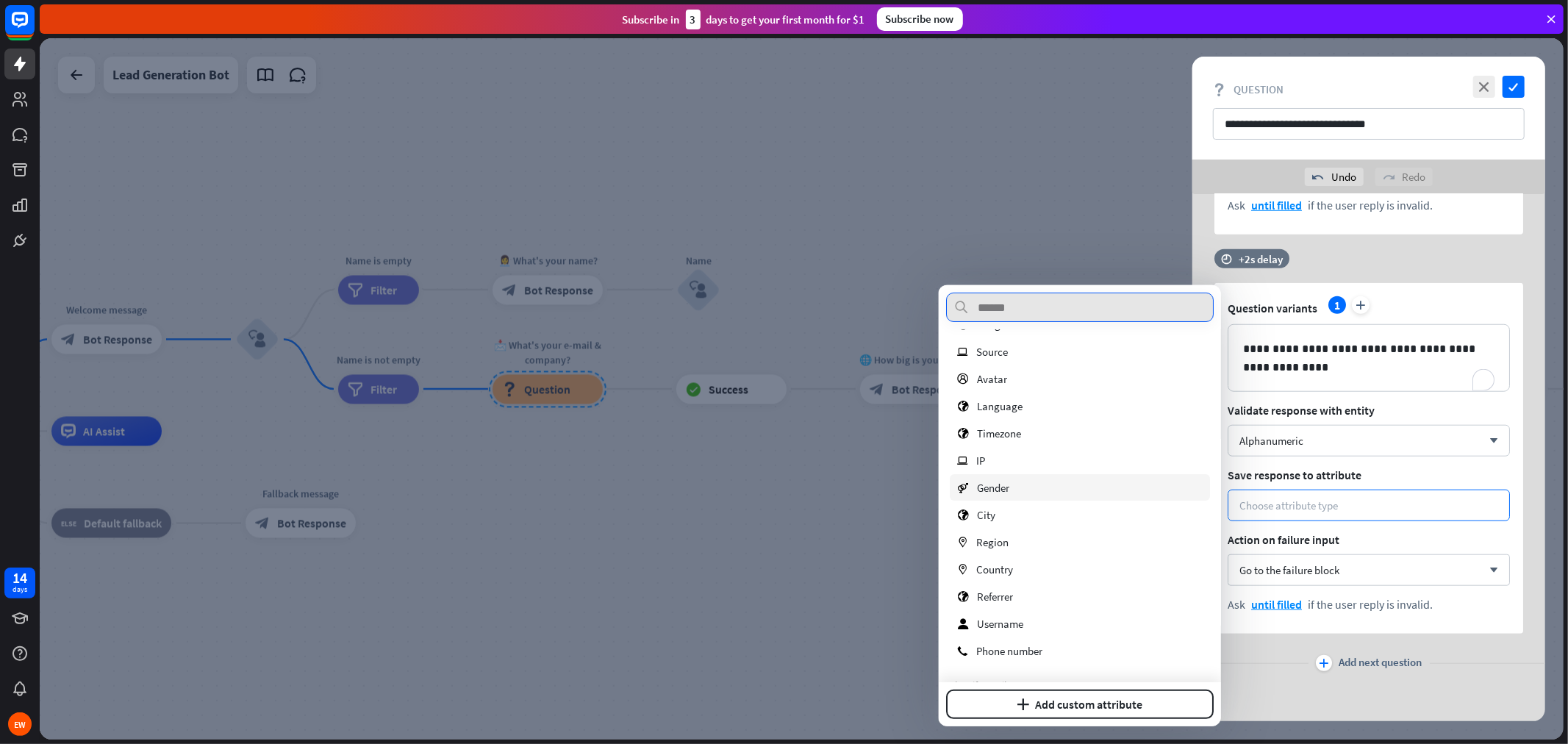
scroll to position [245, 0]
click at [1045, 516] on div "marker Region" at bounding box center [1080, 517] width 261 height 26
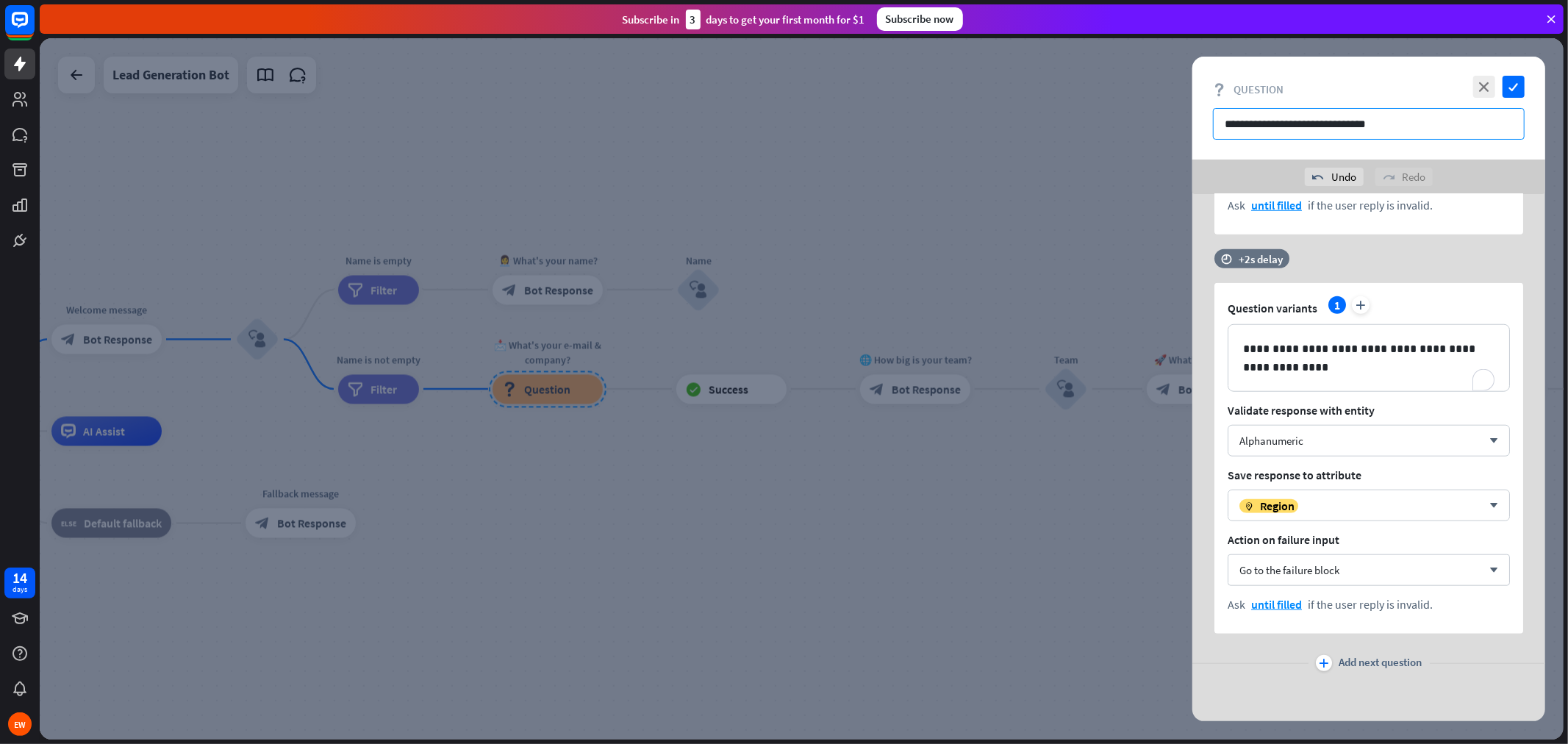
click at [1411, 124] on input "**********" at bounding box center [1368, 124] width 311 height 32
drag, startPoint x: 1415, startPoint y: 124, endPoint x: 1223, endPoint y: 124, distance: 192.0
click at [1223, 124] on input "**********" at bounding box center [1368, 124] width 311 height 32
type input "**********"
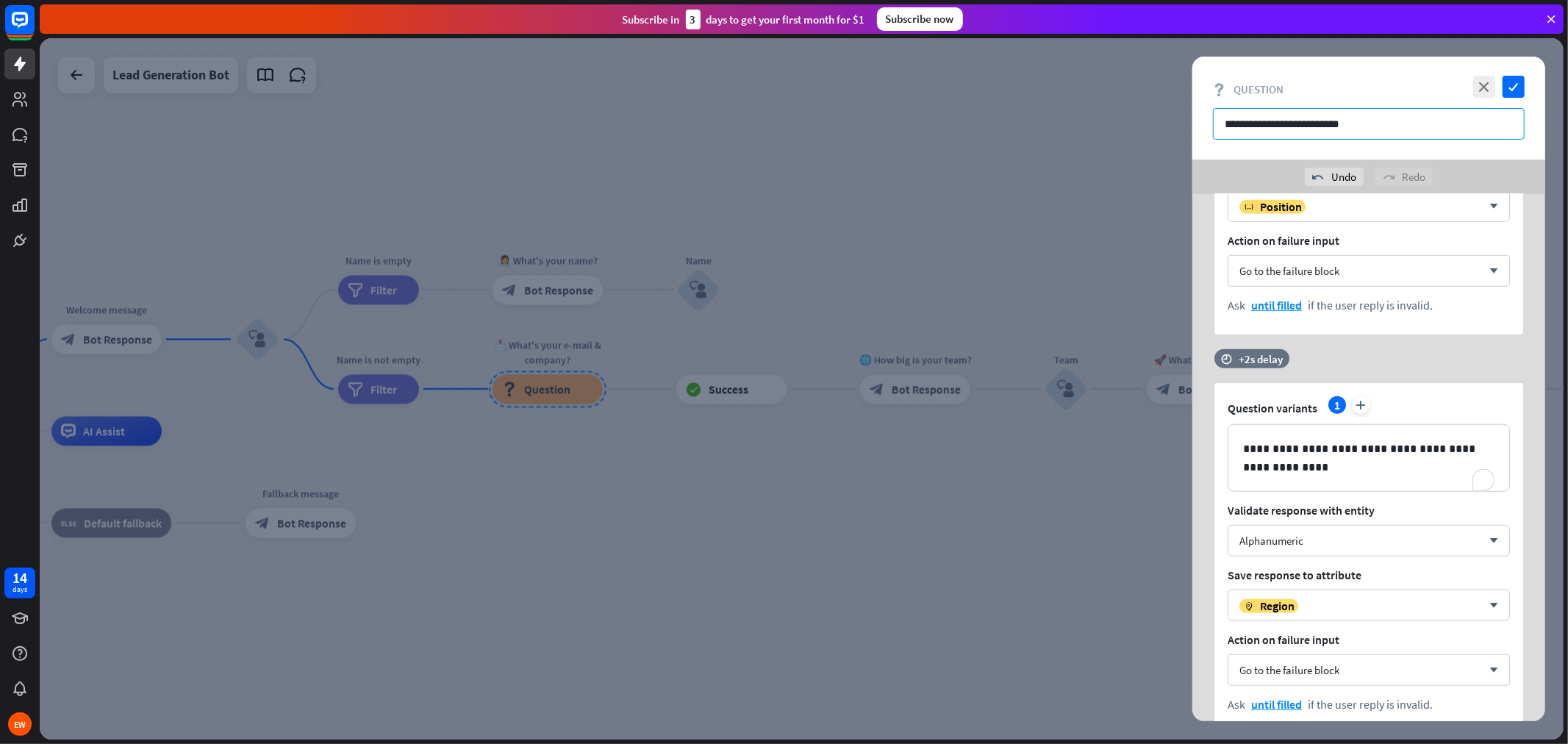
scroll to position [1128, 0]
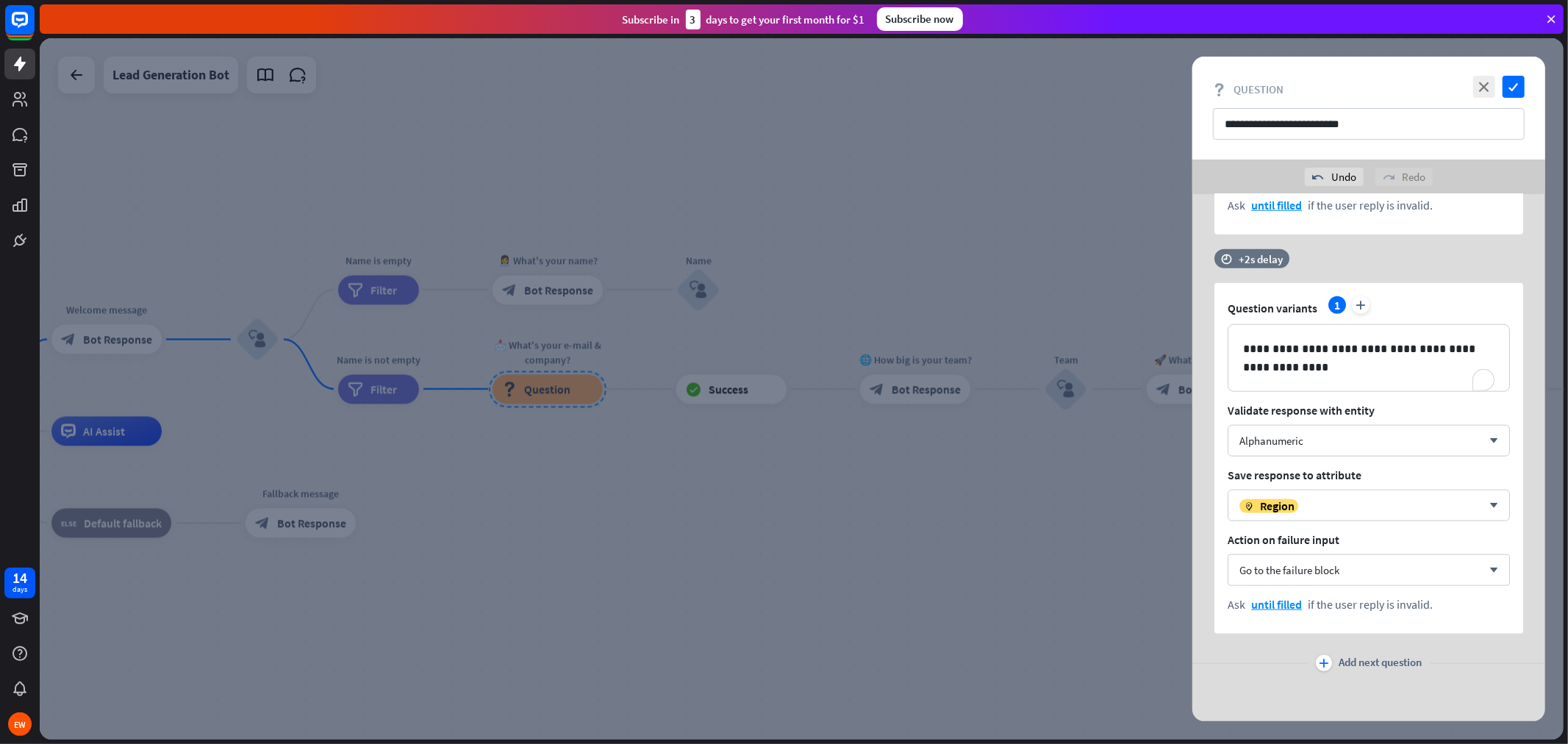
click at [1387, 652] on div "plus Add next question" at bounding box center [1368, 663] width 353 height 29
click at [1383, 662] on span "Add next question" at bounding box center [1380, 663] width 83 height 16
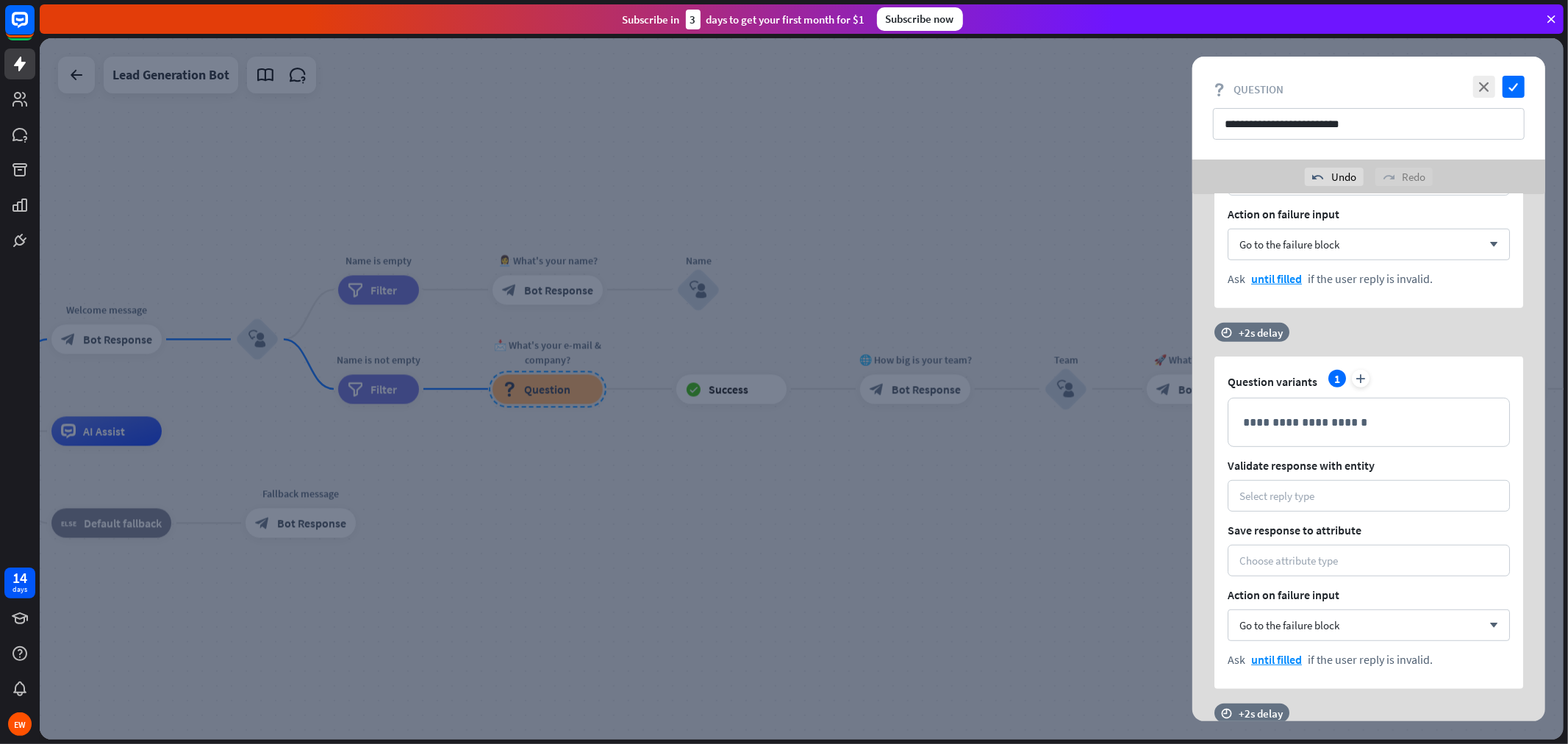
scroll to position [638, 0]
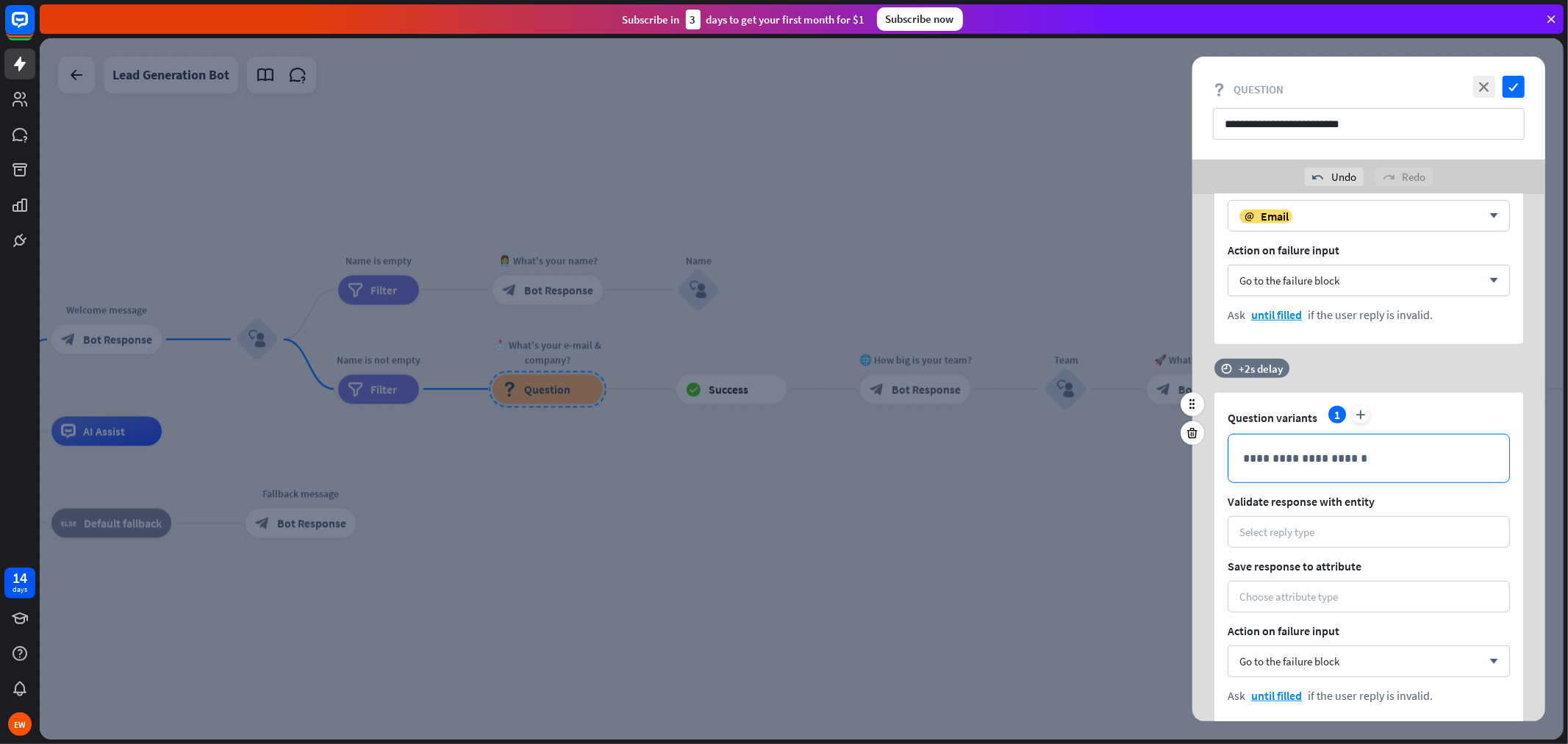
click at [1366, 463] on p "**********" at bounding box center [1368, 459] width 251 height 18
click at [1312, 535] on div "Select reply type" at bounding box center [1277, 531] width 75 height 14
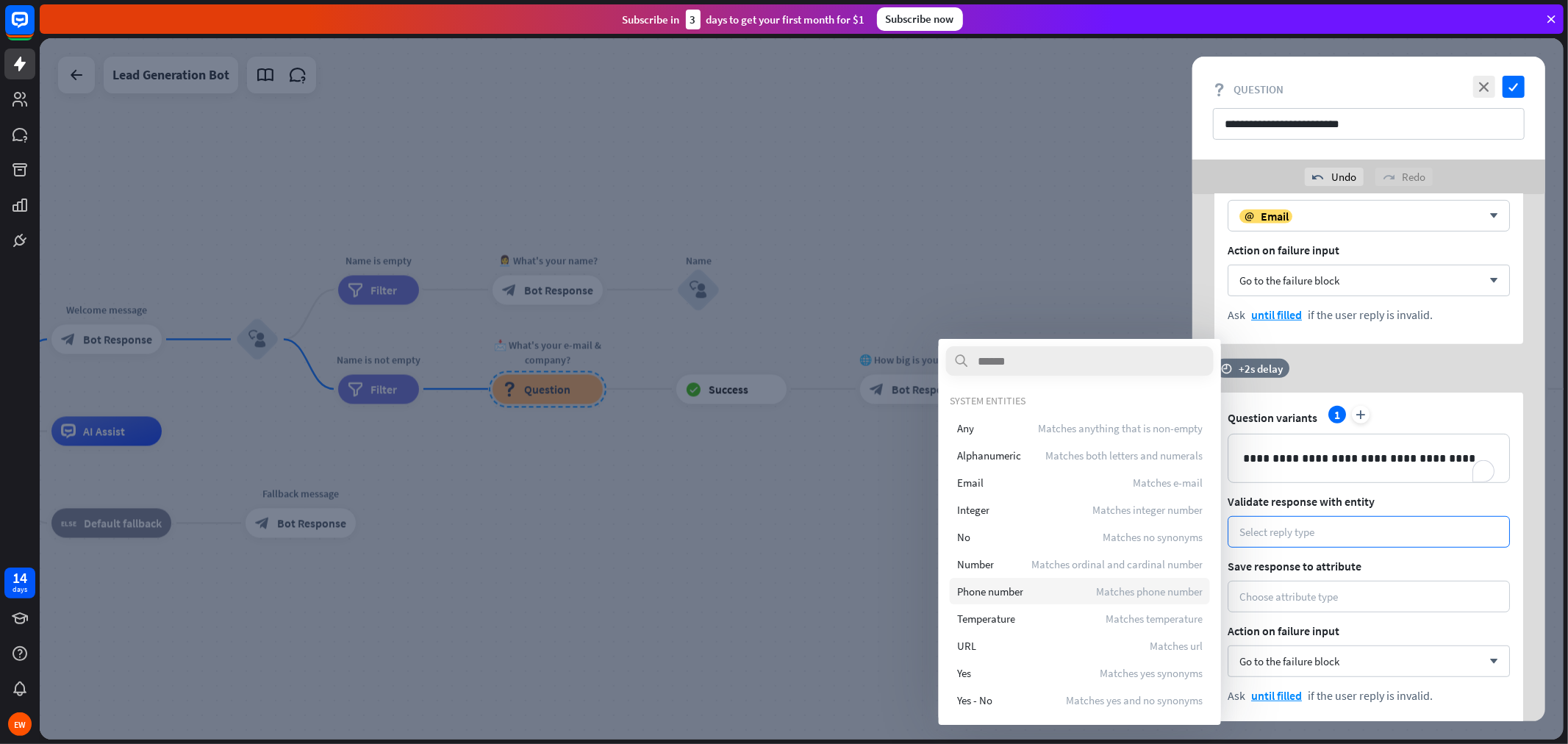
click at [1019, 585] on span "Phone number" at bounding box center [990, 591] width 66 height 14
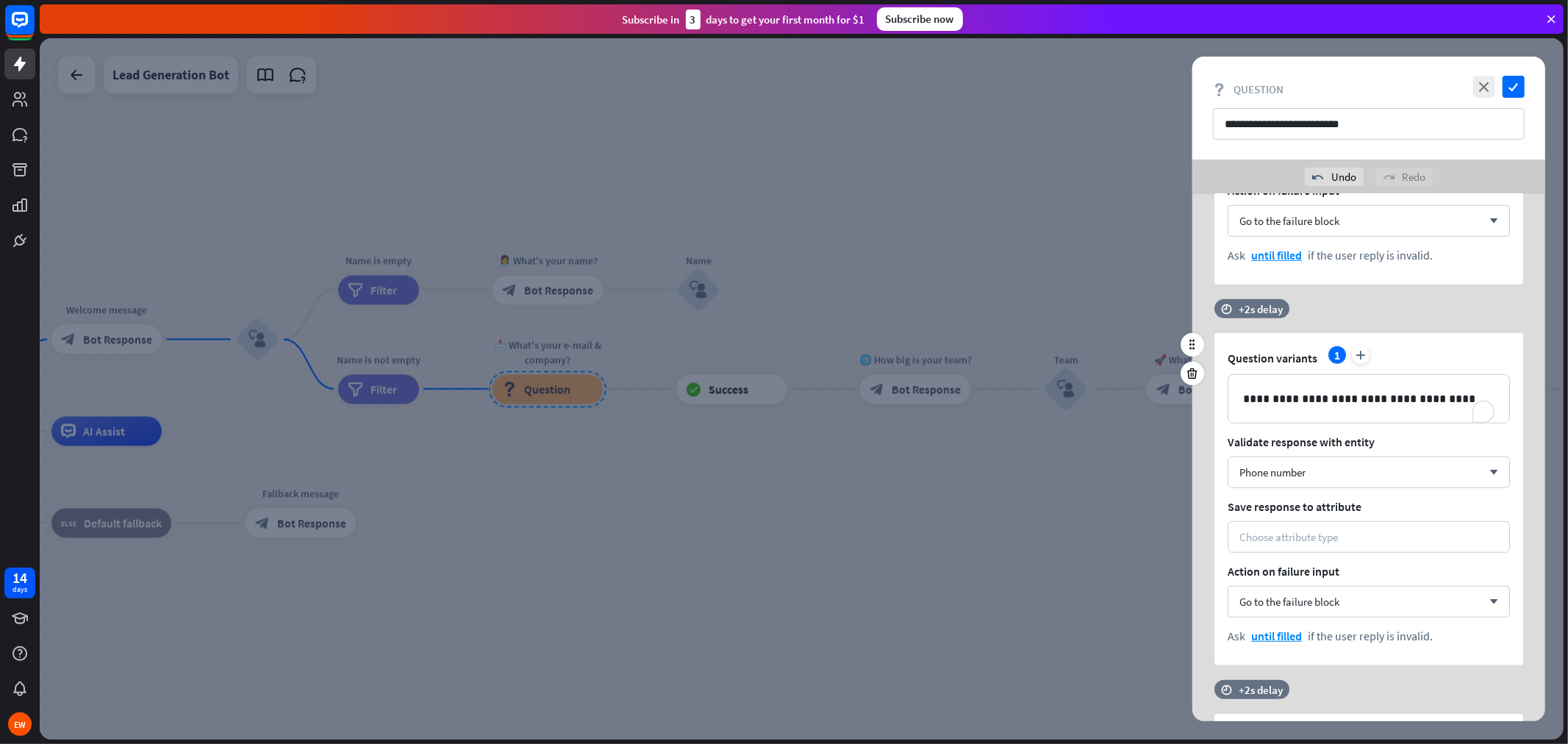
scroll to position [719, 0]
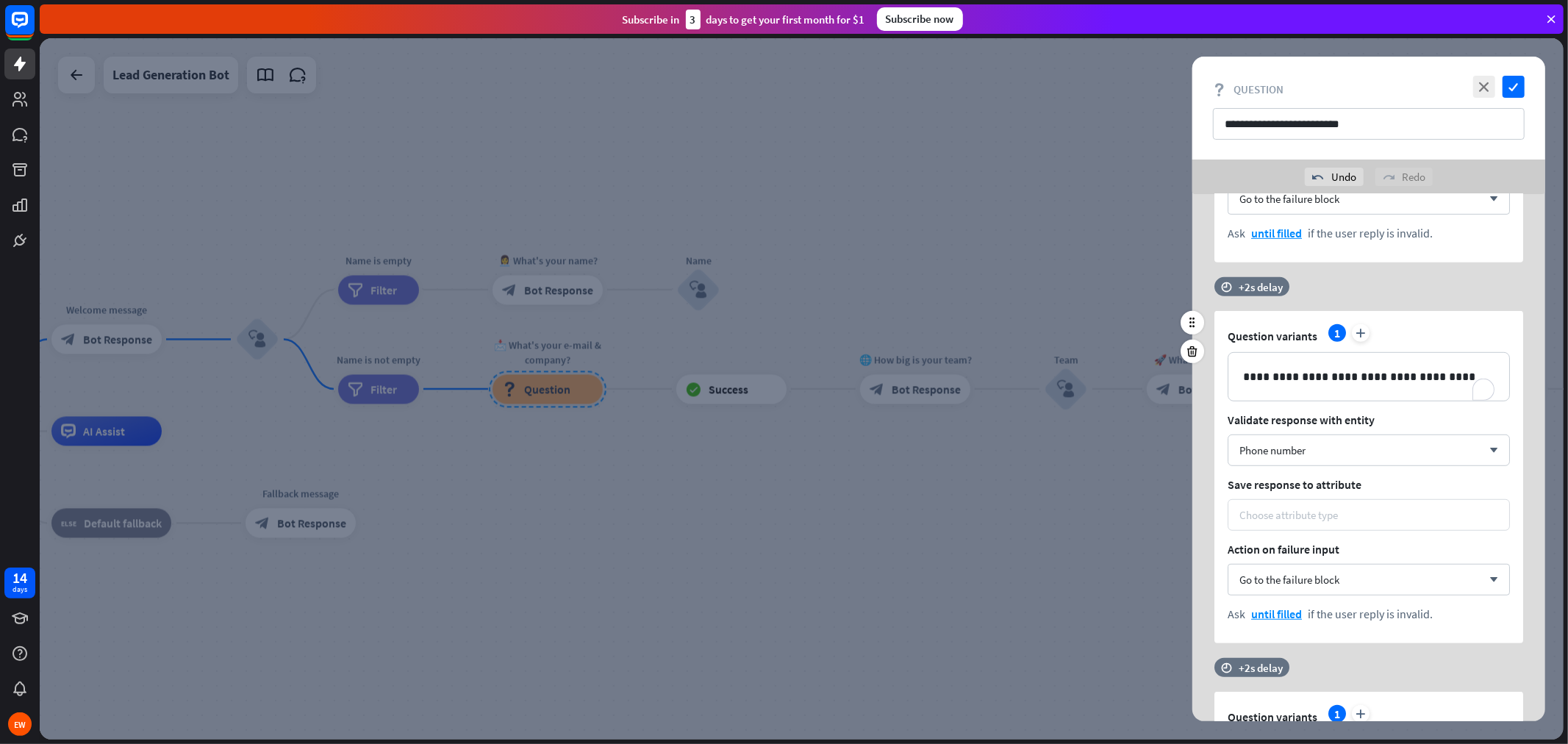
click at [1360, 521] on div "Choose attribute type" at bounding box center [1368, 514] width 259 height 14
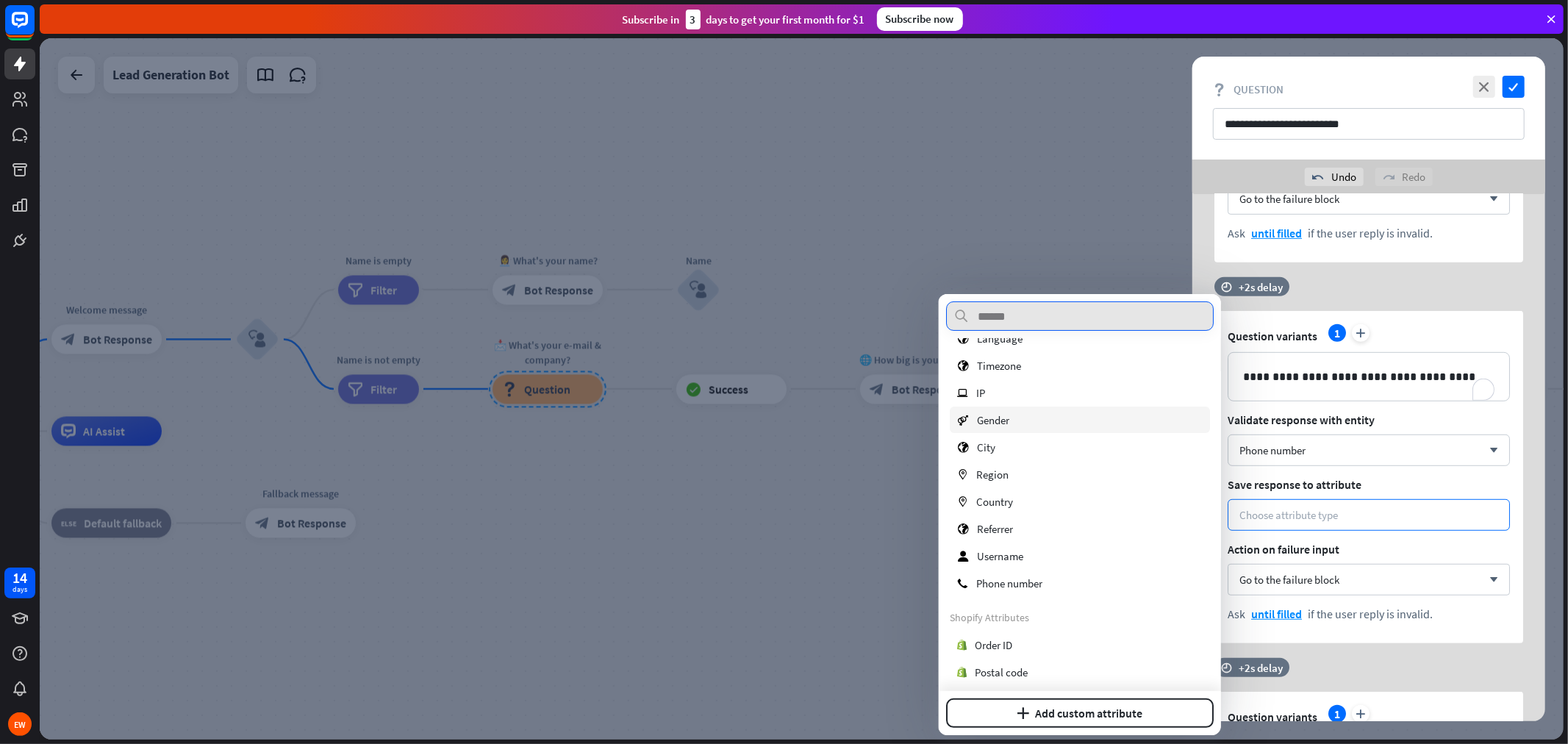
scroll to position [327, 0]
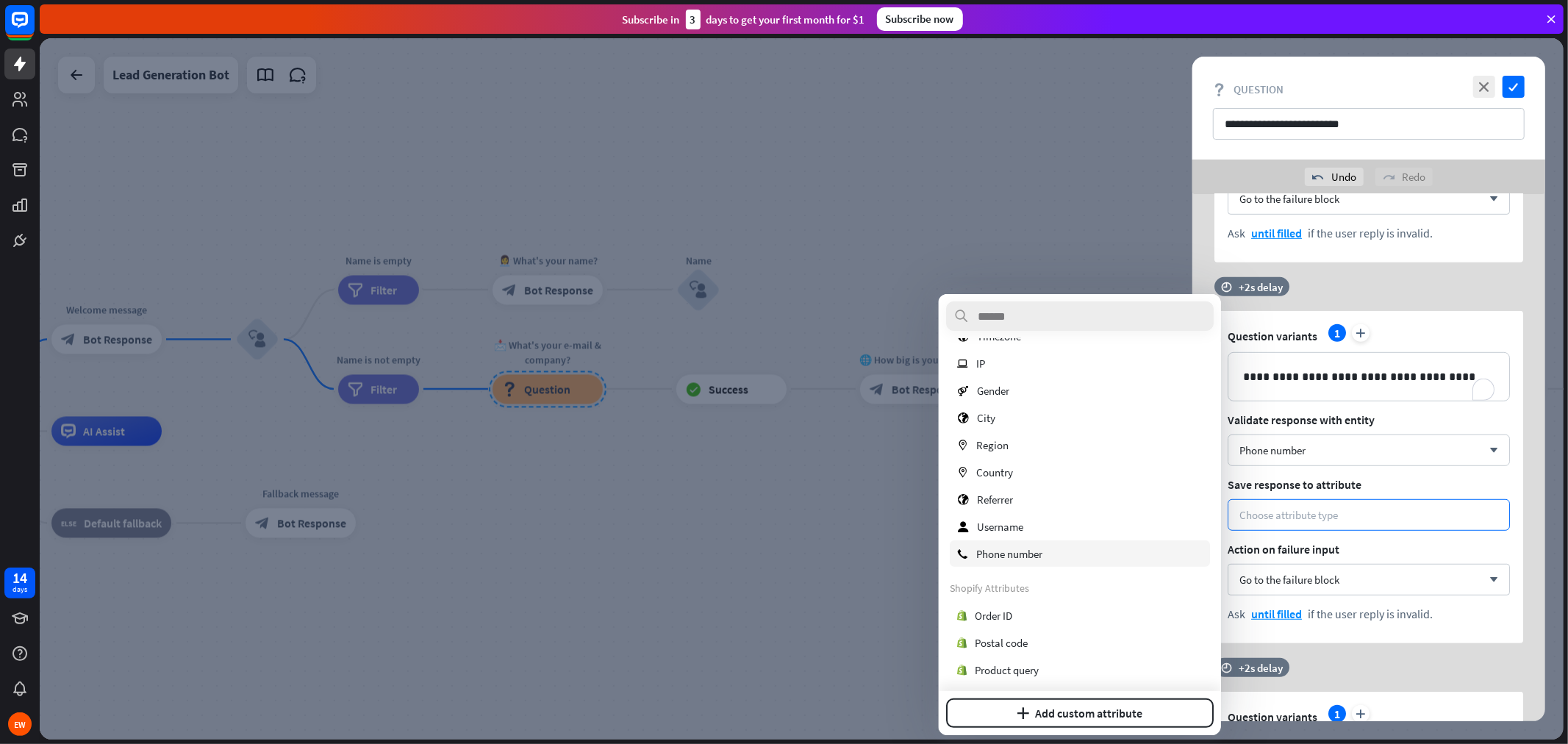
click at [1002, 558] on span "Phone number" at bounding box center [1009, 553] width 66 height 14
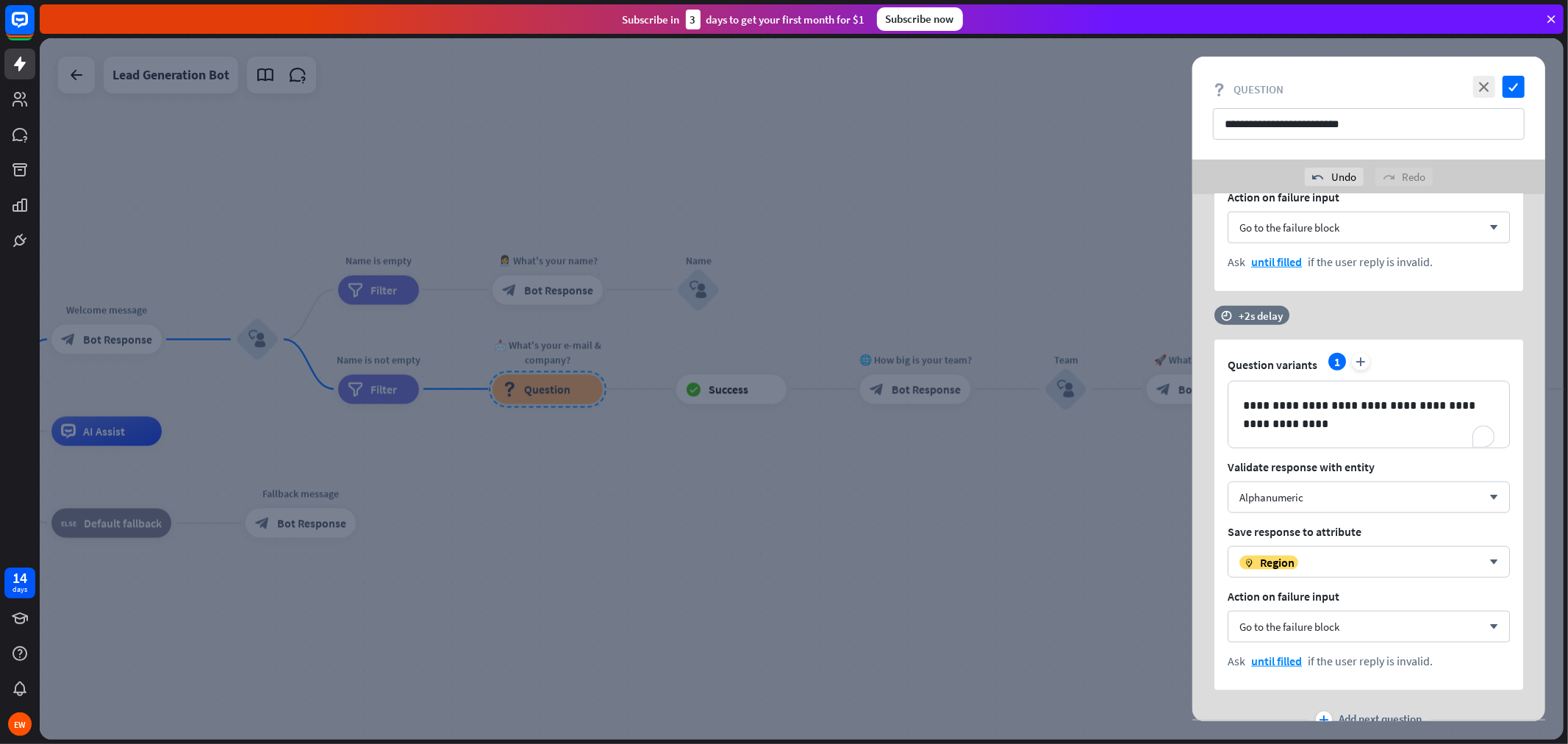
scroll to position [1510, 0]
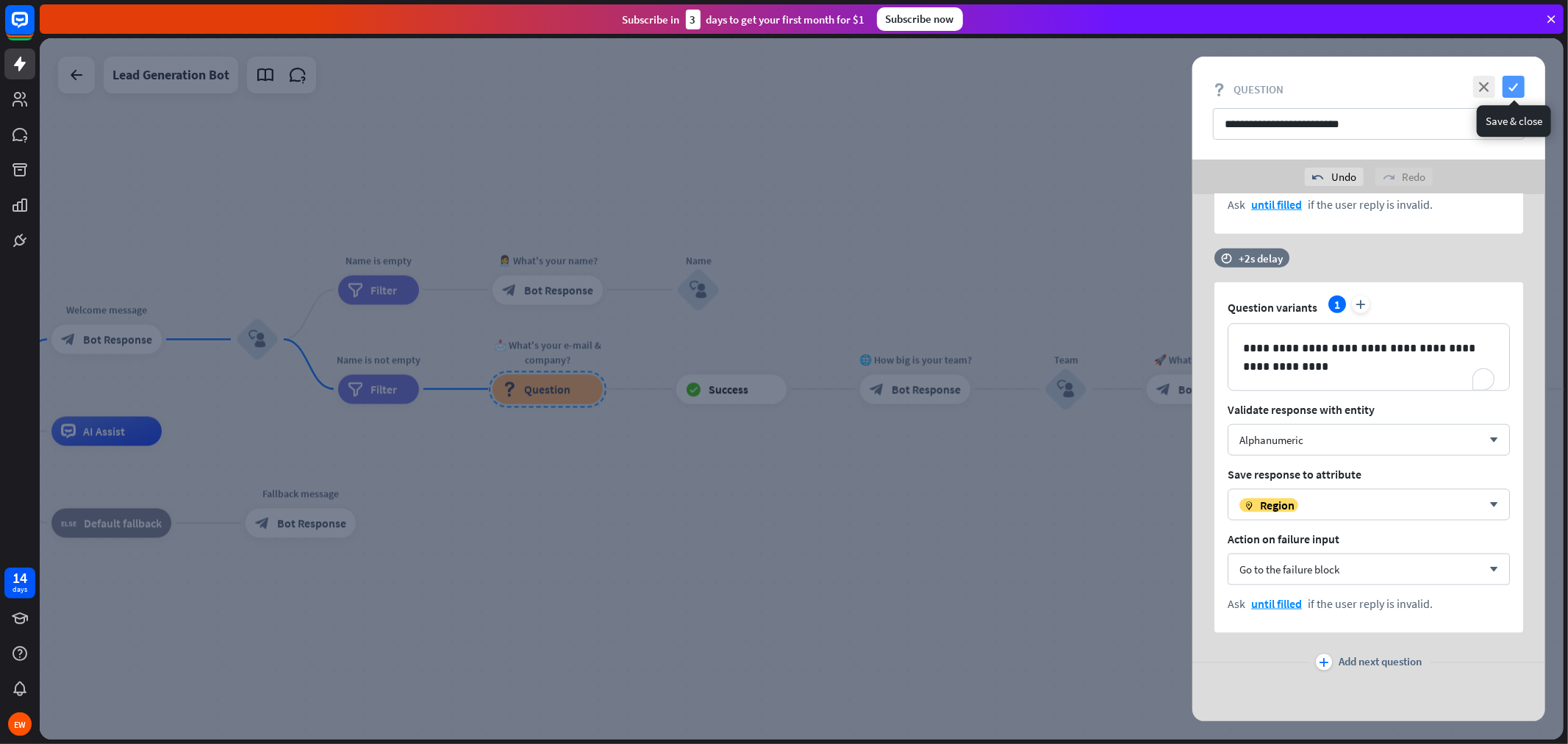
click at [1411, 83] on icon "check" at bounding box center [1514, 86] width 22 height 22
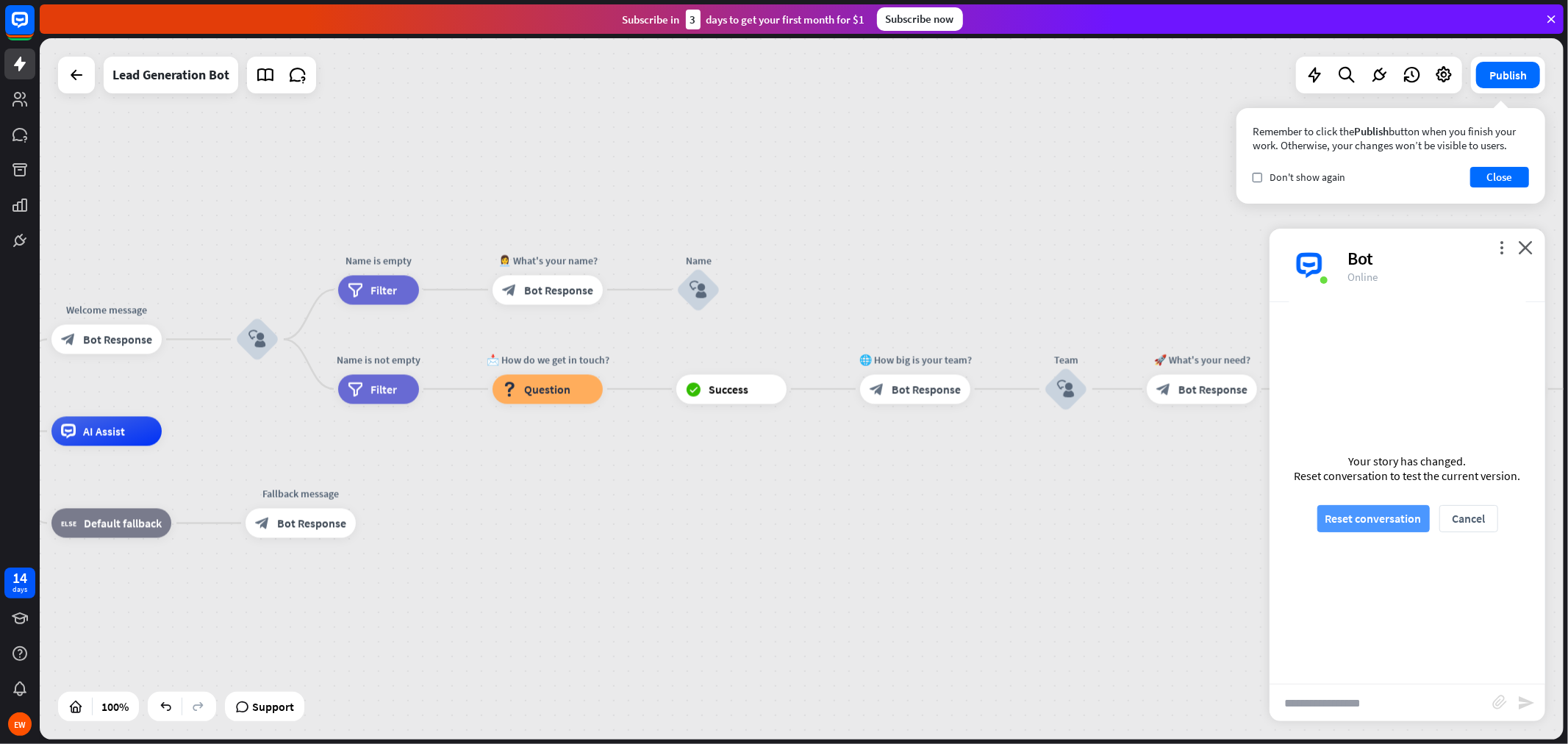
click at [1373, 515] on button "Reset conversation" at bounding box center [1374, 519] width 113 height 27
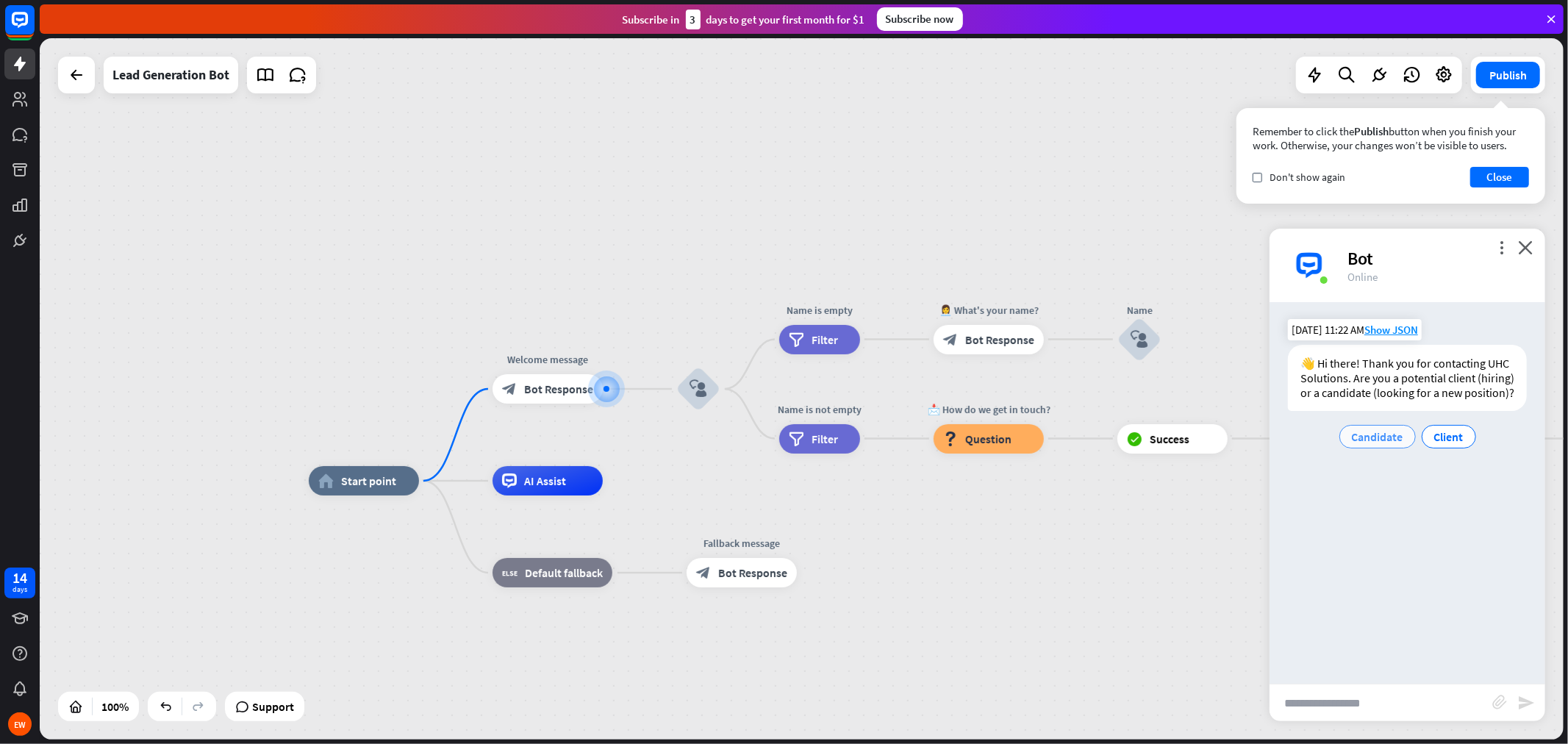
click at [1388, 445] on div "Candidate" at bounding box center [1377, 437] width 76 height 24
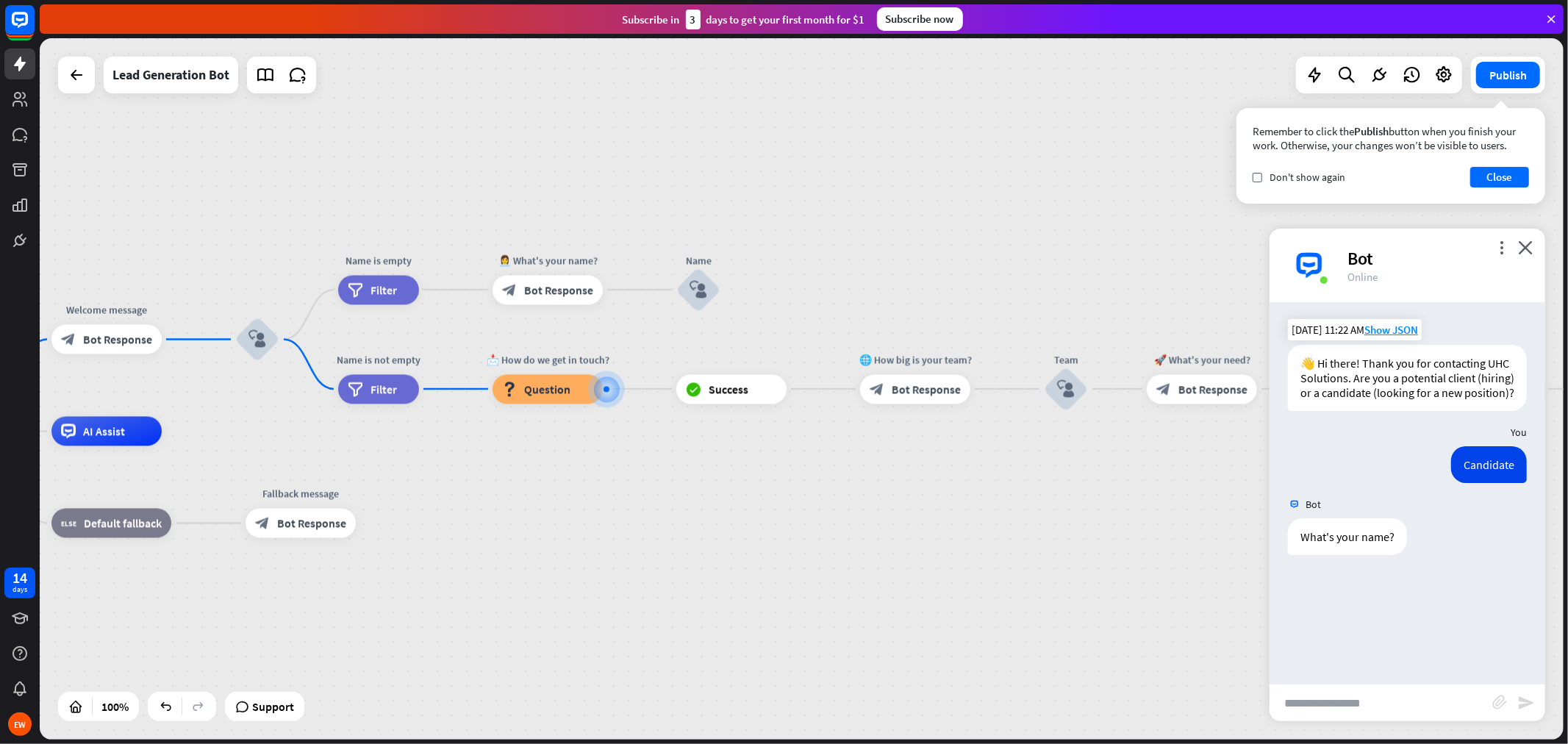
click at [1370, 670] on input "text" at bounding box center [1380, 703] width 222 height 36
click at [531, 386] on span "Question" at bounding box center [547, 389] width 46 height 15
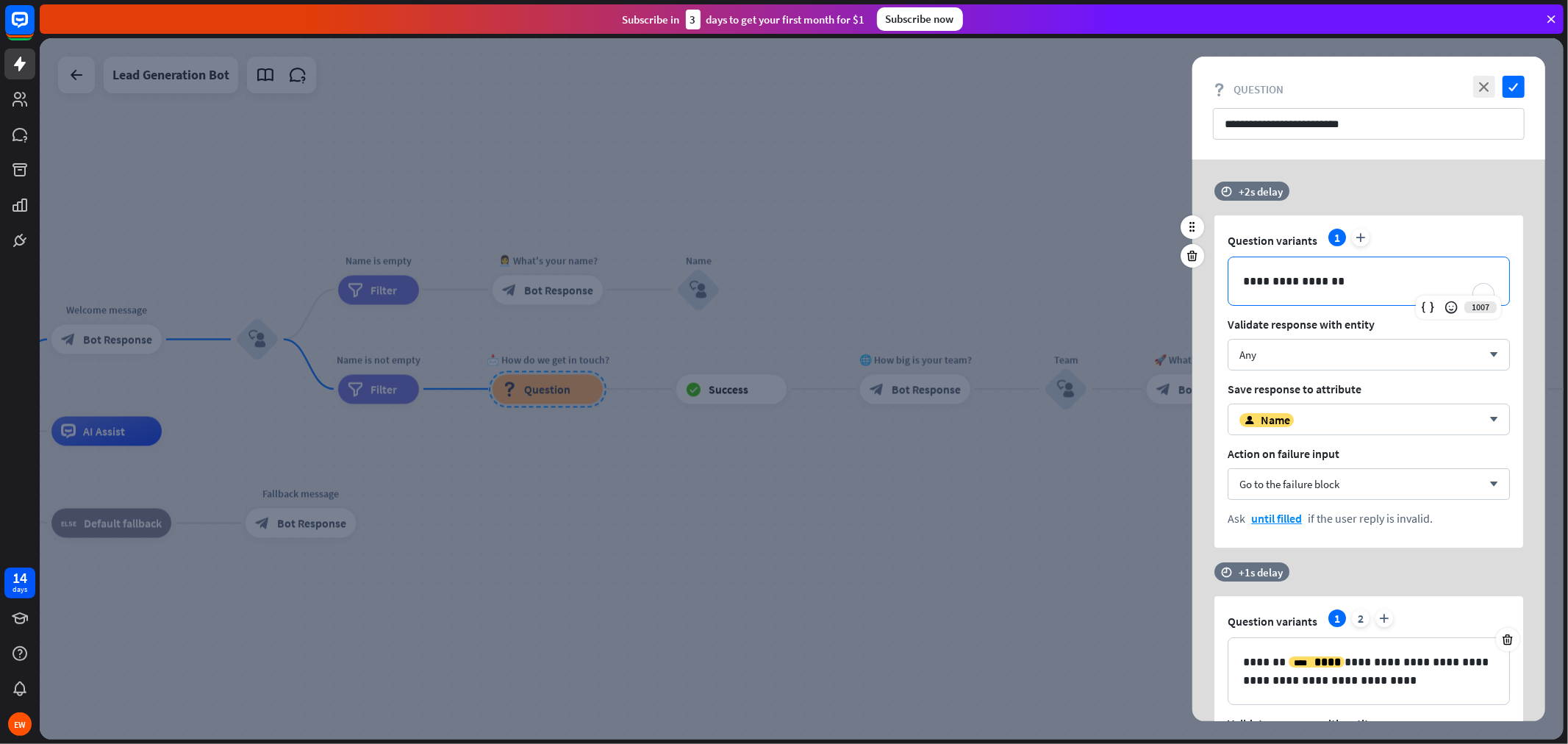
click at [1245, 278] on p "**********" at bounding box center [1368, 282] width 251 height 18
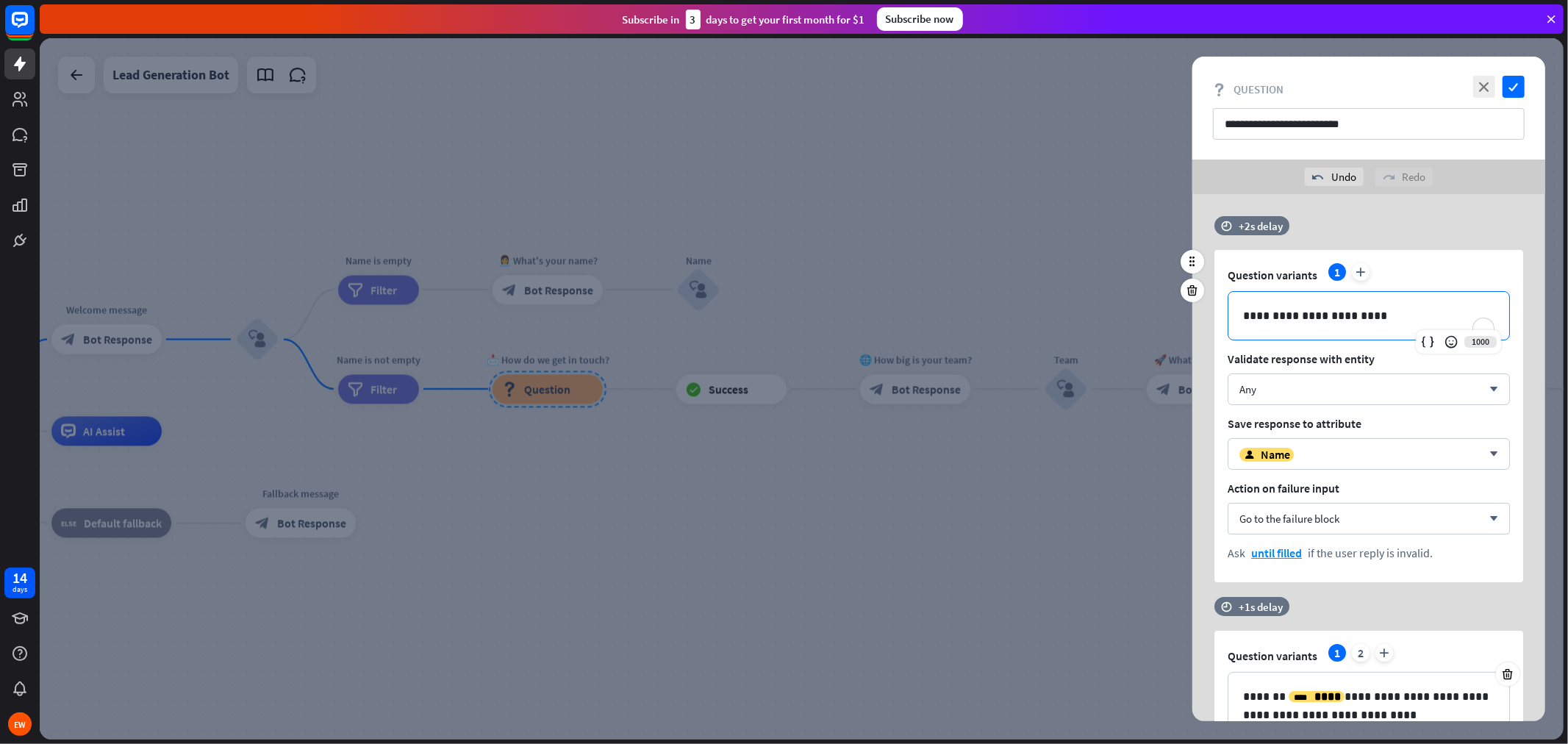
click at [1385, 311] on p "**********" at bounding box center [1368, 316] width 251 height 18
click at [1411, 83] on icon "check" at bounding box center [1514, 86] width 22 height 22
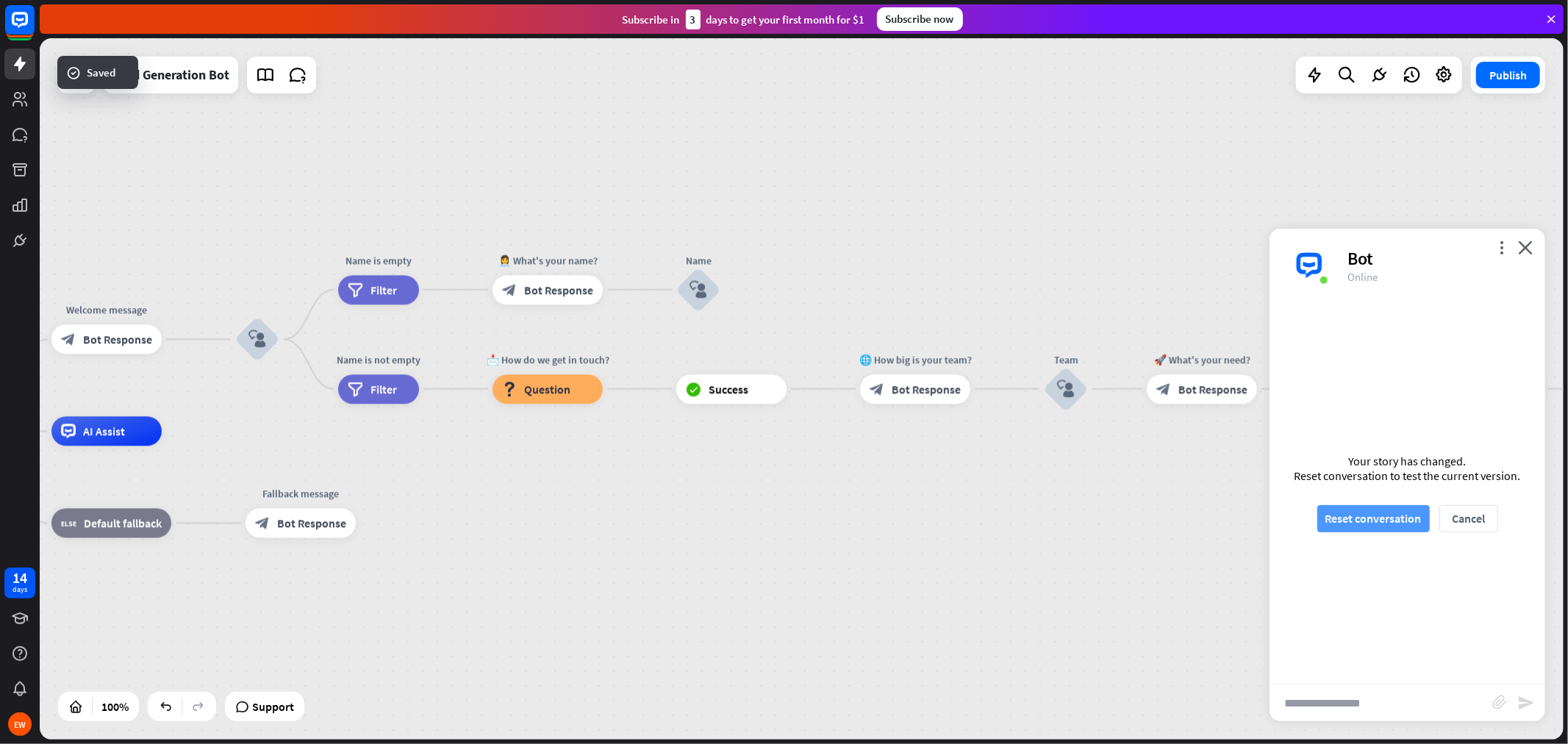
click at [1366, 528] on button "Reset conversation" at bounding box center [1374, 519] width 113 height 27
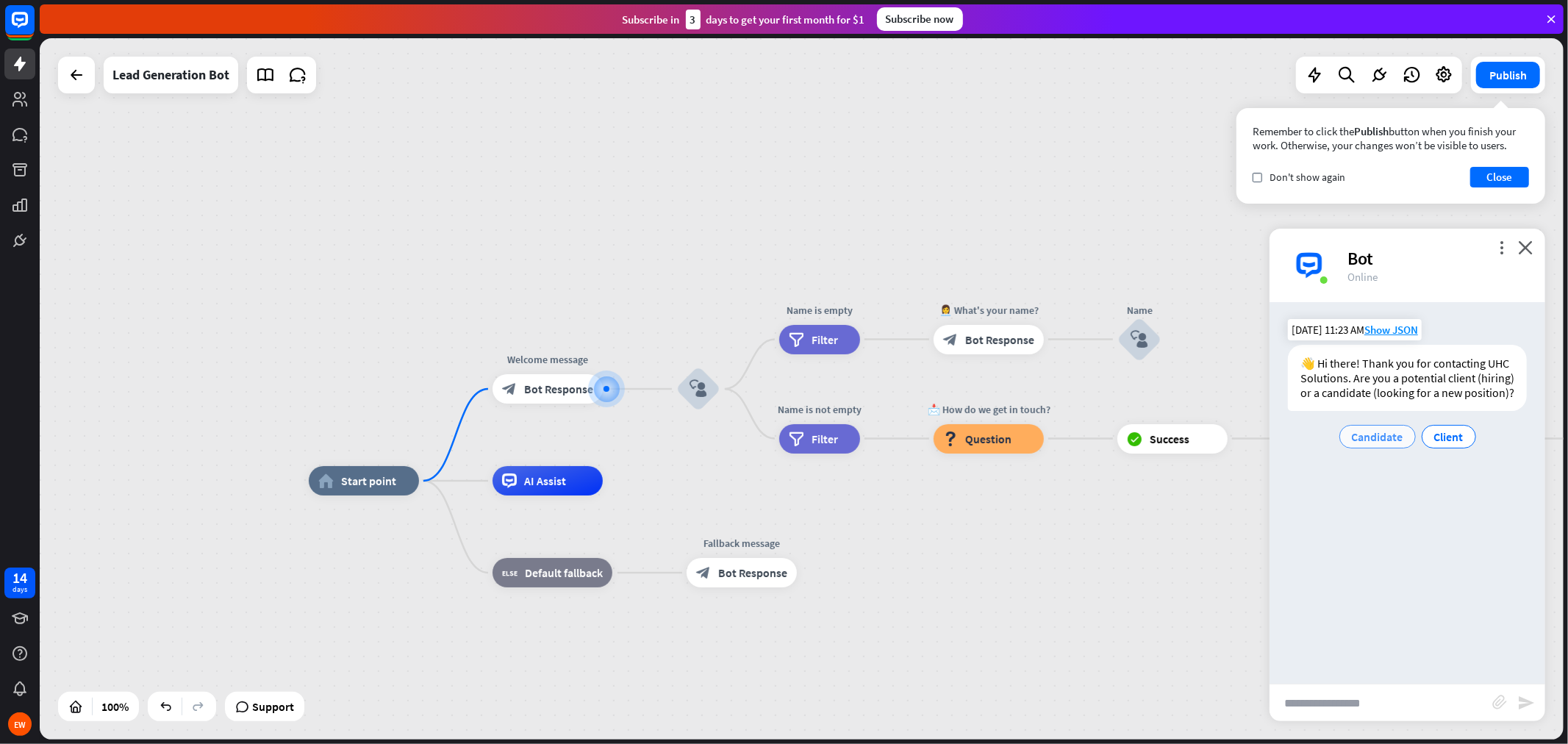
click at [1383, 434] on span "Candidate" at bounding box center [1377, 437] width 52 height 15
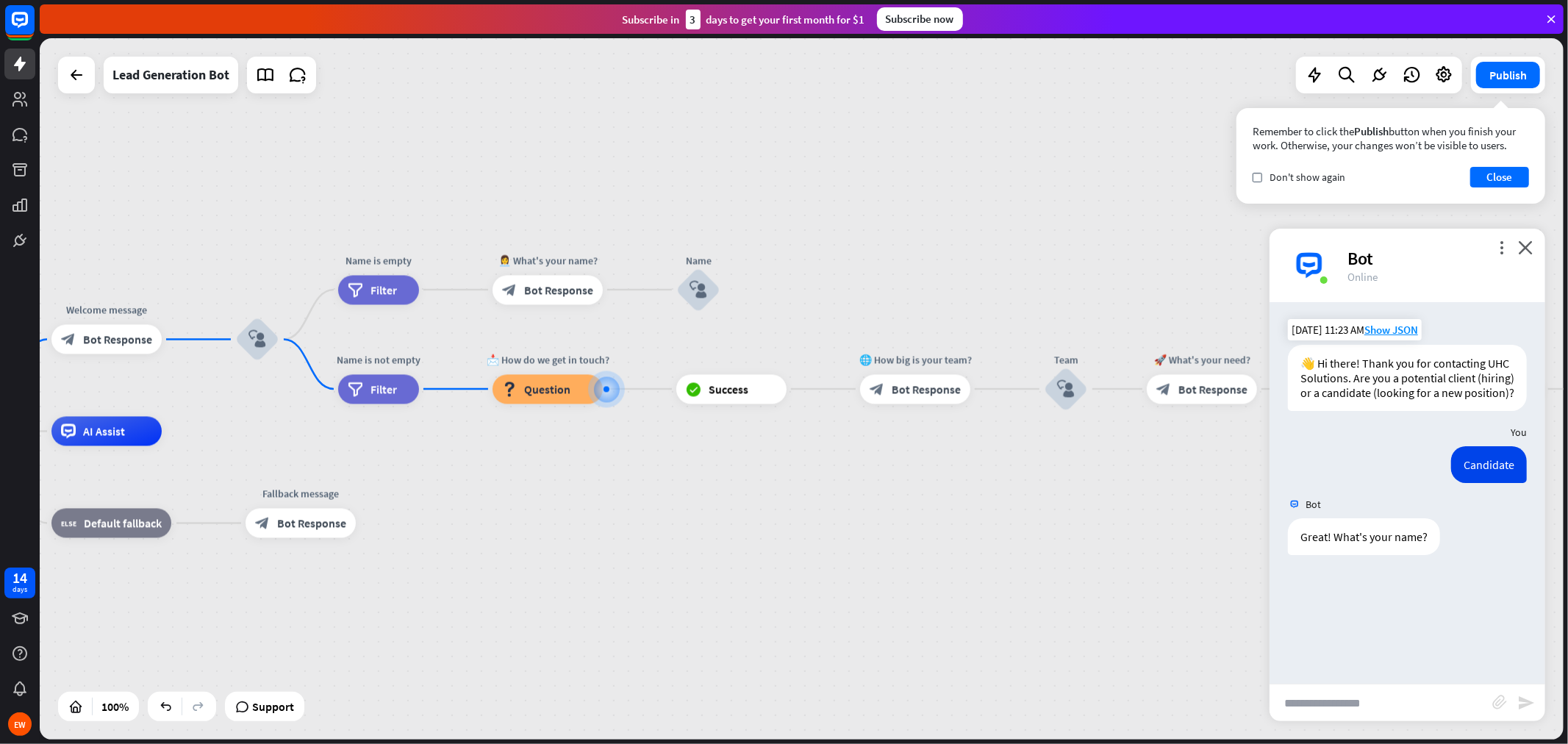
click at [1362, 670] on input "text" at bounding box center [1380, 703] width 222 height 36
type input "****"
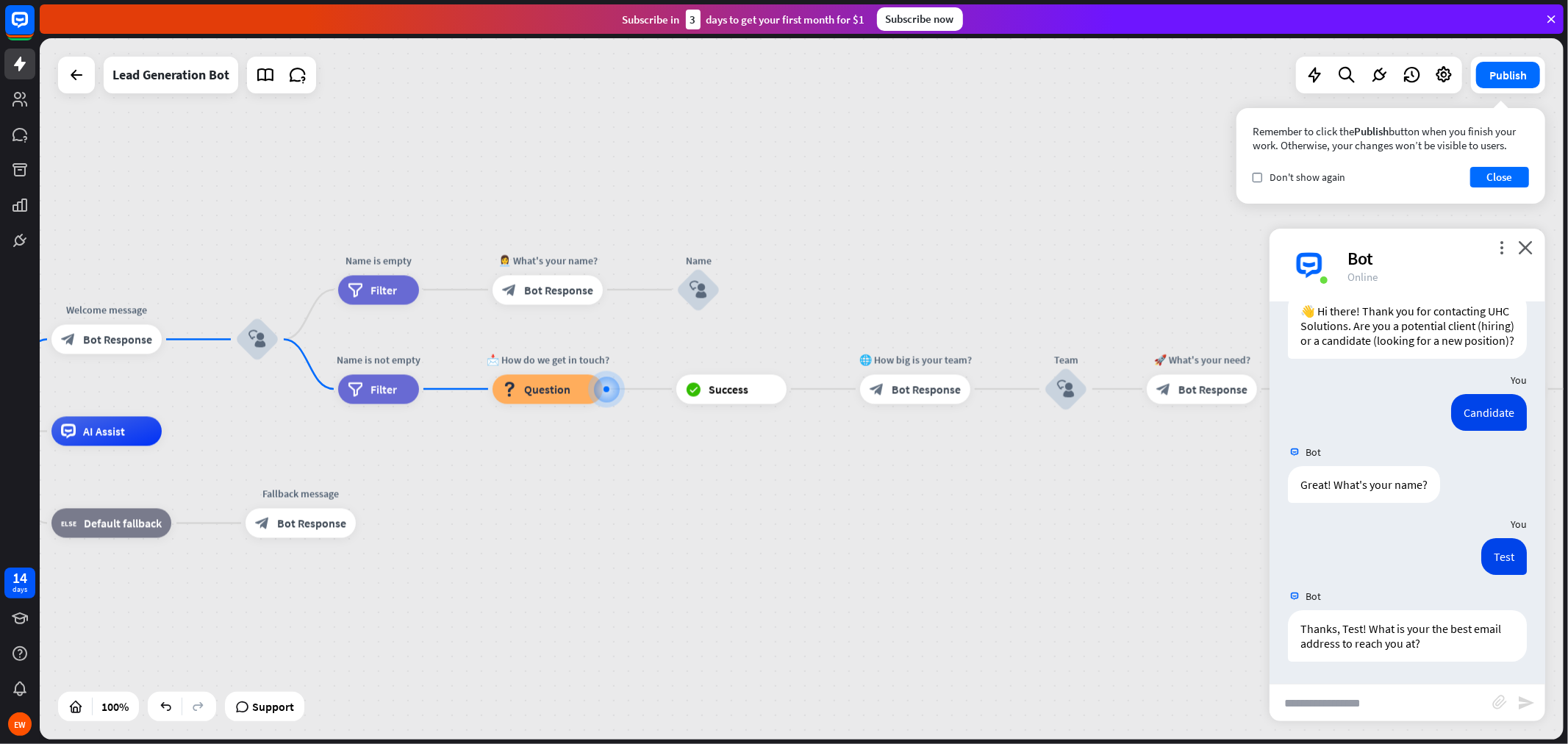
scroll to position [67, 0]
click at [1362, 670] on input "text" at bounding box center [1380, 703] width 222 height 36
type input "**********"
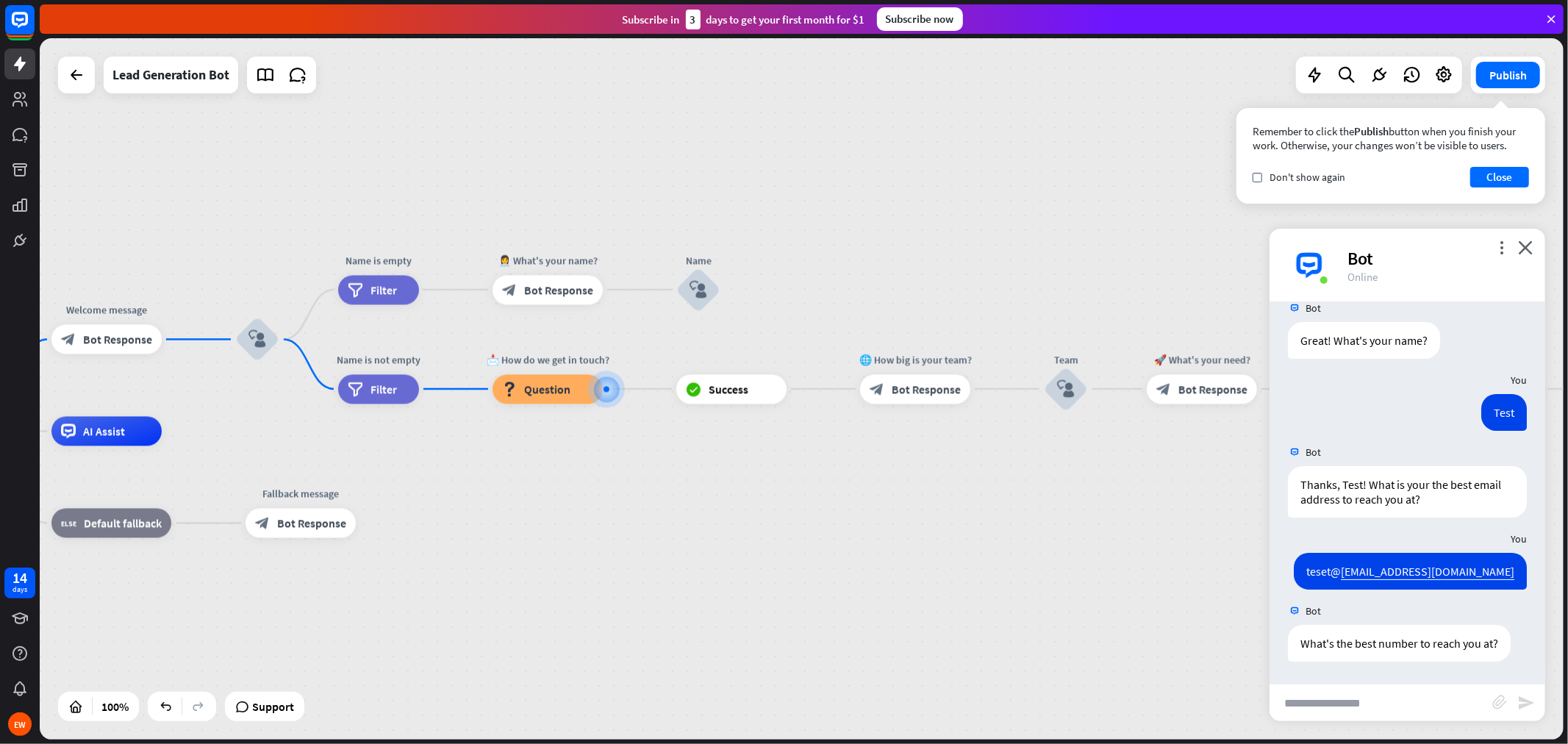
scroll to position [211, 0]
type input "**********"
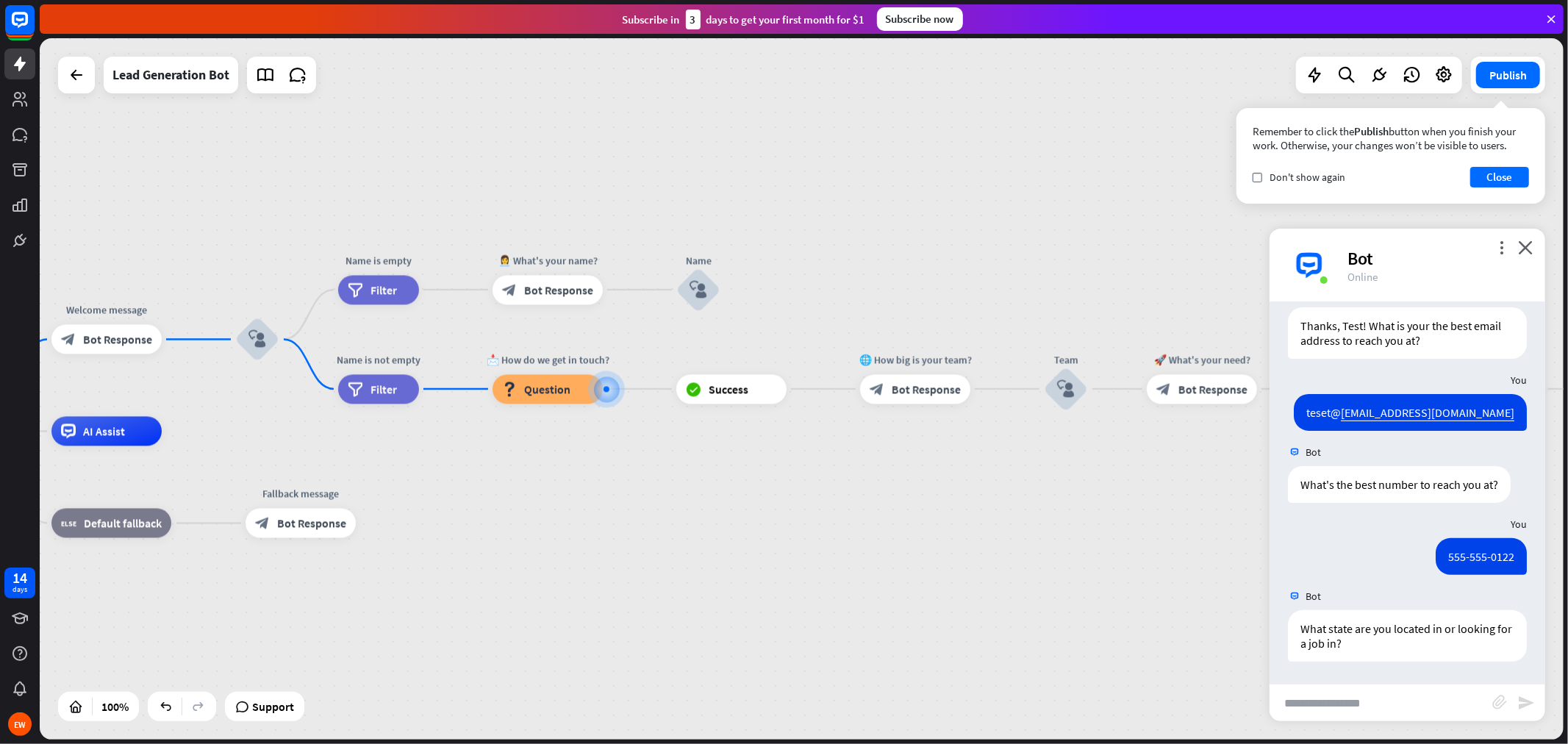
scroll to position [370, 0]
type input "******"
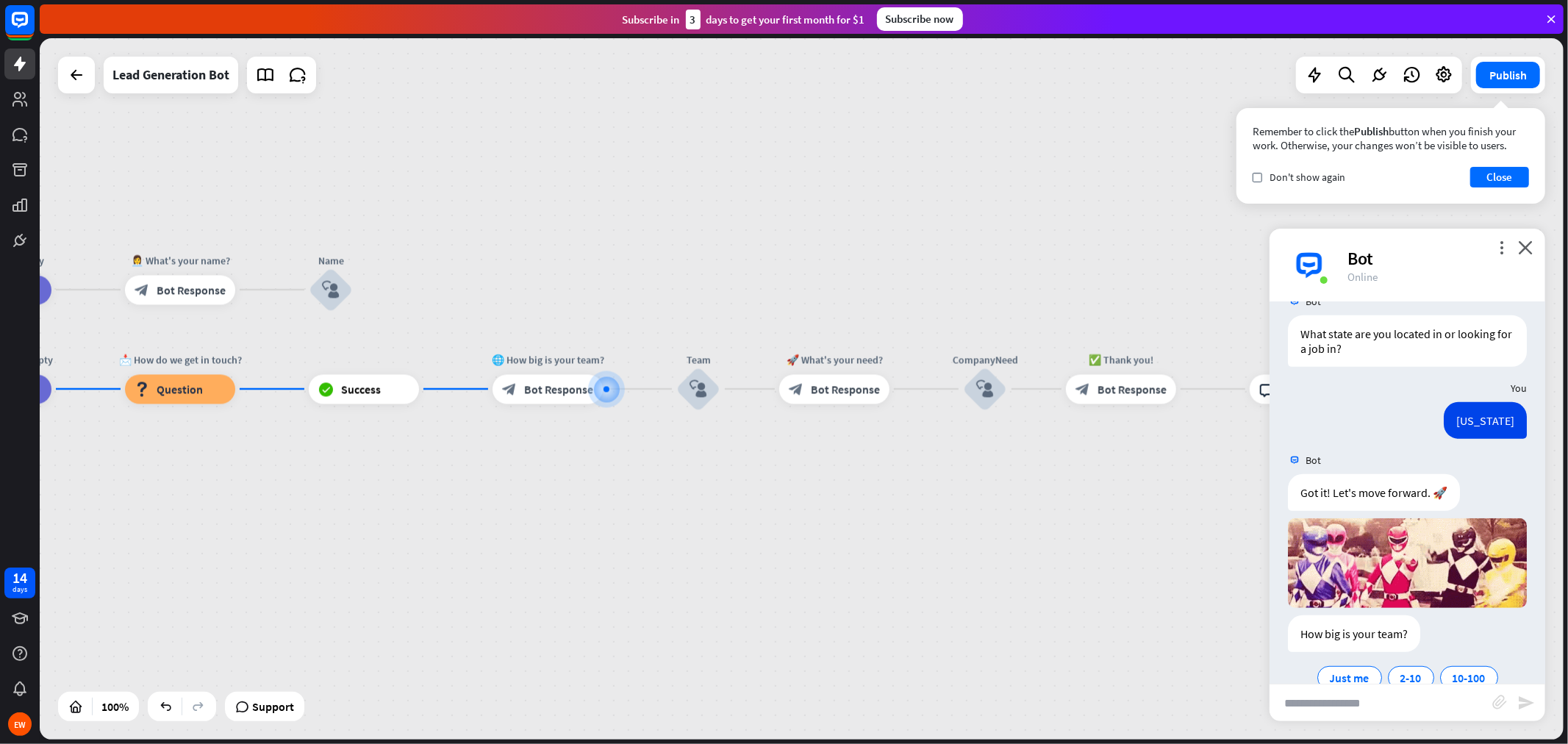
scroll to position [720, 0]
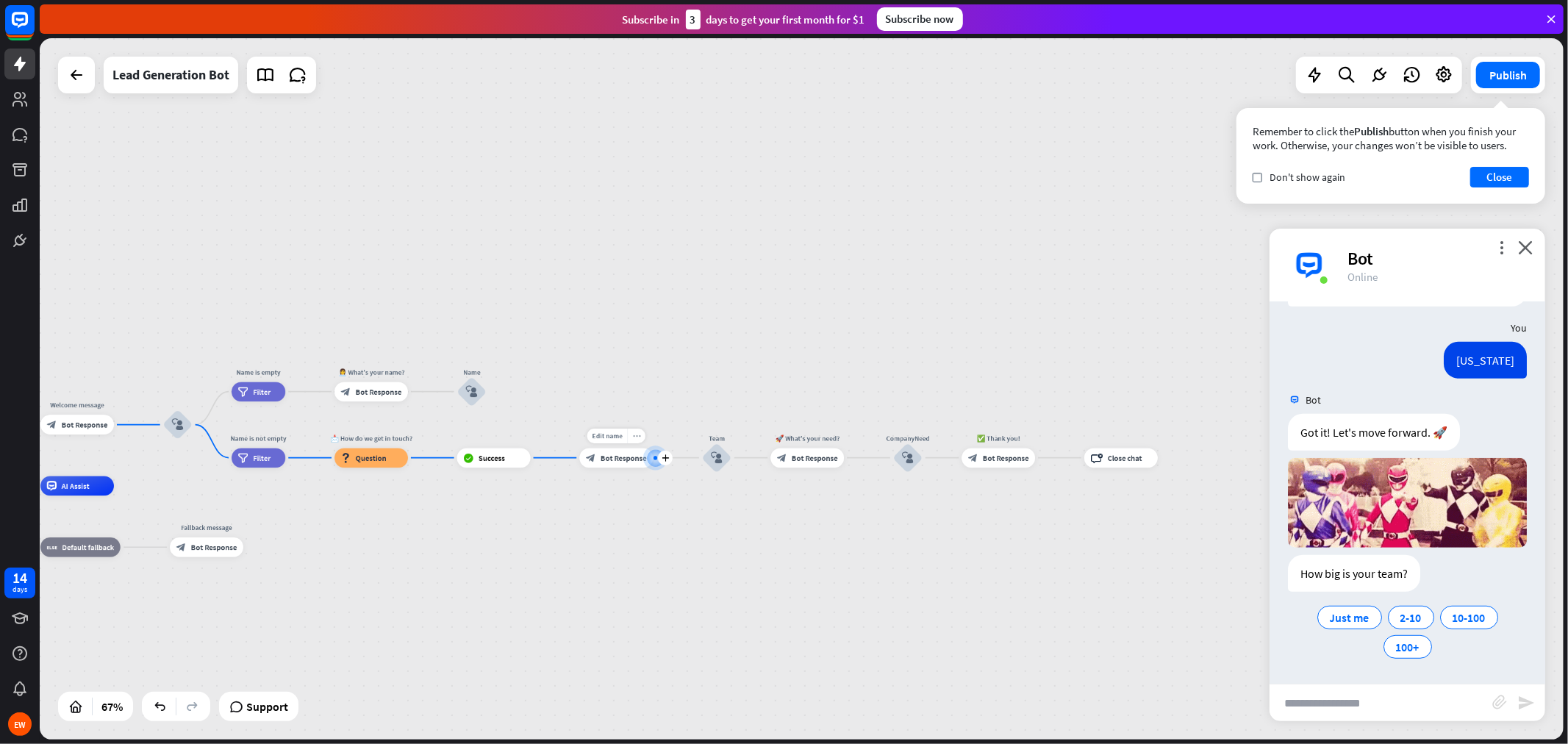
click at [633, 435] on icon "more_horiz" at bounding box center [636, 436] width 8 height 7
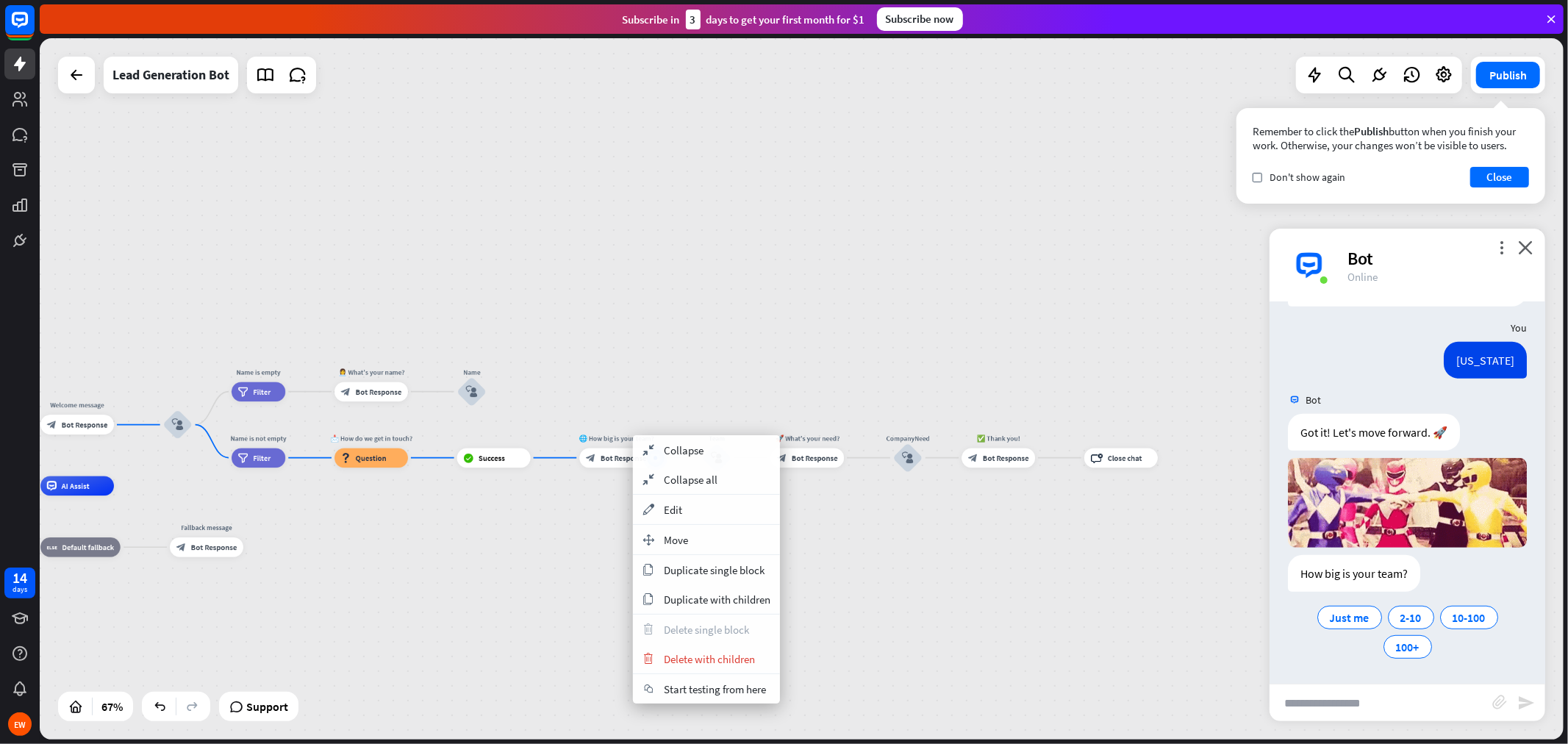
click at [597, 540] on div "home_2 Start point Welcome message block_bot_response Bot Response block_user_i…" at bounding box center [425, 719] width 1016 height 468
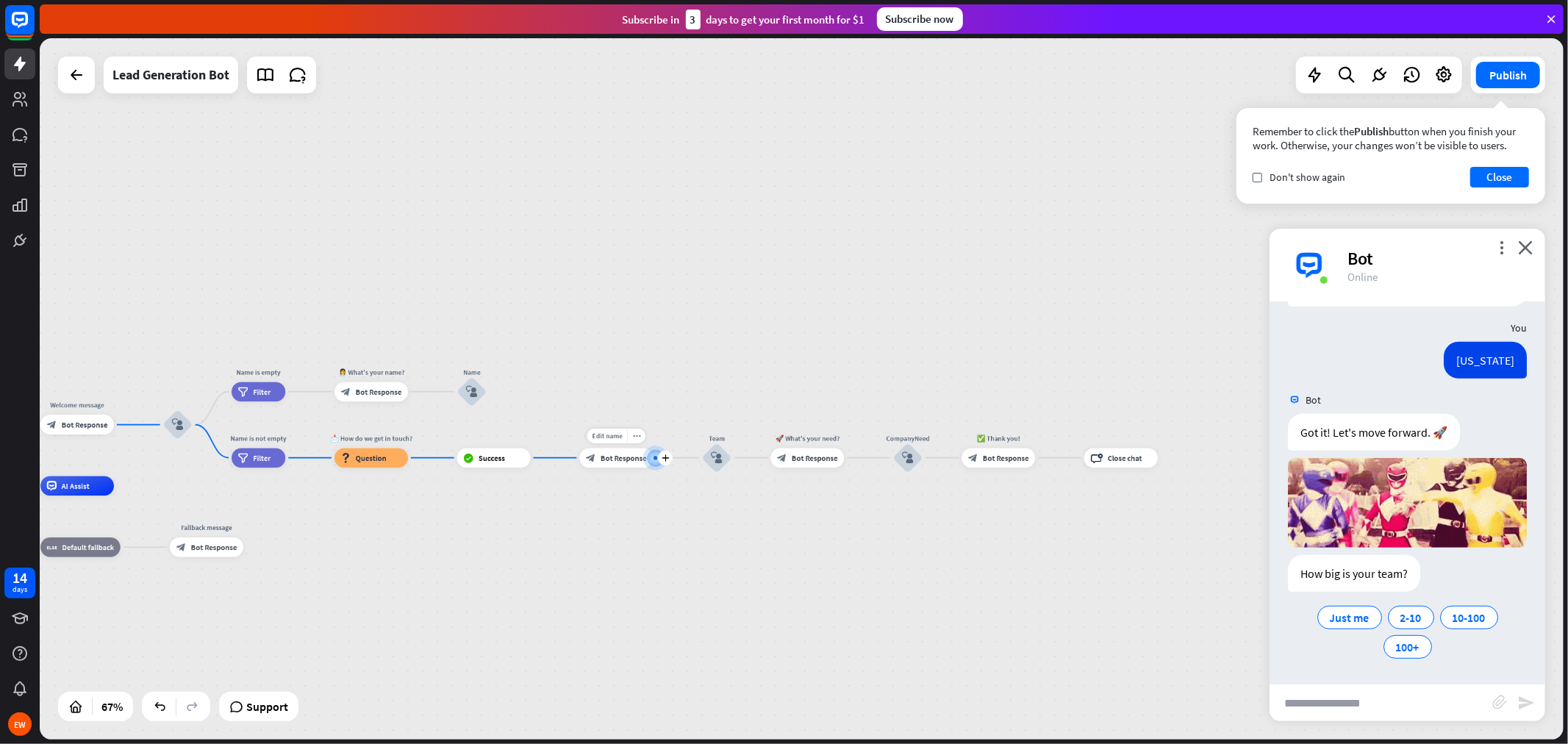
click at [619, 457] on span "Bot Response" at bounding box center [624, 458] width 46 height 10
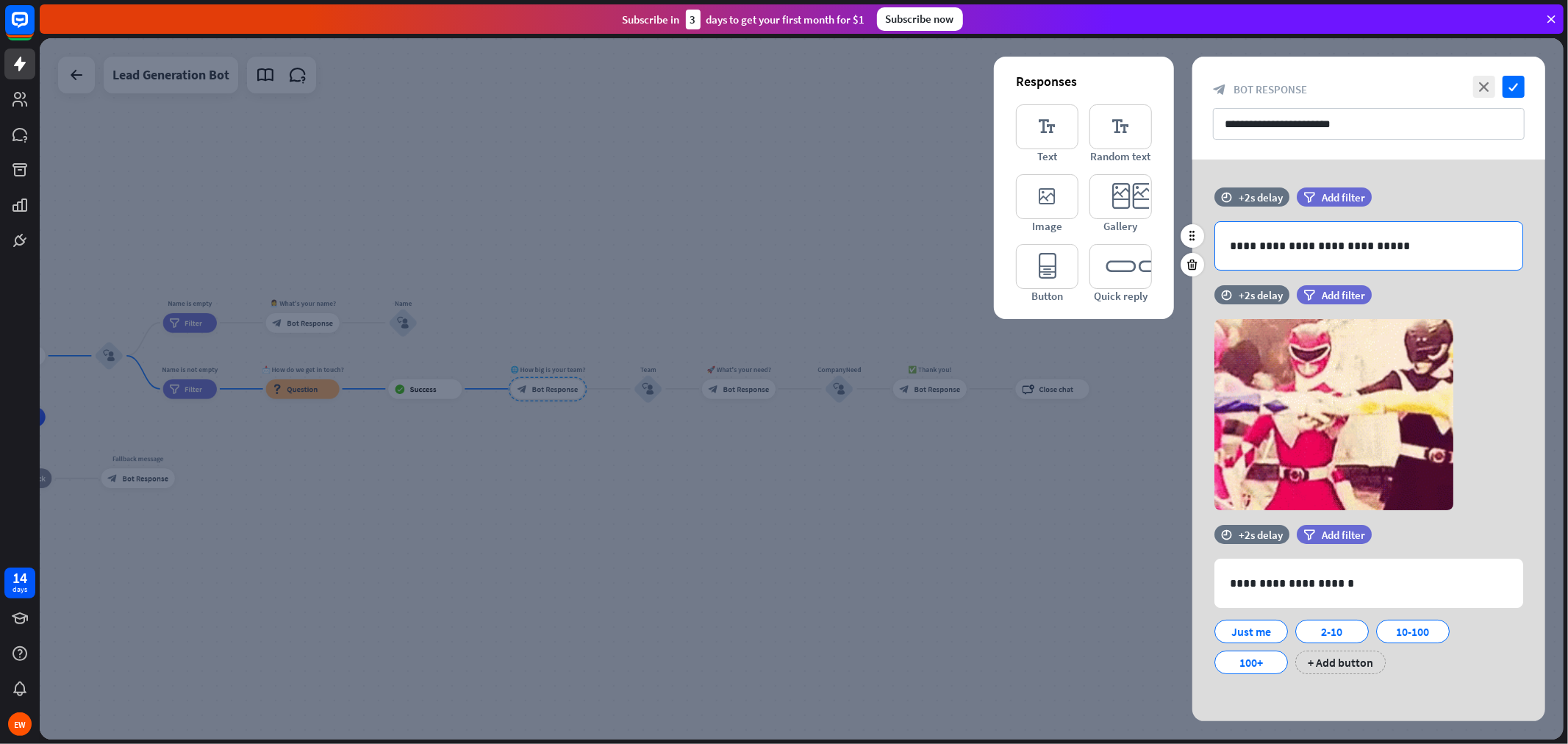
click at [1393, 245] on p "**********" at bounding box center [1369, 246] width 278 height 18
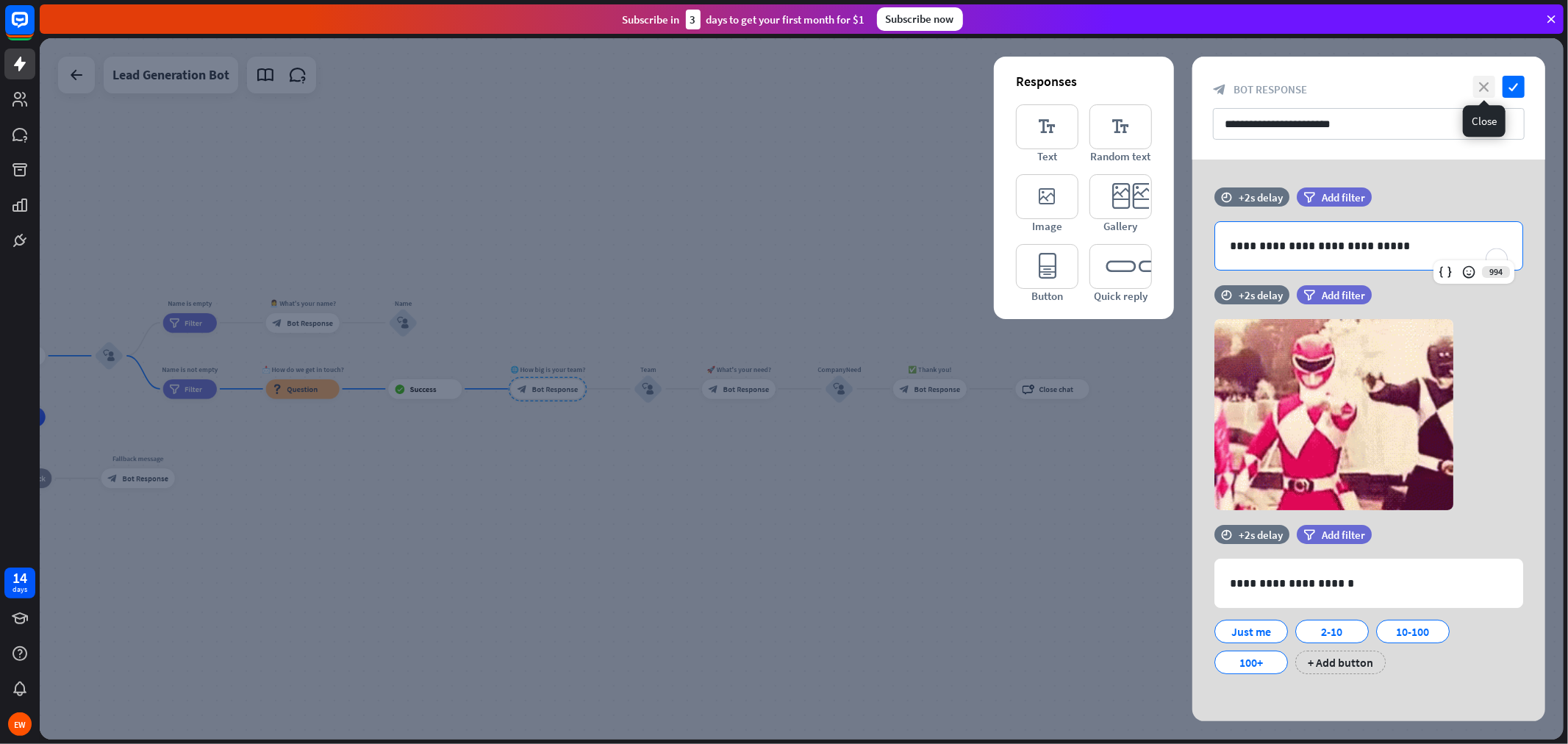
click at [1411, 90] on icon "close" at bounding box center [1484, 86] width 22 height 22
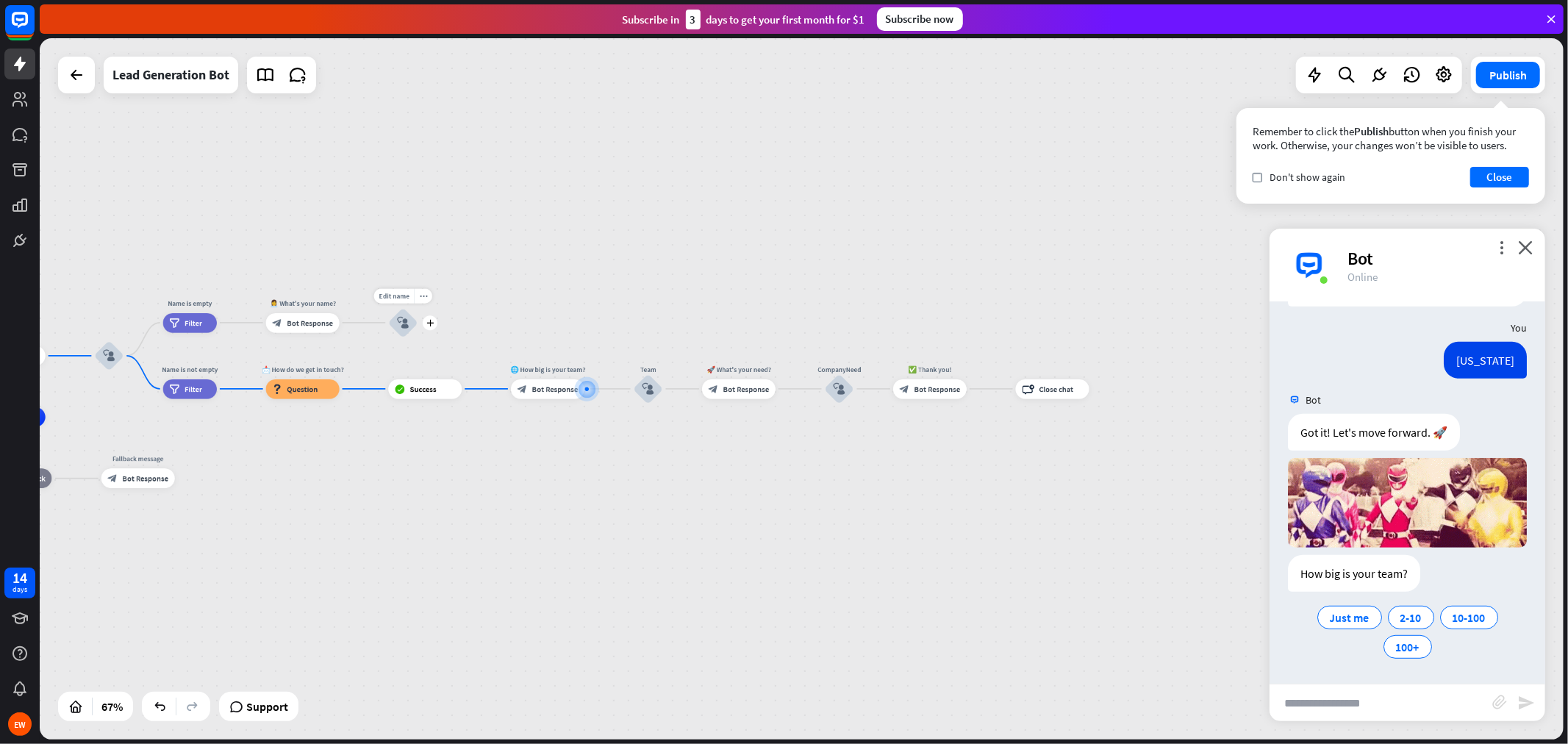
drag, startPoint x: 535, startPoint y: 387, endPoint x: 436, endPoint y: 321, distance: 119.0
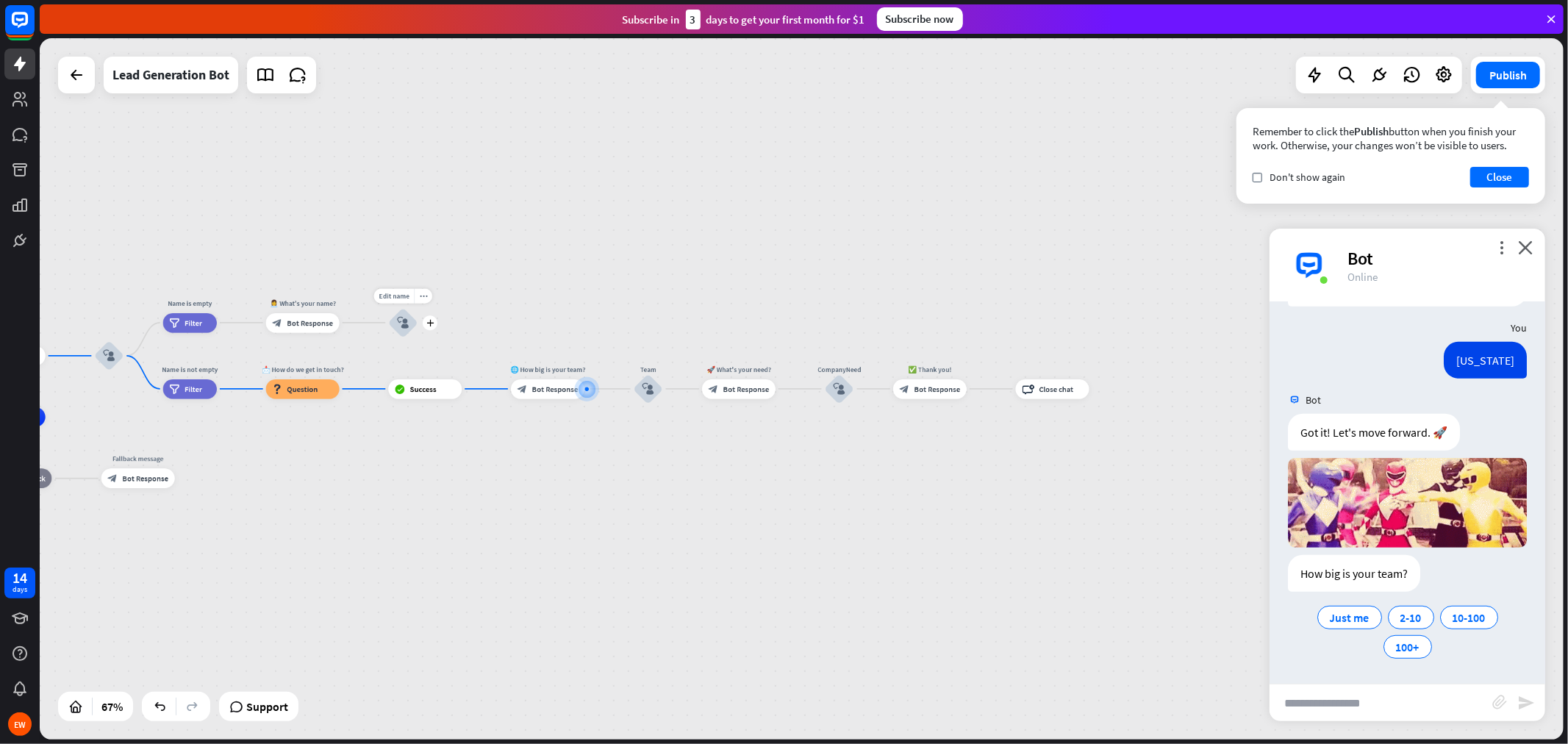
click at [435, 417] on div "home_2 Start point Welcome message block_bot_response Bot Response block_user_i…" at bounding box center [357, 650] width 1016 height 468
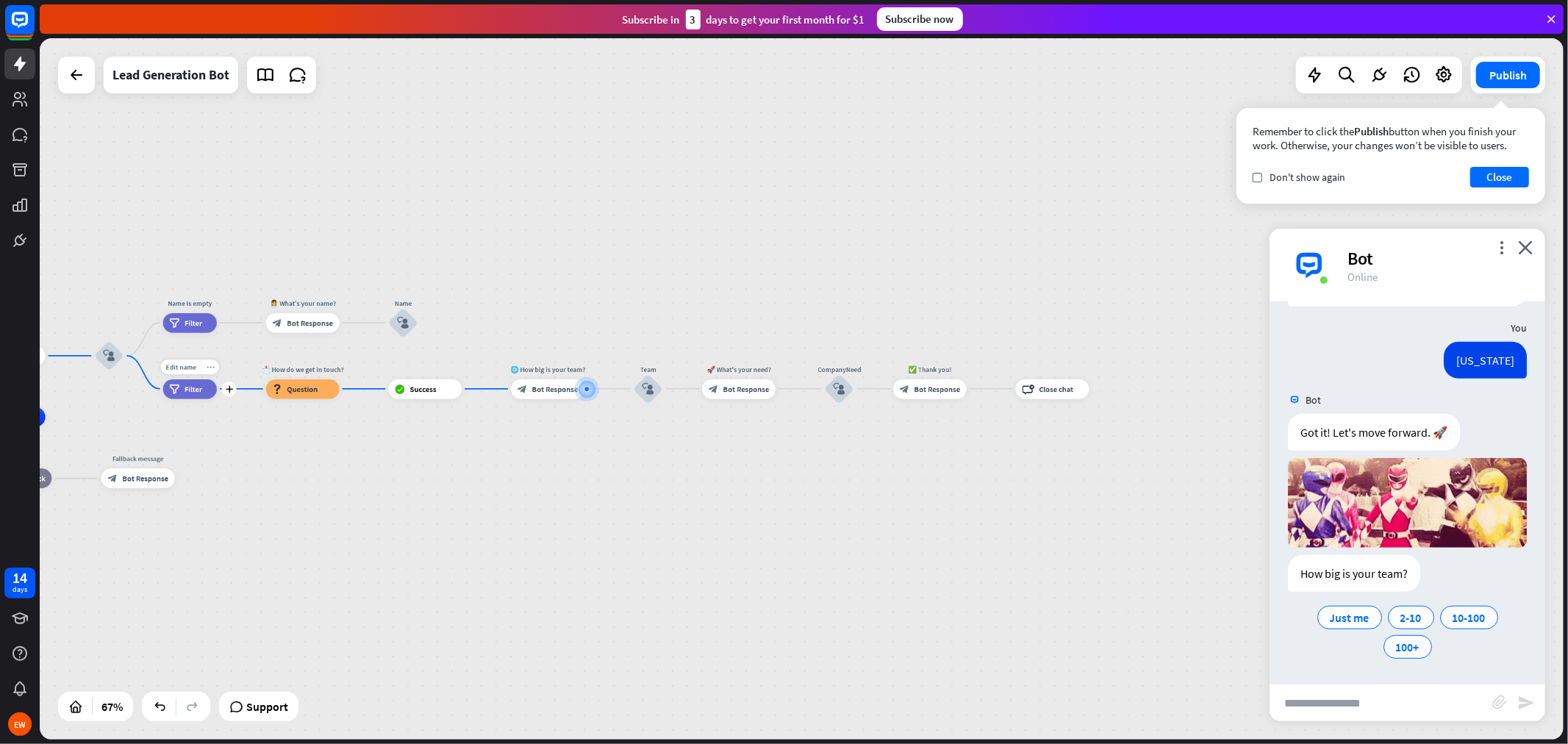
click at [207, 366] on icon "more_horiz" at bounding box center [211, 367] width 8 height 7
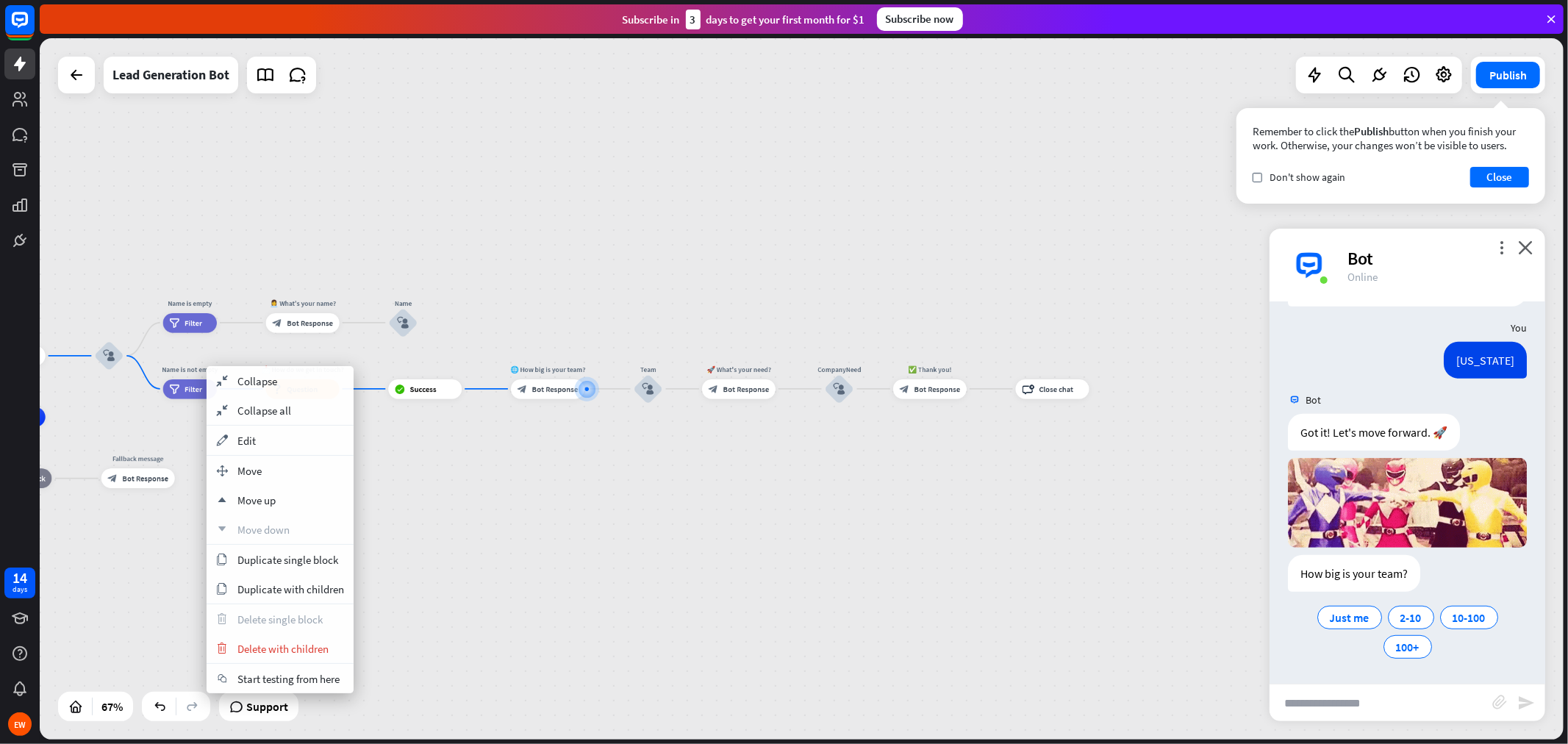
click at [571, 427] on div "home_2 Start point Welcome message block_bot_response Bot Response block_user_i…" at bounding box center [357, 650] width 1016 height 468
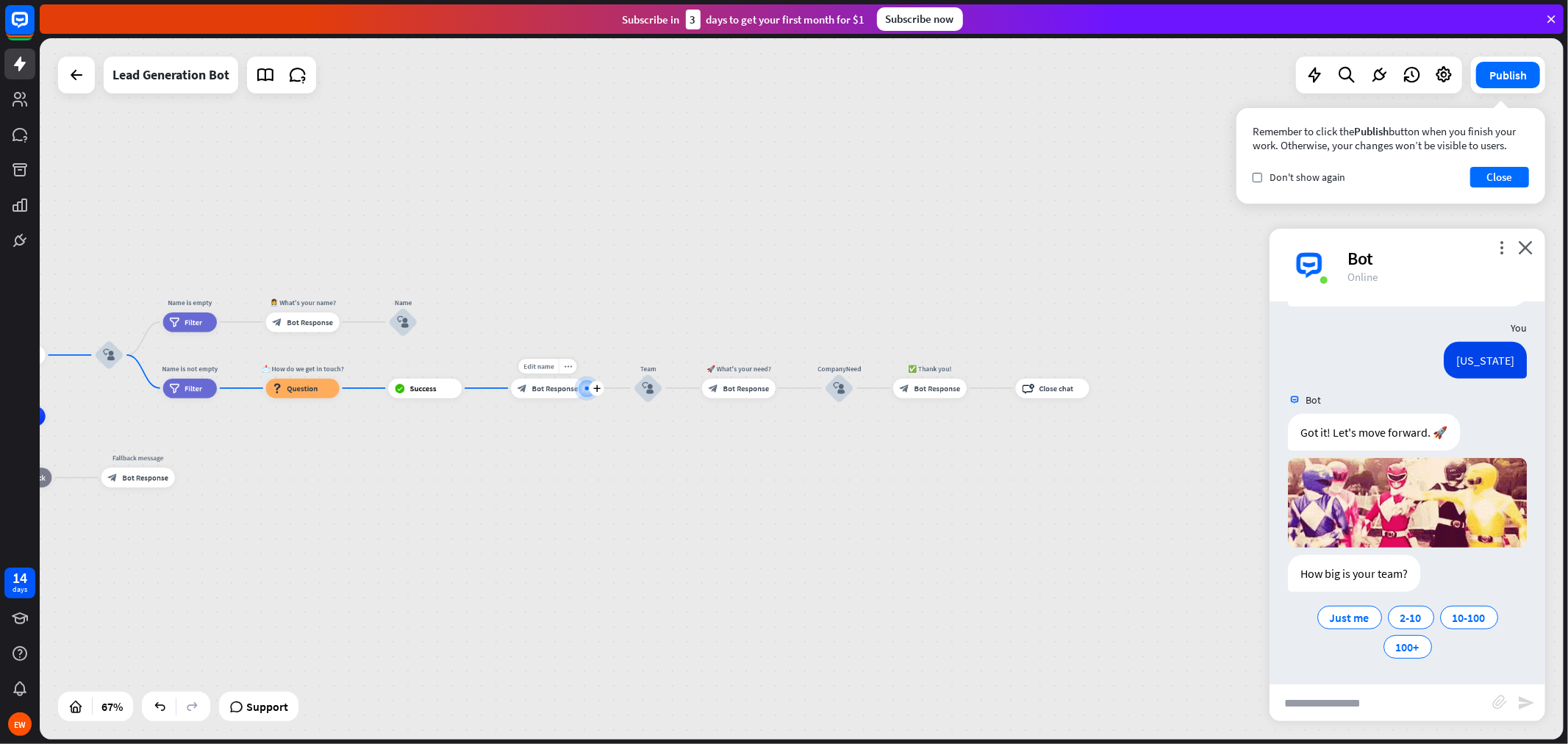
click at [597, 393] on div "plus" at bounding box center [597, 388] width 15 height 15
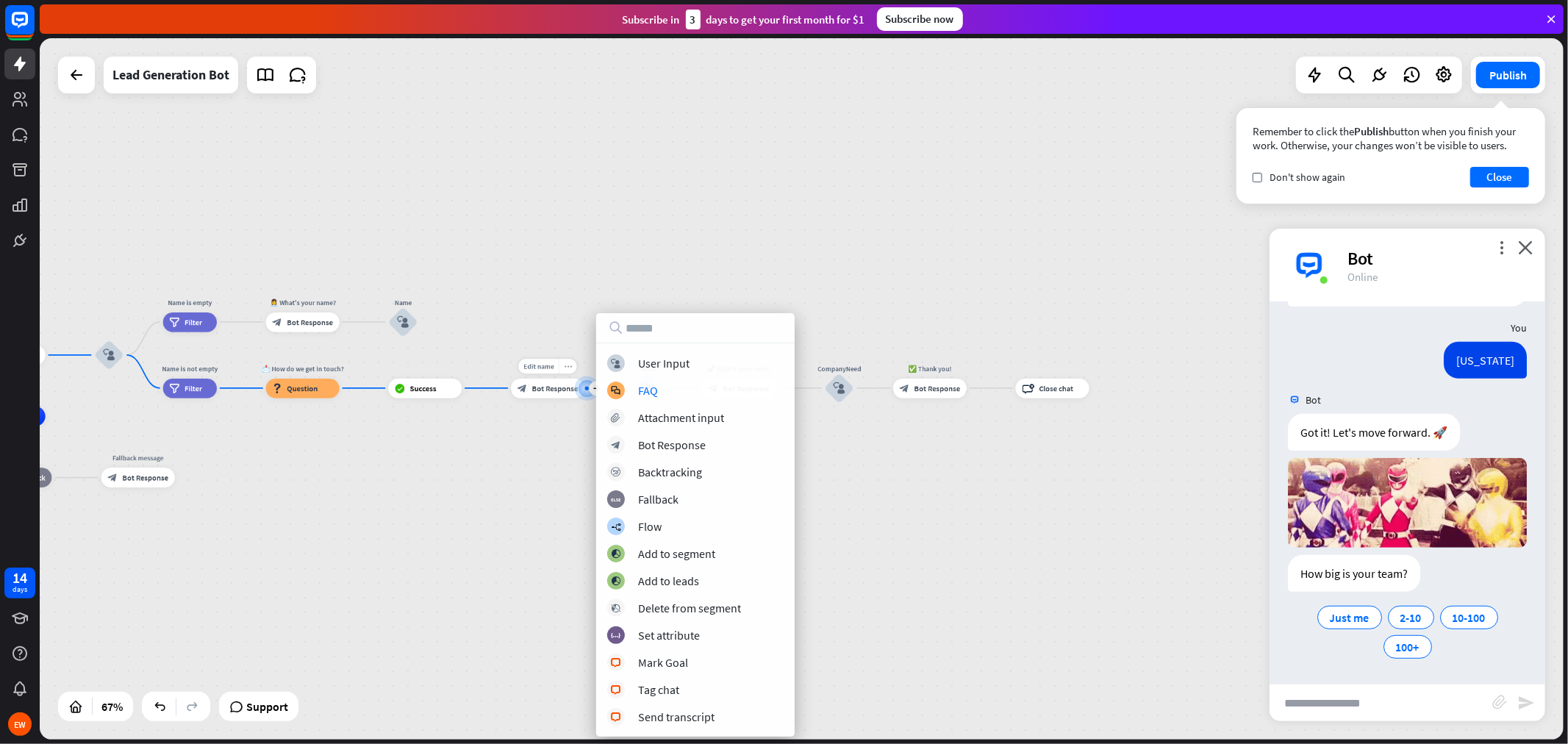
click at [571, 370] on div "more_horiz" at bounding box center [567, 366] width 18 height 15
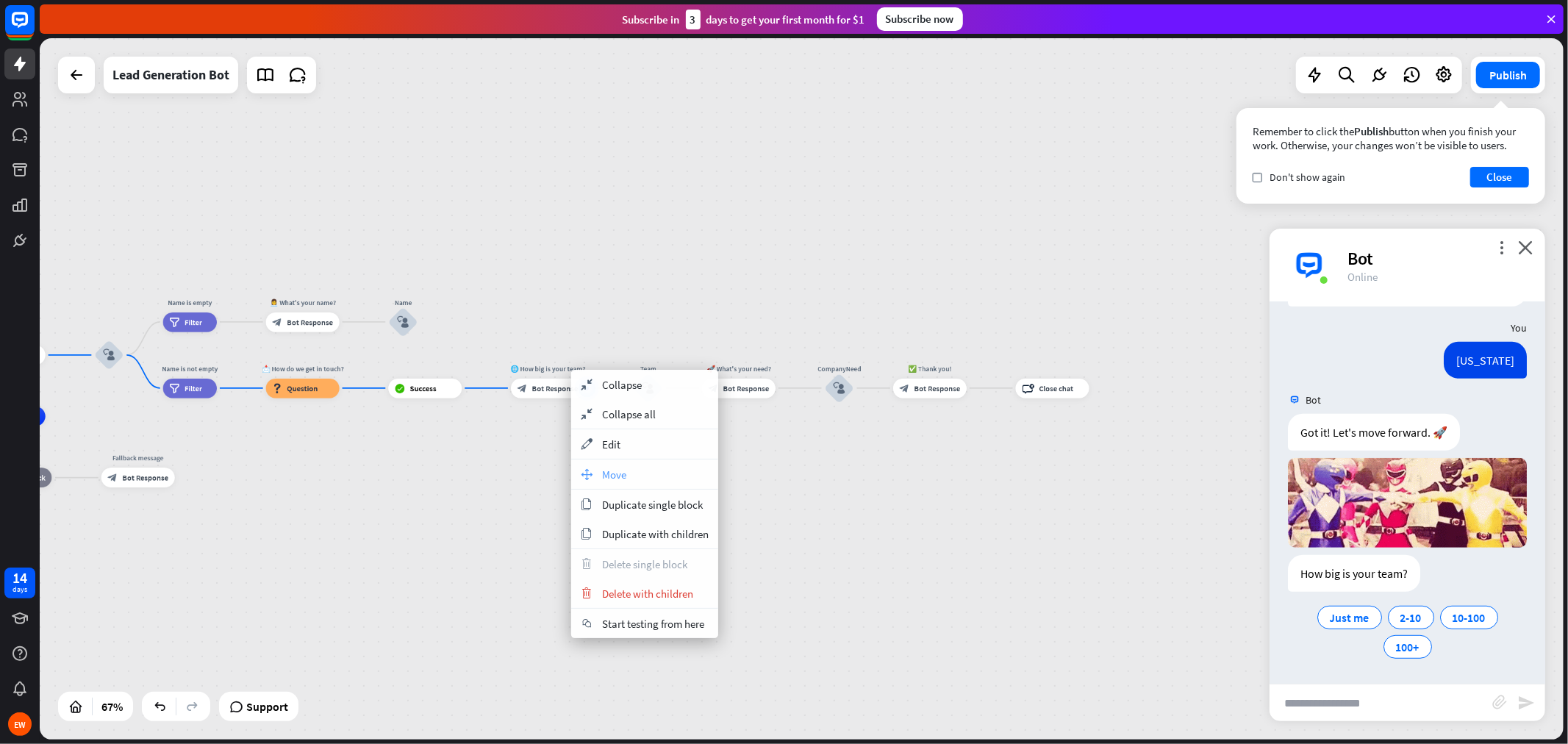
click at [619, 474] on span "Move" at bounding box center [614, 474] width 25 height 14
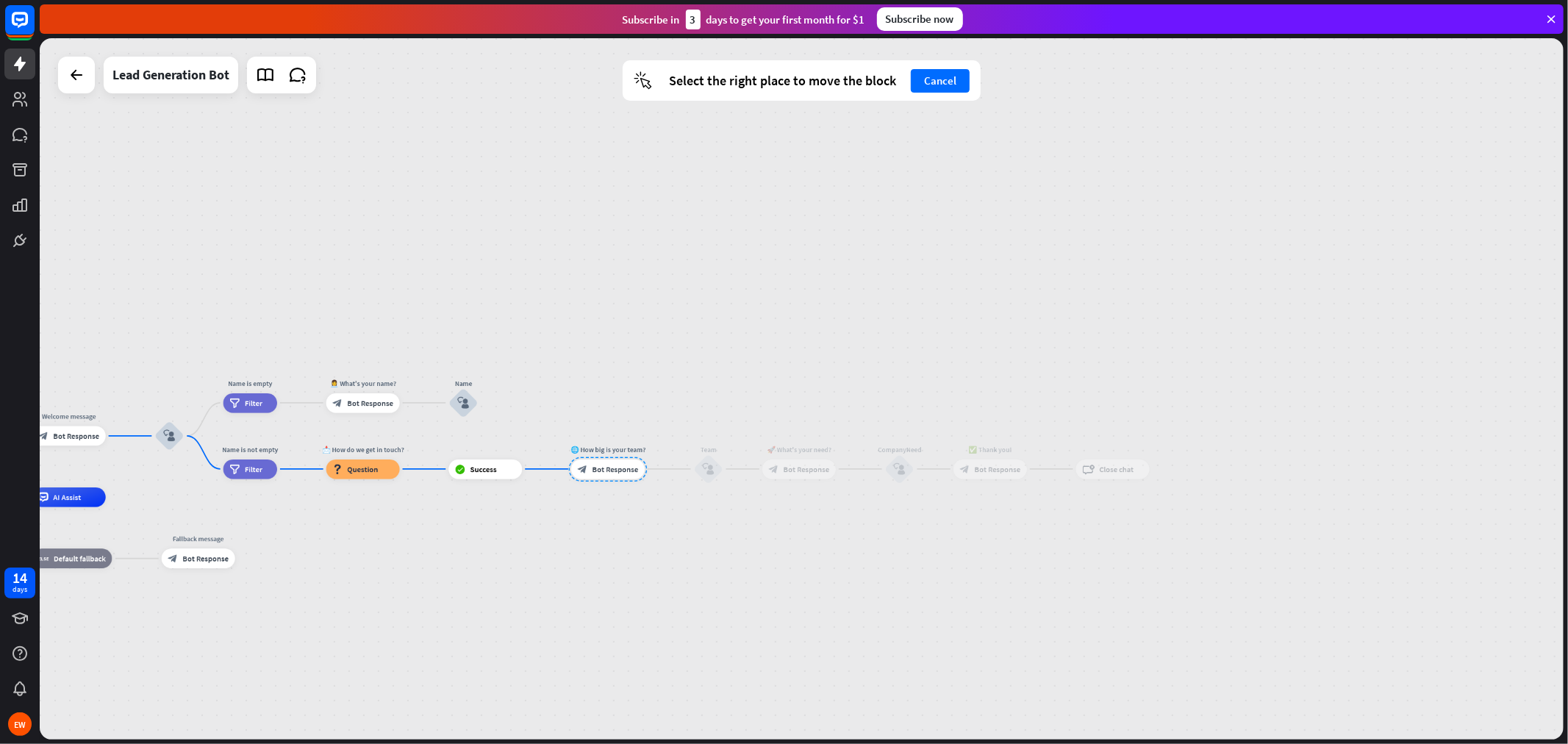
drag, startPoint x: 547, startPoint y: 391, endPoint x: 623, endPoint y: 486, distance: 121.7
click at [623, 481] on div at bounding box center [608, 469] width 79 height 25
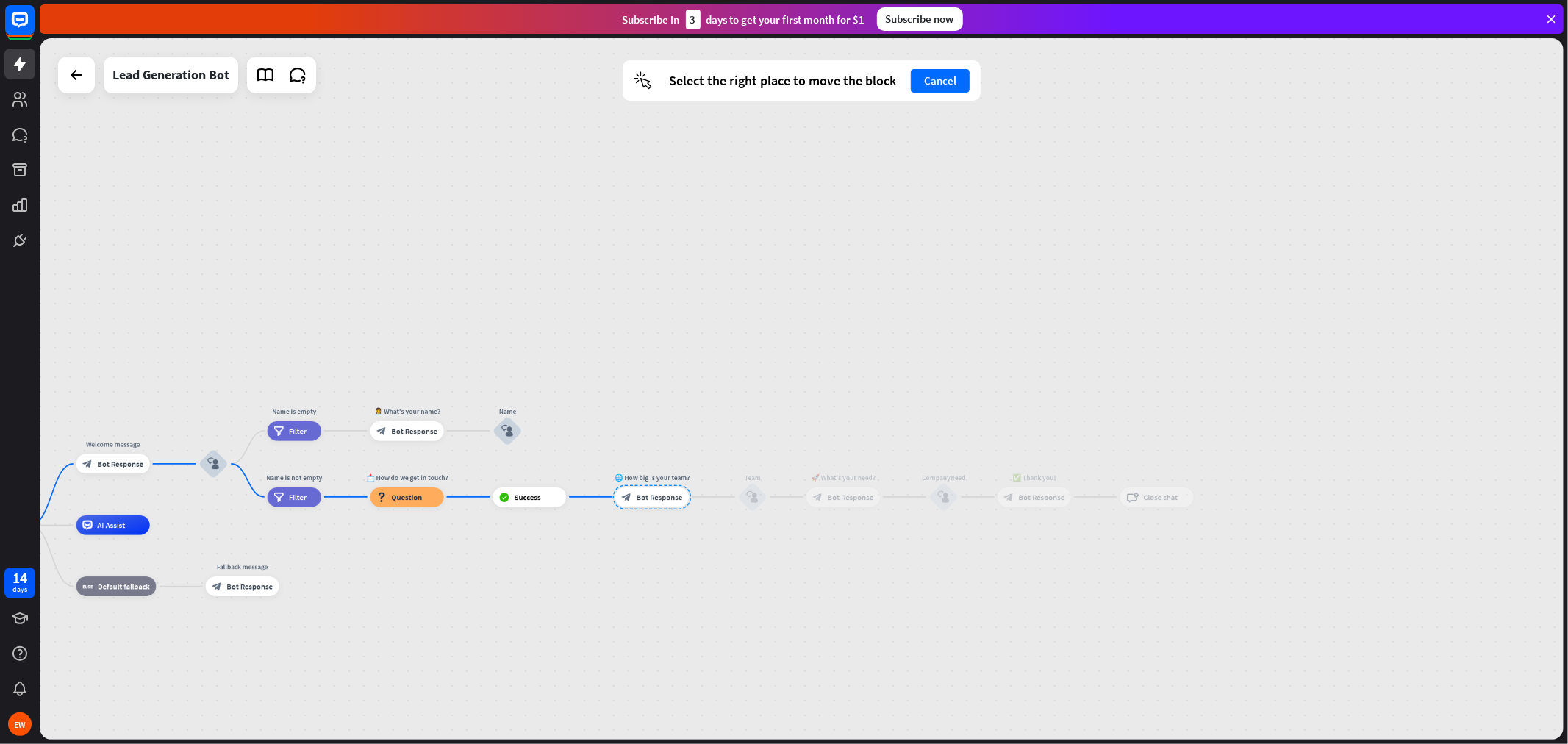
drag, startPoint x: 615, startPoint y: 473, endPoint x: 655, endPoint y: 487, distance: 42.4
click at [655, 489] on div at bounding box center [652, 497] width 79 height 25
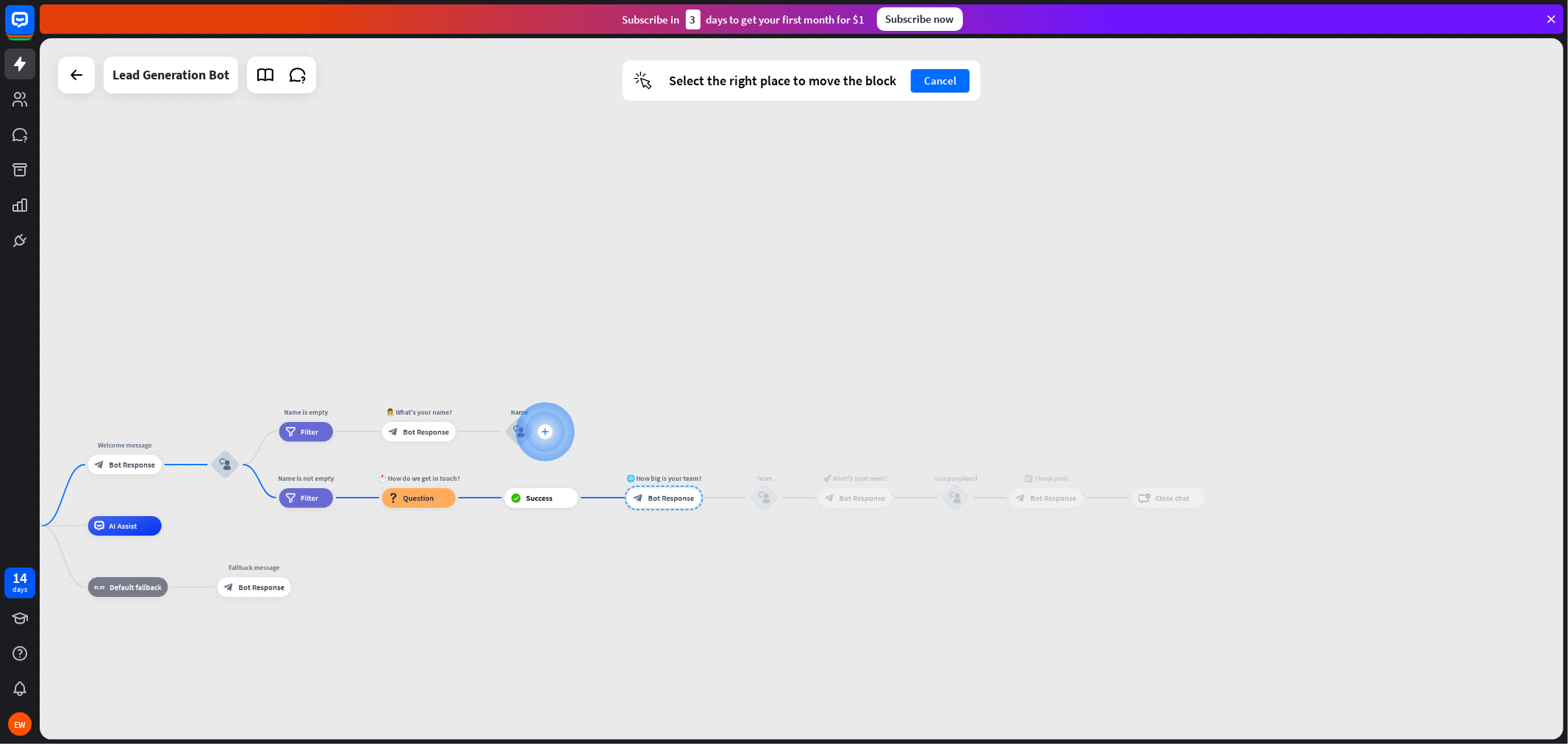
click at [546, 436] on div "plus" at bounding box center [545, 432] width 15 height 15
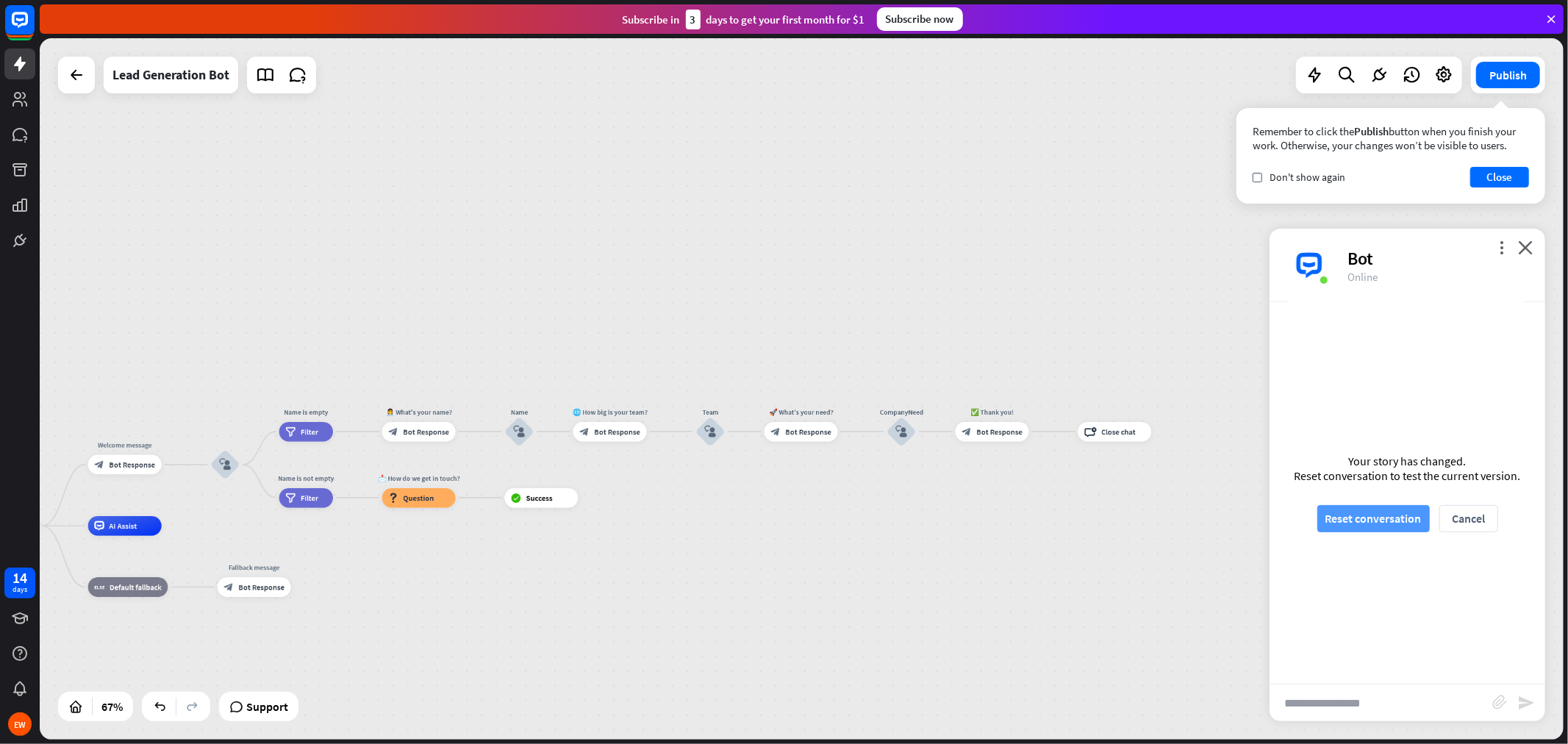
click at [1362, 522] on button "Reset conversation" at bounding box center [1374, 519] width 113 height 27
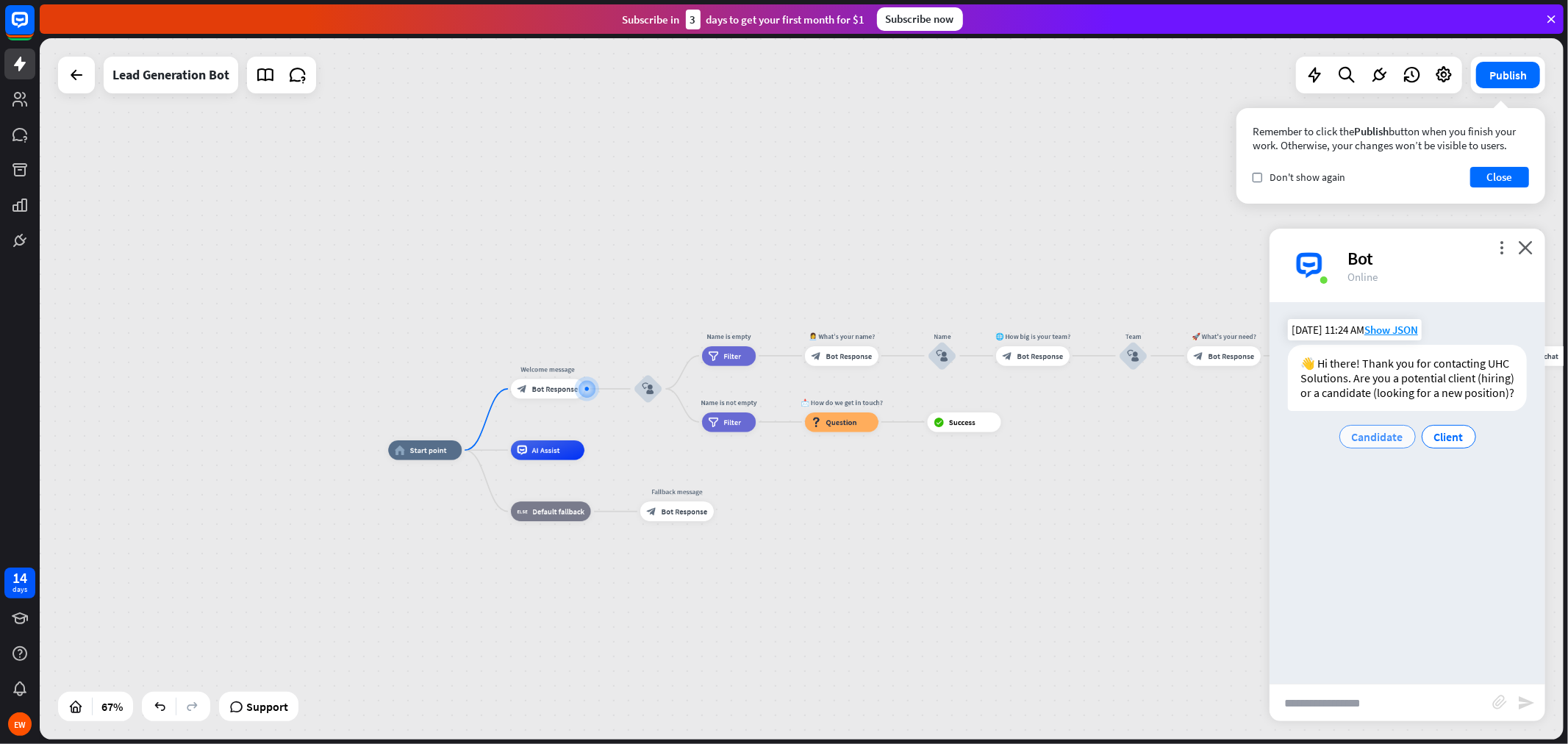
click at [1390, 443] on span "Candidate" at bounding box center [1377, 437] width 52 height 15
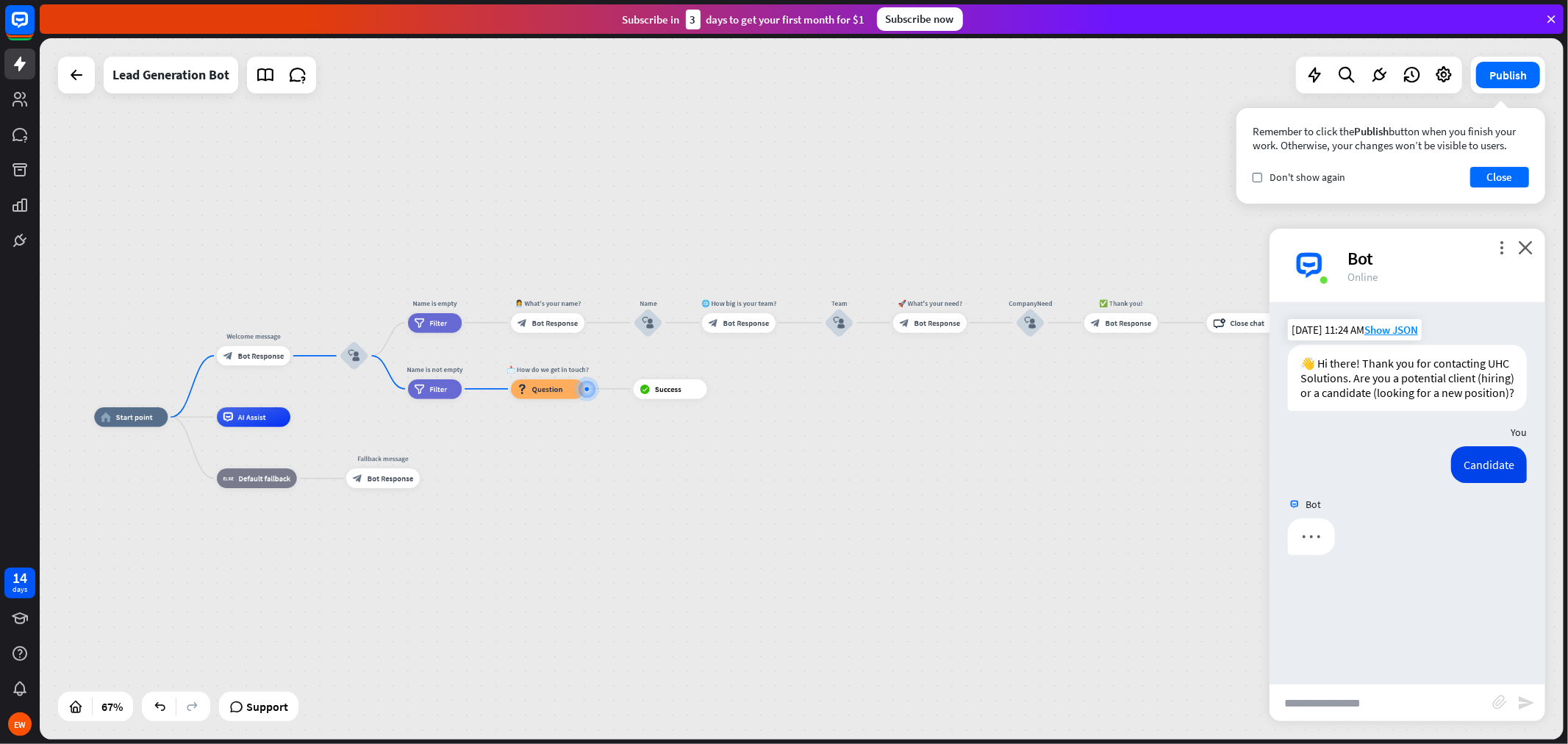
click at [1395, 670] on input "text" at bounding box center [1380, 703] width 222 height 36
type input "*"
type input "****"
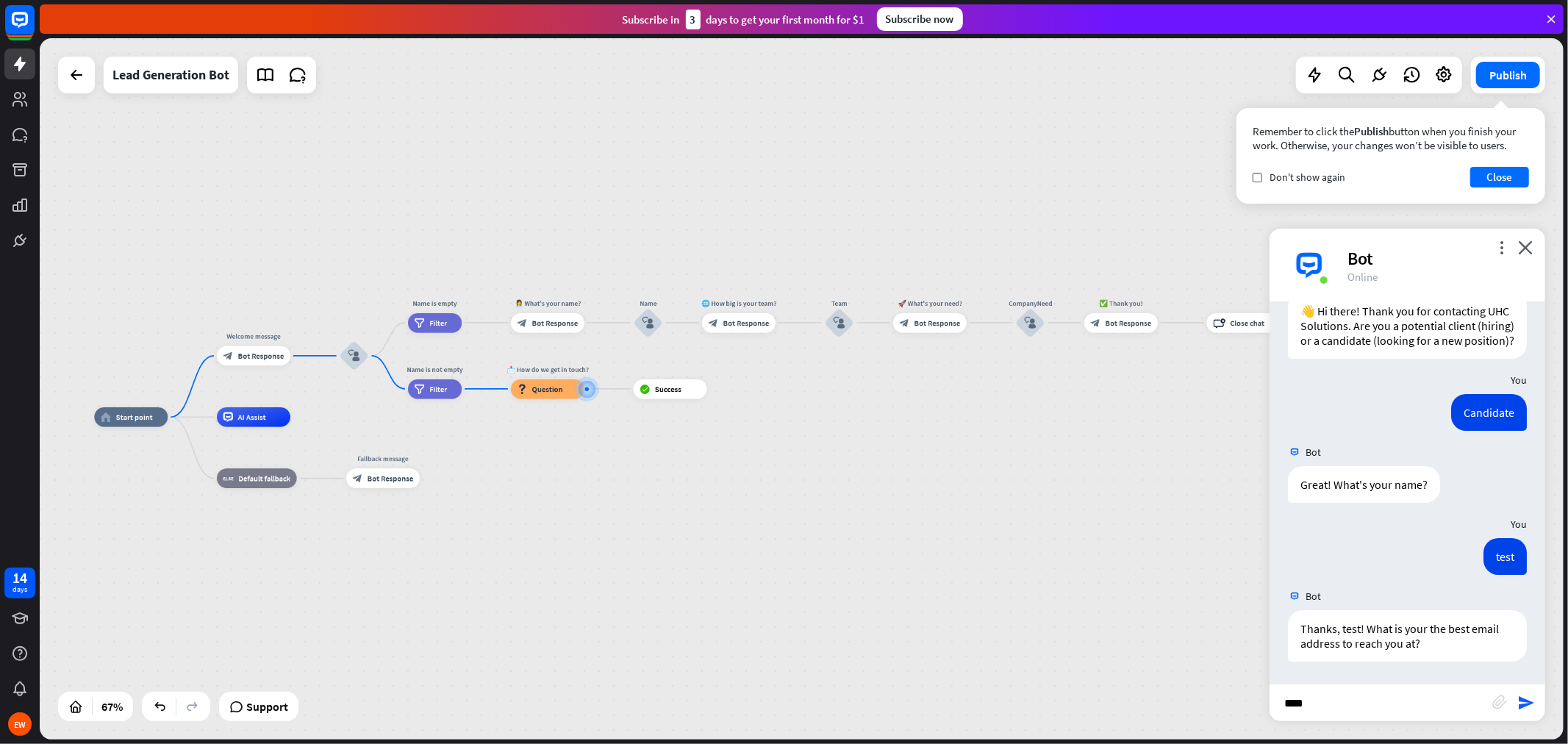
scroll to position [67, 0]
type input "**********"
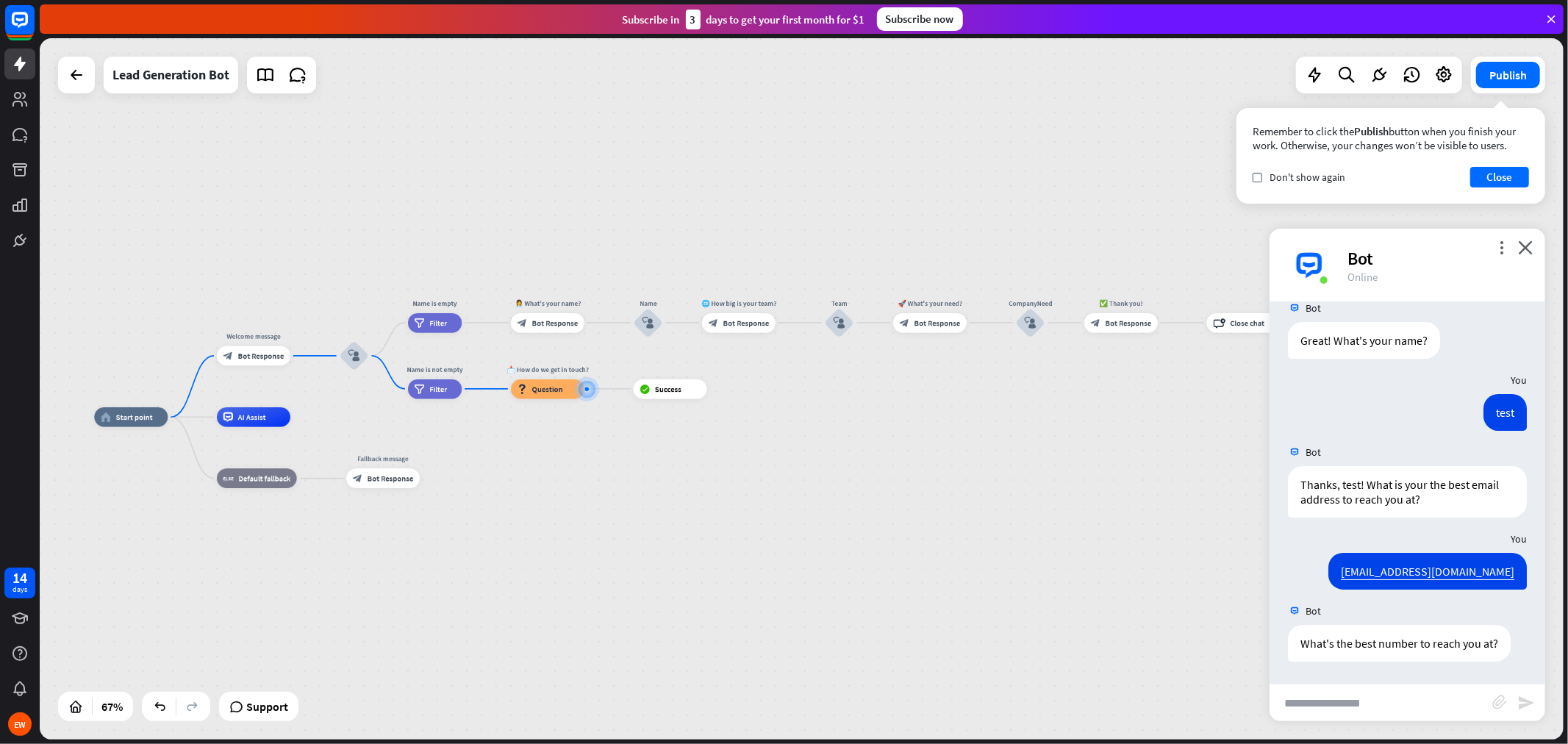
scroll to position [211, 0]
type input "**********"
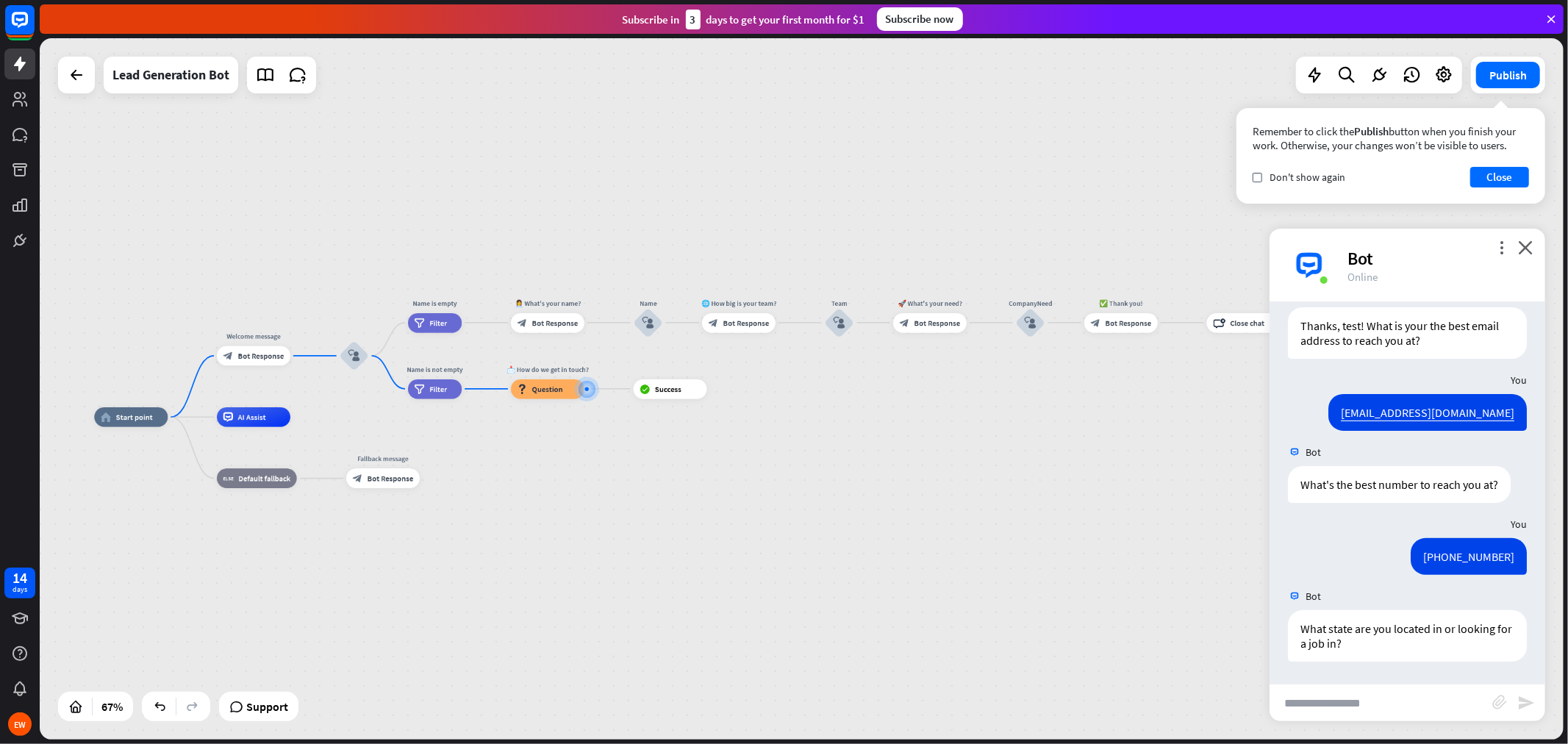
scroll to position [370, 0]
type input "**"
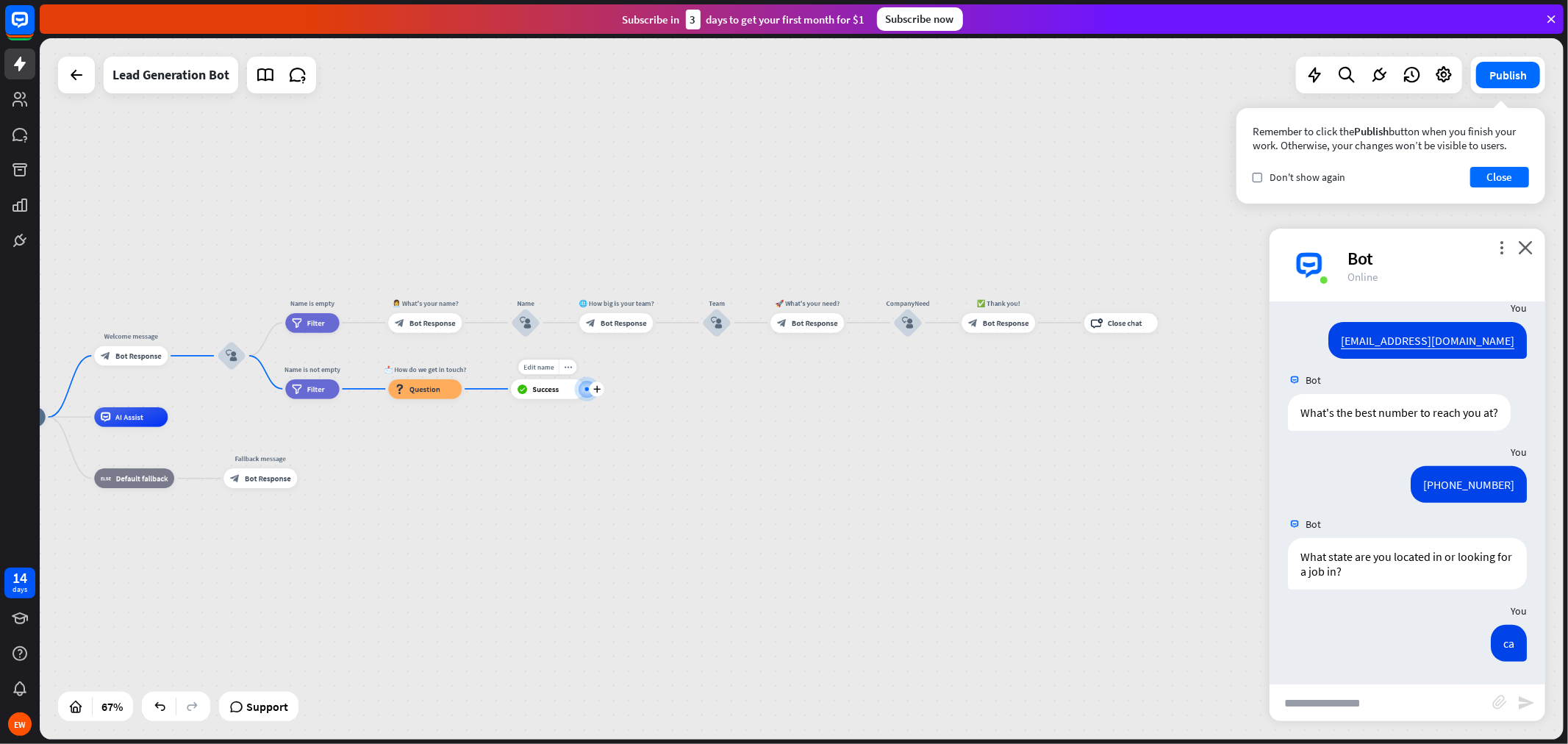
click at [586, 392] on div at bounding box center [587, 389] width 10 height 10
click at [592, 389] on div "plus" at bounding box center [597, 389] width 15 height 15
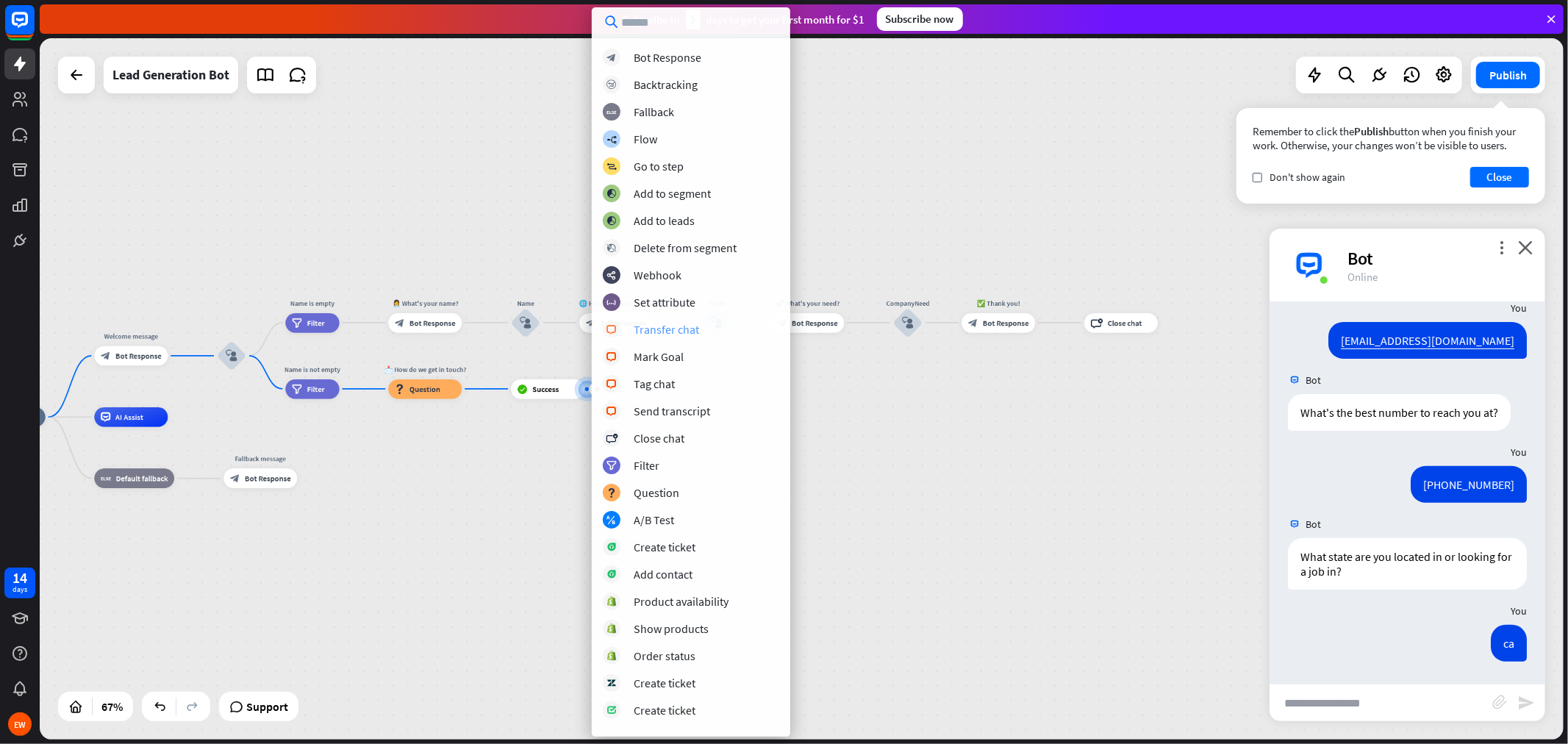
click at [680, 330] on div "Transfer chat" at bounding box center [666, 330] width 65 height 15
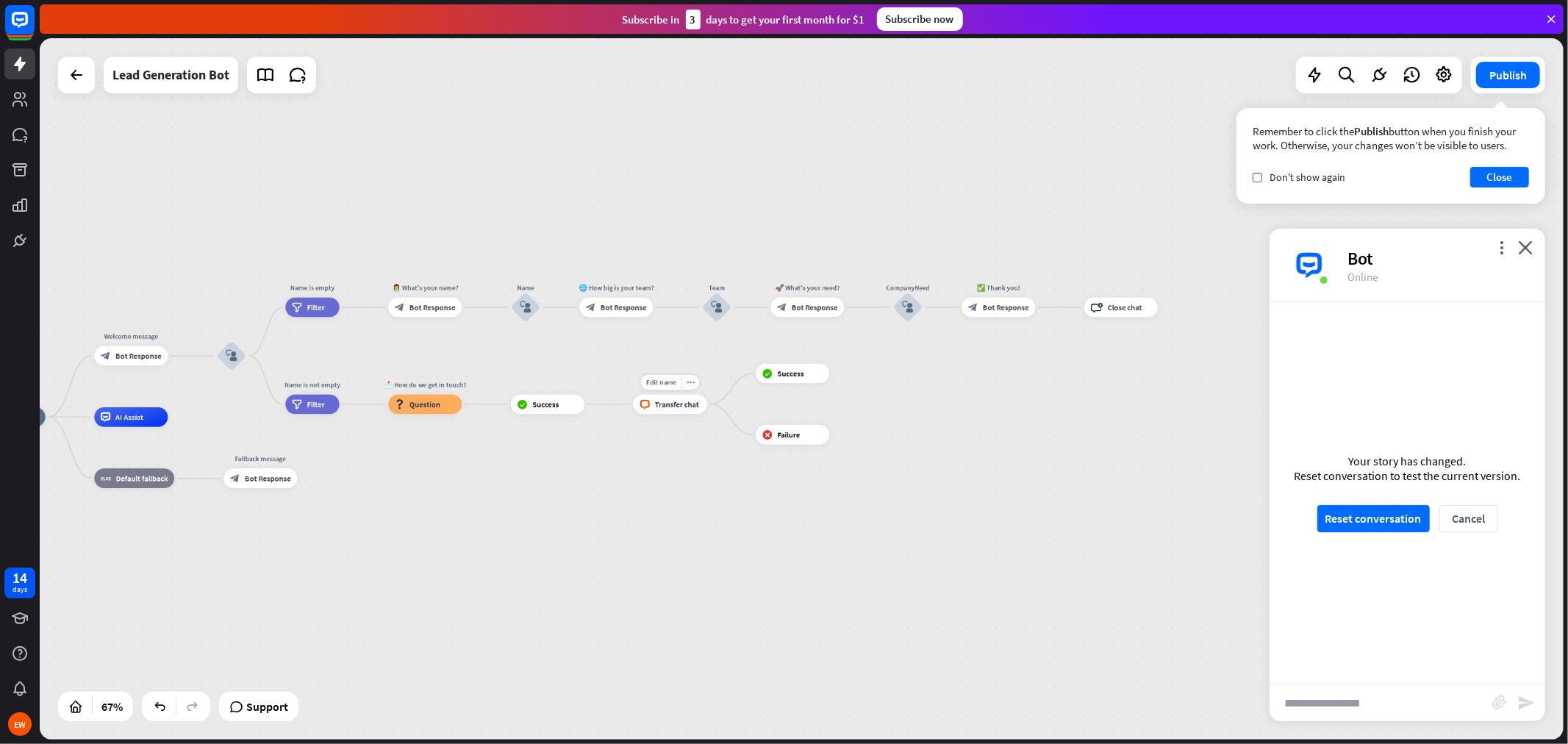
click at [666, 407] on span "Transfer chat" at bounding box center [676, 404] width 44 height 10
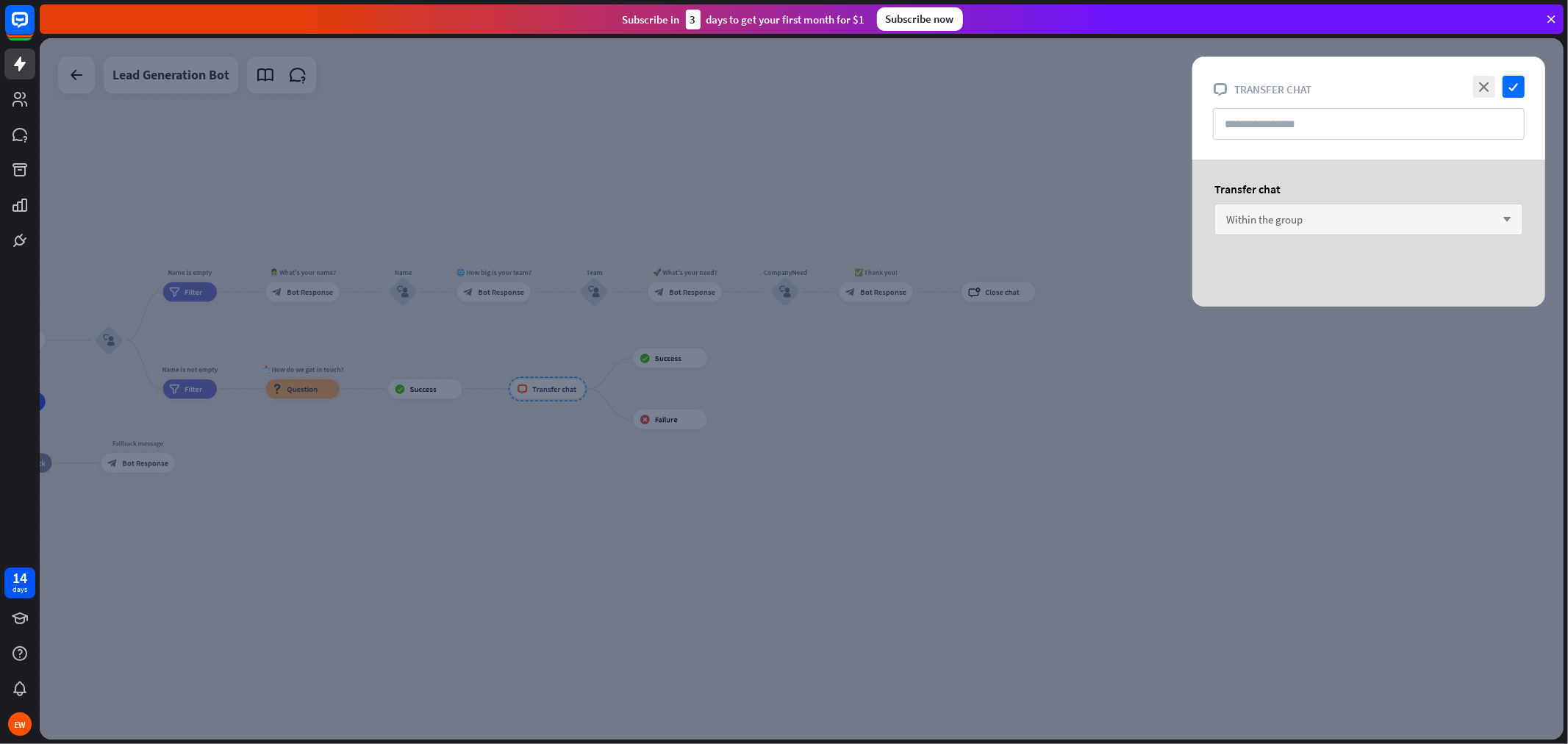
click at [1297, 216] on span "Within the group" at bounding box center [1265, 219] width 76 height 14
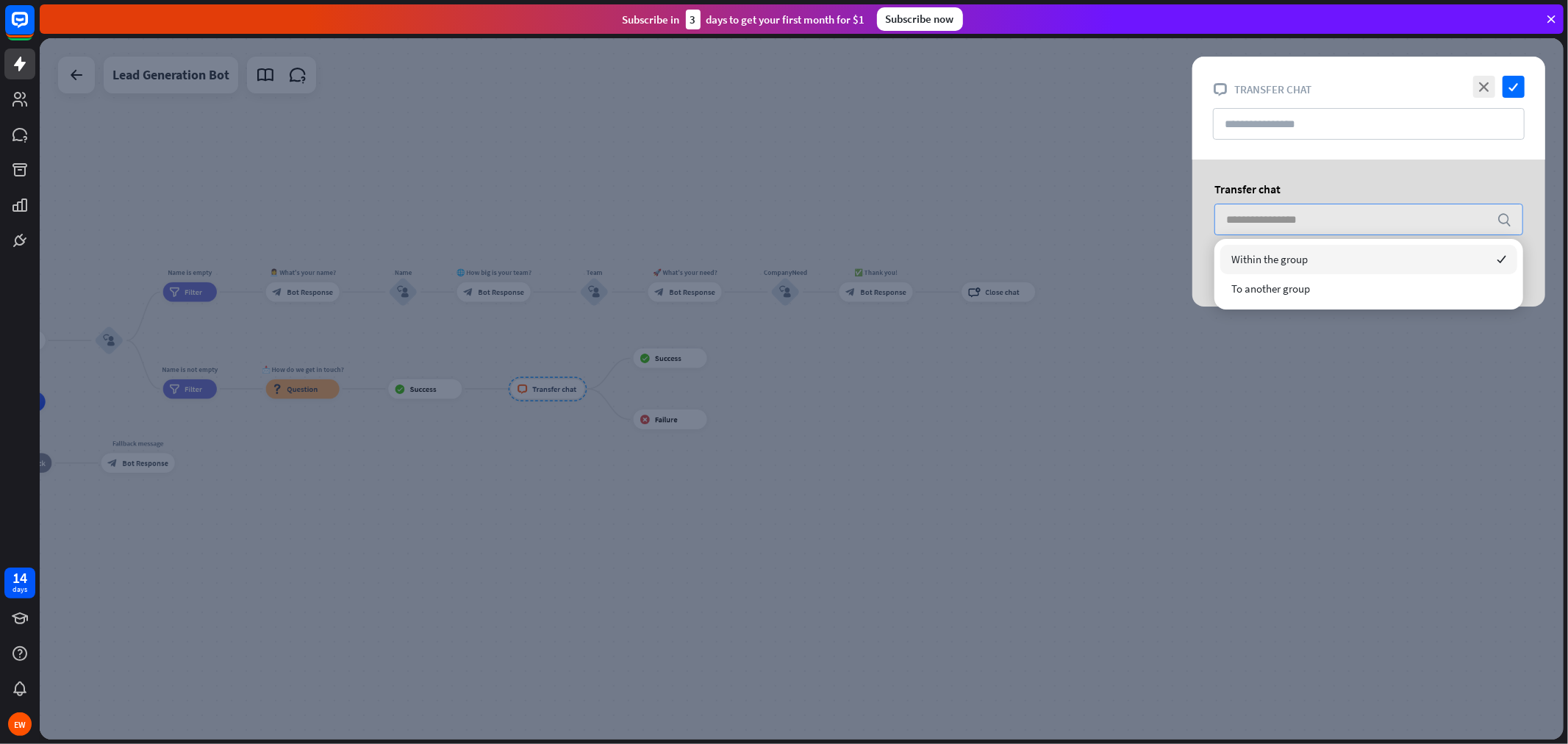
click at [1348, 263] on div "Within the group checked" at bounding box center [1368, 260] width 297 height 29
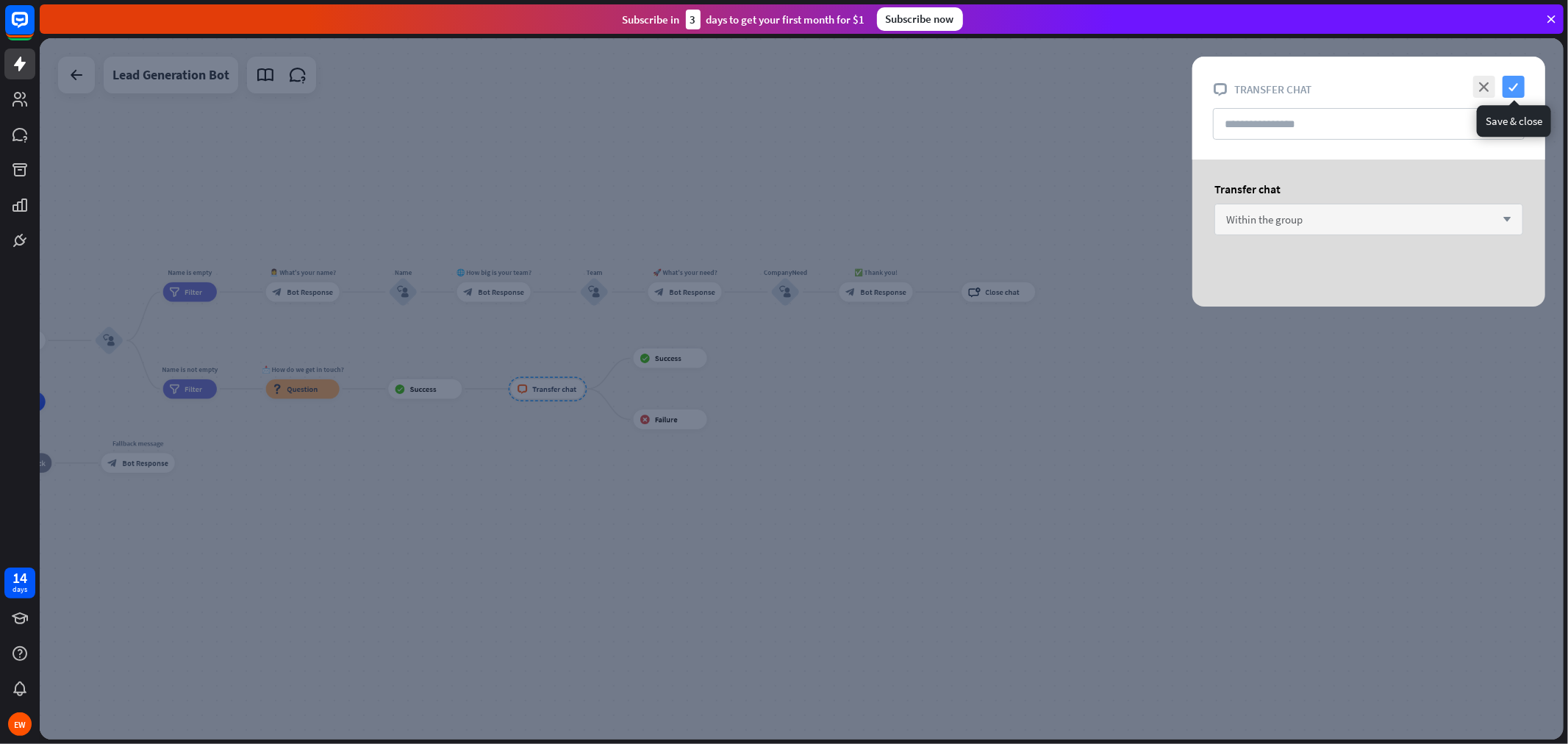
click at [1411, 89] on icon "check" at bounding box center [1514, 86] width 22 height 22
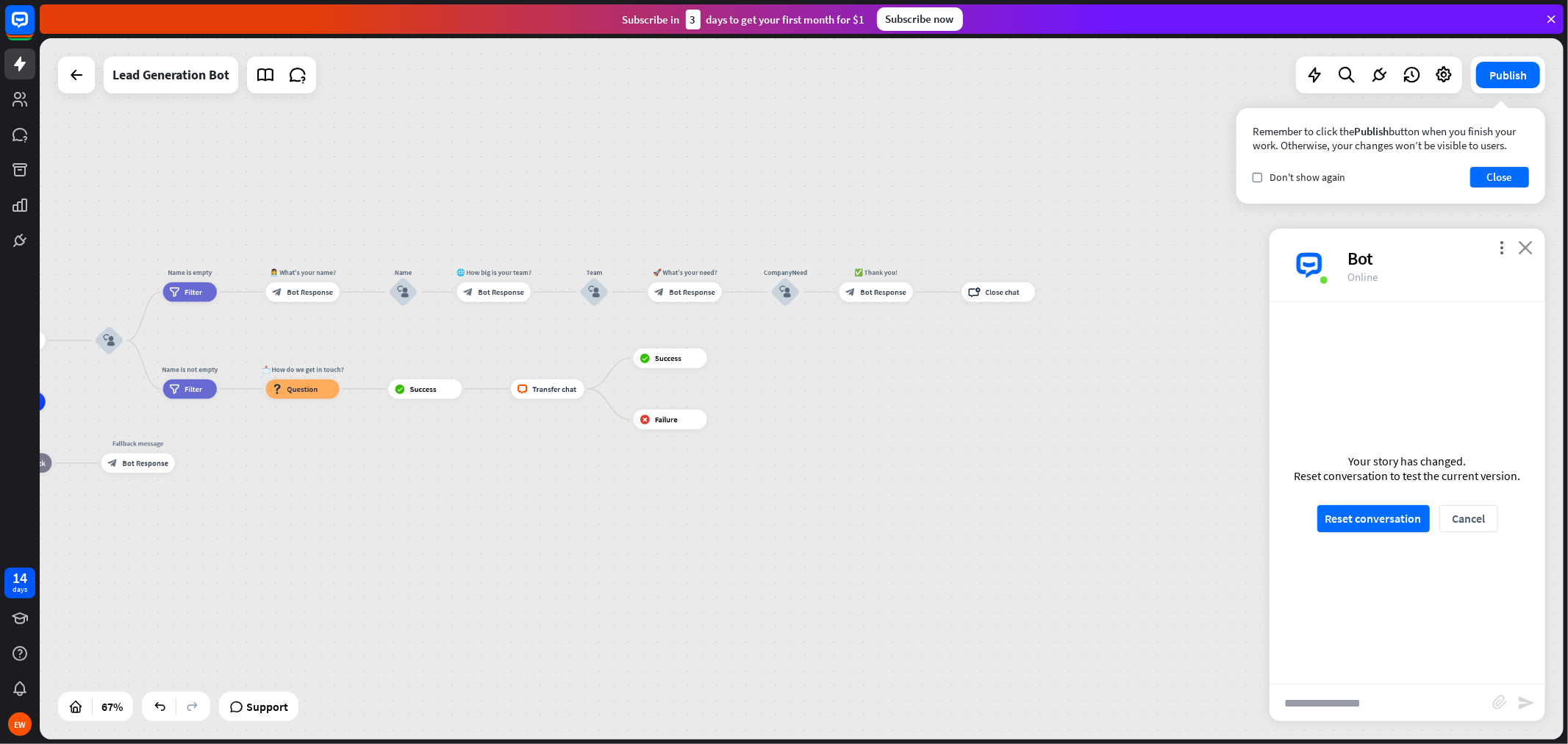
click at [1411, 251] on icon "close" at bounding box center [1525, 247] width 15 height 14
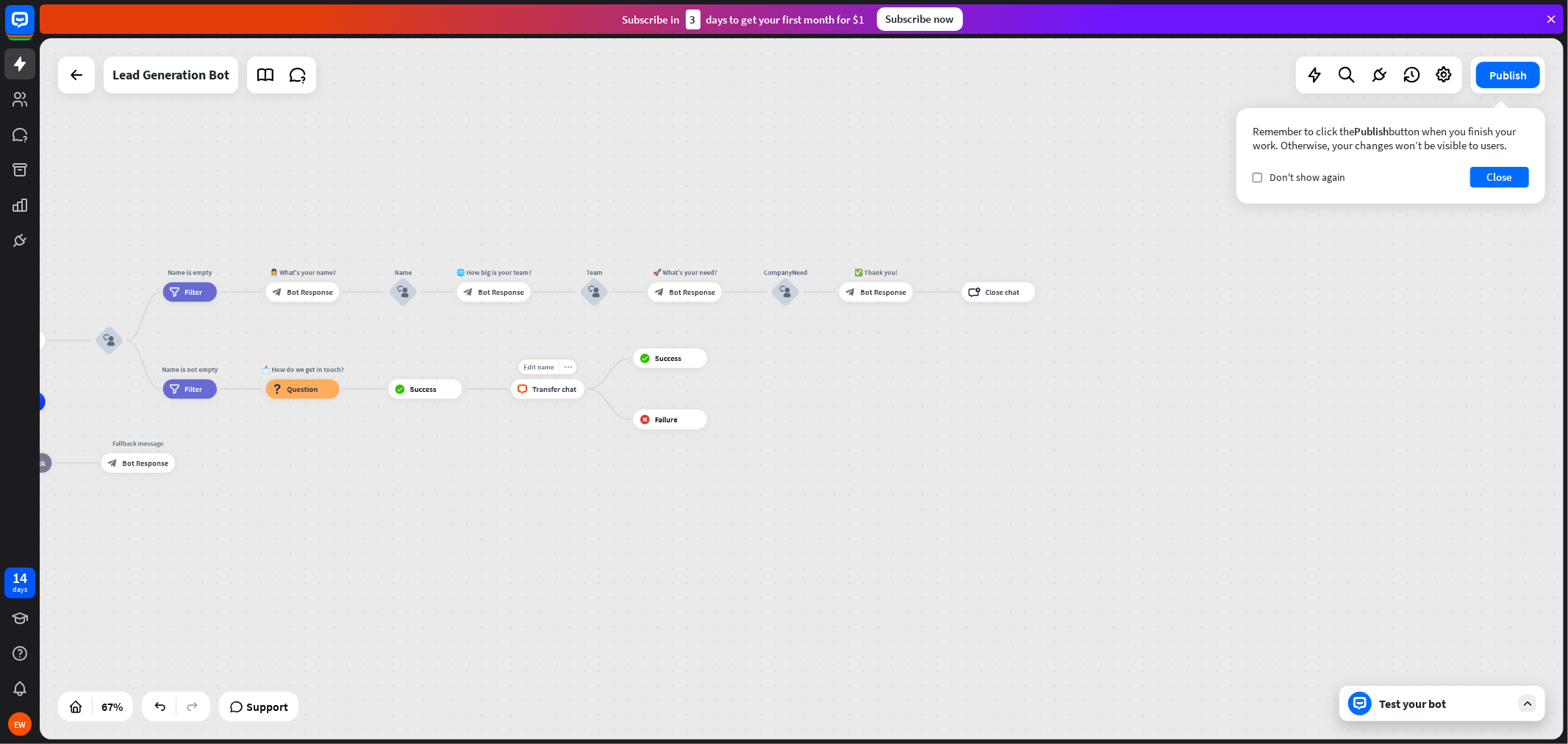
click at [571, 370] on div "more_horiz" at bounding box center [567, 367] width 18 height 15
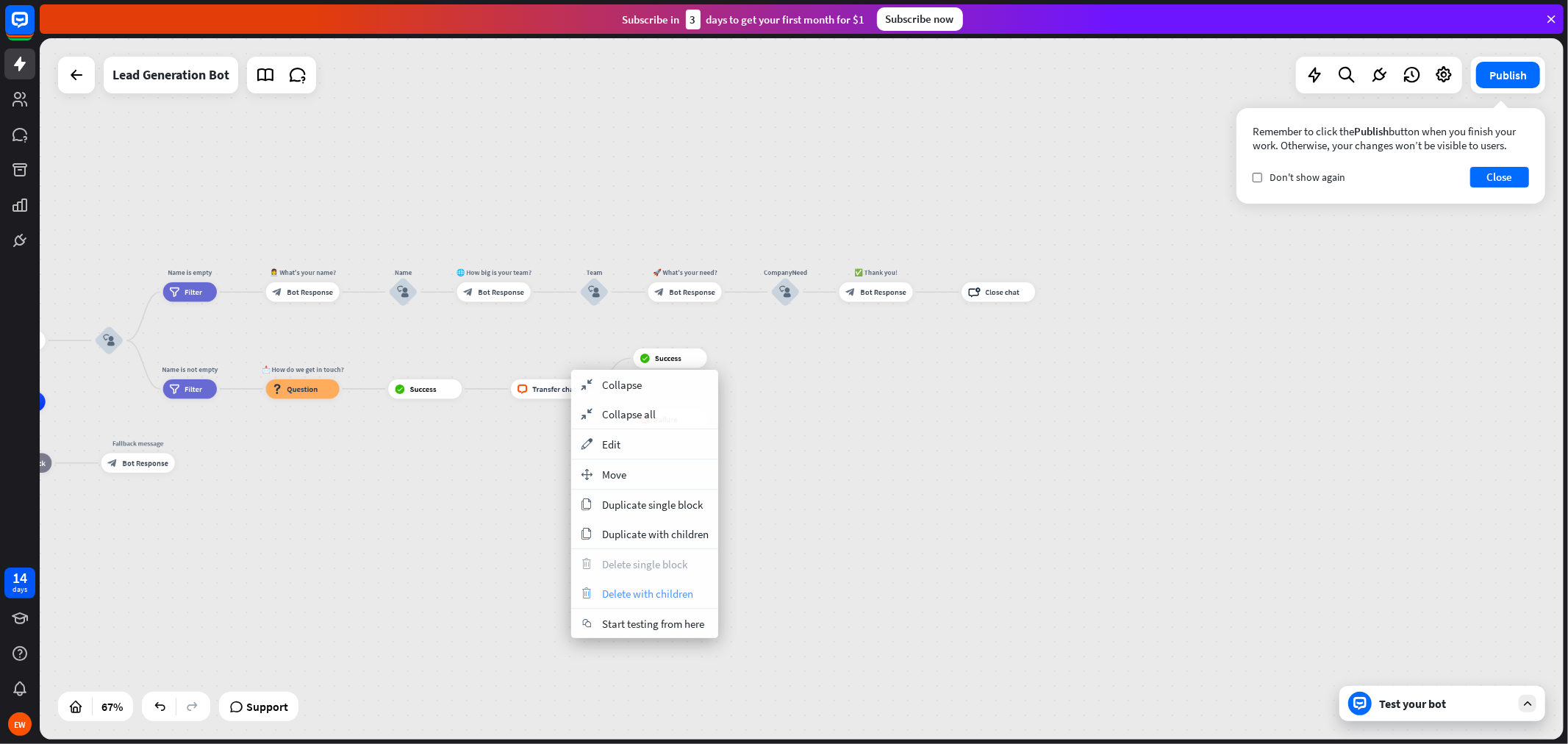
click at [694, 590] on div "trash Delete with children" at bounding box center [645, 593] width 147 height 29
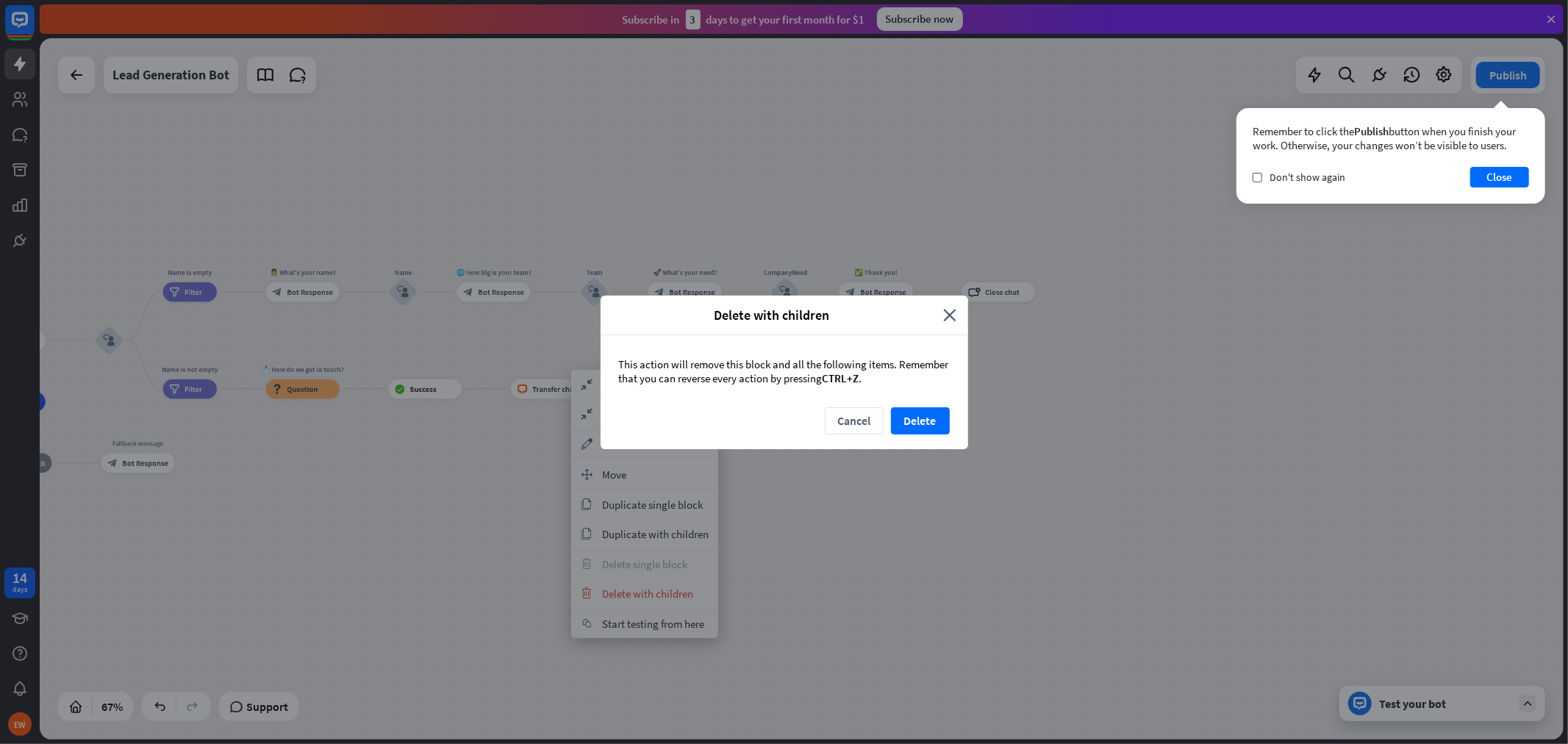
click at [953, 422] on div "Cancel Delete" at bounding box center [784, 429] width 368 height 42
click at [937, 420] on button "Delete" at bounding box center [920, 422] width 59 height 27
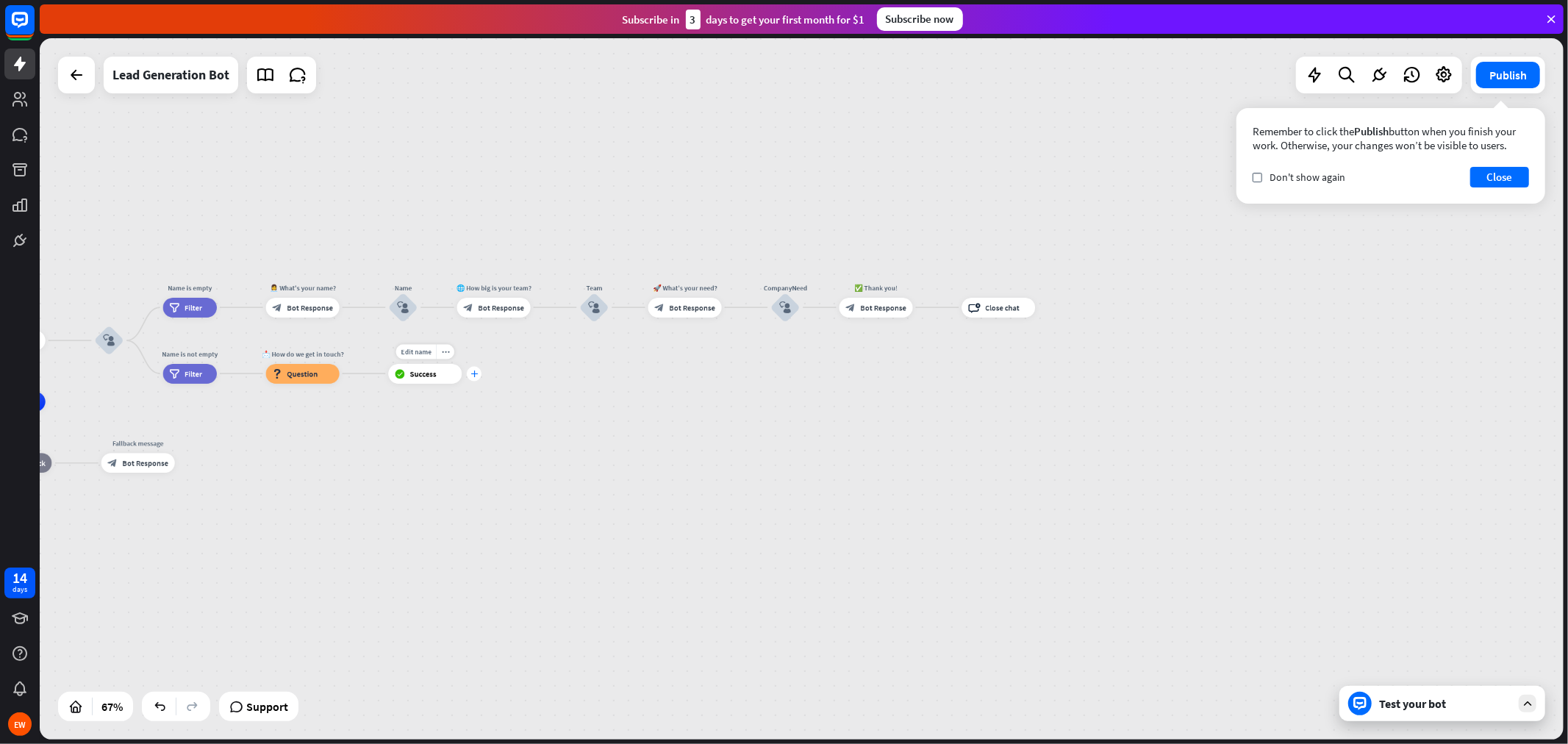
click at [471, 377] on div "plus" at bounding box center [474, 373] width 15 height 15
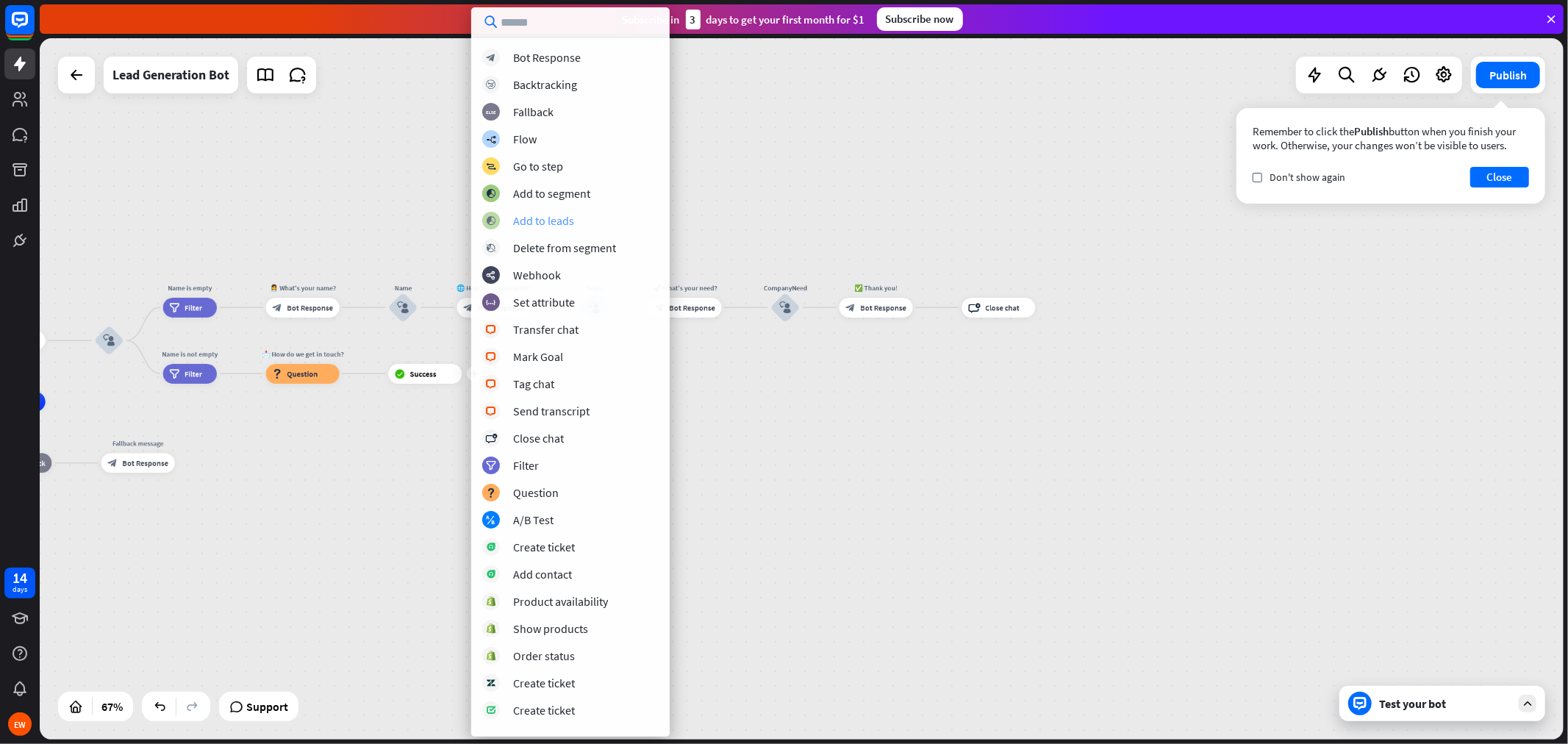
click at [559, 223] on div "Add to leads" at bounding box center [543, 221] width 61 height 15
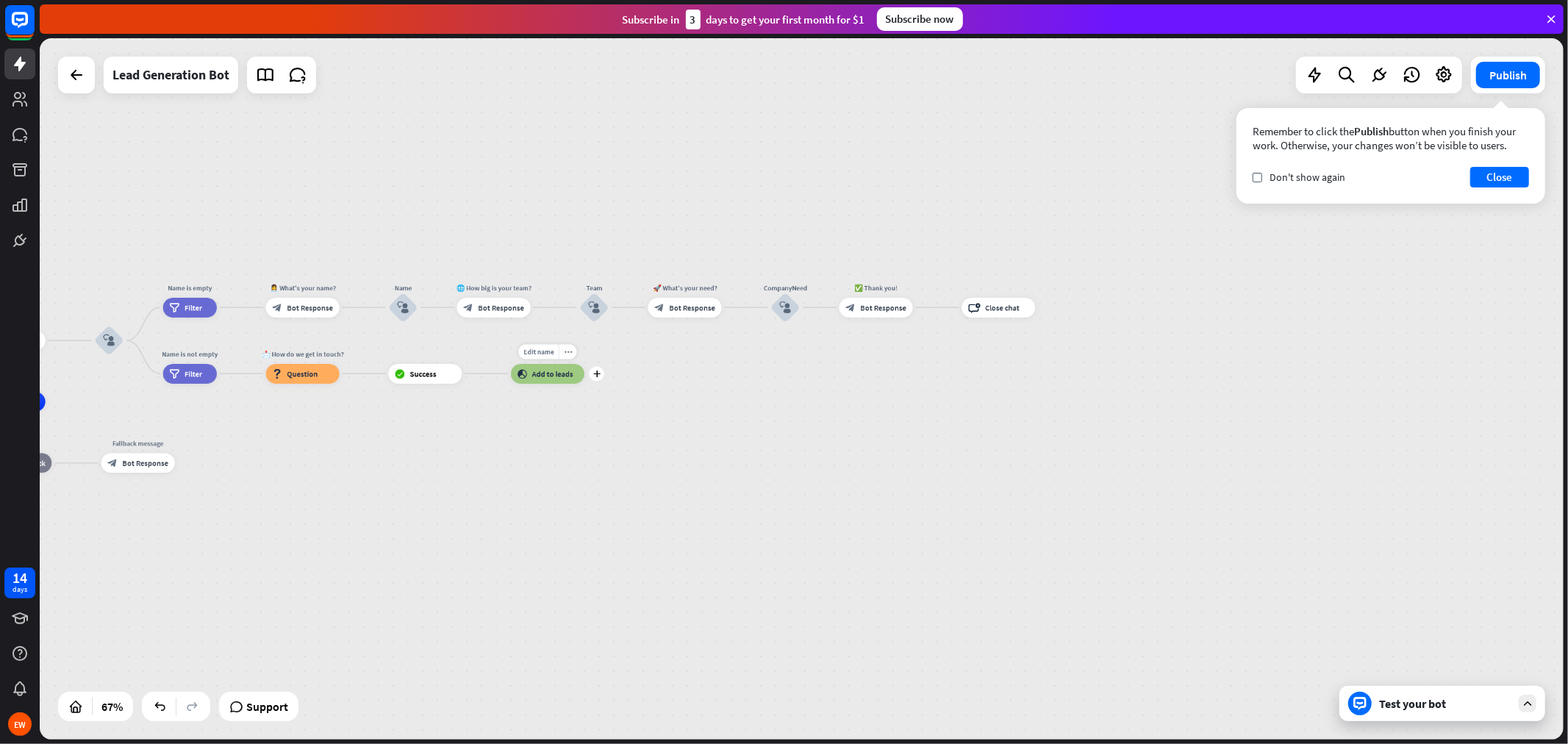
click at [535, 373] on span "Add to leads" at bounding box center [552, 373] width 41 height 10
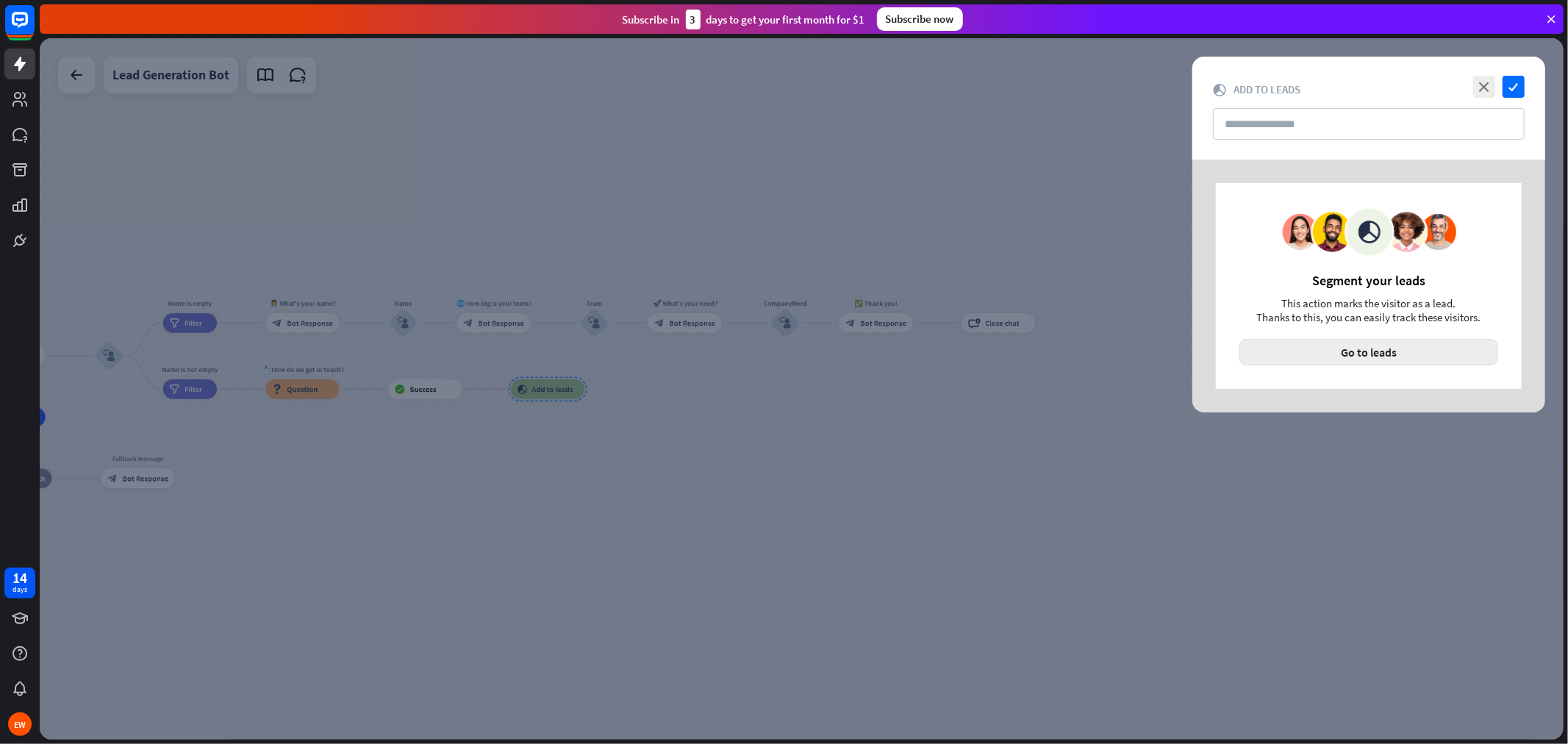
click at [1324, 353] on button "Go to leads" at bounding box center [1368, 352] width 259 height 26
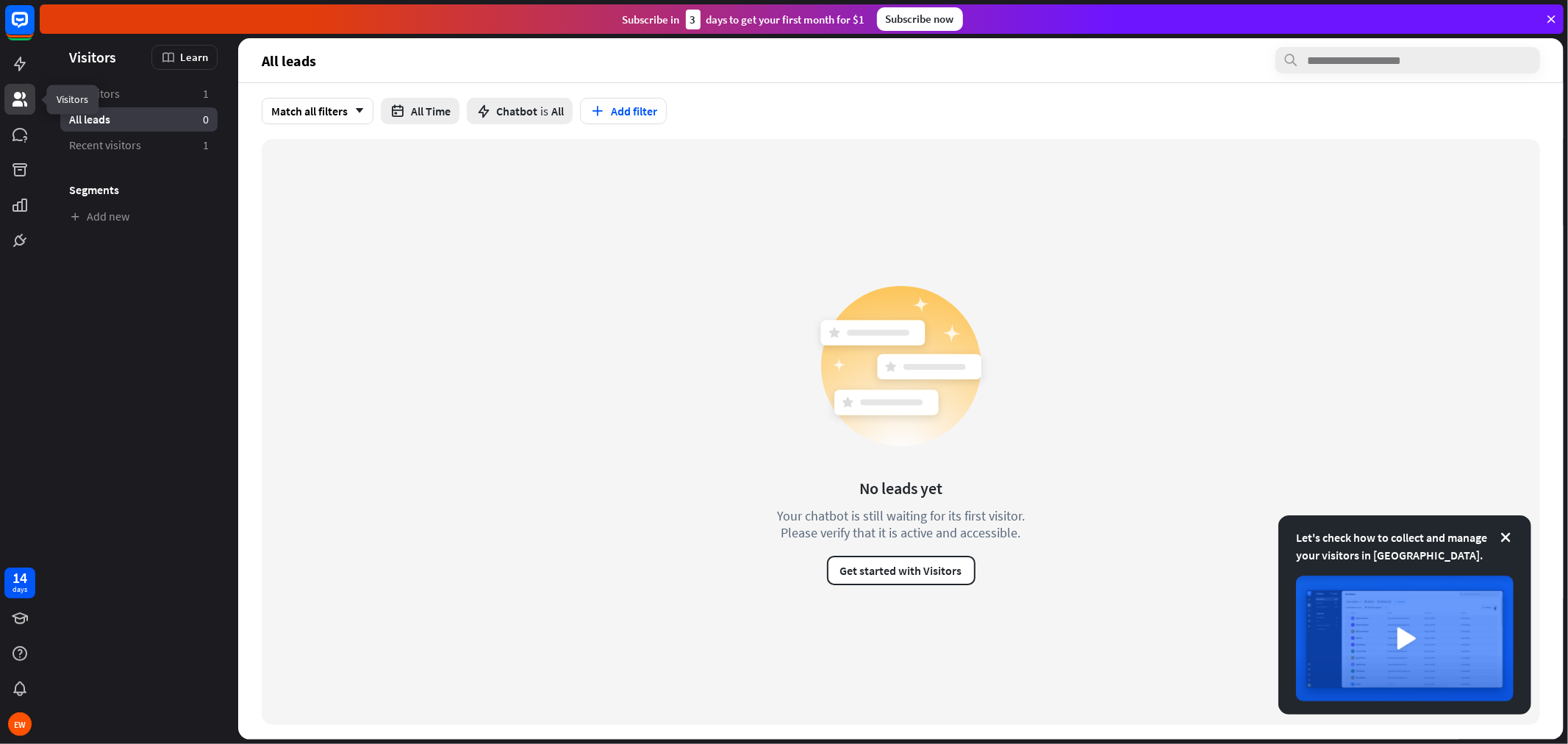
click at [11, 107] on icon at bounding box center [19, 99] width 17 height 17
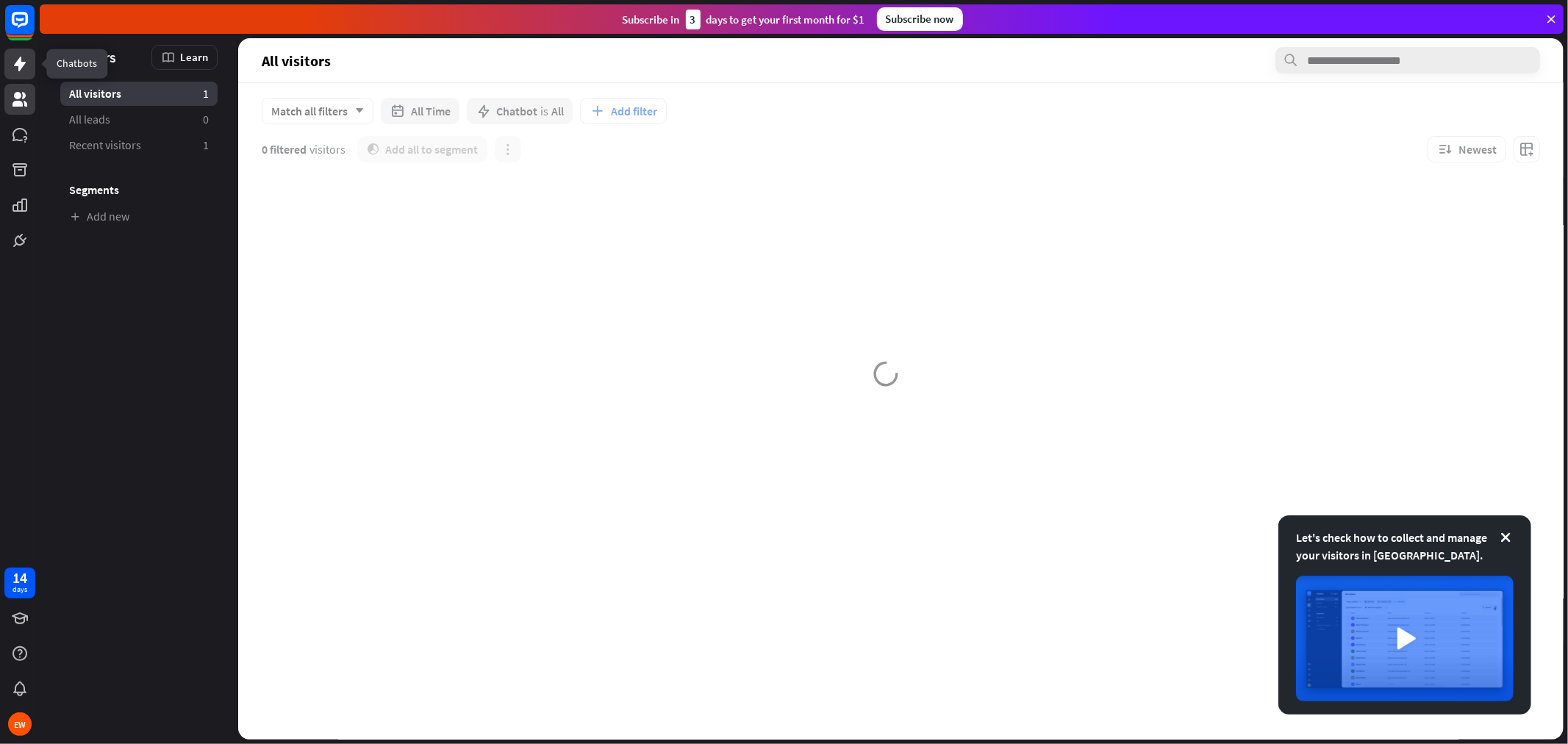
click at [28, 74] on link at bounding box center [20, 64] width 31 height 31
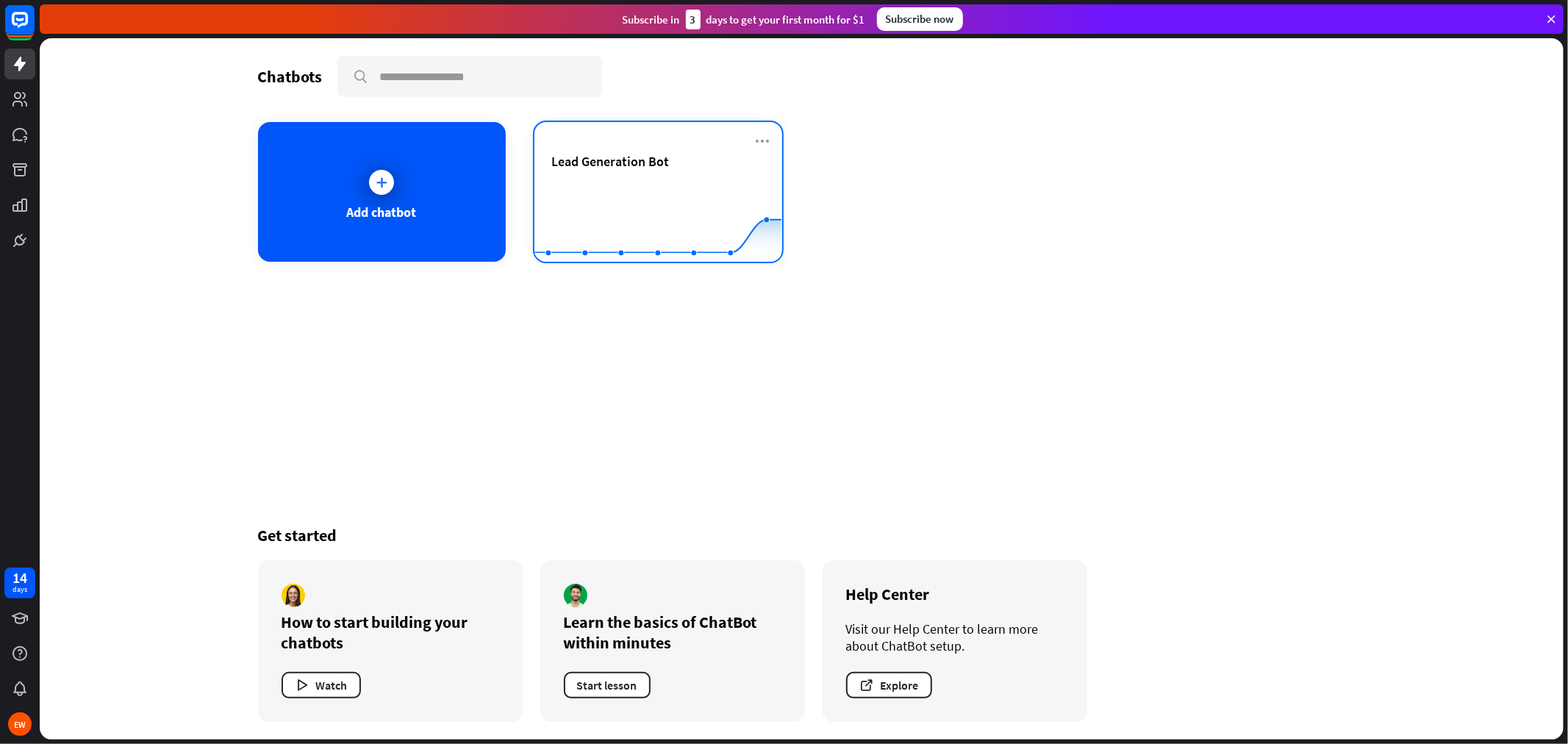
click at [613, 166] on span "Lead Generation Bot" at bounding box center [611, 161] width 118 height 17
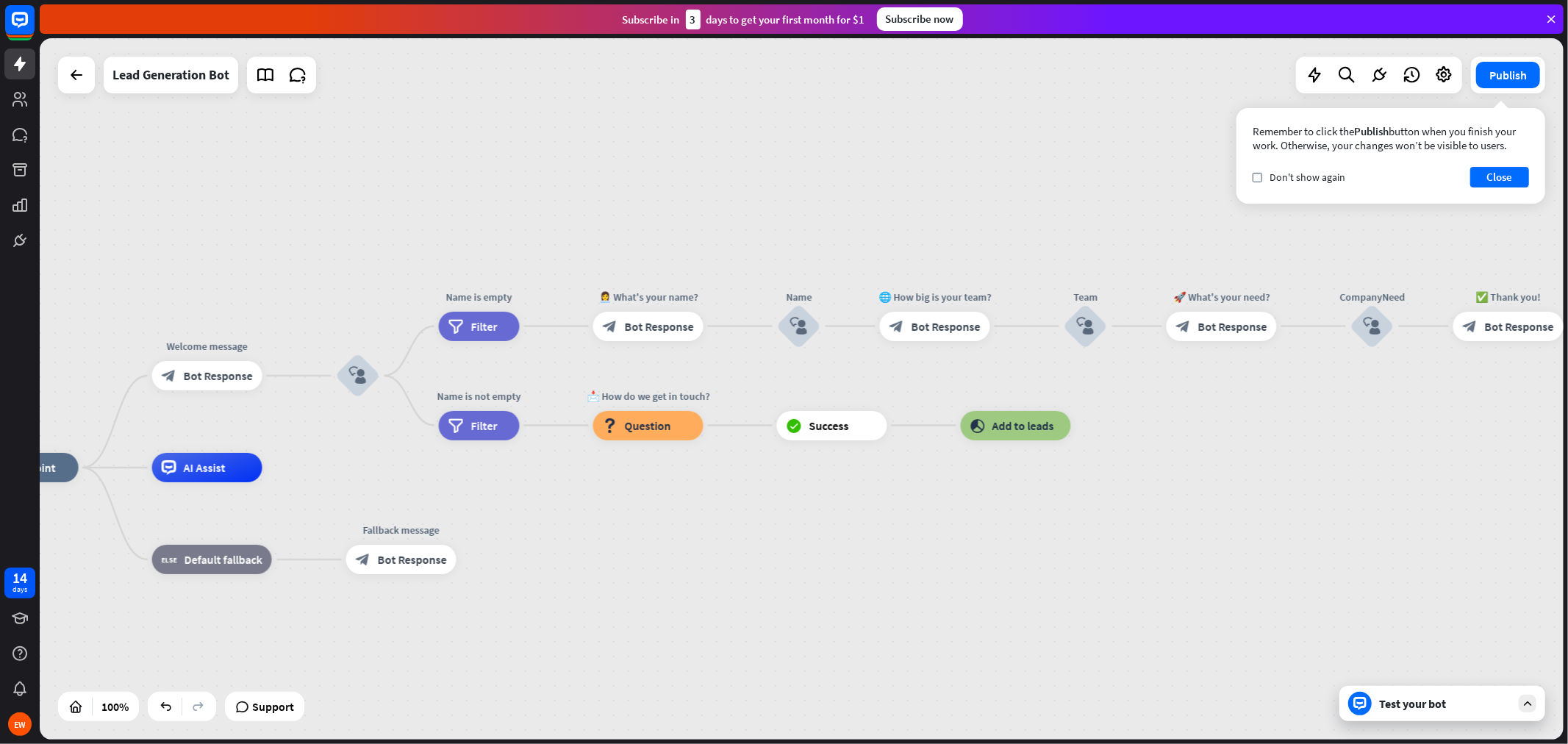
drag, startPoint x: 1277, startPoint y: 442, endPoint x: 883, endPoint y: 531, distance: 403.9
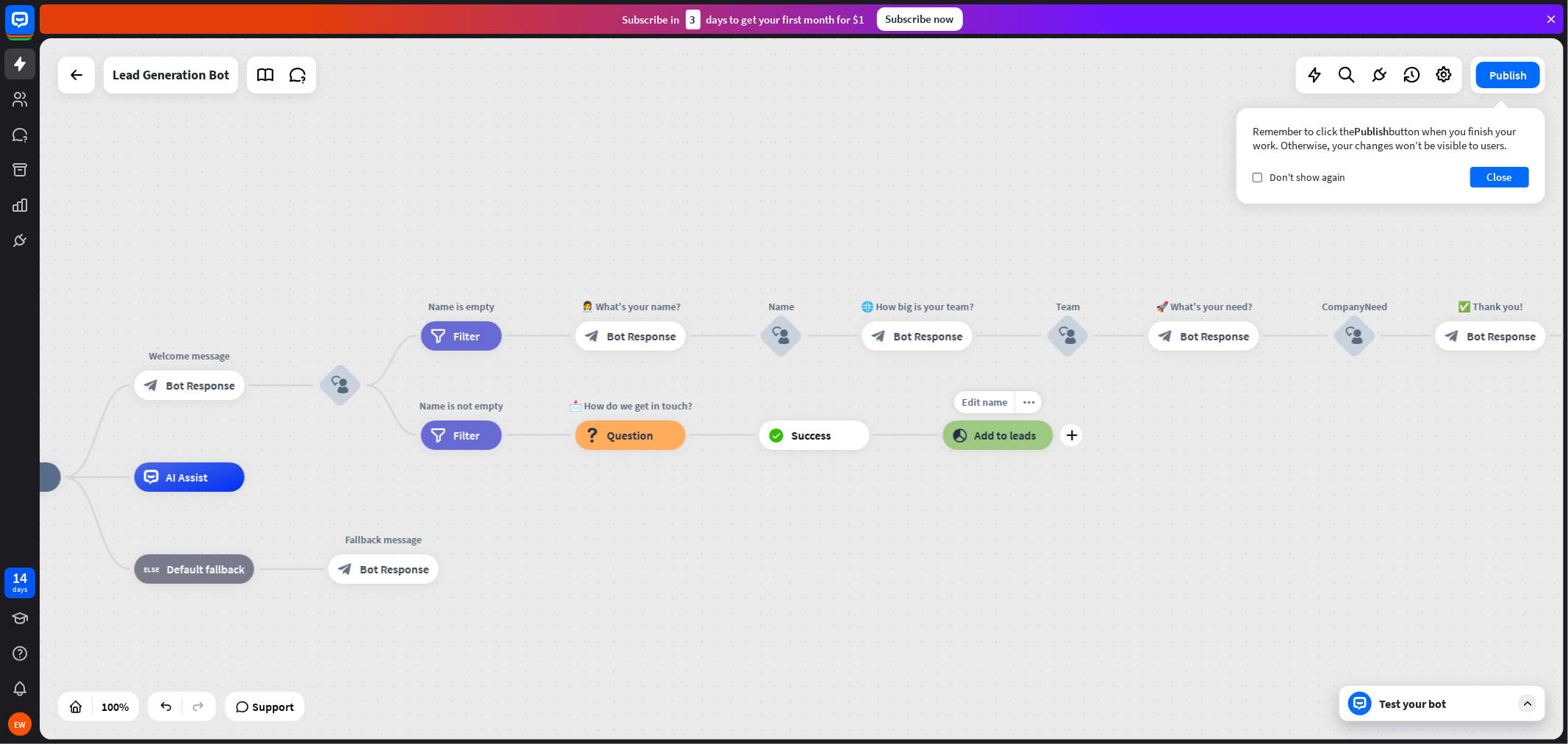
click at [1053, 427] on div "Edit name more_horiz plus block_add_to_segment Add to leads" at bounding box center [998, 435] width 110 height 29
click at [1070, 431] on icon "plus" at bounding box center [1071, 435] width 11 height 10
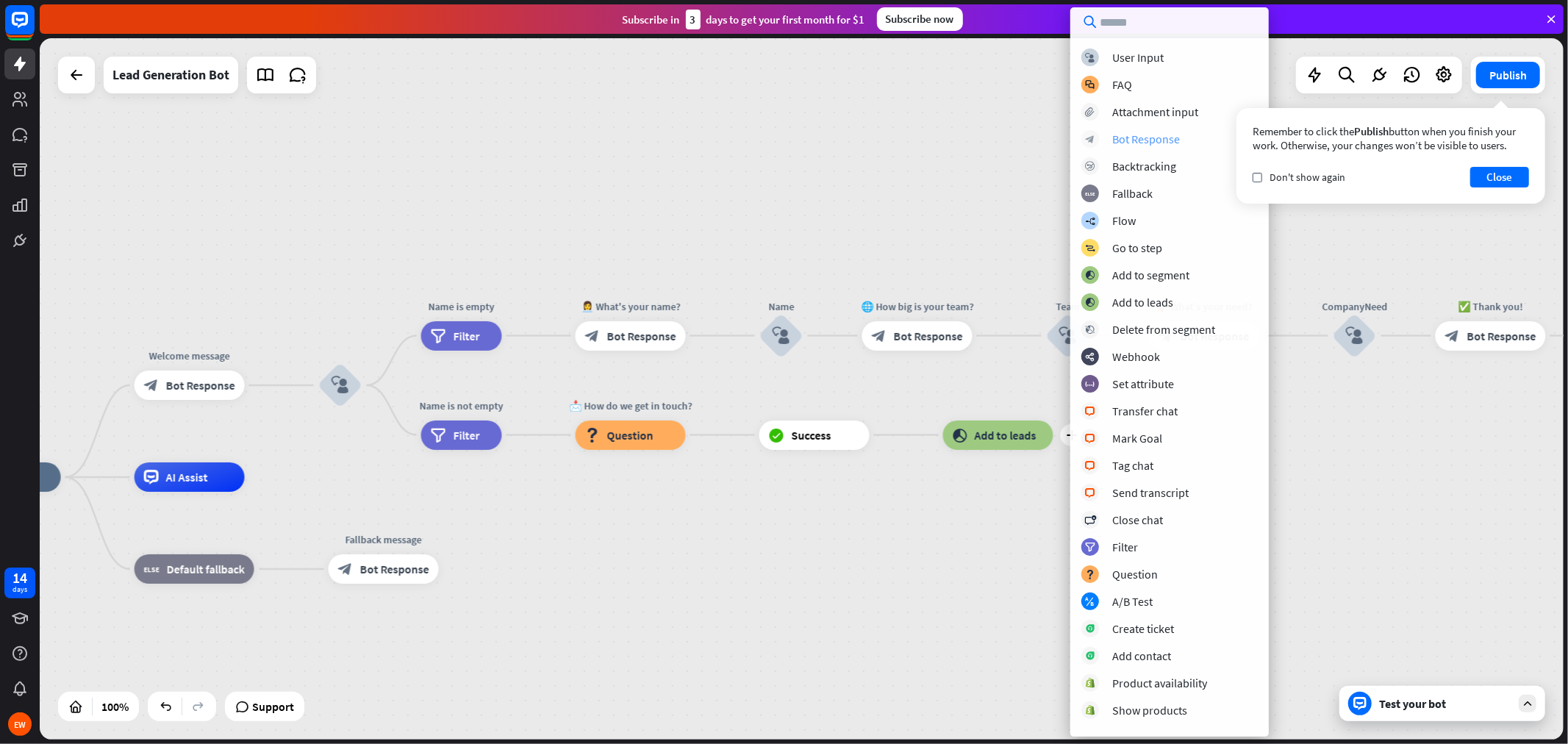
click at [1151, 141] on div "Bot Response" at bounding box center [1146, 139] width 67 height 15
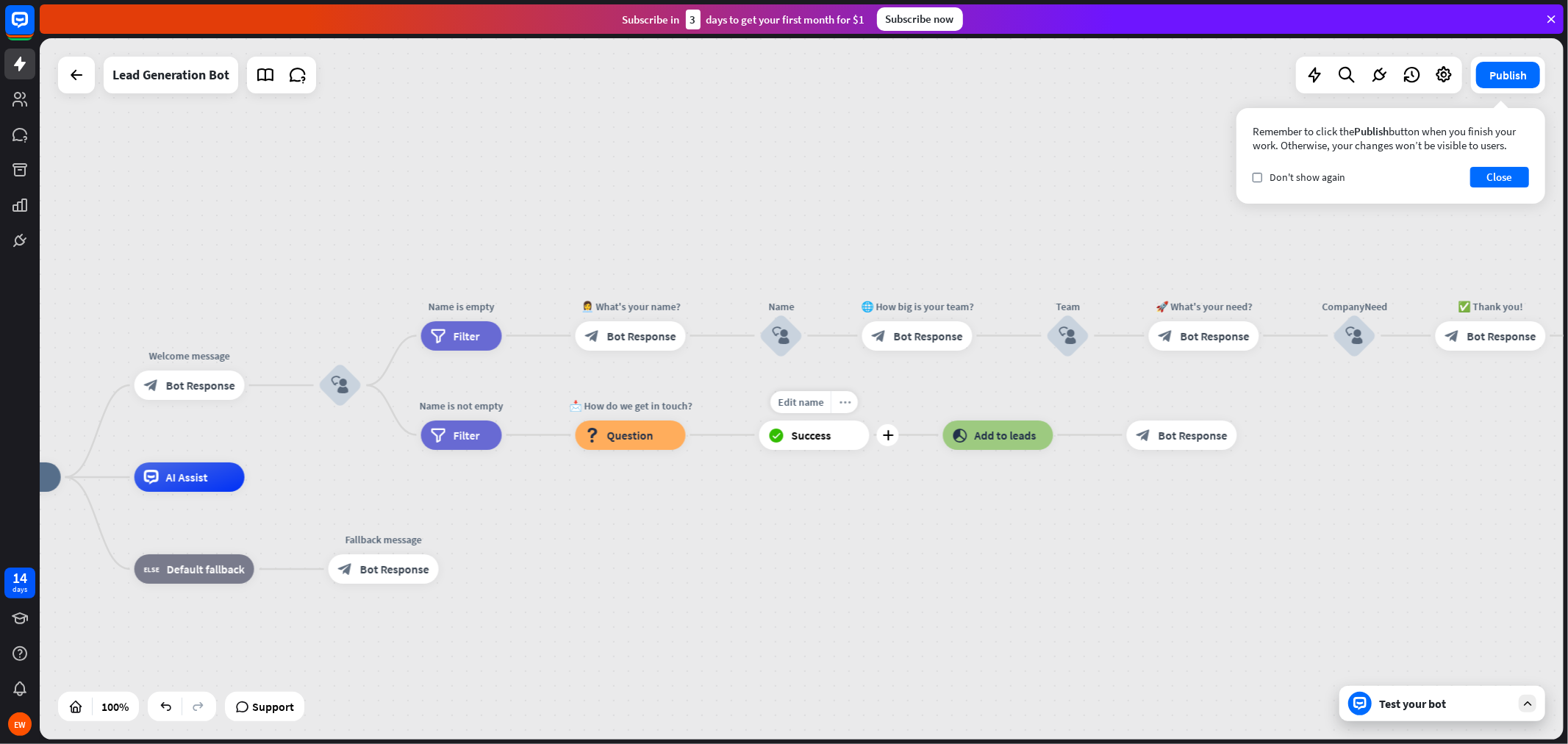
click at [848, 408] on div "more_horiz" at bounding box center [844, 402] width 27 height 22
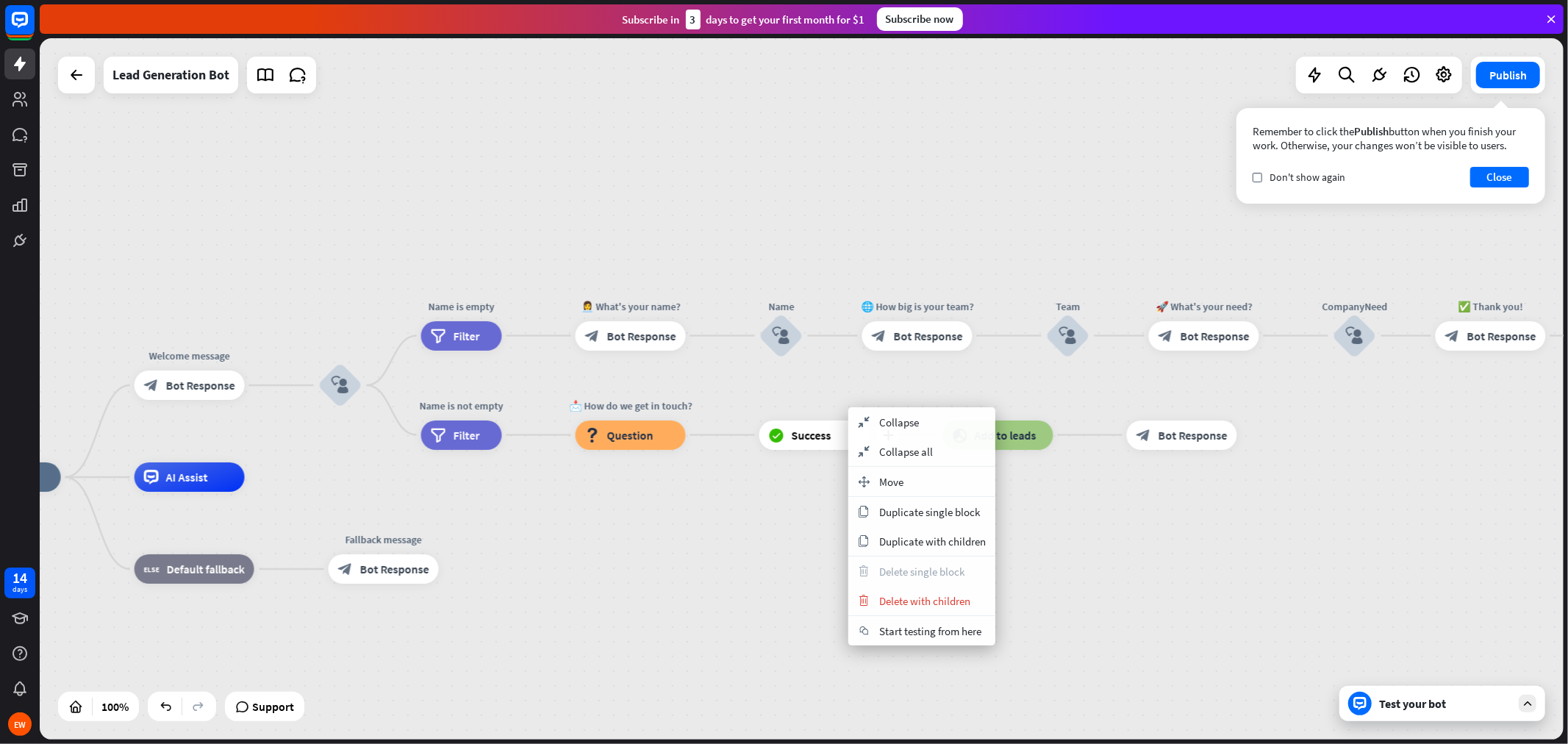
click at [831, 430] on div "block_success Success" at bounding box center [814, 435] width 110 height 29
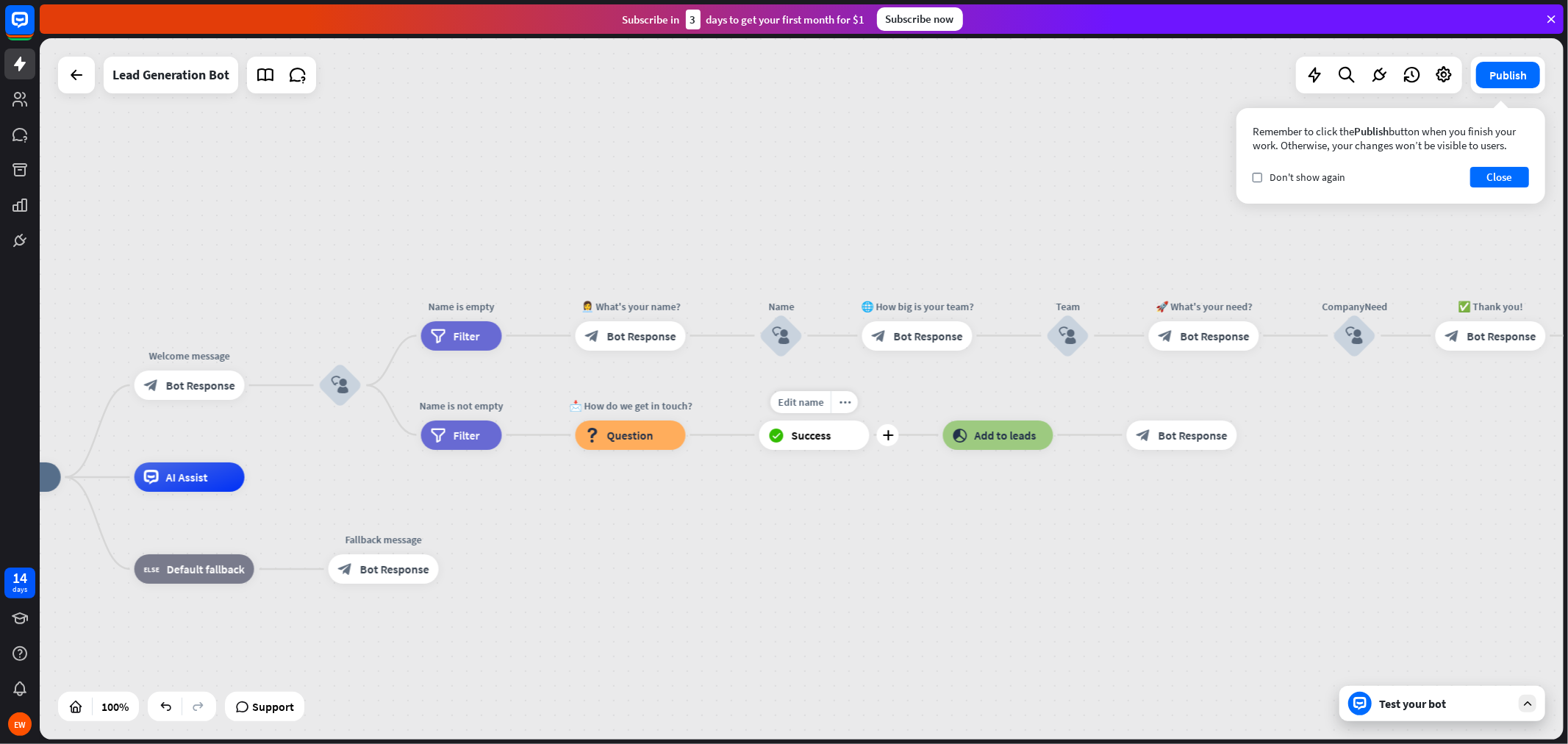
click at [863, 435] on div "block_success Success" at bounding box center [814, 435] width 110 height 29
click at [854, 441] on div "block_success Success" at bounding box center [814, 435] width 110 height 29
click at [1033, 429] on span "Add to leads" at bounding box center [1006, 435] width 62 height 15
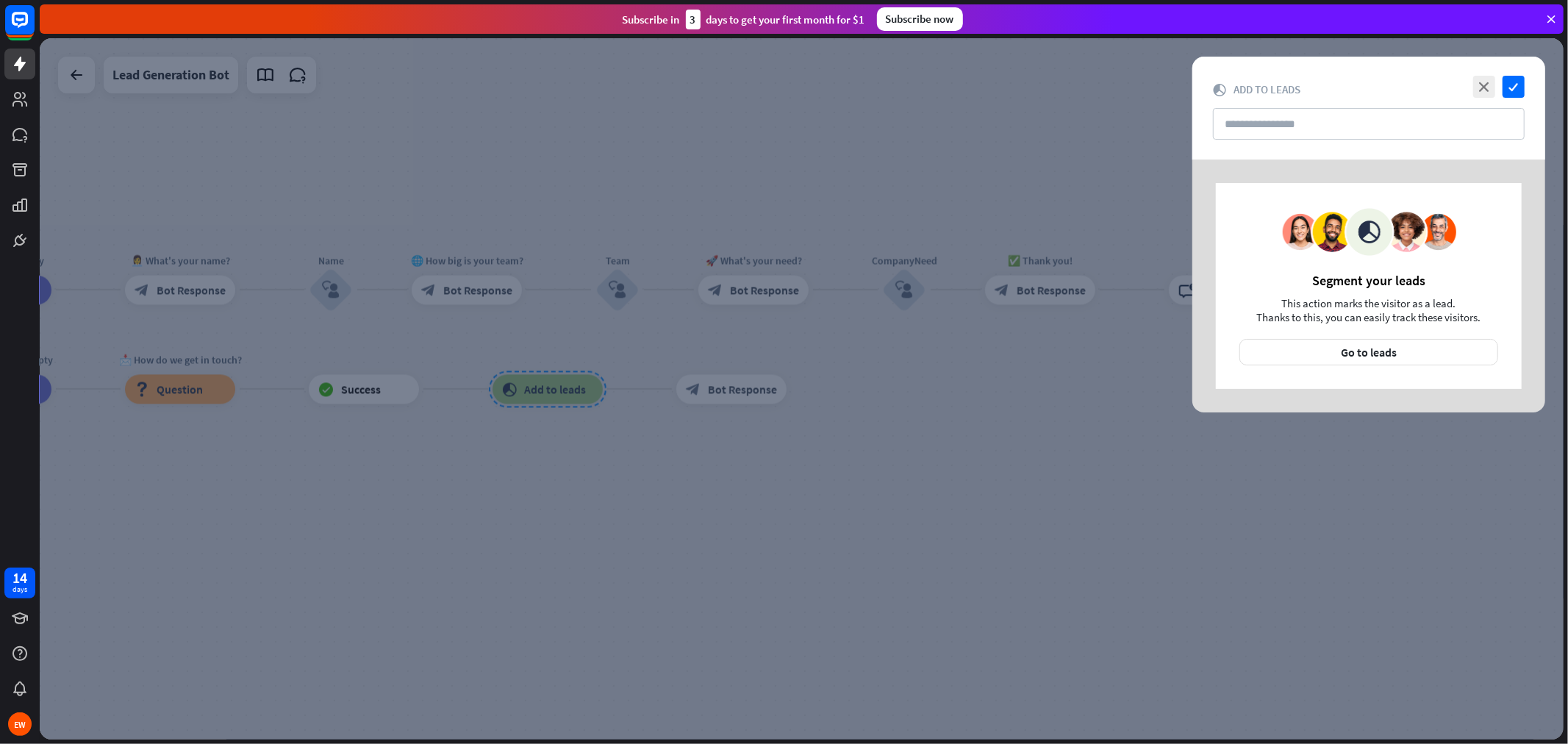
click at [717, 408] on div at bounding box center [802, 389] width 1524 height 701
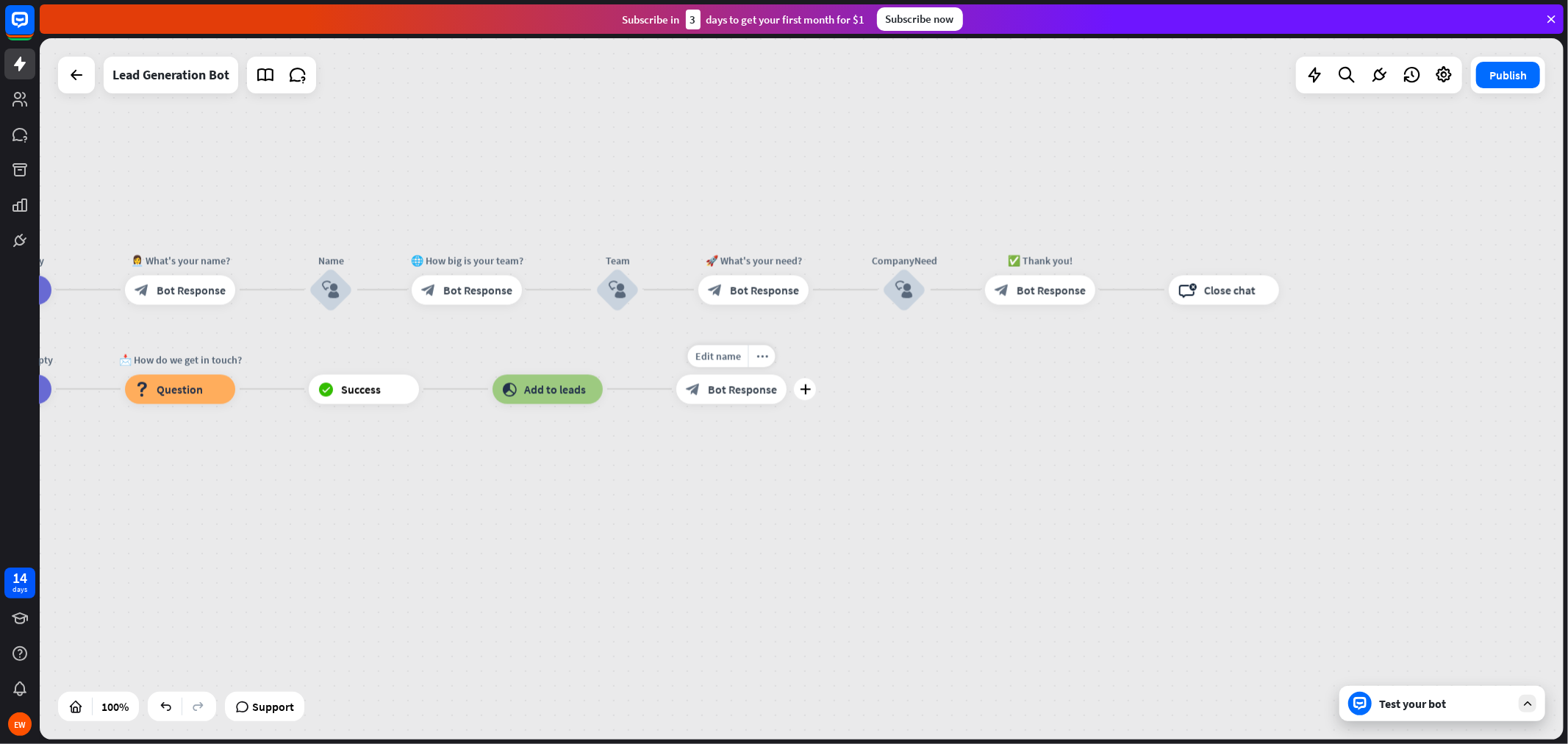
click at [738, 392] on span "Bot Response" at bounding box center [743, 389] width 69 height 15
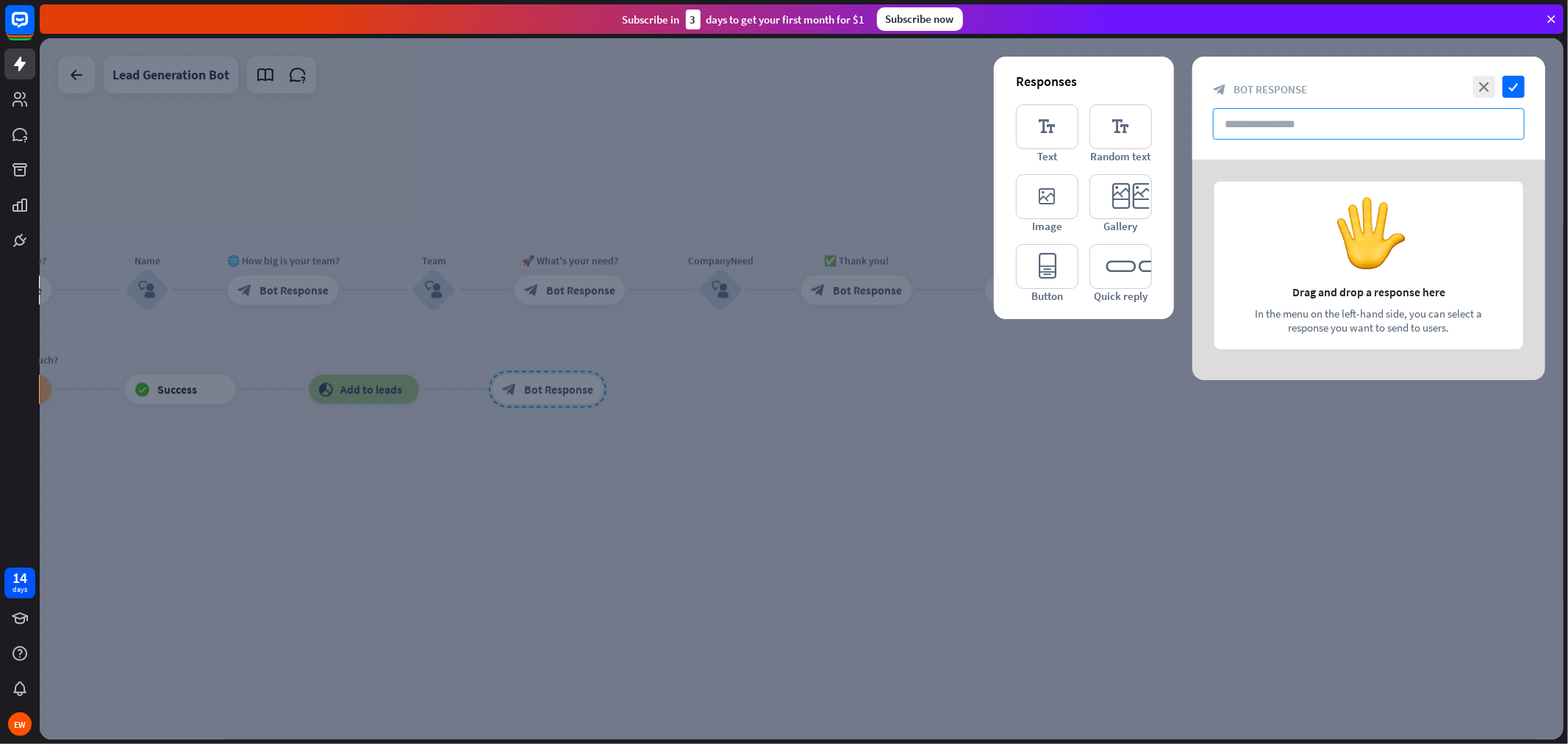
click at [1317, 129] on input "text" at bounding box center [1368, 124] width 311 height 32
click at [1348, 266] on div at bounding box center [1368, 270] width 353 height 221
click at [1244, 130] on input "text" at bounding box center [1368, 124] width 311 height 32
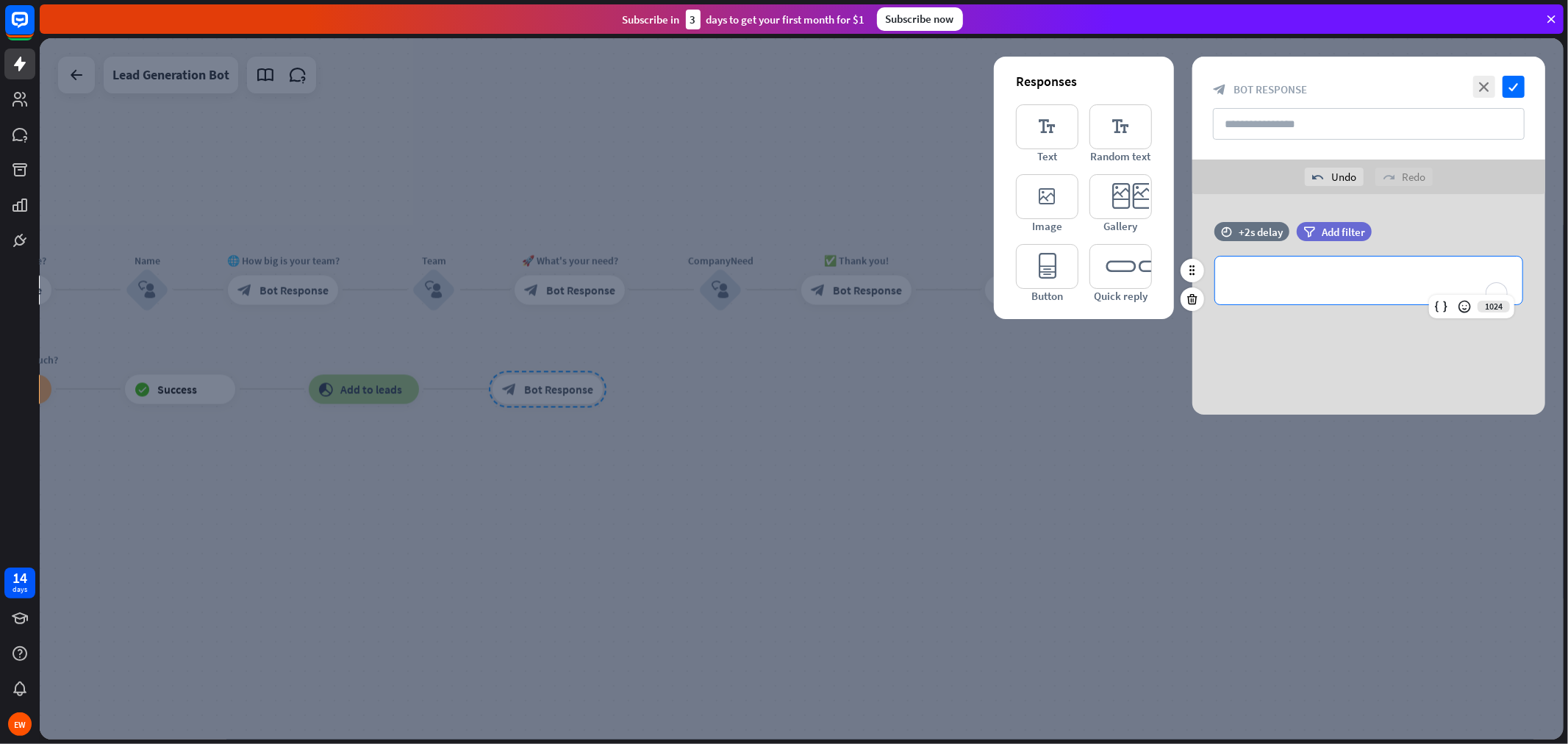
click at [1347, 299] on div "**********" at bounding box center [1368, 281] width 307 height 48
